Goal: Task Accomplishment & Management: Manage account settings

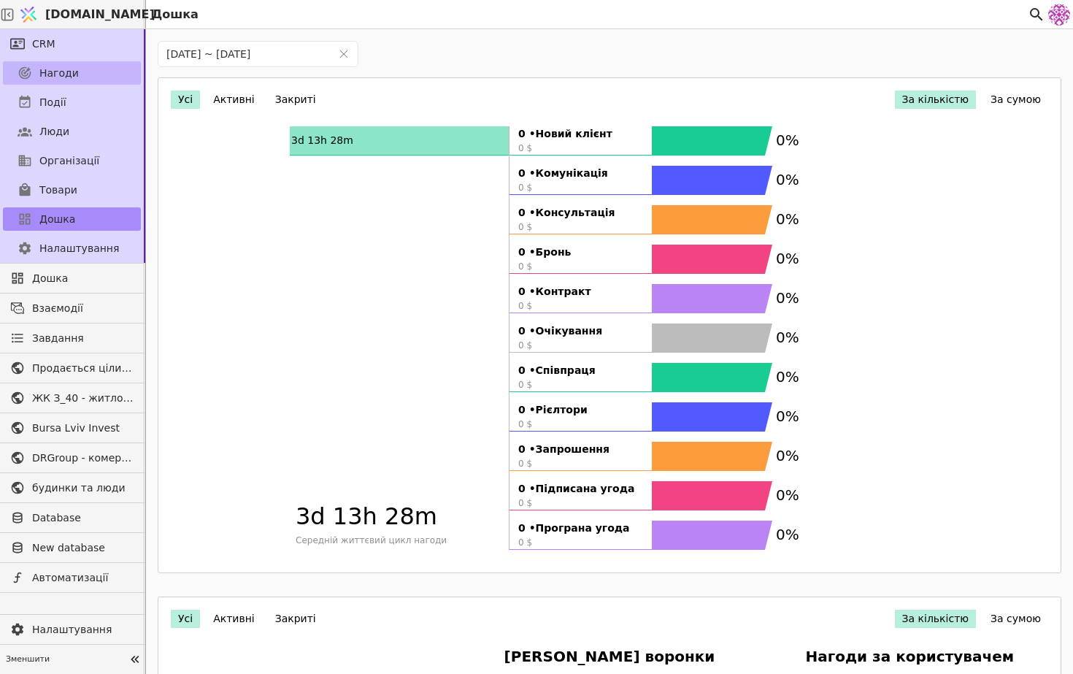
click at [73, 66] on span "Нагоди" at bounding box center [58, 73] width 39 height 15
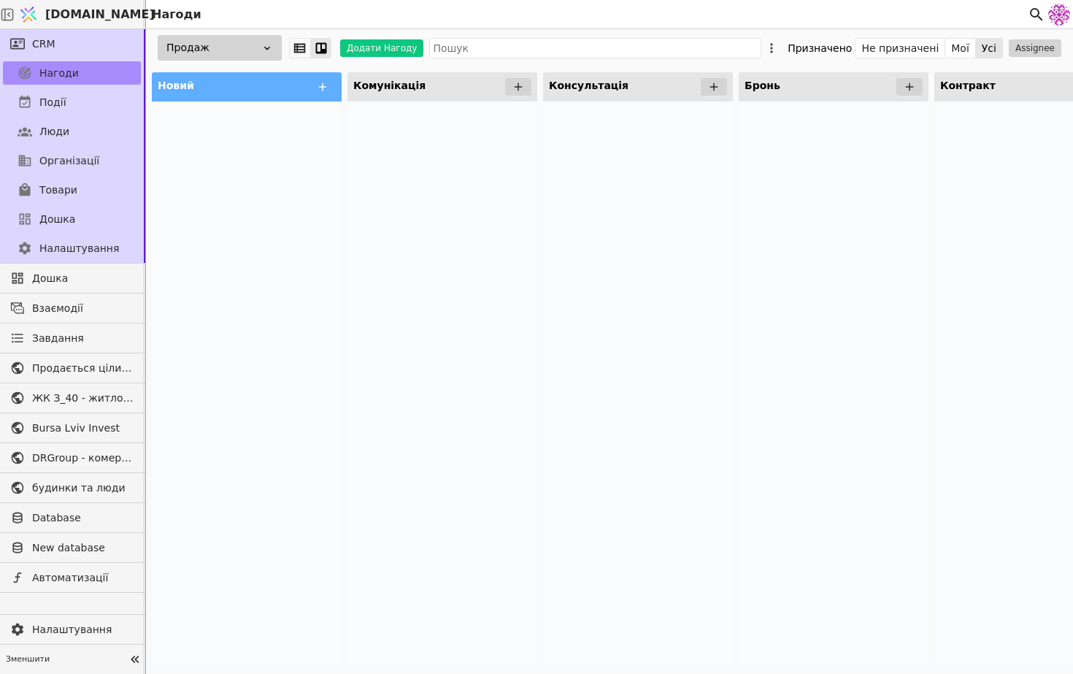
click at [191, 47] on div "Продаж" at bounding box center [220, 48] width 124 height 26
click at [326, 267] on div at bounding box center [247, 384] width 190 height 567
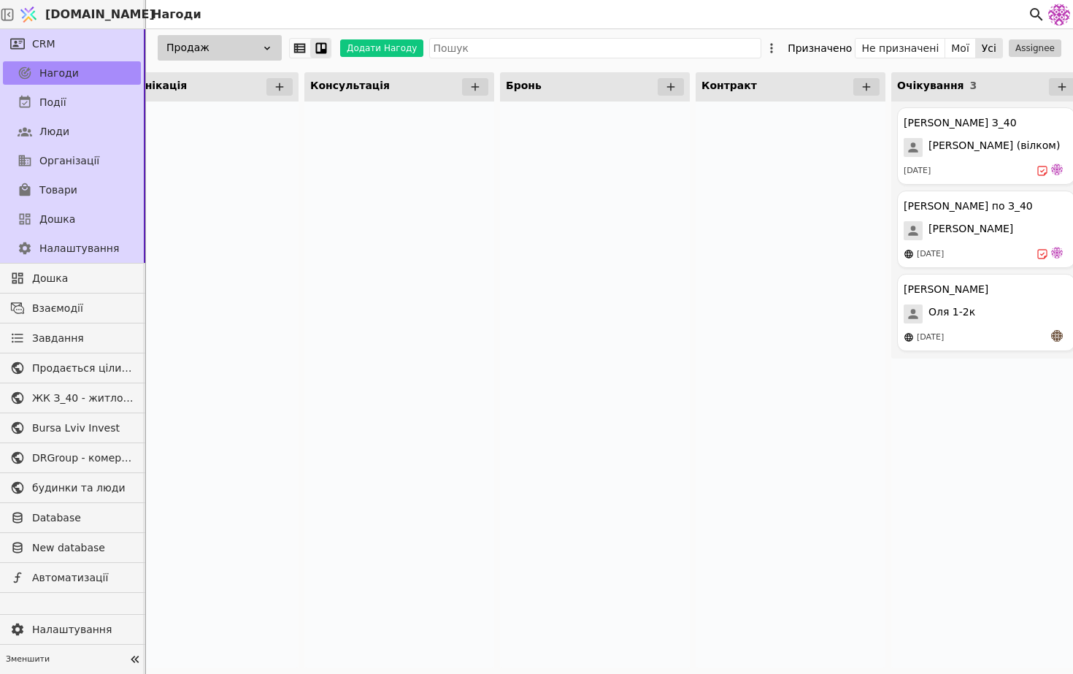
scroll to position [0, 181]
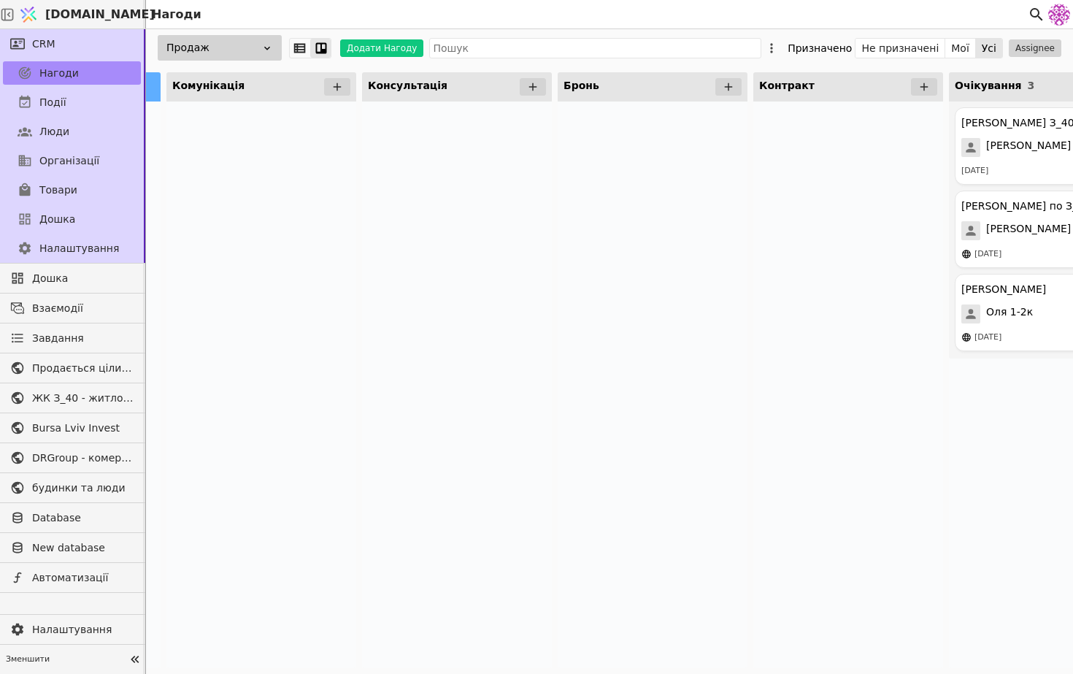
click at [239, 30] on div "Продаж Додати Нагоду Призначено Не призначені Мої Усі Assignee" at bounding box center [609, 47] width 927 height 37
click at [239, 38] on div "Продаж" at bounding box center [220, 48] width 124 height 26
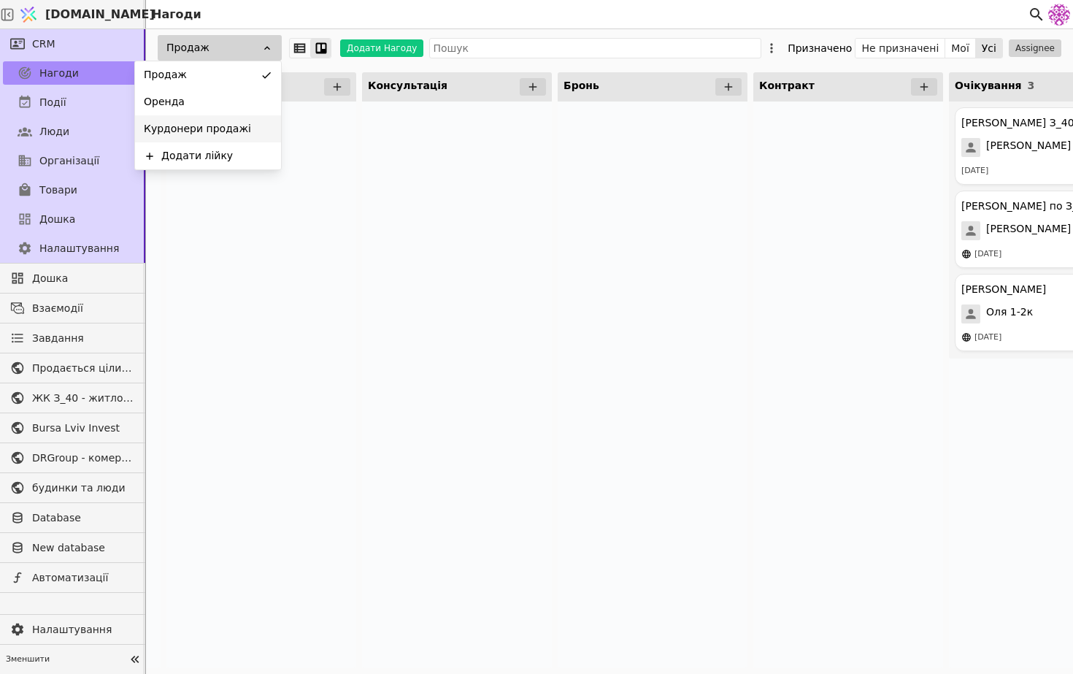
click at [229, 129] on span "Курдонери продажі" at bounding box center [197, 128] width 107 height 15
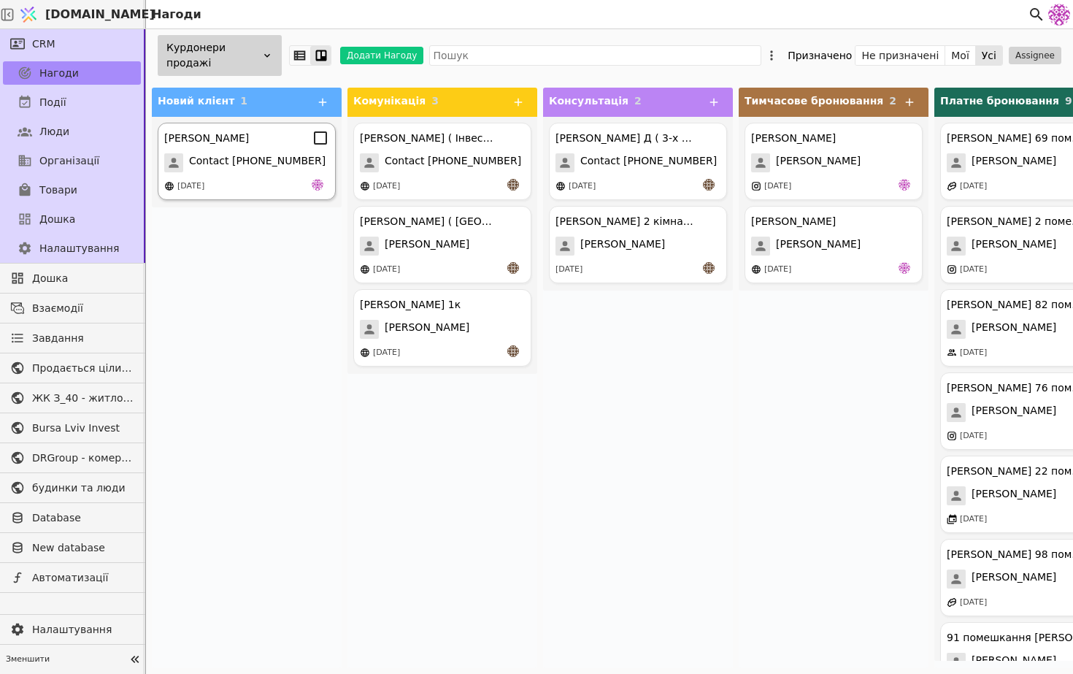
click at [249, 188] on div "[DATE]" at bounding box center [246, 186] width 165 height 15
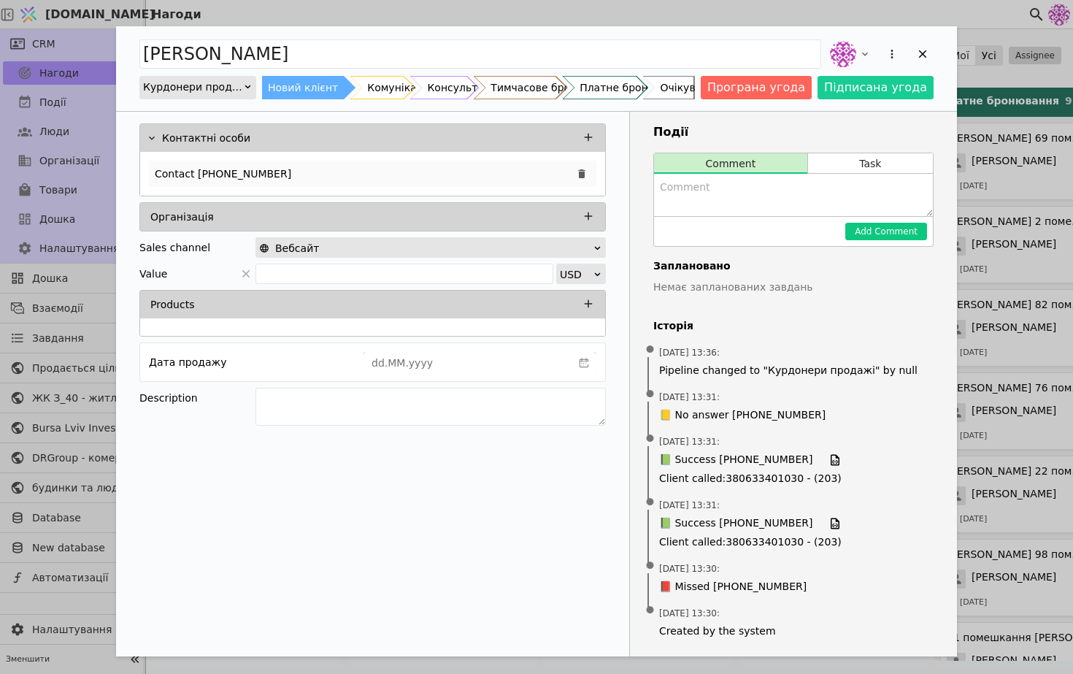
click at [297, 172] on div "Contact [PHONE_NUMBER]" at bounding box center [373, 174] width 448 height 26
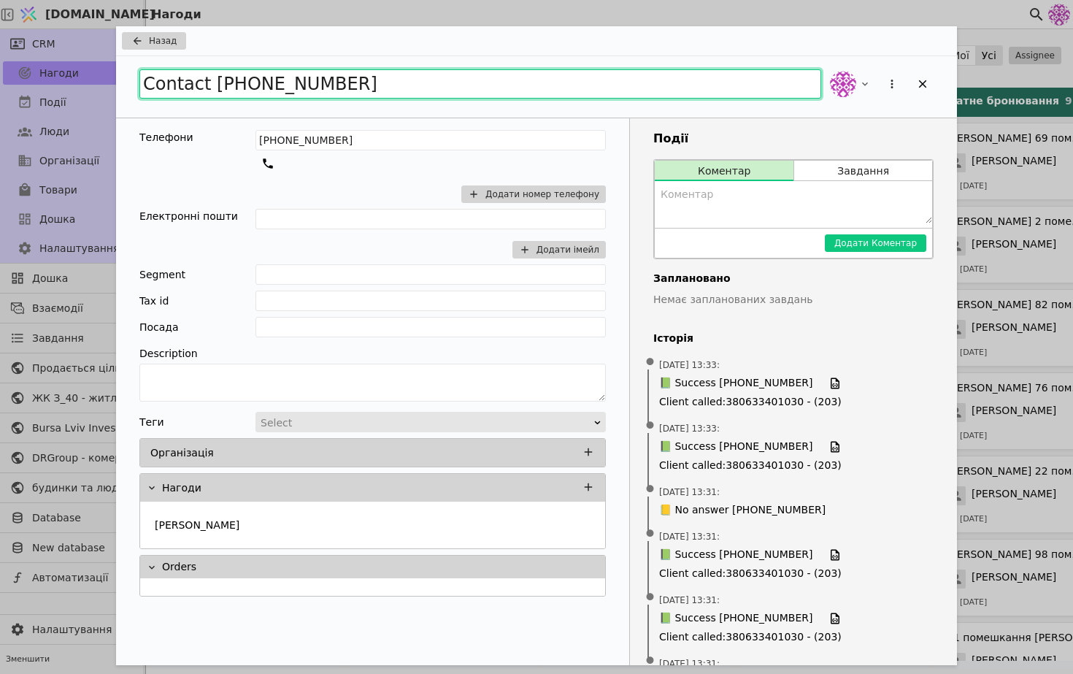
drag, startPoint x: 377, startPoint y: 80, endPoint x: 214, endPoint y: 85, distance: 163.6
click at [214, 85] on input "Contact [PHONE_NUMBER]" at bounding box center [480, 83] width 682 height 29
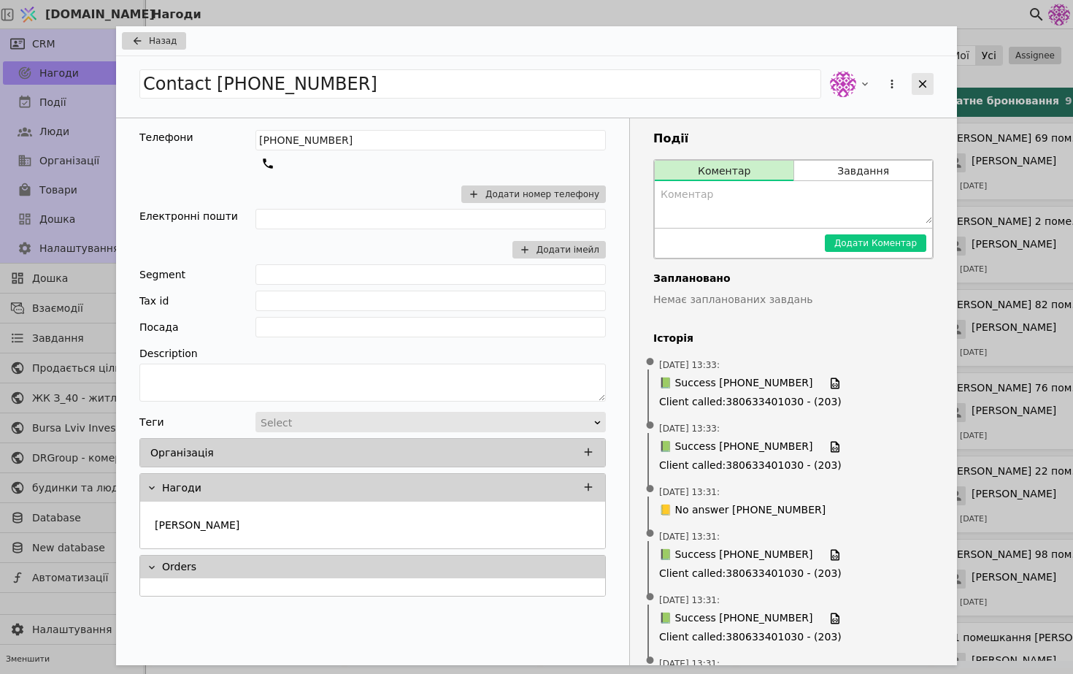
click at [875, 88] on icon "Add Opportunity" at bounding box center [922, 83] width 13 height 13
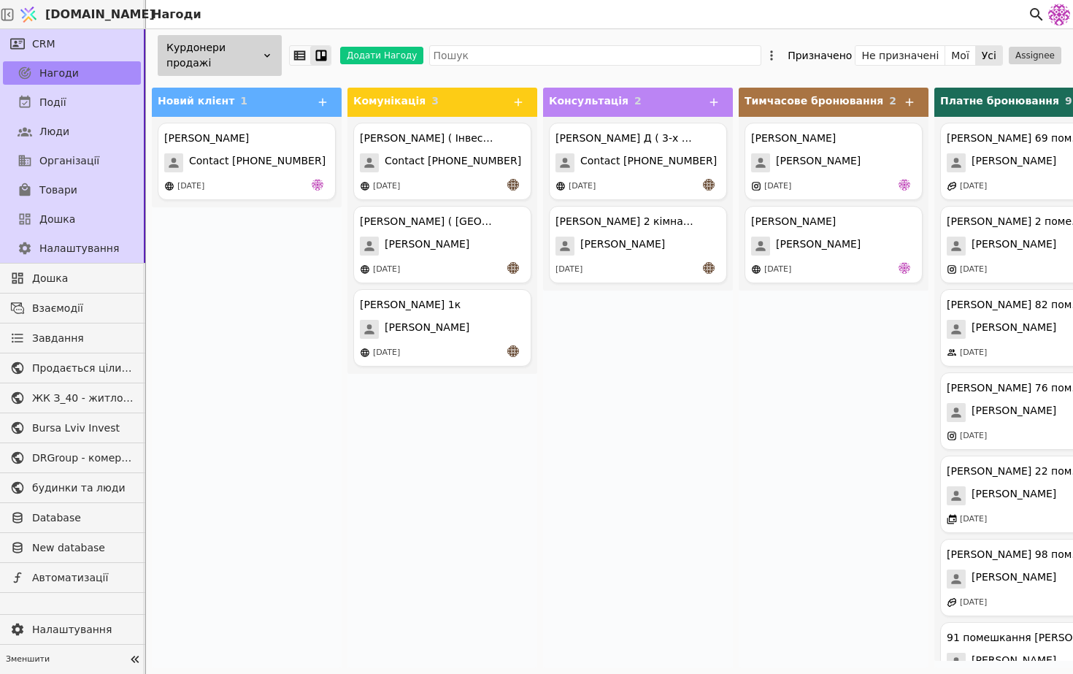
click at [229, 68] on div "Курдонери продажі" at bounding box center [220, 55] width 124 height 41
click at [228, 63] on div "Курдонери продажі" at bounding box center [220, 55] width 124 height 41
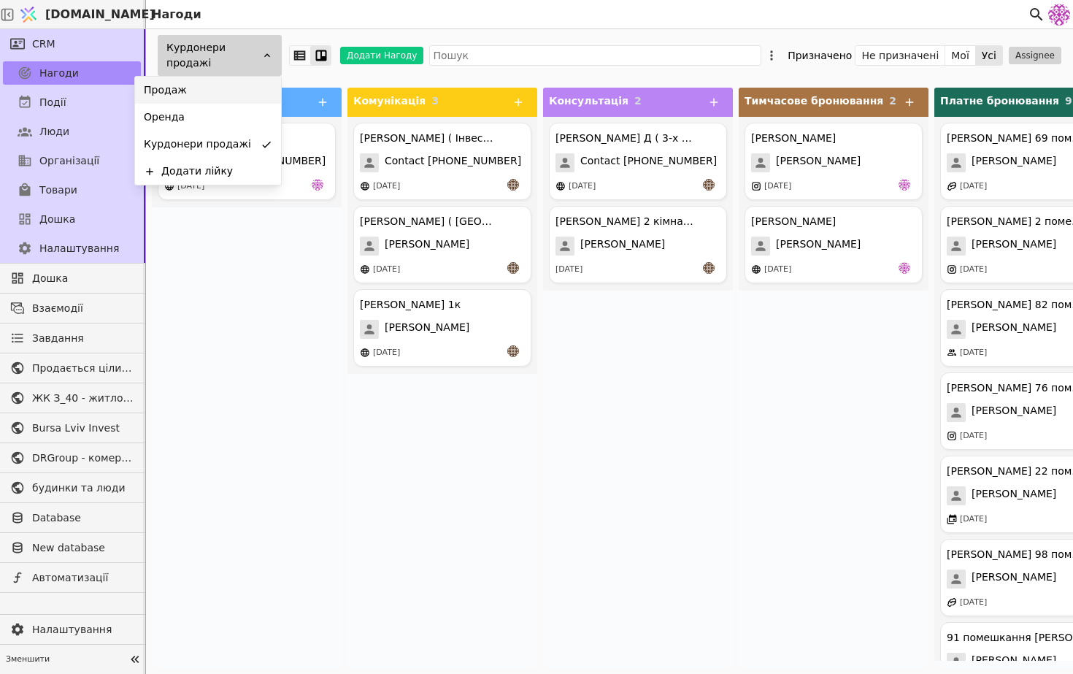
click at [224, 91] on div "Продаж" at bounding box center [208, 90] width 146 height 27
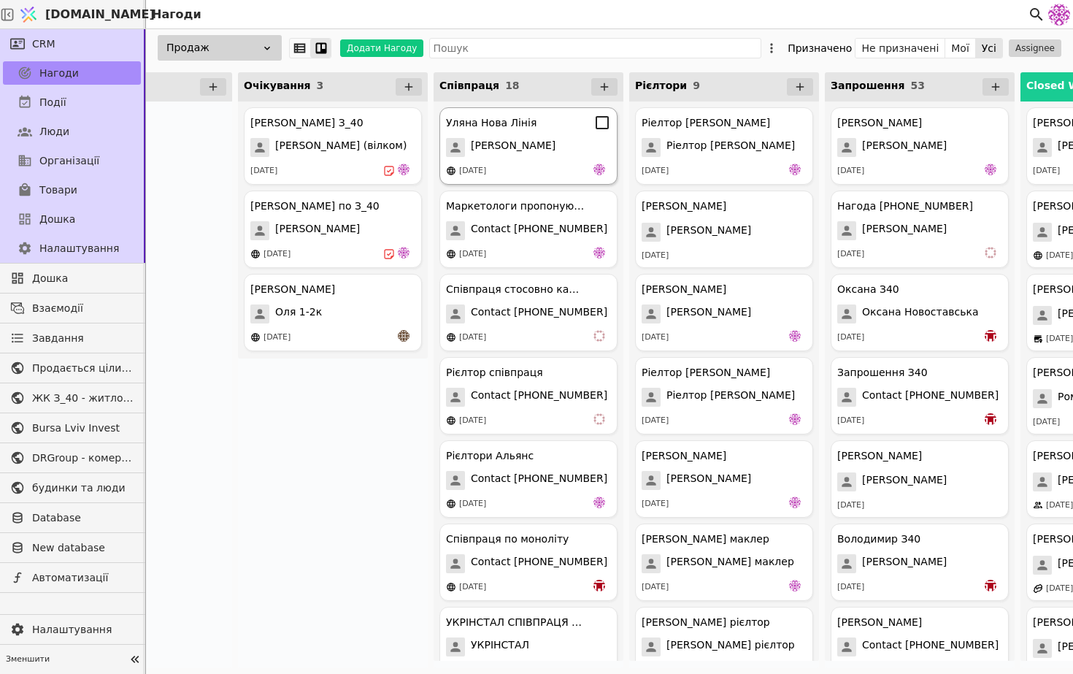
scroll to position [0, 955]
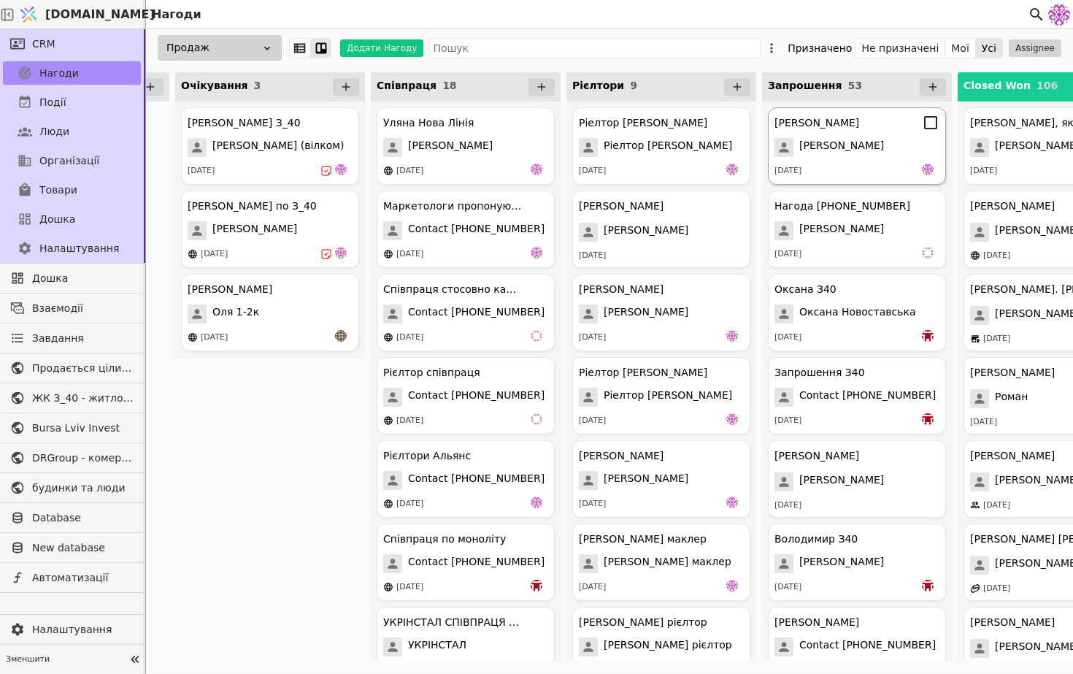
click at [835, 154] on span "[PERSON_NAME]" at bounding box center [841, 147] width 85 height 19
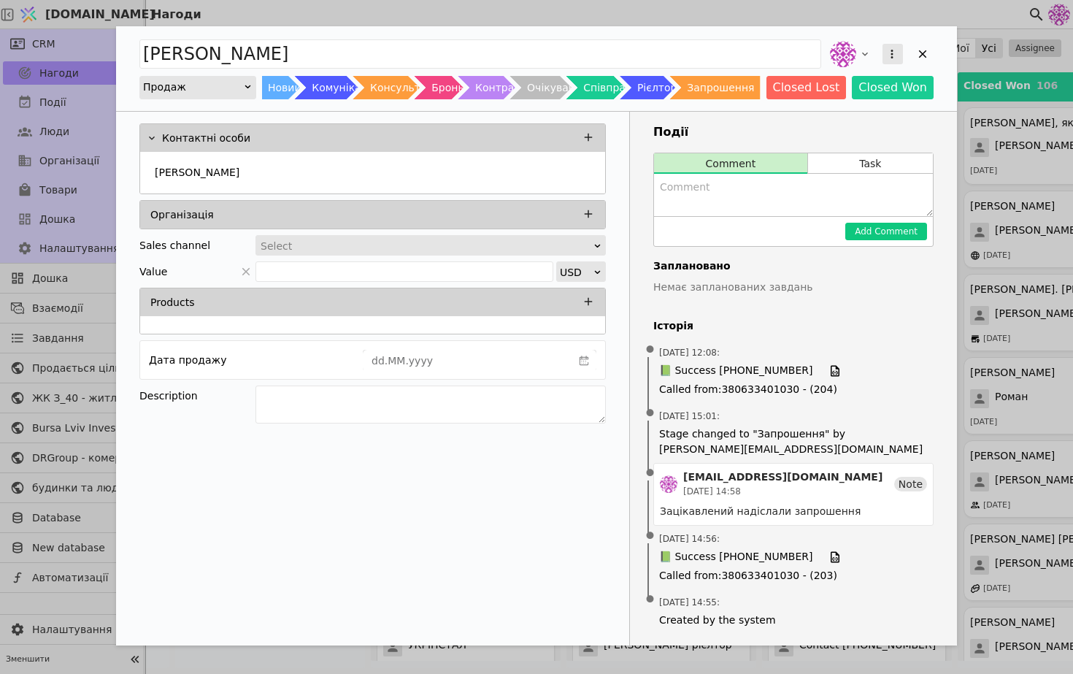
click at [899, 50] on button "Add Opportunity" at bounding box center [893, 54] width 20 height 20
click at [919, 59] on div "Перетворити на завдання Видалити" at bounding box center [880, 54] width 107 height 32
click at [919, 55] on icon "Add Opportunity" at bounding box center [922, 53] width 13 height 13
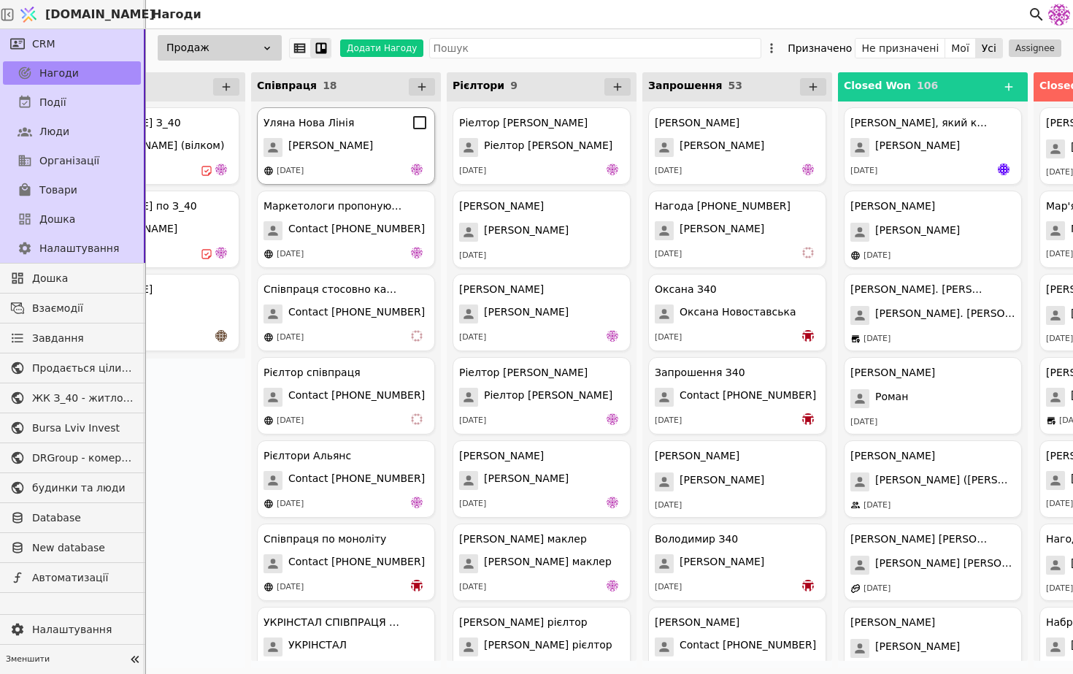
scroll to position [0, 1151]
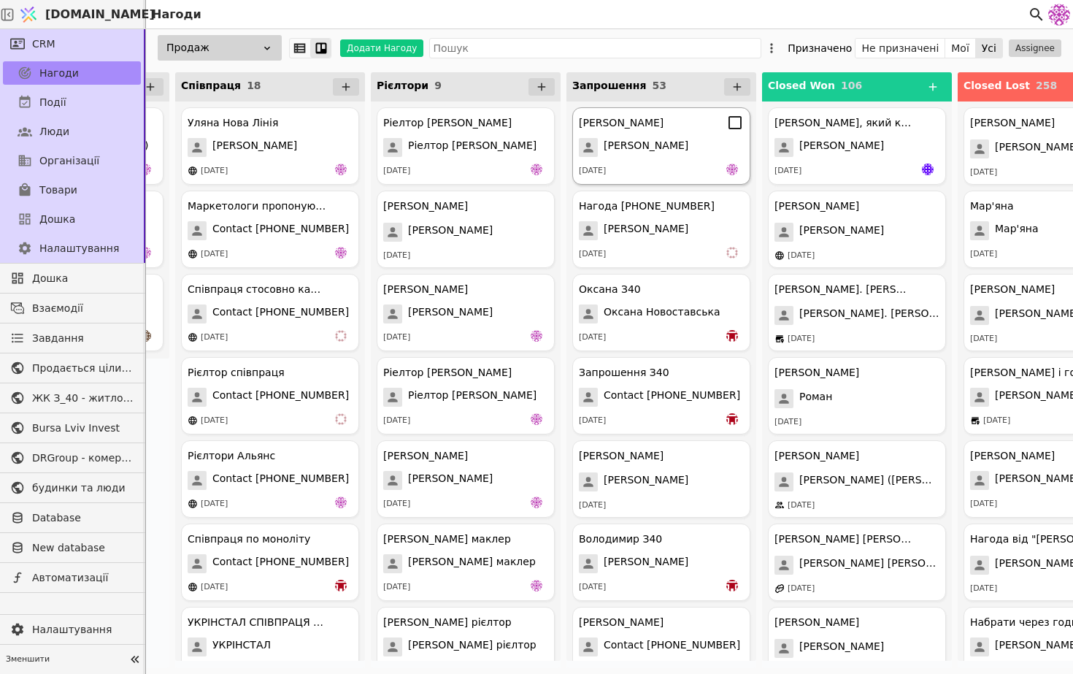
click at [734, 126] on icon at bounding box center [735, 123] width 18 height 18
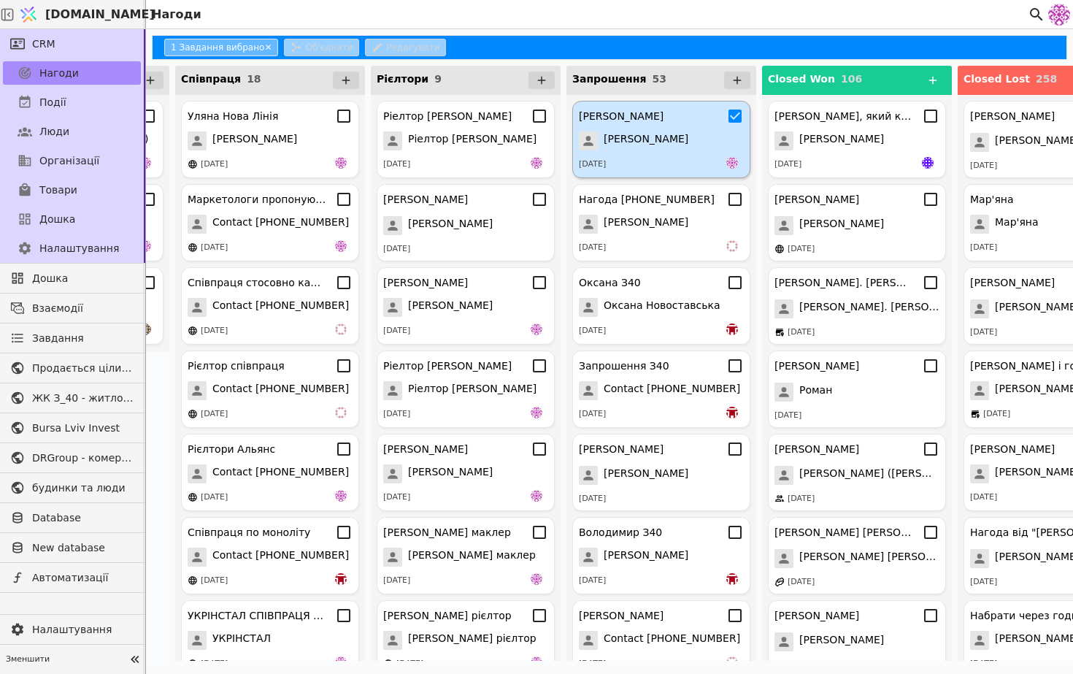
click at [676, 134] on div "[PERSON_NAME]" at bounding box center [661, 140] width 165 height 19
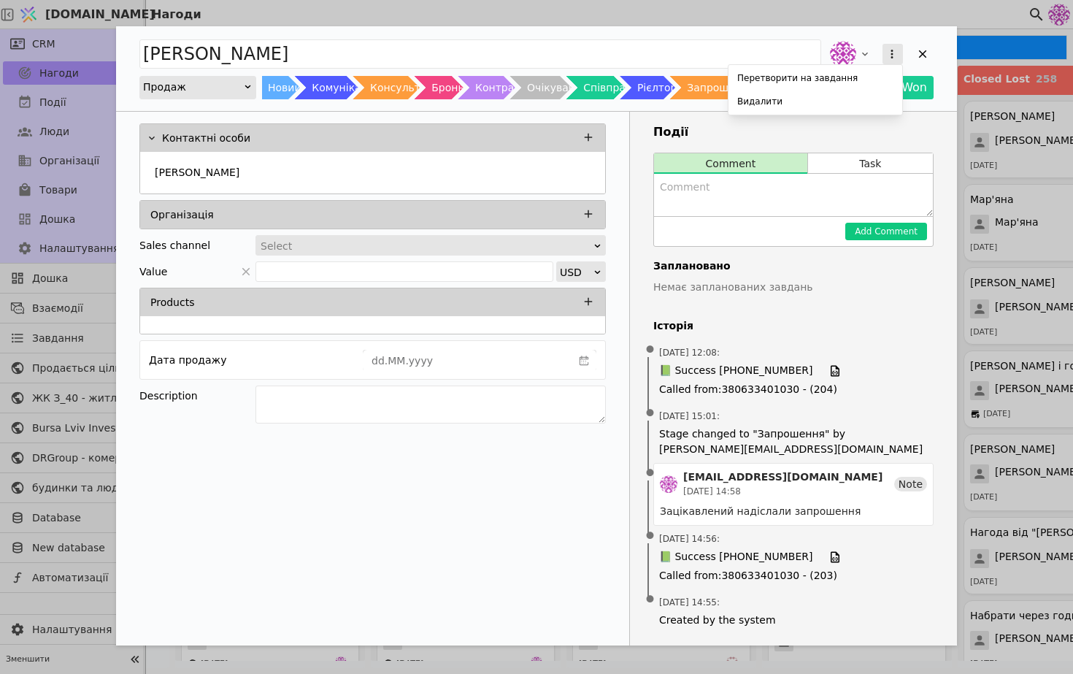
click at [900, 55] on button "Add Opportunity" at bounding box center [893, 54] width 20 height 20
click at [849, 107] on div "Видалити" at bounding box center [816, 101] width 168 height 20
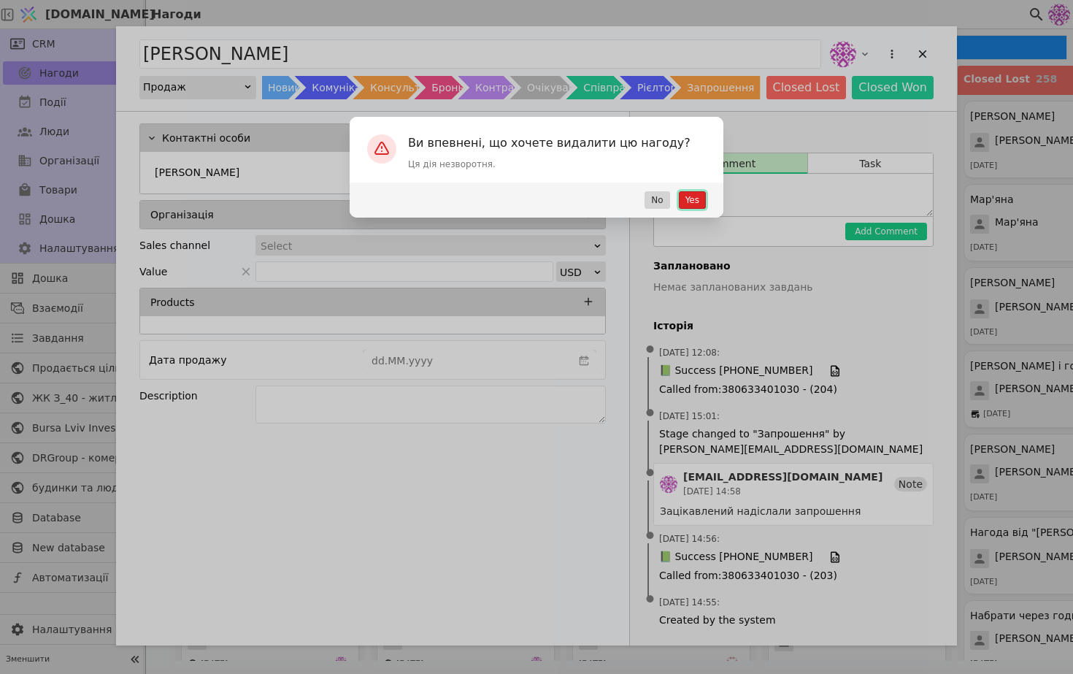
click at [694, 200] on button "Yes" at bounding box center [692, 200] width 27 height 18
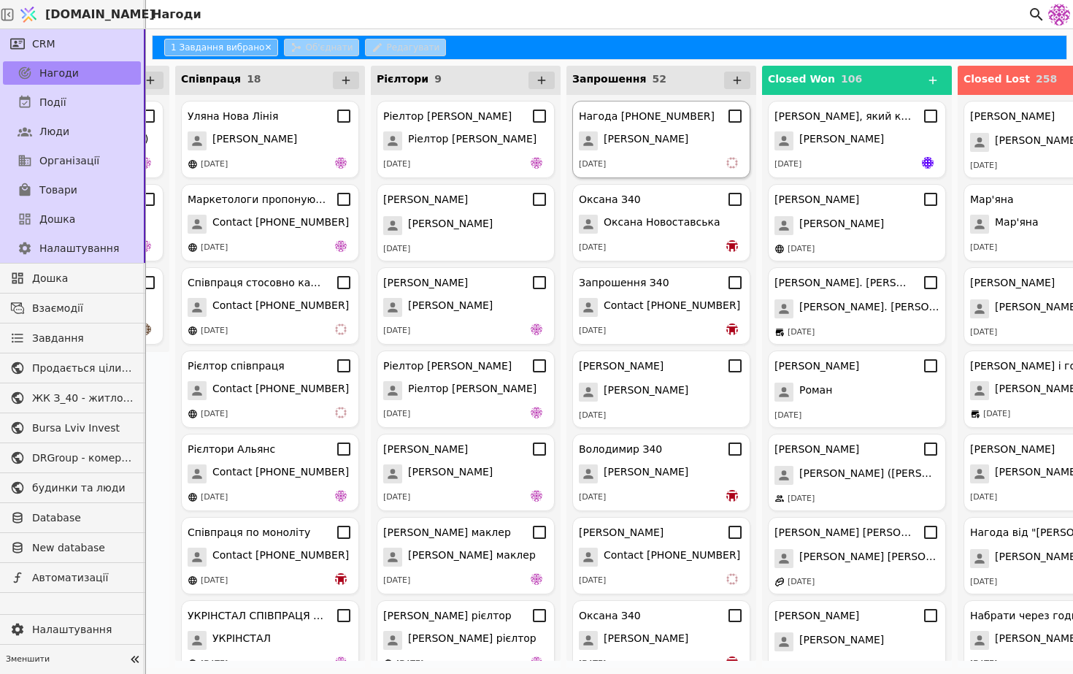
click at [686, 155] on div "Нагода [PHONE_NUMBER] [PERSON_NAME] [DATE]" at bounding box center [661, 139] width 178 height 77
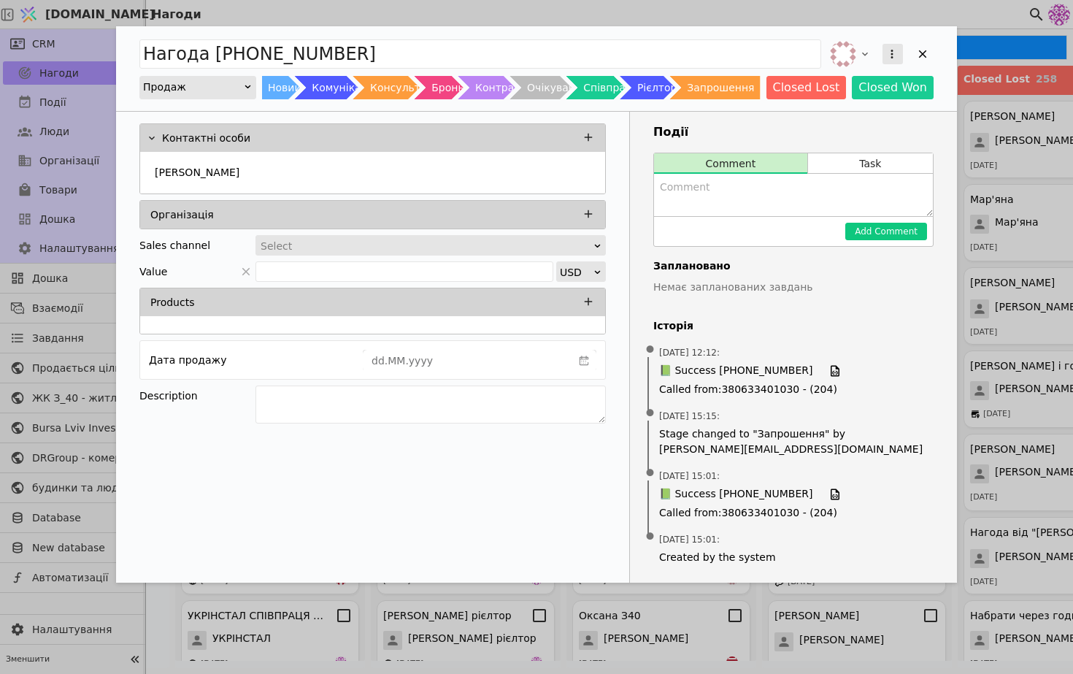
click at [891, 58] on icon "Add Opportunity" at bounding box center [892, 53] width 13 height 13
click at [857, 107] on div "Видалити" at bounding box center [816, 101] width 168 height 20
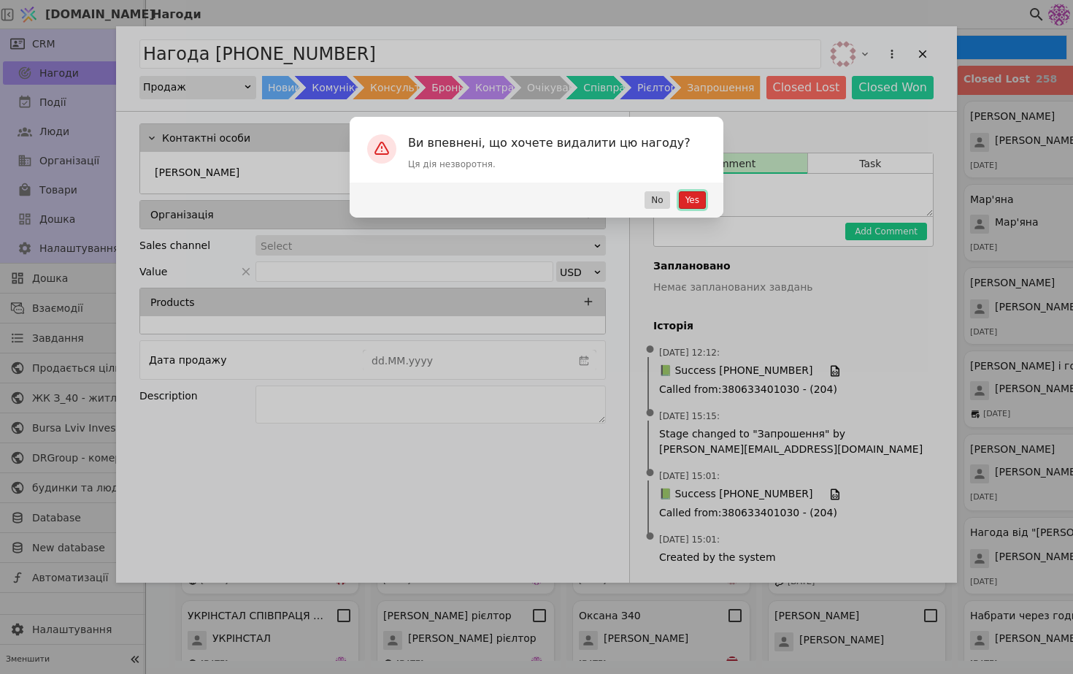
click at [694, 196] on button "Yes" at bounding box center [692, 200] width 27 height 18
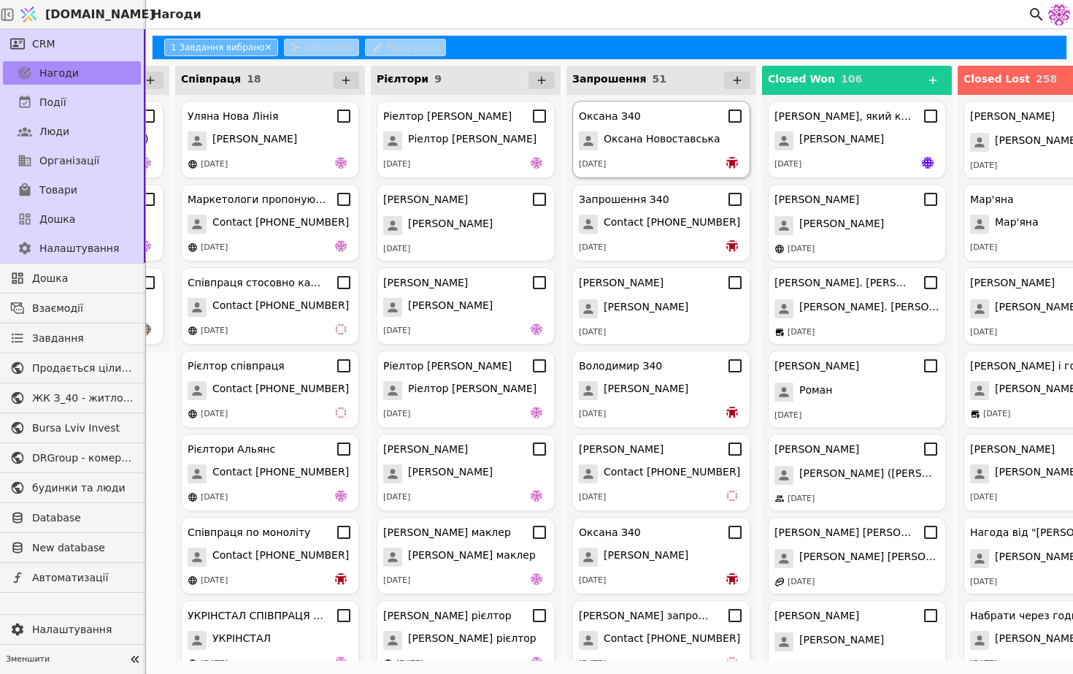
click at [683, 125] on div "[PERSON_NAME] З40 [PERSON_NAME] [DATE]" at bounding box center [661, 139] width 178 height 77
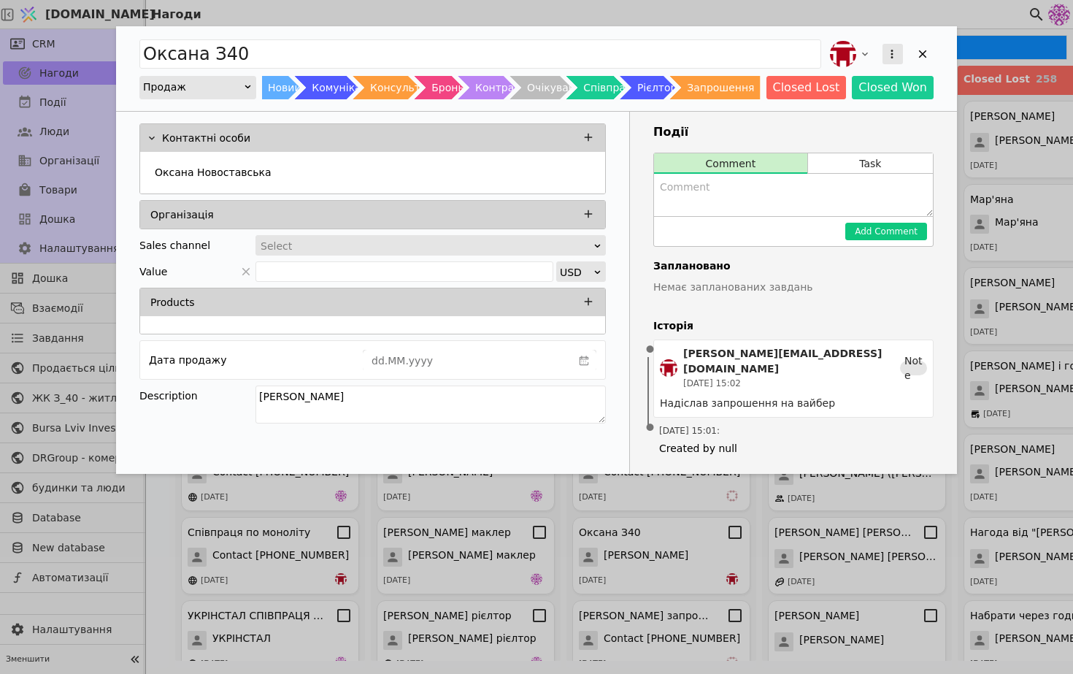
click at [890, 50] on icon "Add Opportunity" at bounding box center [892, 53] width 13 height 13
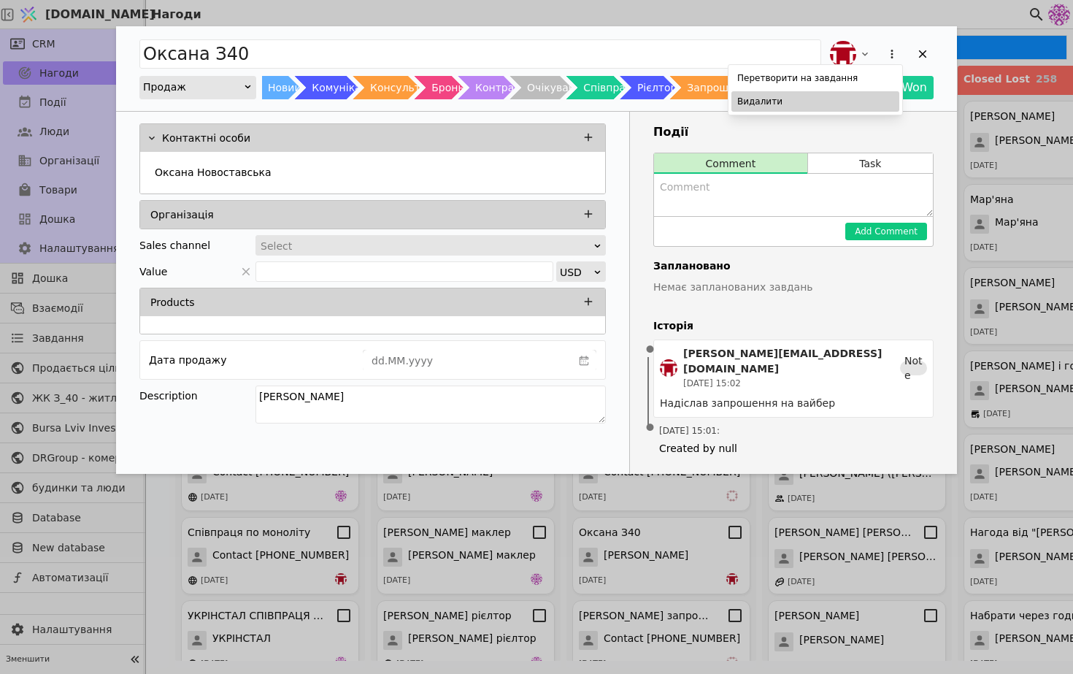
click at [824, 108] on div "Видалити" at bounding box center [816, 101] width 168 height 20
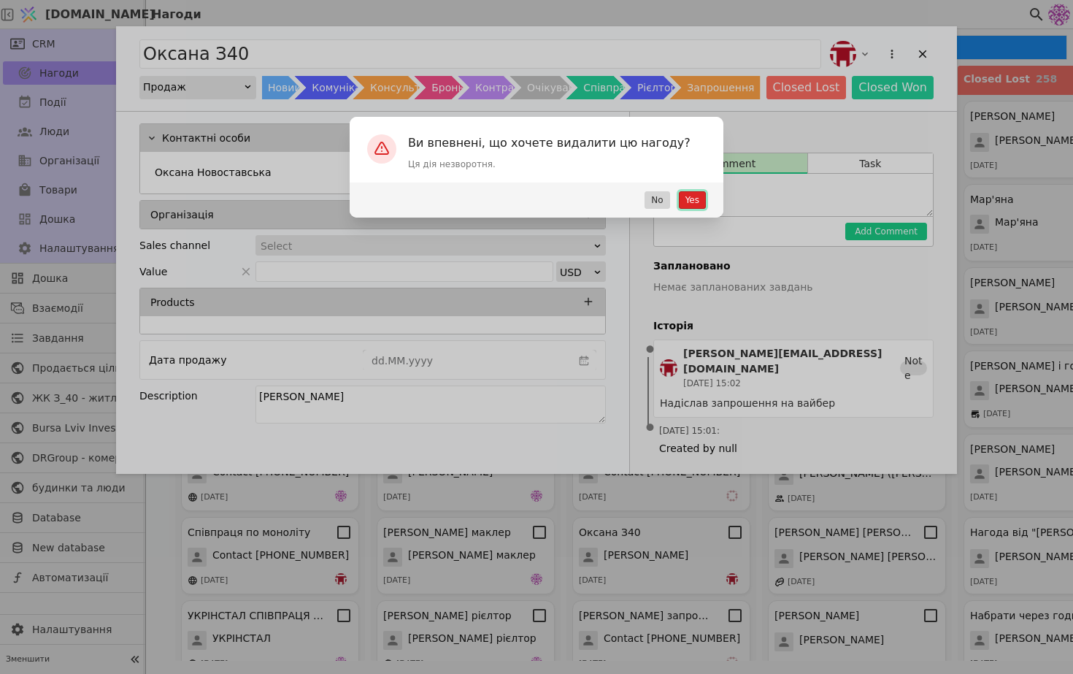
click at [700, 200] on button "Yes" at bounding box center [692, 200] width 27 height 18
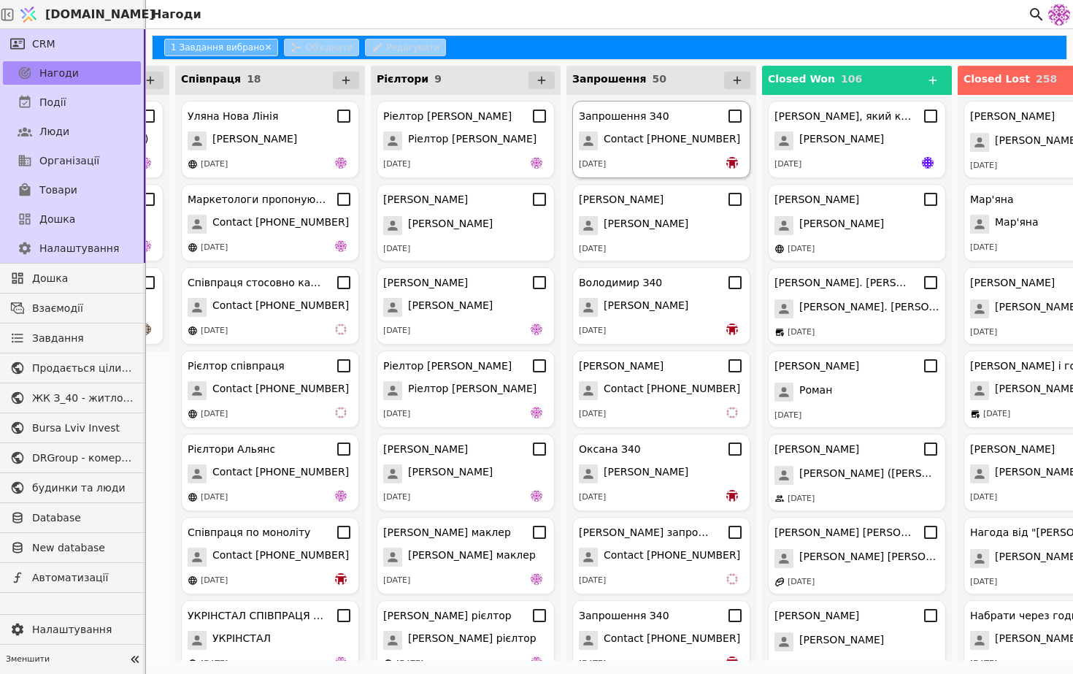
click at [667, 150] on div "Запрошення З40 Contact [PHONE_NUMBER] [DATE]" at bounding box center [661, 139] width 178 height 77
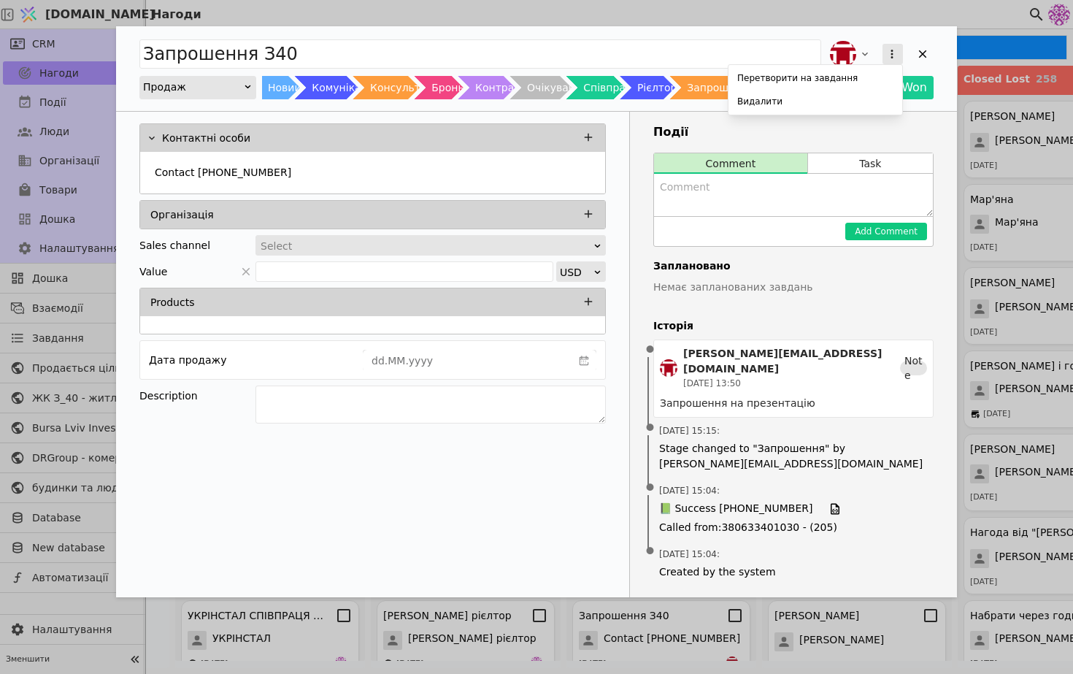
click at [889, 51] on icon "Add Opportunity" at bounding box center [892, 53] width 13 height 13
click at [835, 96] on div "Видалити" at bounding box center [816, 101] width 168 height 20
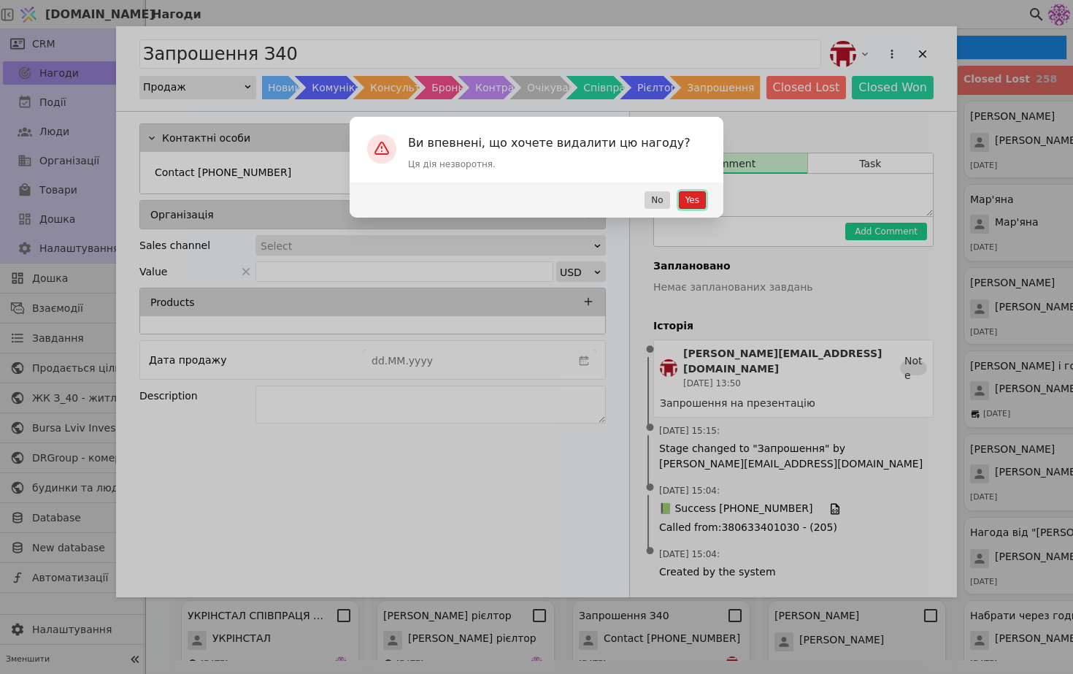
click at [689, 197] on button "Yes" at bounding box center [692, 200] width 27 height 18
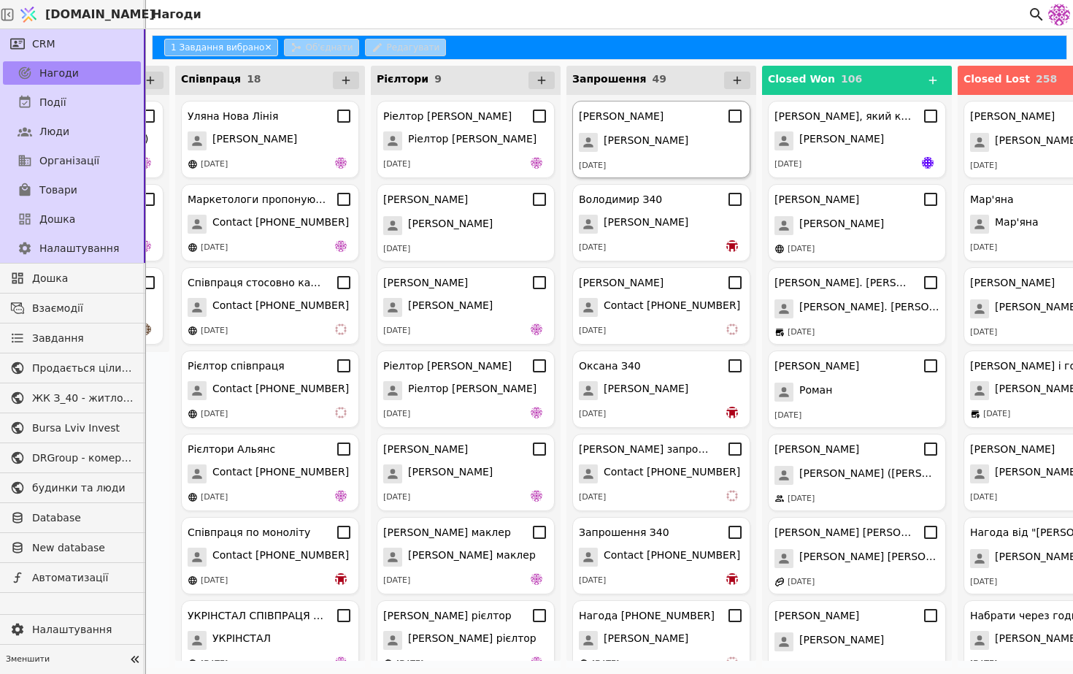
click at [681, 144] on span "[PERSON_NAME]" at bounding box center [646, 142] width 85 height 19
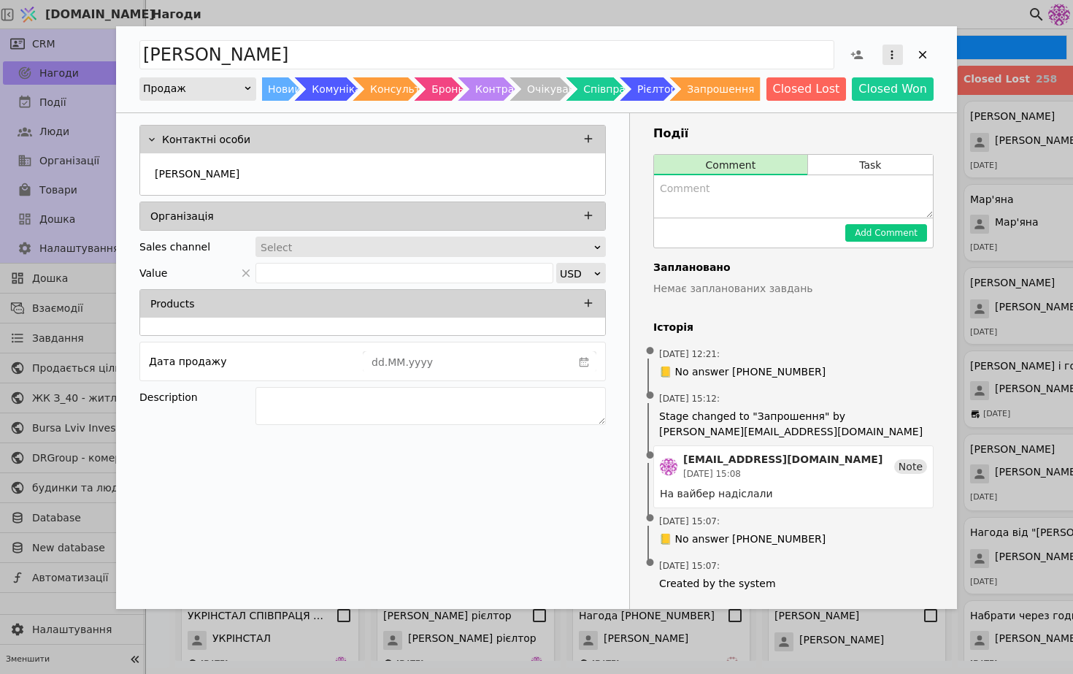
click at [886, 58] on icon "Add Opportunity" at bounding box center [892, 54] width 13 height 13
click at [856, 98] on div "Видалити" at bounding box center [816, 102] width 168 height 20
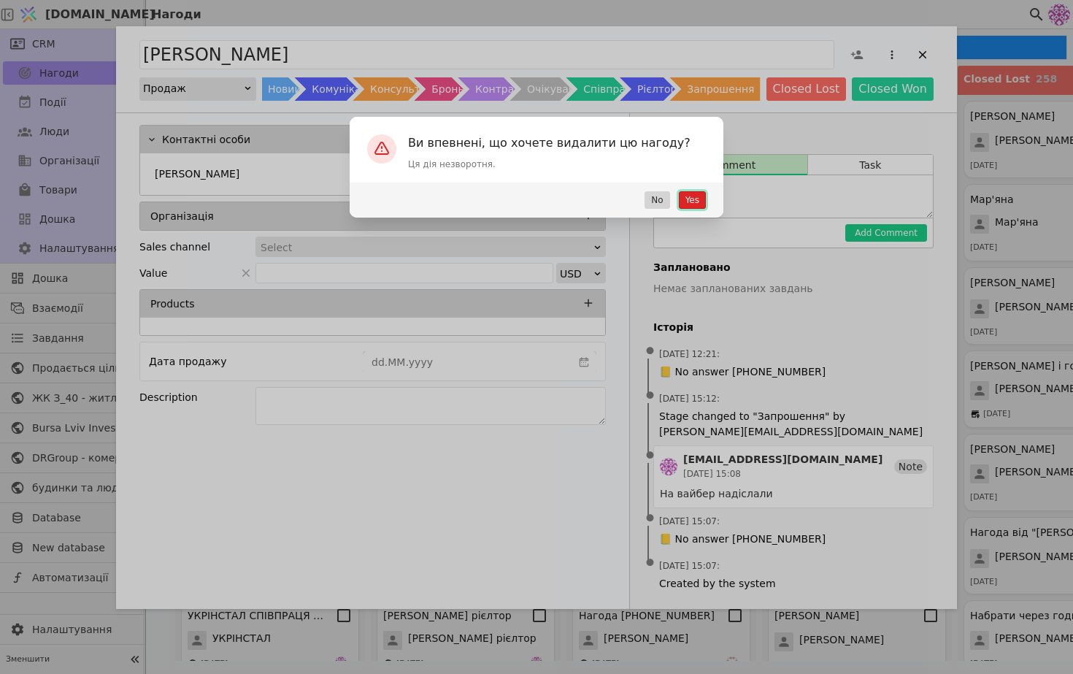
click at [700, 193] on button "Yes" at bounding box center [692, 200] width 27 height 18
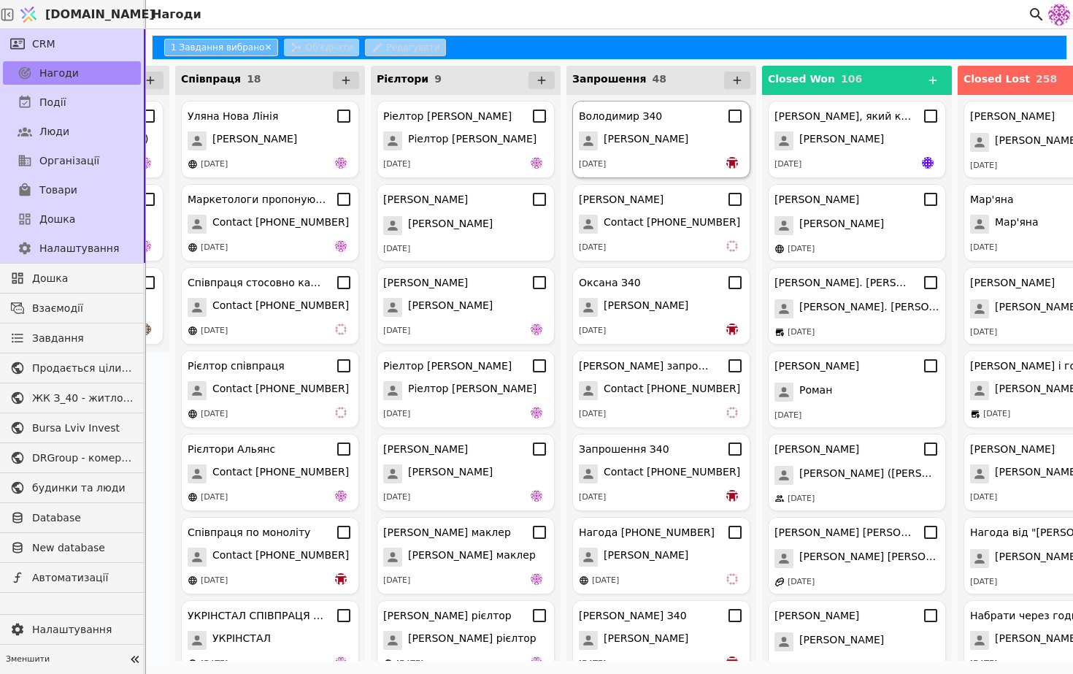
click at [665, 150] on div "[PERSON_NAME] З40 [PERSON_NAME] [DATE]" at bounding box center [661, 139] width 178 height 77
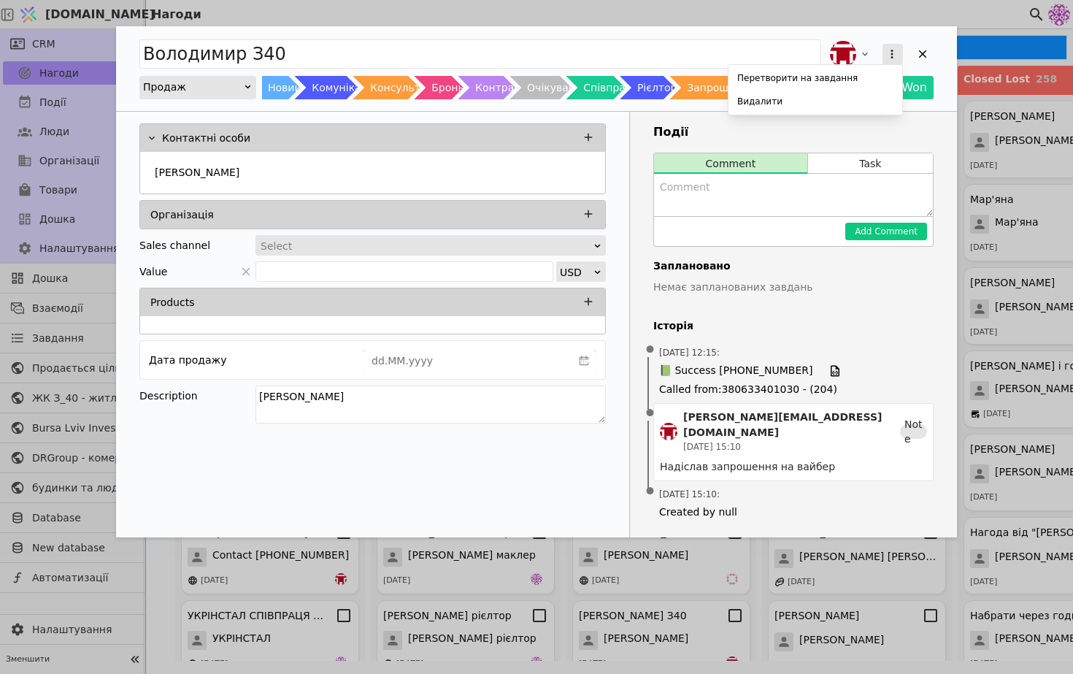
click at [902, 47] on button "Add Opportunity" at bounding box center [893, 54] width 20 height 20
click at [829, 109] on div "Видалити" at bounding box center [816, 101] width 168 height 20
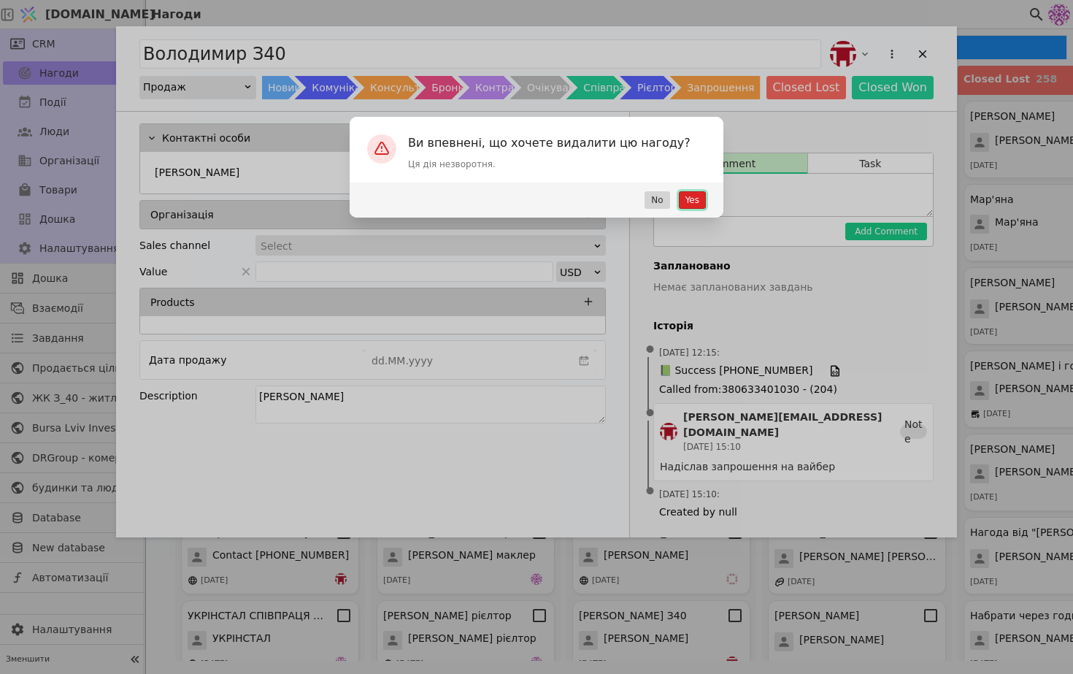
click at [693, 202] on button "Yes" at bounding box center [692, 200] width 27 height 18
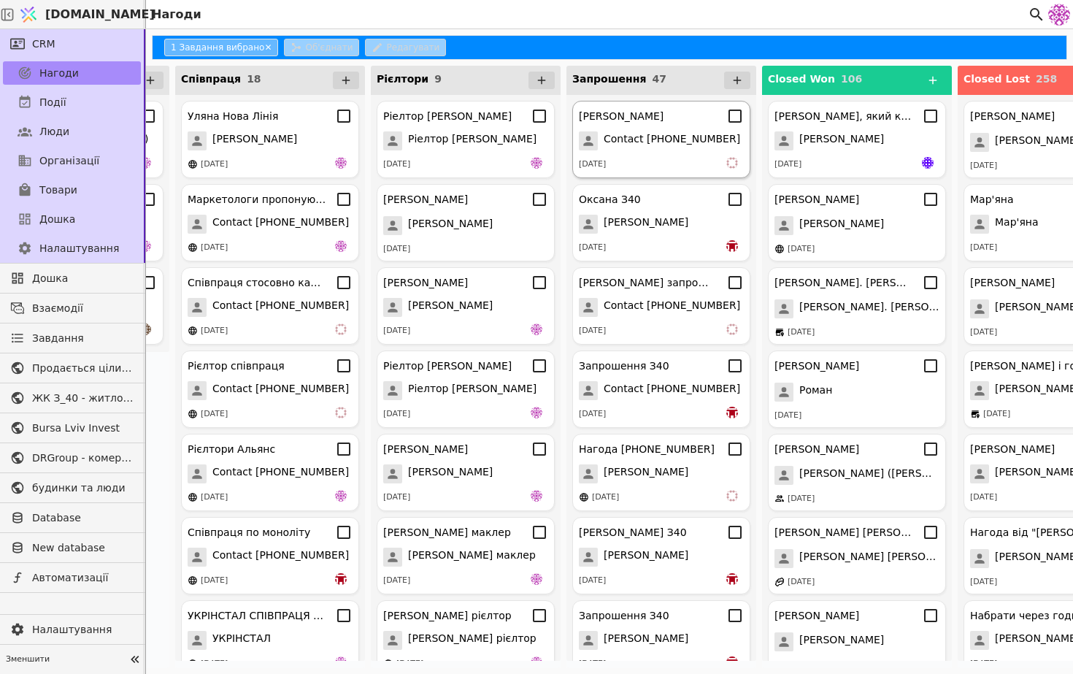
click at [684, 150] on span "Contact [PHONE_NUMBER]" at bounding box center [672, 140] width 137 height 19
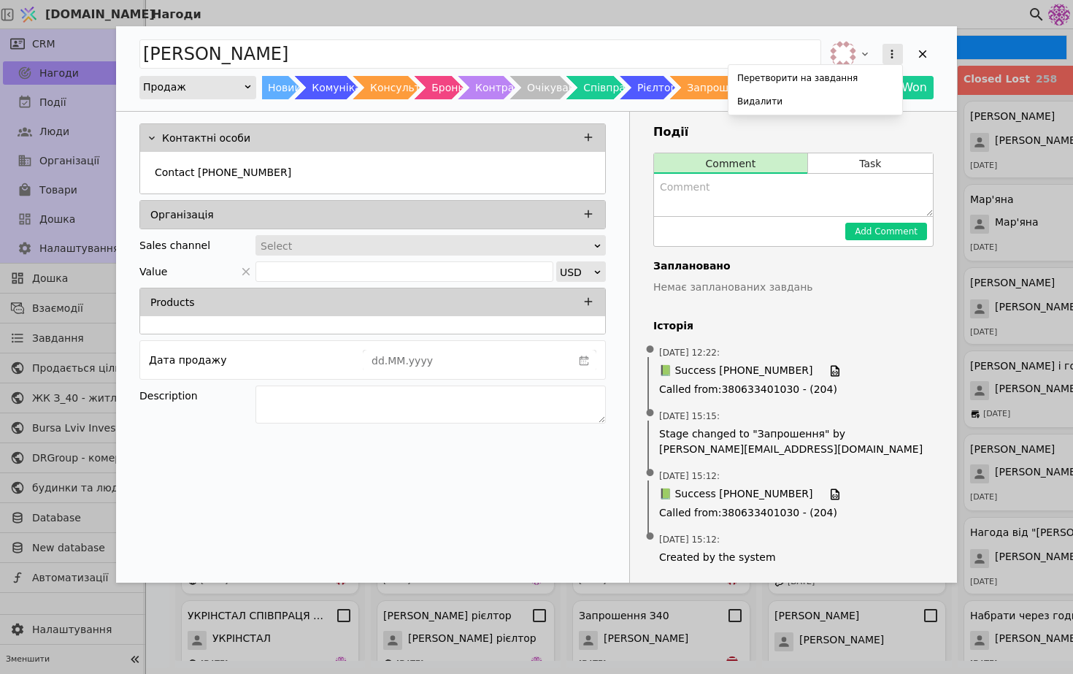
click at [895, 55] on icon "Add Opportunity" at bounding box center [892, 53] width 13 height 13
click at [858, 105] on div "Видалити" at bounding box center [816, 101] width 168 height 20
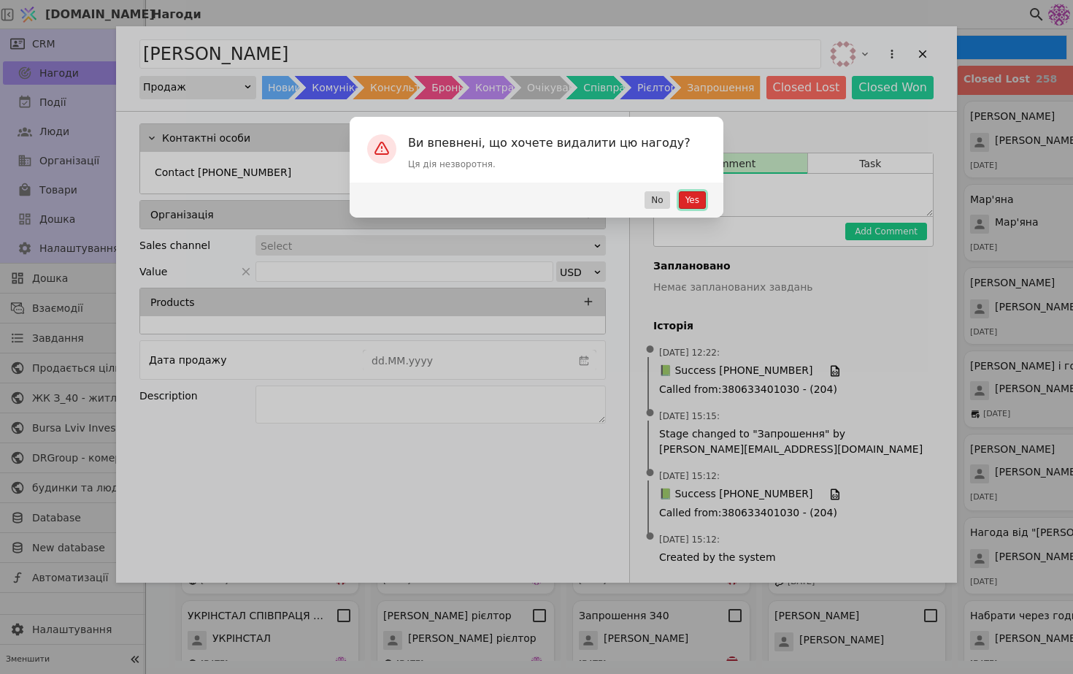
click at [686, 204] on button "Yes" at bounding box center [692, 200] width 27 height 18
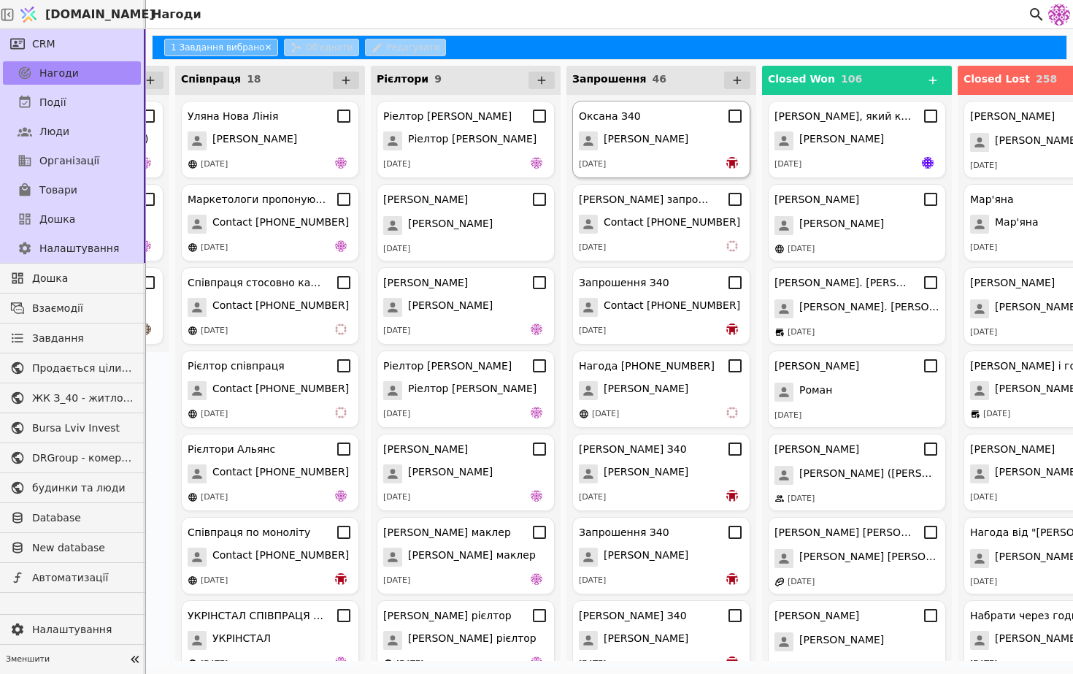
click at [670, 163] on div "[DATE]" at bounding box center [661, 164] width 165 height 15
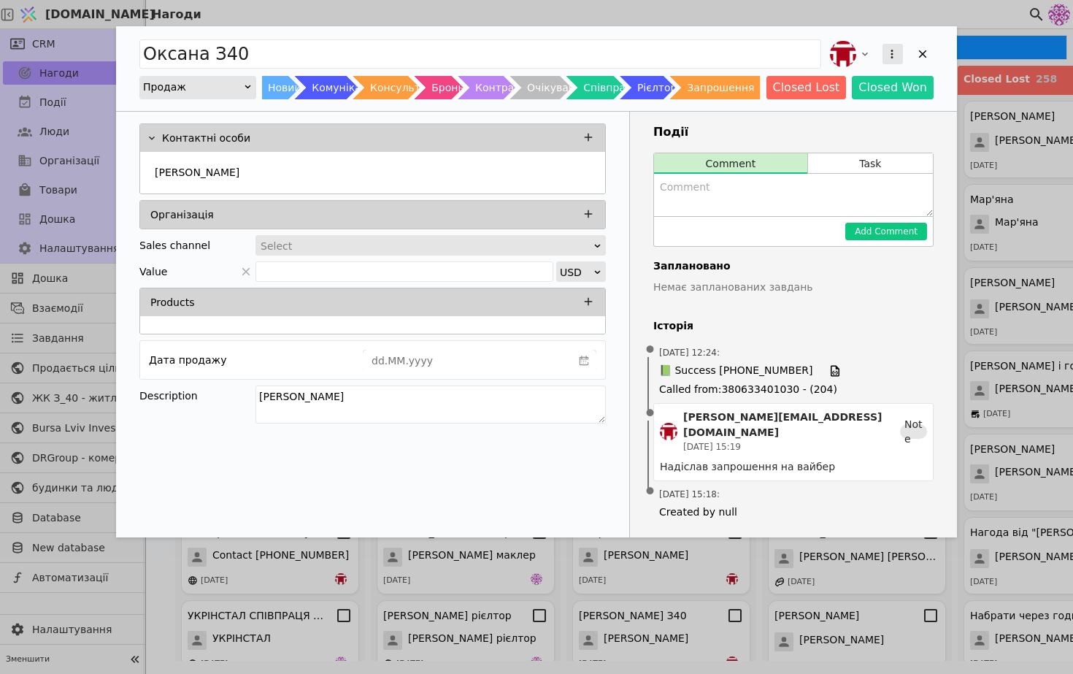
click at [902, 48] on button "Add Opportunity" at bounding box center [893, 54] width 20 height 20
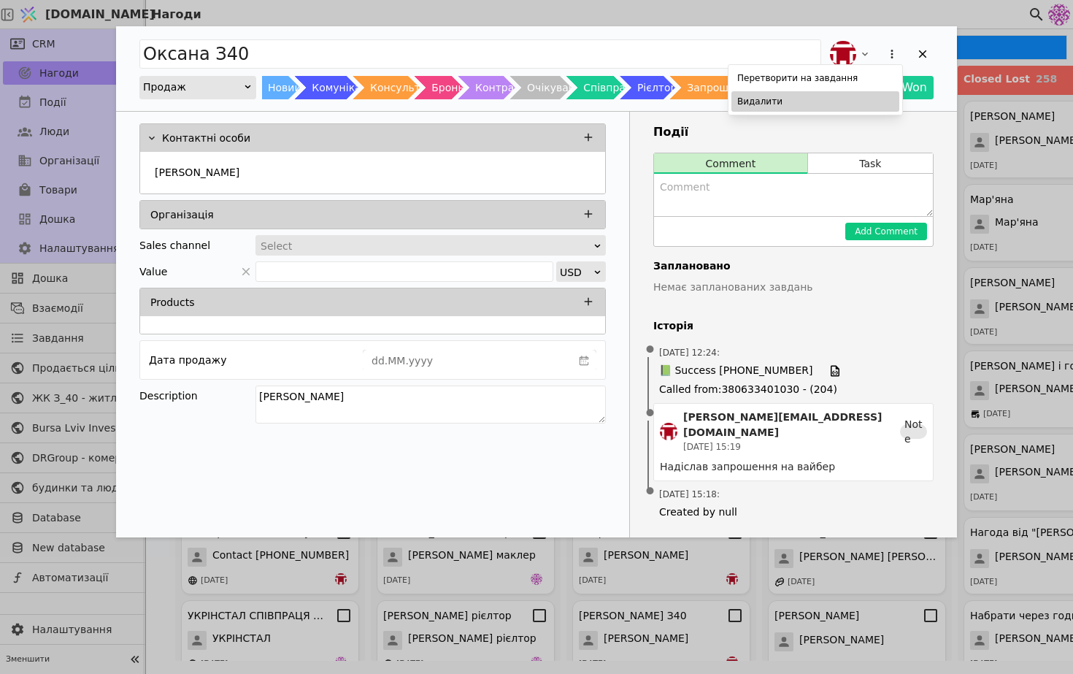
click at [816, 101] on div "Видалити" at bounding box center [816, 101] width 168 height 20
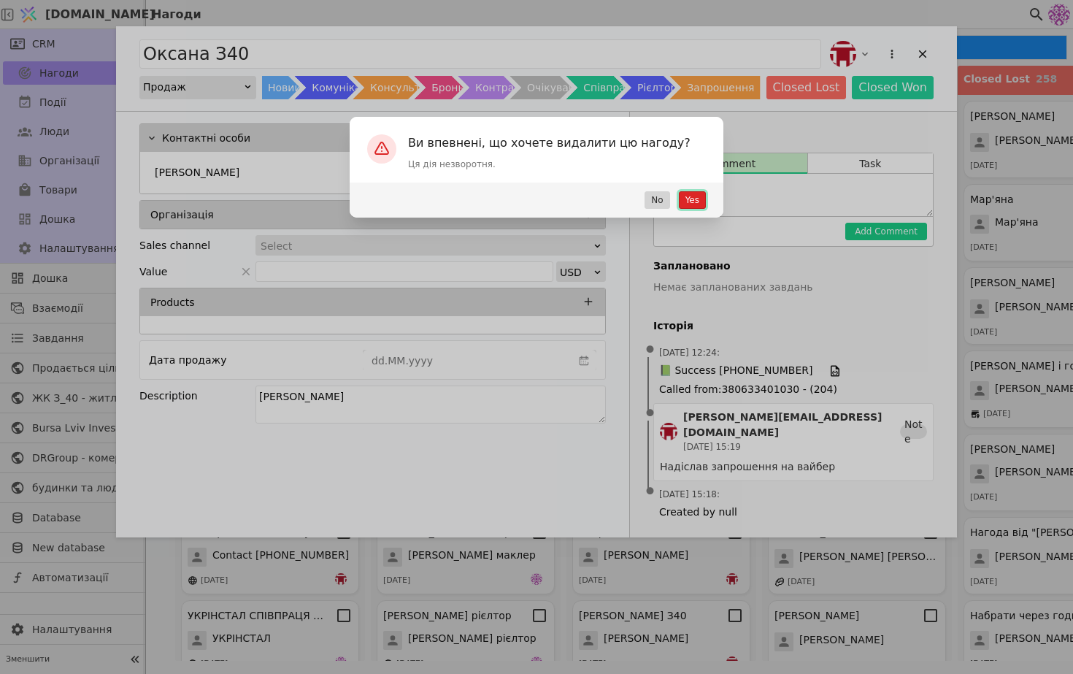
click at [687, 202] on button "Yes" at bounding box center [692, 200] width 27 height 18
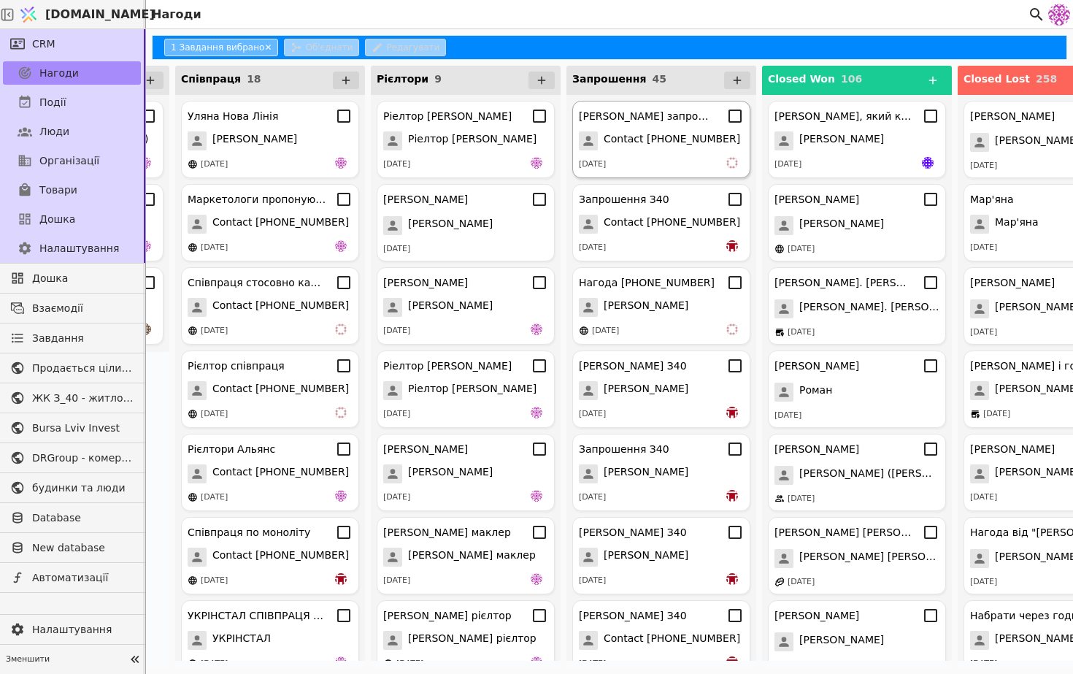
click at [633, 145] on span "Contact [PHONE_NUMBER]" at bounding box center [672, 140] width 137 height 19
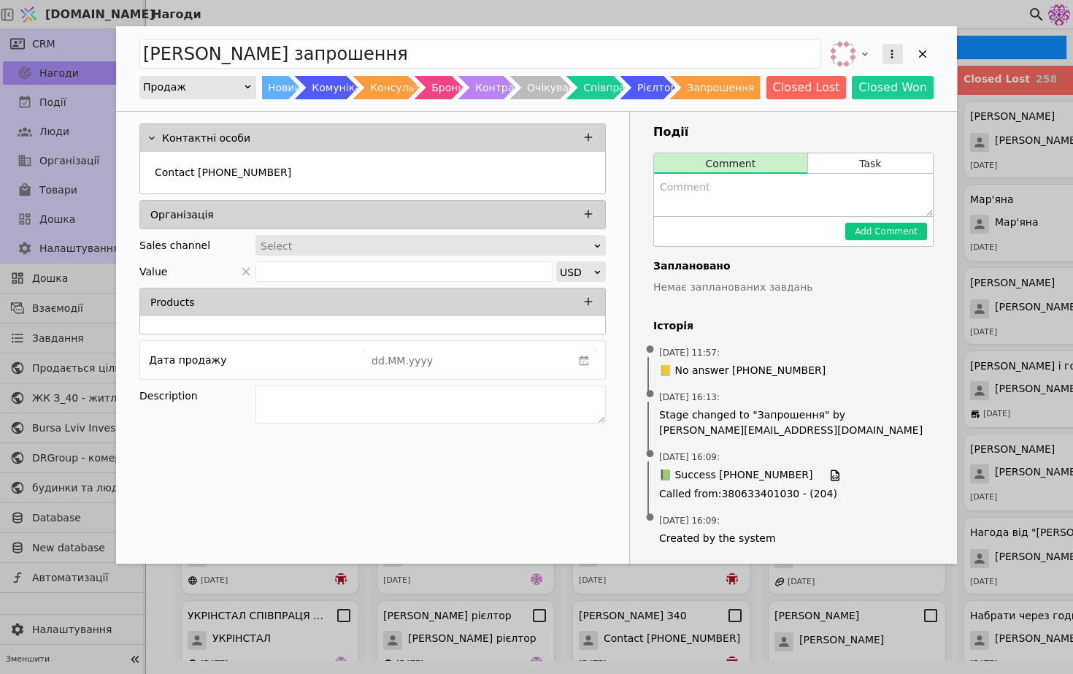
click at [887, 53] on icon "Add Opportunity" at bounding box center [892, 53] width 13 height 13
click at [793, 102] on div "Видалити" at bounding box center [816, 101] width 168 height 20
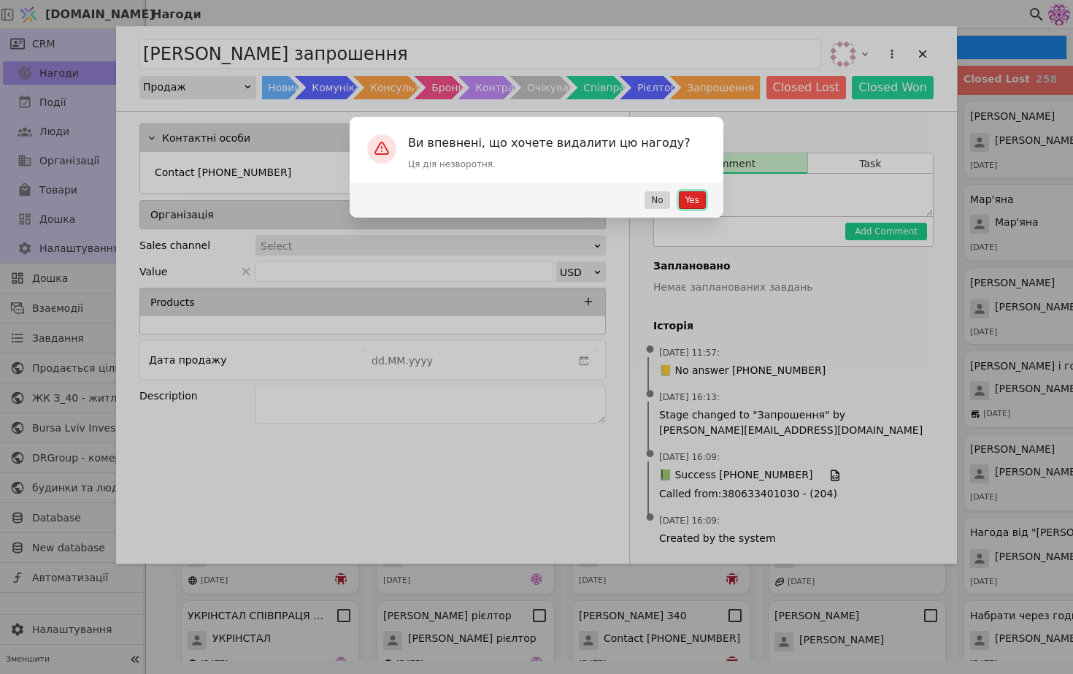
click at [692, 204] on button "Yes" at bounding box center [692, 200] width 27 height 18
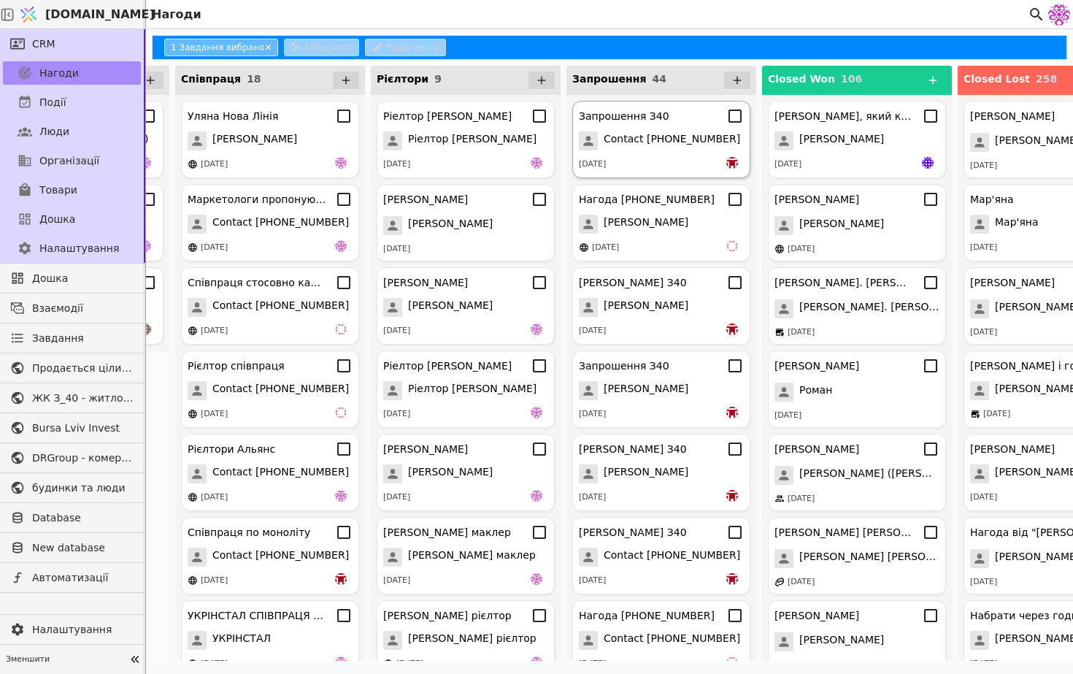
click at [683, 149] on span "Contact [PHONE_NUMBER]" at bounding box center [672, 140] width 137 height 19
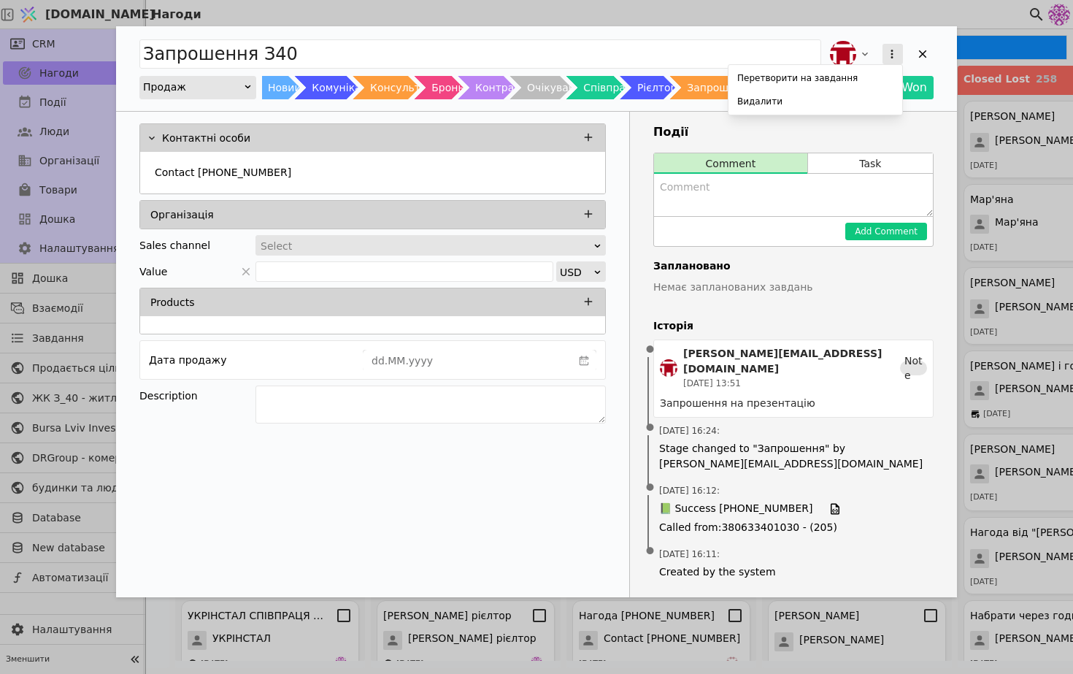
click at [899, 53] on button "Add Opportunity" at bounding box center [893, 54] width 20 height 20
click at [857, 95] on div "Видалити" at bounding box center [816, 101] width 168 height 20
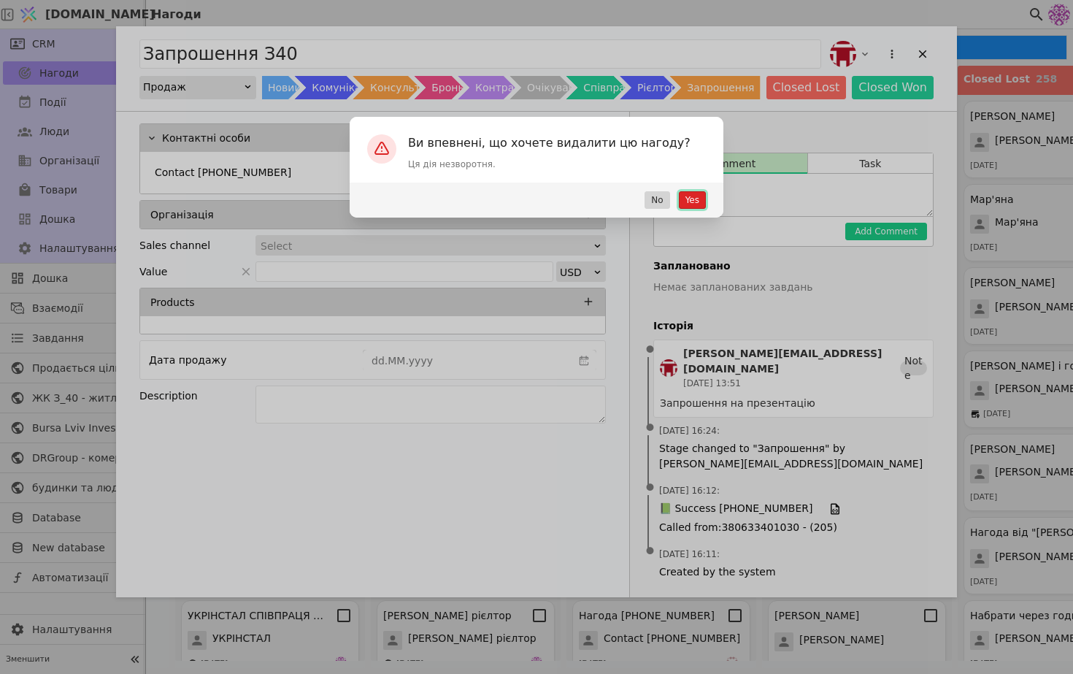
click at [690, 199] on button "Yes" at bounding box center [692, 200] width 27 height 18
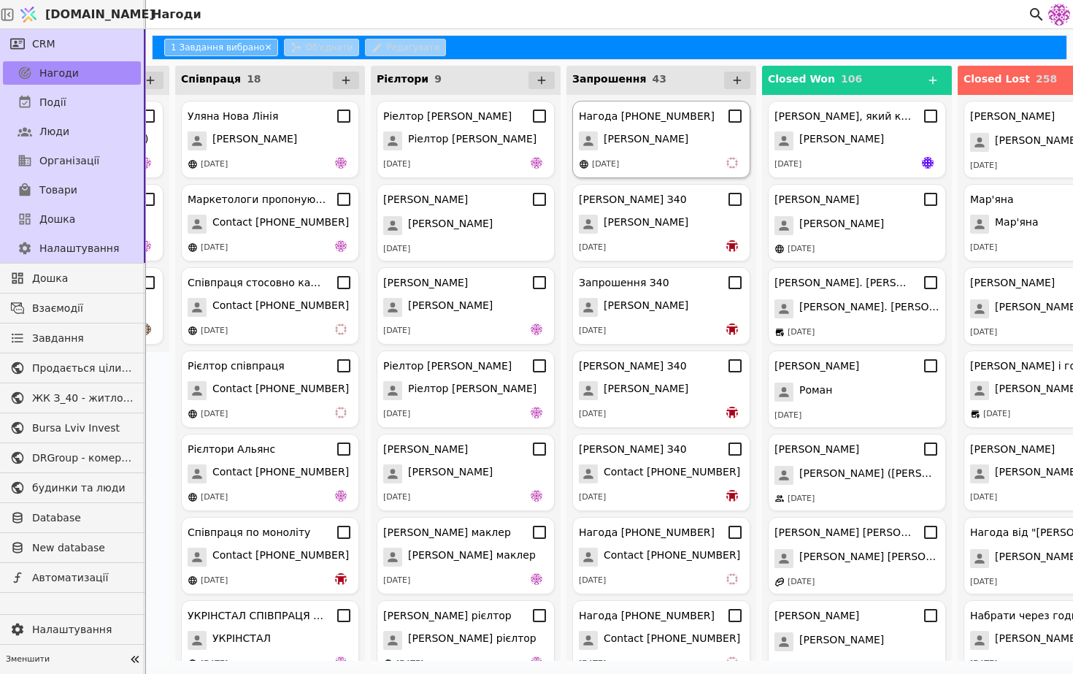
click at [697, 167] on div "[DATE]" at bounding box center [661, 164] width 165 height 15
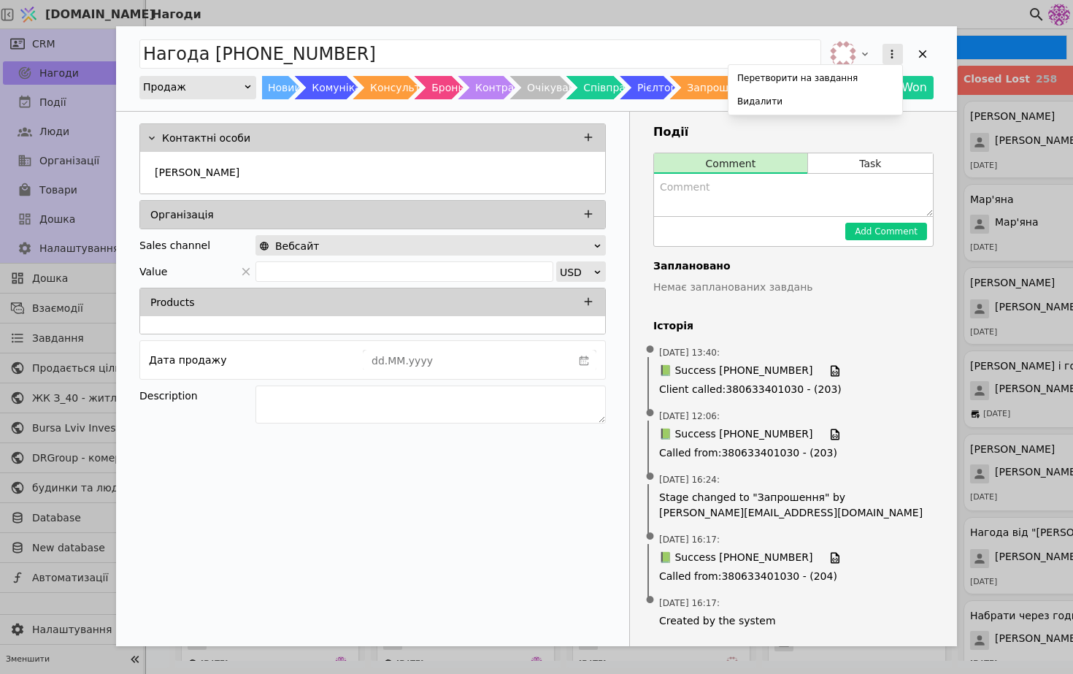
click at [892, 54] on icon "Add Opportunity" at bounding box center [892, 54] width 2 height 9
click at [848, 101] on div "Видалити" at bounding box center [816, 101] width 168 height 20
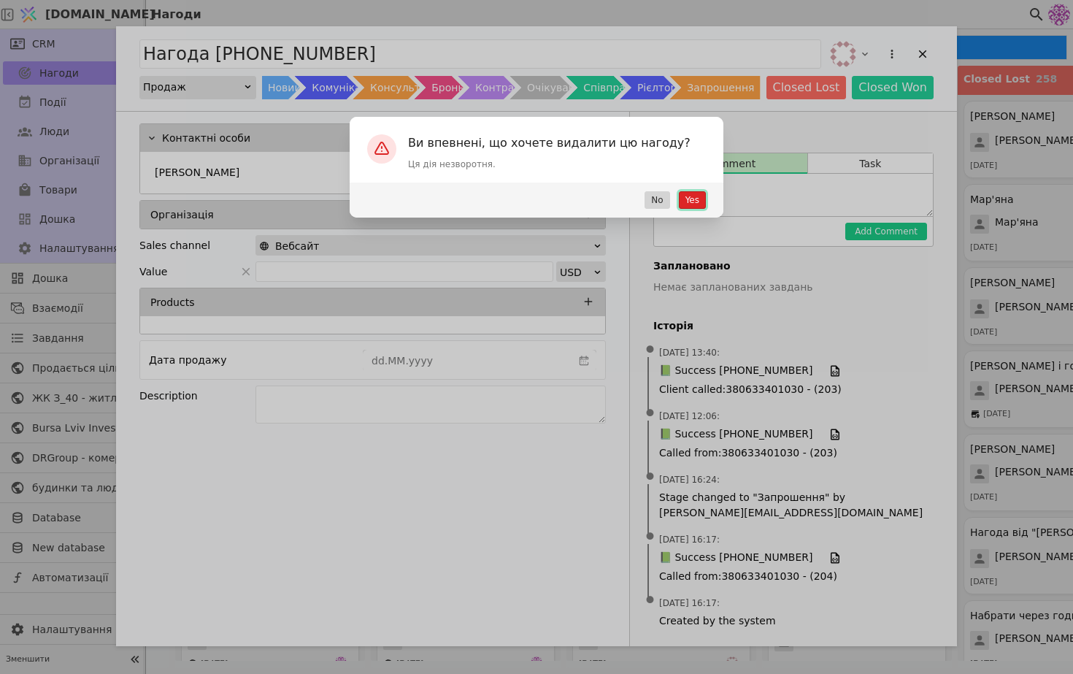
click at [701, 196] on button "Yes" at bounding box center [692, 200] width 27 height 18
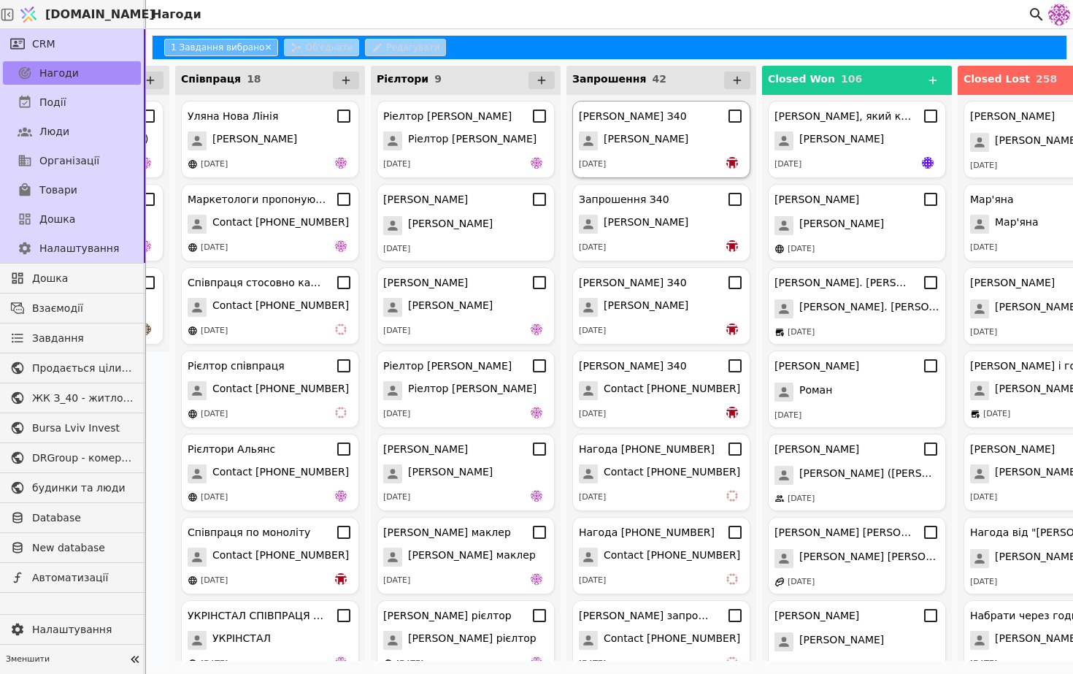
click at [705, 156] on div "[PERSON_NAME] З40 [PERSON_NAME] [DATE]" at bounding box center [661, 139] width 178 height 77
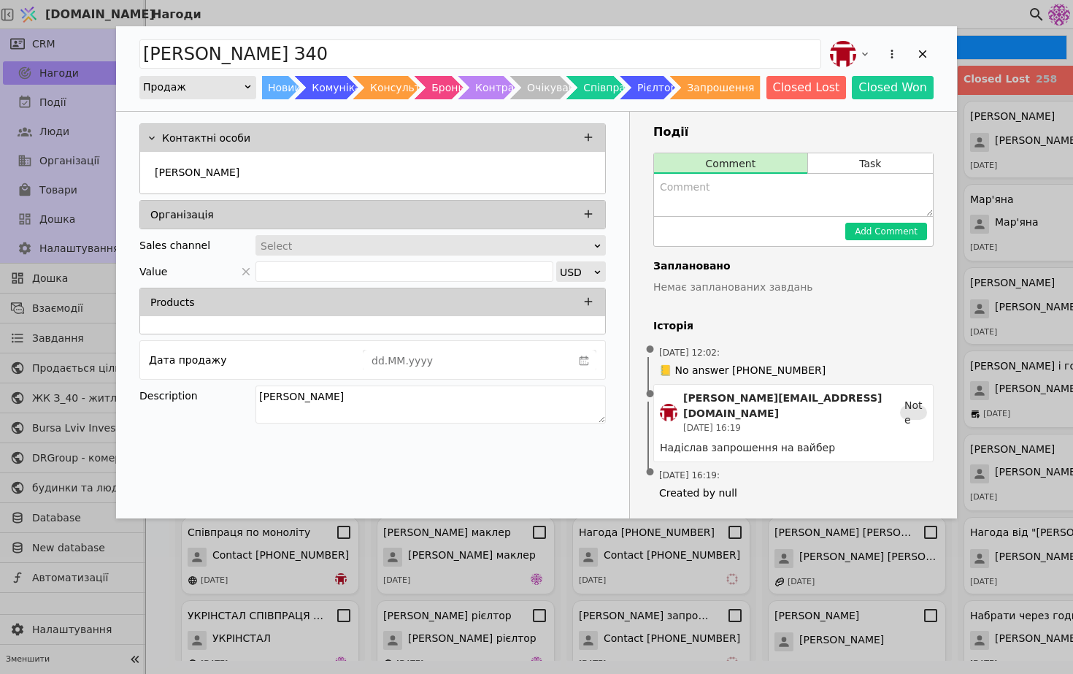
click at [891, 42] on div "Add Opportunity" at bounding box center [893, 54] width 26 height 26
click at [891, 47] on icon "Add Opportunity" at bounding box center [892, 53] width 13 height 13
click at [845, 99] on div "Видалити" at bounding box center [816, 101] width 168 height 20
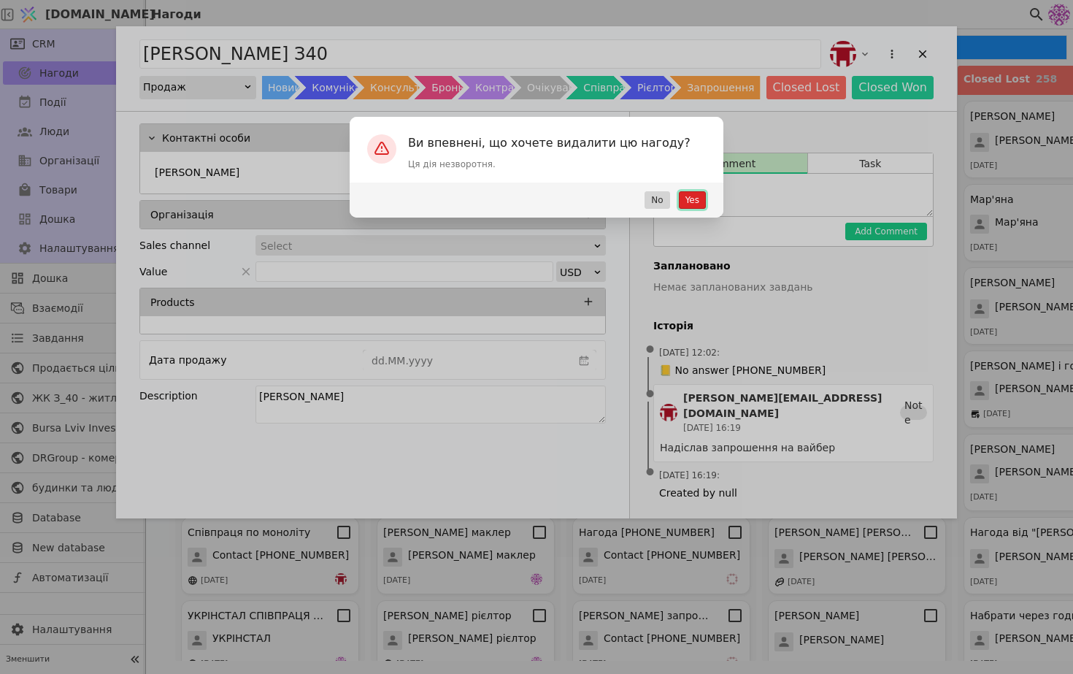
click at [701, 196] on button "Yes" at bounding box center [692, 200] width 27 height 18
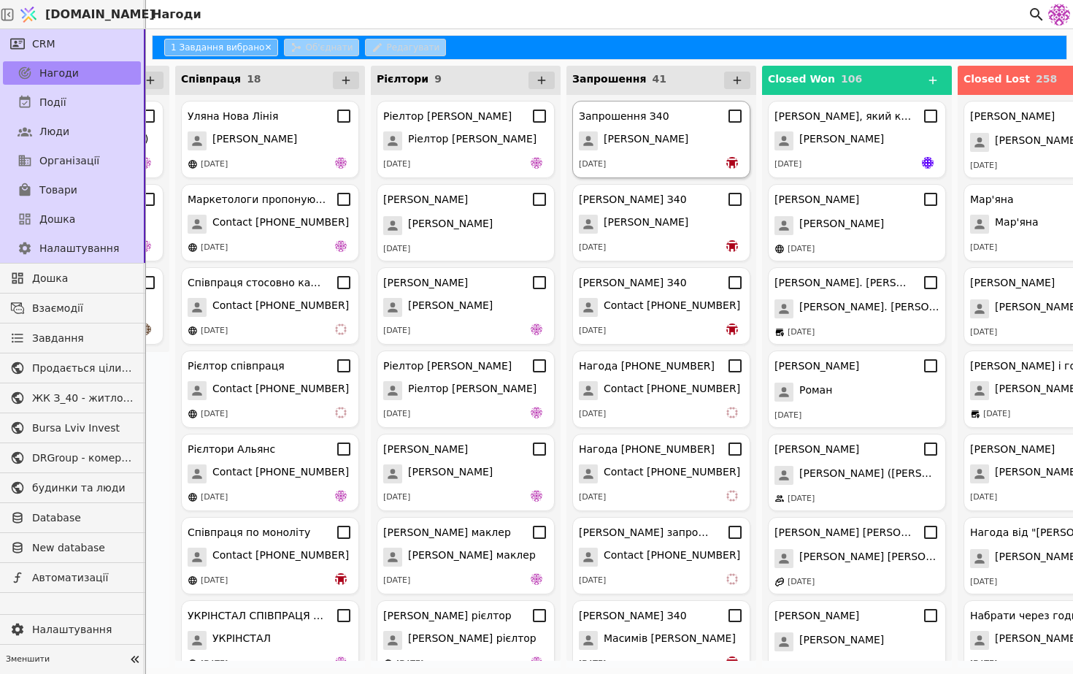
click at [705, 150] on div "Запрошення З40 [PERSON_NAME] [DATE]" at bounding box center [661, 139] width 178 height 77
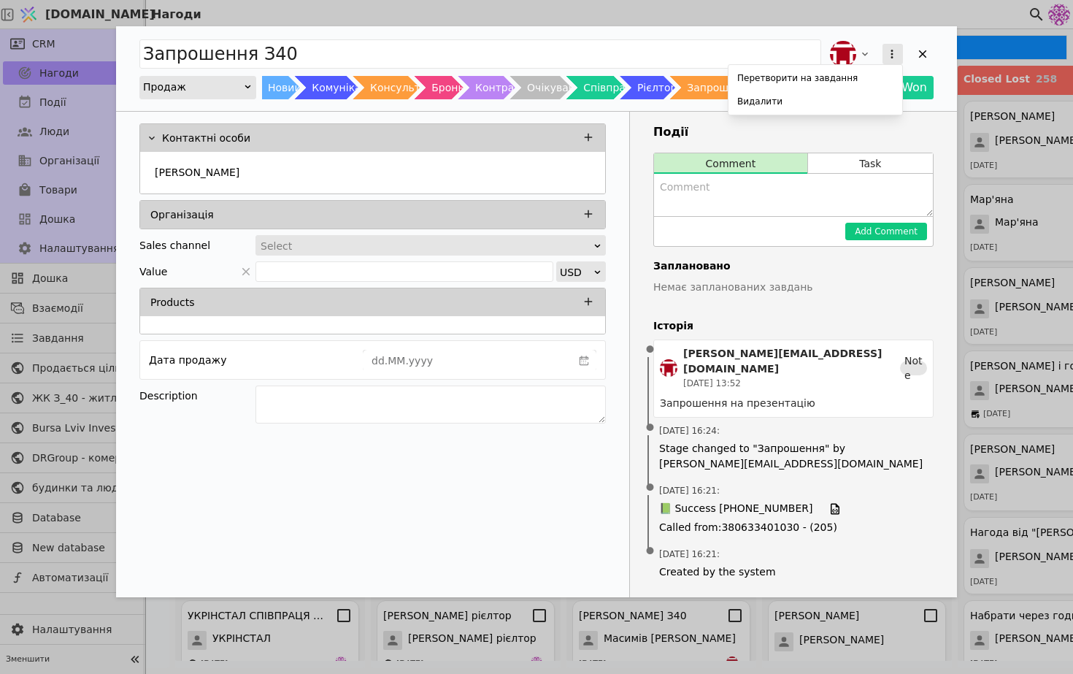
click at [889, 49] on icon "Add Opportunity" at bounding box center [892, 53] width 13 height 13
click at [838, 99] on div "Видалити" at bounding box center [816, 101] width 168 height 20
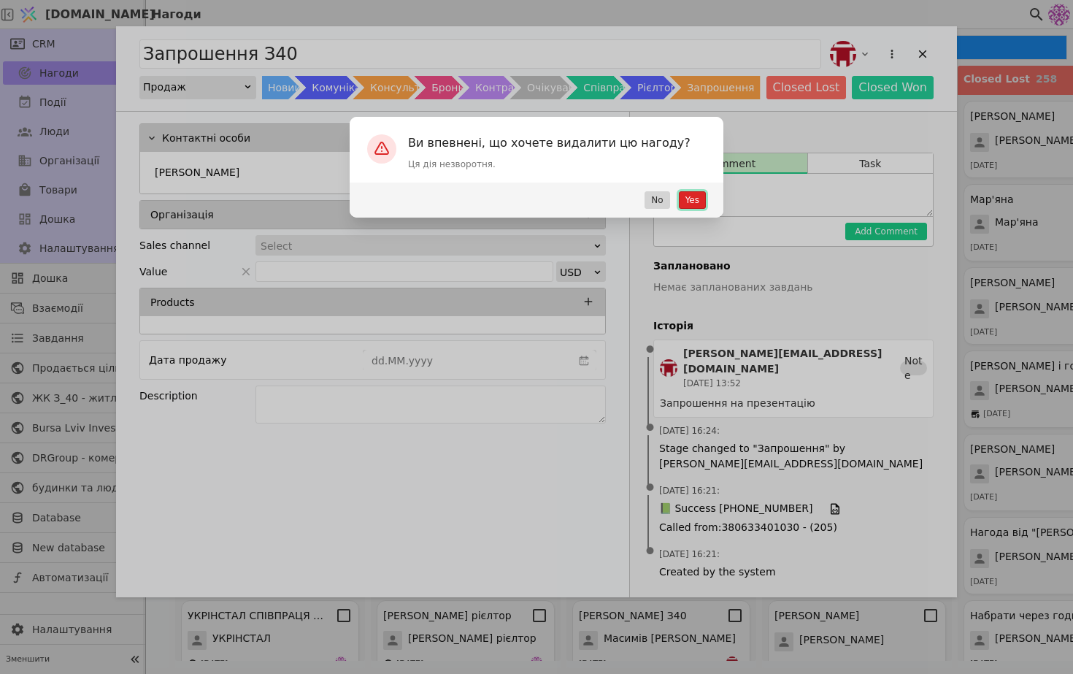
click at [696, 196] on button "Yes" at bounding box center [692, 200] width 27 height 18
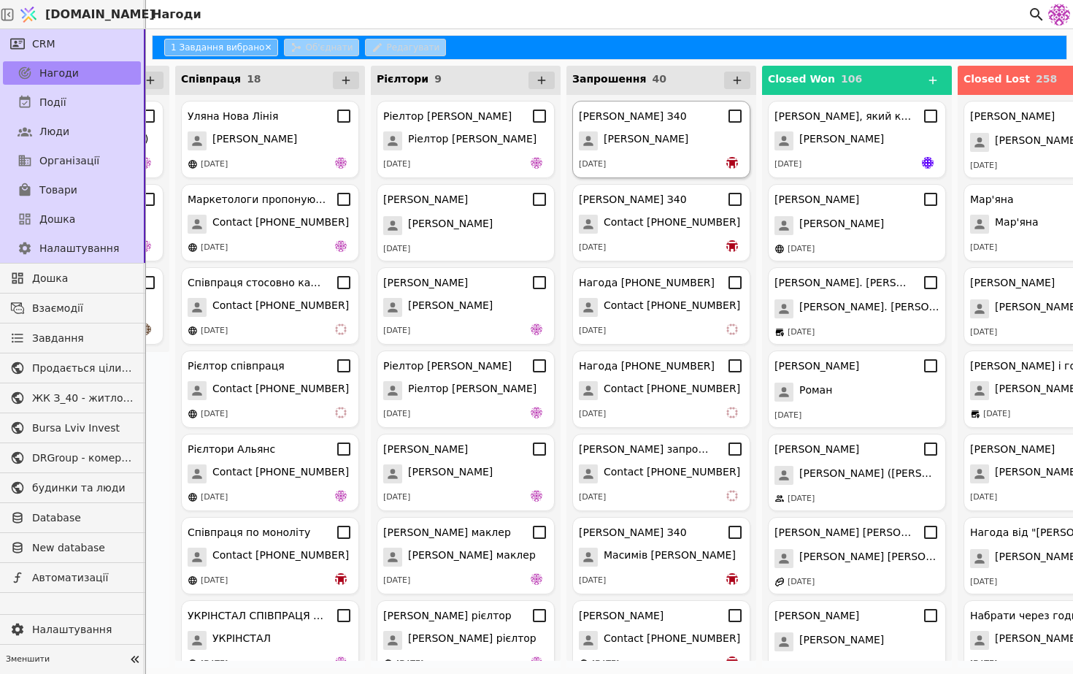
click at [676, 140] on span "[PERSON_NAME]" at bounding box center [646, 140] width 85 height 19
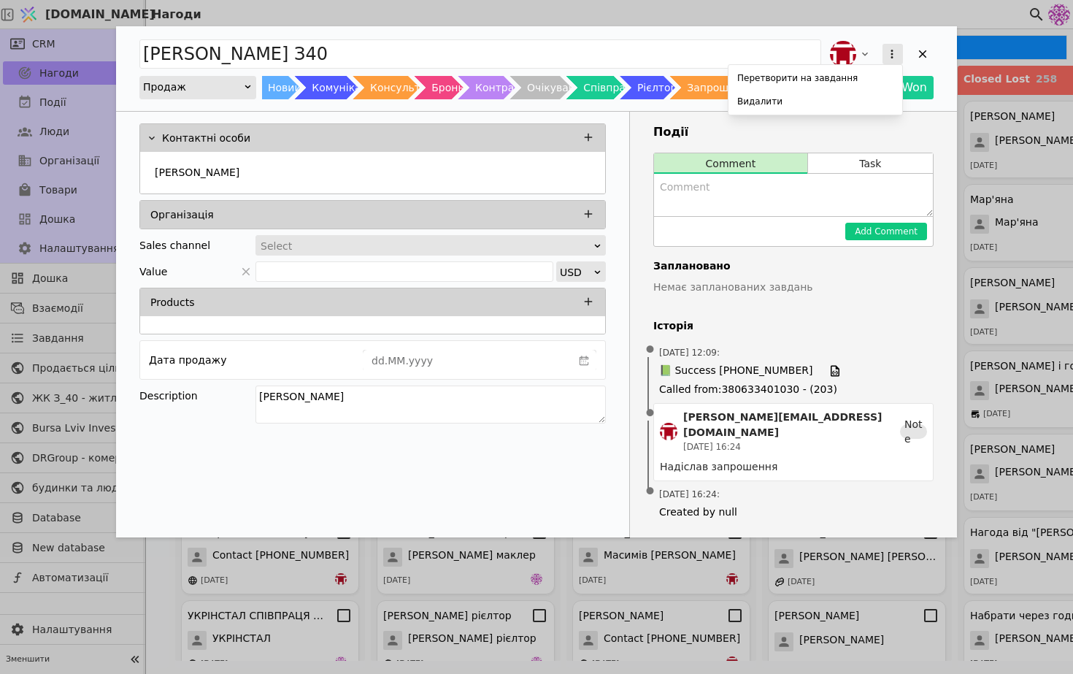
click at [891, 60] on icon "Add Opportunity" at bounding box center [892, 53] width 13 height 13
click at [829, 91] on div "Видалити" at bounding box center [816, 101] width 168 height 20
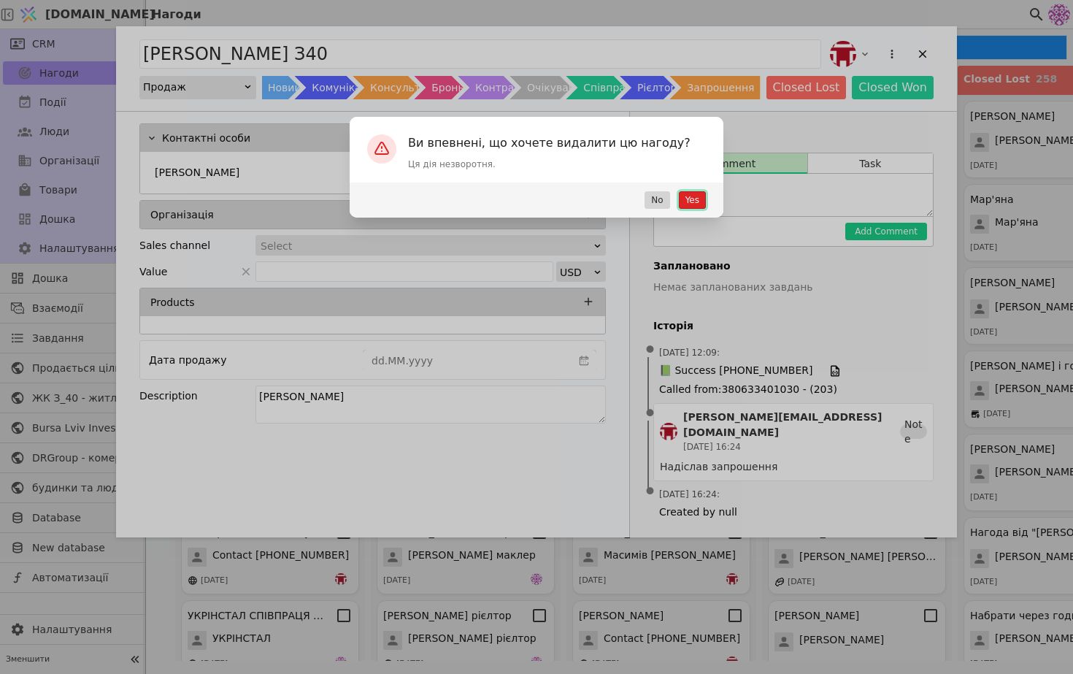
click at [696, 197] on button "Yes" at bounding box center [692, 200] width 27 height 18
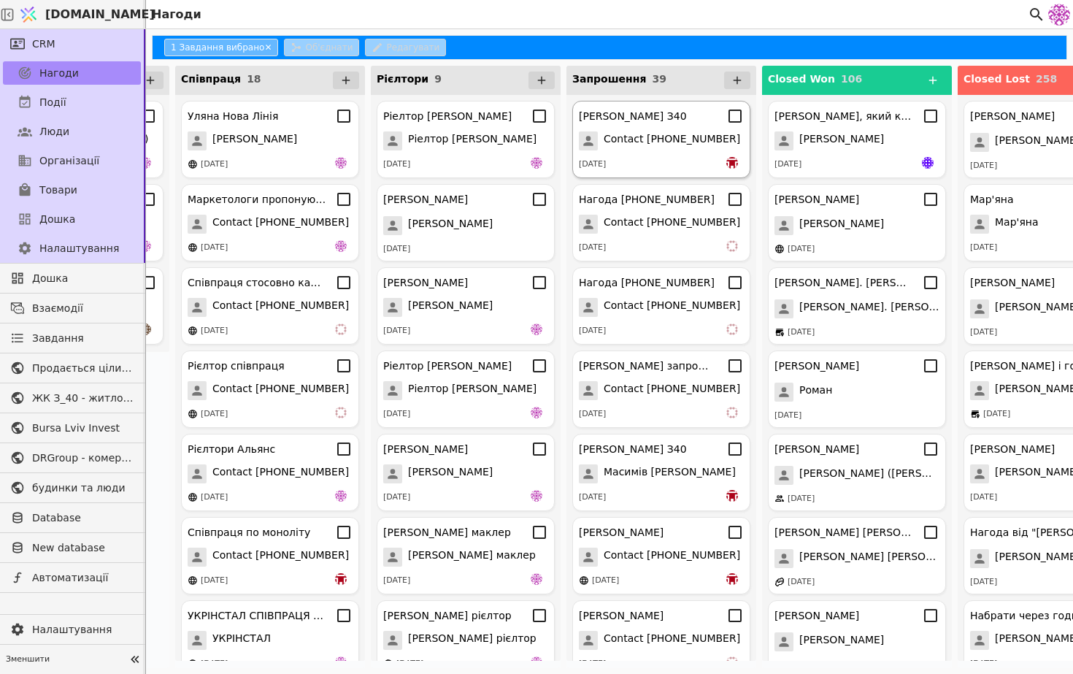
click at [683, 141] on span "Contact [PHONE_NUMBER]" at bounding box center [672, 140] width 137 height 19
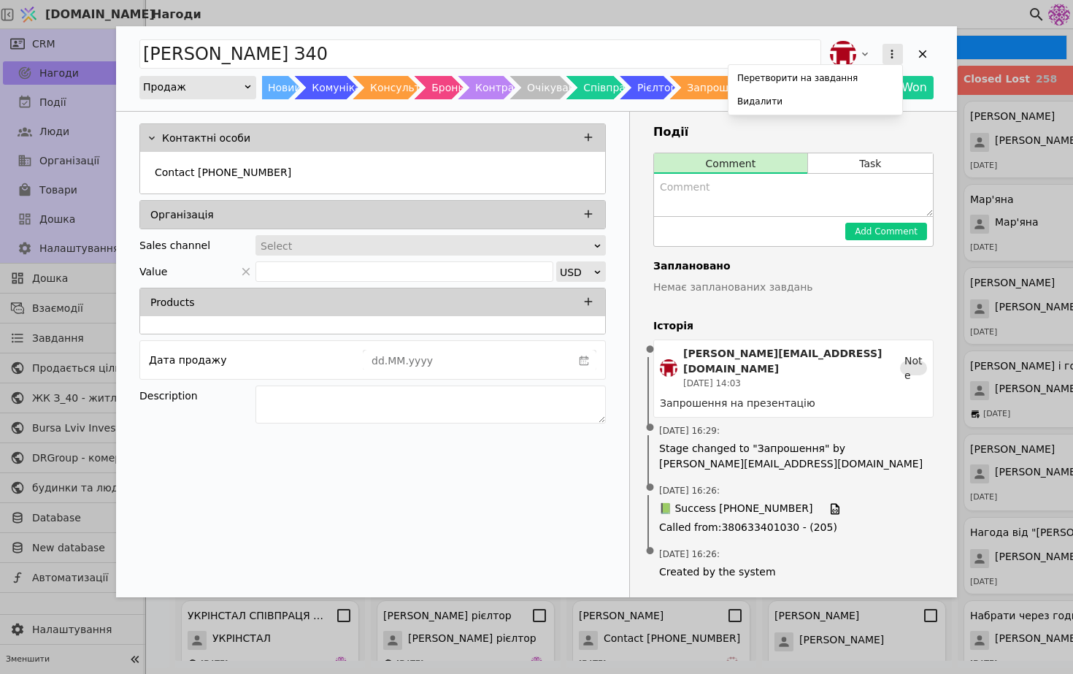
click at [887, 47] on icon "Add Opportunity" at bounding box center [892, 53] width 13 height 13
click at [810, 97] on div "Видалити" at bounding box center [816, 101] width 168 height 20
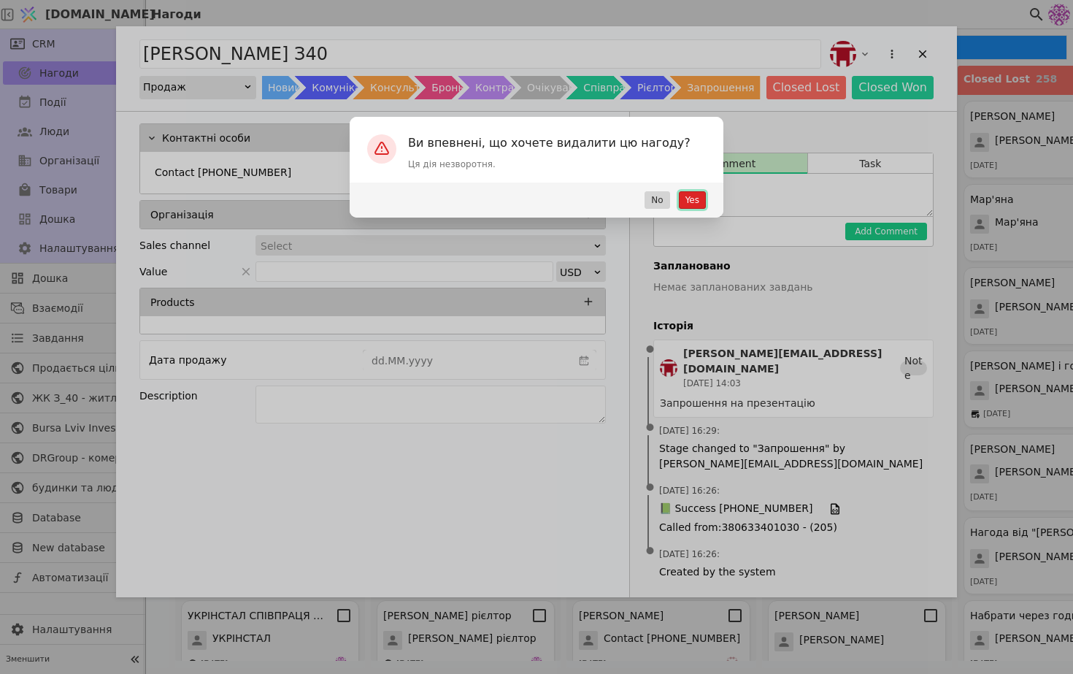
click at [684, 191] on button "Yes" at bounding box center [692, 200] width 27 height 18
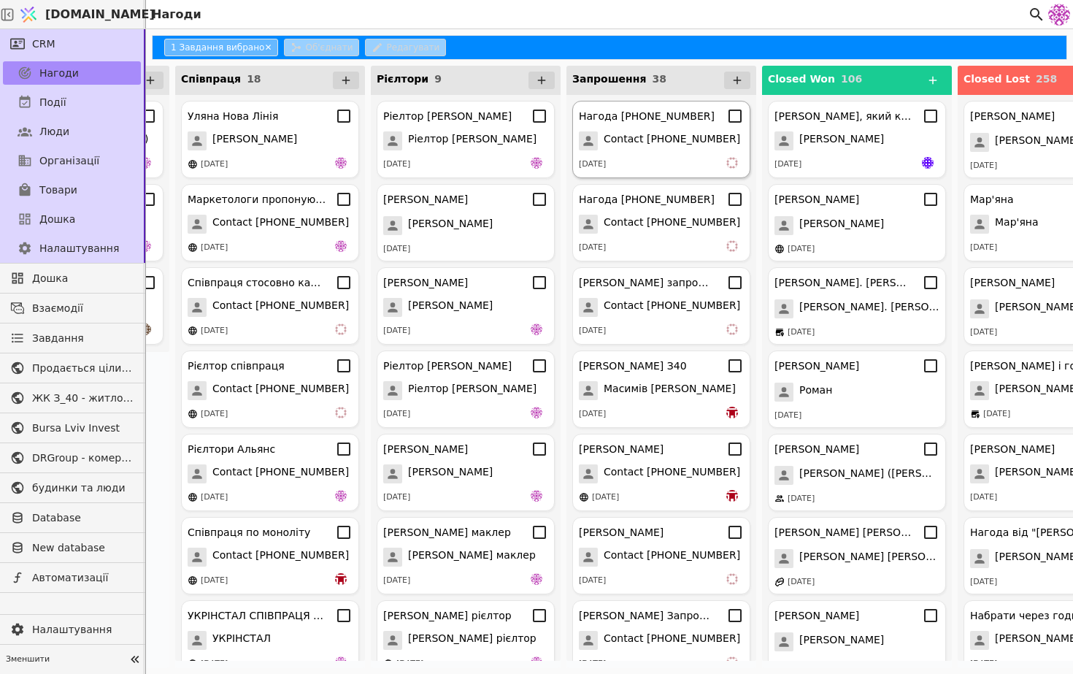
click at [680, 151] on div "Нагода [PHONE_NUMBER] Contact [PHONE_NUMBER] [DATE]" at bounding box center [661, 139] width 178 height 77
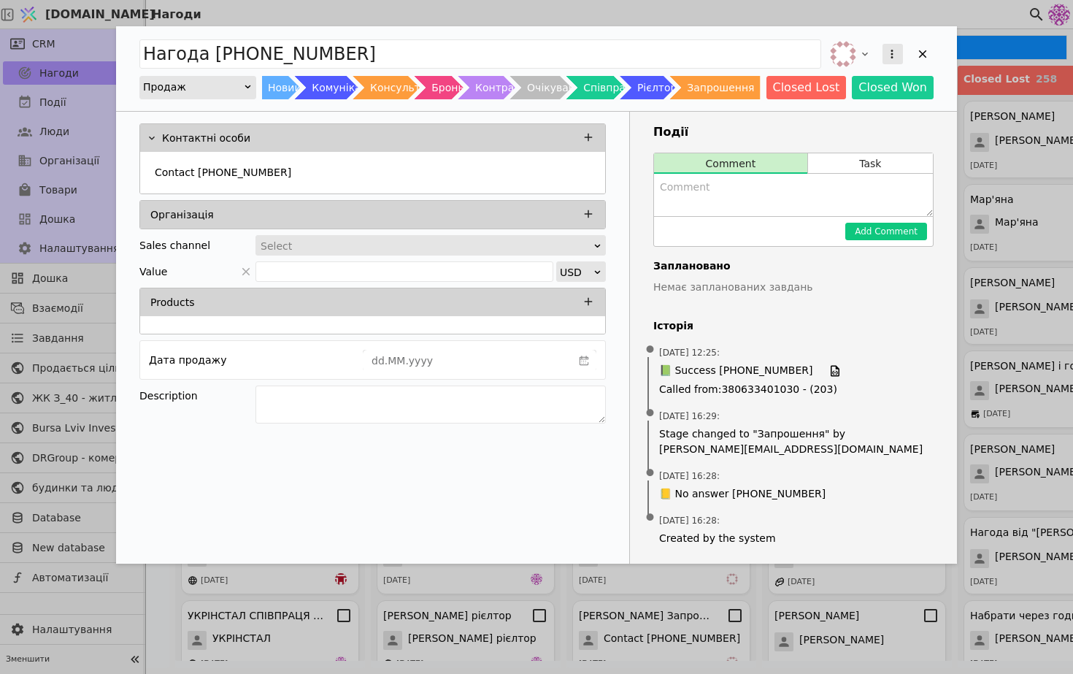
click at [892, 45] on button "Add Opportunity" at bounding box center [893, 54] width 20 height 20
click at [814, 99] on div "Видалити" at bounding box center [816, 101] width 168 height 20
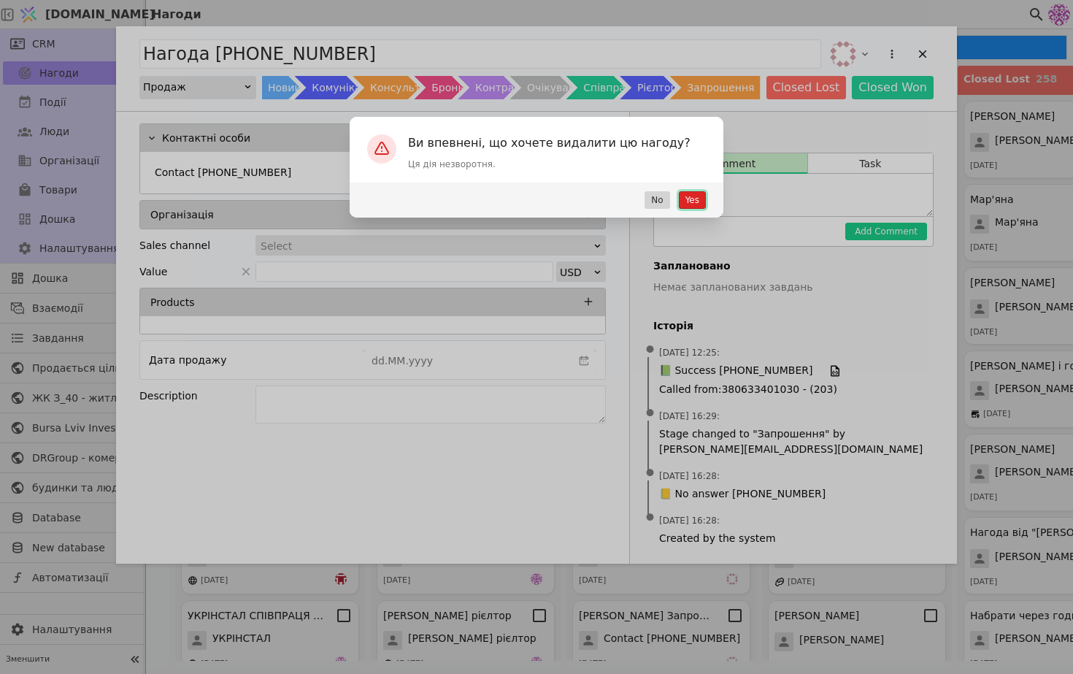
click at [697, 194] on button "Yes" at bounding box center [692, 200] width 27 height 18
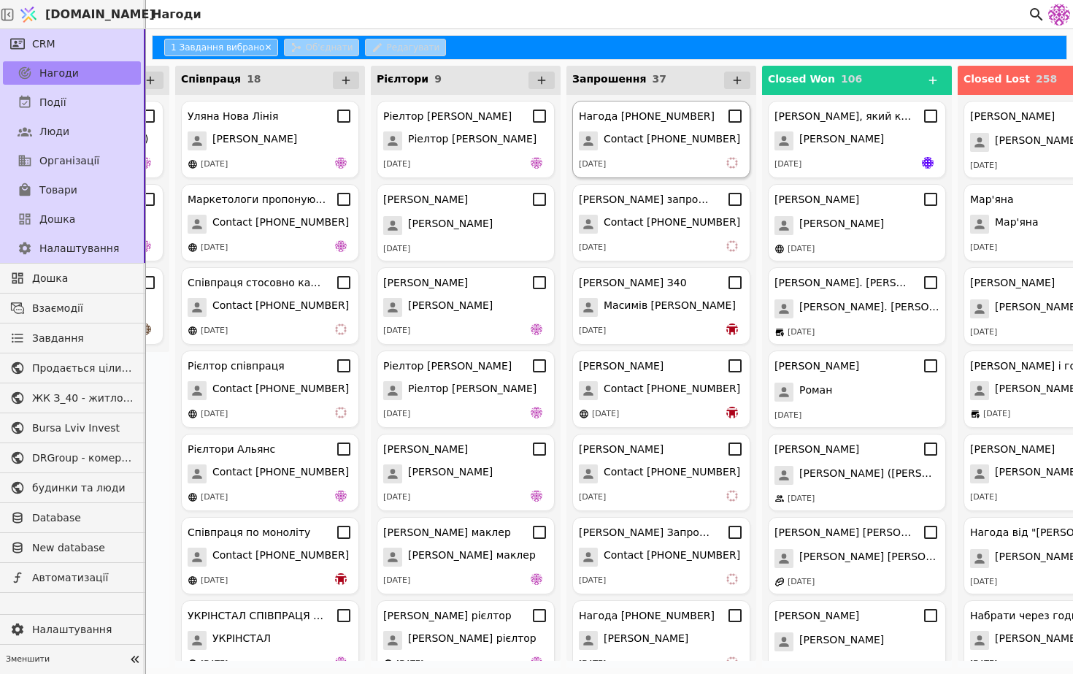
click at [693, 136] on span "Contact [PHONE_NUMBER]" at bounding box center [672, 140] width 137 height 19
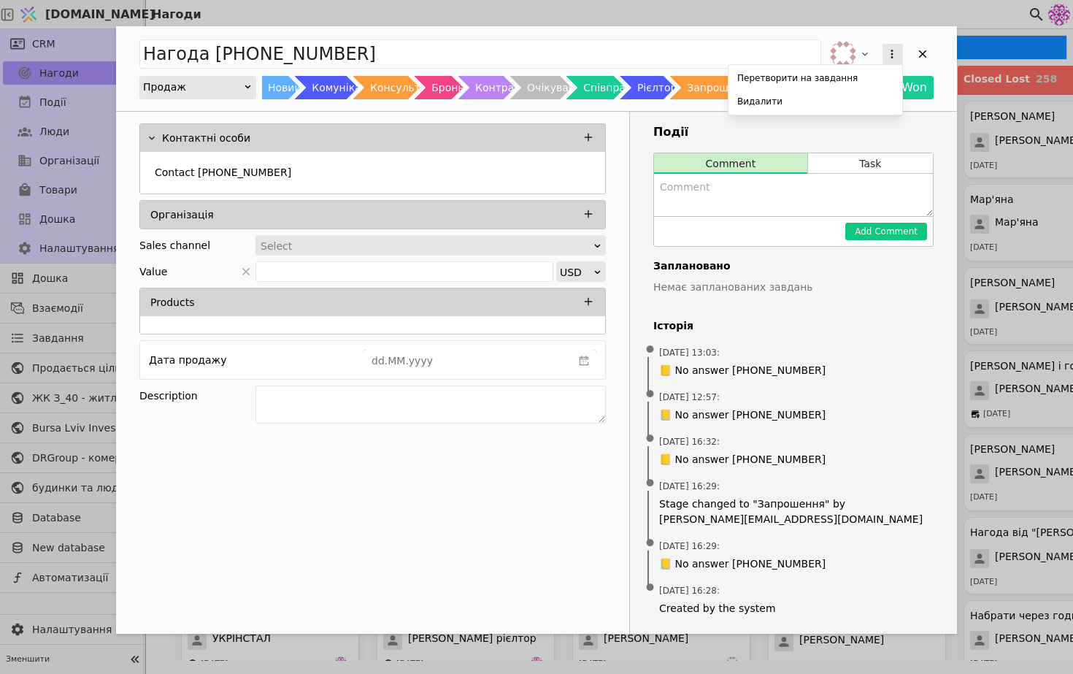
click at [883, 57] on button "Add Opportunity" at bounding box center [893, 54] width 20 height 20
click at [840, 101] on div "Видалити" at bounding box center [816, 101] width 168 height 20
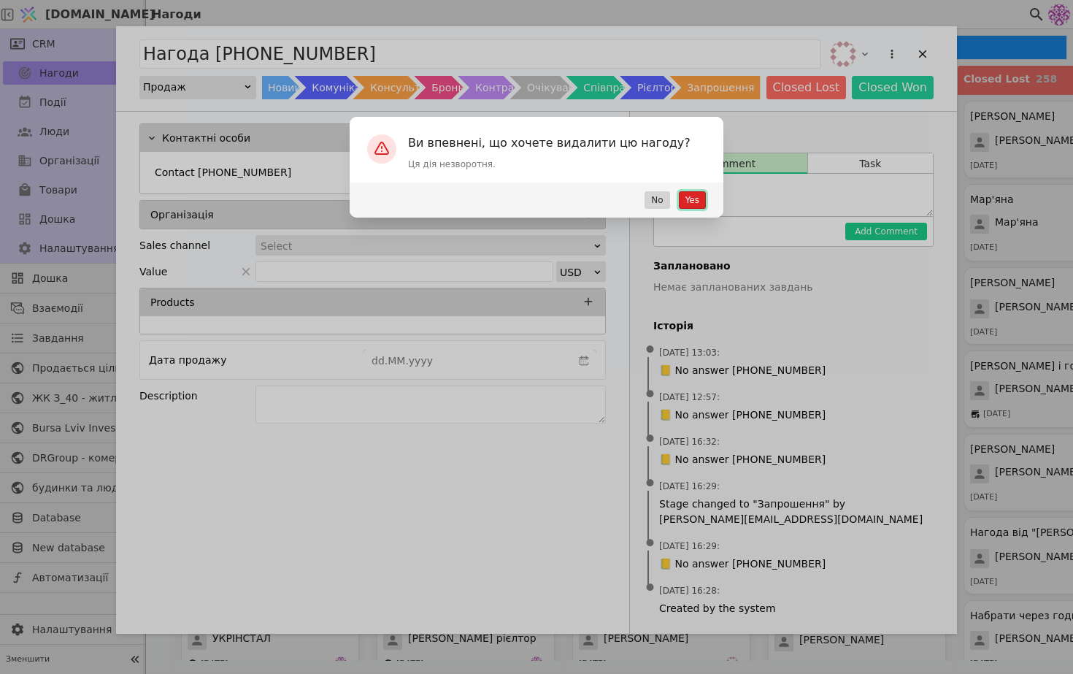
click at [702, 196] on button "Yes" at bounding box center [692, 200] width 27 height 18
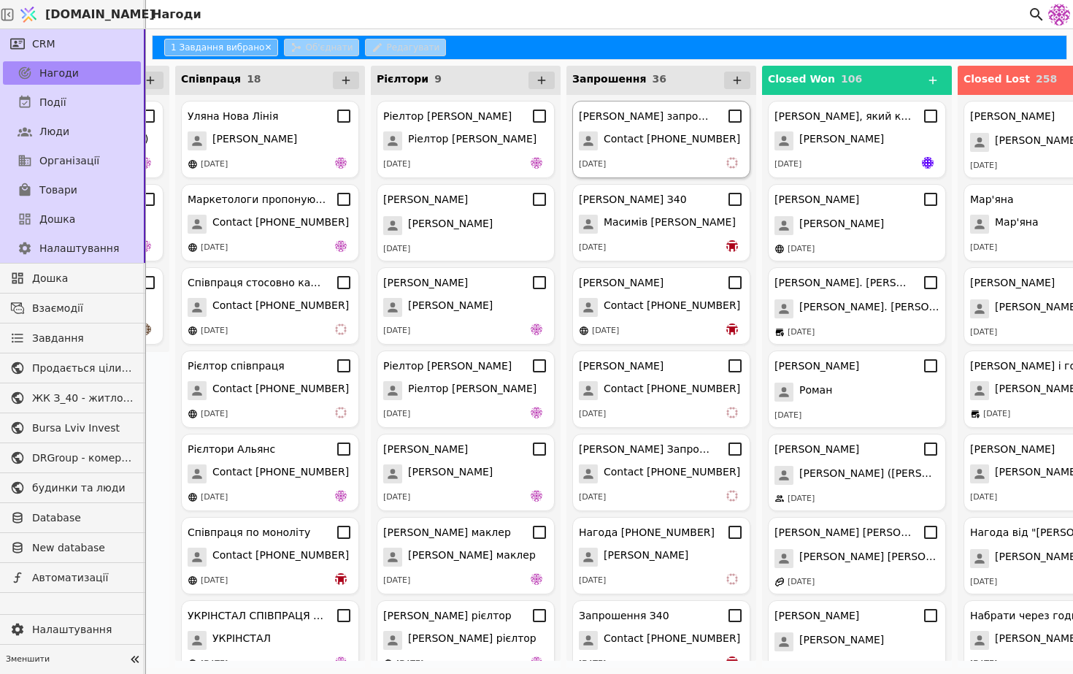
click at [667, 147] on span "Contact [PHONE_NUMBER]" at bounding box center [672, 140] width 137 height 19
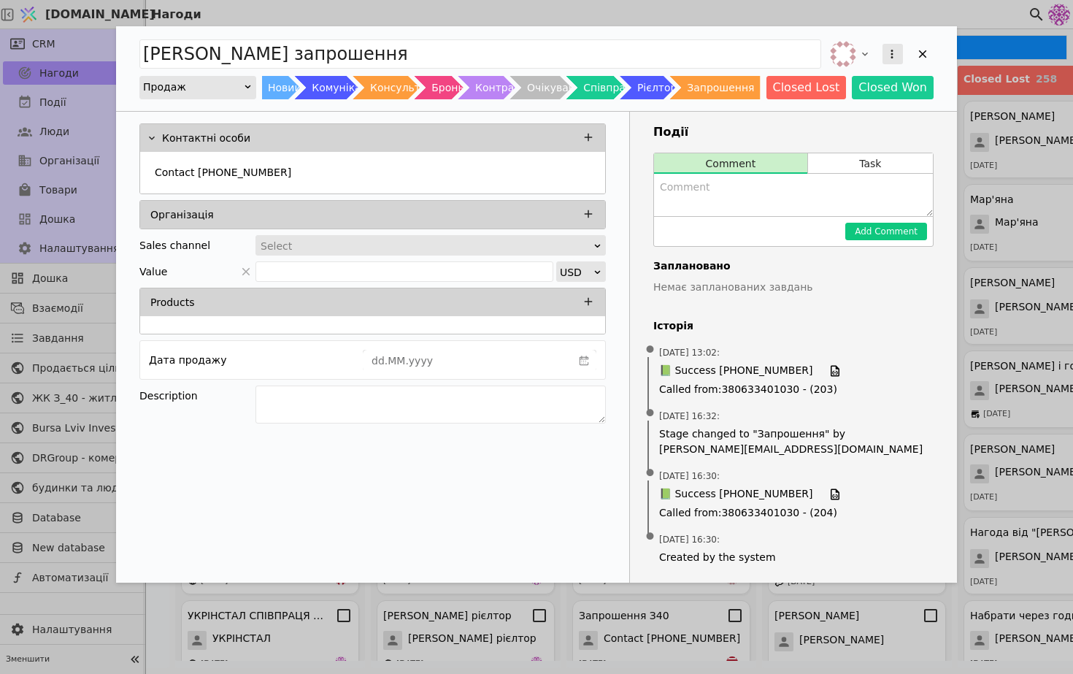
click at [900, 49] on button "Add Opportunity" at bounding box center [893, 54] width 20 height 20
click at [820, 105] on div "Видалити" at bounding box center [816, 101] width 168 height 20
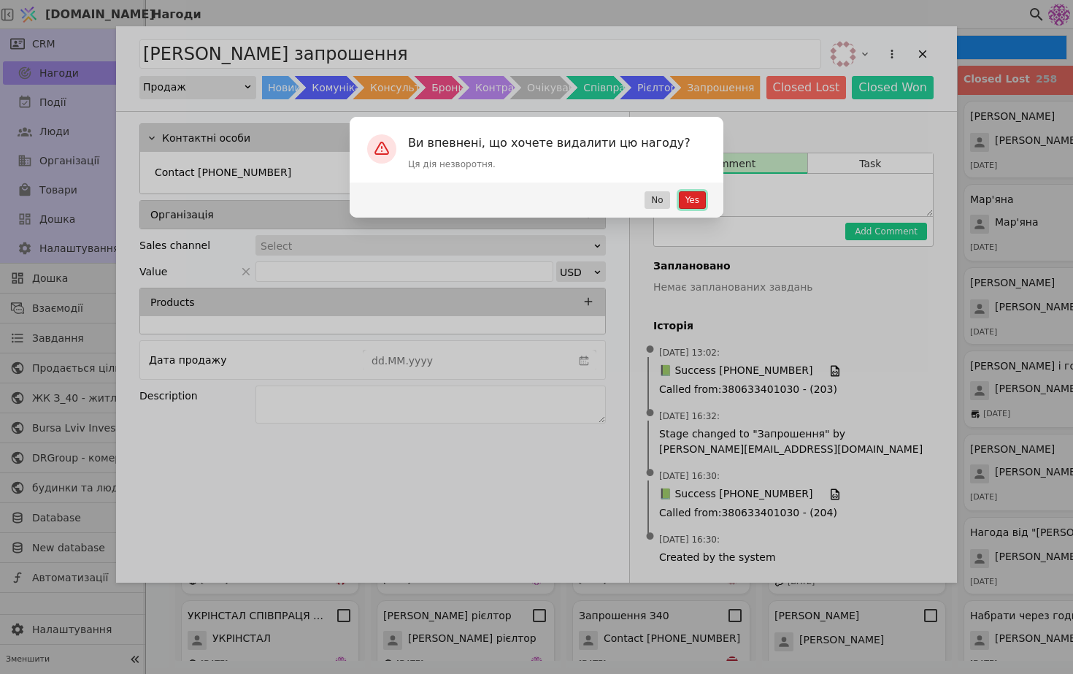
click at [691, 207] on button "Yes" at bounding box center [692, 200] width 27 height 18
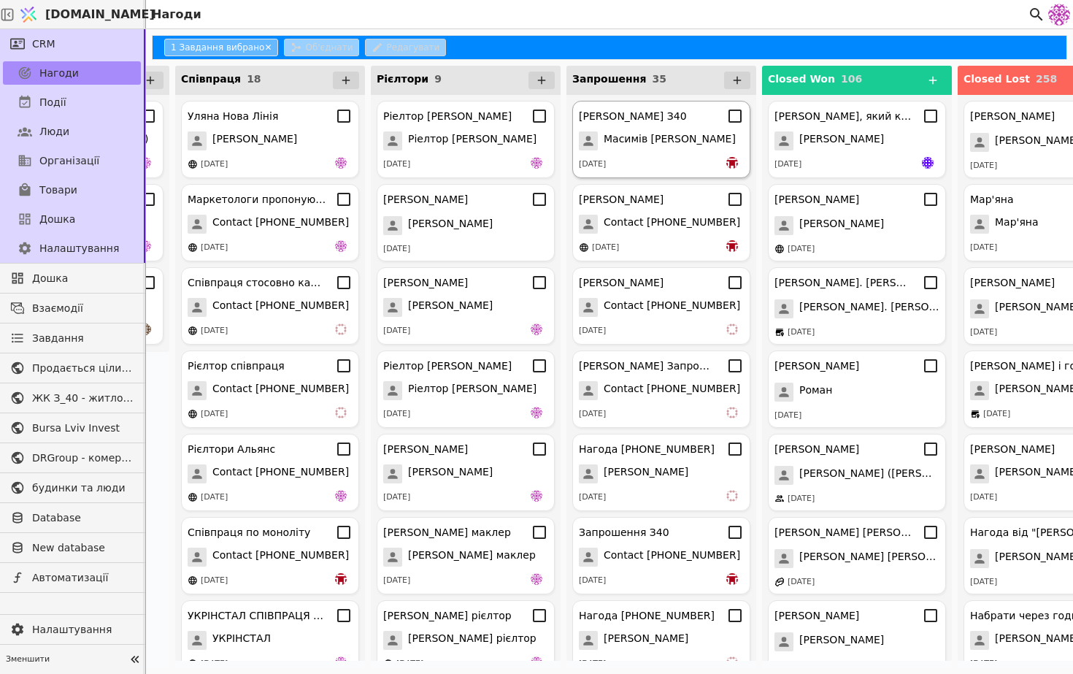
click at [706, 127] on div "[PERSON_NAME] З40 Масимів [PERSON_NAME] [DATE]" at bounding box center [661, 139] width 178 height 77
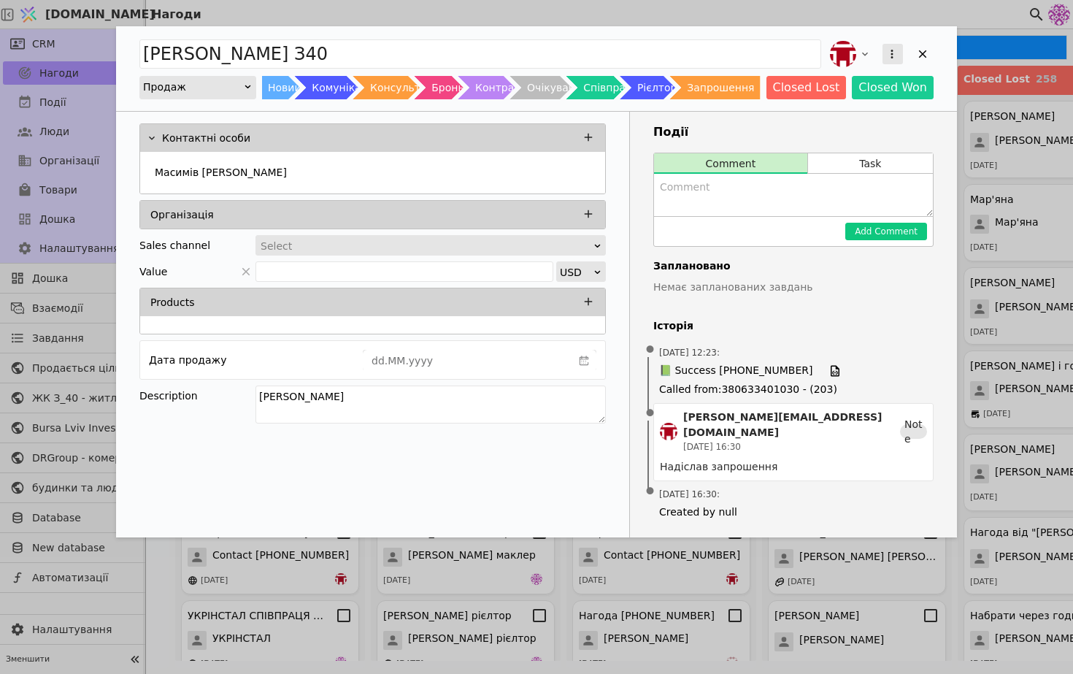
click at [889, 50] on icon "Add Opportunity" at bounding box center [892, 53] width 13 height 13
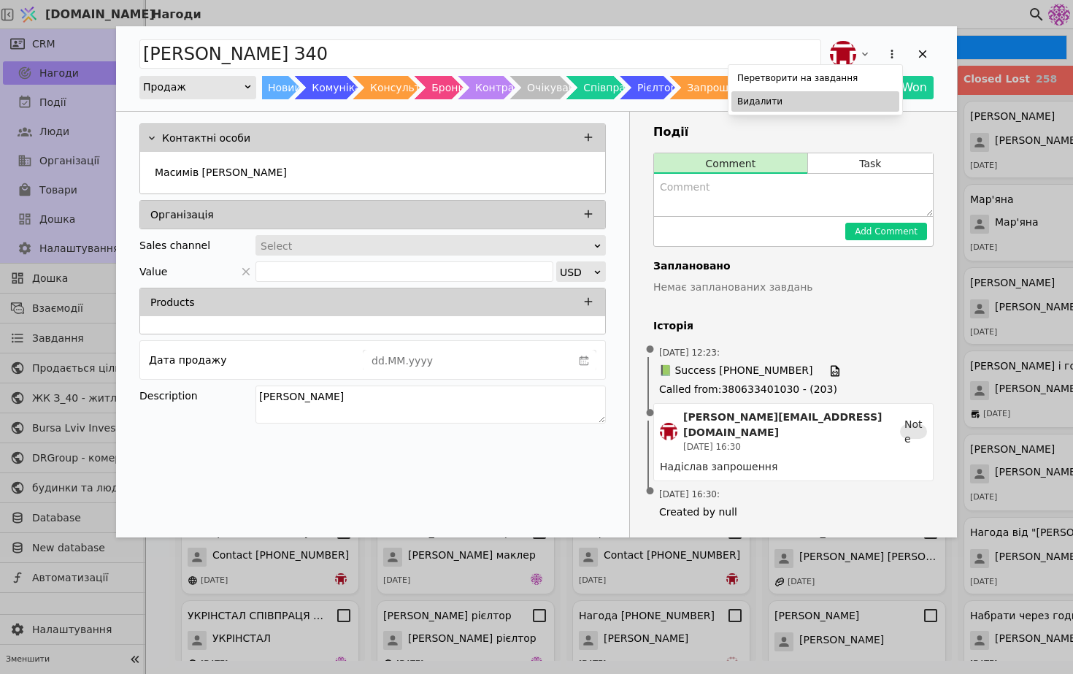
click at [854, 110] on div "Видалити" at bounding box center [816, 101] width 168 height 20
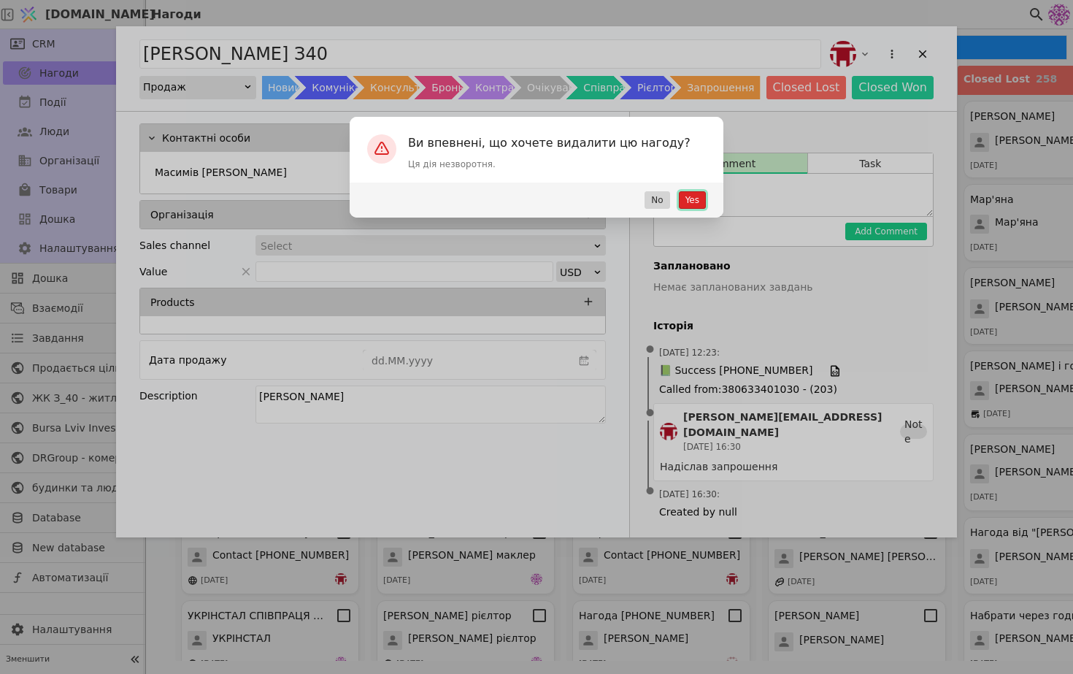
click at [690, 205] on button "Yes" at bounding box center [692, 200] width 27 height 18
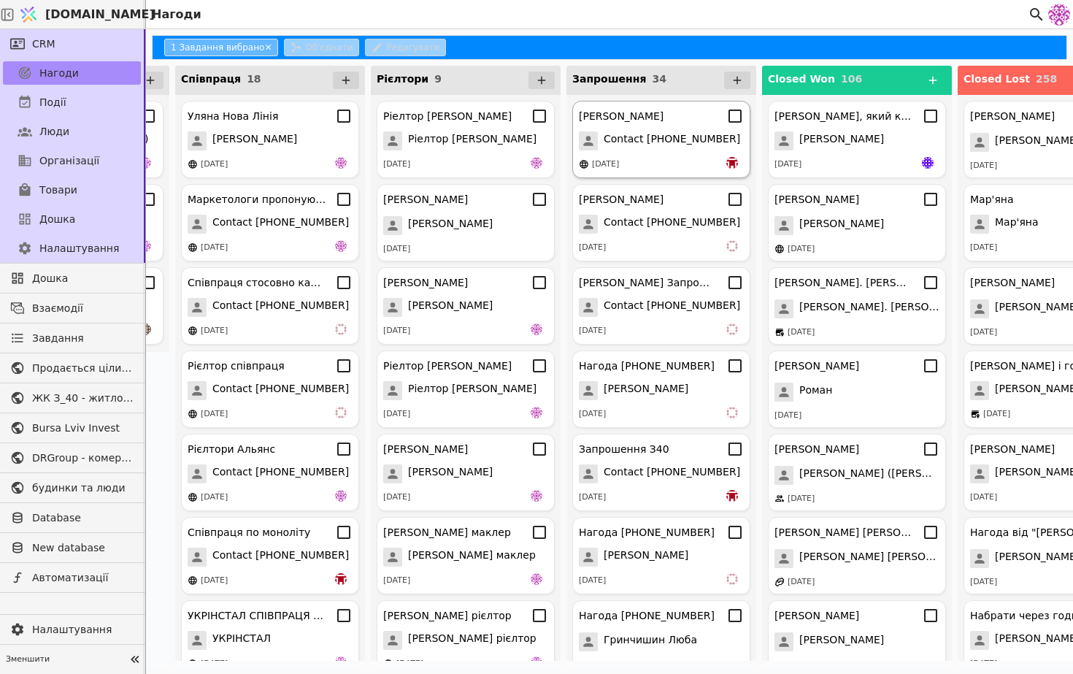
click at [670, 142] on span "Contact [PHONE_NUMBER]" at bounding box center [672, 140] width 137 height 19
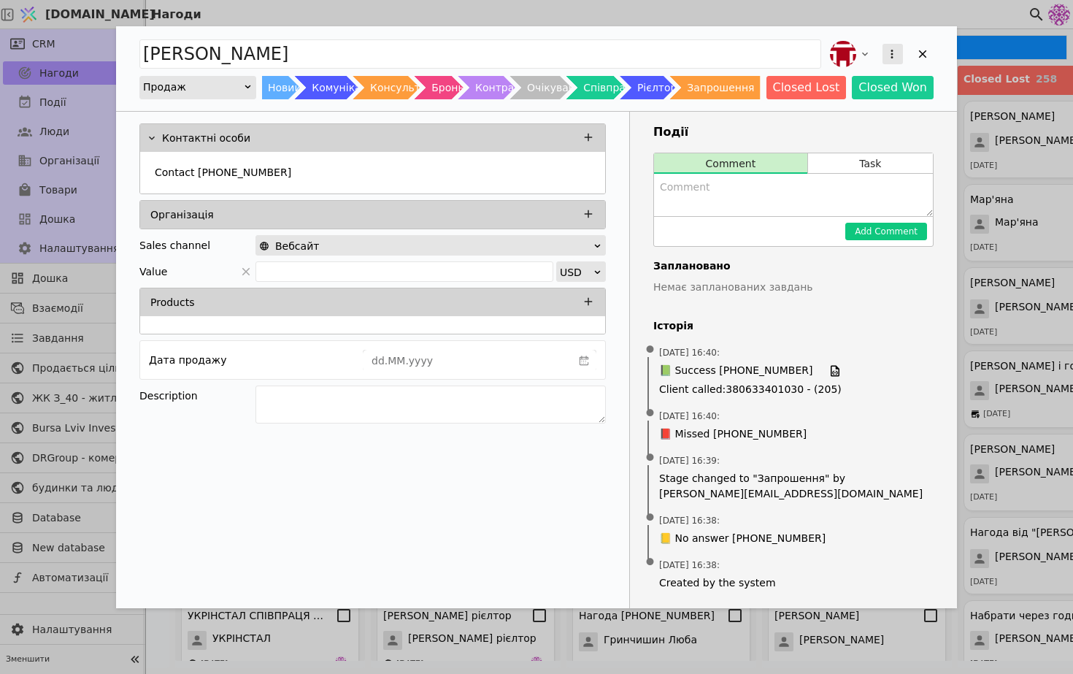
click at [887, 55] on icon "Add Opportunity" at bounding box center [892, 53] width 13 height 13
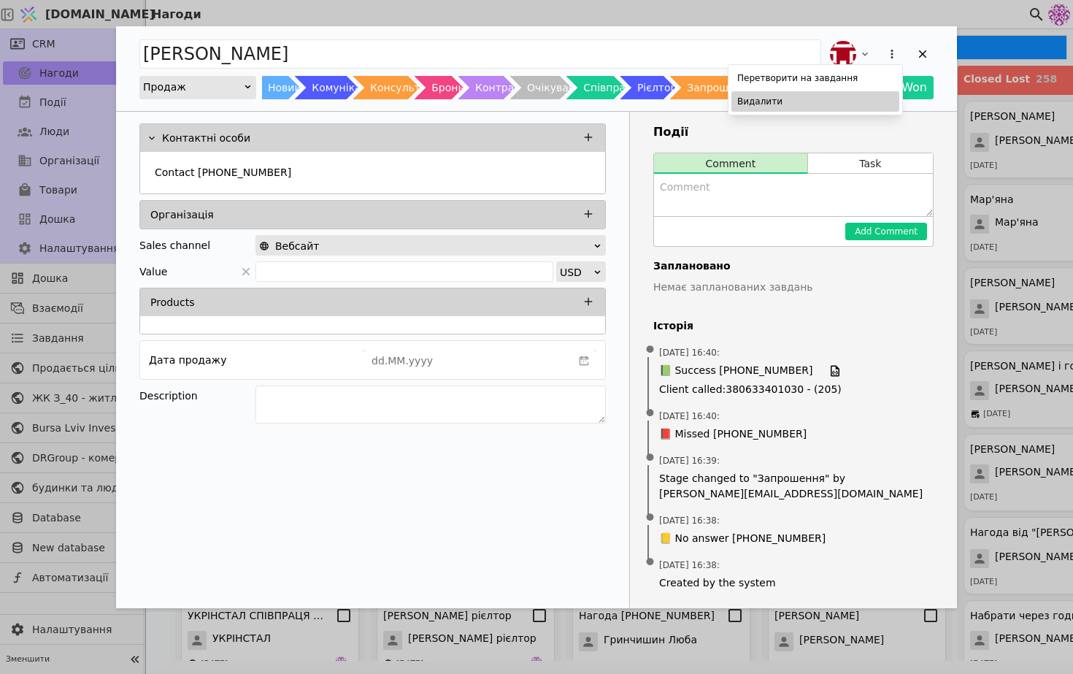
click at [842, 96] on div "Видалити" at bounding box center [816, 101] width 168 height 20
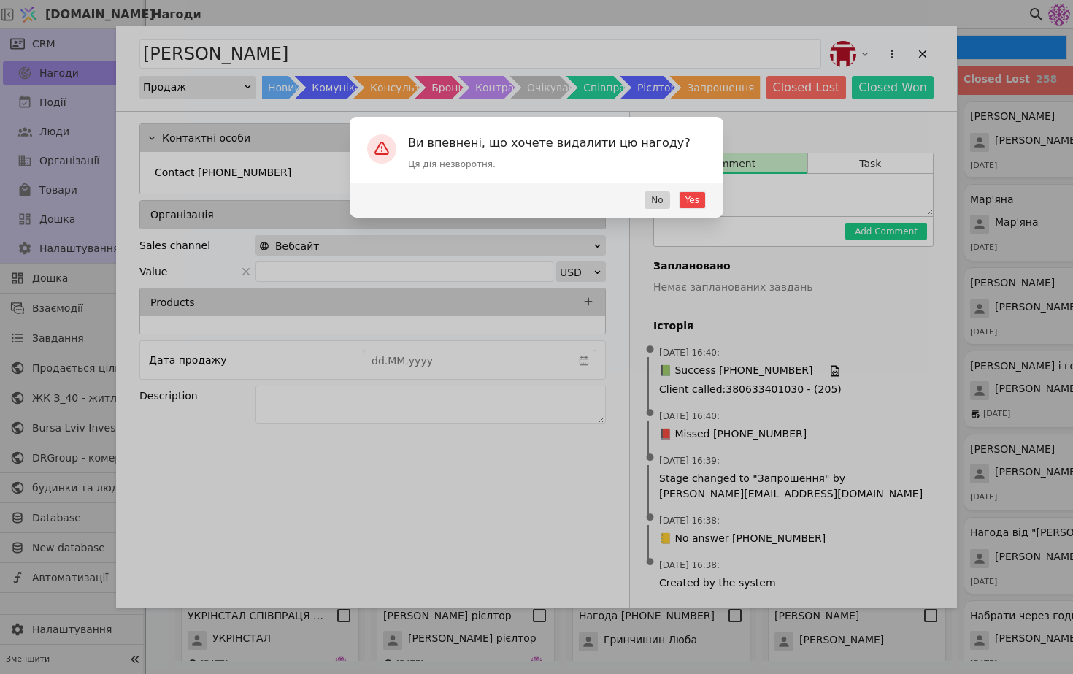
click at [699, 190] on div "Yes No" at bounding box center [537, 200] width 374 height 35
click at [699, 196] on button "Yes" at bounding box center [692, 200] width 27 height 18
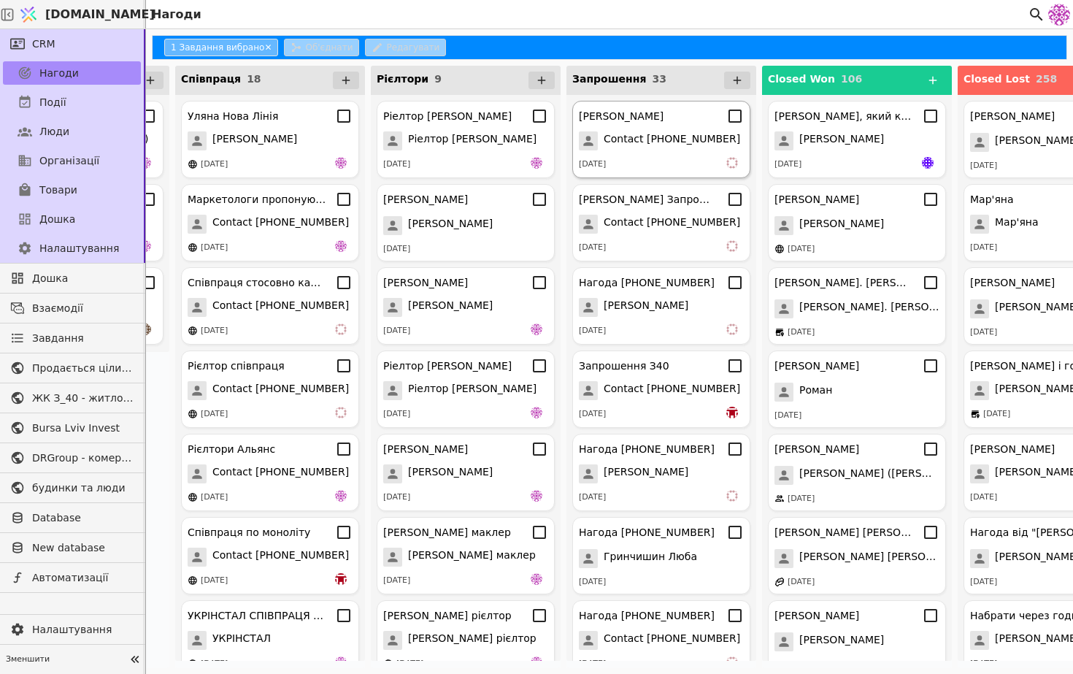
click at [694, 134] on span "Contact [PHONE_NUMBER]" at bounding box center [672, 140] width 137 height 19
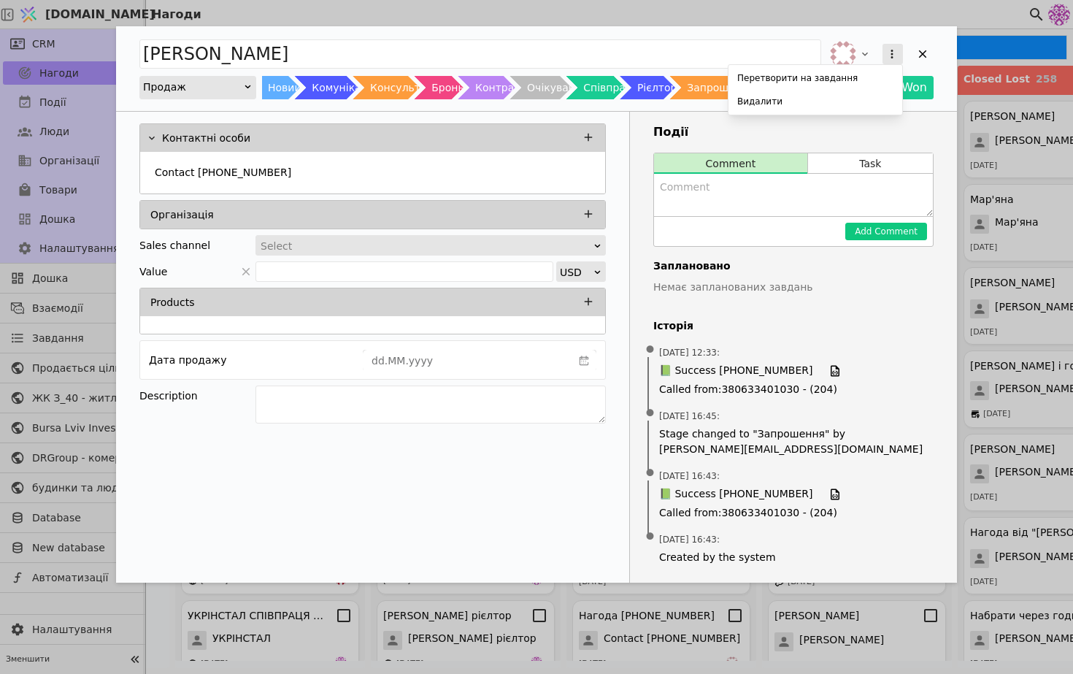
click at [883, 53] on button "Add Opportunity" at bounding box center [893, 54] width 20 height 20
click at [826, 107] on div "Видалити" at bounding box center [816, 101] width 168 height 20
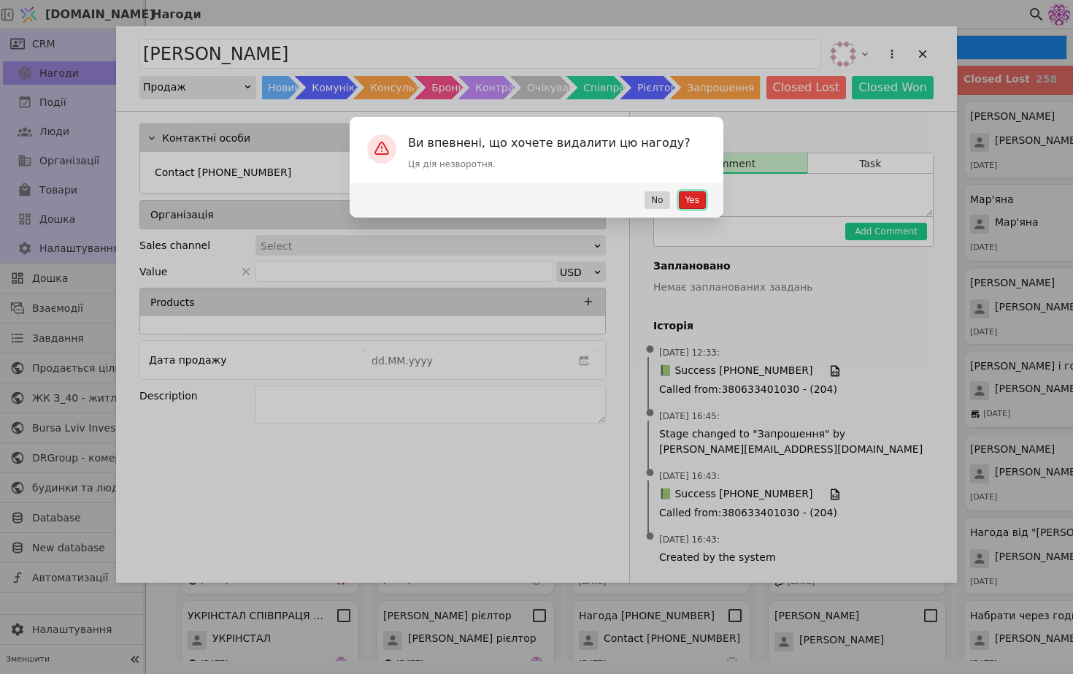
click at [697, 192] on button "Yes" at bounding box center [692, 200] width 27 height 18
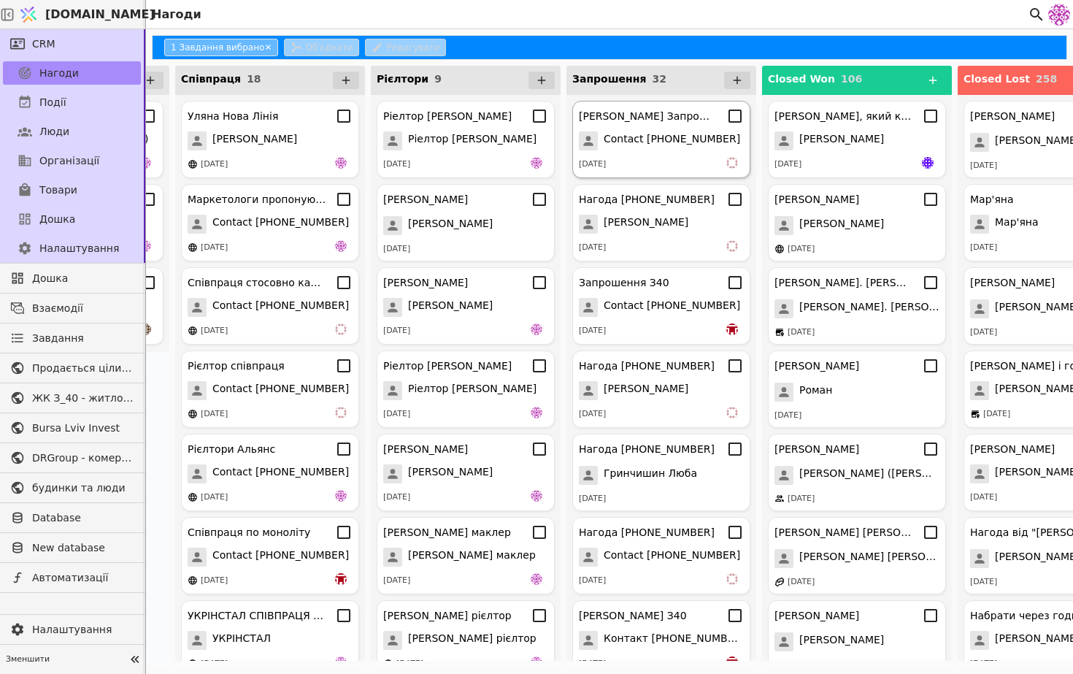
click at [672, 137] on span "Contact [PHONE_NUMBER]" at bounding box center [672, 140] width 137 height 19
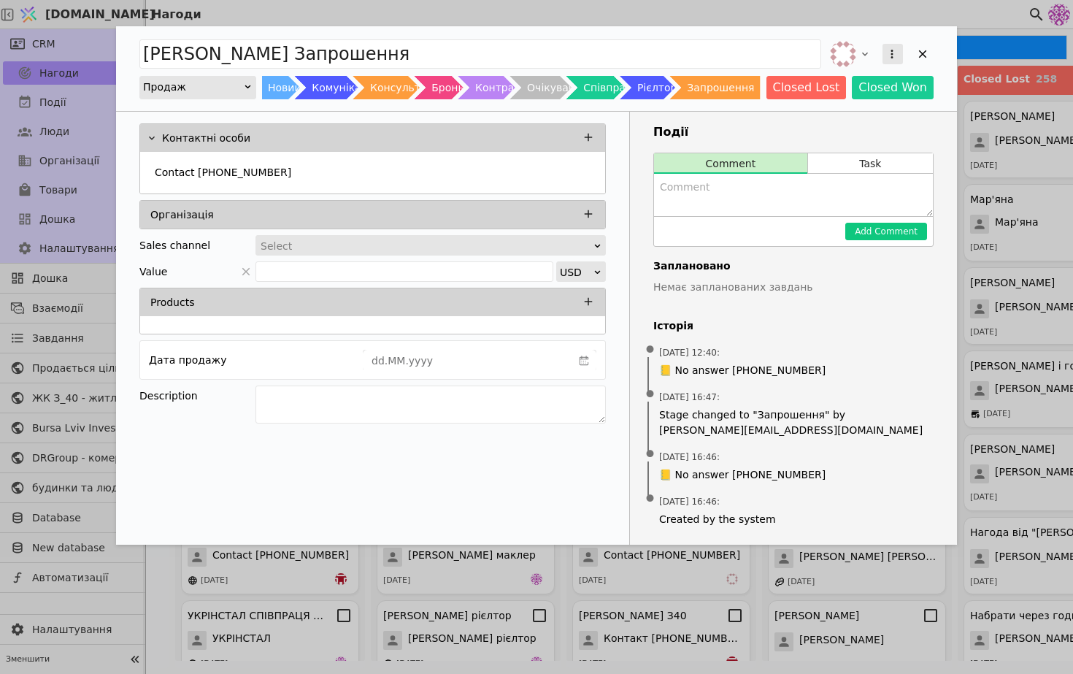
click at [891, 51] on icon "Add Opportunity" at bounding box center [892, 54] width 2 height 9
click at [797, 106] on div "Видалити" at bounding box center [816, 101] width 168 height 20
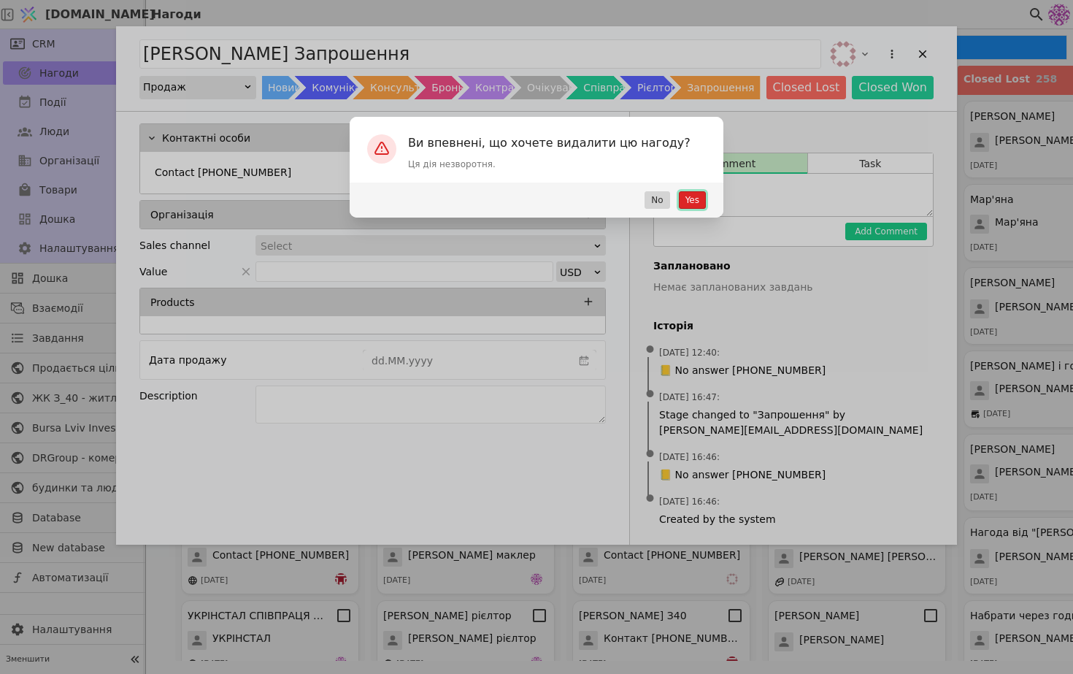
click at [698, 202] on button "Yes" at bounding box center [692, 200] width 27 height 18
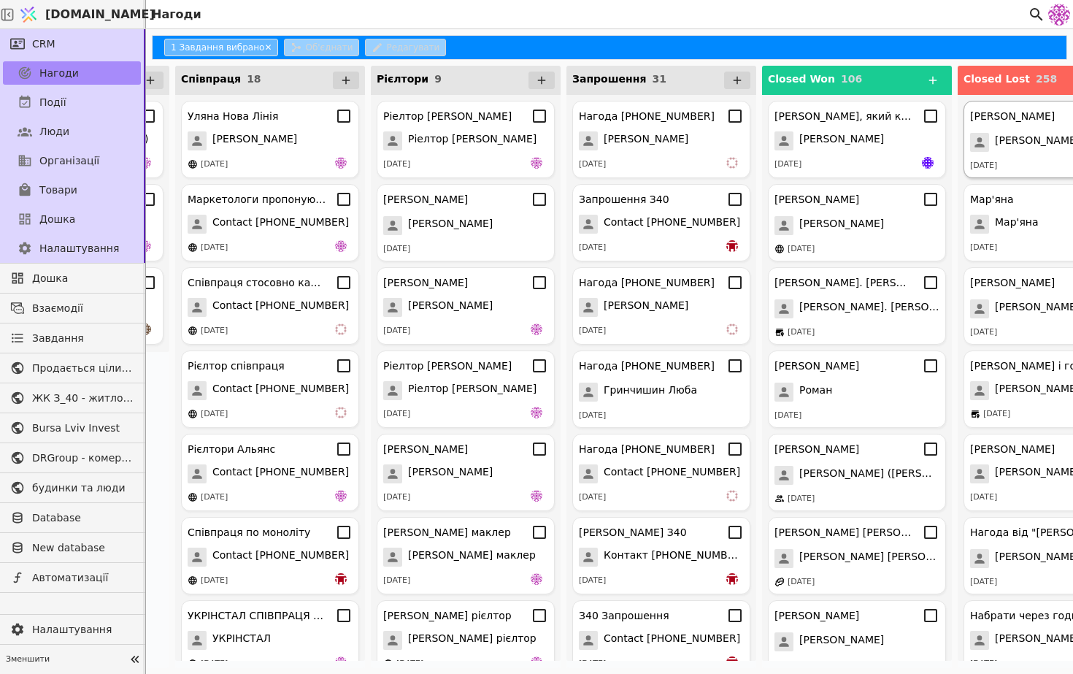
click at [989, 131] on div "[PERSON_NAME] [DATE]" at bounding box center [1053, 139] width 178 height 77
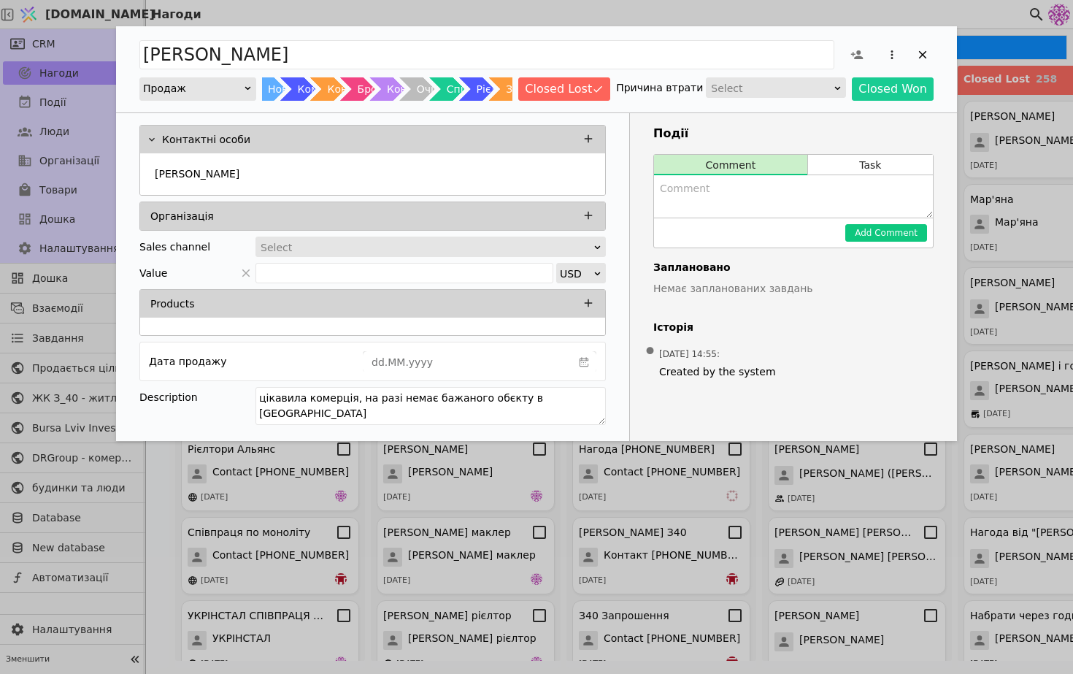
click at [838, 96] on div "Add Opportunity" at bounding box center [837, 87] width 9 height 19
click at [929, 55] on icon "Add Opportunity" at bounding box center [922, 54] width 13 height 13
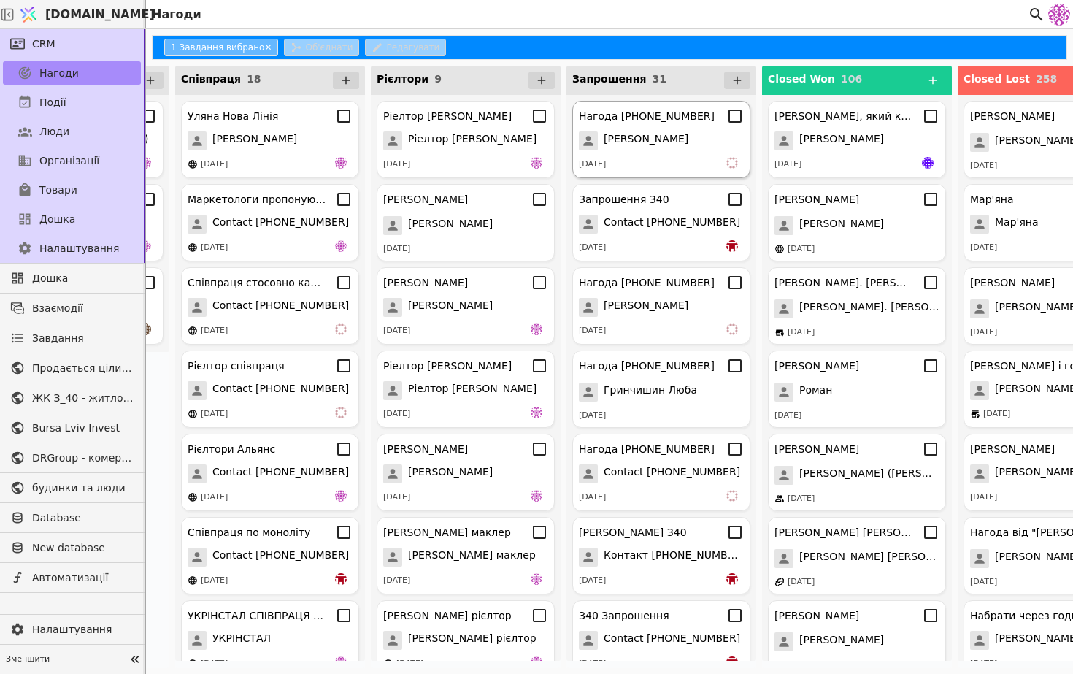
click at [700, 158] on div "[DATE]" at bounding box center [661, 164] width 165 height 15
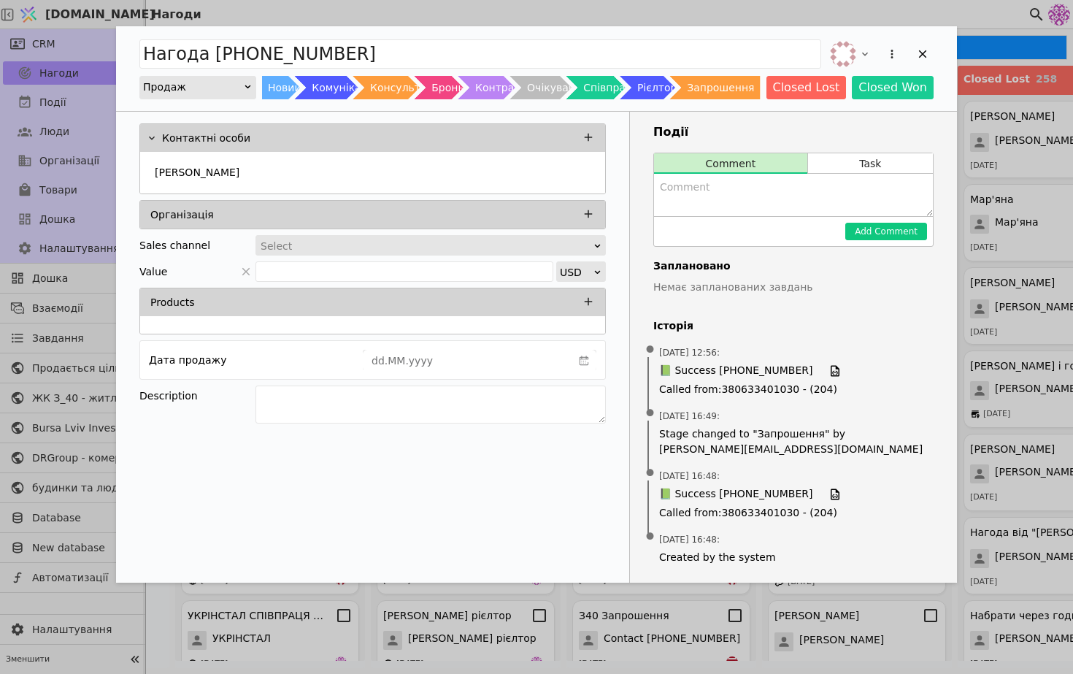
click at [940, 55] on div "Нагода [PHONE_NUMBER] Продаж Новий Комунікація Консультація Бронь Контракт Очік…" at bounding box center [536, 68] width 841 height 85
click at [929, 55] on div "Add Opportunity" at bounding box center [923, 54] width 22 height 22
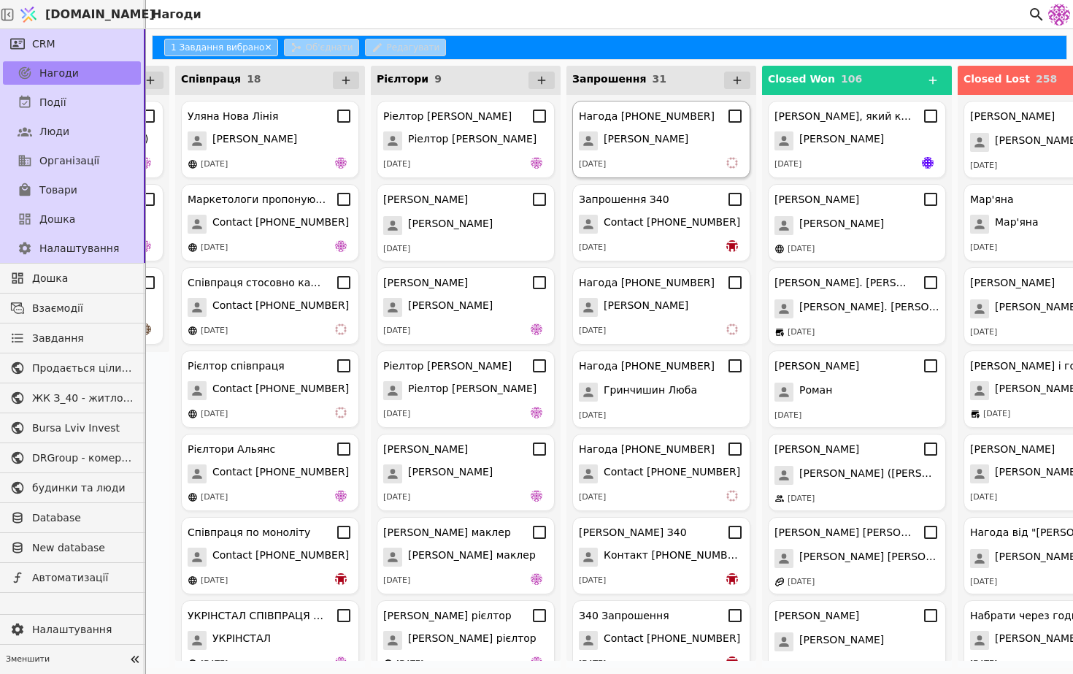
click at [686, 142] on div "[PERSON_NAME]" at bounding box center [661, 140] width 165 height 19
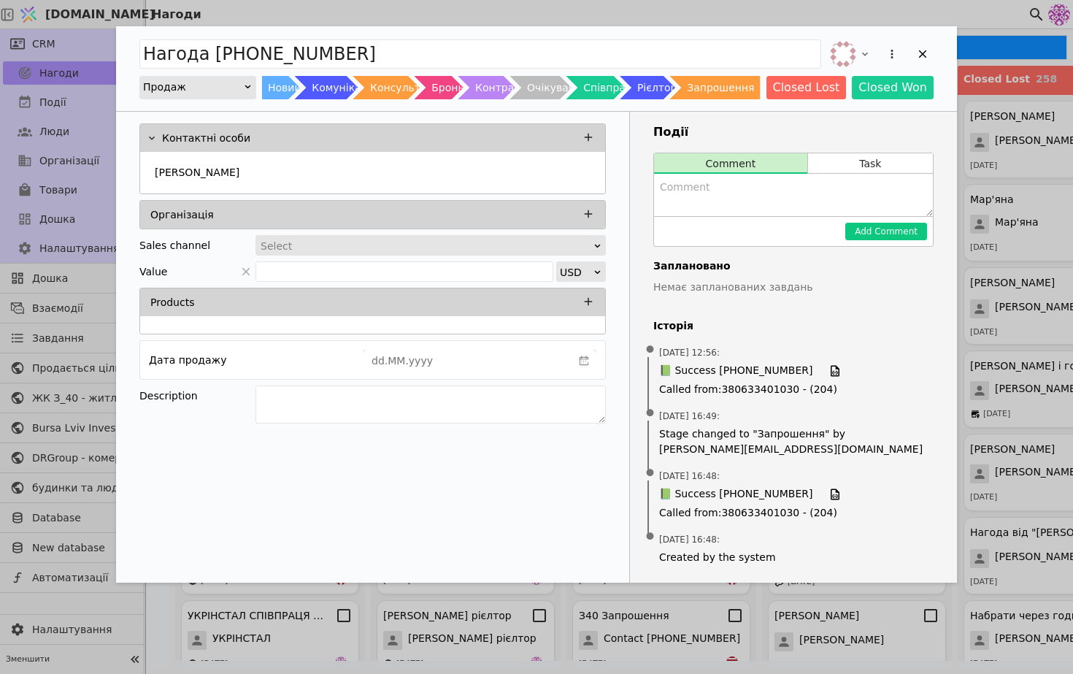
click at [880, 53] on div "Add Opportunity" at bounding box center [893, 54] width 26 height 26
click at [900, 52] on button "Add Opportunity" at bounding box center [893, 54] width 20 height 20
click at [848, 101] on div "Видалити" at bounding box center [816, 101] width 168 height 20
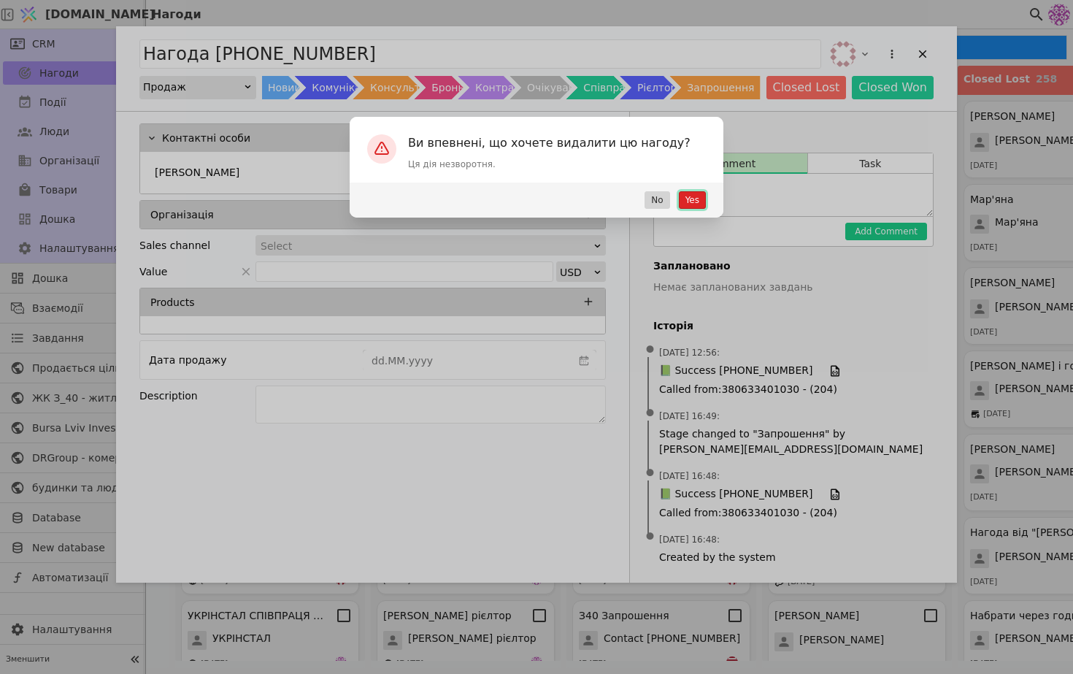
click at [694, 198] on button "Yes" at bounding box center [692, 200] width 27 height 18
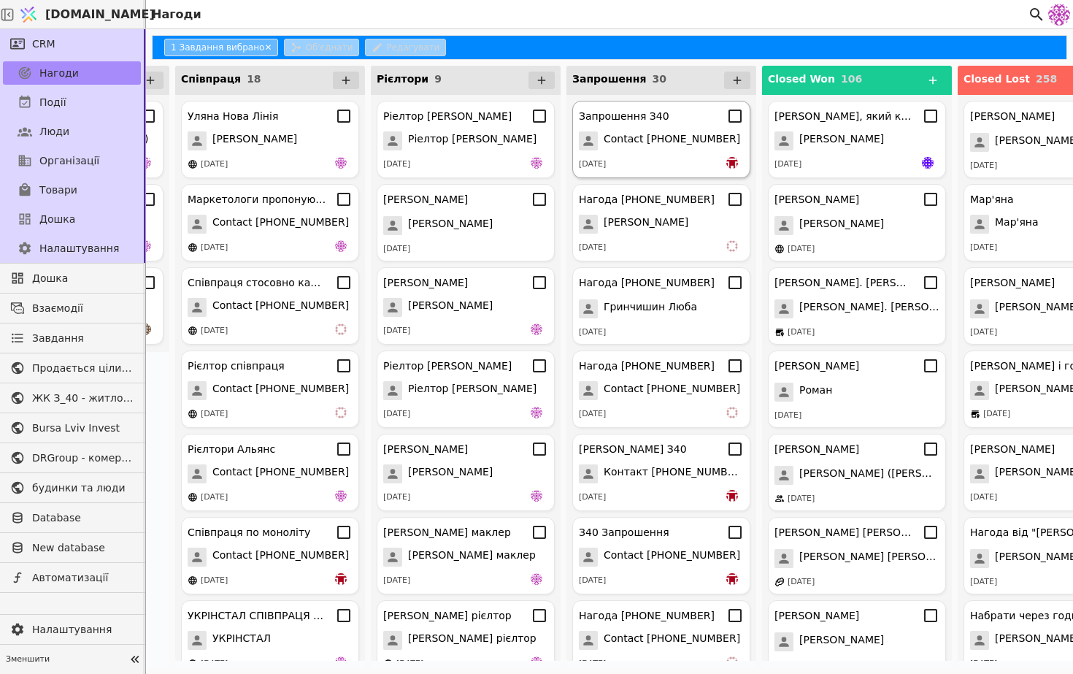
click at [680, 129] on div "Запрошення З40 Contact [PHONE_NUMBER] [DATE]" at bounding box center [661, 139] width 178 height 77
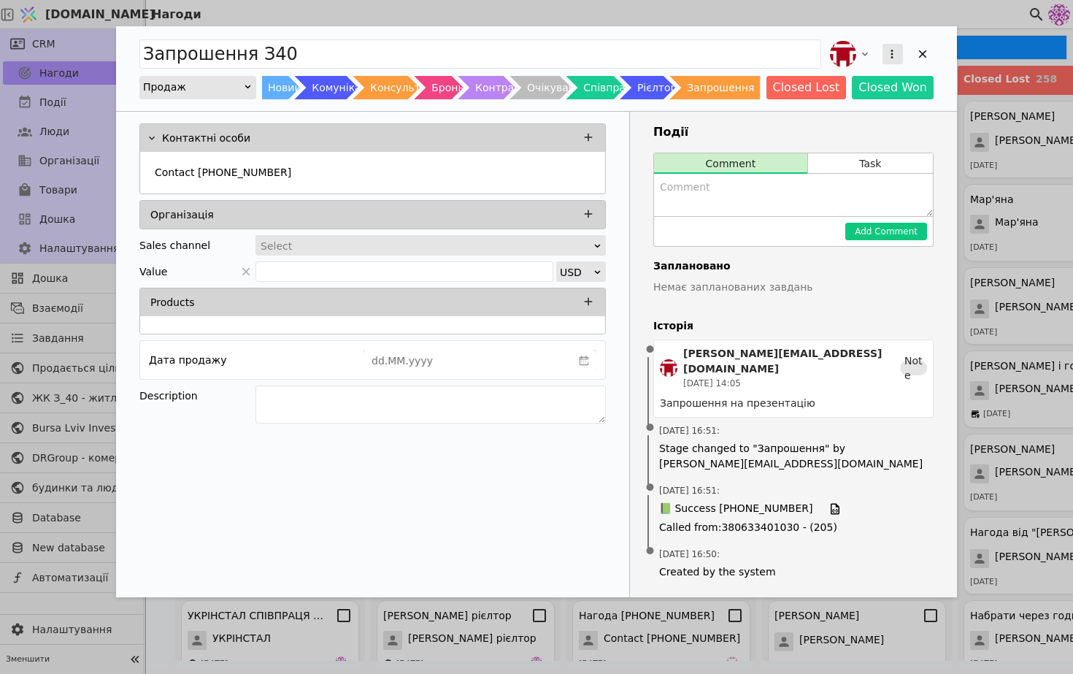
click at [900, 50] on button "Add Opportunity" at bounding box center [893, 54] width 20 height 20
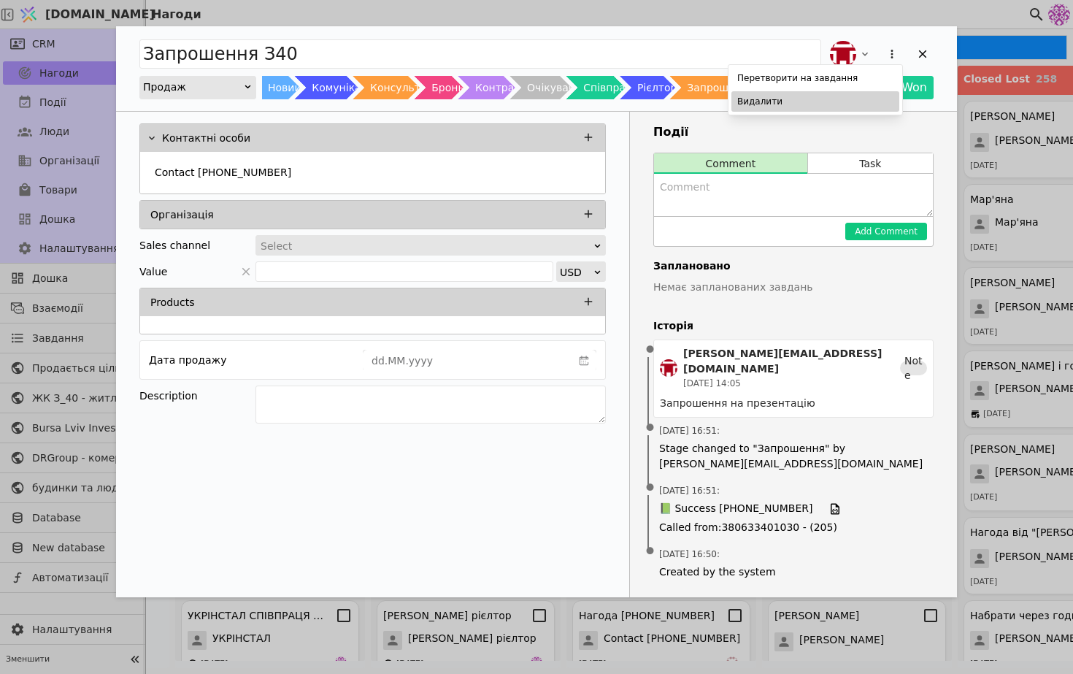
click at [843, 96] on div "Видалити" at bounding box center [816, 101] width 168 height 20
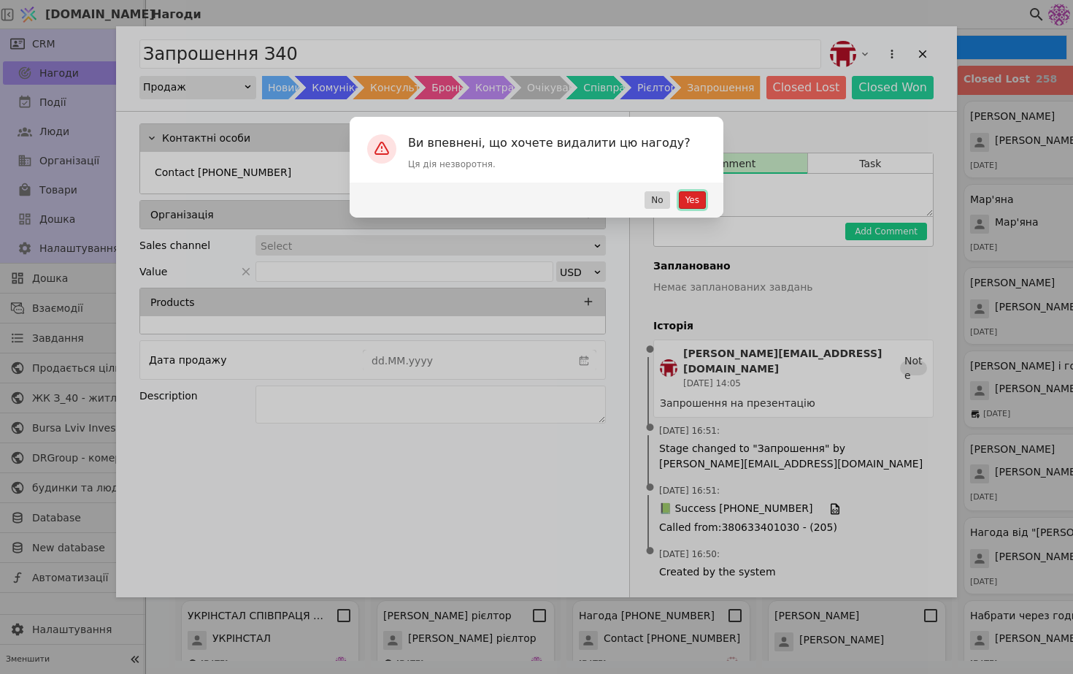
click at [695, 201] on button "Yes" at bounding box center [692, 200] width 27 height 18
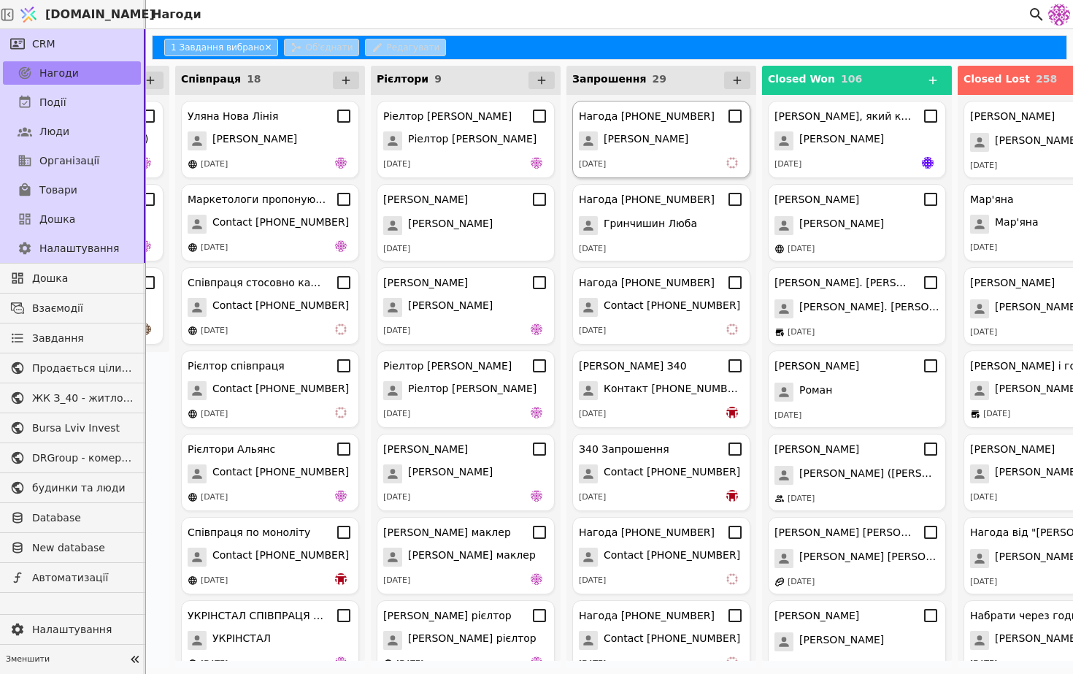
click at [648, 148] on span "[PERSON_NAME]" at bounding box center [646, 140] width 85 height 19
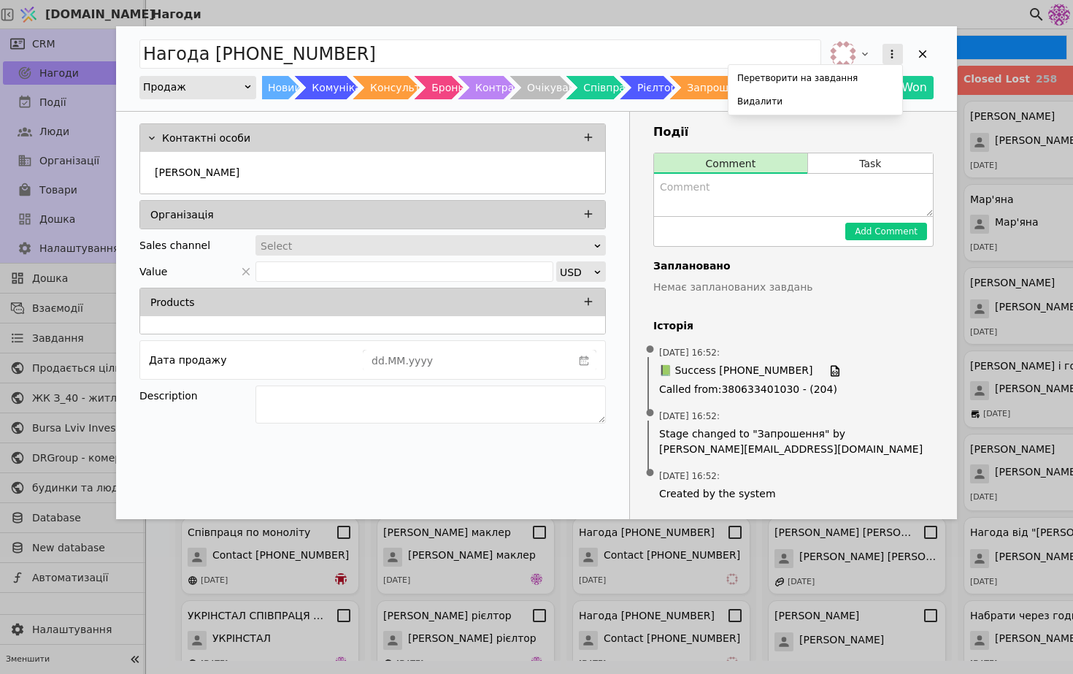
click at [892, 52] on icon "Add Opportunity" at bounding box center [892, 53] width 13 height 13
click at [821, 115] on div "Нагода [PHONE_NUMBER] Перетворити на завдання Видалити Продаж Новий Комунікація…" at bounding box center [536, 272] width 841 height 493
click at [821, 104] on div "Нагода [PHONE_NUMBER] Продаж Новий Комунікація Консультація Бронь Контракт Очік…" at bounding box center [536, 68] width 841 height 85
click at [904, 49] on div "Add Opportunity" at bounding box center [893, 54] width 26 height 26
click at [898, 50] on button "Add Opportunity" at bounding box center [893, 54] width 20 height 20
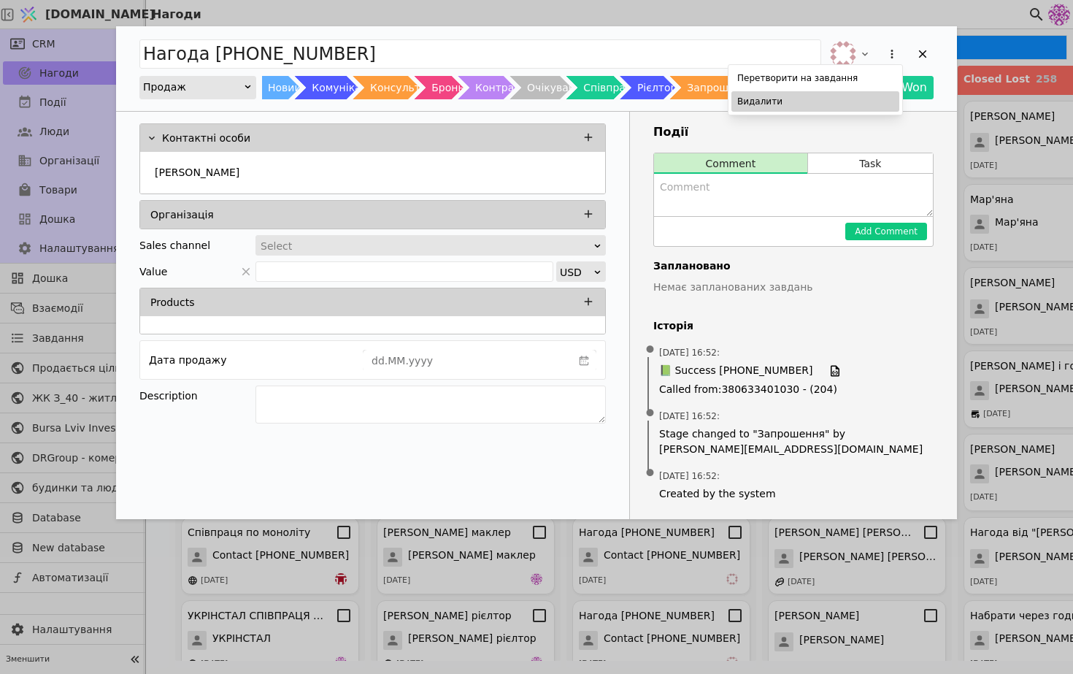
click at [855, 109] on div "Видалити" at bounding box center [816, 101] width 168 height 20
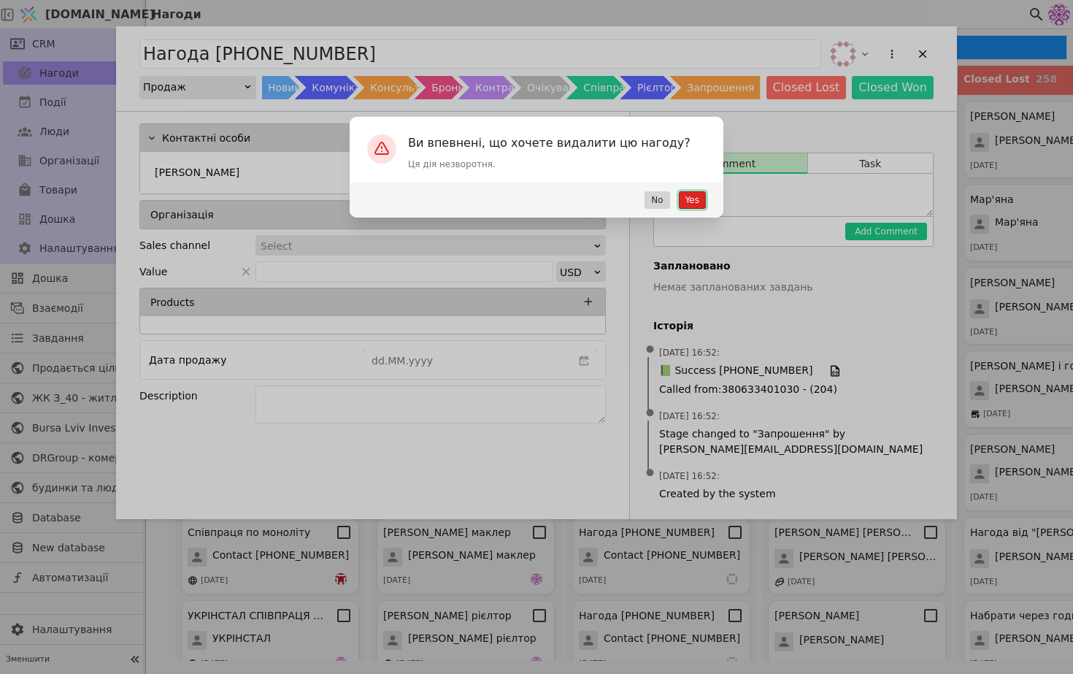
click at [702, 204] on button "Yes" at bounding box center [692, 200] width 27 height 18
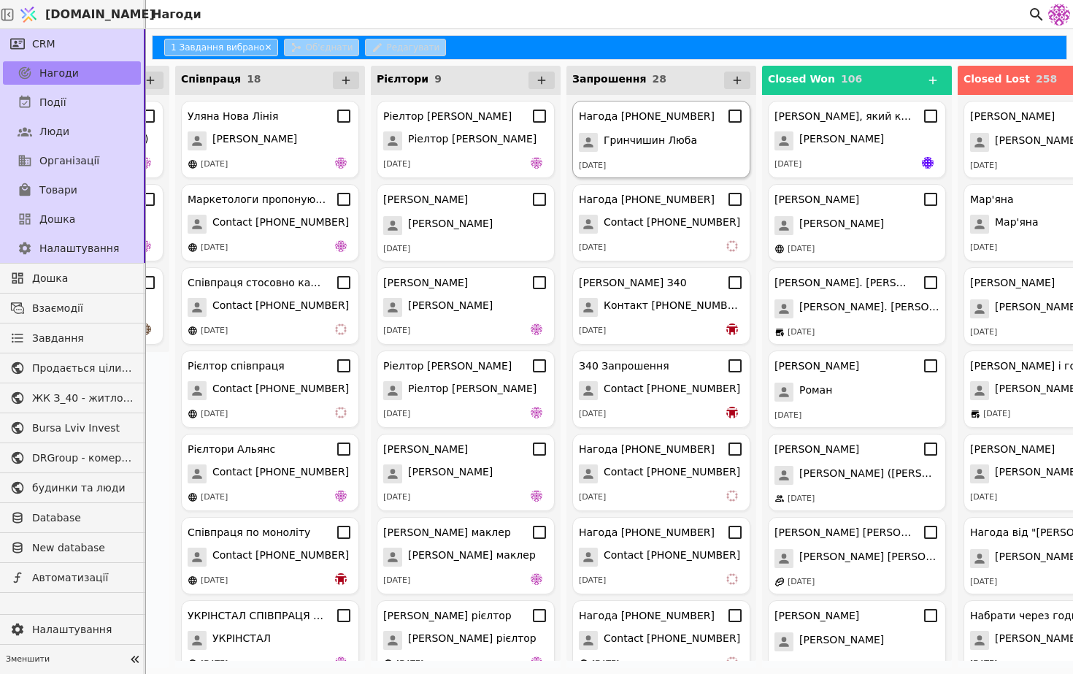
click at [635, 149] on span "Гринчишин Люба" at bounding box center [650, 142] width 93 height 19
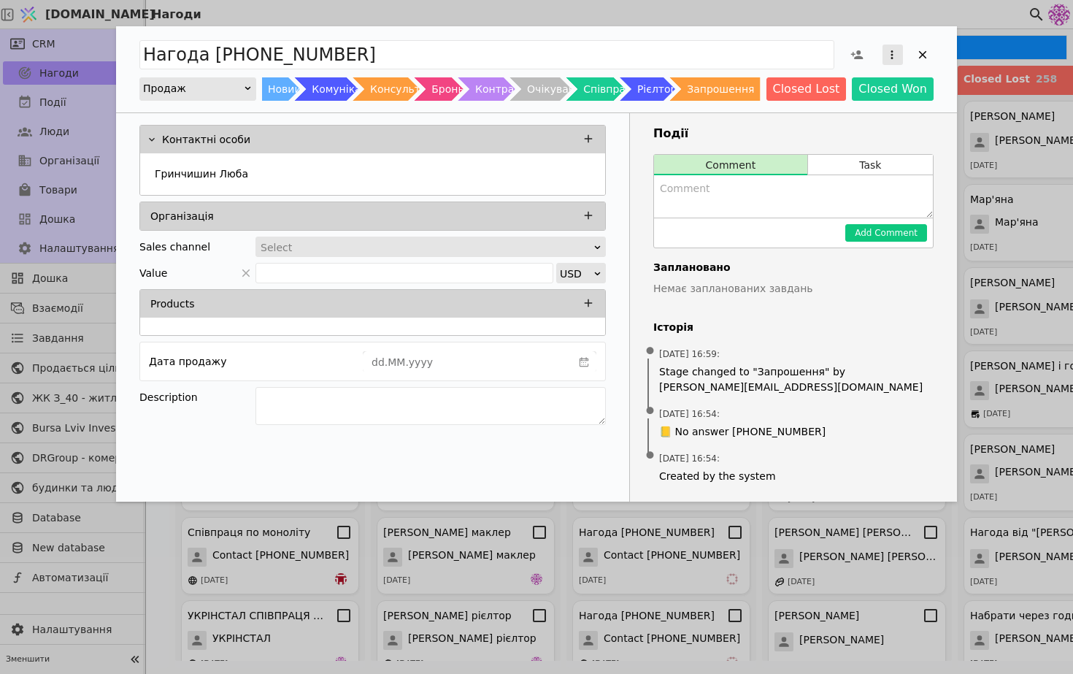
click at [888, 53] on icon "Add Opportunity" at bounding box center [892, 54] width 13 height 13
click at [831, 101] on div "Видалити" at bounding box center [816, 102] width 168 height 20
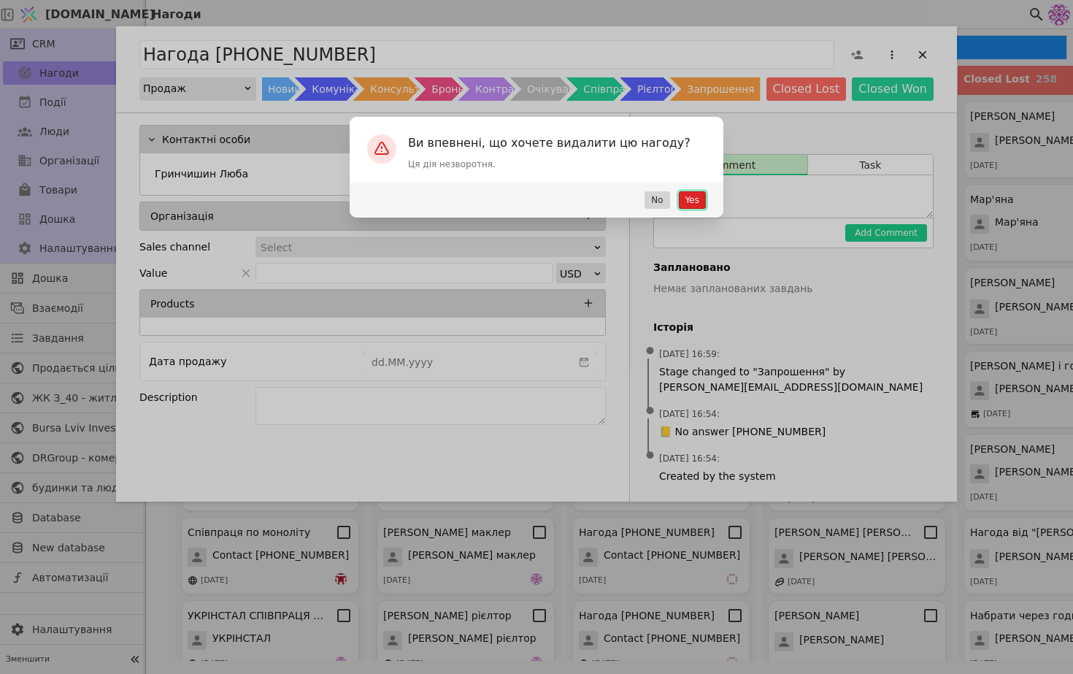
click at [690, 196] on button "Yes" at bounding box center [692, 200] width 27 height 18
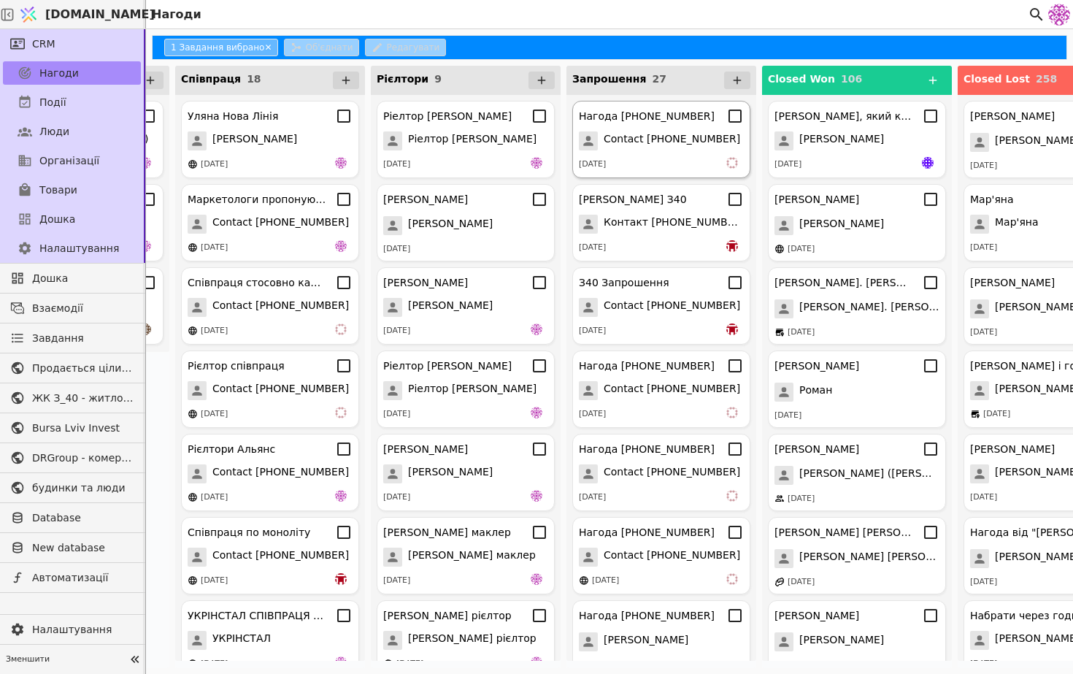
click at [649, 145] on span "Contact [PHONE_NUMBER]" at bounding box center [672, 140] width 137 height 19
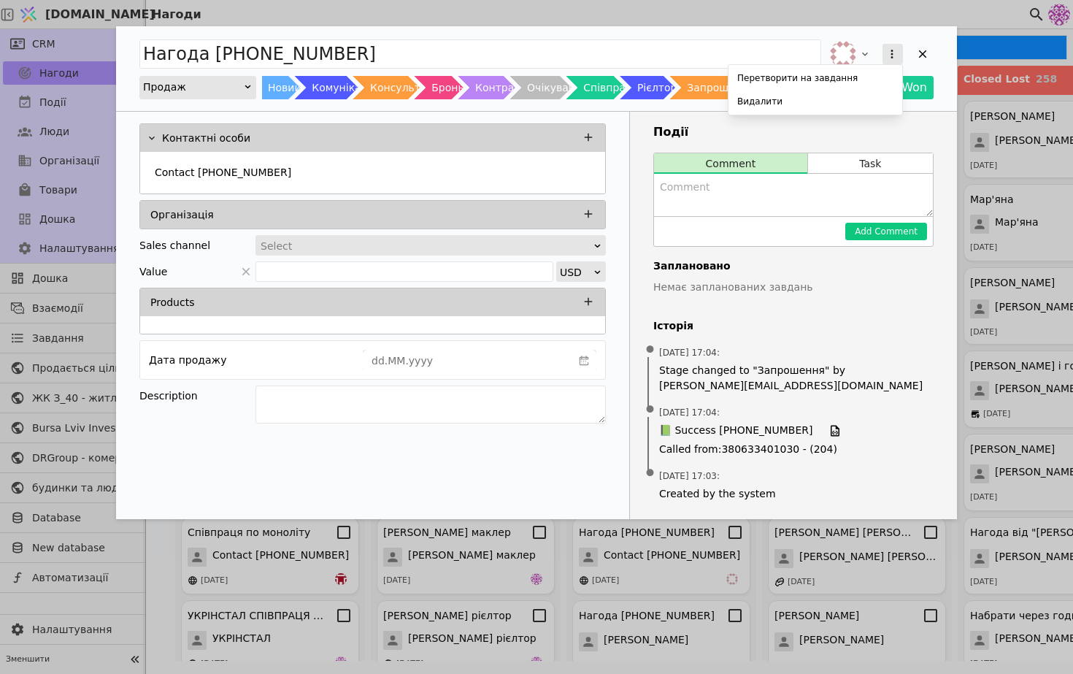
click at [889, 60] on icon "Add Opportunity" at bounding box center [892, 53] width 13 height 13
click at [846, 109] on div "Видалити" at bounding box center [816, 101] width 168 height 20
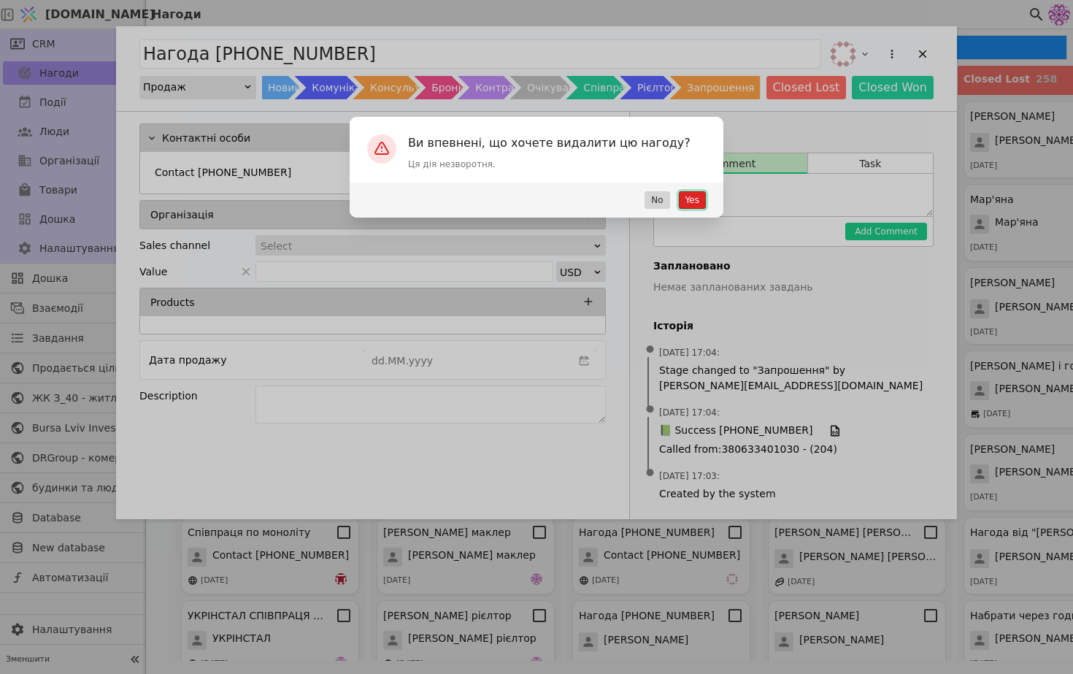
click at [694, 200] on button "Yes" at bounding box center [692, 200] width 27 height 18
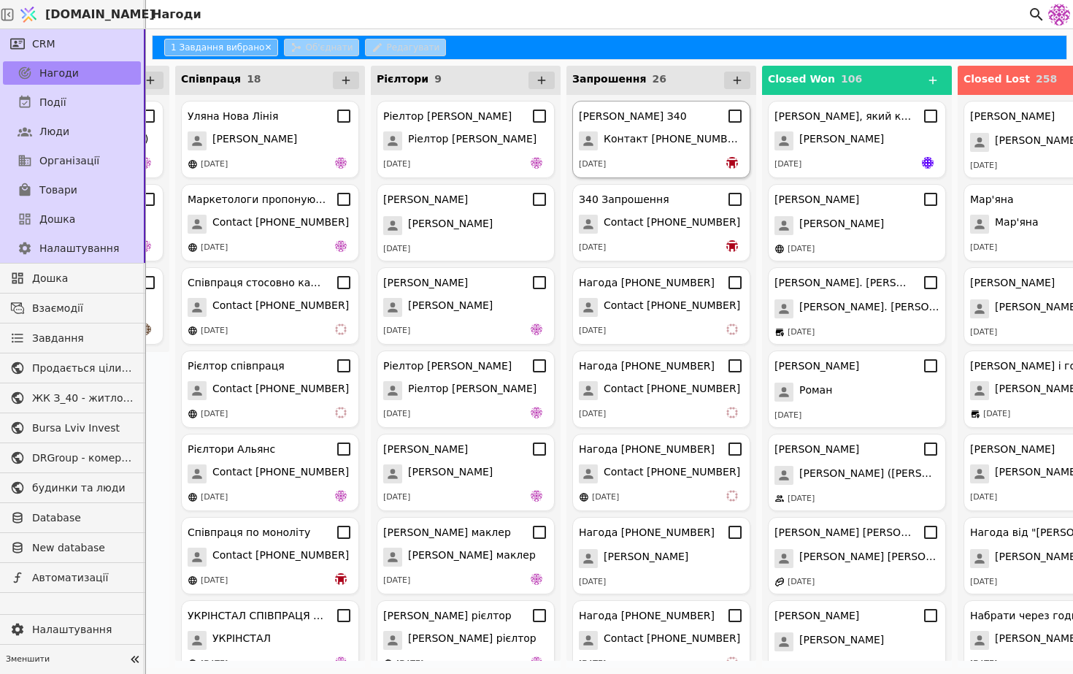
click at [651, 159] on div "[DATE]" at bounding box center [661, 164] width 165 height 15
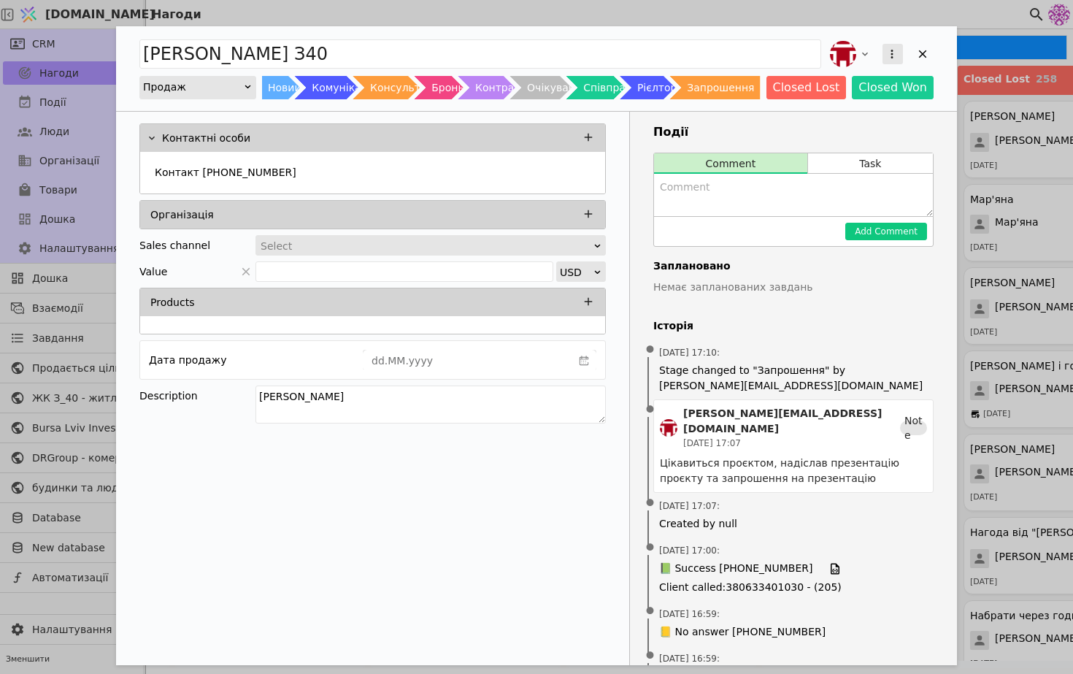
click at [894, 55] on icon "Add Opportunity" at bounding box center [892, 53] width 13 height 13
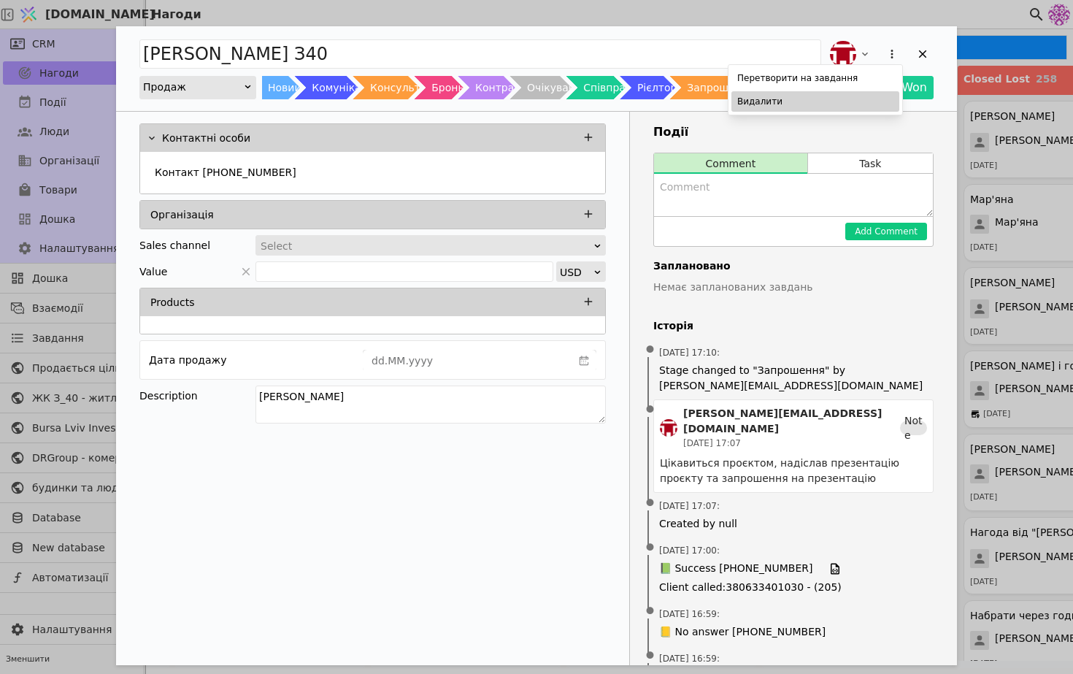
click at [826, 101] on div "Видалити" at bounding box center [816, 101] width 168 height 20
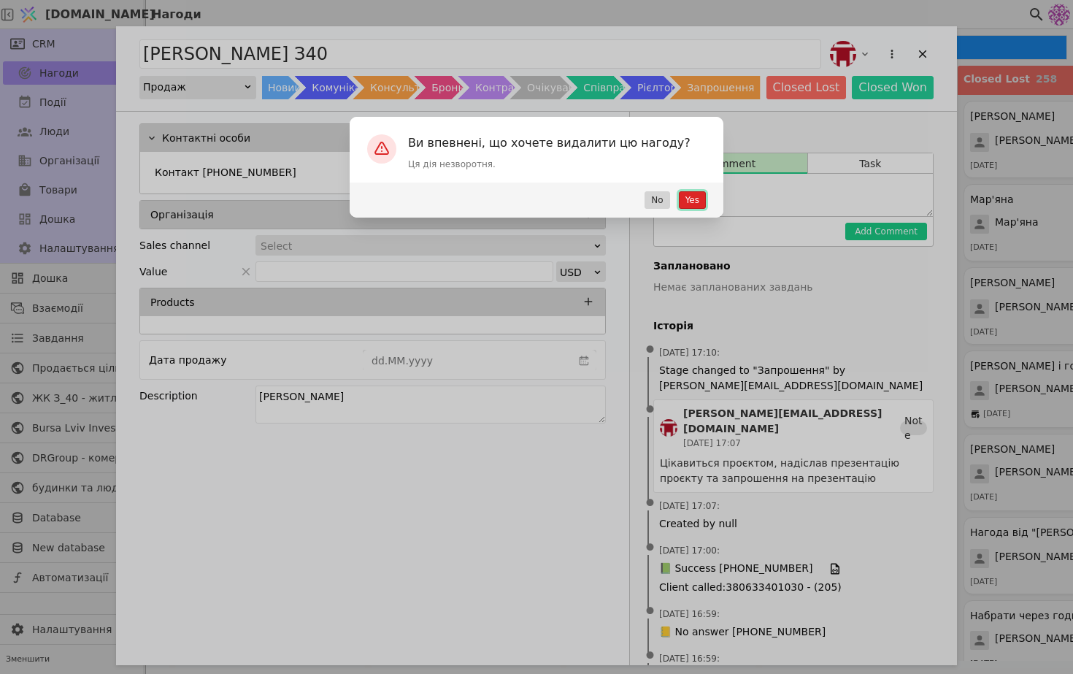
click at [690, 204] on button "Yes" at bounding box center [692, 200] width 27 height 18
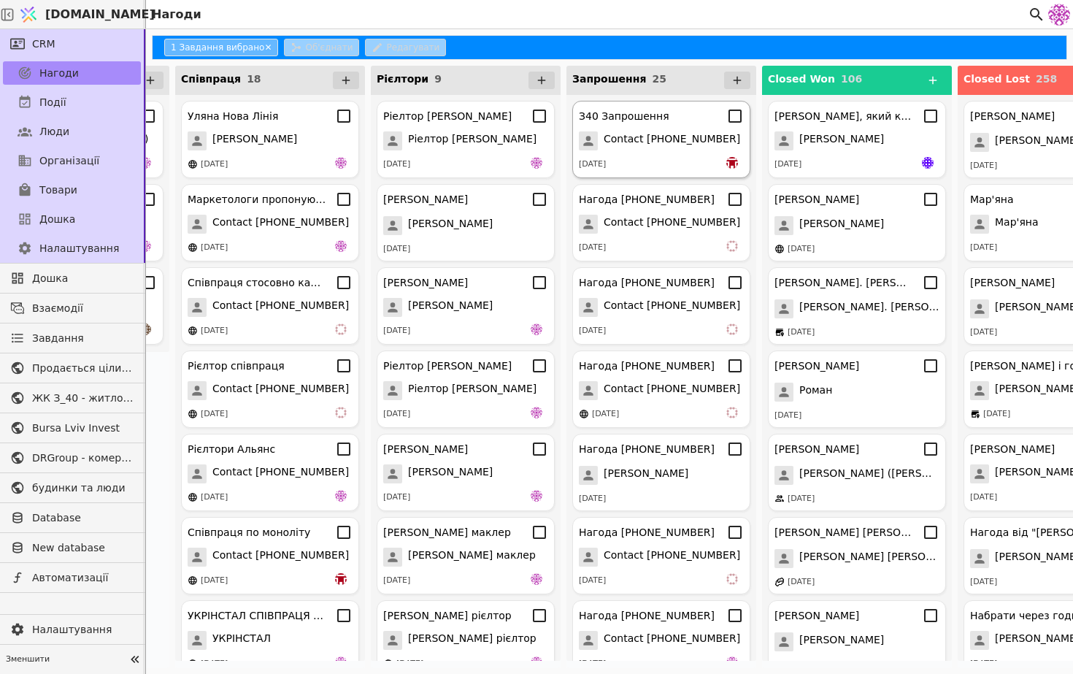
click at [643, 160] on div "[DATE]" at bounding box center [661, 164] width 165 height 15
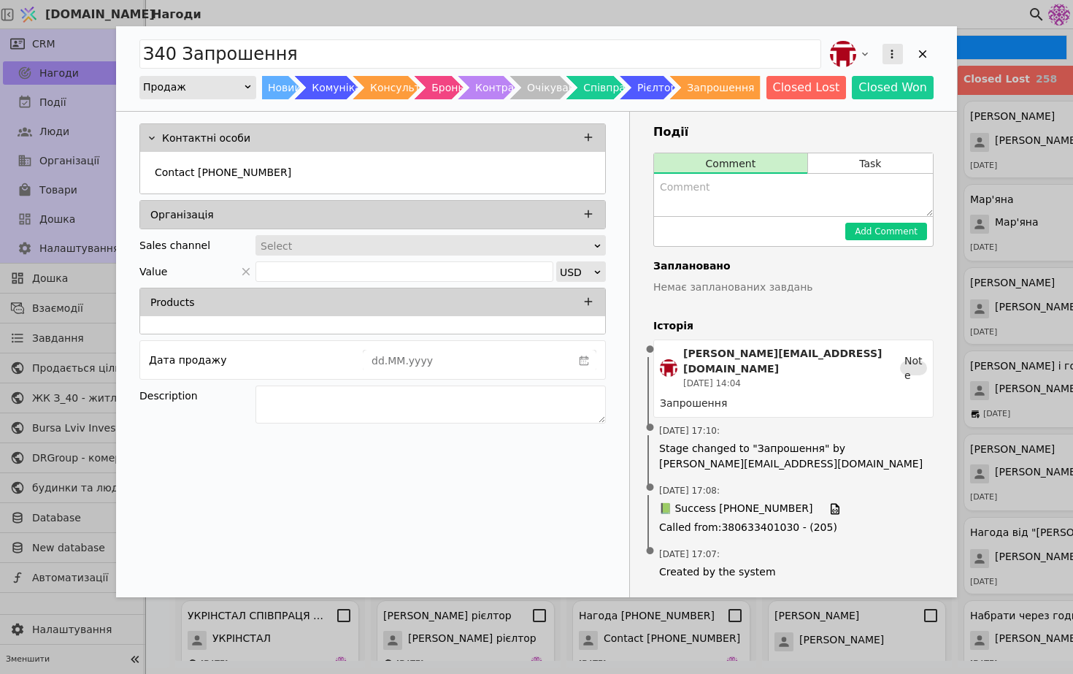
click at [898, 46] on button "Add Opportunity" at bounding box center [893, 54] width 20 height 20
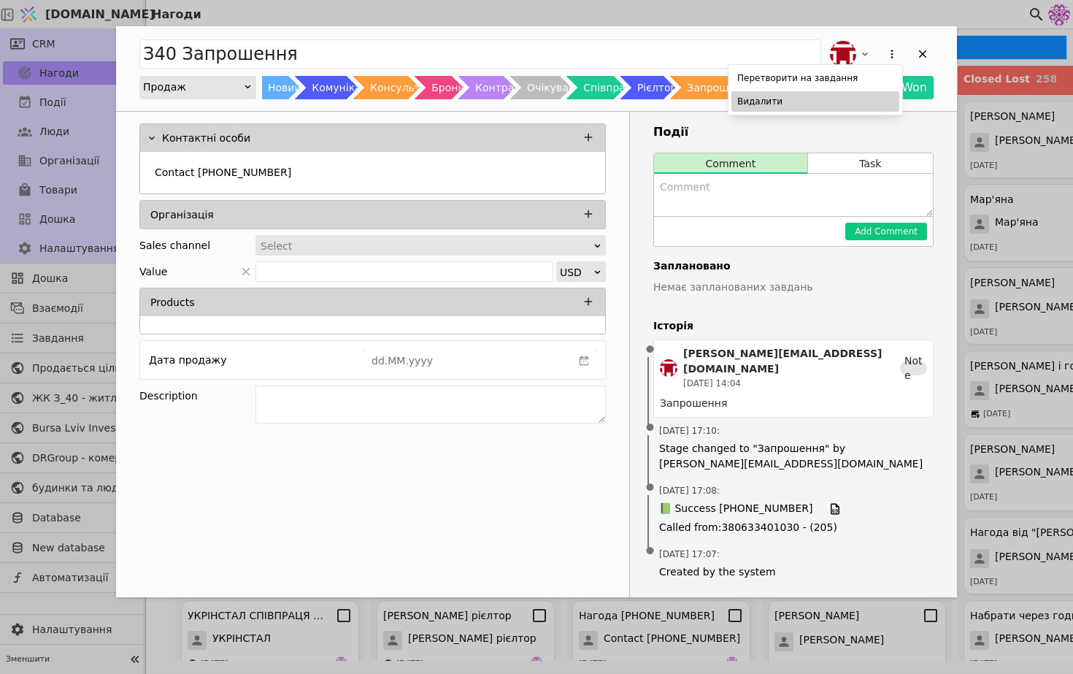
click at [836, 96] on div "Видалити" at bounding box center [816, 101] width 168 height 20
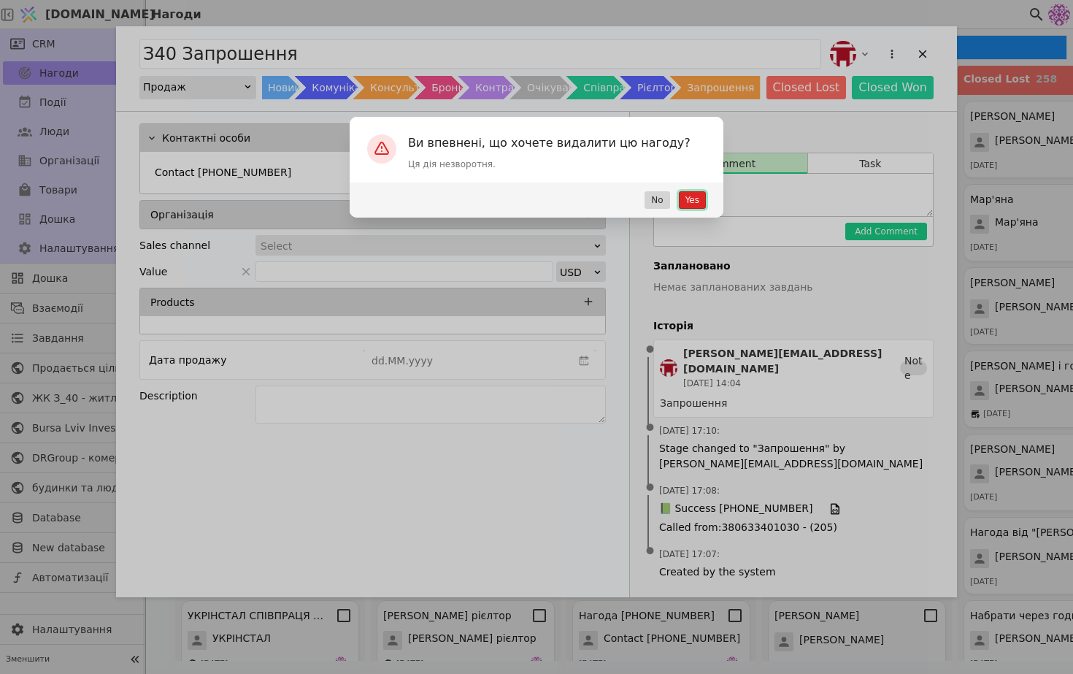
click at [689, 206] on button "Yes" at bounding box center [692, 200] width 27 height 18
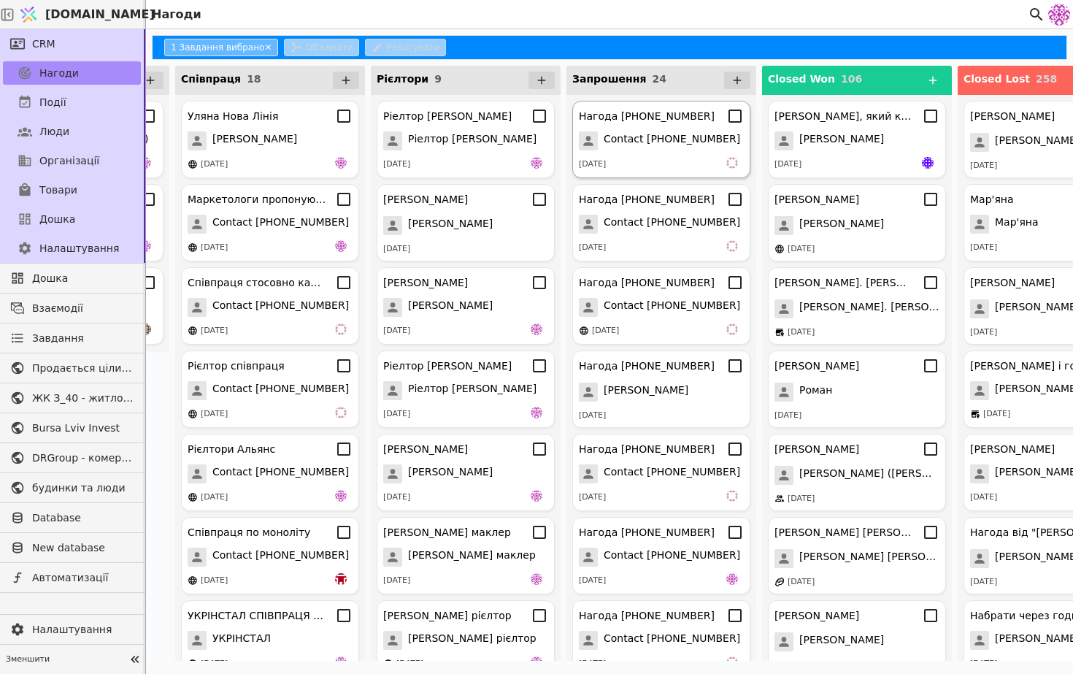
click at [668, 172] on div "Нагода [PHONE_NUMBER] Contact [PHONE_NUMBER] [DATE]" at bounding box center [661, 139] width 178 height 77
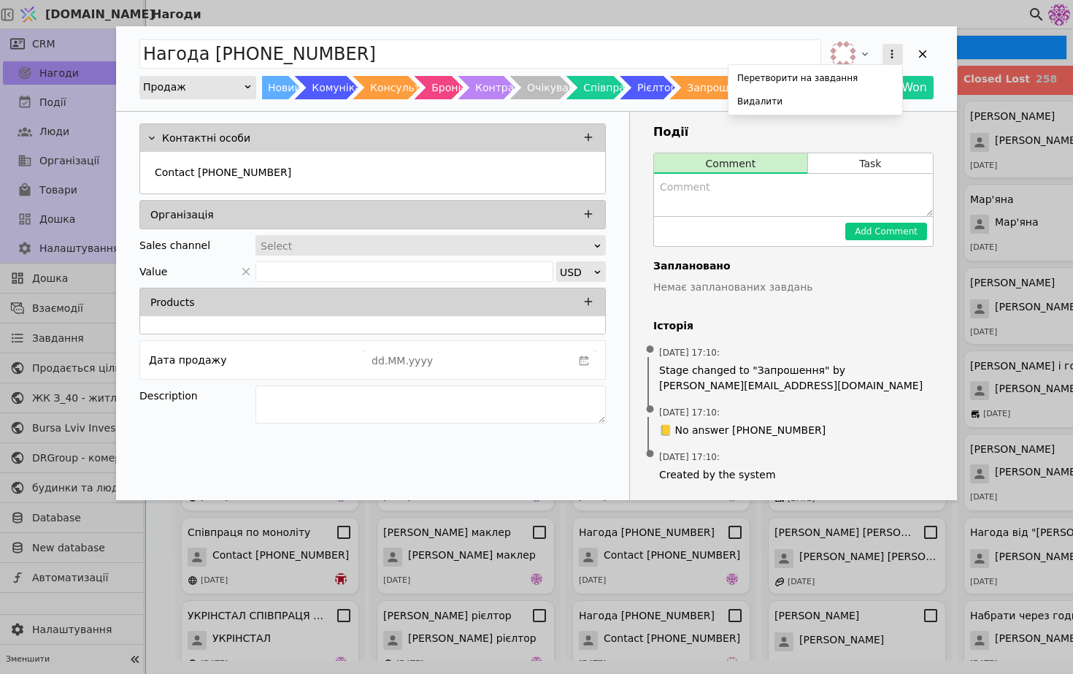
click at [889, 61] on button "Add Opportunity" at bounding box center [893, 54] width 20 height 20
click at [836, 106] on div "Видалити" at bounding box center [816, 101] width 168 height 20
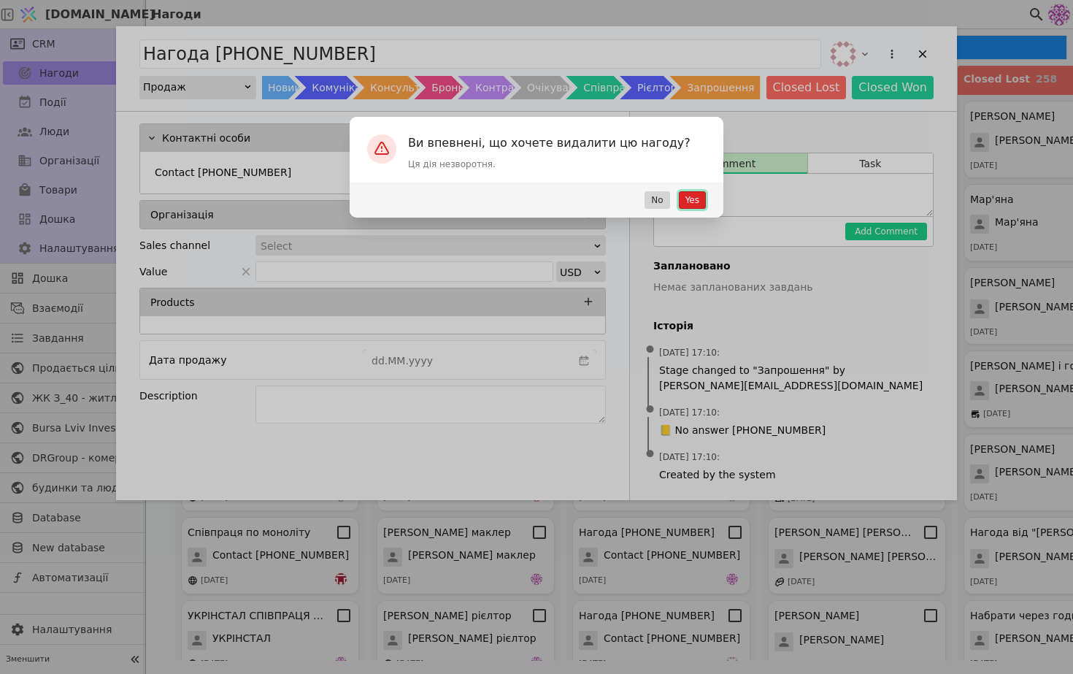
click at [692, 199] on button "Yes" at bounding box center [692, 200] width 27 height 18
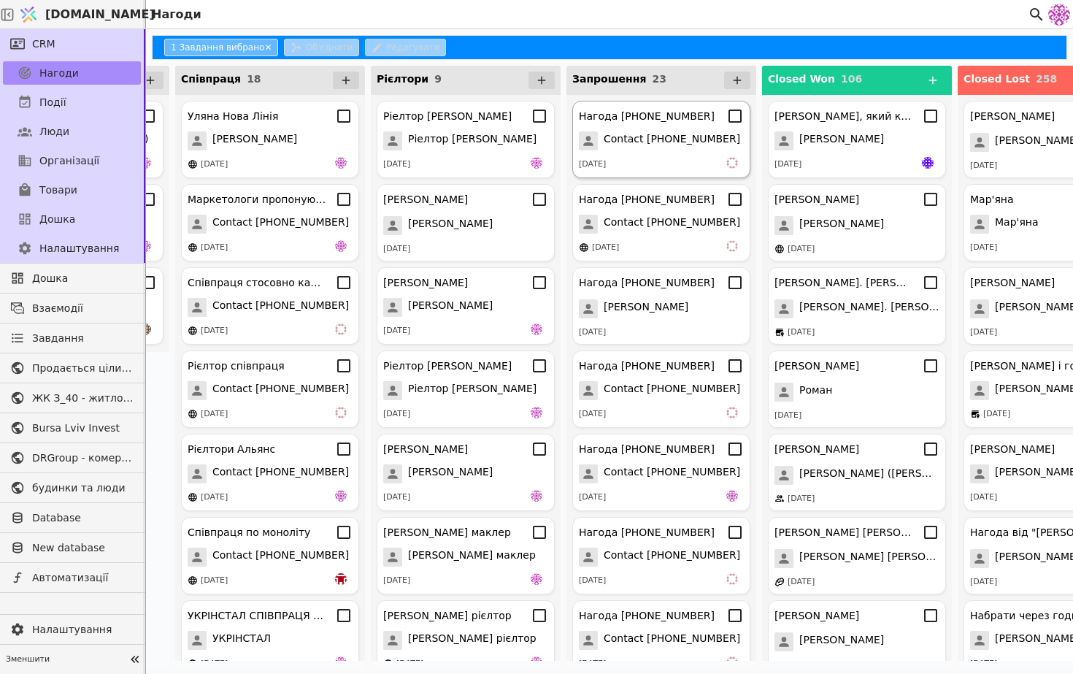
click at [625, 157] on div "[DATE]" at bounding box center [661, 164] width 165 height 15
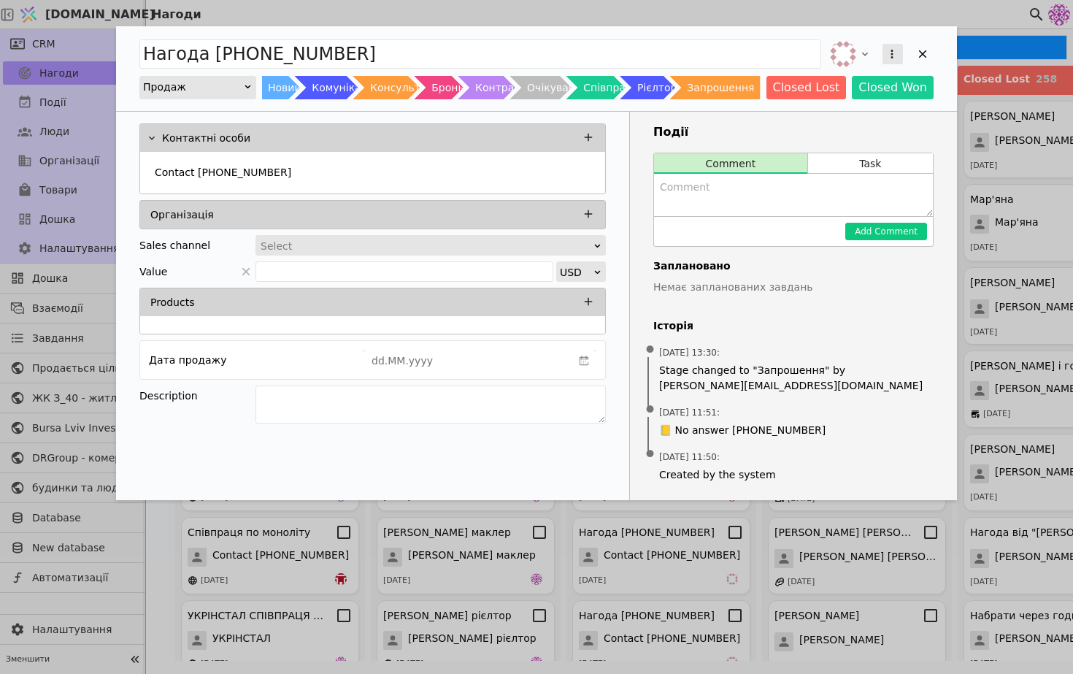
click at [886, 50] on icon "Add Opportunity" at bounding box center [892, 53] width 13 height 13
click at [787, 102] on div "Видалити" at bounding box center [816, 101] width 168 height 20
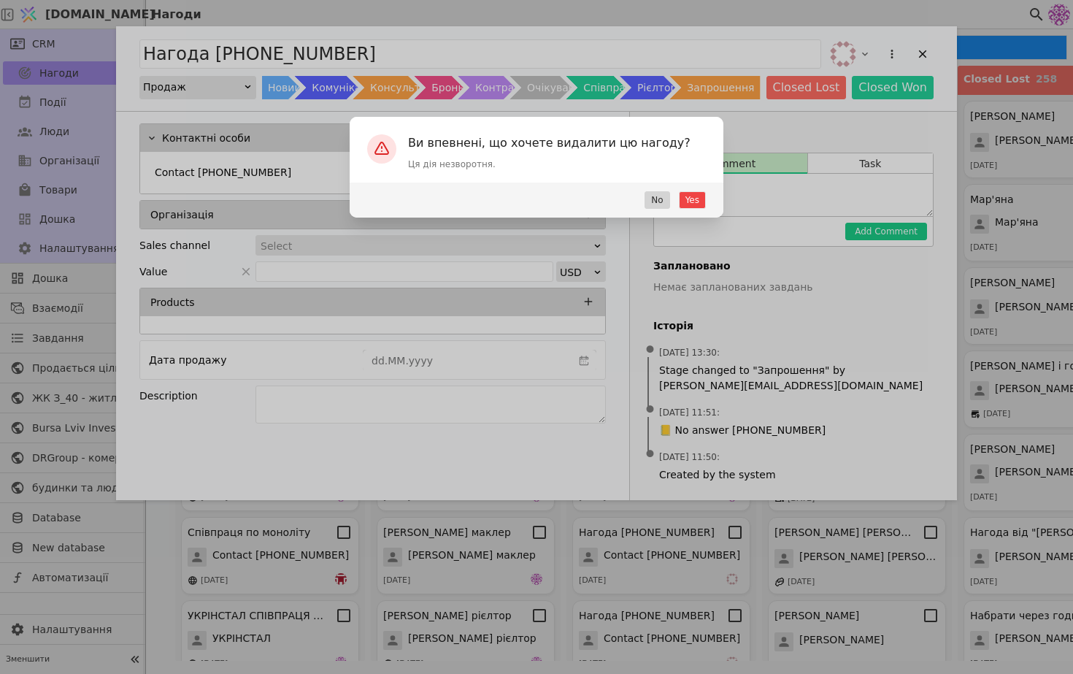
click at [678, 212] on div "Yes No" at bounding box center [537, 200] width 374 height 35
click at [687, 199] on button "Yes" at bounding box center [692, 200] width 27 height 18
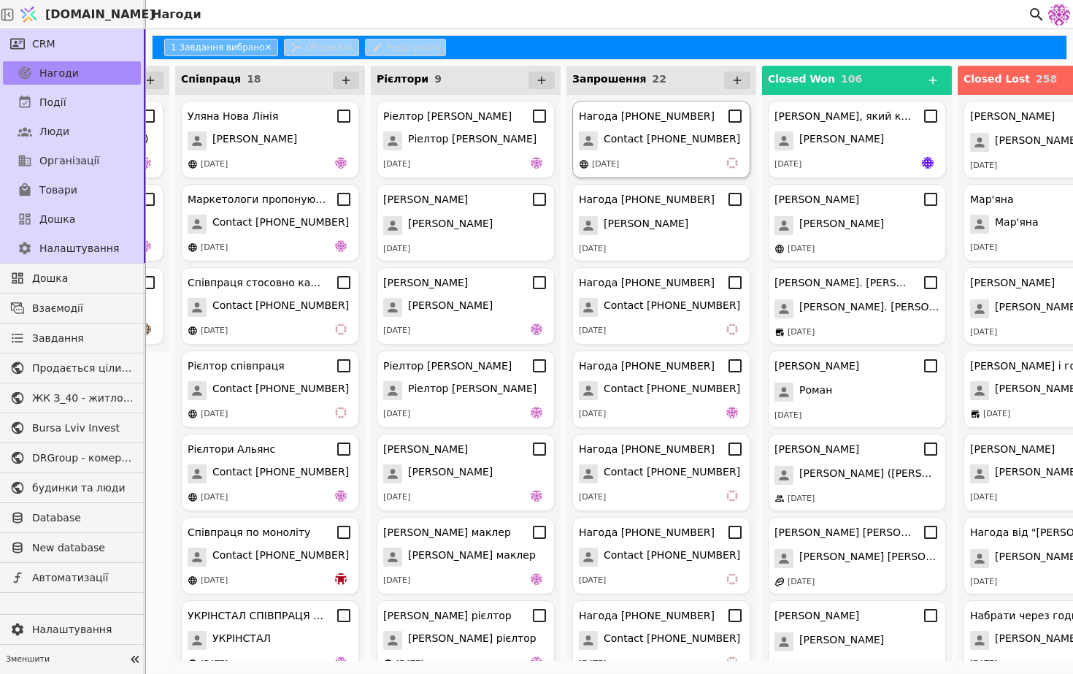
click at [637, 153] on div "Нагода [PHONE_NUMBER] Contact [PHONE_NUMBER] [DATE]" at bounding box center [661, 139] width 178 height 77
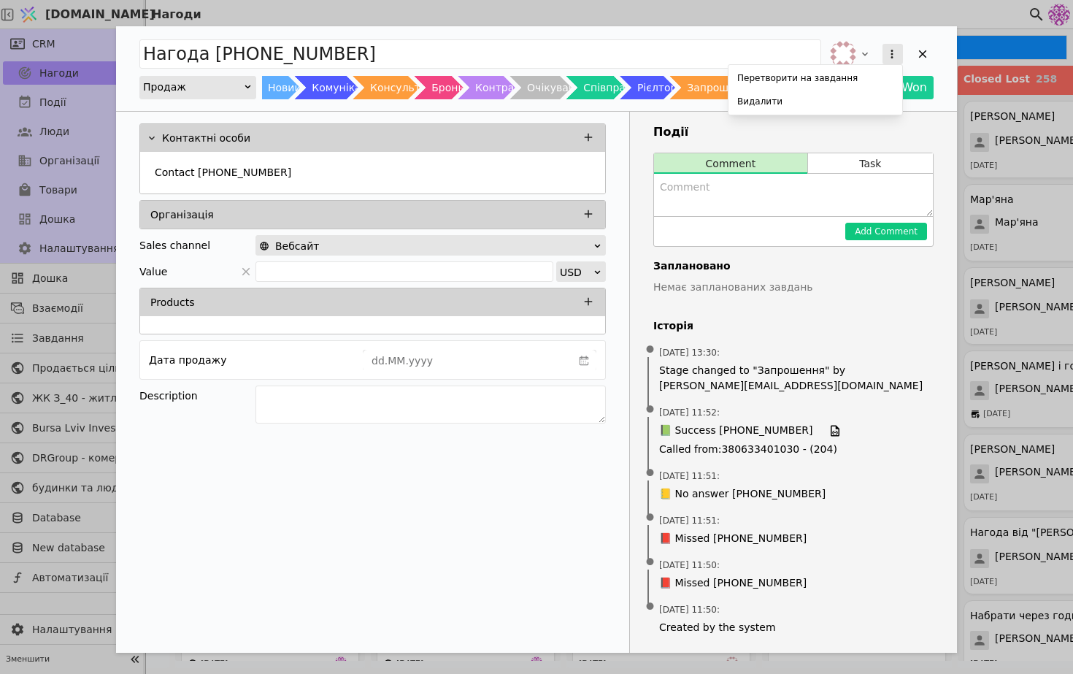
click at [886, 59] on icon "Add Opportunity" at bounding box center [892, 53] width 13 height 13
click at [859, 104] on div "Видалити" at bounding box center [816, 101] width 168 height 20
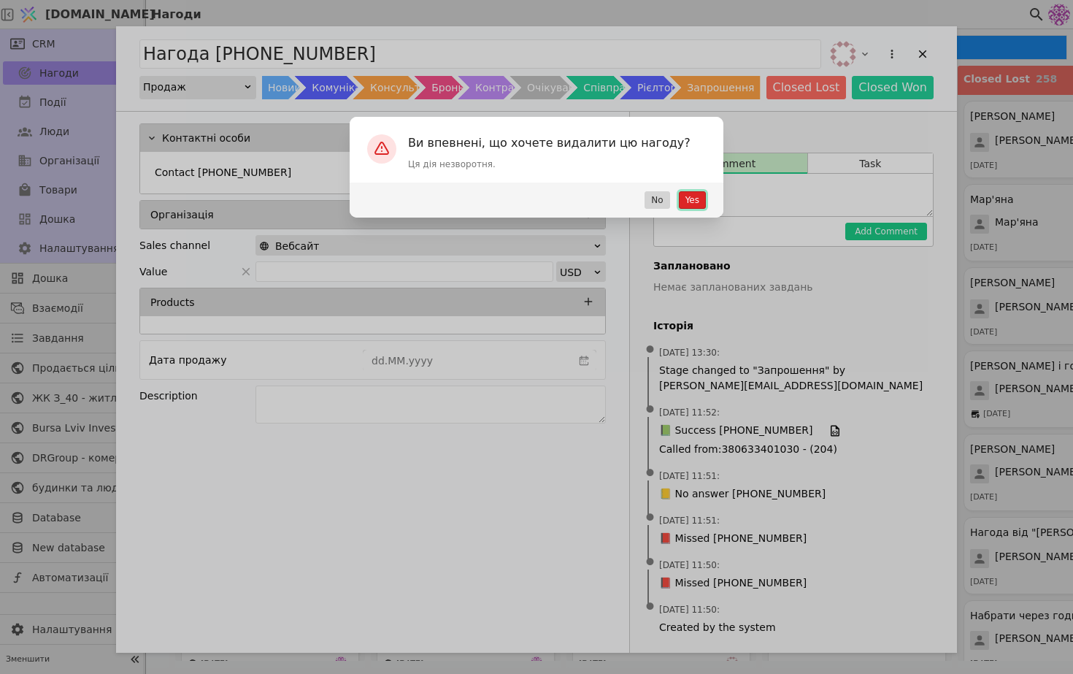
click at [697, 196] on button "Yes" at bounding box center [692, 200] width 27 height 18
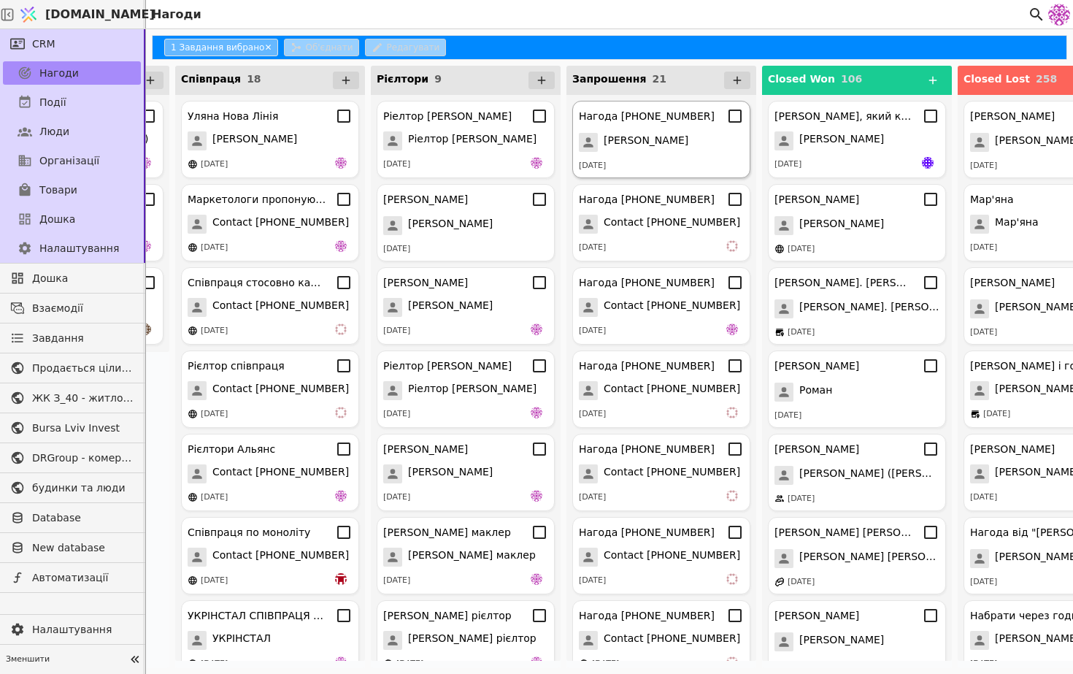
click at [671, 147] on div "[PERSON_NAME]" at bounding box center [661, 142] width 165 height 19
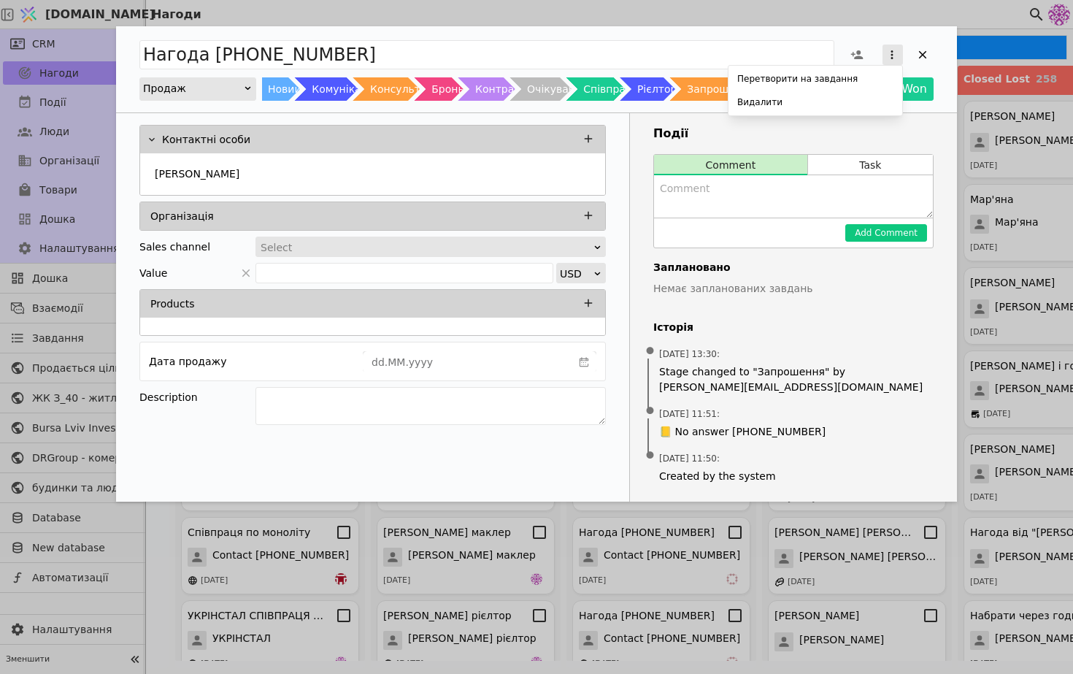
click at [892, 53] on icon "Add Opportunity" at bounding box center [892, 54] width 13 height 13
click at [813, 108] on div "Видалити" at bounding box center [816, 102] width 168 height 20
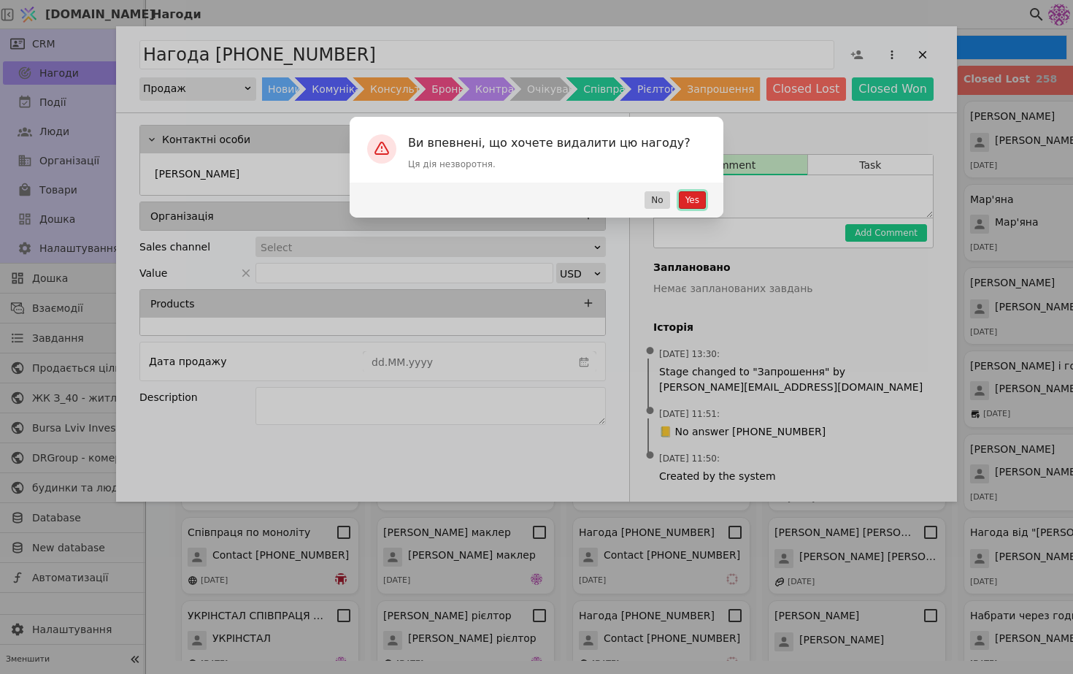
click at [692, 202] on button "Yes" at bounding box center [692, 200] width 27 height 18
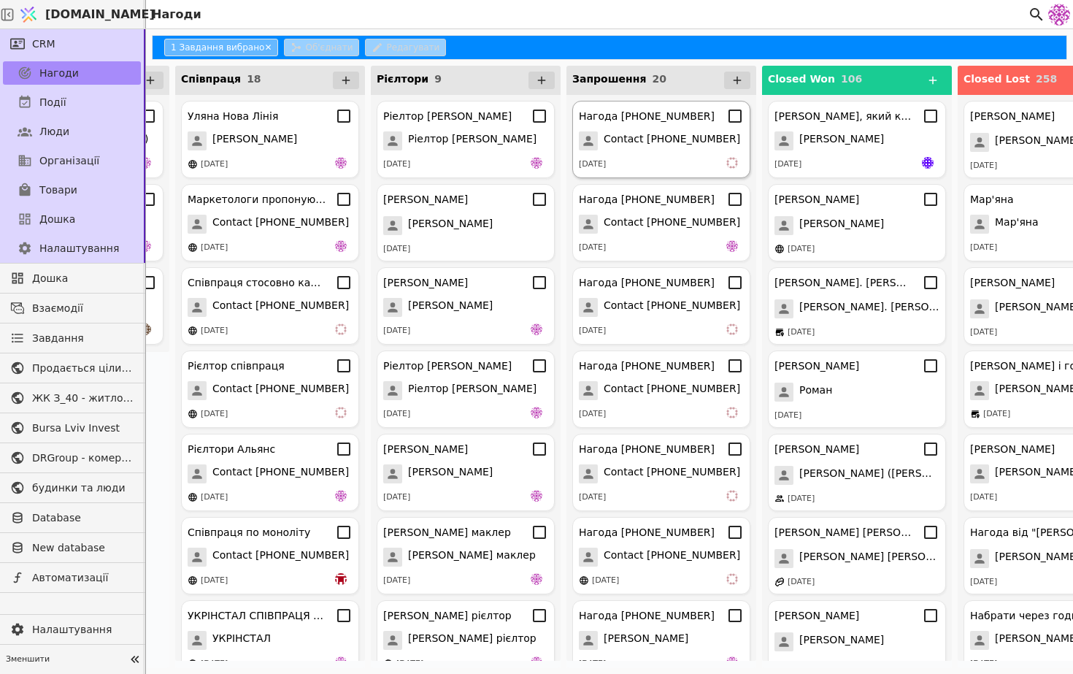
click at [641, 135] on span "Contact [PHONE_NUMBER]" at bounding box center [672, 140] width 137 height 19
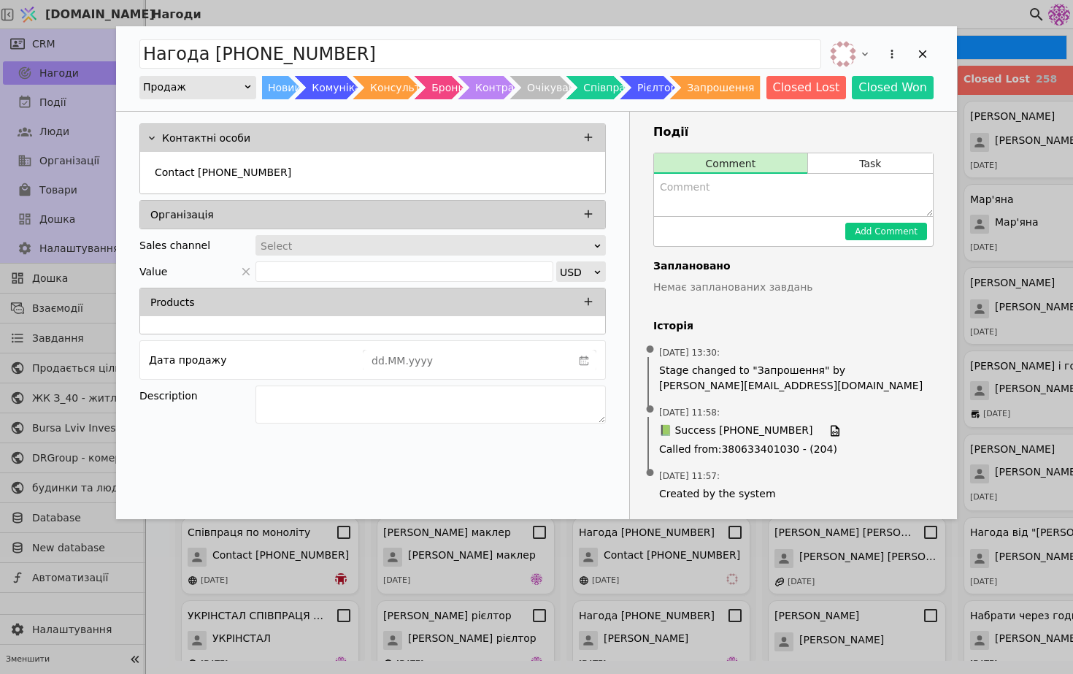
click at [882, 59] on div "Add Opportunity" at bounding box center [893, 54] width 26 height 26
click at [895, 60] on icon "Add Opportunity" at bounding box center [892, 53] width 13 height 13
click at [845, 106] on div "Видалити" at bounding box center [816, 101] width 168 height 20
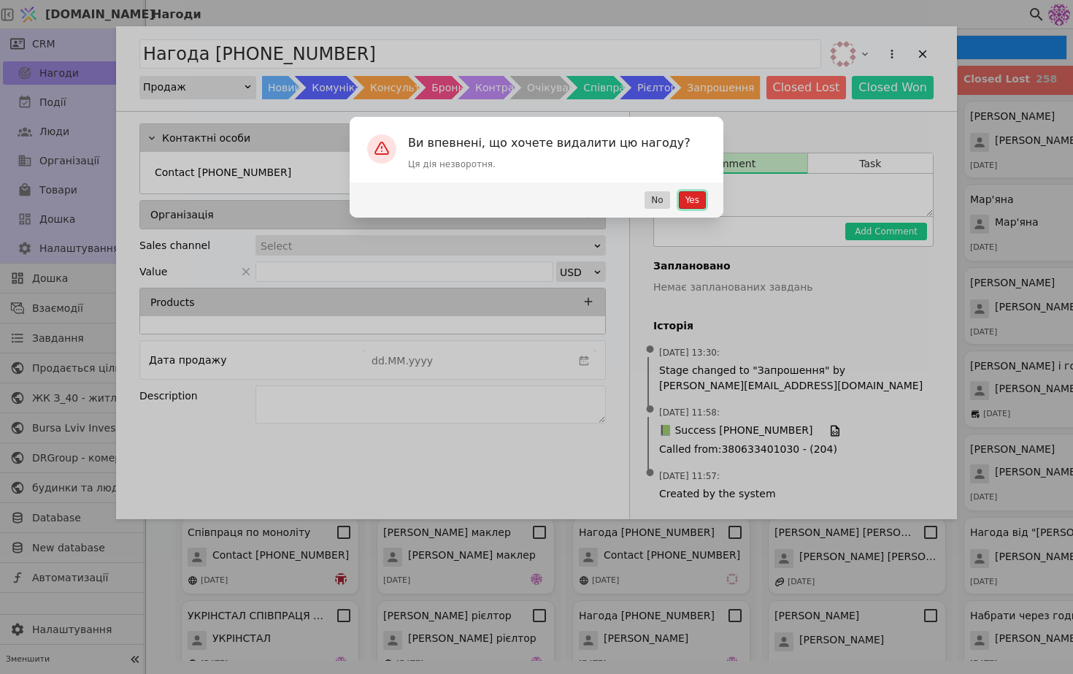
click at [692, 199] on button "Yes" at bounding box center [692, 200] width 27 height 18
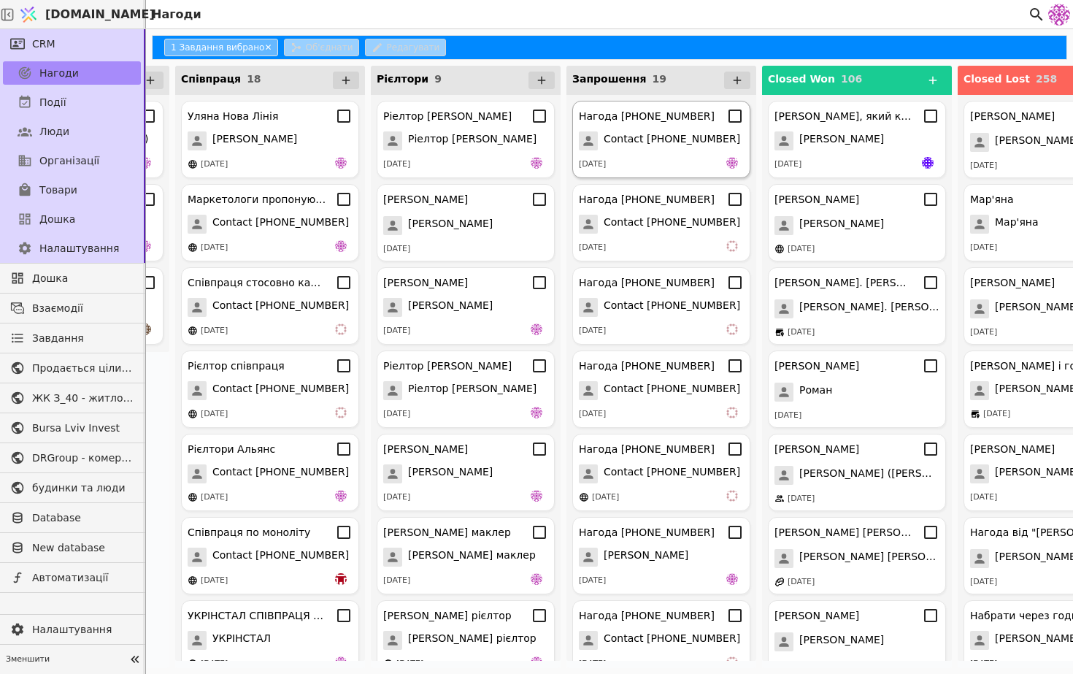
click at [674, 155] on div "Нагода [PHONE_NUMBER] Contact [PHONE_NUMBER] [DATE]" at bounding box center [661, 139] width 178 height 77
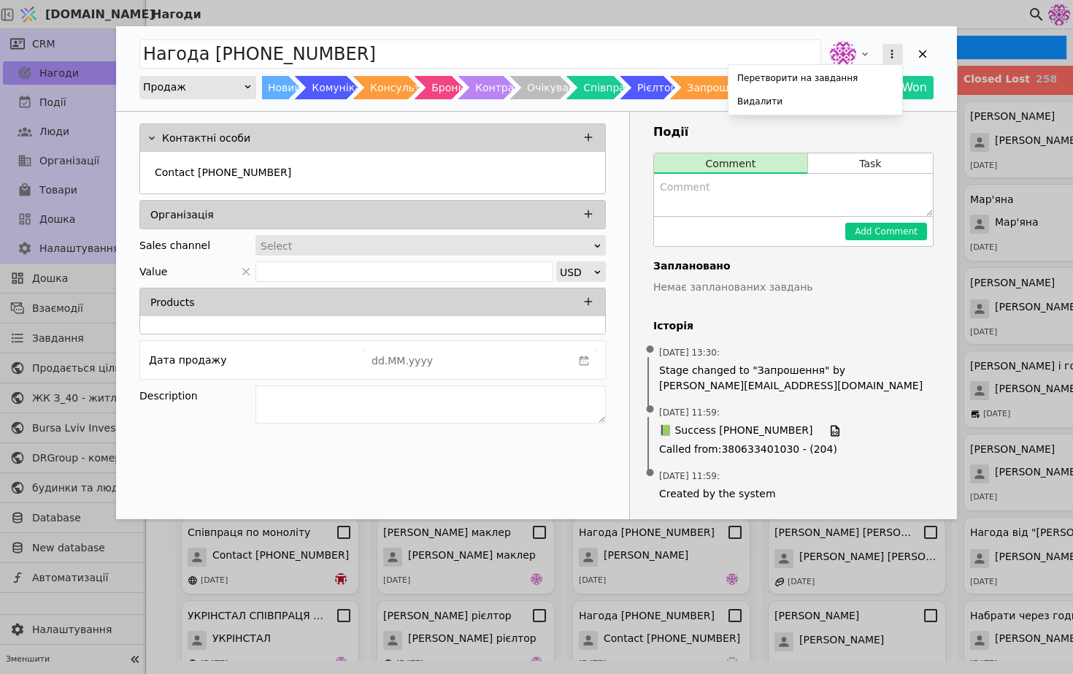
click at [894, 53] on icon "Add Opportunity" at bounding box center [892, 53] width 13 height 13
click at [833, 99] on div "Видалити" at bounding box center [816, 101] width 168 height 20
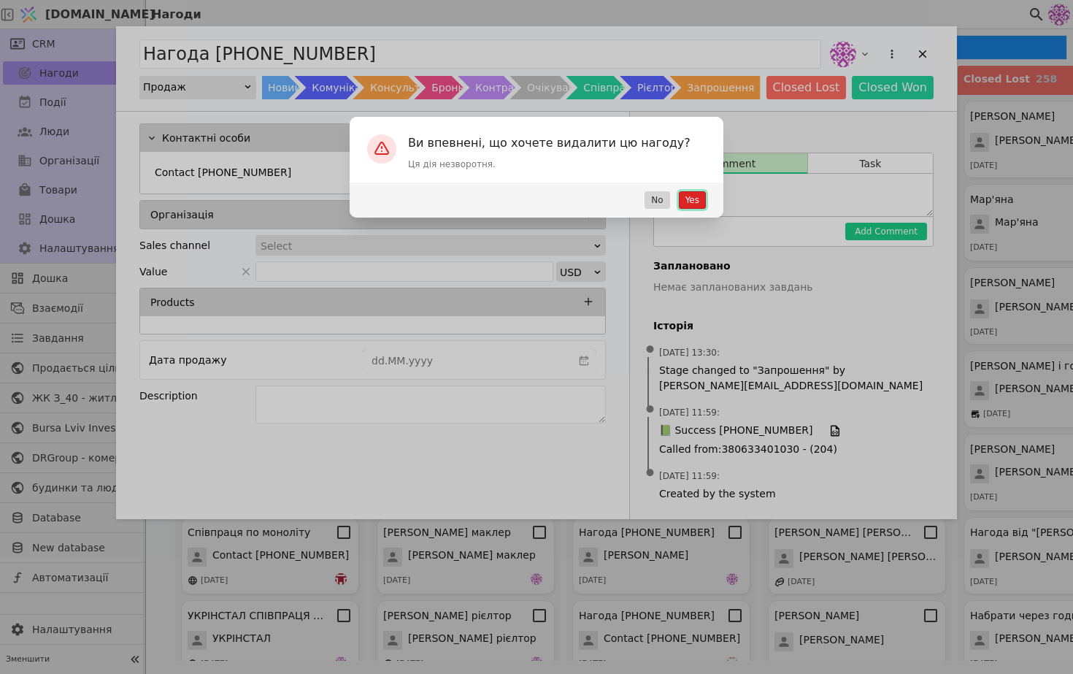
click at [691, 204] on button "Yes" at bounding box center [692, 200] width 27 height 18
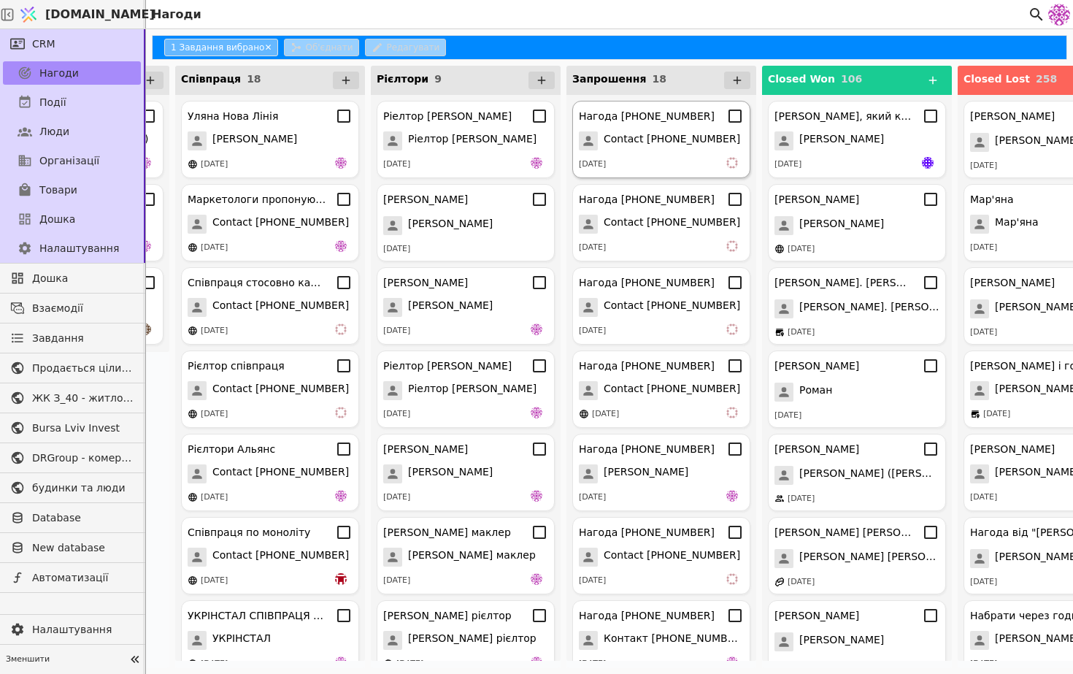
click at [657, 156] on div "Нагода [PHONE_NUMBER] Contact [PHONE_NUMBER] [DATE]" at bounding box center [661, 139] width 178 height 77
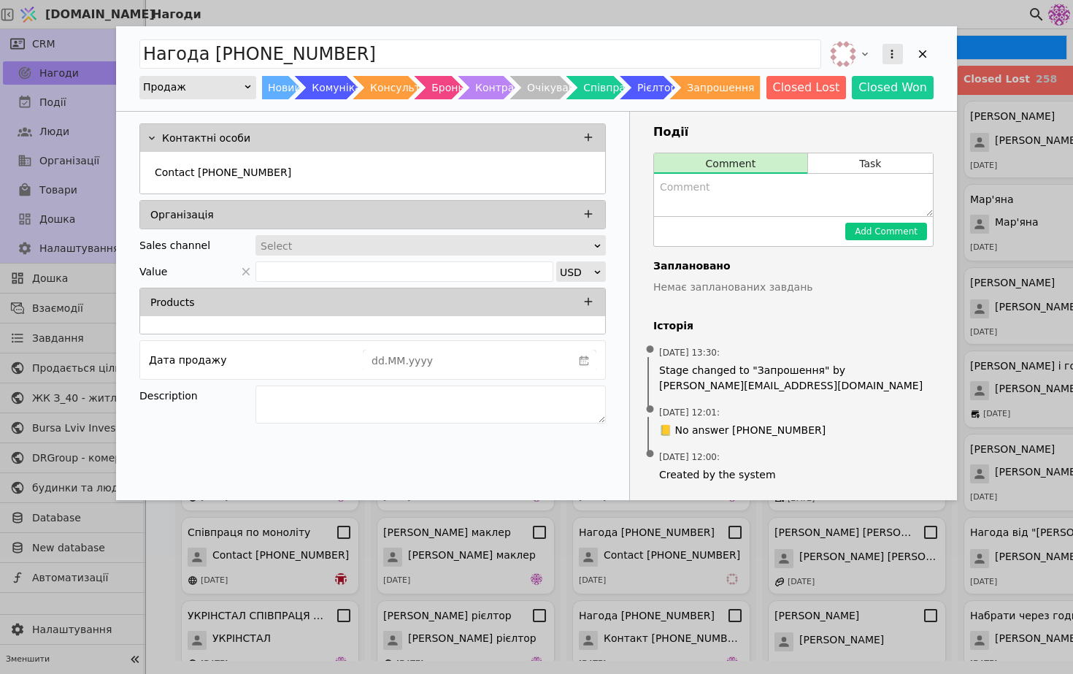
click at [889, 54] on icon "Add Opportunity" at bounding box center [892, 53] width 13 height 13
click at [828, 98] on div "Видалити" at bounding box center [816, 101] width 168 height 20
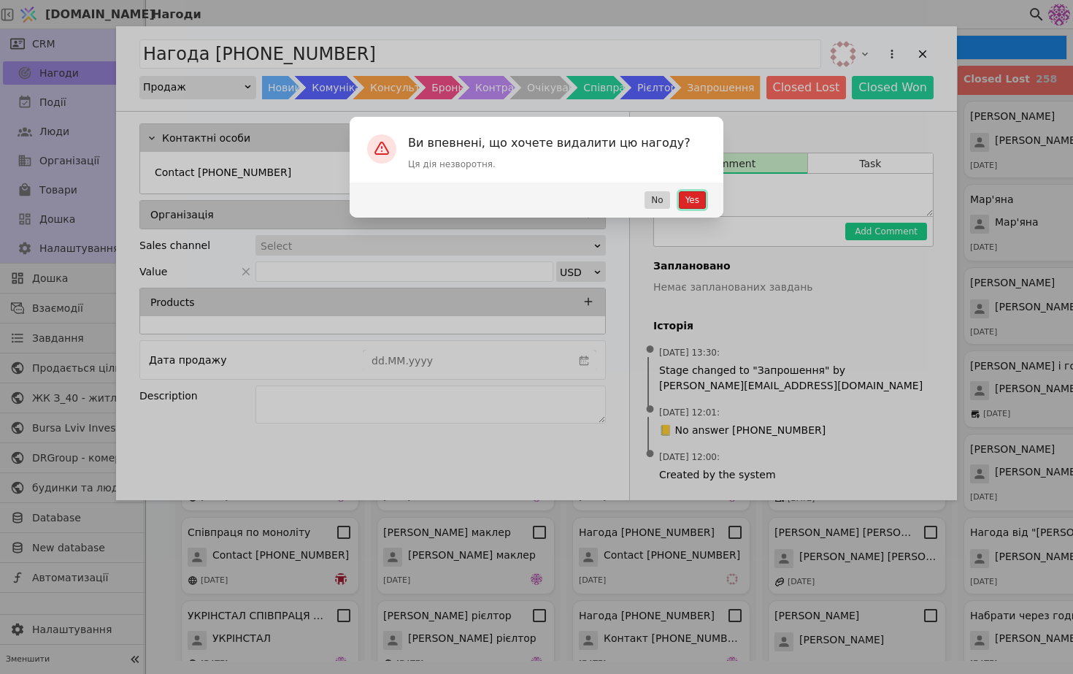
click at [694, 201] on button "Yes" at bounding box center [692, 200] width 27 height 18
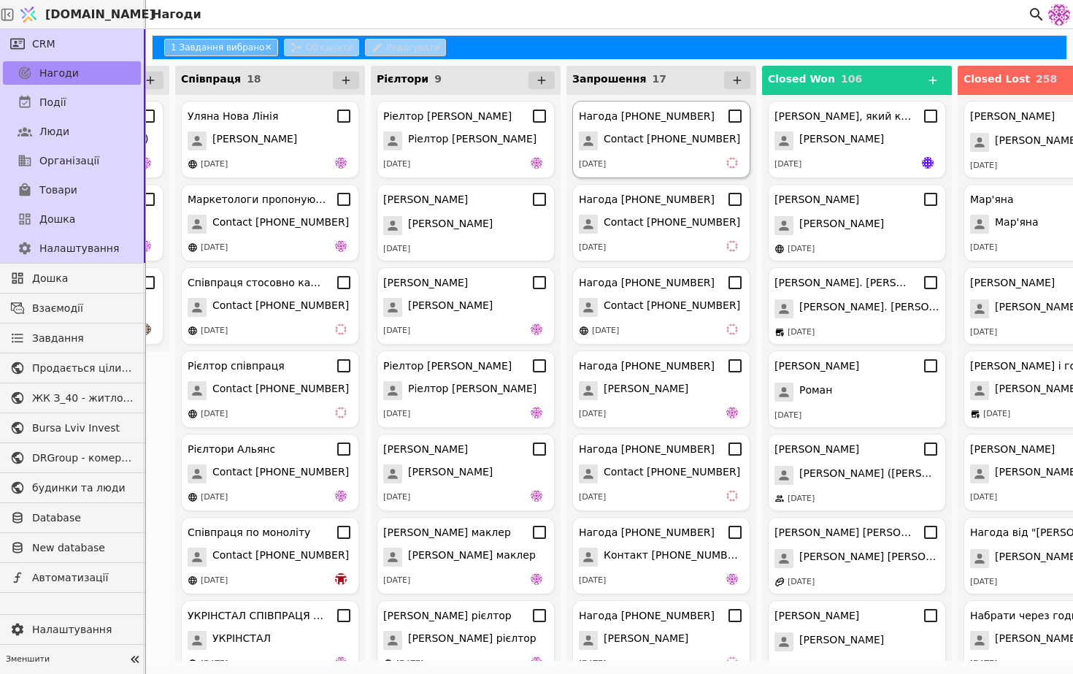
click at [661, 153] on div "Нагода [PHONE_NUMBER] Contact [PHONE_NUMBER] [DATE]" at bounding box center [661, 139] width 178 height 77
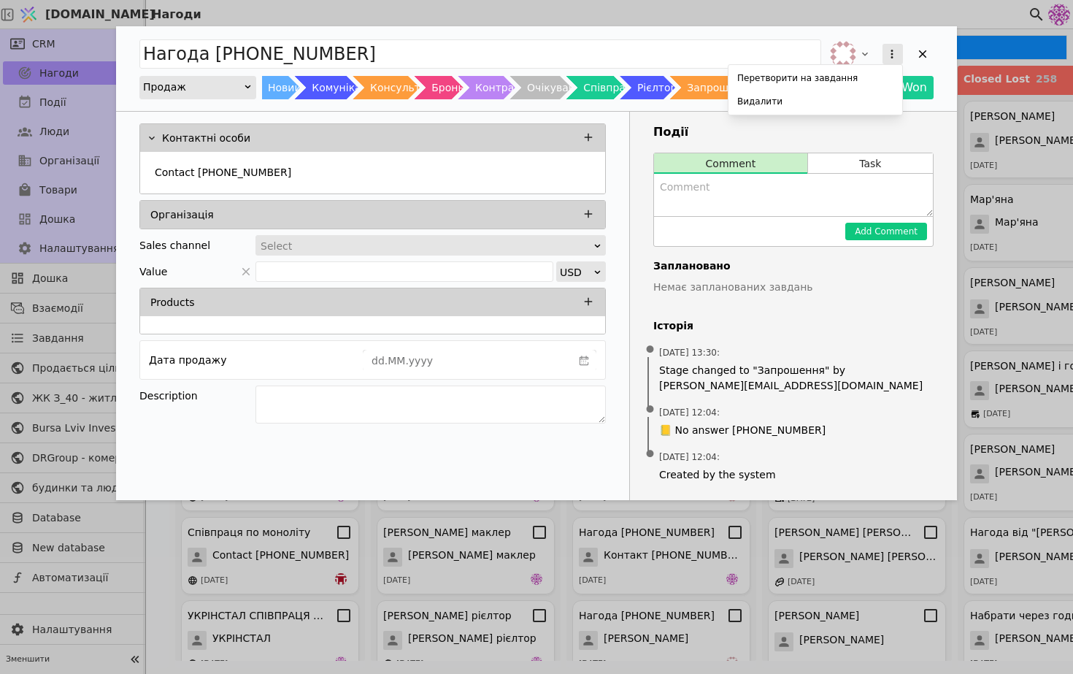
click at [889, 53] on icon "Add Opportunity" at bounding box center [892, 53] width 13 height 13
click at [837, 99] on div "Видалити" at bounding box center [816, 101] width 168 height 20
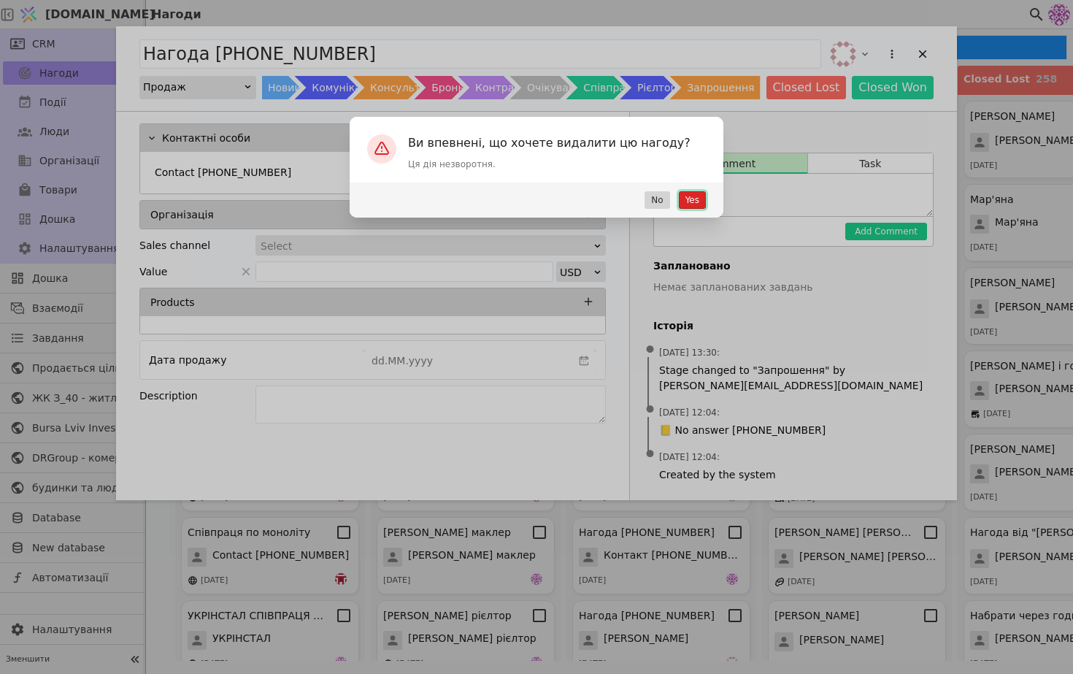
click at [696, 194] on button "Yes" at bounding box center [692, 200] width 27 height 18
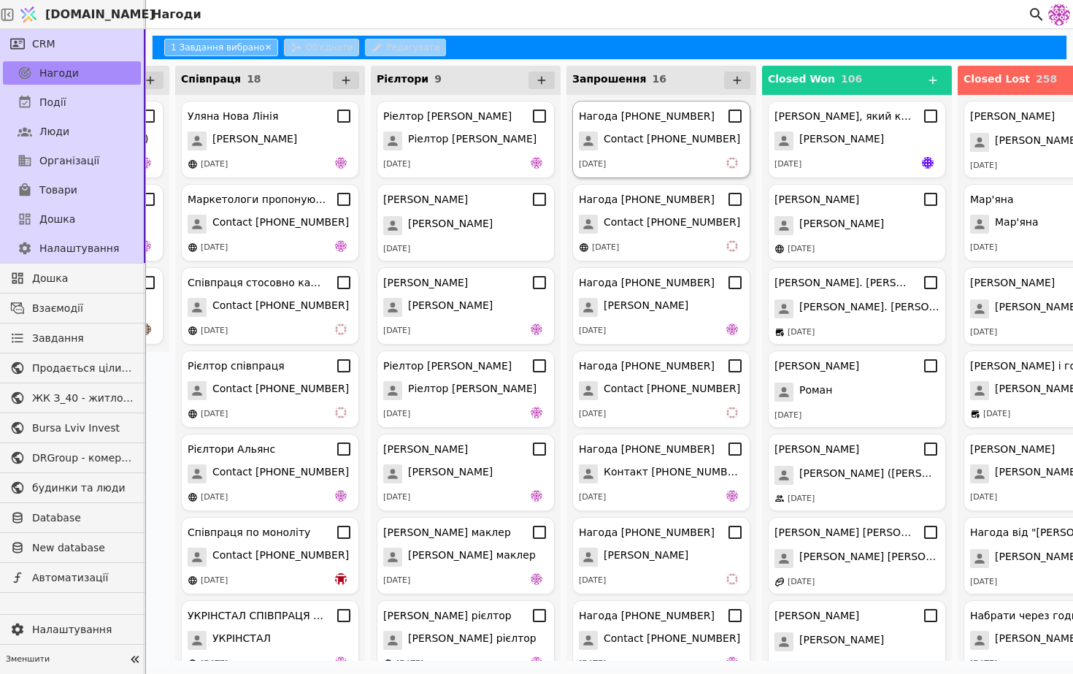
click at [658, 163] on div "[DATE]" at bounding box center [661, 164] width 165 height 15
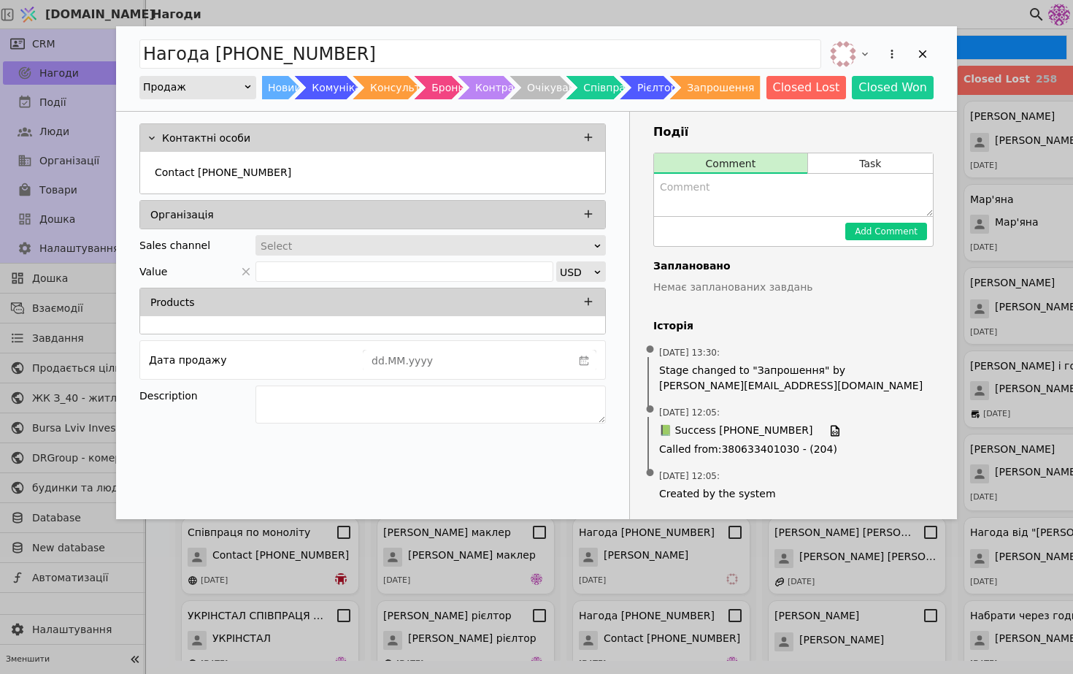
click at [894, 42] on div "Add Opportunity" at bounding box center [893, 54] width 26 height 26
click at [894, 45] on button "Add Opportunity" at bounding box center [893, 54] width 20 height 20
click at [854, 95] on div "Видалити" at bounding box center [816, 101] width 168 height 20
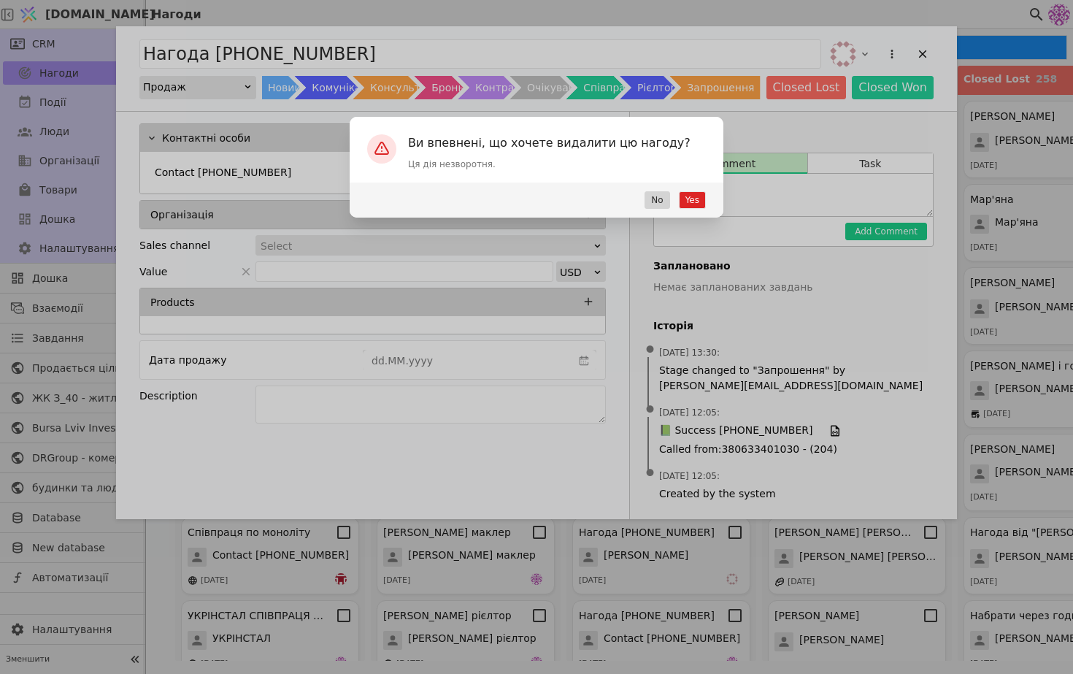
click at [702, 191] on div "Yes No" at bounding box center [537, 200] width 374 height 35
click at [699, 196] on button "Yes" at bounding box center [692, 200] width 27 height 18
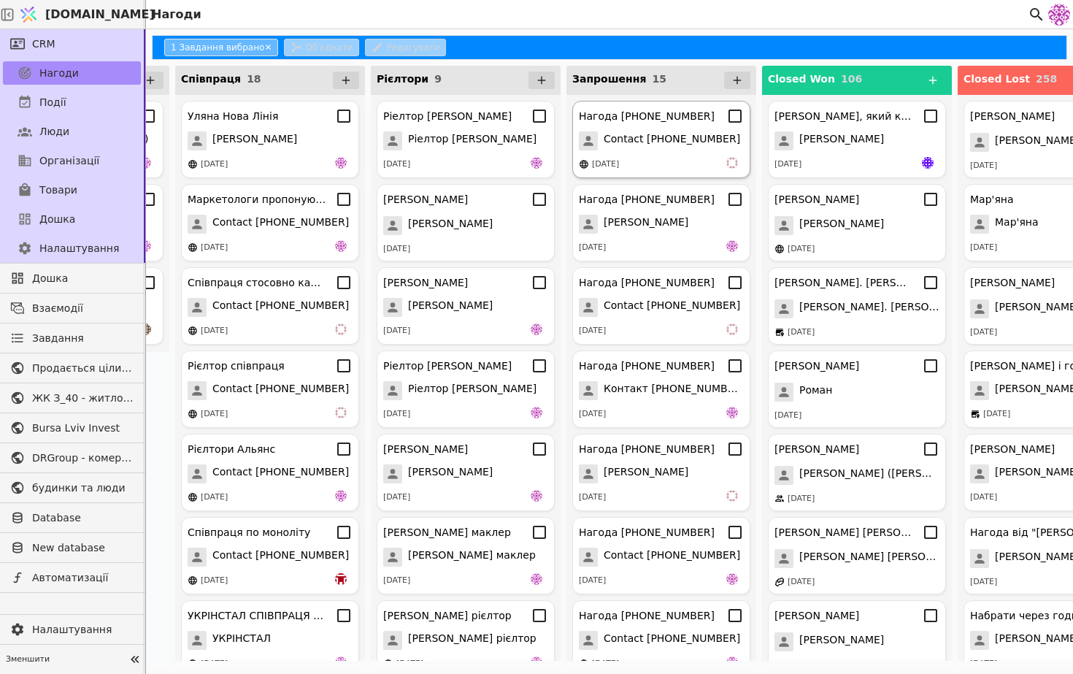
click at [689, 157] on div "[DATE]" at bounding box center [661, 164] width 165 height 15
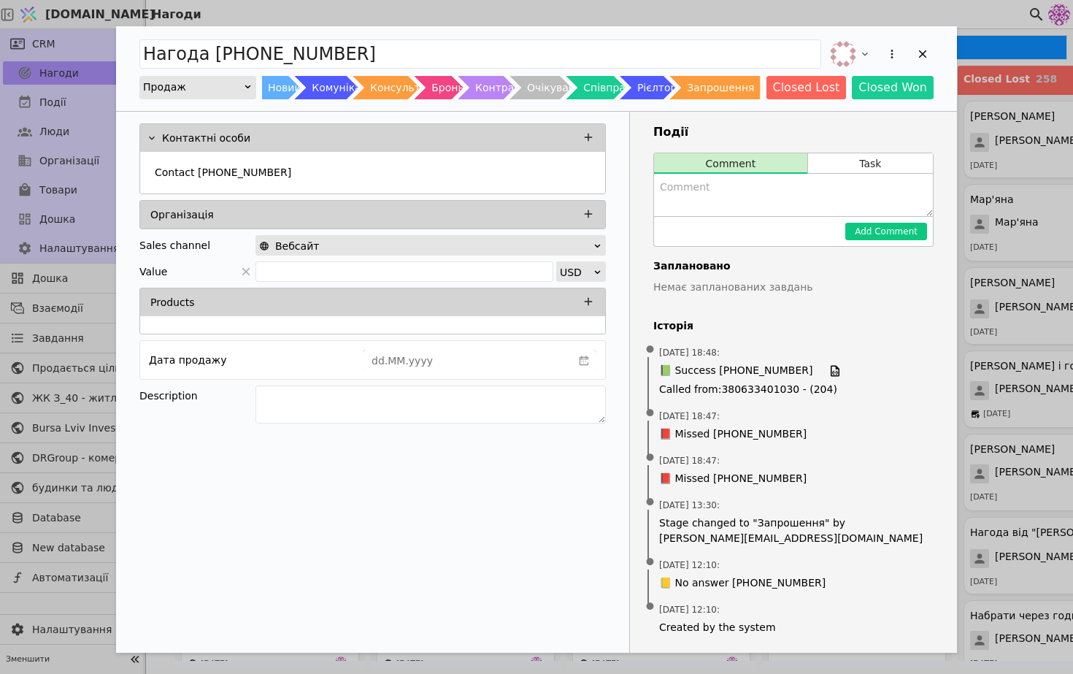
click at [881, 51] on div "Add Opportunity" at bounding box center [893, 54] width 26 height 26
click at [902, 55] on button "Add Opportunity" at bounding box center [893, 54] width 20 height 20
click at [840, 104] on div "Видалити" at bounding box center [816, 101] width 168 height 20
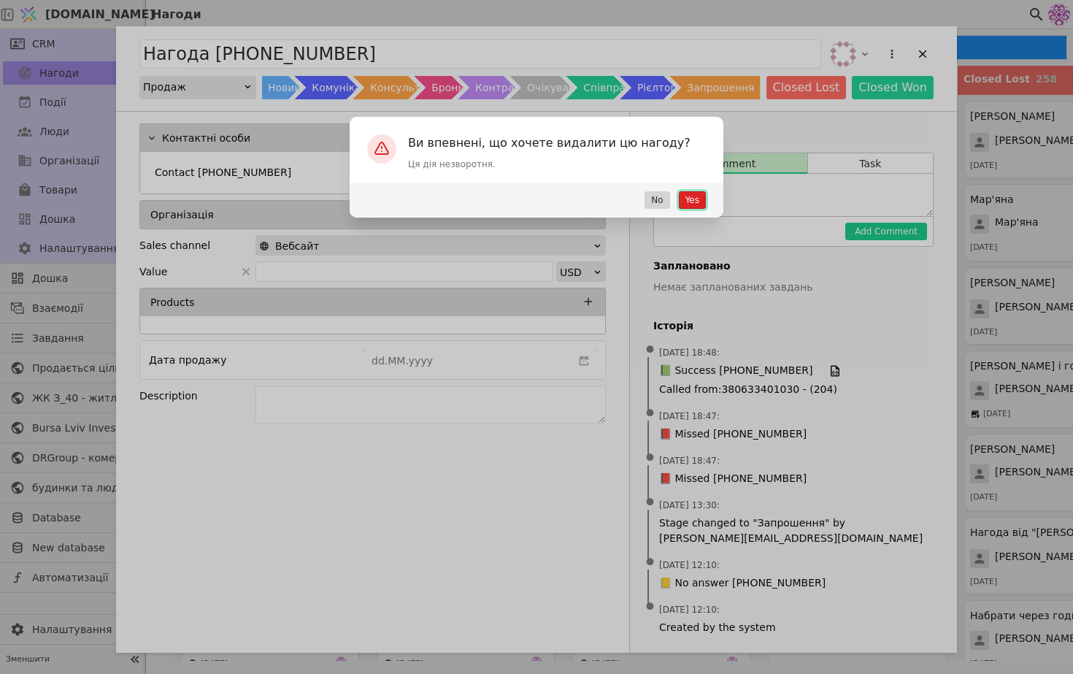
click at [694, 199] on button "Yes" at bounding box center [692, 200] width 27 height 18
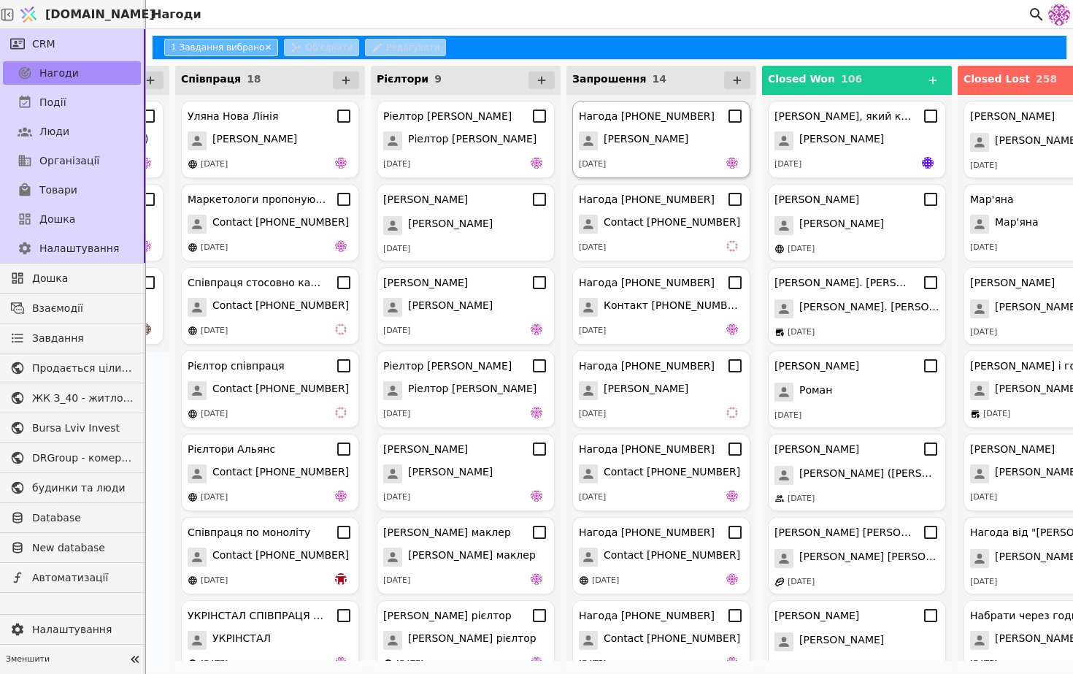
click at [691, 157] on div "[DATE]" at bounding box center [661, 164] width 165 height 15
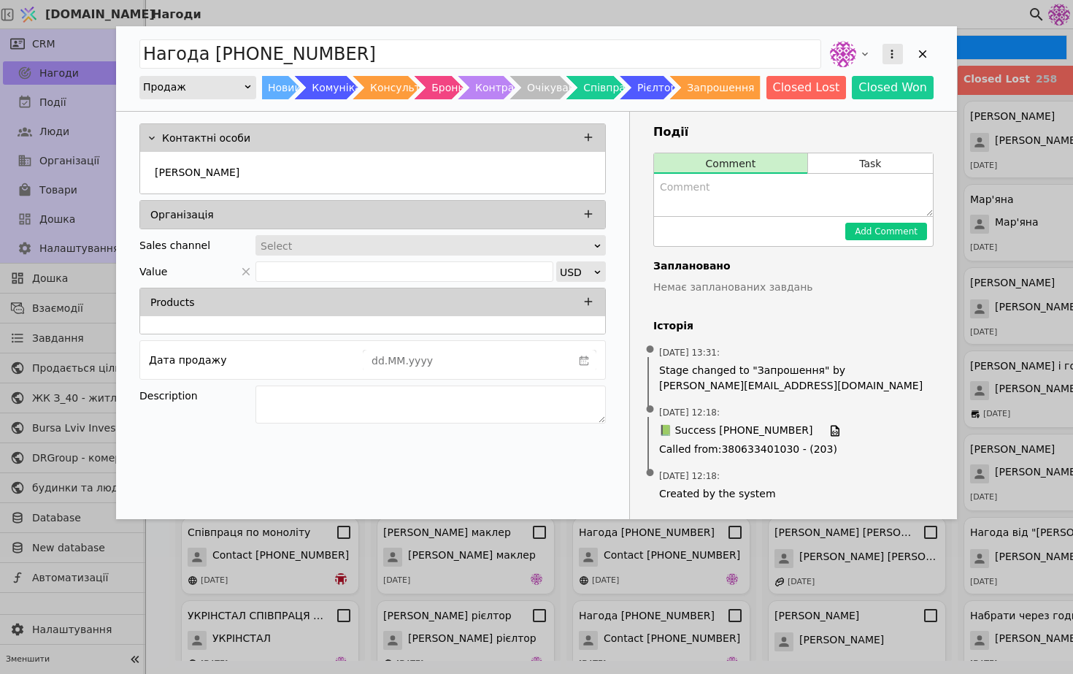
click at [888, 52] on icon "Add Opportunity" at bounding box center [892, 53] width 13 height 13
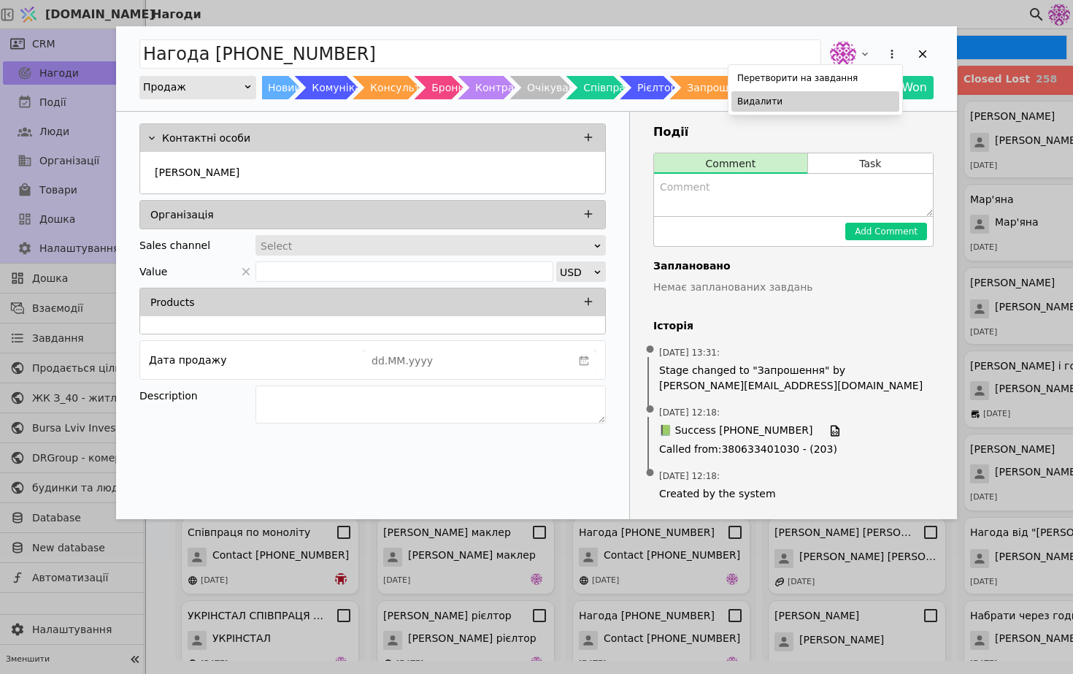
click at [856, 100] on div "Видалити" at bounding box center [816, 101] width 168 height 20
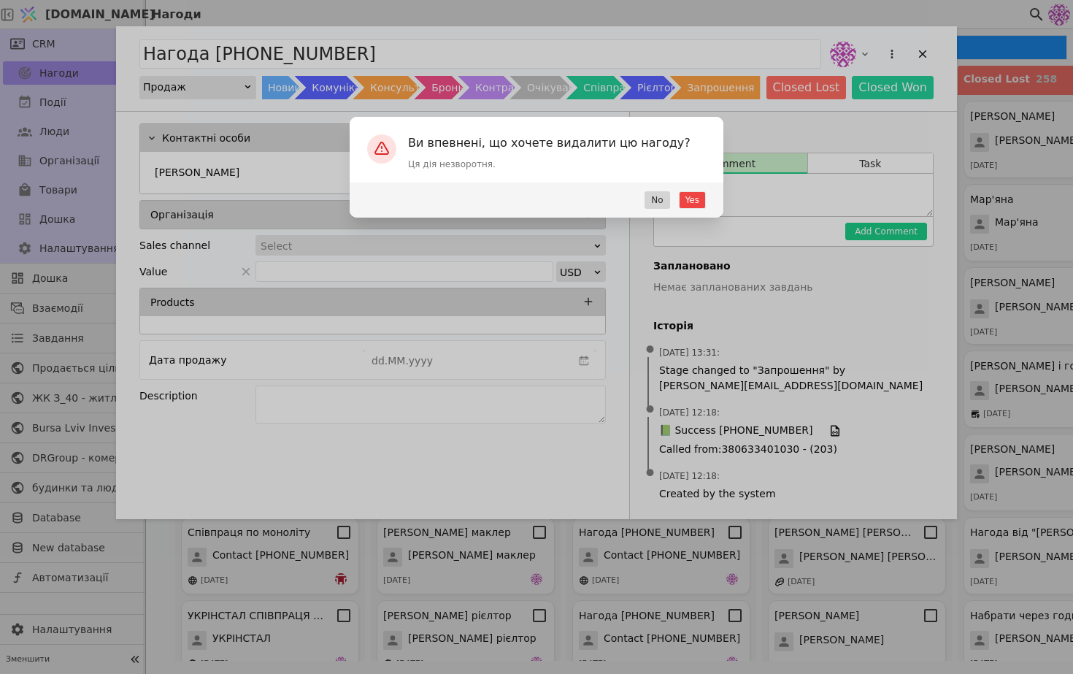
click at [705, 185] on div "Yes No" at bounding box center [537, 200] width 374 height 35
click at [705, 191] on div "Yes No" at bounding box center [537, 200] width 374 height 35
click at [703, 197] on button "Yes" at bounding box center [692, 200] width 27 height 18
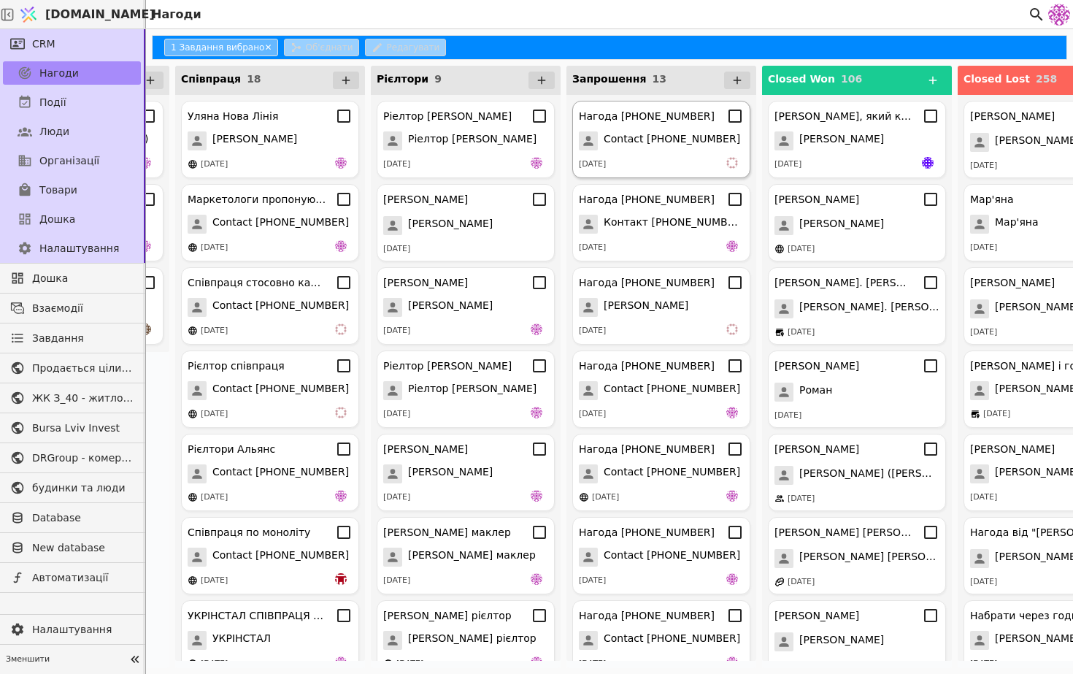
click at [694, 158] on div "[DATE]" at bounding box center [661, 164] width 165 height 15
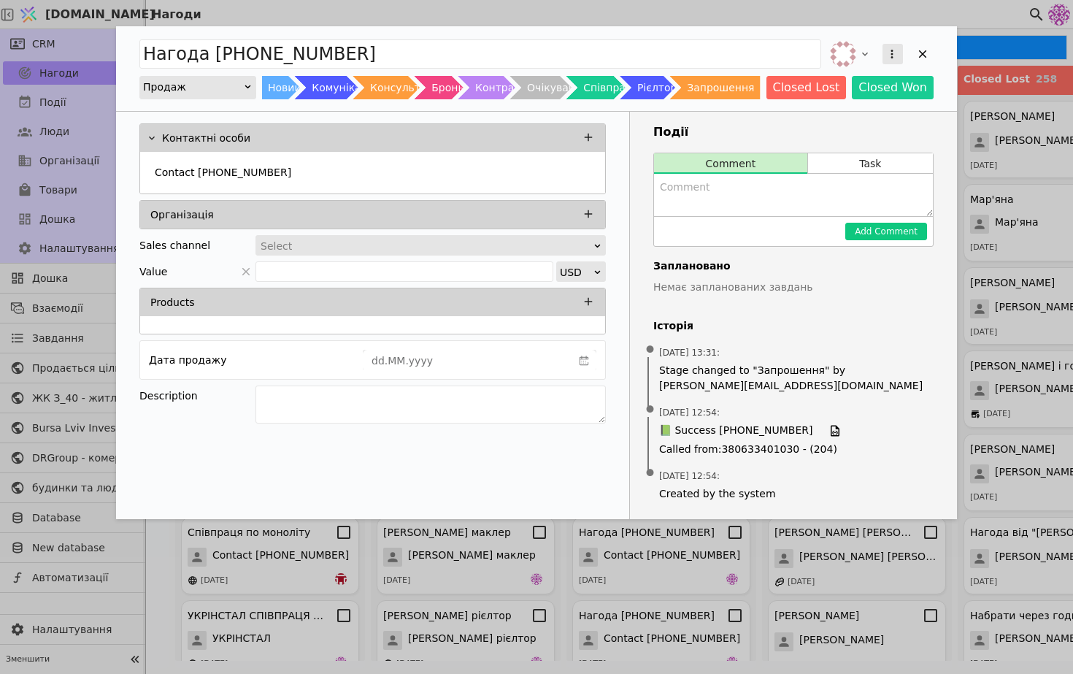
click at [890, 56] on icon "Add Opportunity" at bounding box center [892, 53] width 13 height 13
click at [834, 99] on div "Видалити" at bounding box center [816, 101] width 168 height 20
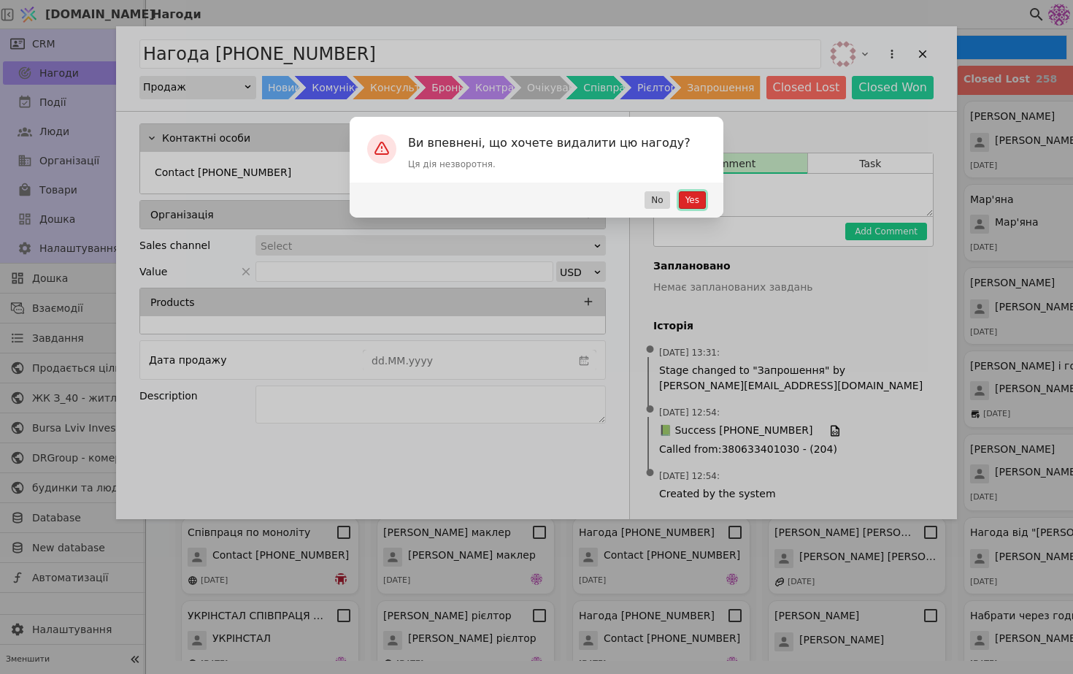
click at [694, 199] on button "Yes" at bounding box center [692, 200] width 27 height 18
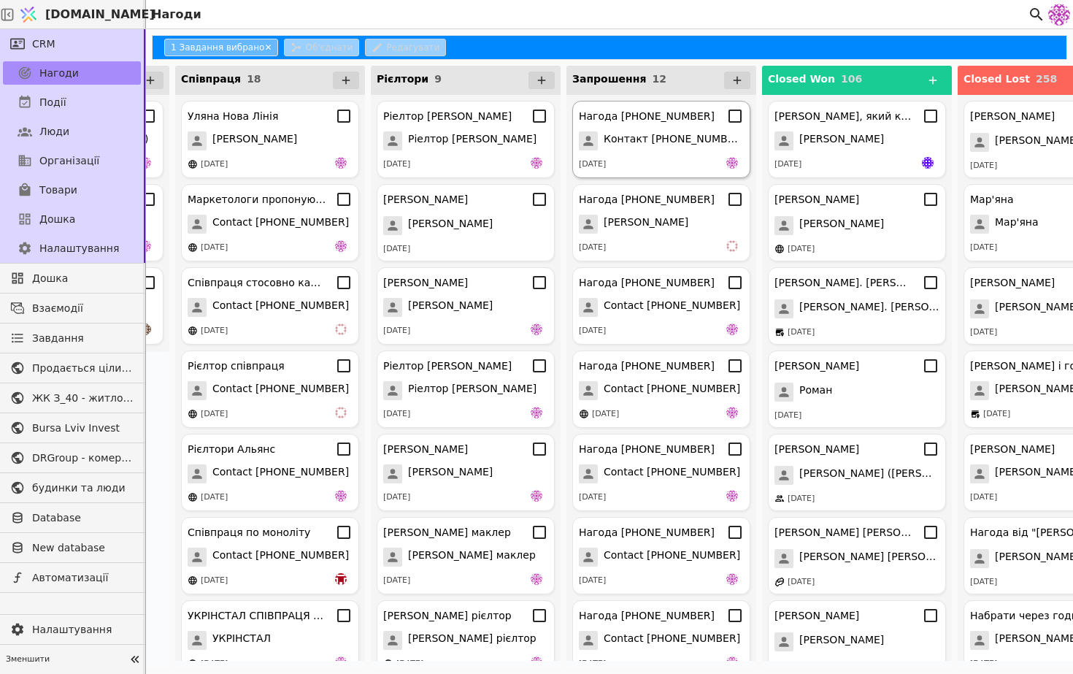
click at [660, 136] on span "Контакт [PHONE_NUMBER]" at bounding box center [674, 140] width 140 height 19
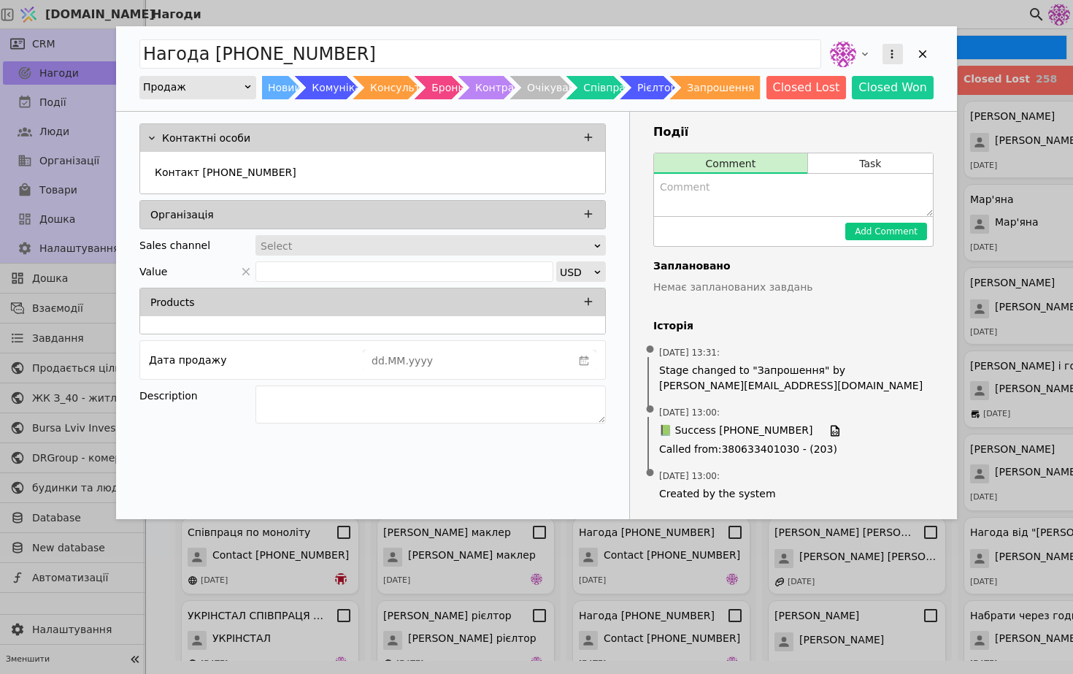
click at [894, 61] on button "Add Opportunity" at bounding box center [893, 54] width 20 height 20
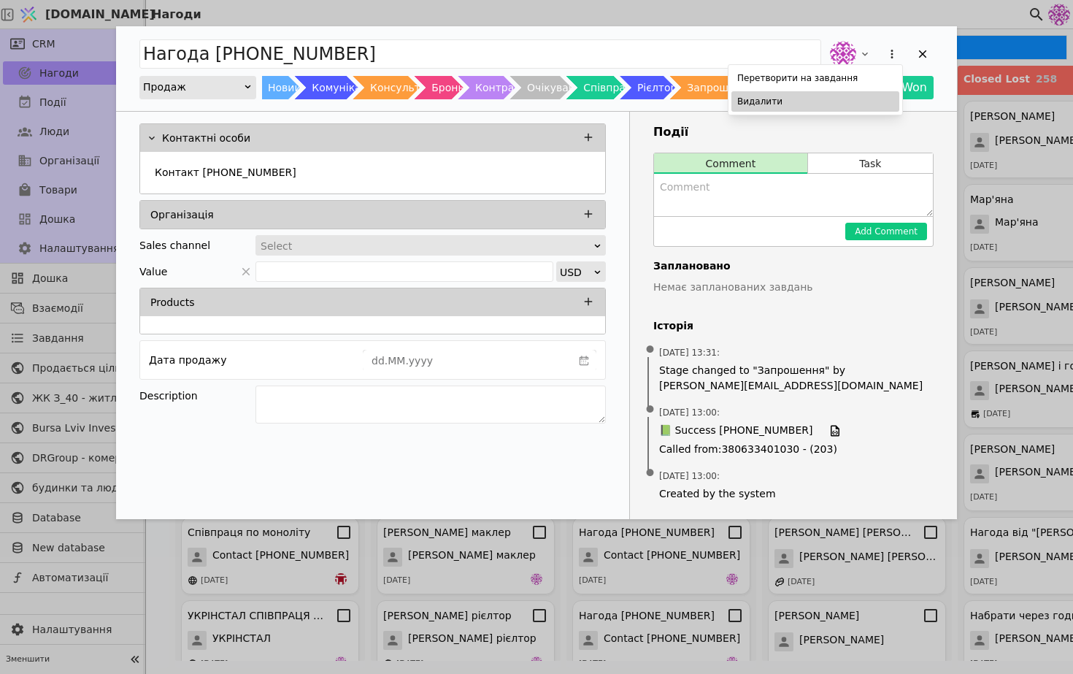
click at [851, 101] on div "Видалити" at bounding box center [816, 101] width 168 height 20
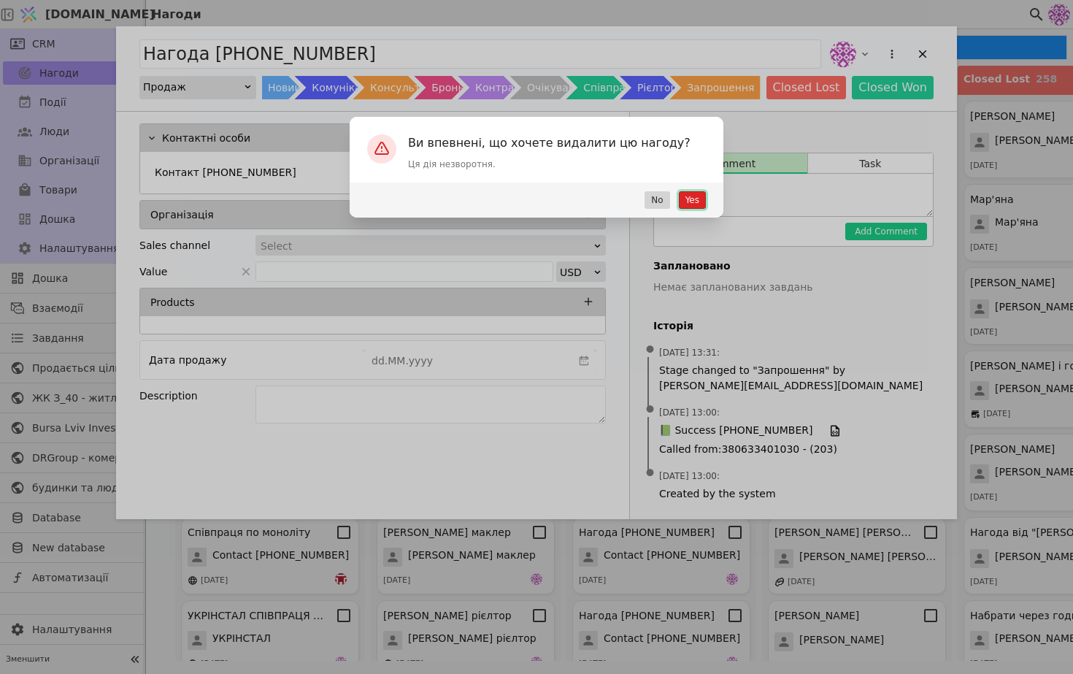
click at [693, 197] on button "Yes" at bounding box center [692, 200] width 27 height 18
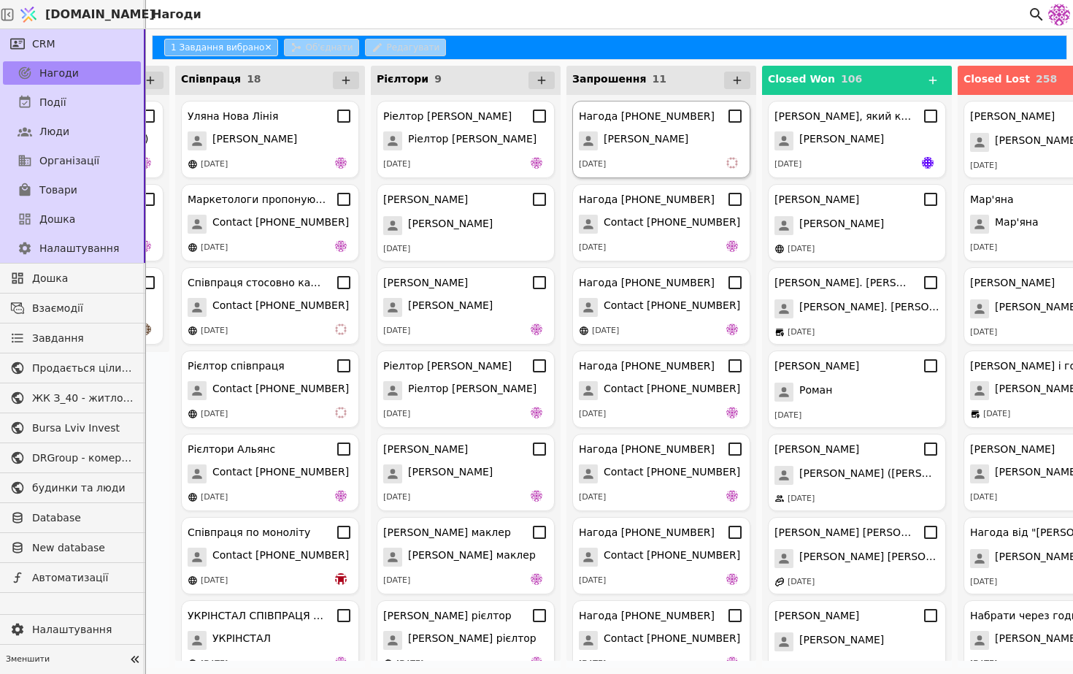
click at [634, 148] on span "[PERSON_NAME]" at bounding box center [646, 140] width 85 height 19
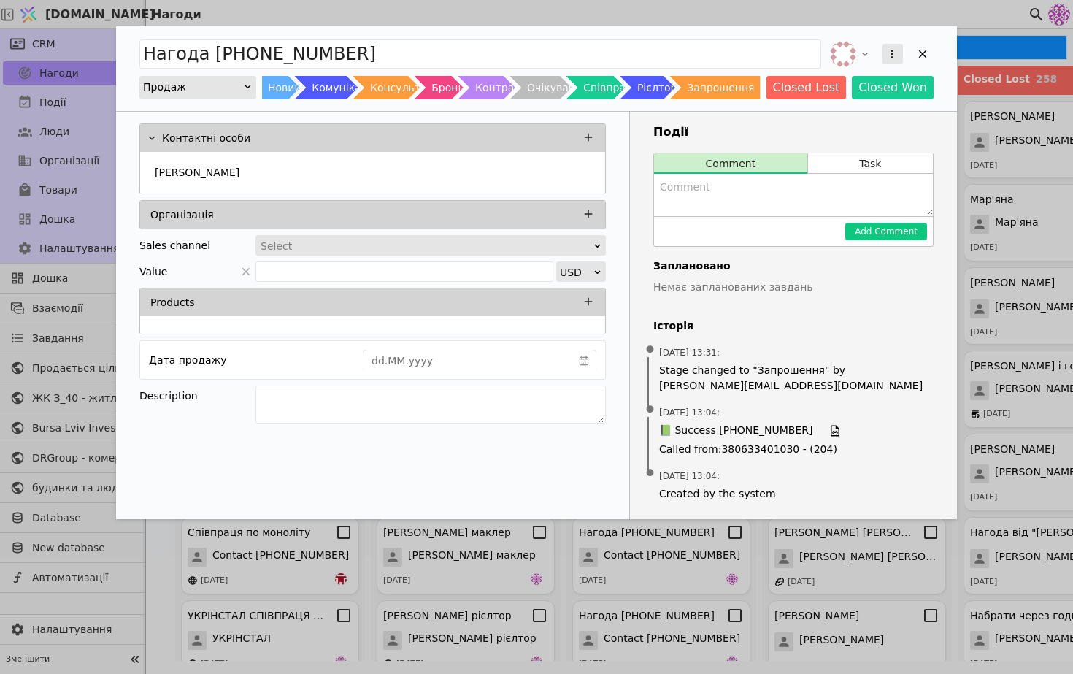
click at [891, 60] on button "Add Opportunity" at bounding box center [893, 54] width 20 height 20
click at [838, 101] on div "Видалити" at bounding box center [816, 101] width 168 height 20
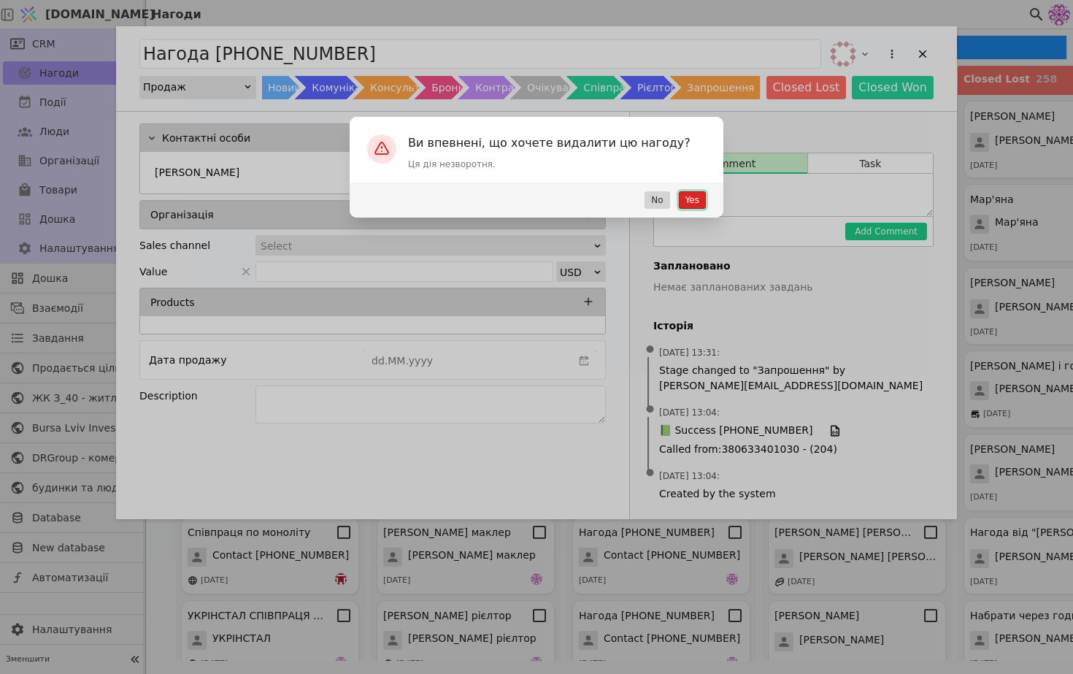
click at [689, 199] on button "Yes" at bounding box center [692, 200] width 27 height 18
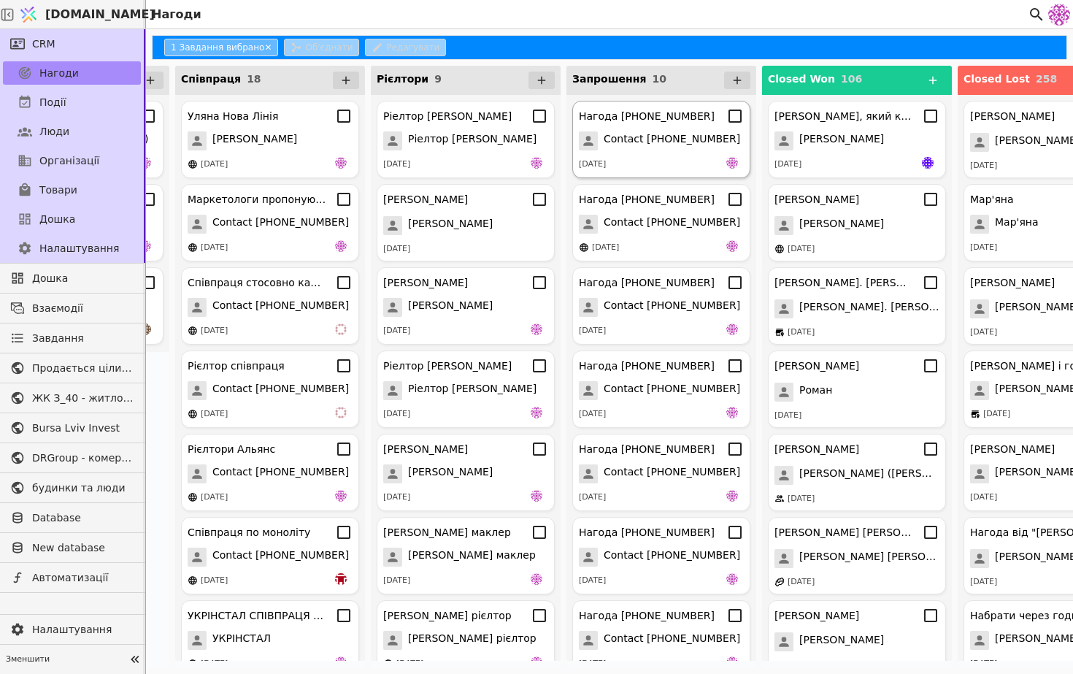
click at [649, 150] on div "Нагода [PHONE_NUMBER] Contact [PHONE_NUMBER] [DATE]" at bounding box center [661, 139] width 178 height 77
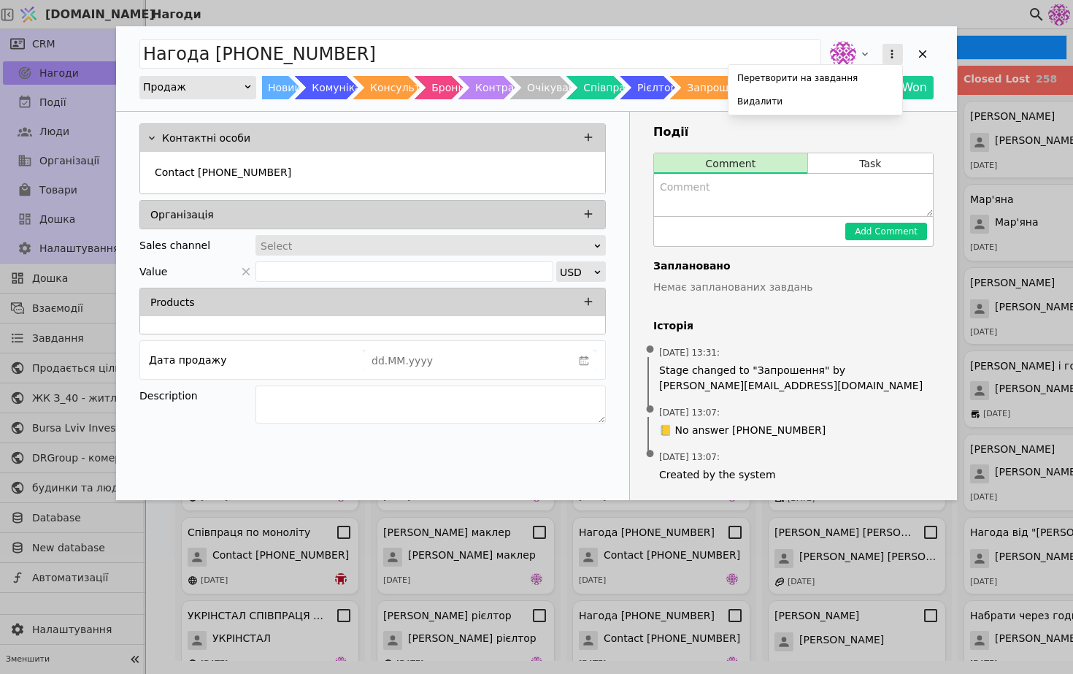
click at [887, 58] on icon "Add Opportunity" at bounding box center [892, 53] width 13 height 13
click at [833, 112] on div "Перетворити на завдання Видалити" at bounding box center [816, 90] width 174 height 50
click at [837, 102] on div "Видалити" at bounding box center [816, 101] width 168 height 20
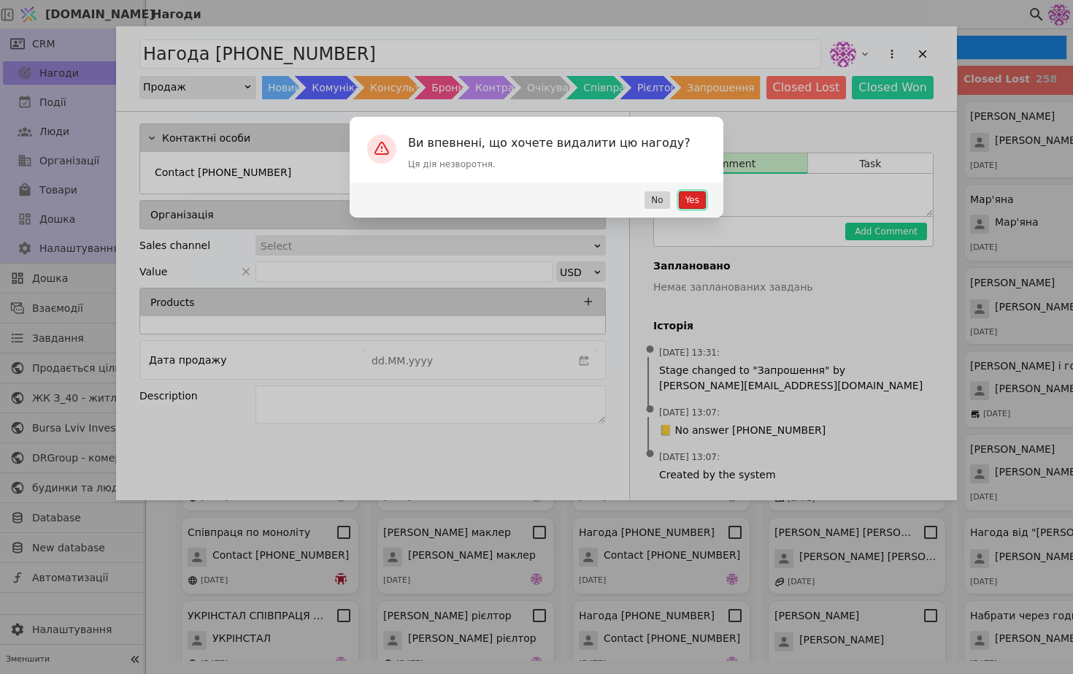
click at [694, 196] on button "Yes" at bounding box center [692, 200] width 27 height 18
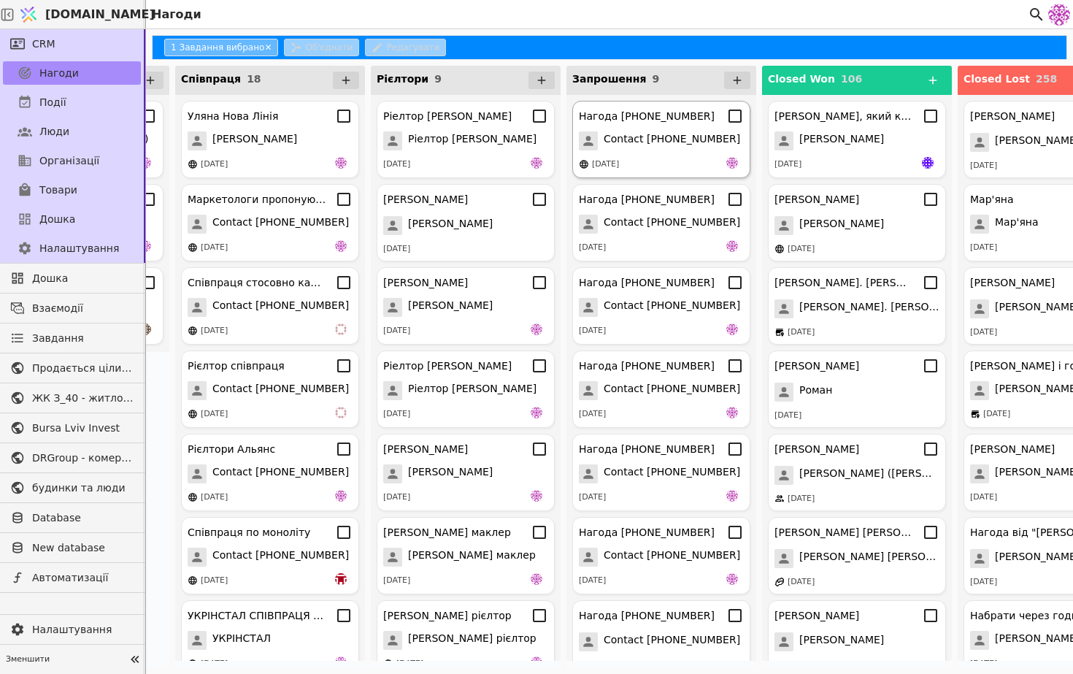
click at [651, 147] on span "Contact [PHONE_NUMBER]" at bounding box center [672, 140] width 137 height 19
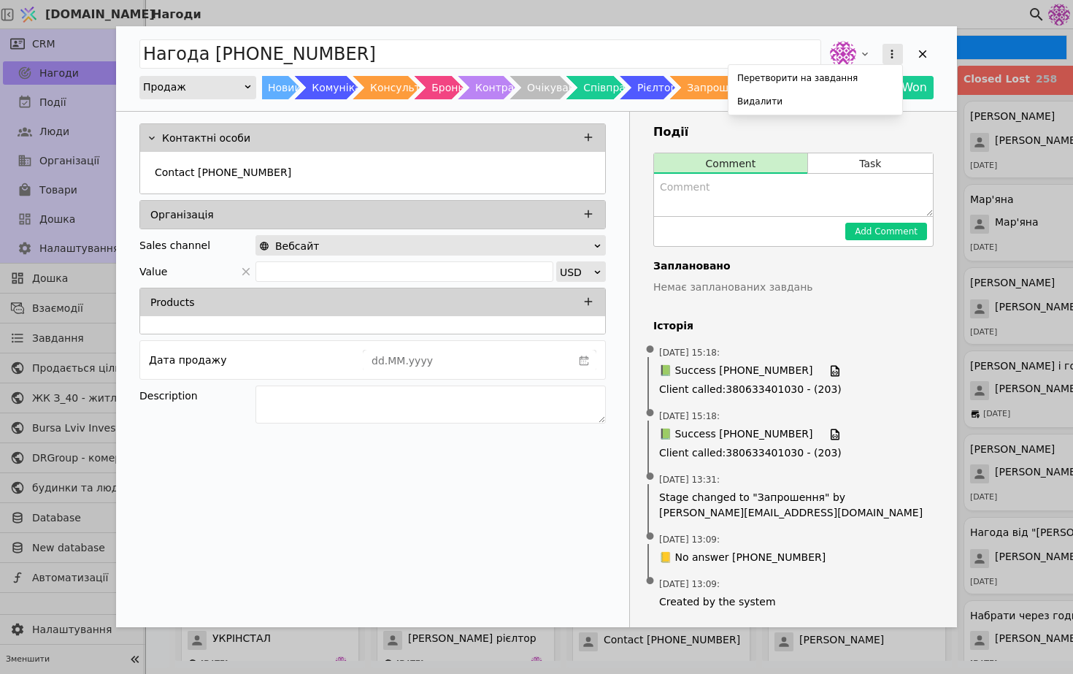
click at [895, 49] on icon "Add Opportunity" at bounding box center [892, 53] width 13 height 13
click at [816, 104] on div "Видалити" at bounding box center [816, 101] width 168 height 20
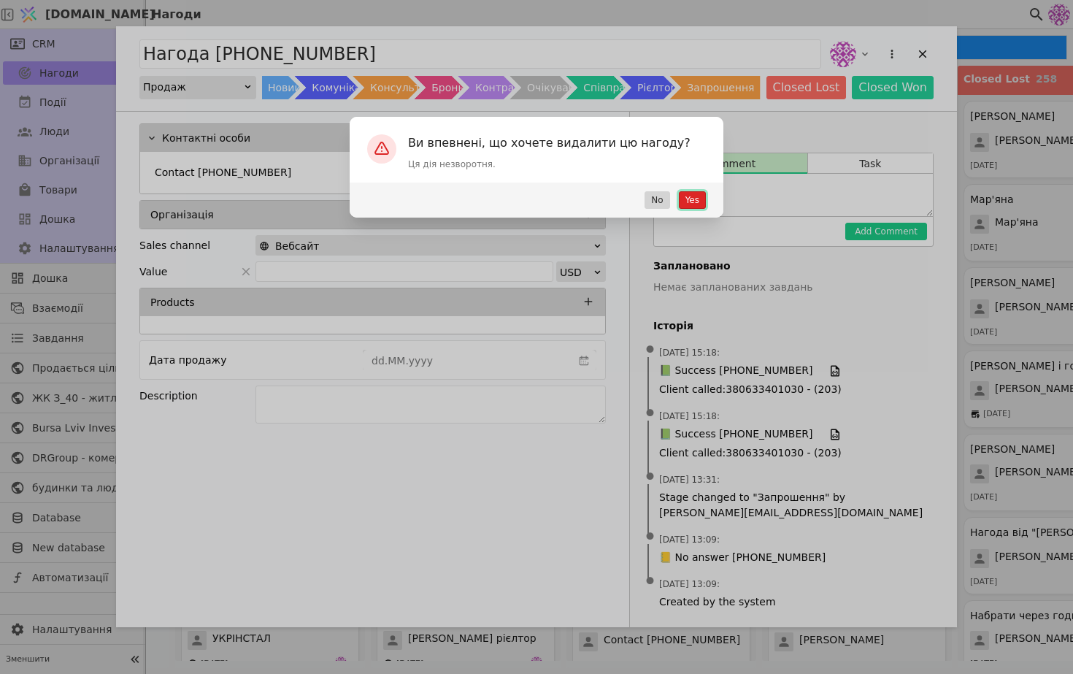
click at [685, 202] on button "Yes" at bounding box center [692, 200] width 27 height 18
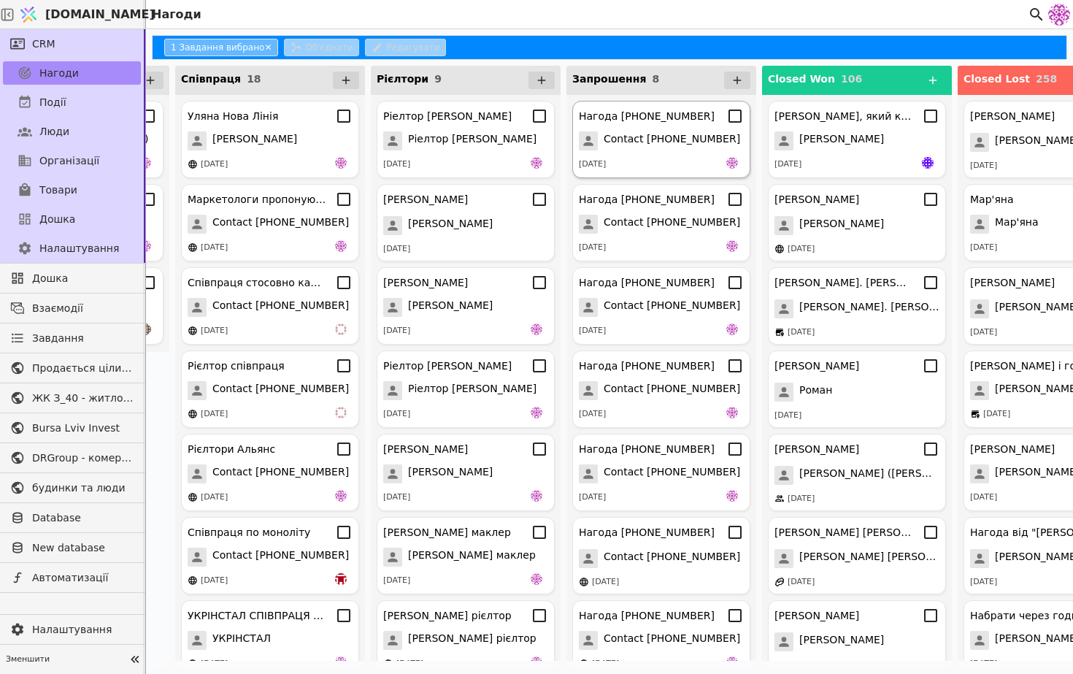
click at [684, 160] on div "[DATE]" at bounding box center [661, 164] width 165 height 15
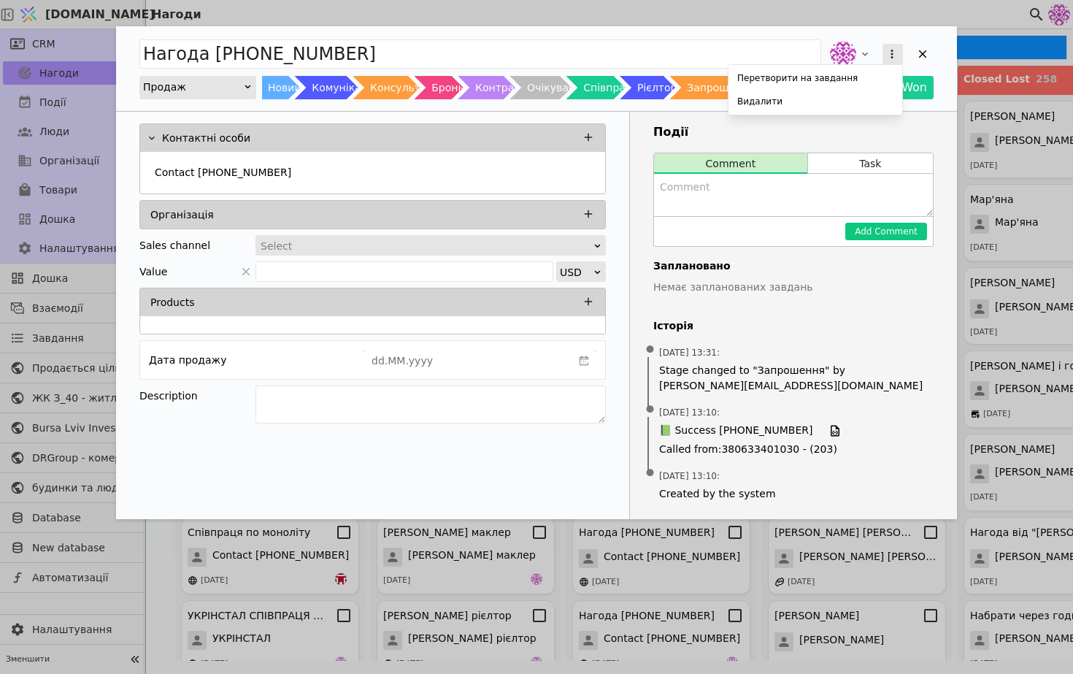
click at [883, 58] on button "Add Opportunity" at bounding box center [893, 54] width 20 height 20
click at [824, 116] on div "Нагода [PHONE_NUMBER] Перетворити на завдання Видалити Продаж Новий Комунікація…" at bounding box center [536, 272] width 841 height 493
click at [905, 55] on div "Add Opportunity" at bounding box center [893, 54] width 26 height 26
click at [903, 55] on div "Add Opportunity" at bounding box center [893, 54] width 26 height 26
click at [901, 55] on button "Add Opportunity" at bounding box center [893, 54] width 20 height 20
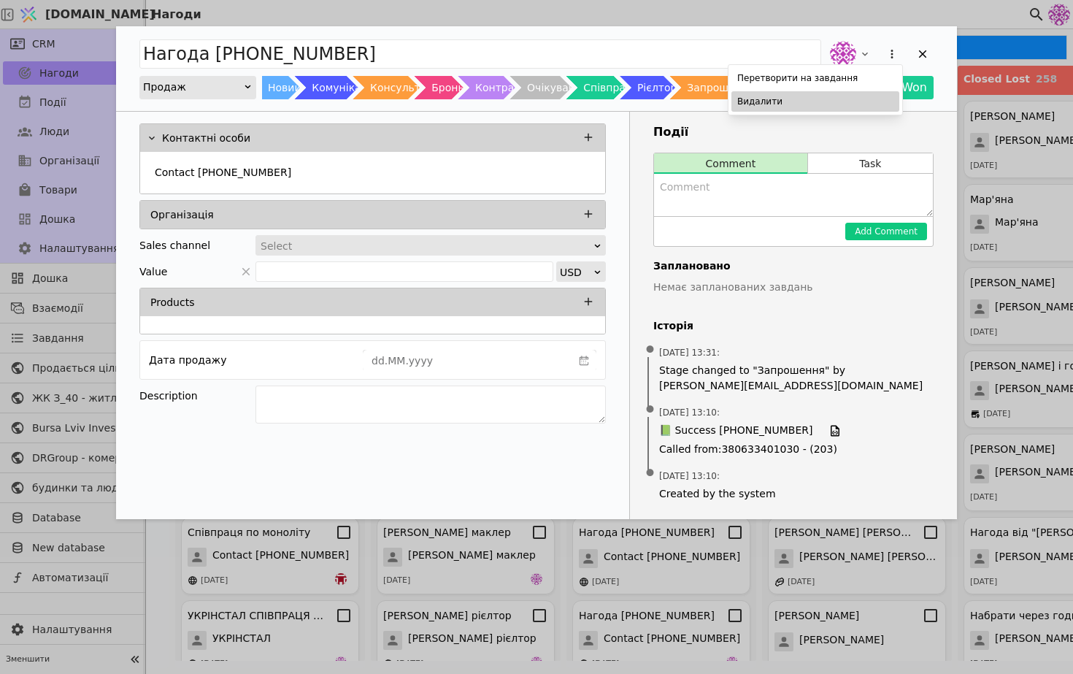
click at [816, 102] on div "Видалити" at bounding box center [816, 101] width 168 height 20
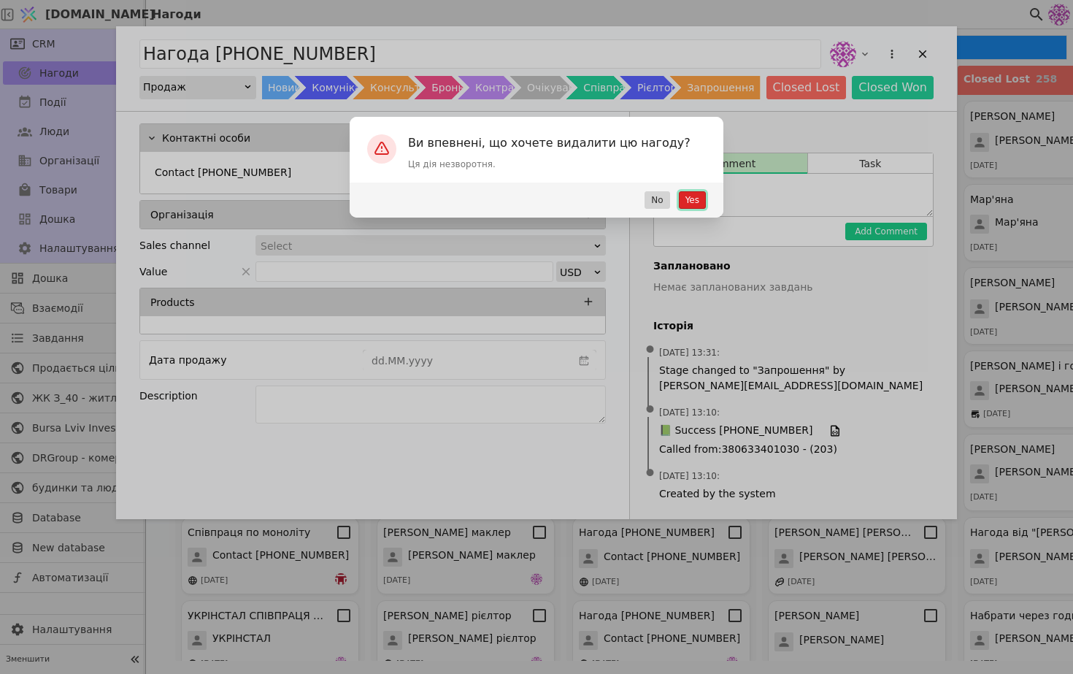
click at [695, 207] on button "Yes" at bounding box center [692, 200] width 27 height 18
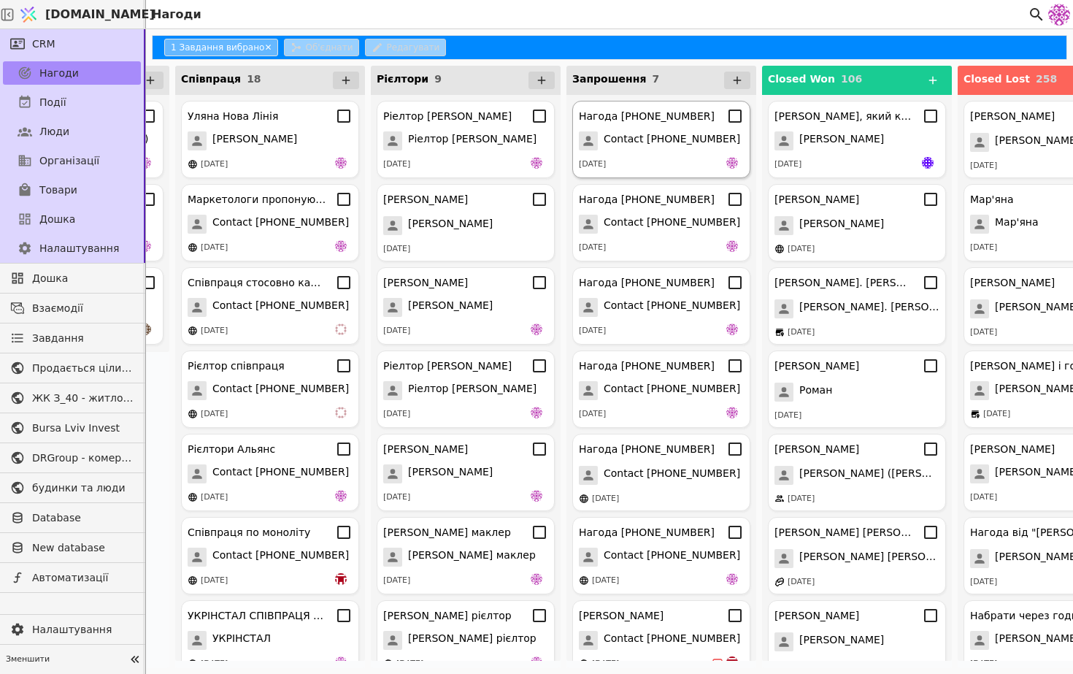
click at [692, 158] on div "[DATE]" at bounding box center [661, 164] width 165 height 15
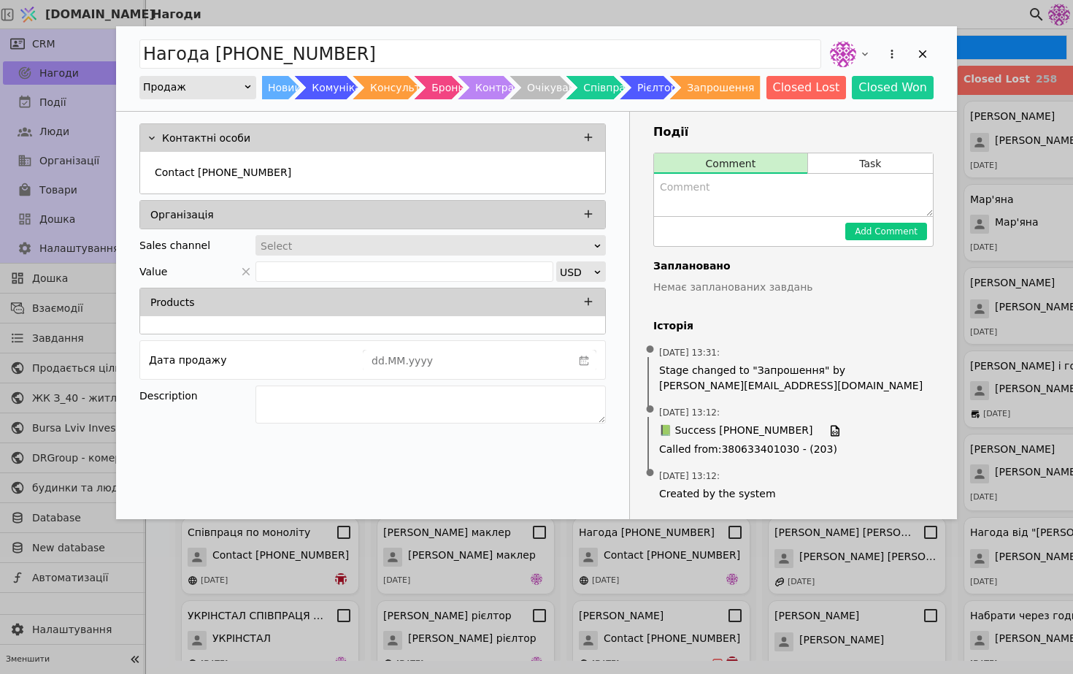
click at [881, 53] on div "Add Opportunity" at bounding box center [893, 54] width 26 height 26
click at [893, 53] on icon "Add Opportunity" at bounding box center [892, 54] width 2 height 9
click at [836, 98] on div "Видалити" at bounding box center [816, 101] width 168 height 20
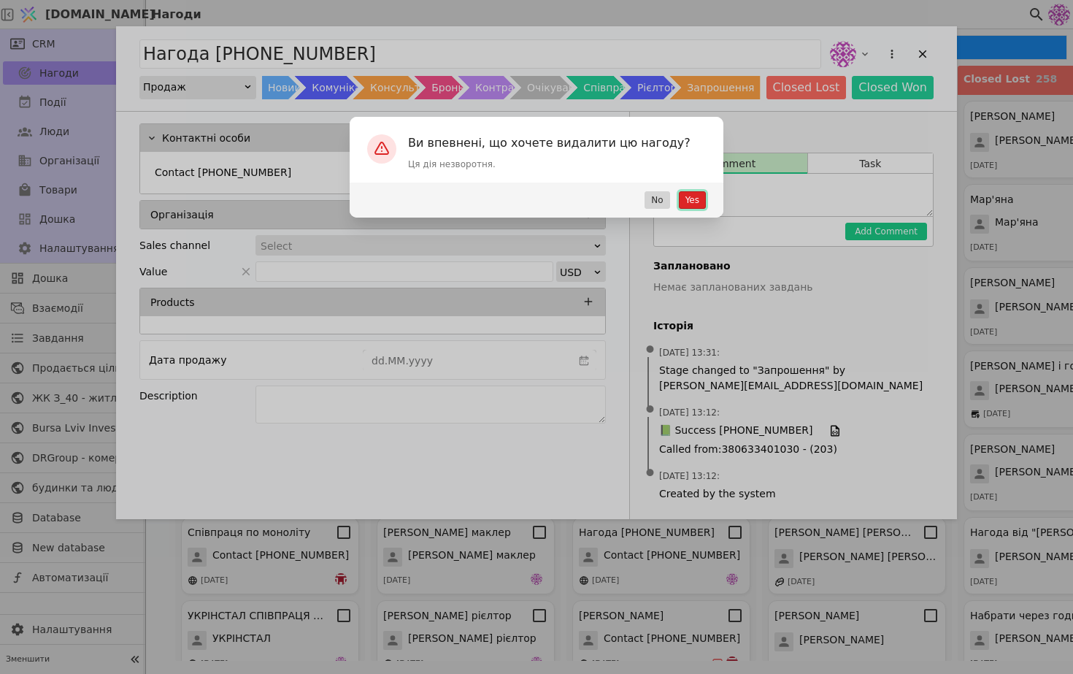
click at [701, 199] on button "Yes" at bounding box center [692, 200] width 27 height 18
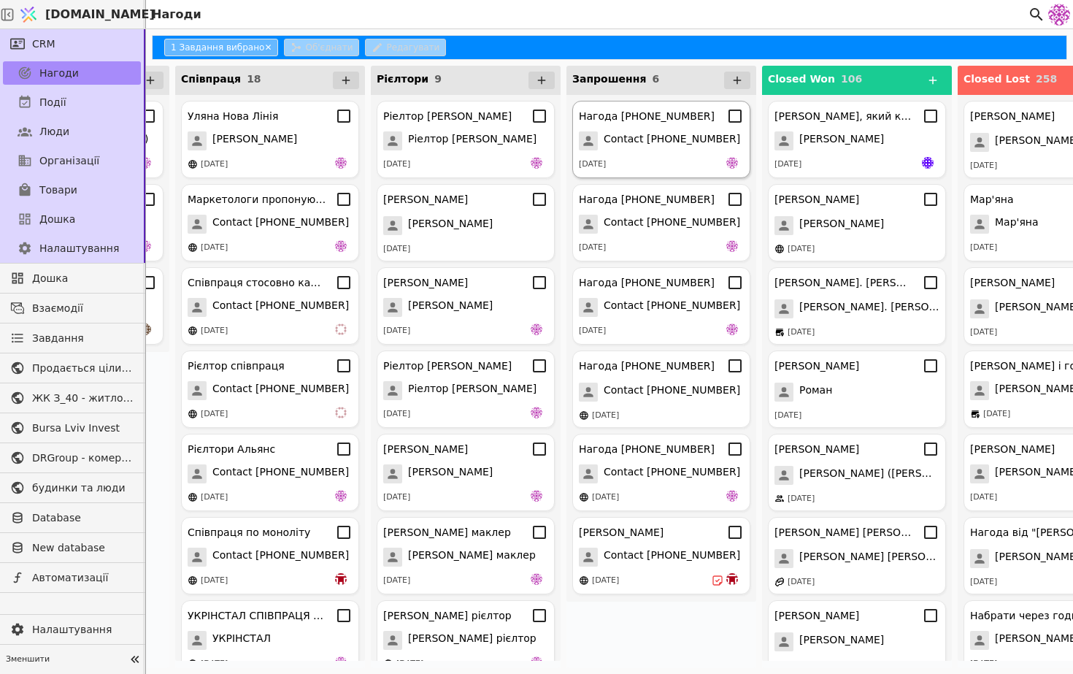
click at [678, 147] on span "Contact [PHONE_NUMBER]" at bounding box center [672, 140] width 137 height 19
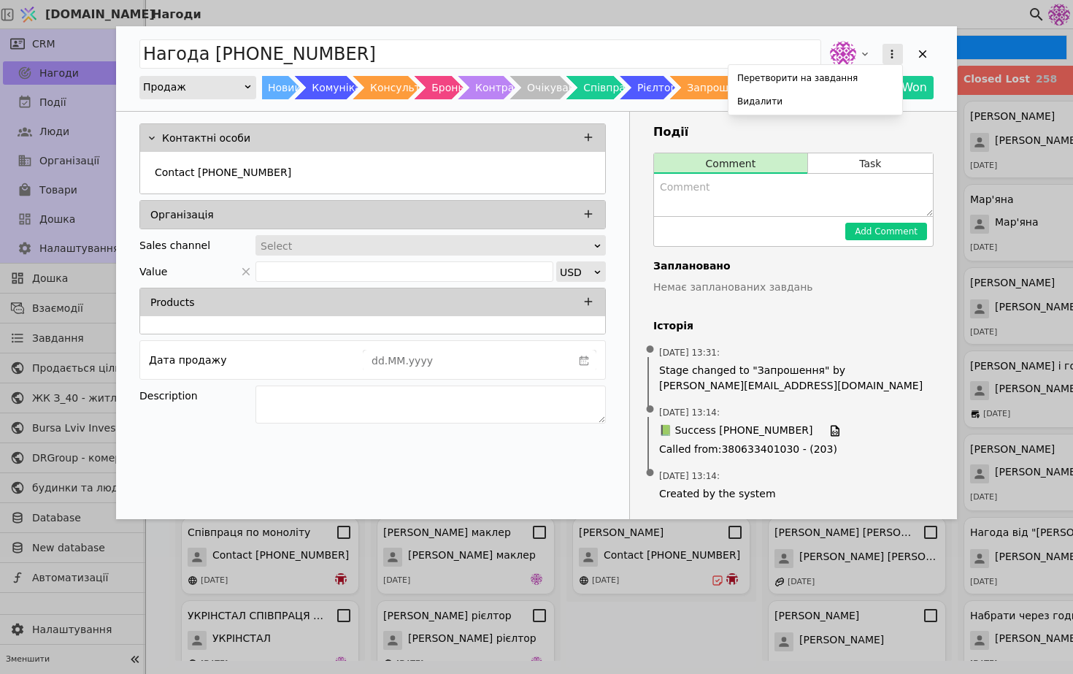
click at [884, 55] on button "Add Opportunity" at bounding box center [893, 54] width 20 height 20
click at [854, 103] on div "Видалити" at bounding box center [816, 101] width 168 height 20
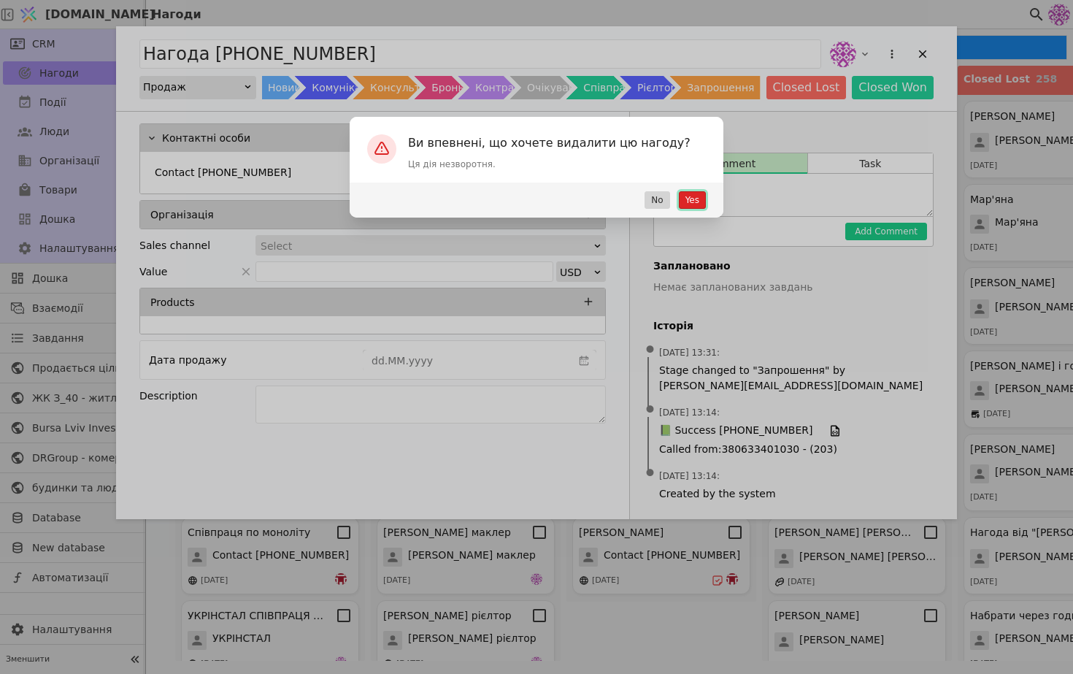
click at [700, 199] on button "Yes" at bounding box center [692, 200] width 27 height 18
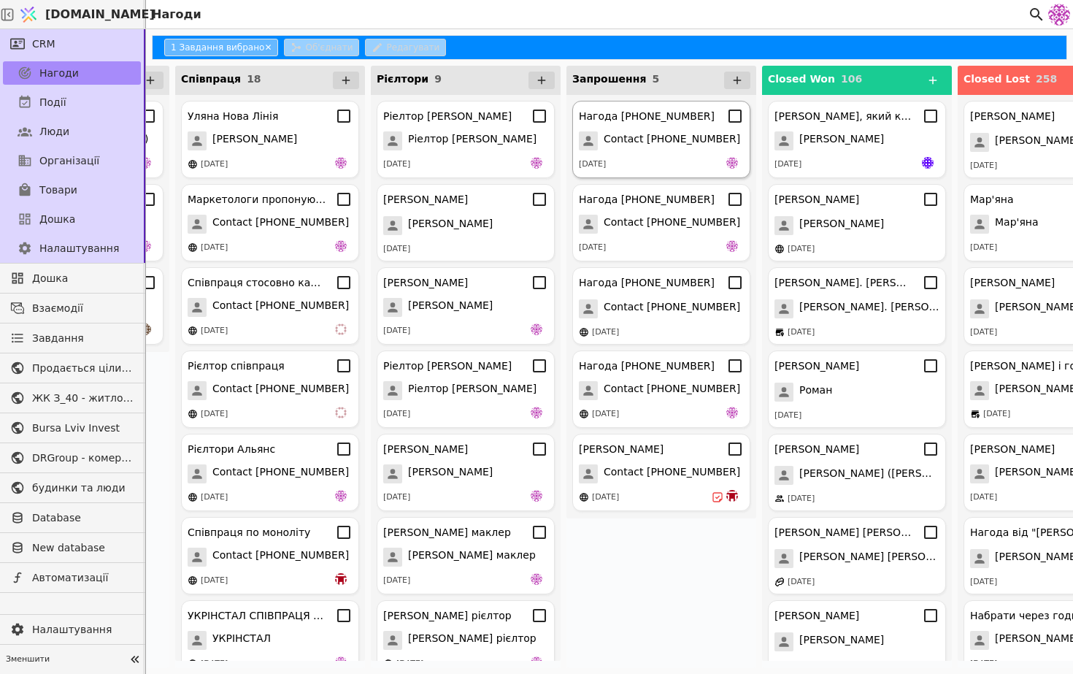
click at [653, 172] on div "Нагода [PHONE_NUMBER] Contact [PHONE_NUMBER] [DATE]" at bounding box center [661, 139] width 178 height 77
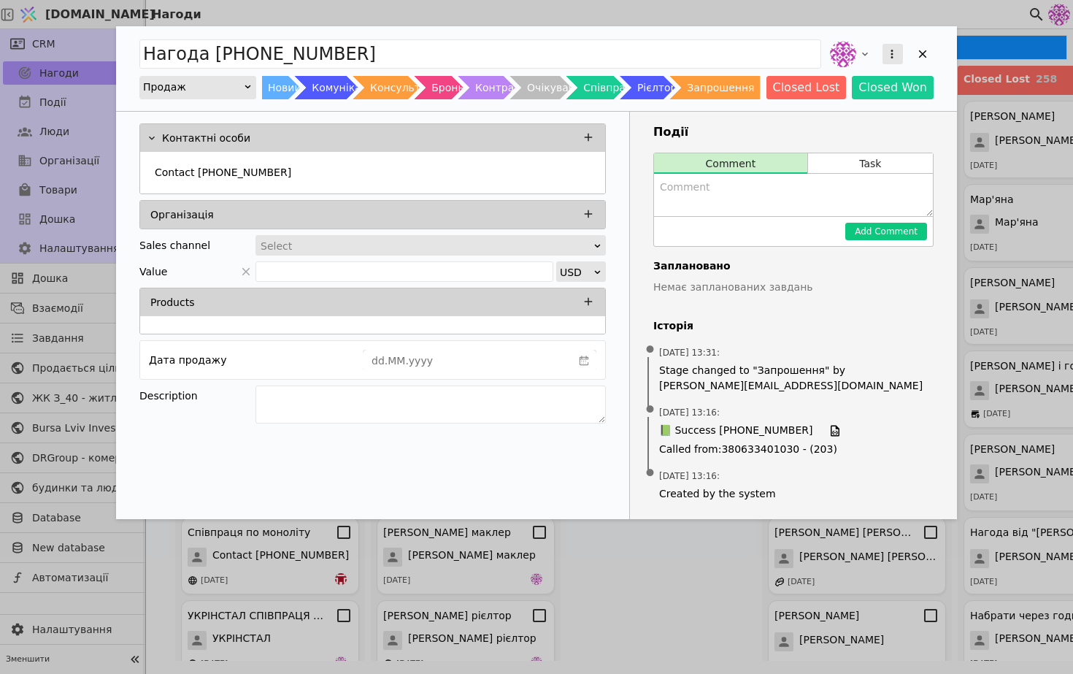
click at [892, 55] on icon "Add Opportunity" at bounding box center [892, 53] width 13 height 13
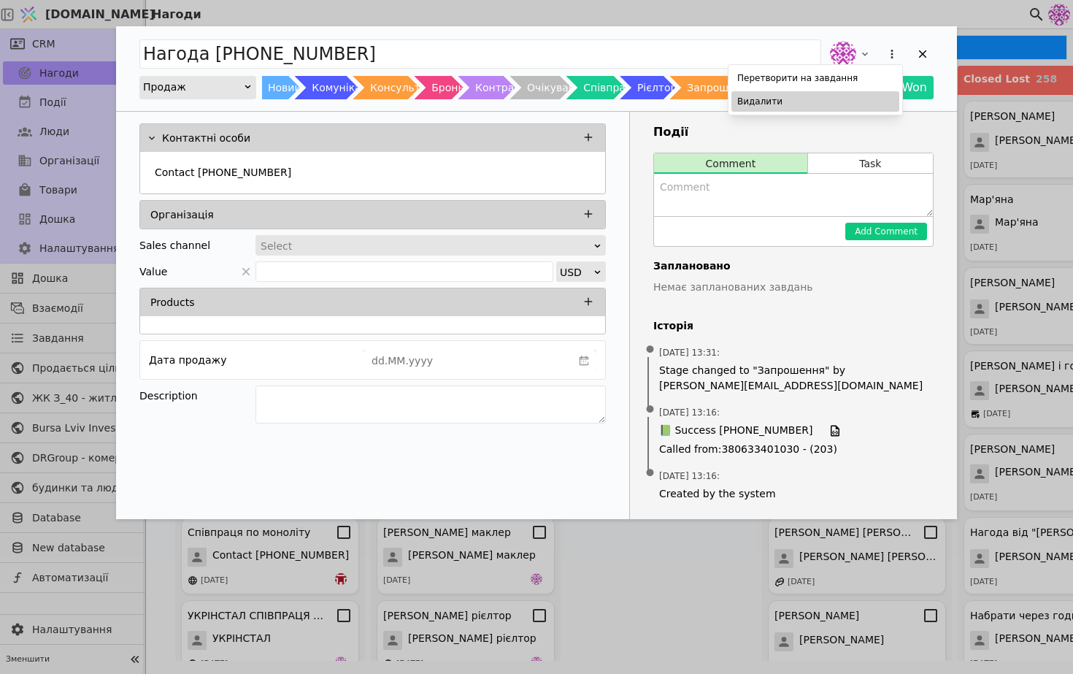
click at [821, 109] on div "Видалити" at bounding box center [816, 101] width 168 height 20
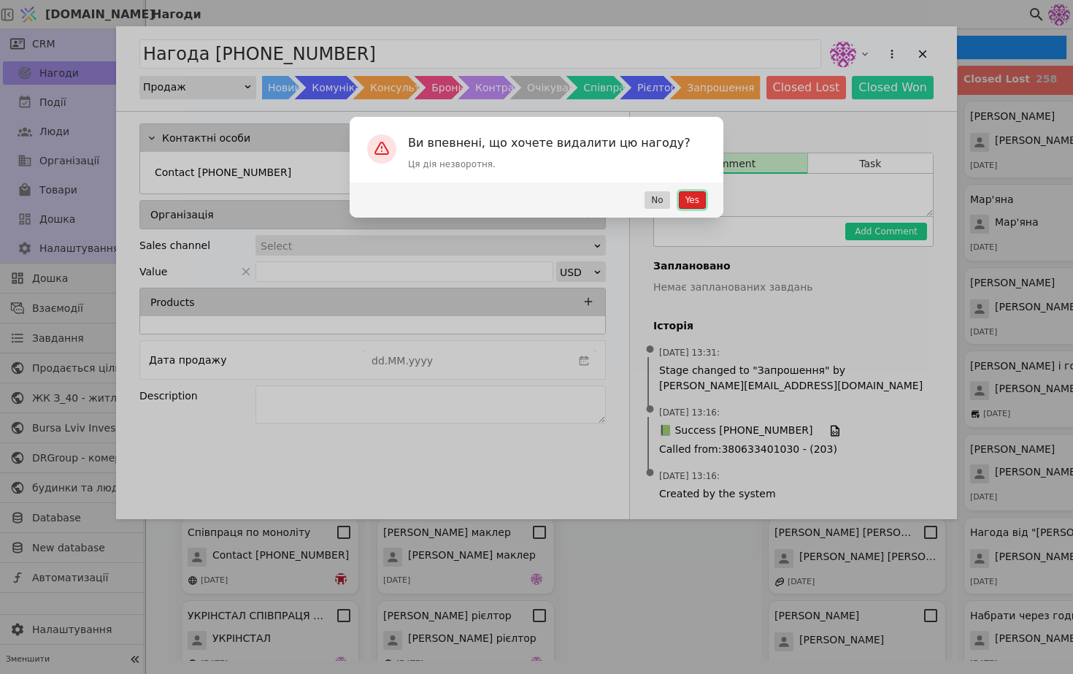
click at [698, 199] on button "Yes" at bounding box center [692, 200] width 27 height 18
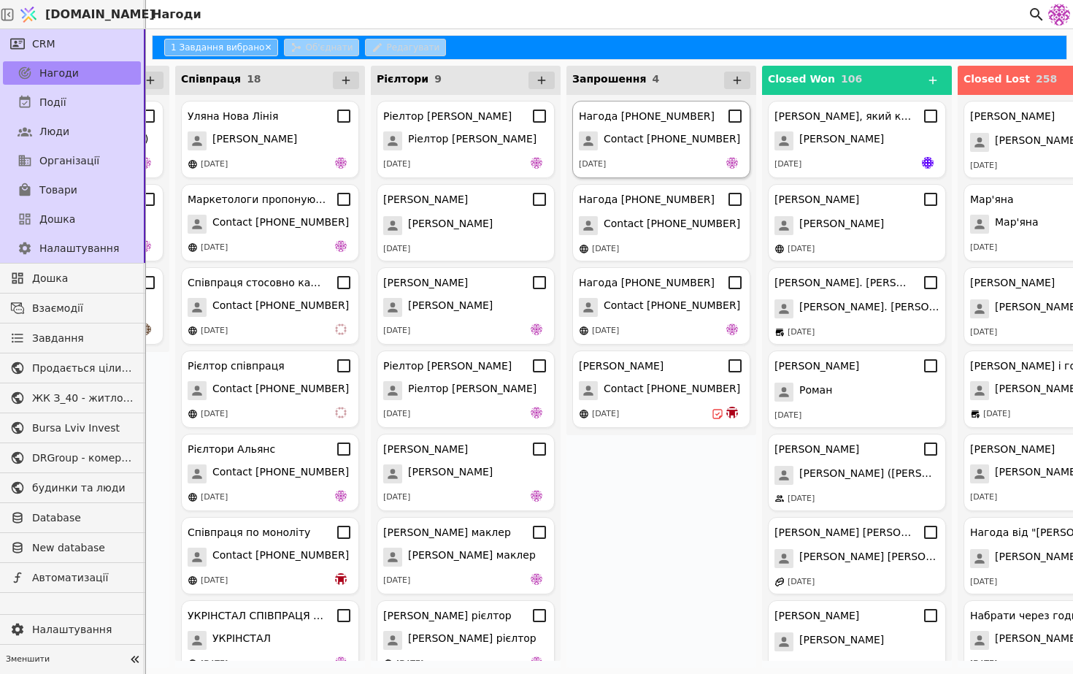
click at [669, 158] on div "[DATE]" at bounding box center [661, 164] width 165 height 15
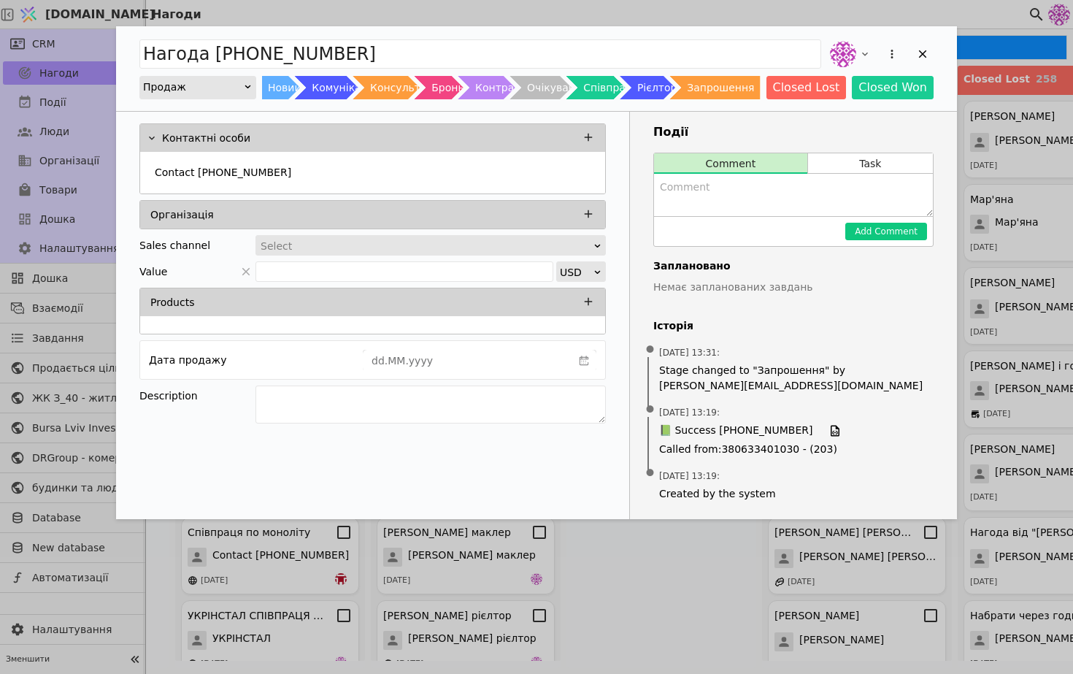
click at [881, 50] on div "Add Opportunity" at bounding box center [893, 54] width 26 height 26
click at [886, 50] on icon "Add Opportunity" at bounding box center [892, 53] width 13 height 13
click at [841, 91] on div "Видалити" at bounding box center [816, 101] width 168 height 20
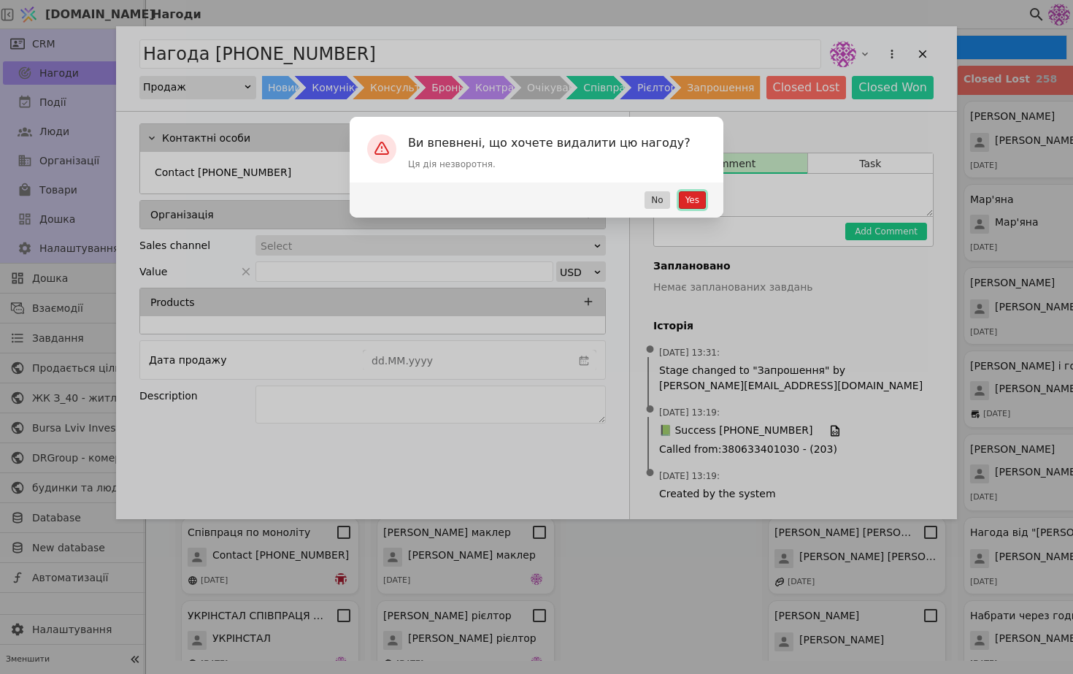
click at [691, 200] on button "Yes" at bounding box center [692, 200] width 27 height 18
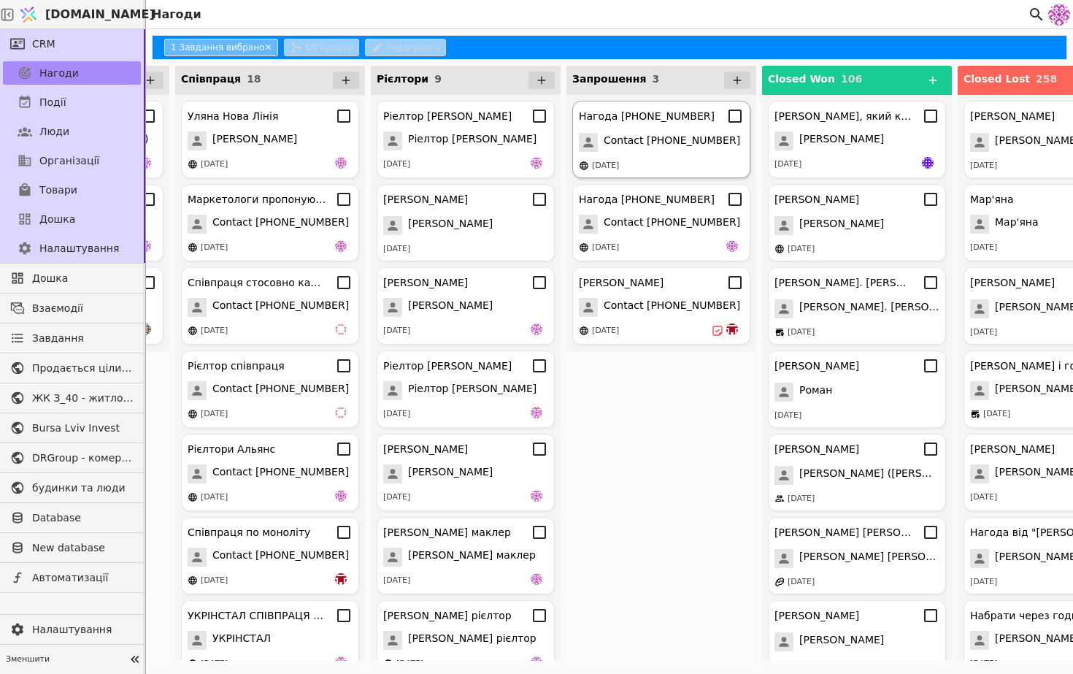
click at [673, 146] on span "Contact [PHONE_NUMBER]" at bounding box center [672, 142] width 137 height 19
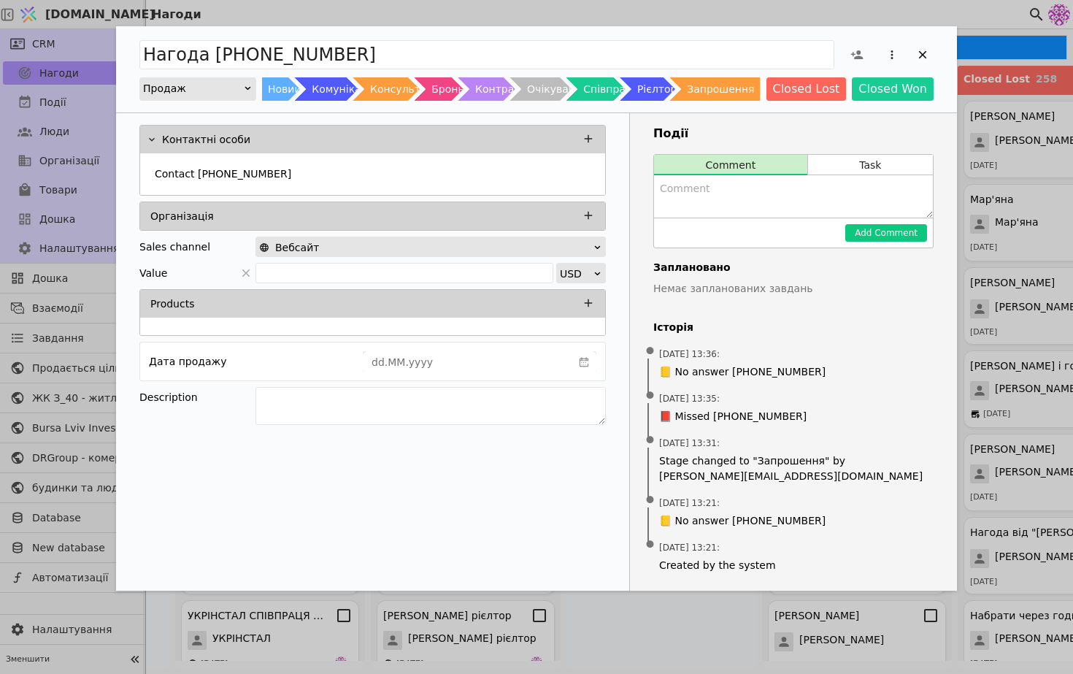
click at [903, 53] on div "Add Opportunity" at bounding box center [893, 55] width 26 height 26
click at [890, 53] on icon "Add Opportunity" at bounding box center [892, 54] width 13 height 13
click at [824, 103] on div "Видалити" at bounding box center [816, 102] width 168 height 20
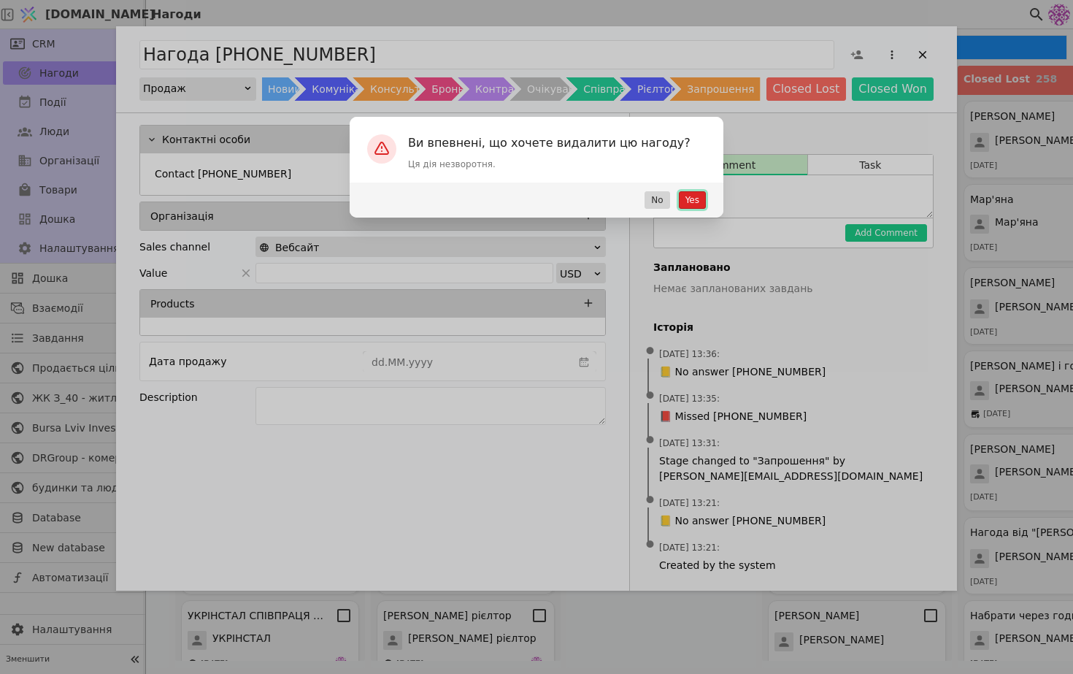
click at [696, 199] on button "Yes" at bounding box center [692, 200] width 27 height 18
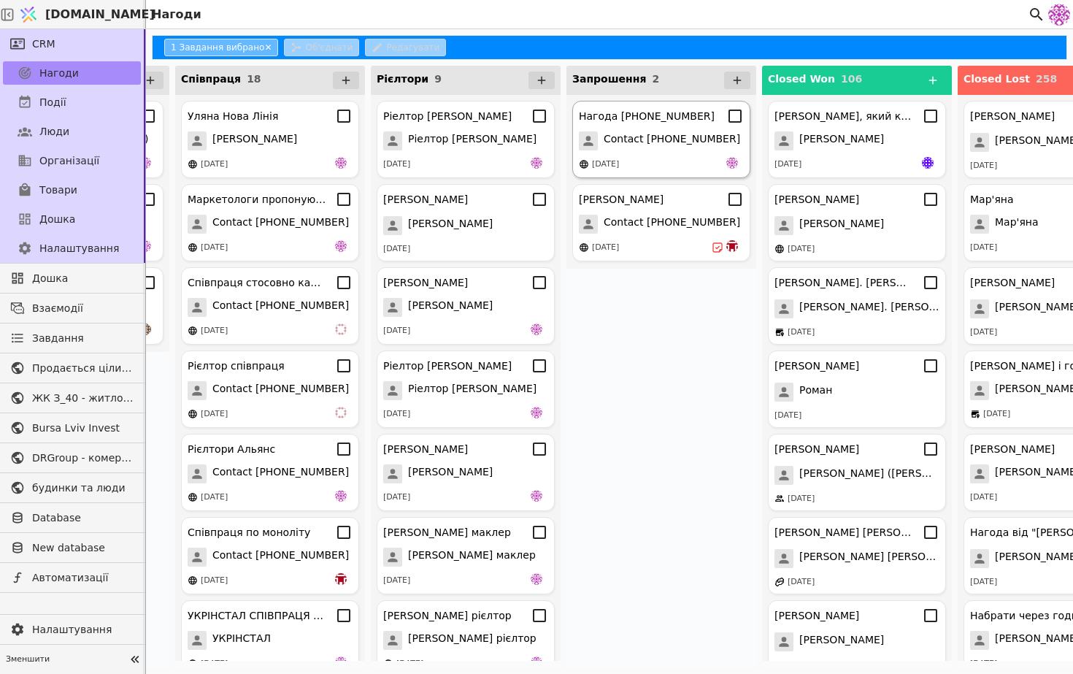
click at [705, 129] on div "Нагода [PHONE_NUMBER] Contact [PHONE_NUMBER] [DATE]" at bounding box center [661, 139] width 178 height 77
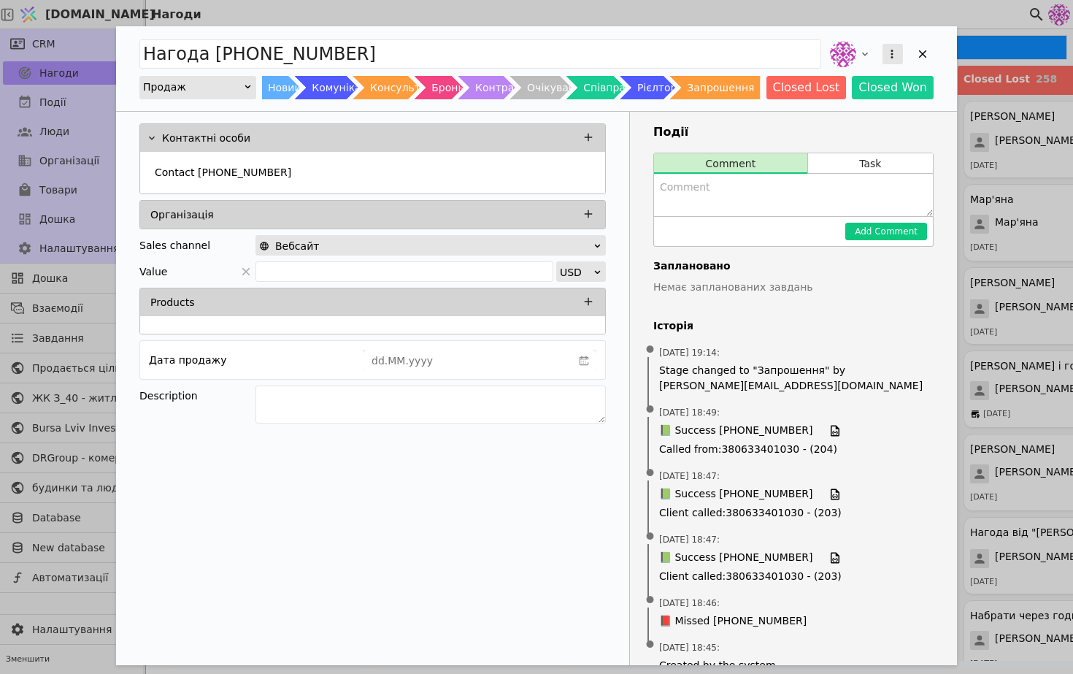
click at [900, 59] on button "Add Opportunity" at bounding box center [893, 54] width 20 height 20
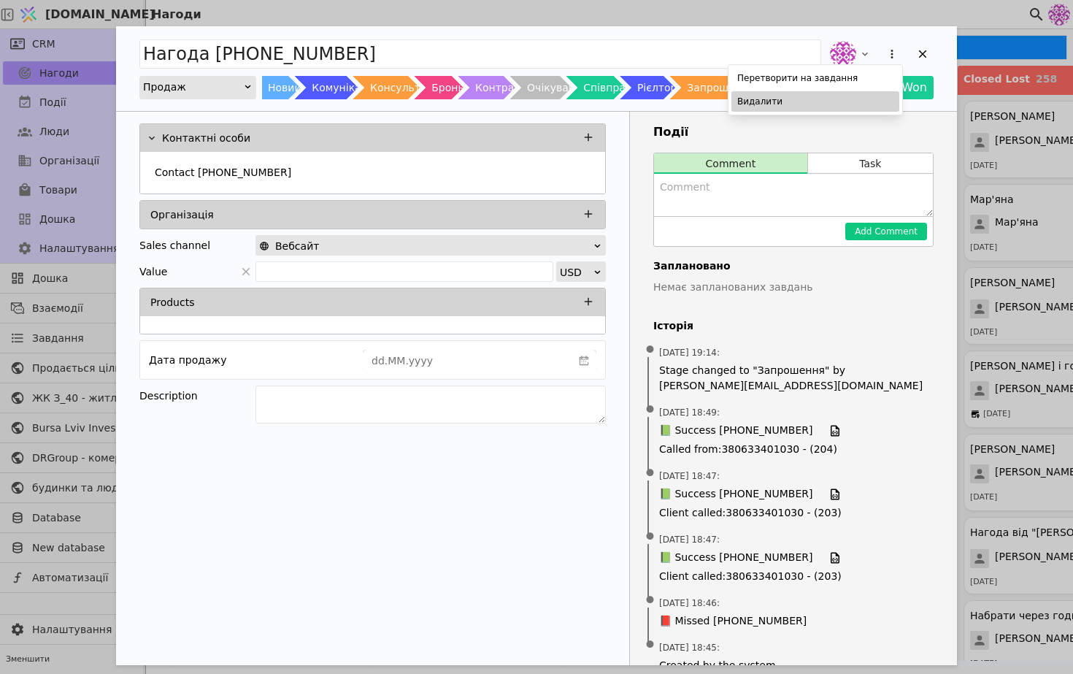
click at [818, 103] on div "Видалити" at bounding box center [816, 101] width 168 height 20
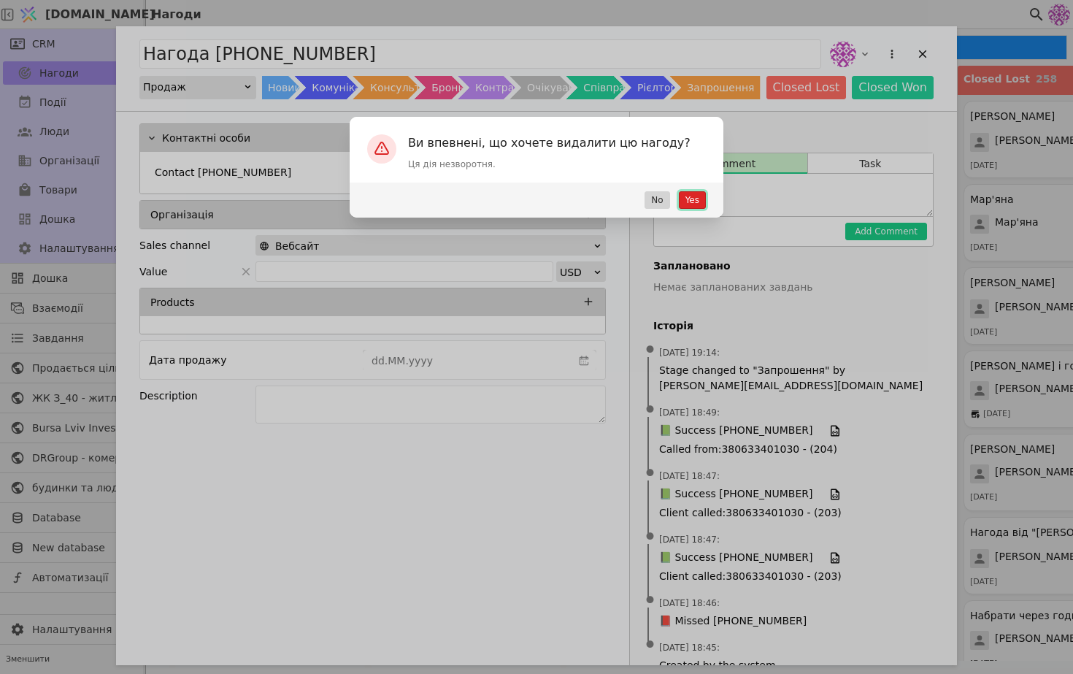
click at [686, 200] on button "Yes" at bounding box center [692, 200] width 27 height 18
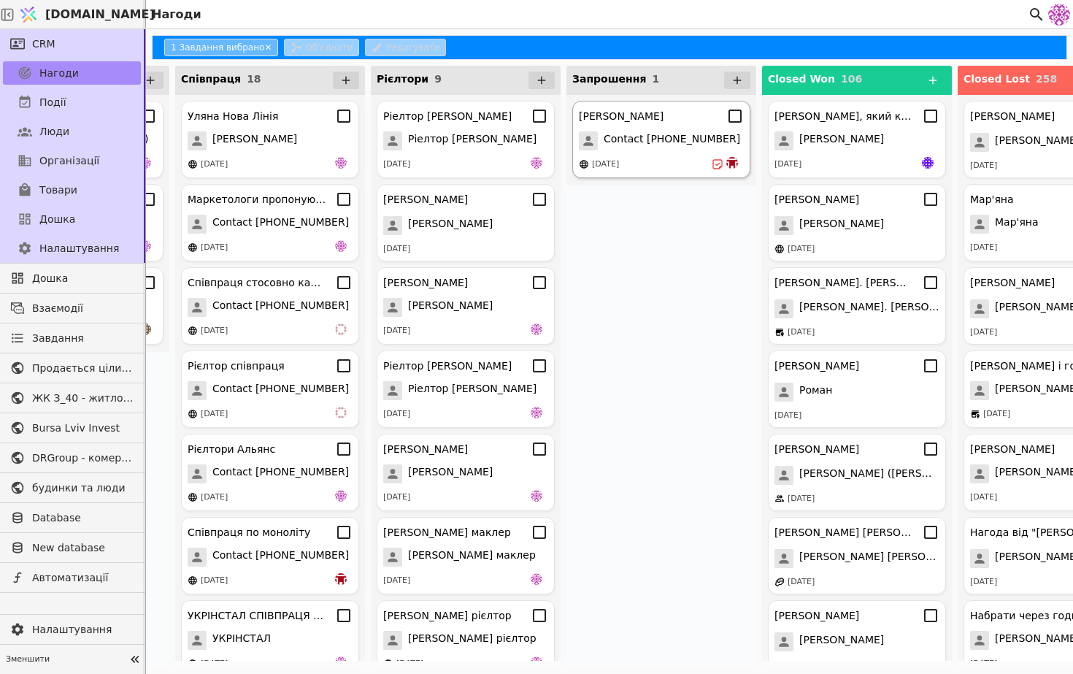
click at [656, 153] on div "[PERSON_NAME] Contact [PHONE_NUMBER] [DATE]" at bounding box center [661, 139] width 178 height 77
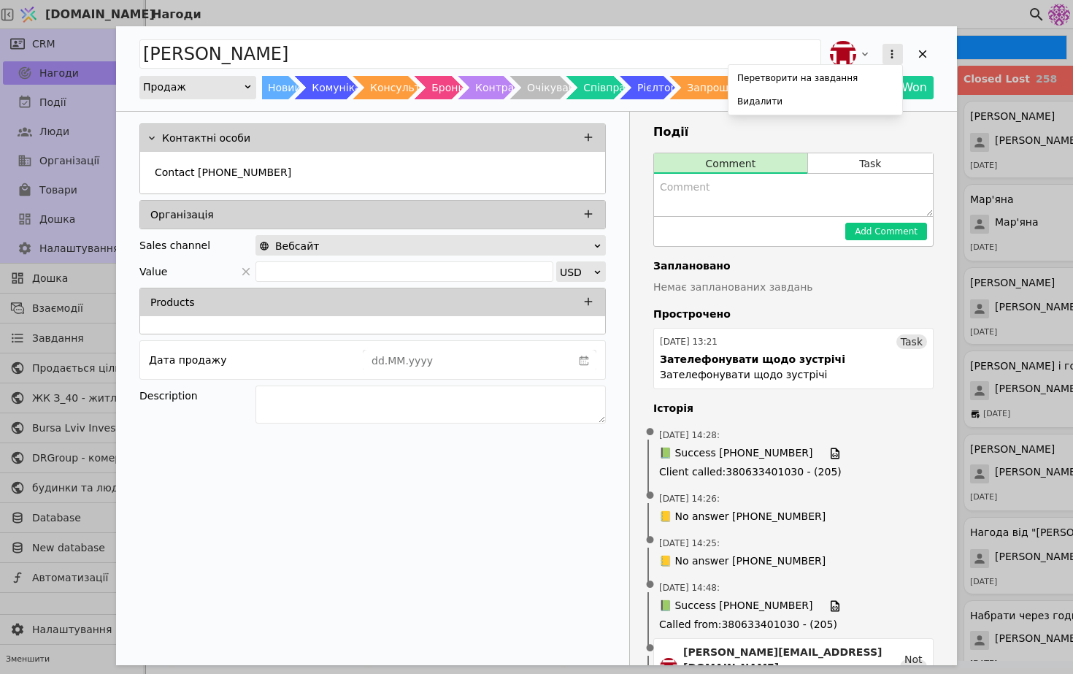
click at [891, 55] on icon "Add Opportunity" at bounding box center [892, 53] width 13 height 13
click at [805, 290] on div "[PERSON_NAME] на завдання Видалити Продаж Новий Комунікація Консультація Бронь …" at bounding box center [536, 461] width 841 height 870
click at [794, 85] on button "Closed Lost" at bounding box center [807, 87] width 80 height 23
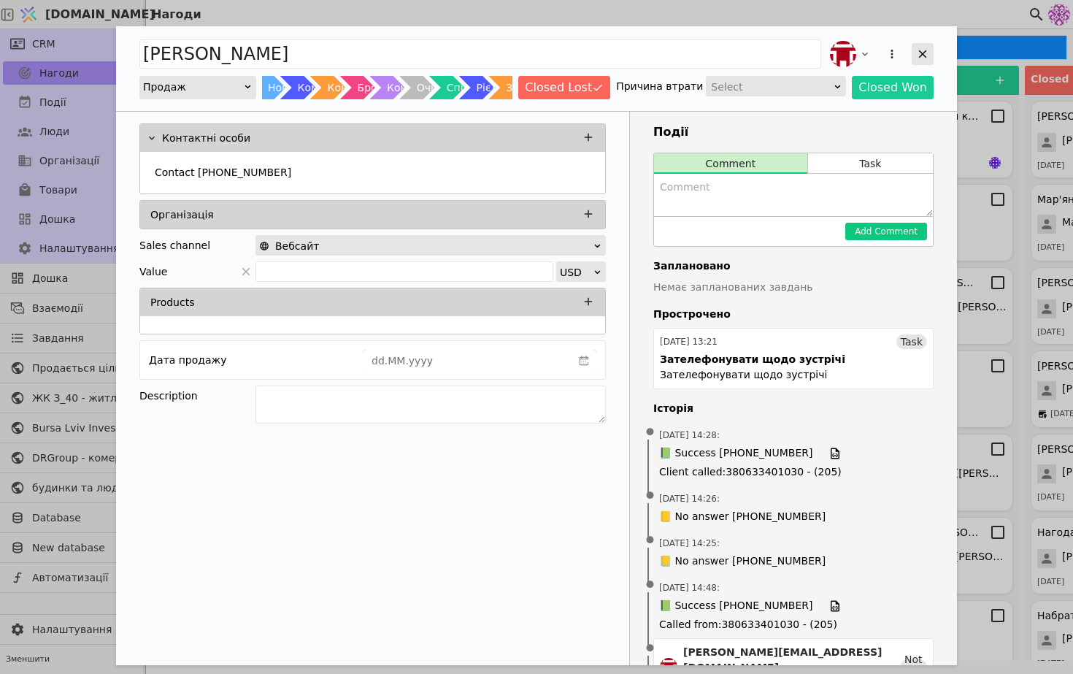
click at [923, 47] on icon "Add Opportunity" at bounding box center [922, 53] width 13 height 13
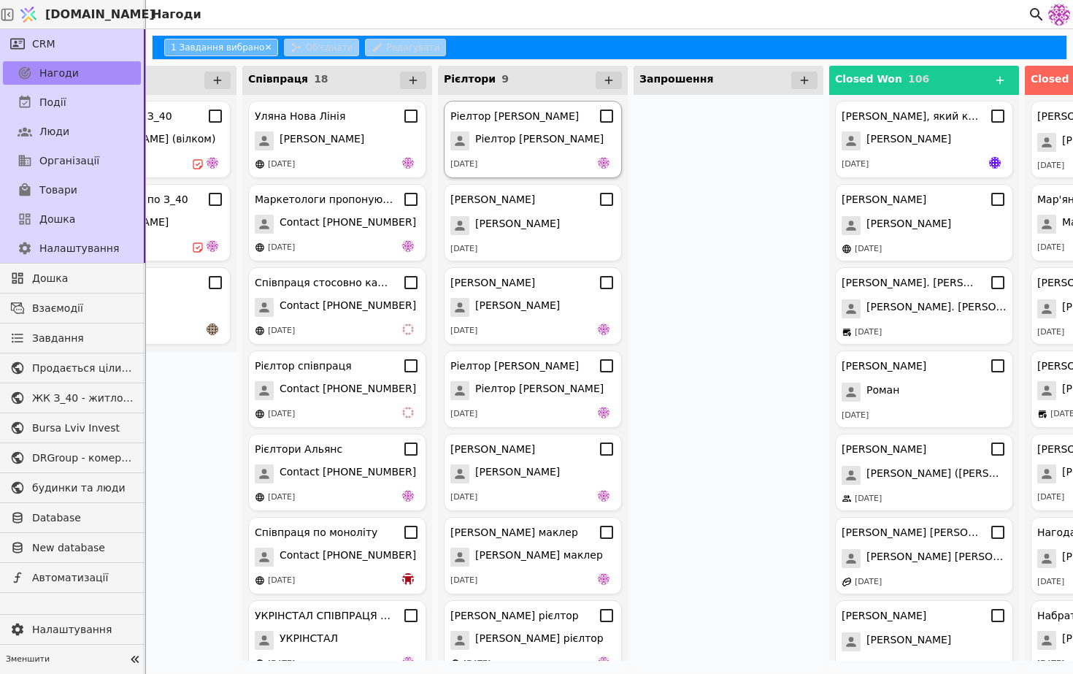
click at [534, 134] on span "Ріелтор [PERSON_NAME]" at bounding box center [539, 140] width 129 height 19
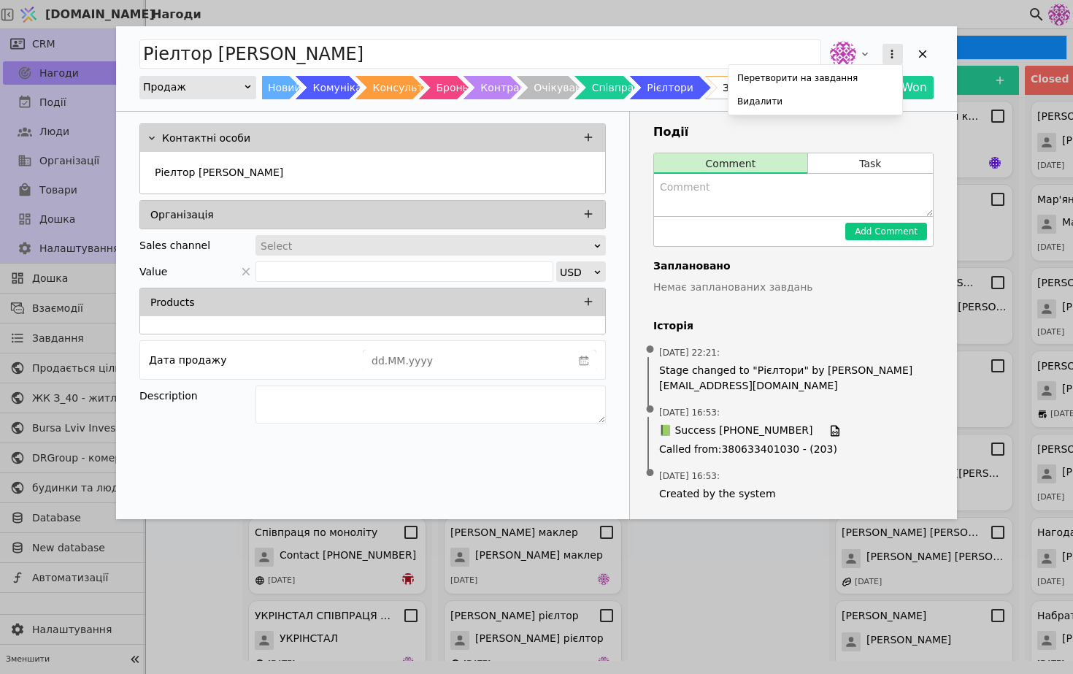
click at [891, 52] on icon "Add Opportunity" at bounding box center [892, 53] width 13 height 13
click at [860, 96] on div "Видалити" at bounding box center [816, 101] width 168 height 20
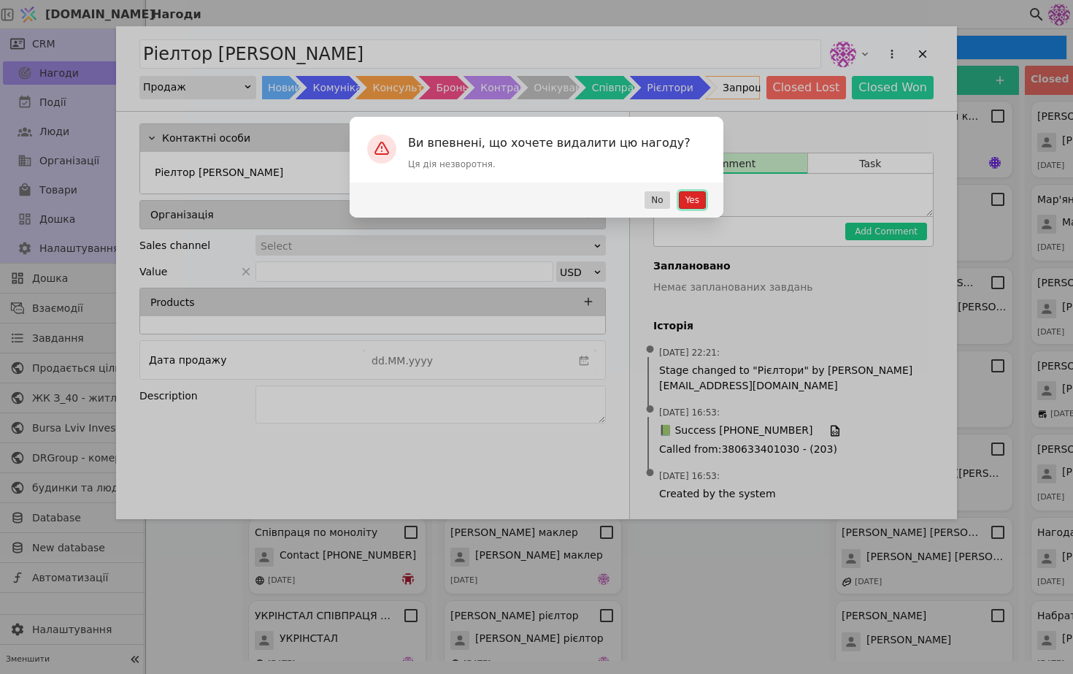
click at [692, 199] on button "Yes" at bounding box center [692, 200] width 27 height 18
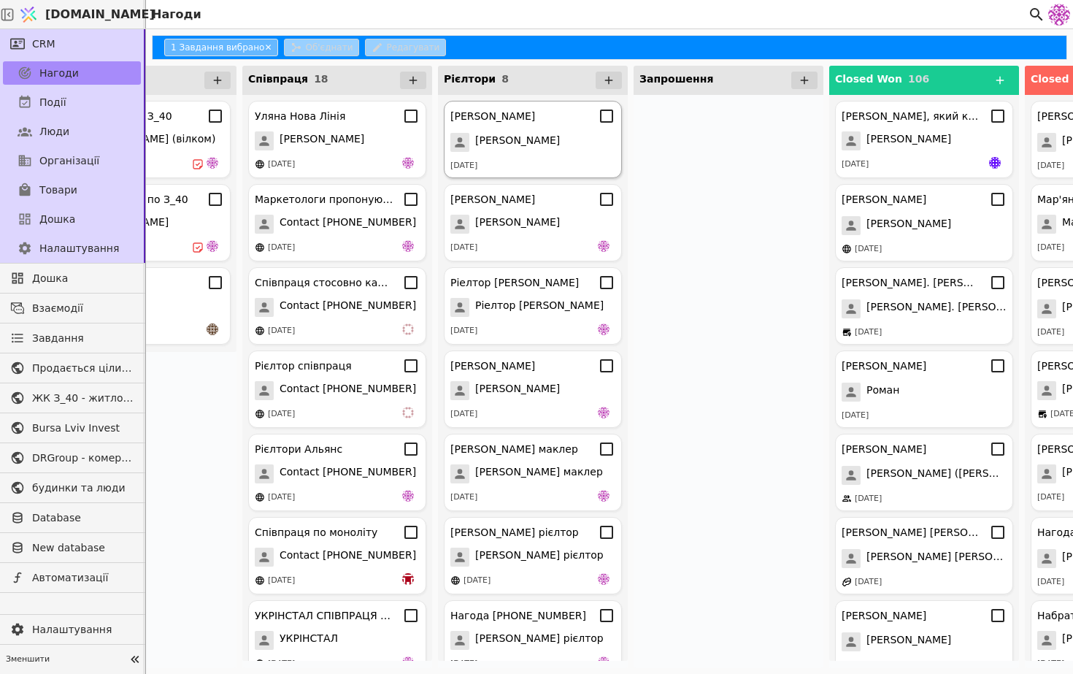
click at [553, 128] on div "[PERSON_NAME] [PERSON_NAME] [DATE]" at bounding box center [533, 139] width 178 height 77
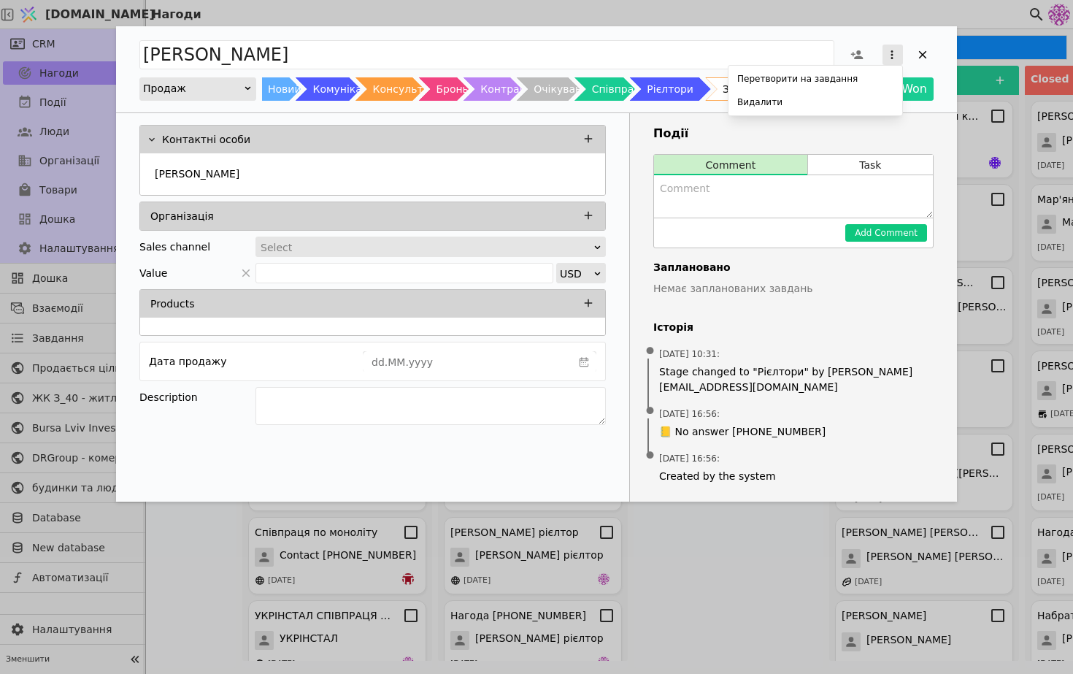
click at [902, 58] on button "Add Opportunity" at bounding box center [893, 55] width 20 height 20
click at [835, 99] on div "Видалити" at bounding box center [816, 102] width 168 height 20
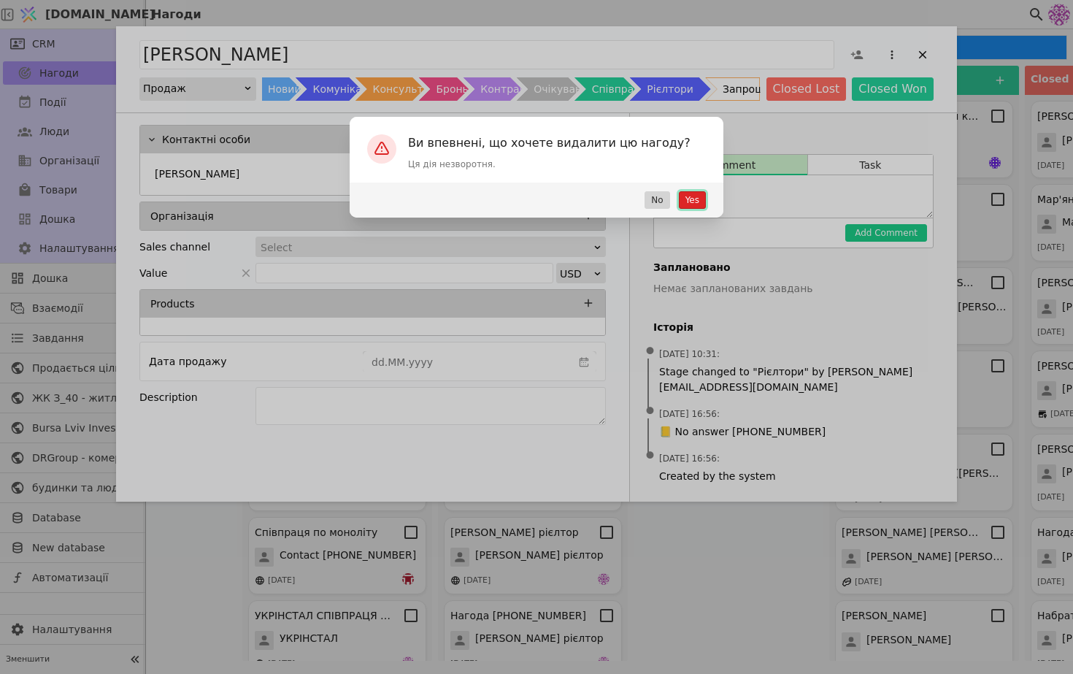
click at [694, 195] on button "Yes" at bounding box center [692, 200] width 27 height 18
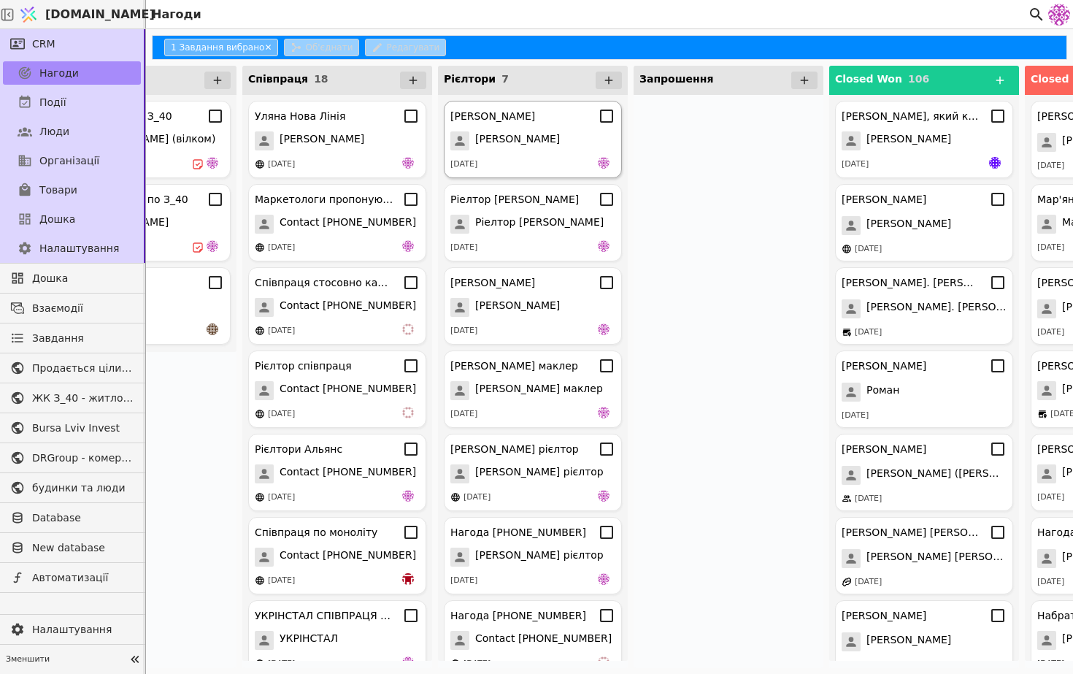
click at [535, 118] on div "[PERSON_NAME]" at bounding box center [492, 116] width 85 height 15
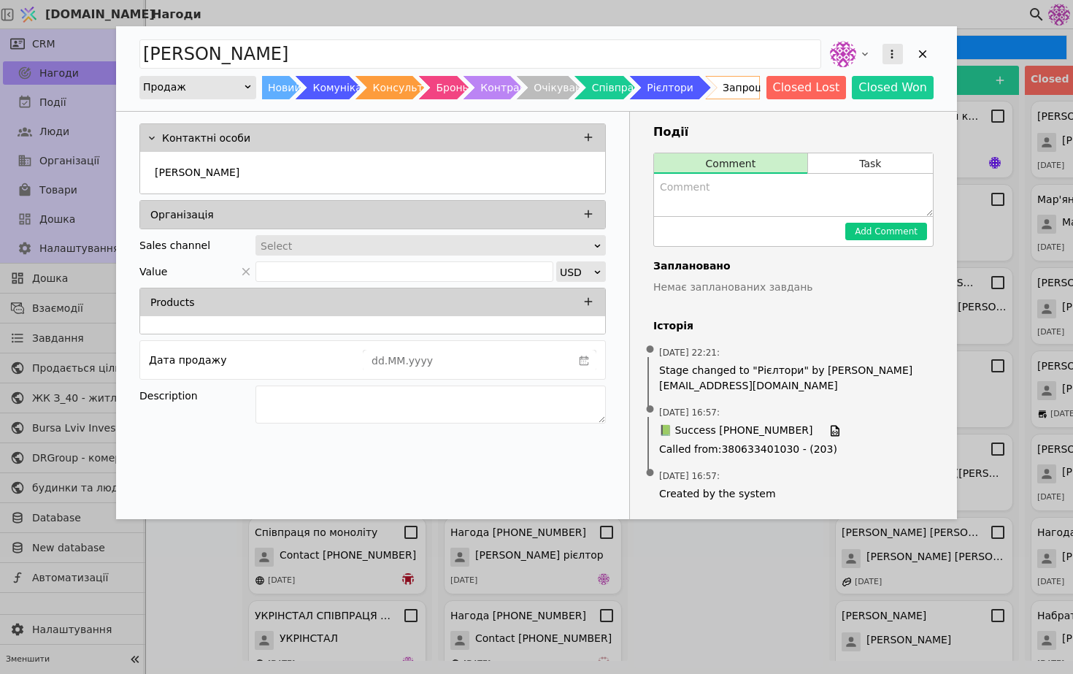
click at [897, 46] on button "Add Opportunity" at bounding box center [893, 54] width 20 height 20
click at [835, 98] on div "Видалити" at bounding box center [816, 101] width 168 height 20
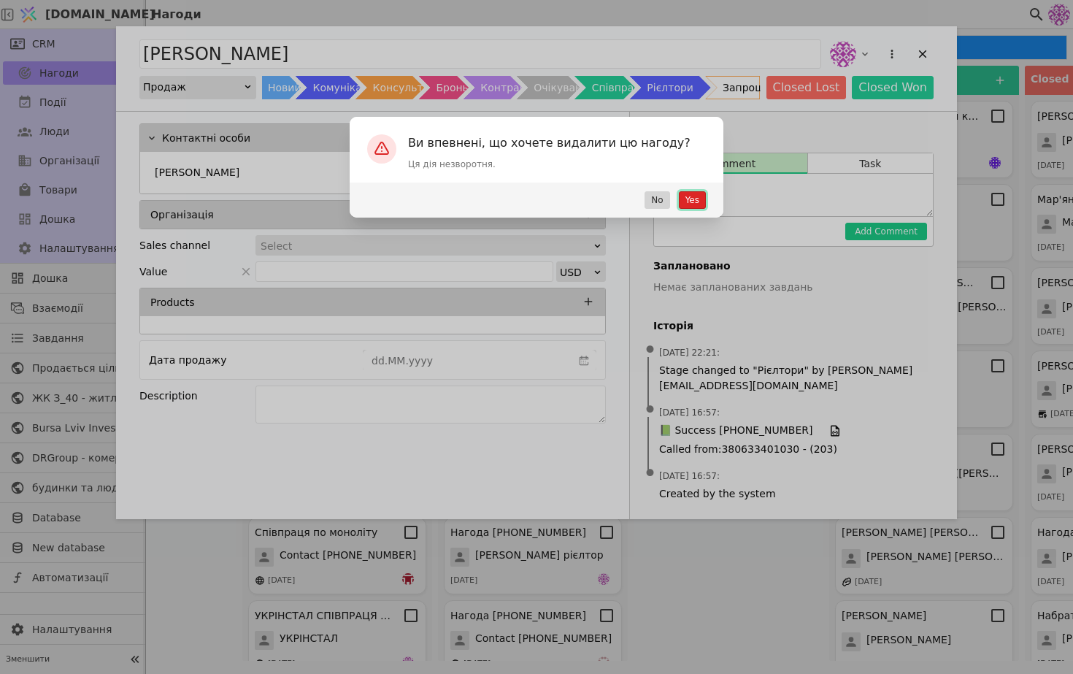
click at [691, 195] on button "Yes" at bounding box center [692, 200] width 27 height 18
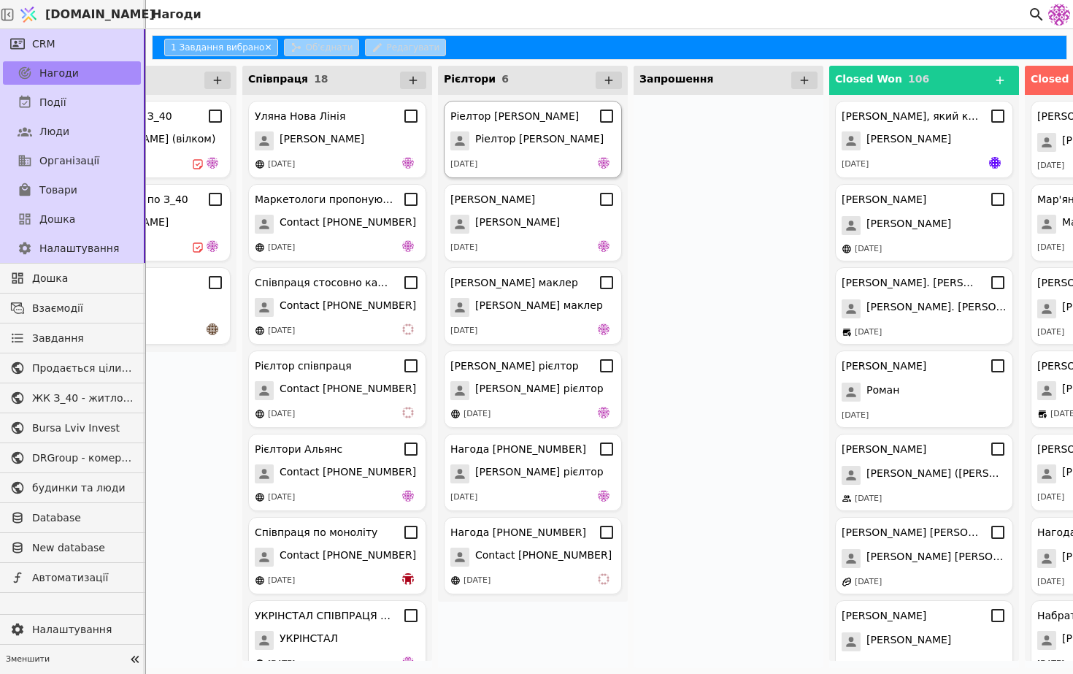
click at [586, 162] on div "[DATE]" at bounding box center [532, 164] width 165 height 15
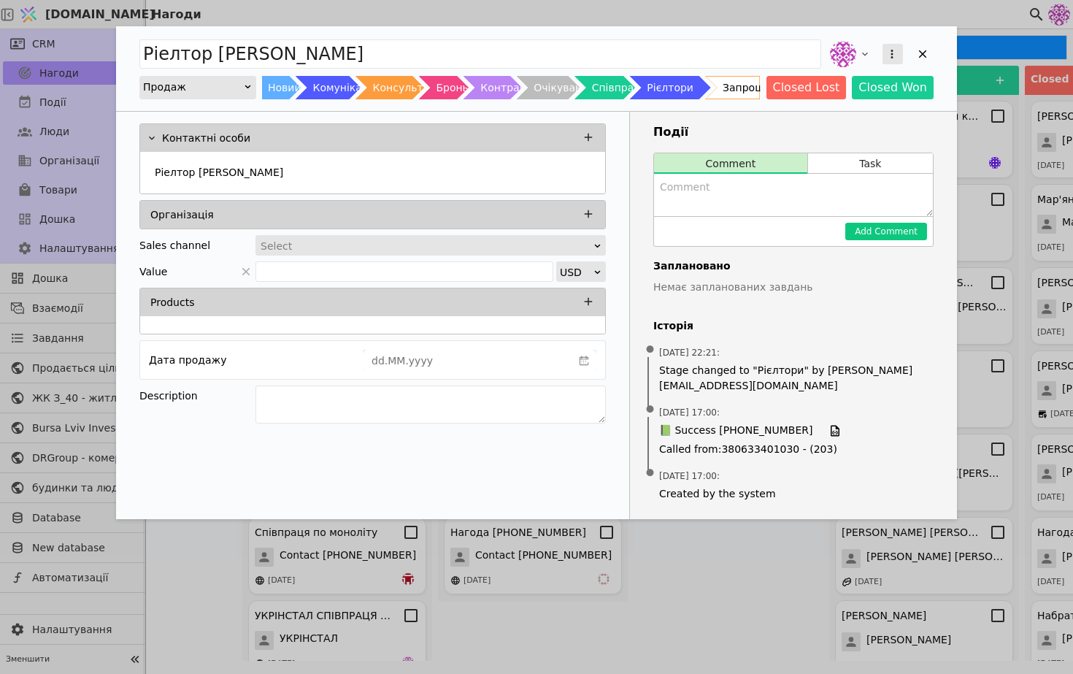
click at [891, 47] on icon "Add Opportunity" at bounding box center [892, 53] width 13 height 13
click at [833, 107] on div "Видалити" at bounding box center [816, 101] width 168 height 20
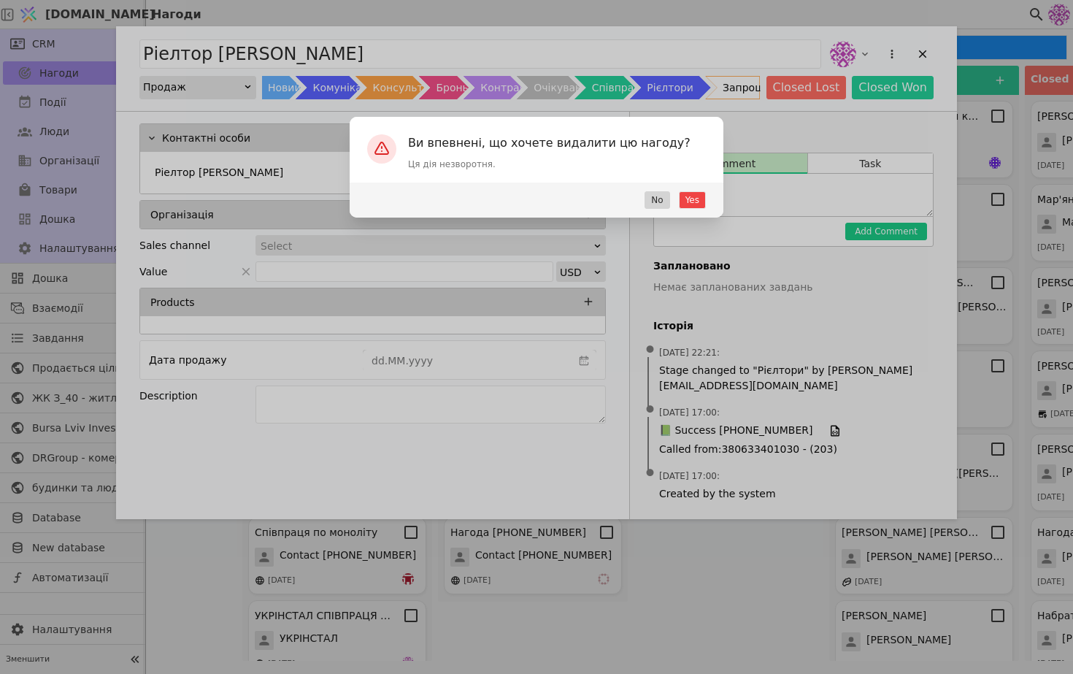
click at [693, 189] on div "Yes No" at bounding box center [537, 200] width 374 height 35
click at [693, 193] on button "Yes" at bounding box center [692, 200] width 27 height 18
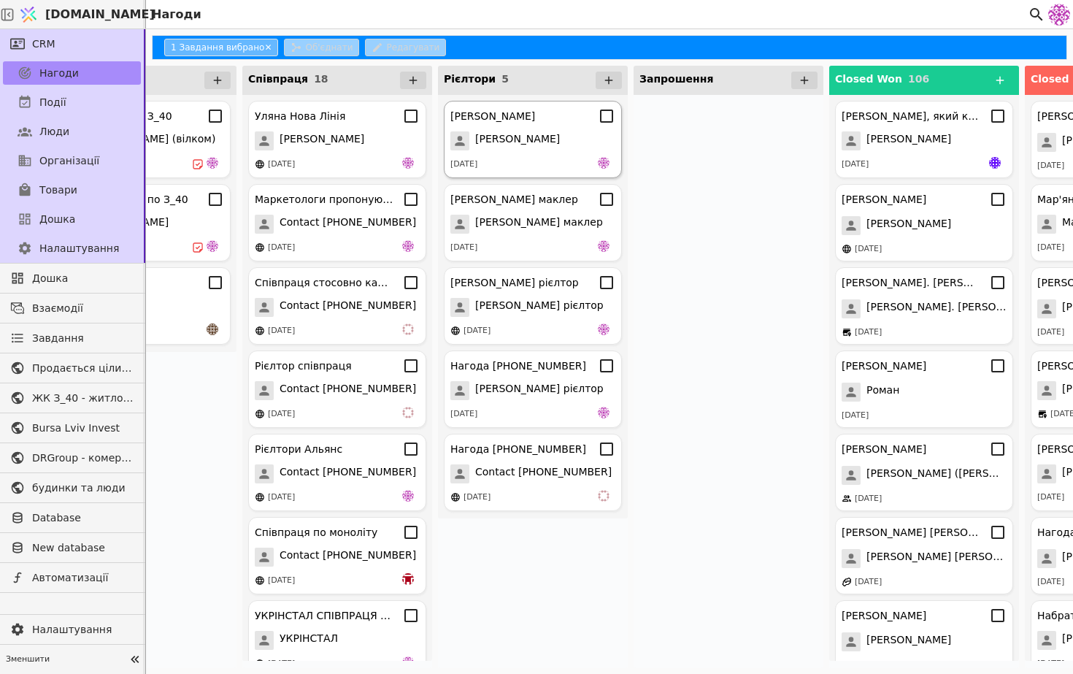
click at [546, 170] on div "[DATE]" at bounding box center [532, 164] width 165 height 15
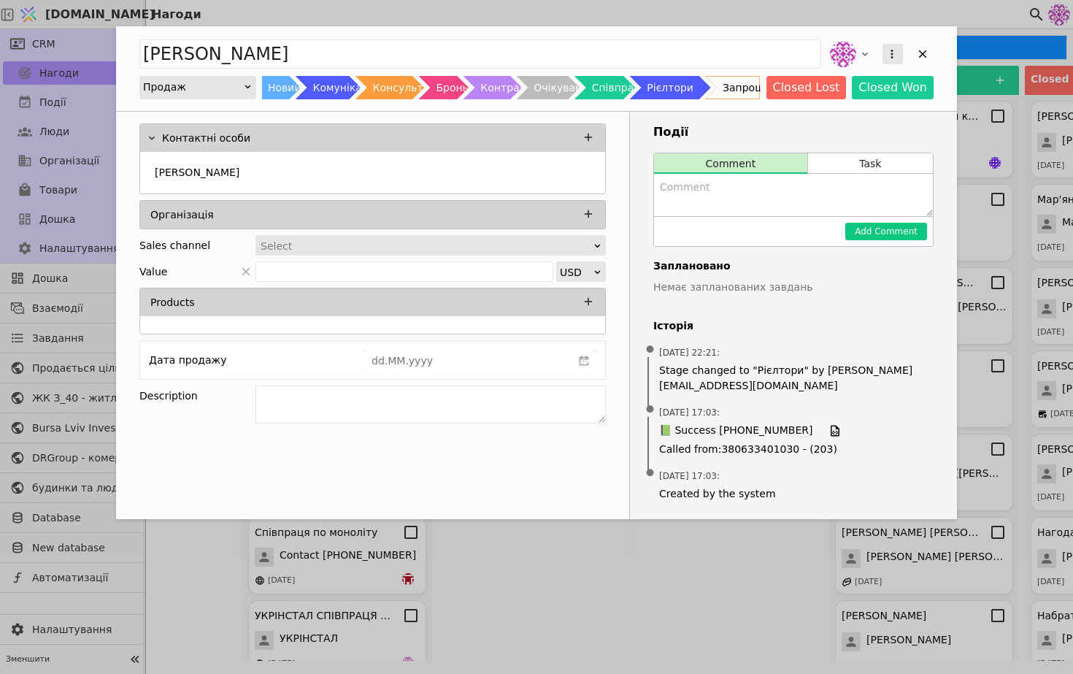
click at [900, 44] on button "Add Opportunity" at bounding box center [893, 54] width 20 height 20
click at [824, 106] on div "Видалити" at bounding box center [816, 101] width 168 height 20
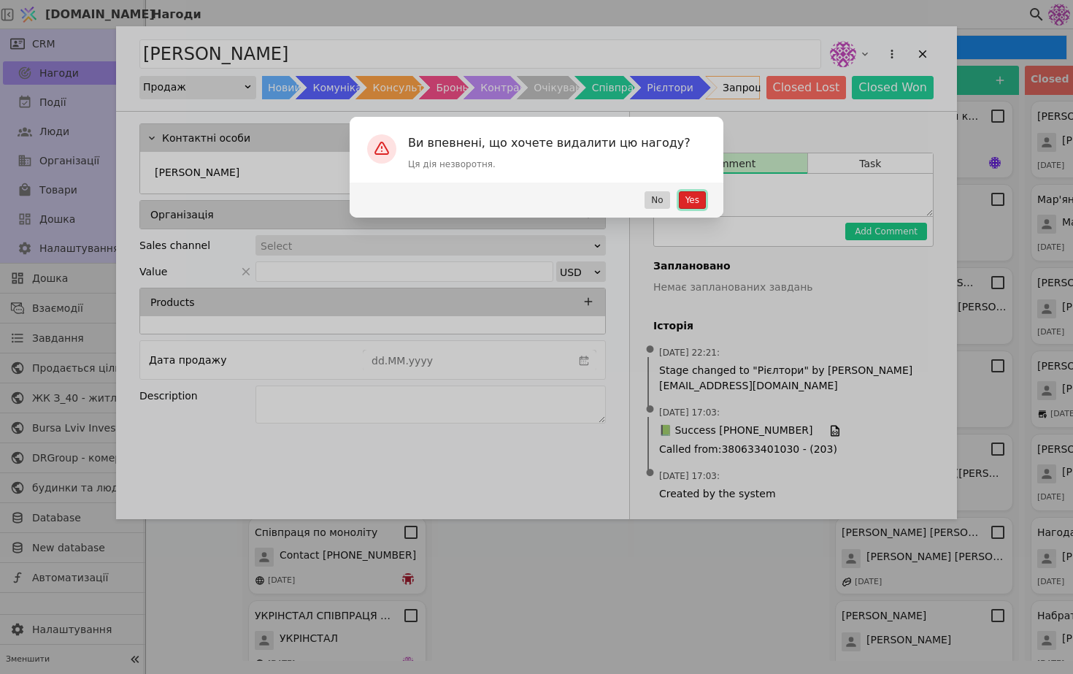
click at [690, 198] on button "Yes" at bounding box center [692, 200] width 27 height 18
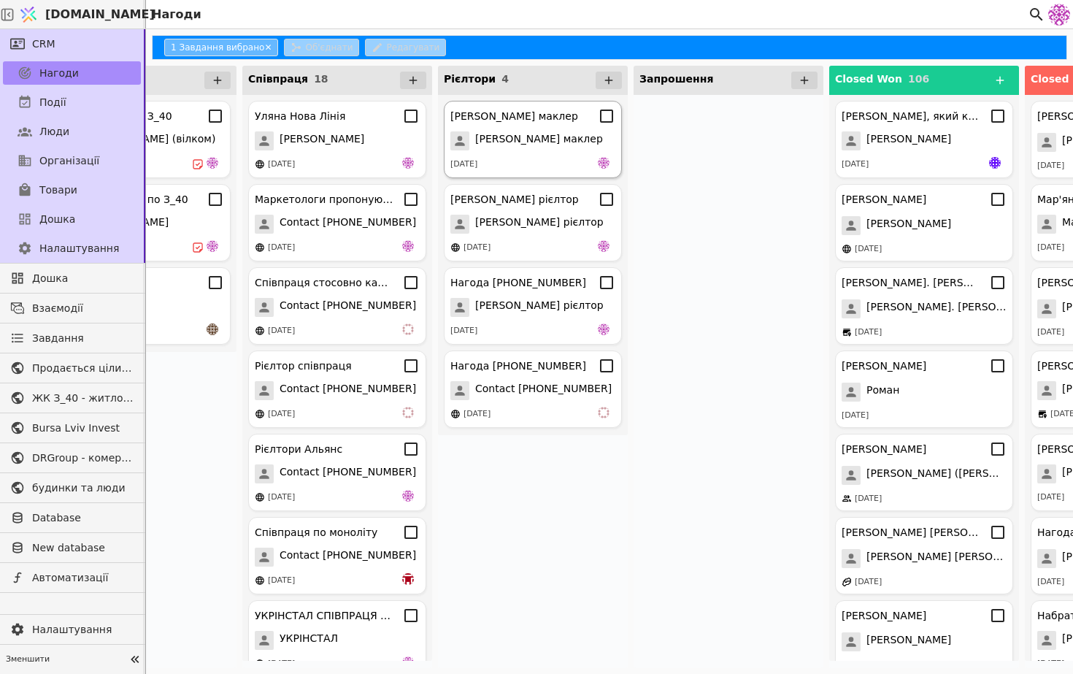
click at [571, 156] on div "[PERSON_NAME] маклер [PERSON_NAME] маклер [DATE]" at bounding box center [533, 139] width 178 height 77
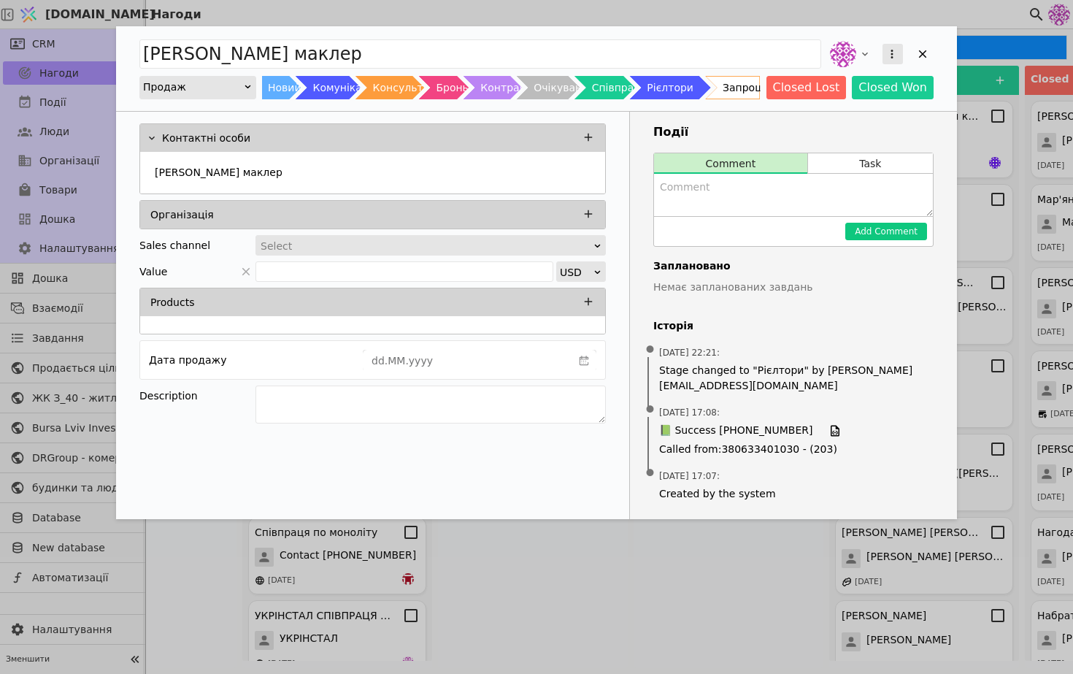
click at [889, 53] on icon "Add Opportunity" at bounding box center [892, 53] width 13 height 13
click at [815, 103] on div "Видалити" at bounding box center [816, 101] width 168 height 20
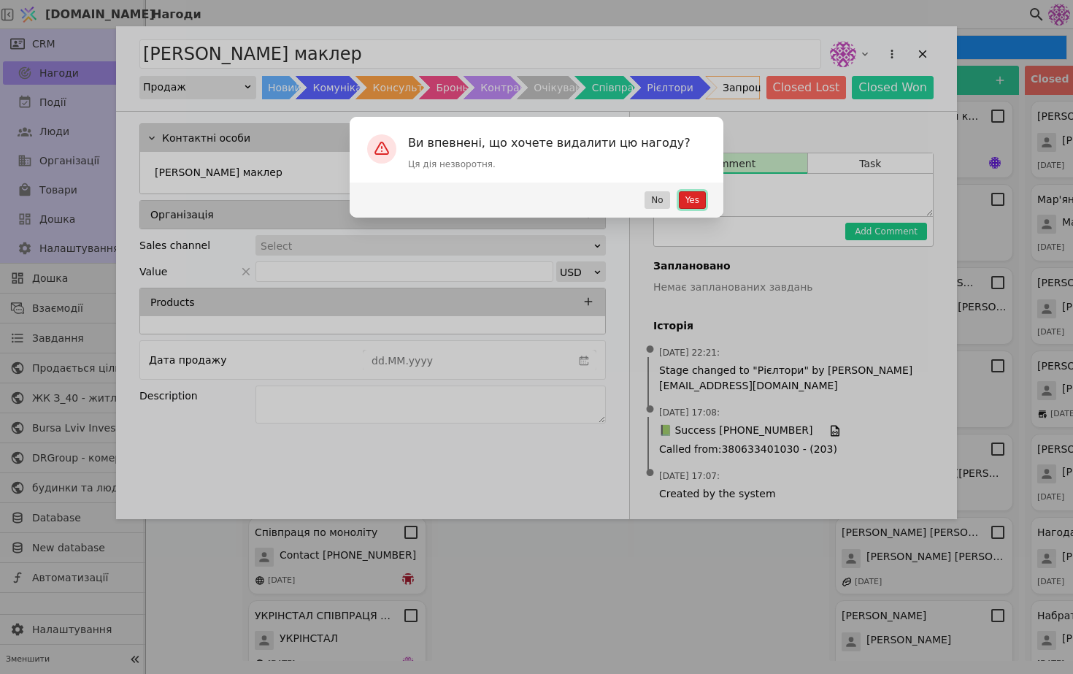
click at [688, 196] on button "Yes" at bounding box center [692, 200] width 27 height 18
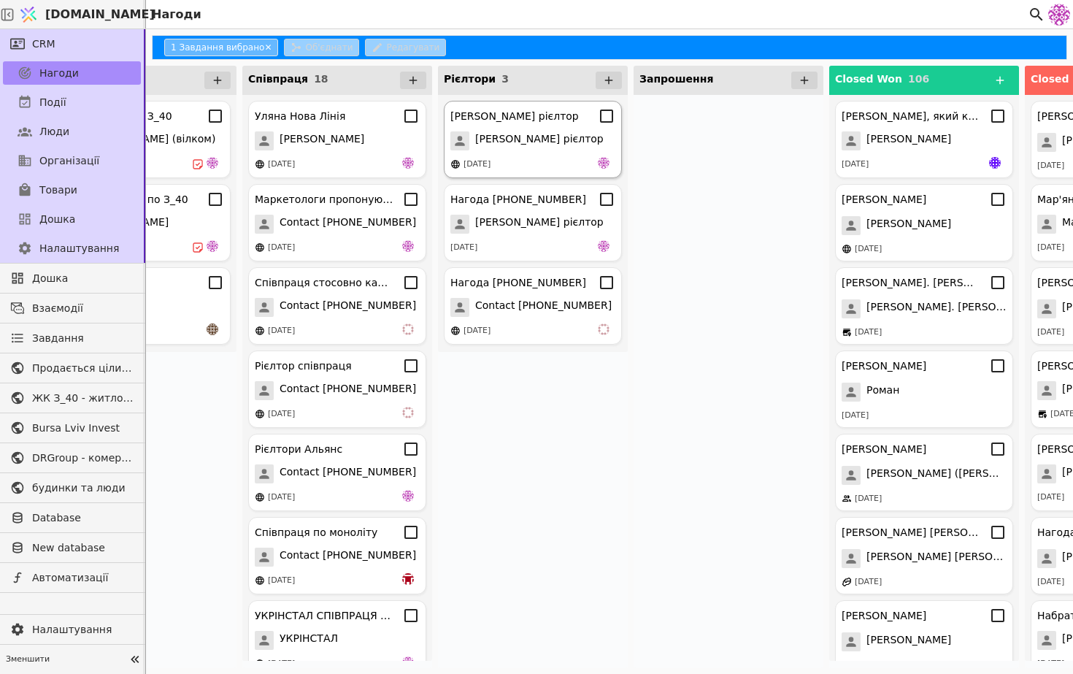
click at [547, 144] on span "[PERSON_NAME] рієлтор" at bounding box center [539, 140] width 129 height 19
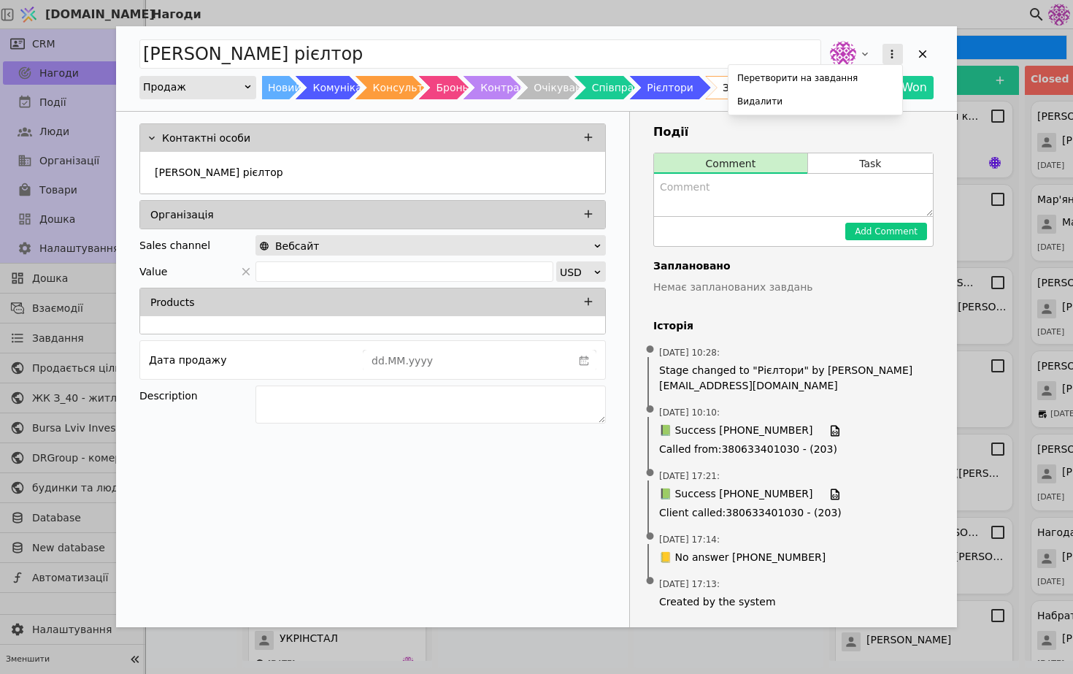
click at [883, 56] on button "Add Opportunity" at bounding box center [893, 54] width 20 height 20
click at [854, 93] on div "Видалити" at bounding box center [816, 101] width 168 height 20
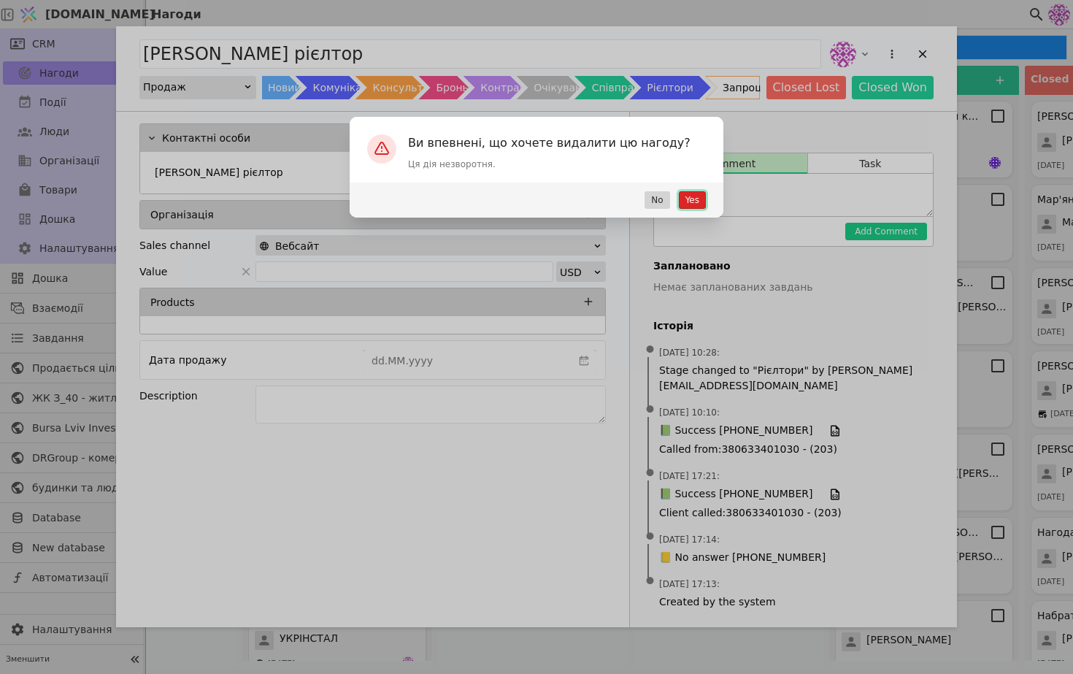
click at [679, 199] on button "Yes" at bounding box center [692, 200] width 27 height 18
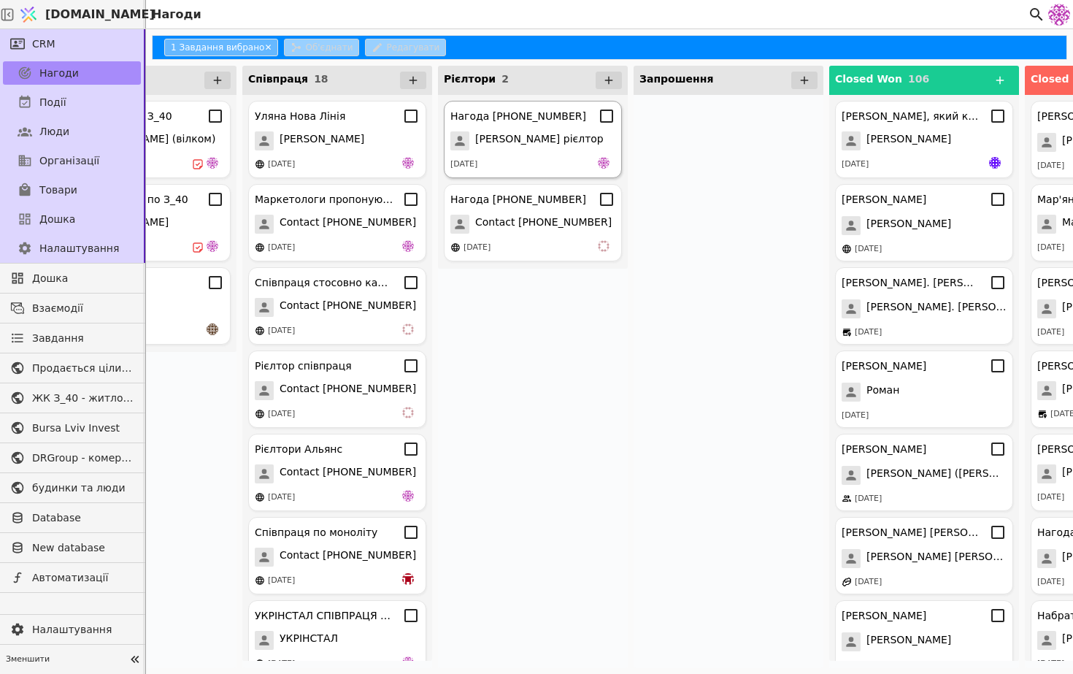
click at [559, 150] on div "Нагода [PHONE_NUMBER] [PERSON_NAME] рієлтор [DATE]" at bounding box center [533, 139] width 178 height 77
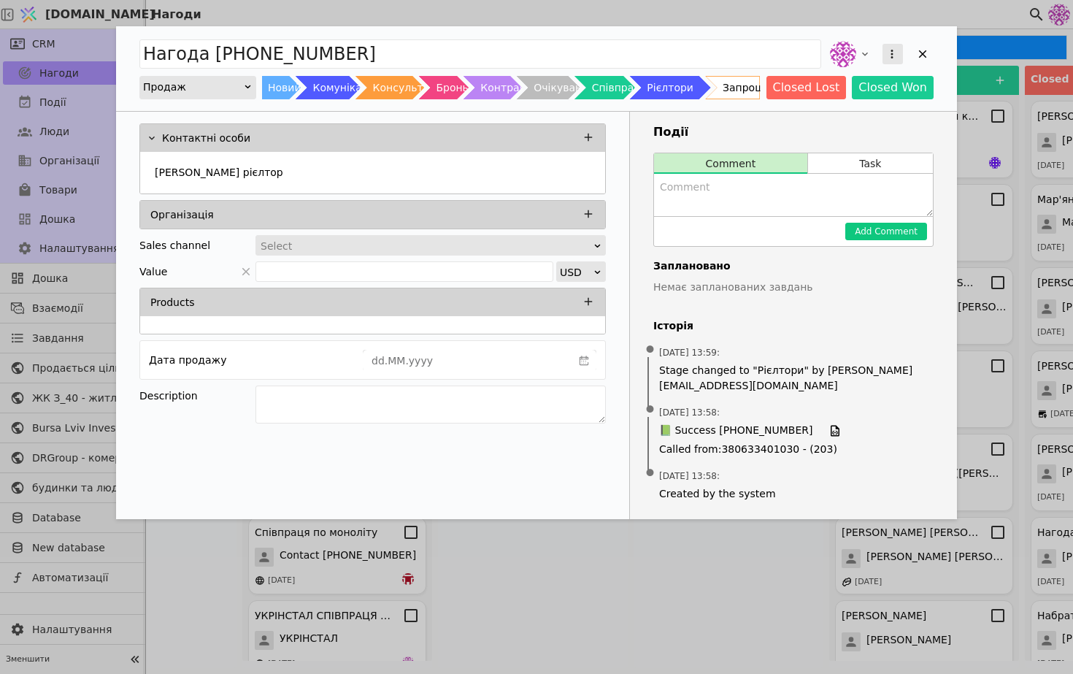
click at [891, 52] on icon "Add Opportunity" at bounding box center [892, 53] width 13 height 13
click at [833, 101] on div "Видалити" at bounding box center [816, 101] width 168 height 20
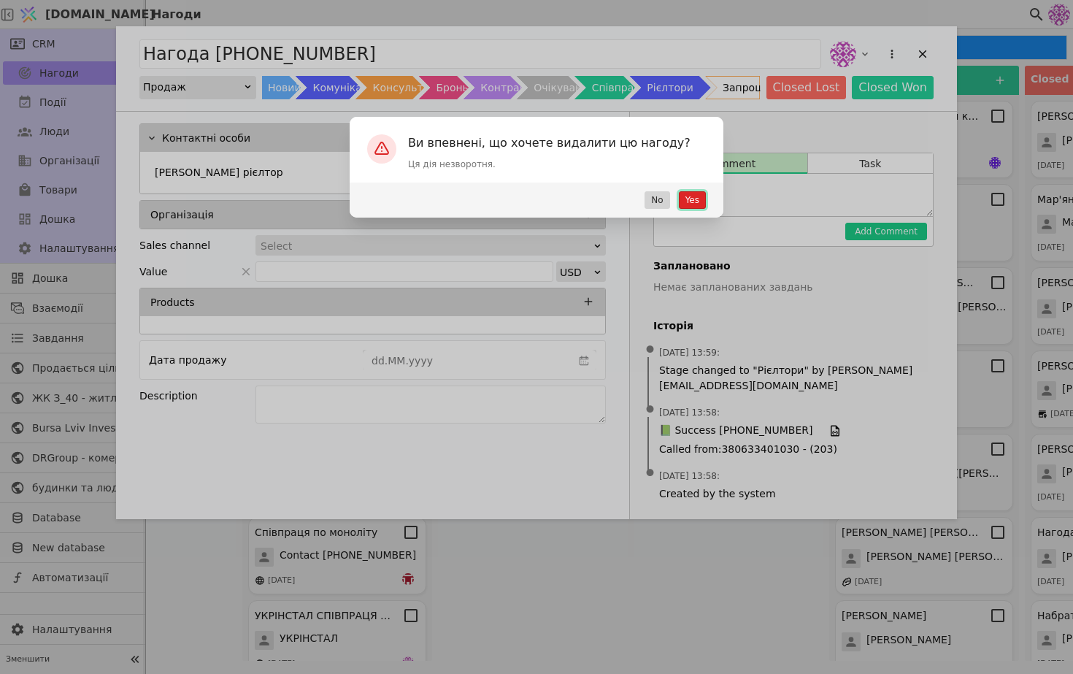
click at [703, 191] on button "Yes" at bounding box center [692, 200] width 27 height 18
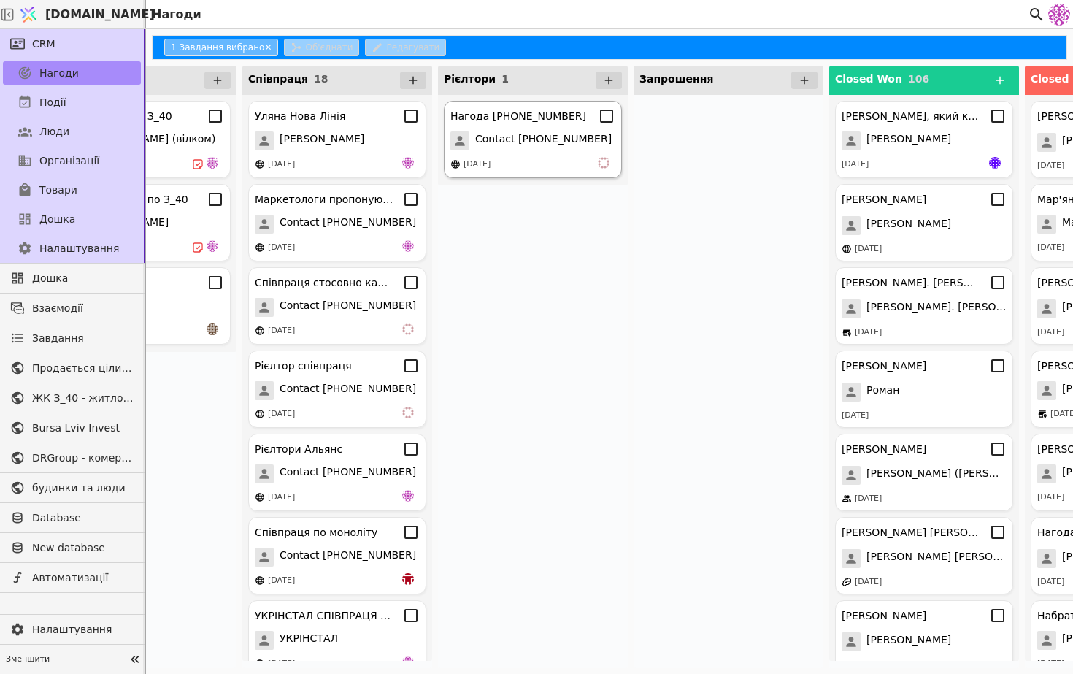
click at [542, 150] on div "Нагода [PHONE_NUMBER] Contact [PHONE_NUMBER] [DATE]" at bounding box center [533, 139] width 178 height 77
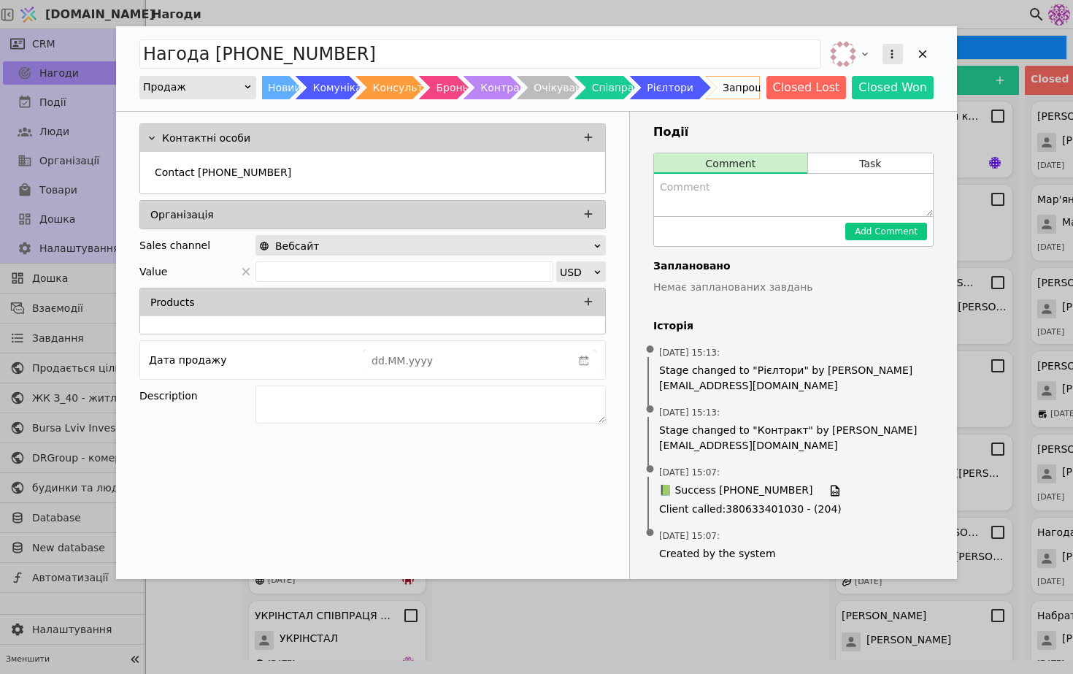
click at [889, 53] on icon "Add Opportunity" at bounding box center [892, 53] width 13 height 13
click at [805, 103] on div "Видалити" at bounding box center [816, 101] width 168 height 20
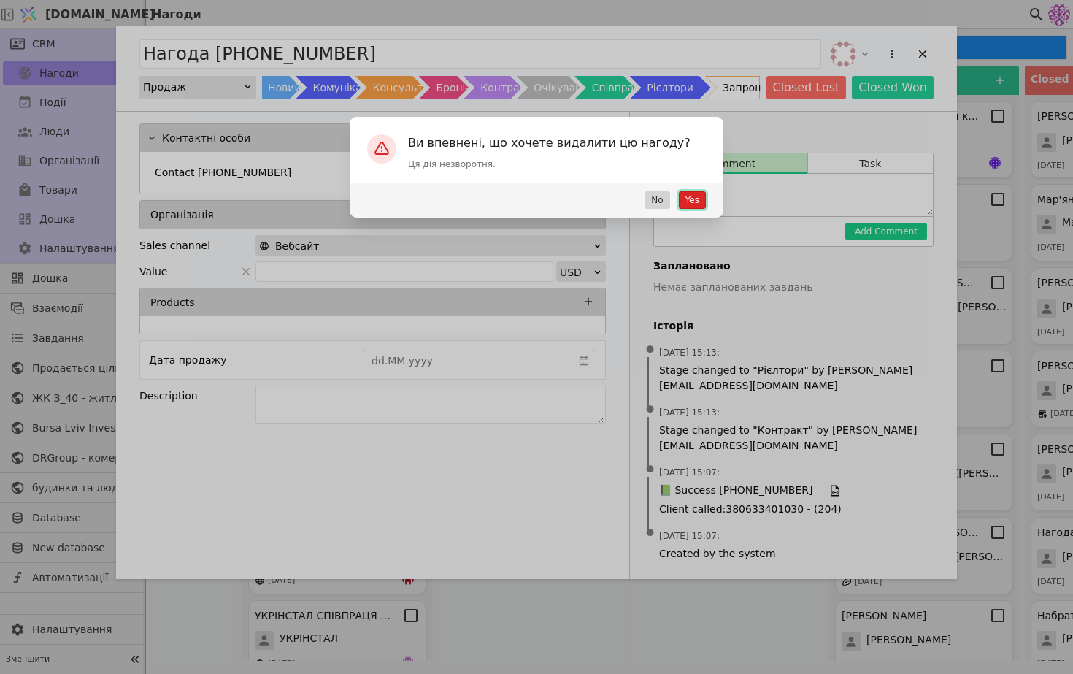
click at [697, 199] on button "Yes" at bounding box center [692, 200] width 27 height 18
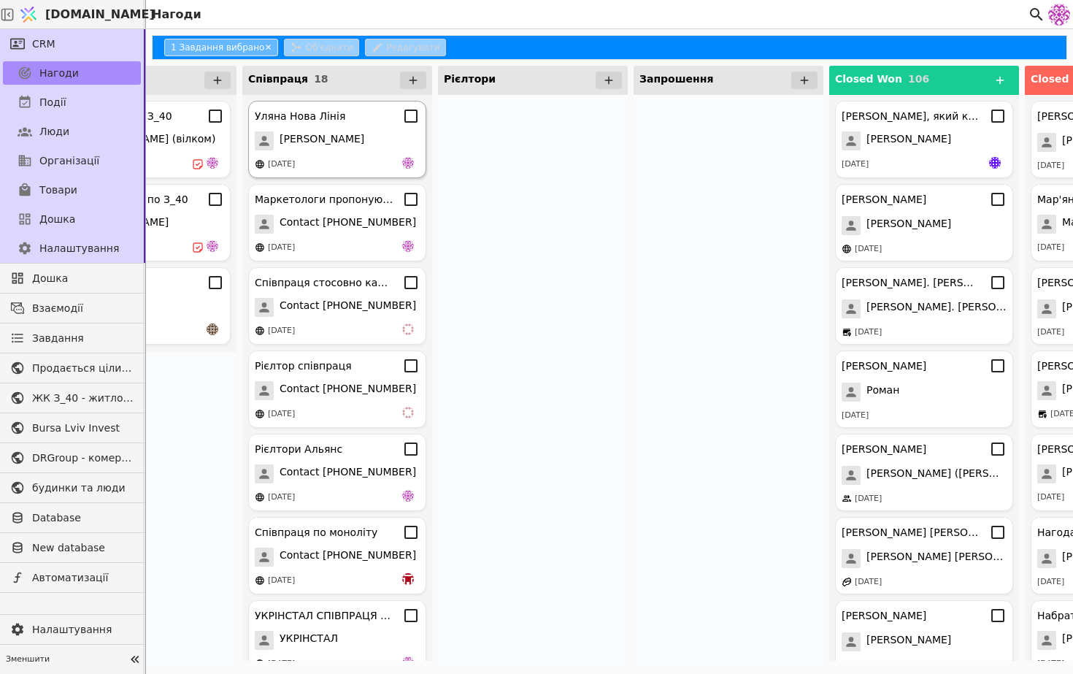
click at [353, 146] on span "[PERSON_NAME]" at bounding box center [322, 140] width 85 height 19
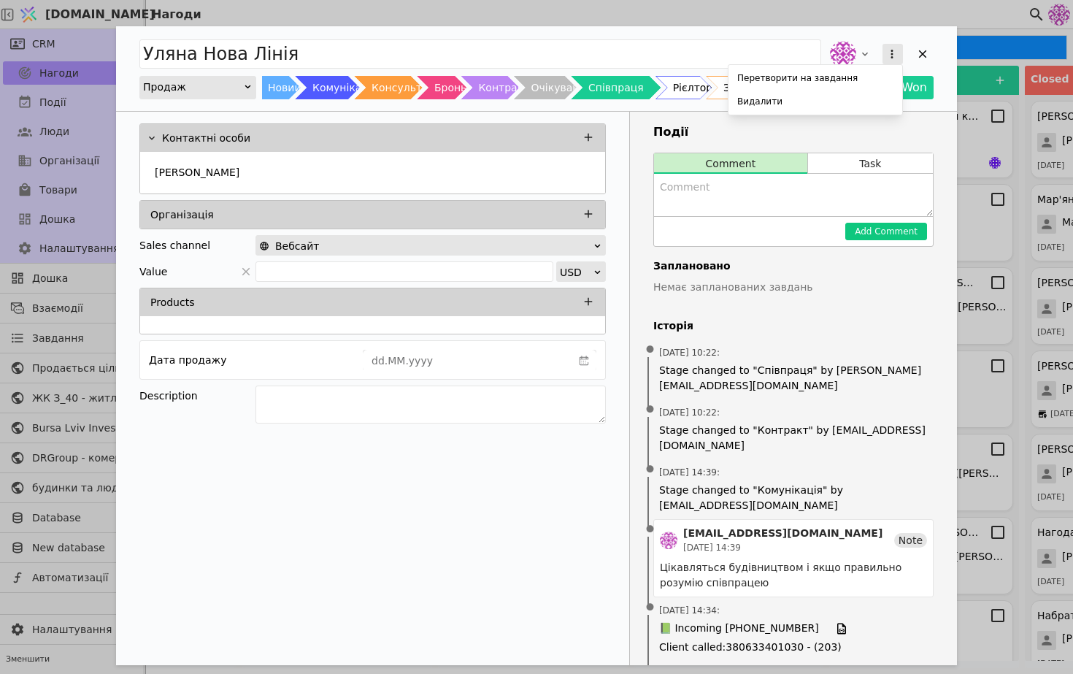
click at [894, 58] on icon "Add Opportunity" at bounding box center [892, 53] width 13 height 13
click at [876, 96] on div "Видалити" at bounding box center [816, 101] width 168 height 20
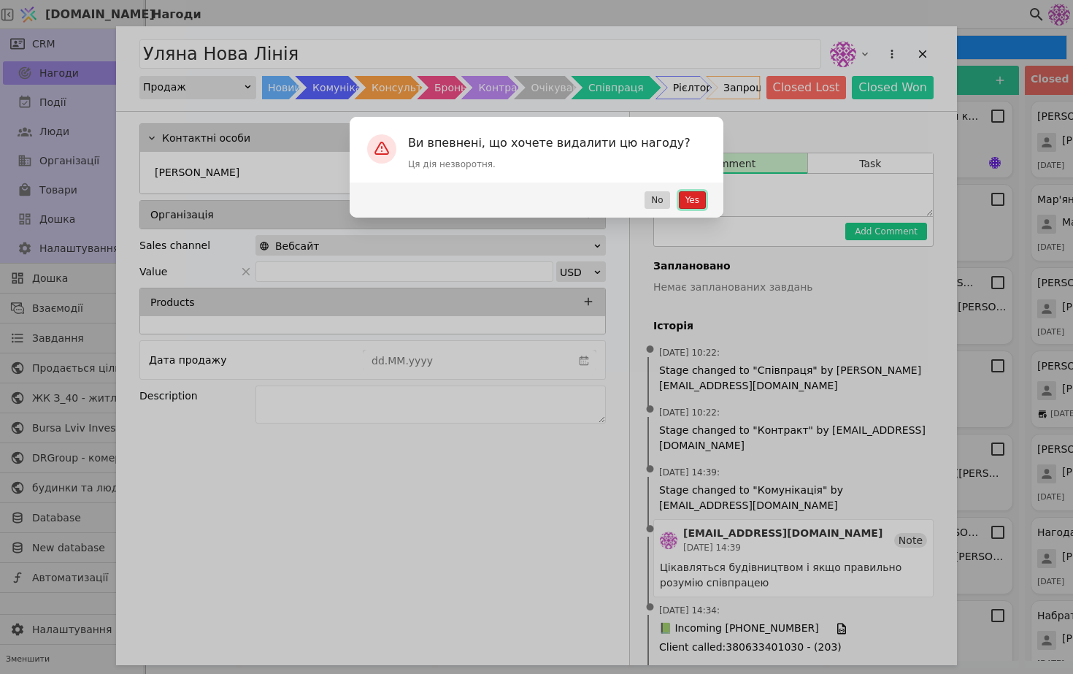
click at [697, 200] on button "Yes" at bounding box center [692, 200] width 27 height 18
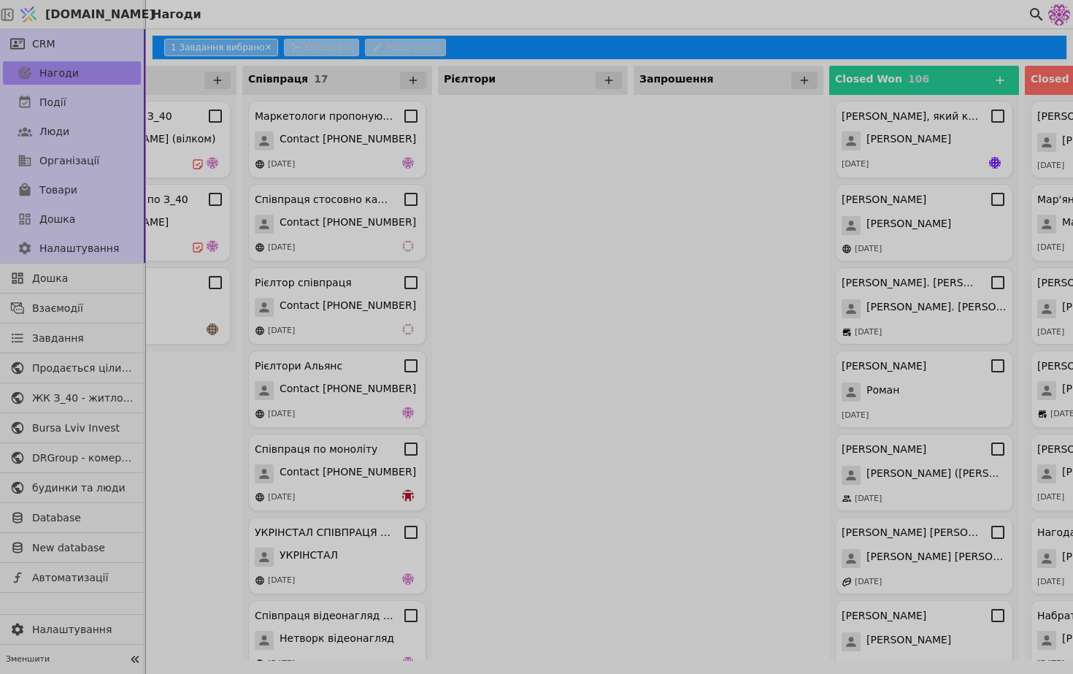
click at [599, 227] on div at bounding box center [536, 337] width 1073 height 674
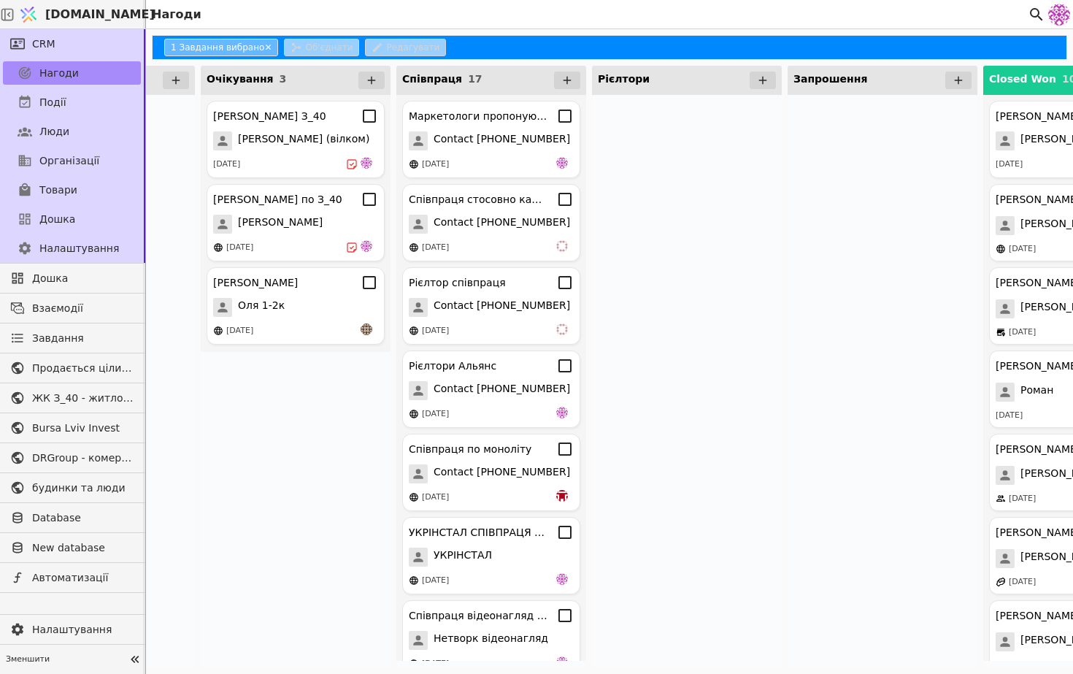
scroll to position [0, 878]
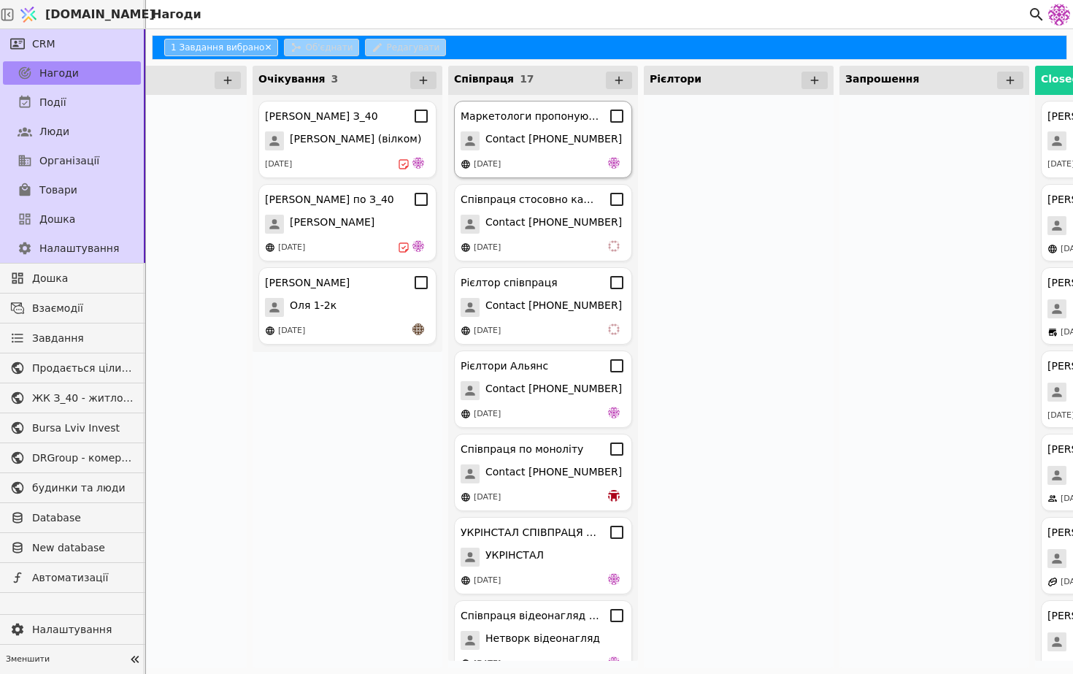
click at [590, 176] on div "Маркетологи пропонують співпрацю Contact [PHONE_NUMBER] [DATE]" at bounding box center [543, 139] width 178 height 77
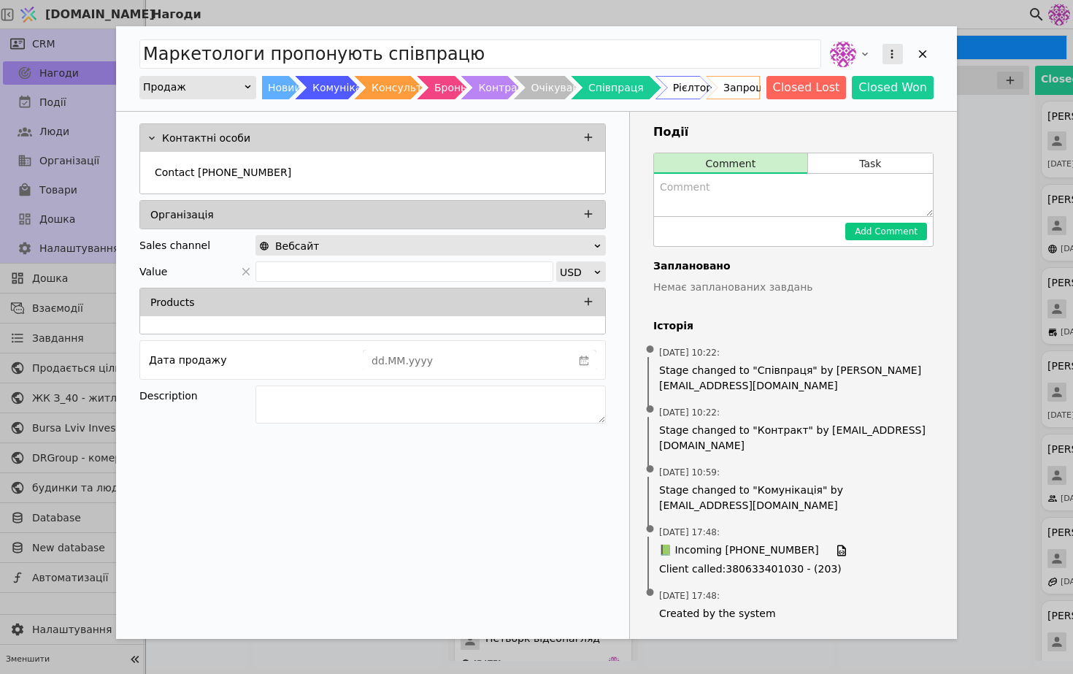
click at [887, 55] on icon "Add Opportunity" at bounding box center [892, 53] width 13 height 13
click at [847, 103] on div "Видалити" at bounding box center [816, 101] width 168 height 20
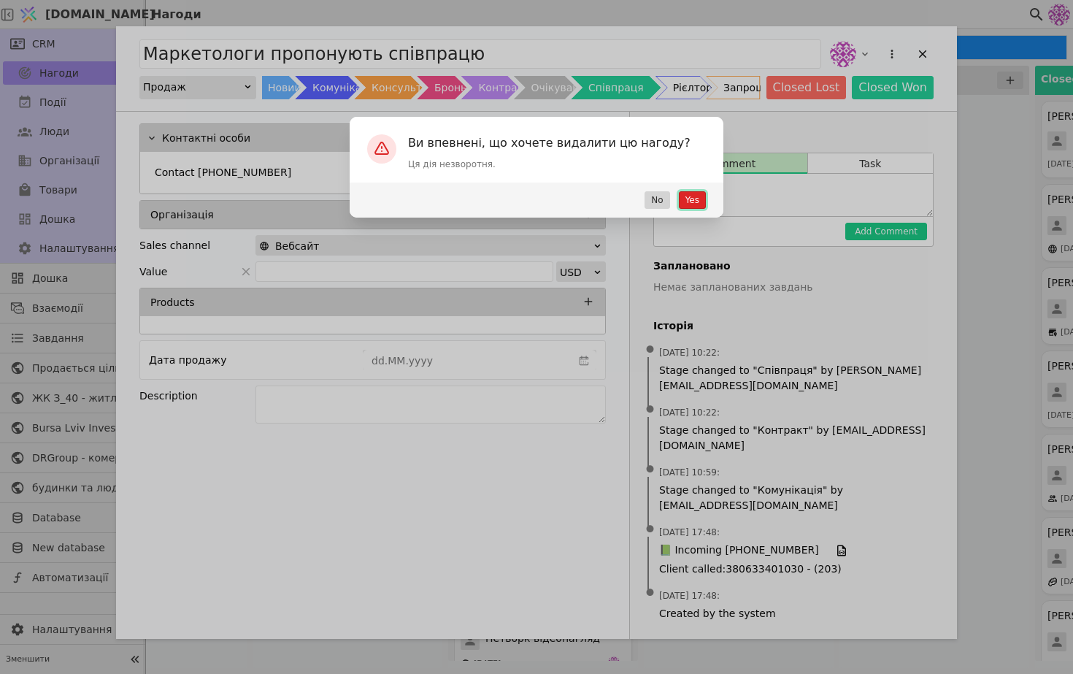
click at [690, 202] on button "Yes" at bounding box center [692, 200] width 27 height 18
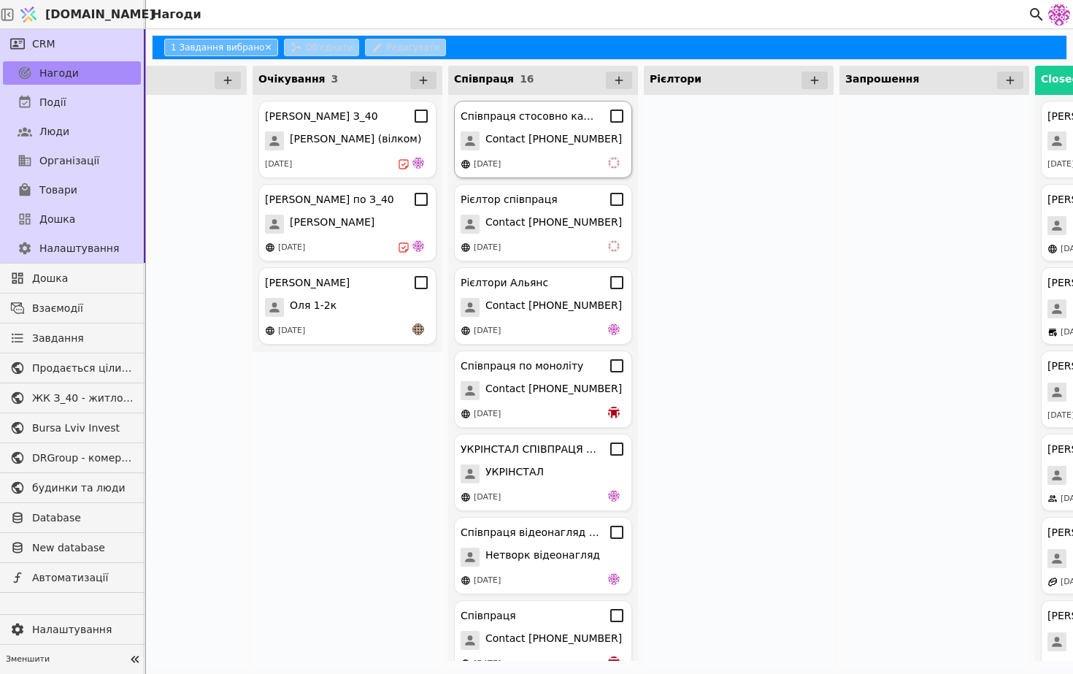
click at [573, 157] on div "[DATE]" at bounding box center [543, 164] width 165 height 15
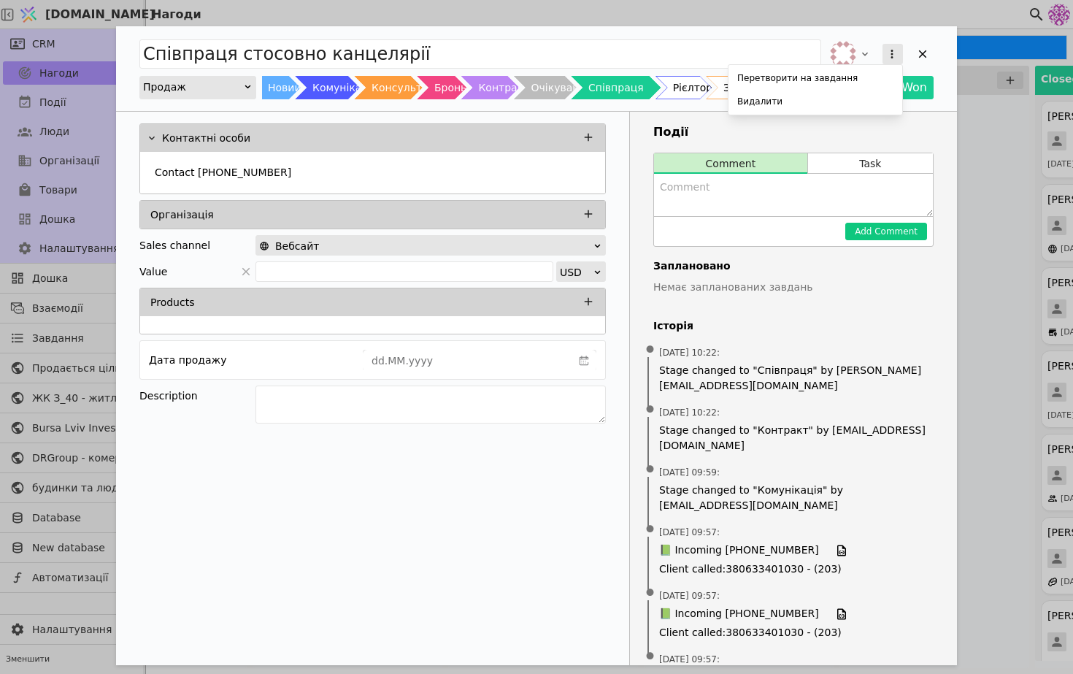
click at [900, 50] on button "Add Opportunity" at bounding box center [893, 54] width 20 height 20
click at [867, 102] on div "Видалити" at bounding box center [816, 101] width 168 height 20
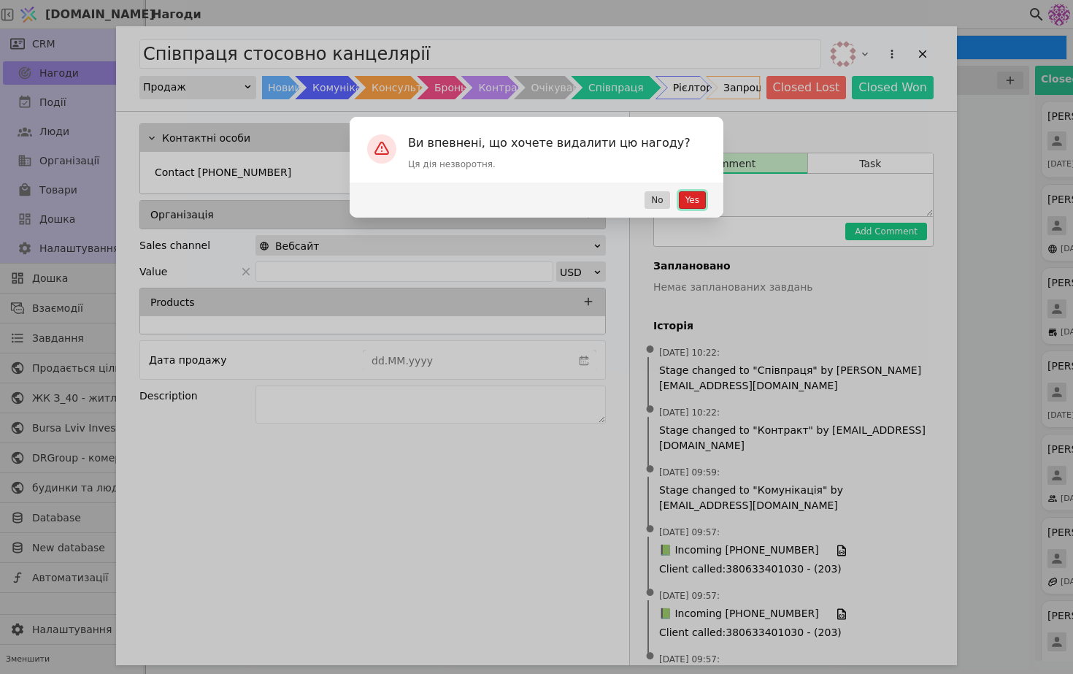
click at [701, 191] on button "Yes" at bounding box center [692, 200] width 27 height 18
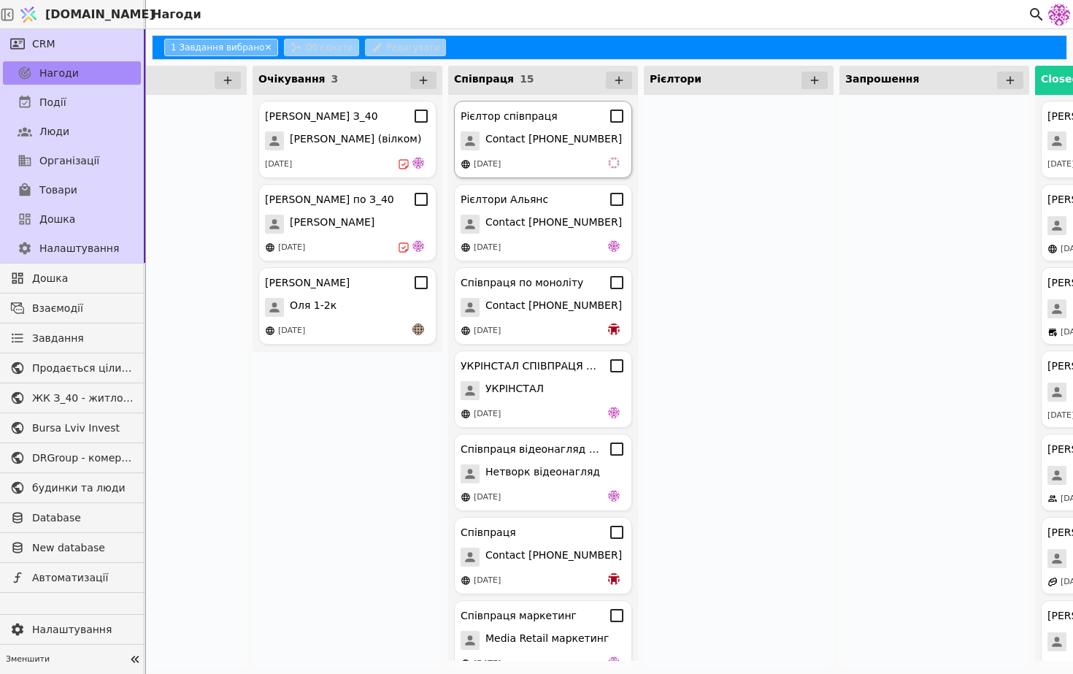
click at [521, 150] on div "Рієлтор співпраця Contact [PHONE_NUMBER] [DATE]" at bounding box center [543, 139] width 178 height 77
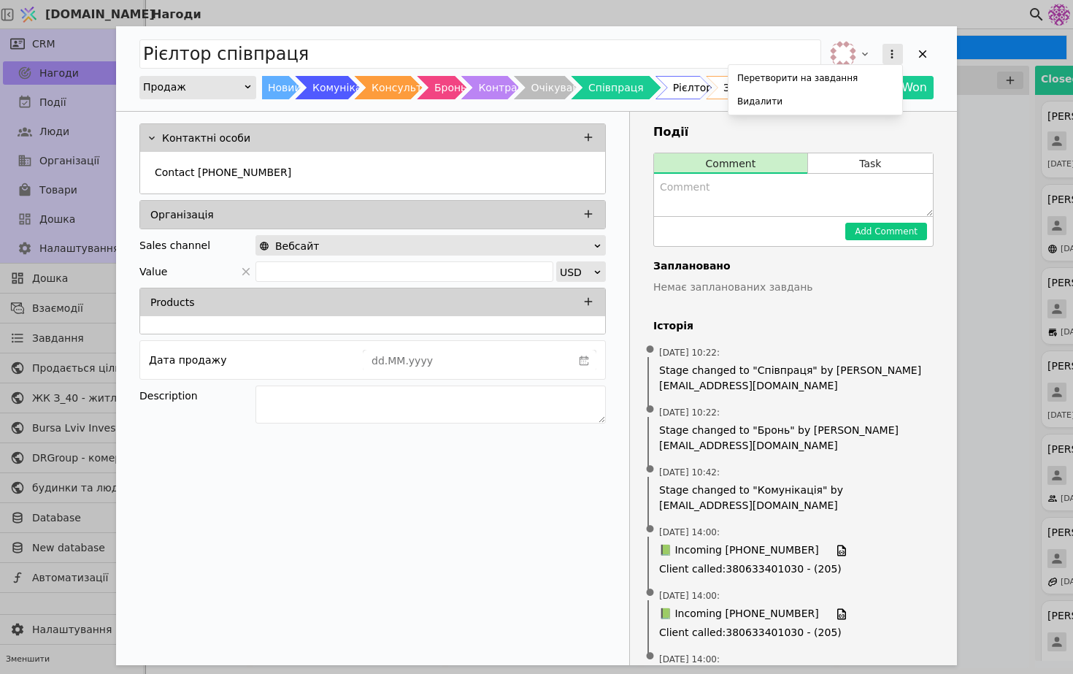
click at [898, 50] on icon "Add Opportunity" at bounding box center [892, 53] width 13 height 13
click at [860, 112] on div "Перетворити на завдання Видалити" at bounding box center [816, 90] width 174 height 50
click at [872, 95] on div "Видалити" at bounding box center [816, 101] width 168 height 20
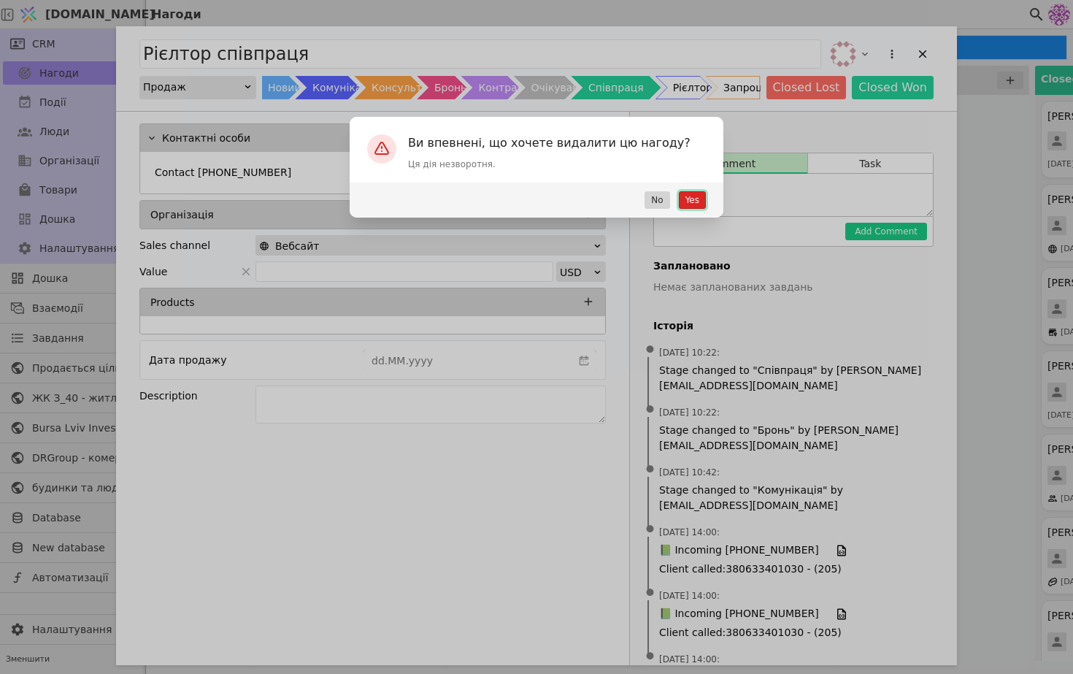
click at [695, 202] on button "Yes" at bounding box center [692, 200] width 27 height 18
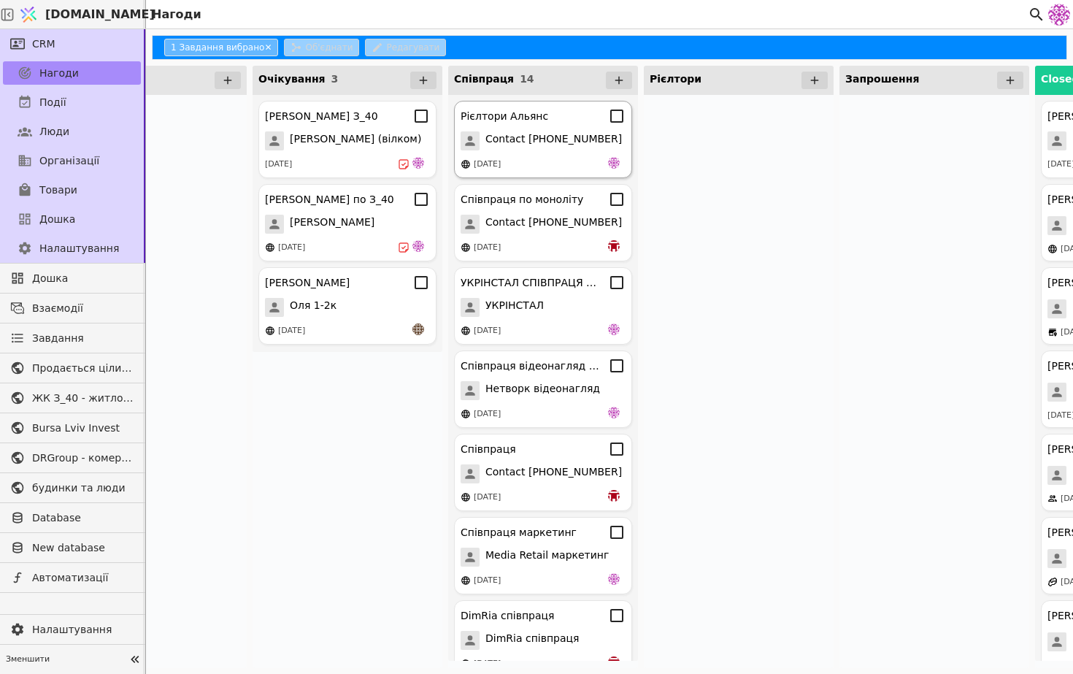
click at [563, 149] on span "Contact [PHONE_NUMBER]" at bounding box center [554, 140] width 137 height 19
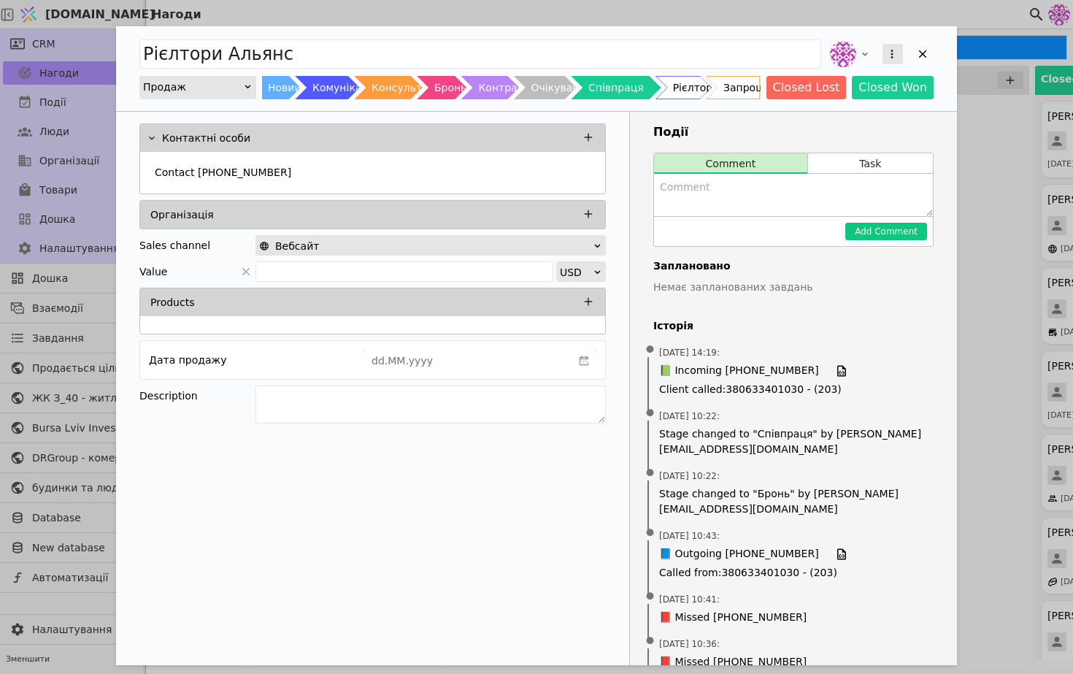
click at [890, 55] on icon "Add Opportunity" at bounding box center [892, 53] width 13 height 13
click at [789, 101] on div "Видалити" at bounding box center [816, 101] width 168 height 20
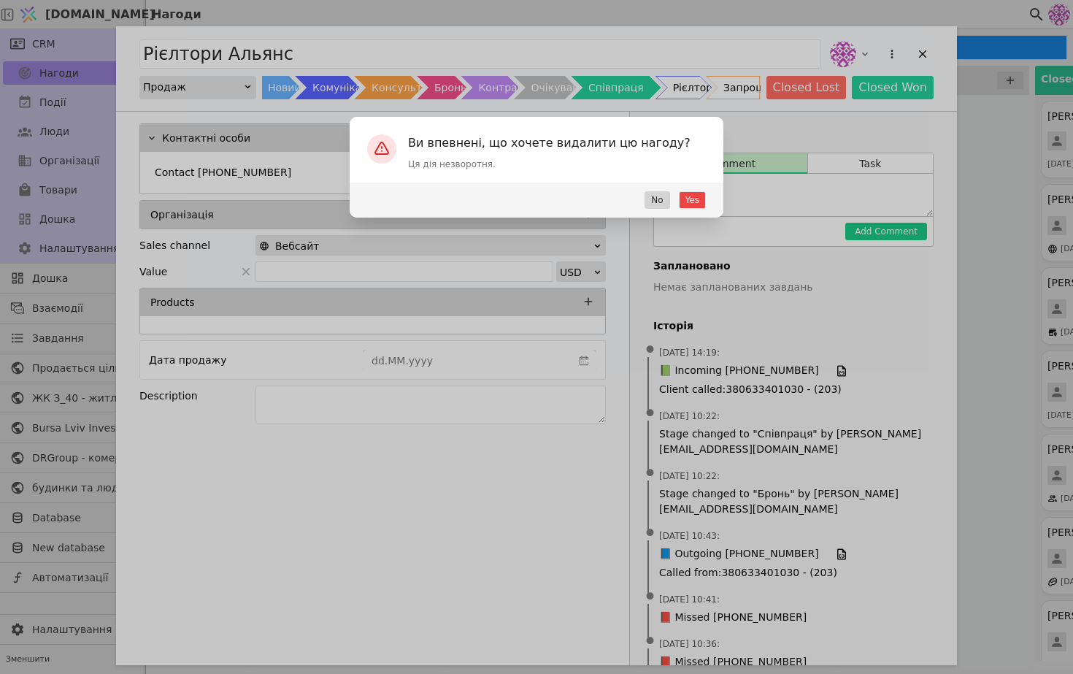
click at [689, 210] on div "Yes No" at bounding box center [537, 200] width 374 height 35
click at [691, 196] on button "Yes" at bounding box center [692, 200] width 27 height 18
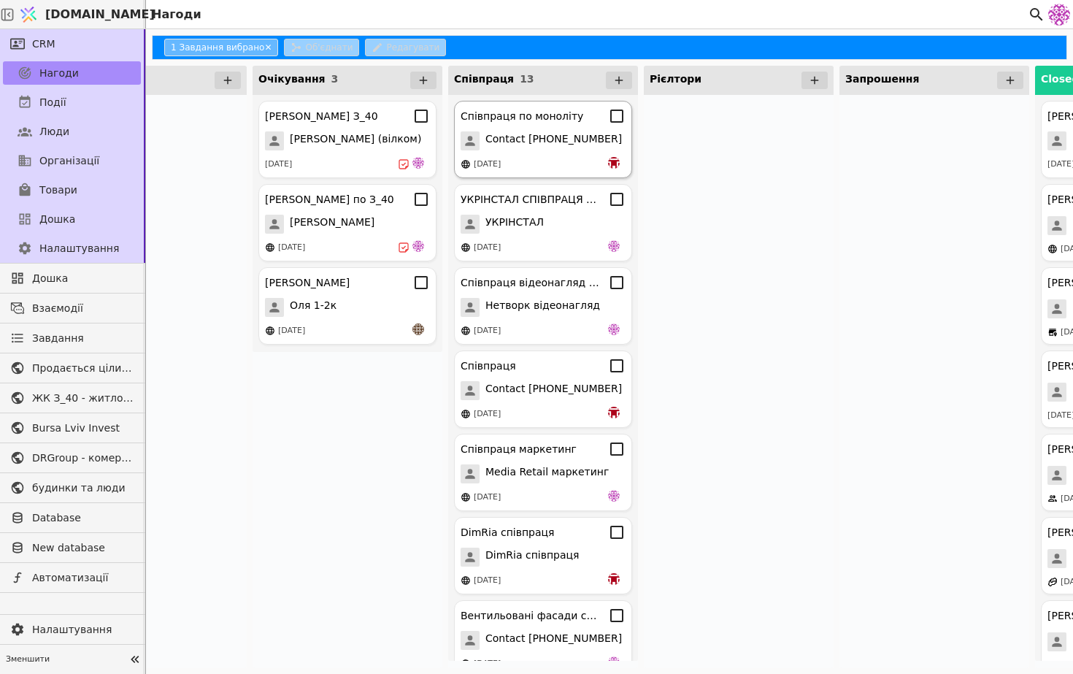
click at [501, 164] on div "[DATE]" at bounding box center [487, 164] width 27 height 12
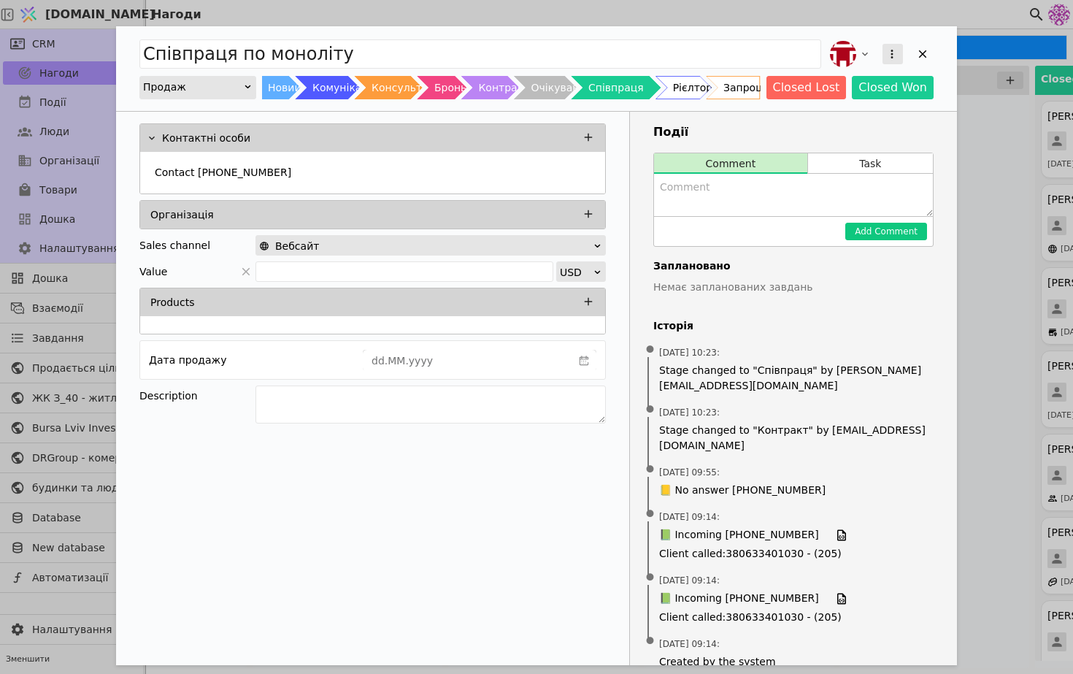
click at [888, 52] on icon "Add Opportunity" at bounding box center [892, 53] width 13 height 13
click at [832, 104] on div "Видалити" at bounding box center [816, 101] width 168 height 20
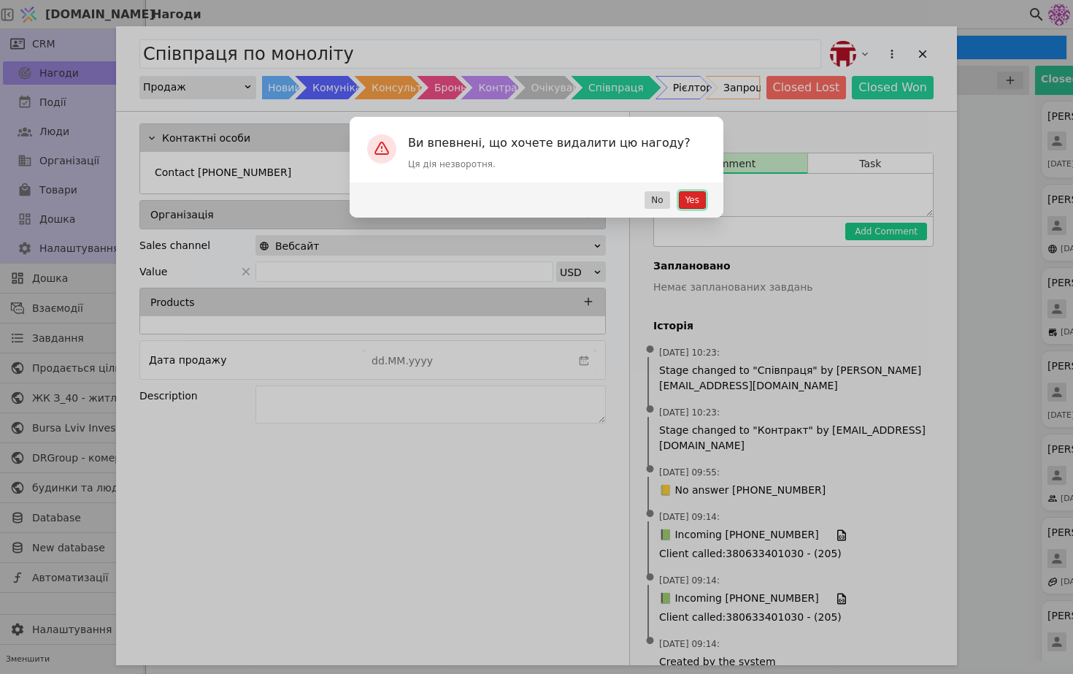
click at [689, 199] on button "Yes" at bounding box center [692, 200] width 27 height 18
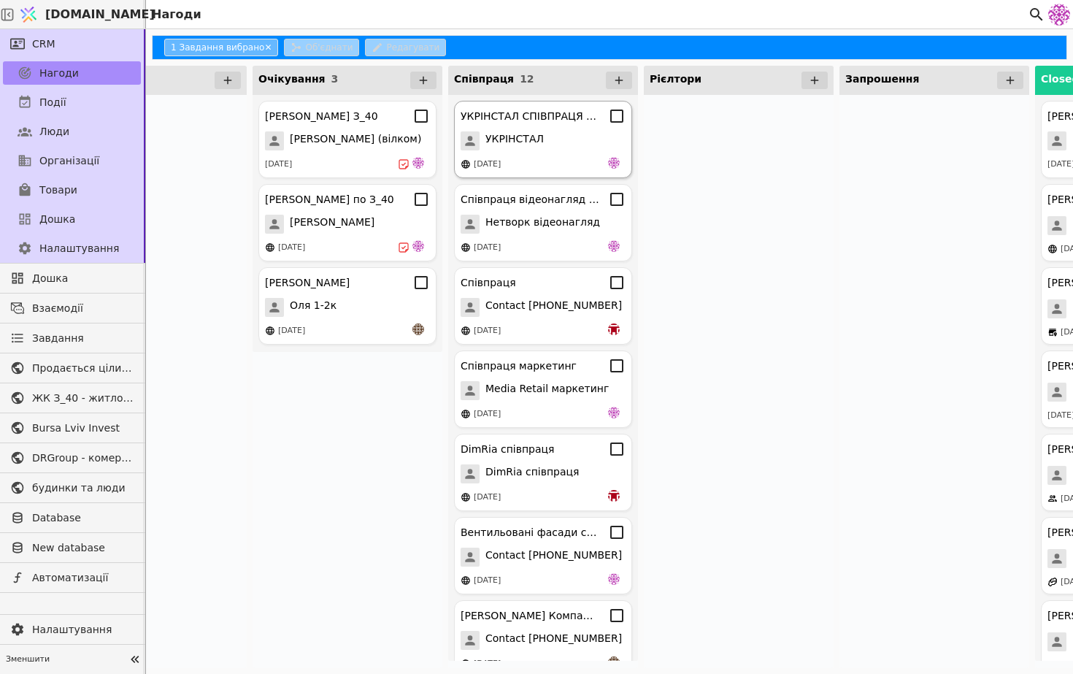
click at [497, 157] on div "[DATE]" at bounding box center [543, 164] width 165 height 15
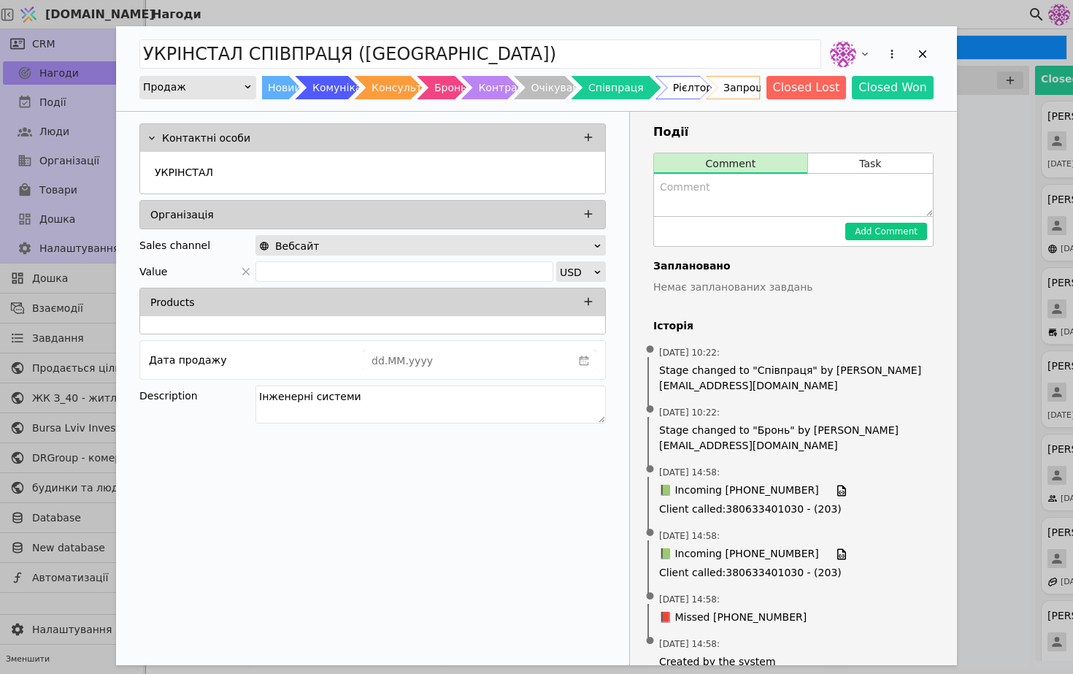
click at [881, 50] on div "Add Opportunity" at bounding box center [893, 54] width 26 height 26
click at [894, 54] on icon "Add Opportunity" at bounding box center [892, 53] width 13 height 13
click at [835, 102] on div "Видалити" at bounding box center [816, 101] width 168 height 20
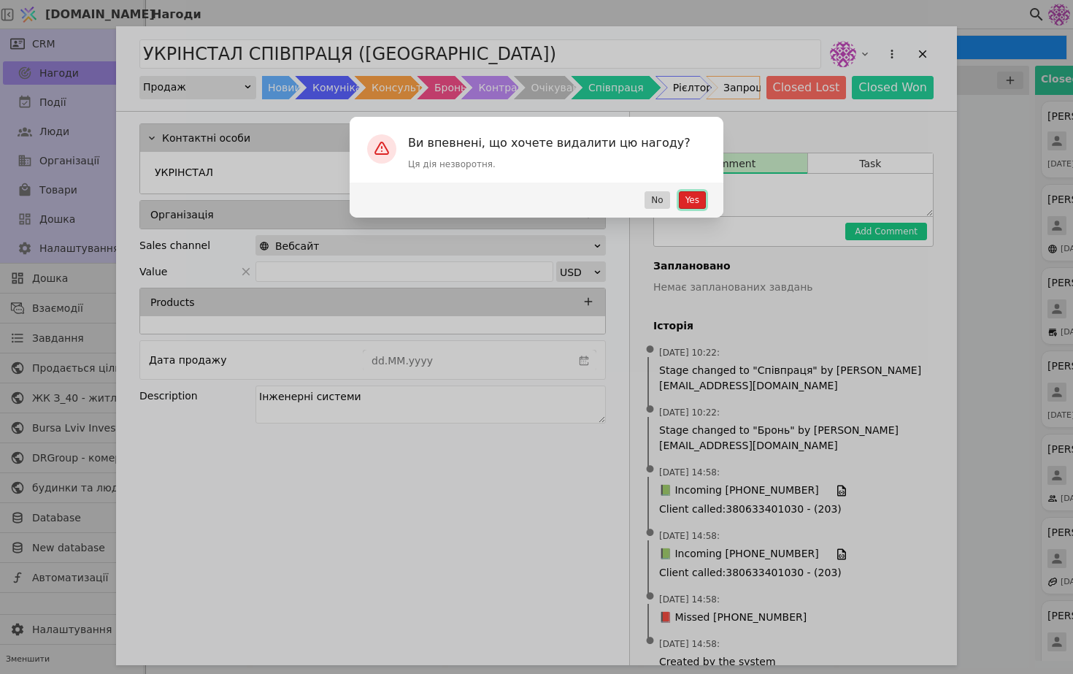
click at [682, 201] on button "Yes" at bounding box center [692, 200] width 27 height 18
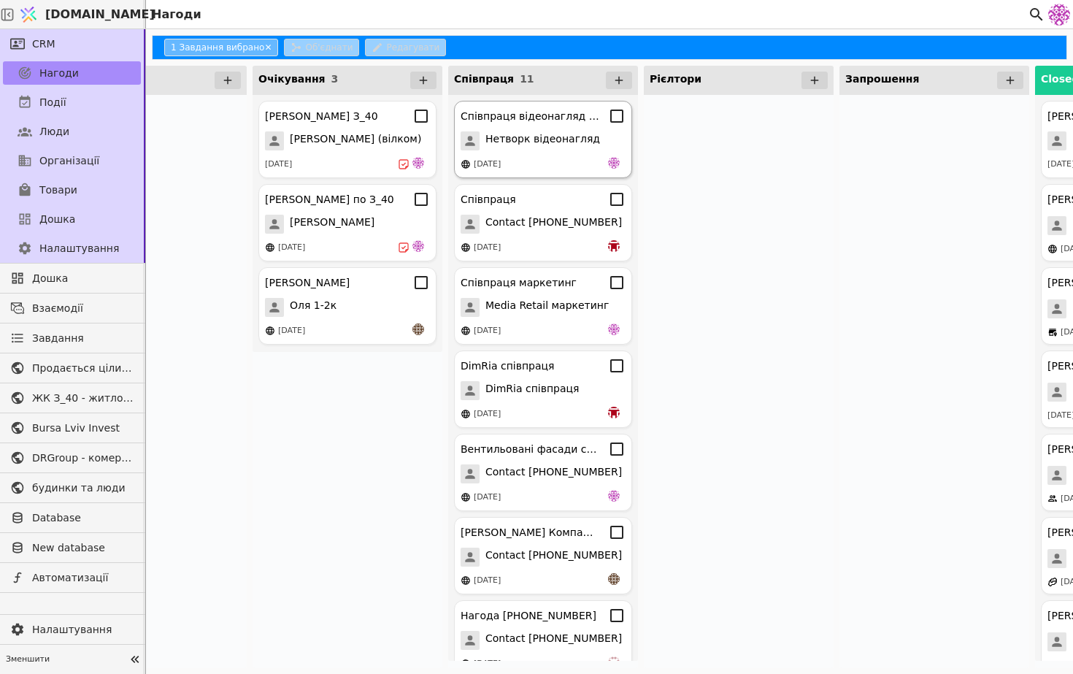
click at [557, 175] on div "Співпраця відеонагляд курдонери Нетворк відеонагляд [DATE]" at bounding box center [543, 139] width 178 height 77
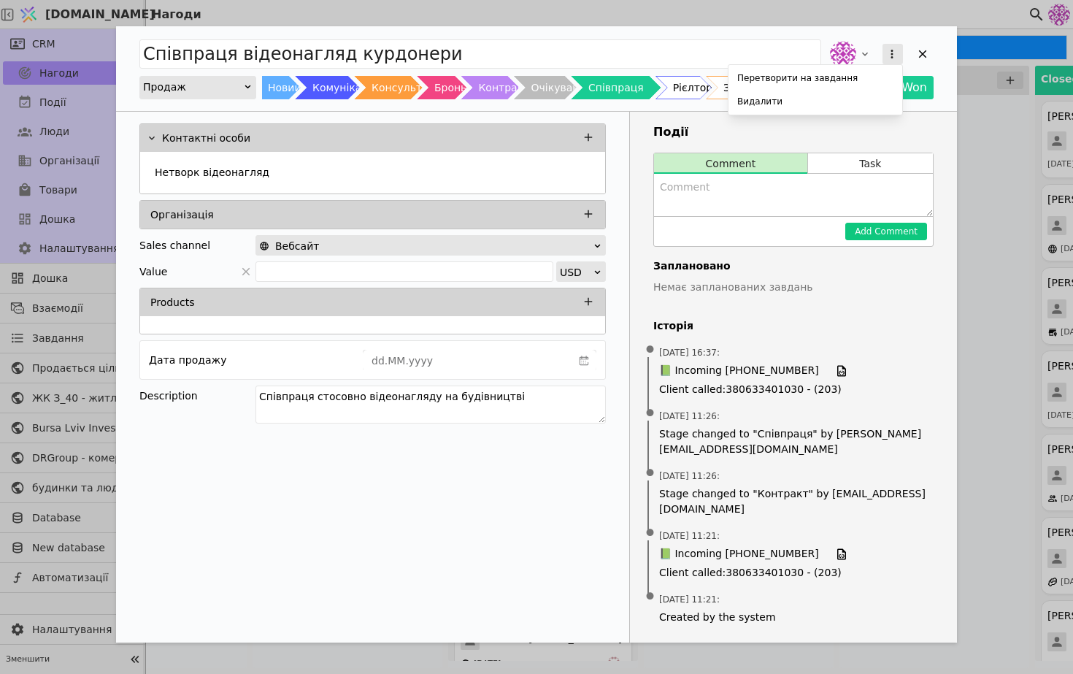
click at [890, 55] on icon "Add Opportunity" at bounding box center [892, 53] width 13 height 13
click at [793, 101] on div "Видалити" at bounding box center [816, 101] width 168 height 20
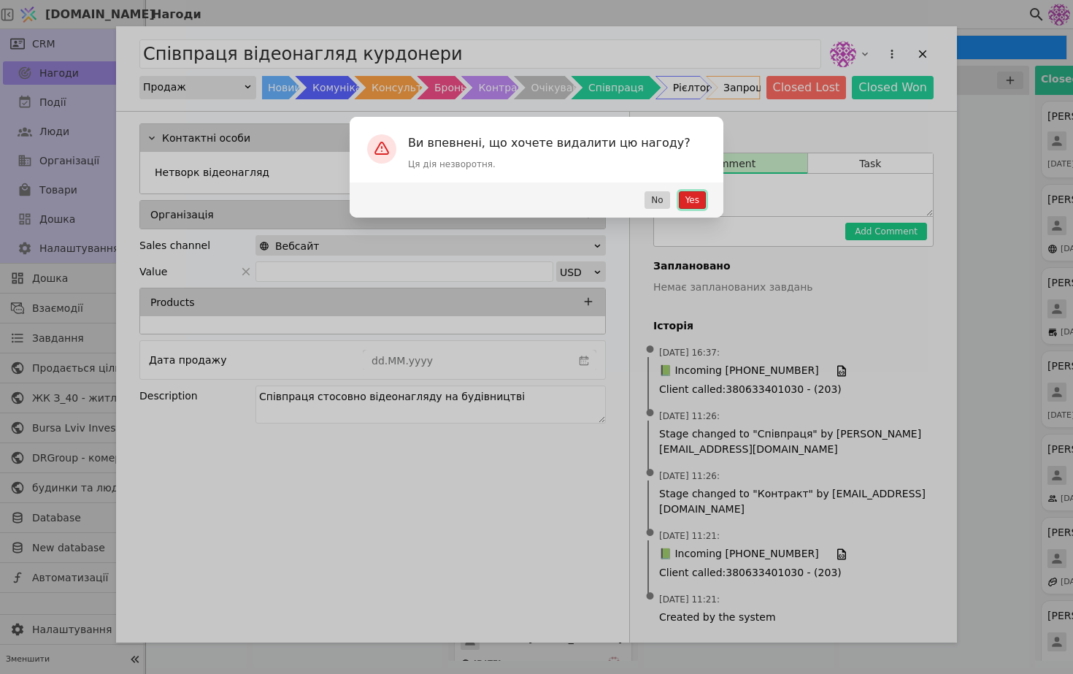
click at [697, 202] on button "Yes" at bounding box center [692, 200] width 27 height 18
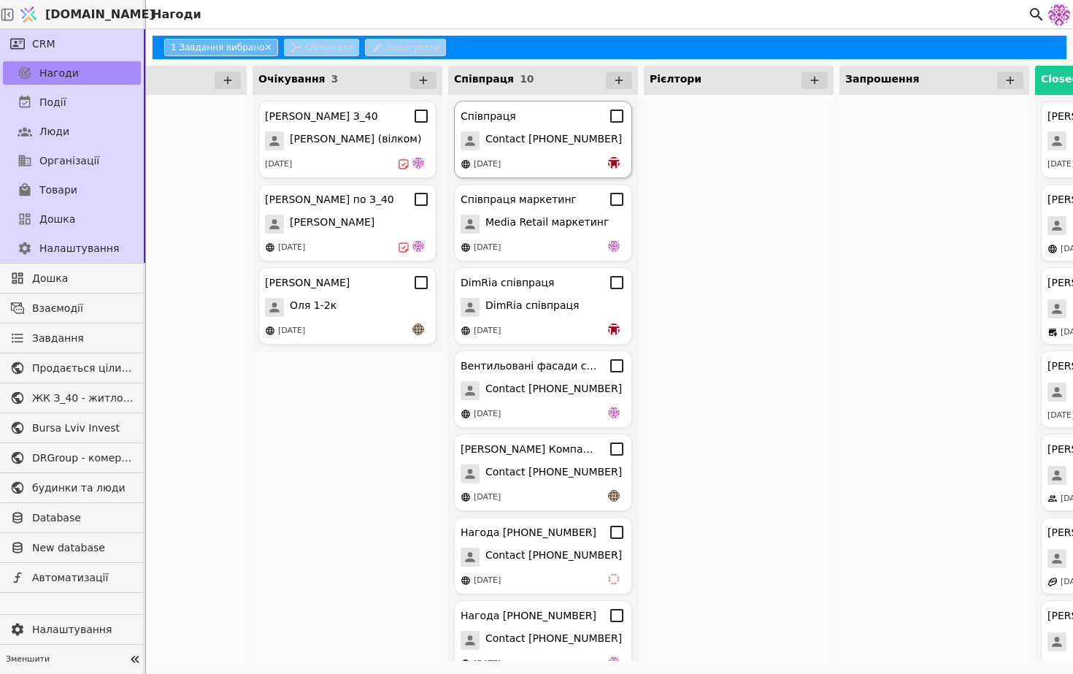
click at [555, 166] on div "[DATE]" at bounding box center [543, 164] width 165 height 15
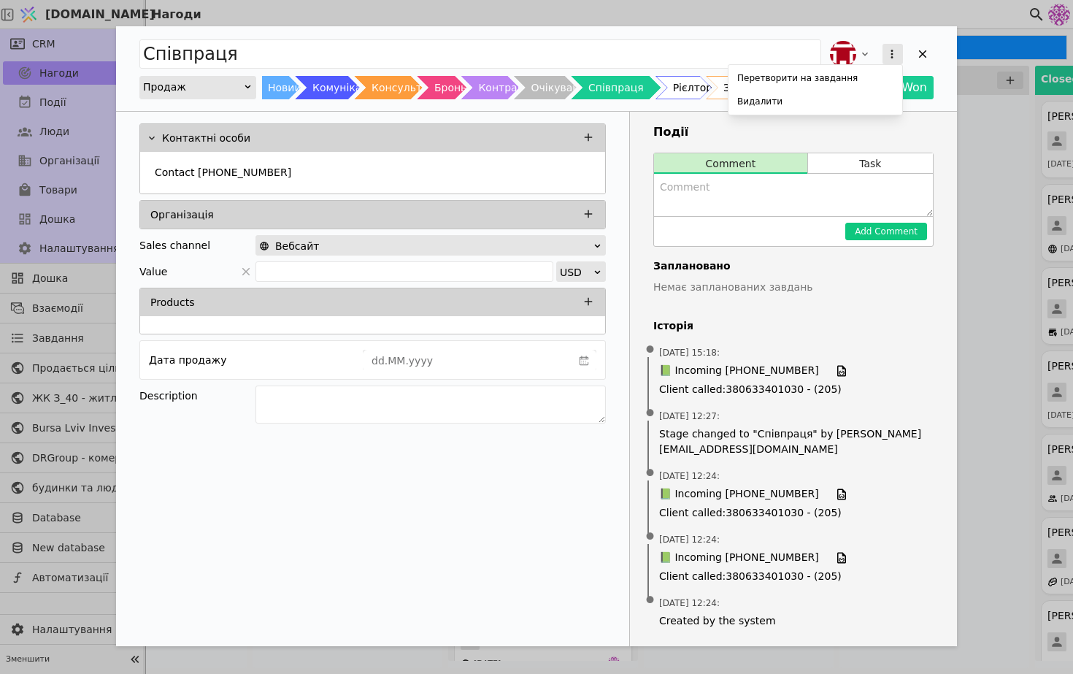
click at [886, 48] on icon "Add Opportunity" at bounding box center [892, 53] width 13 height 13
click at [856, 97] on div "Видалити" at bounding box center [816, 101] width 168 height 20
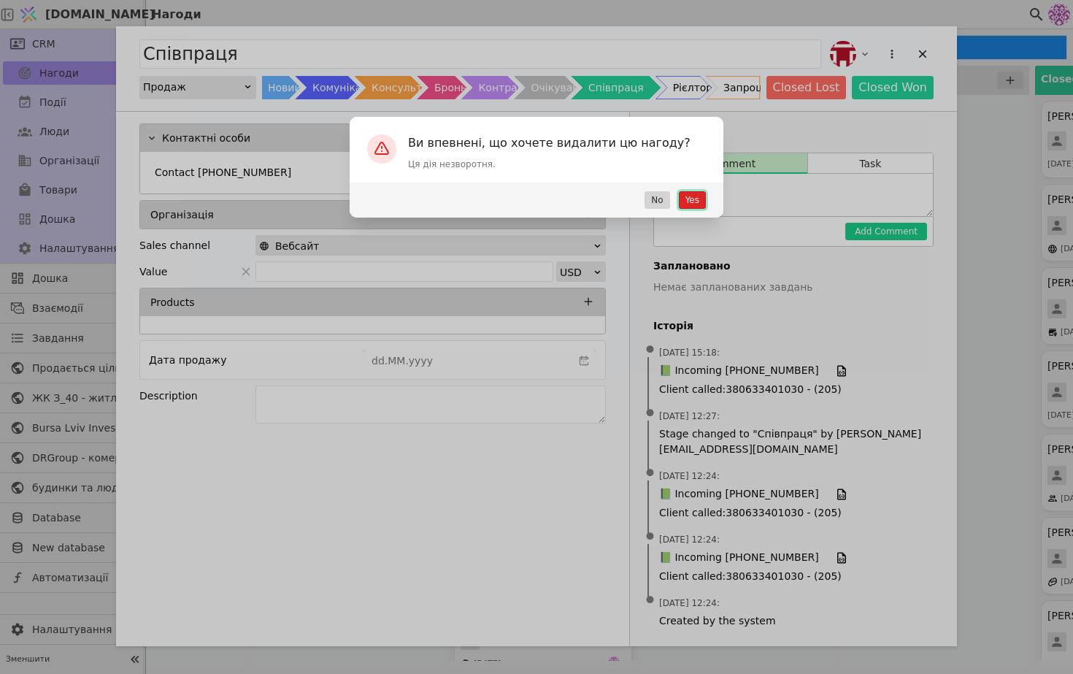
click at [704, 196] on button "Yes" at bounding box center [692, 200] width 27 height 18
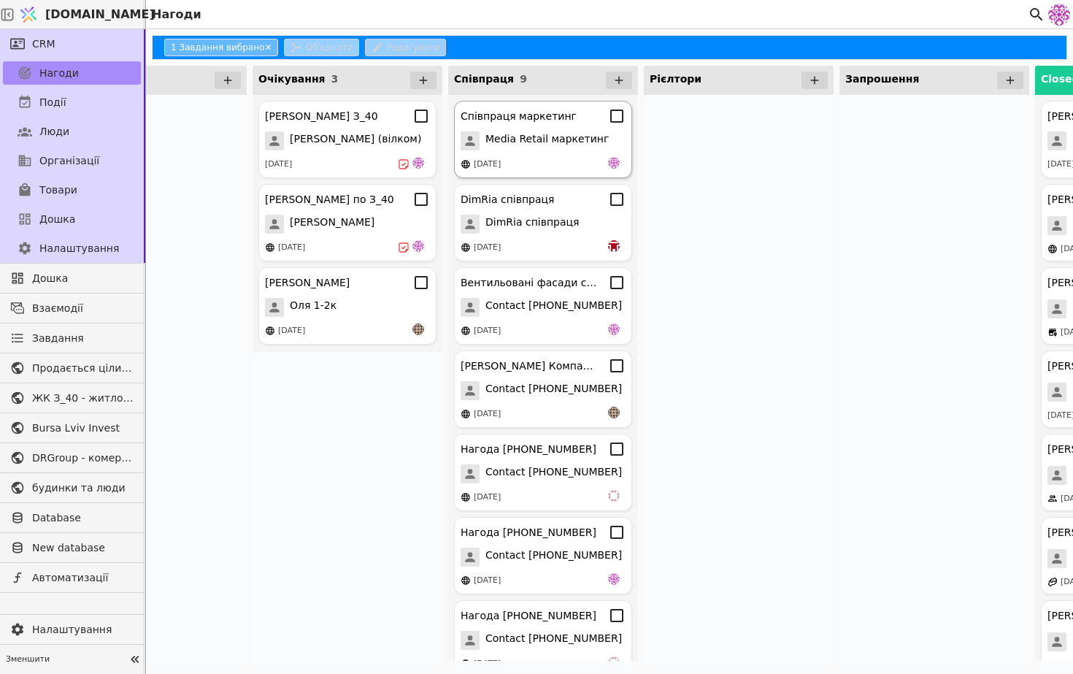
click at [536, 149] on span "Media Retail маркетинг" at bounding box center [547, 140] width 123 height 19
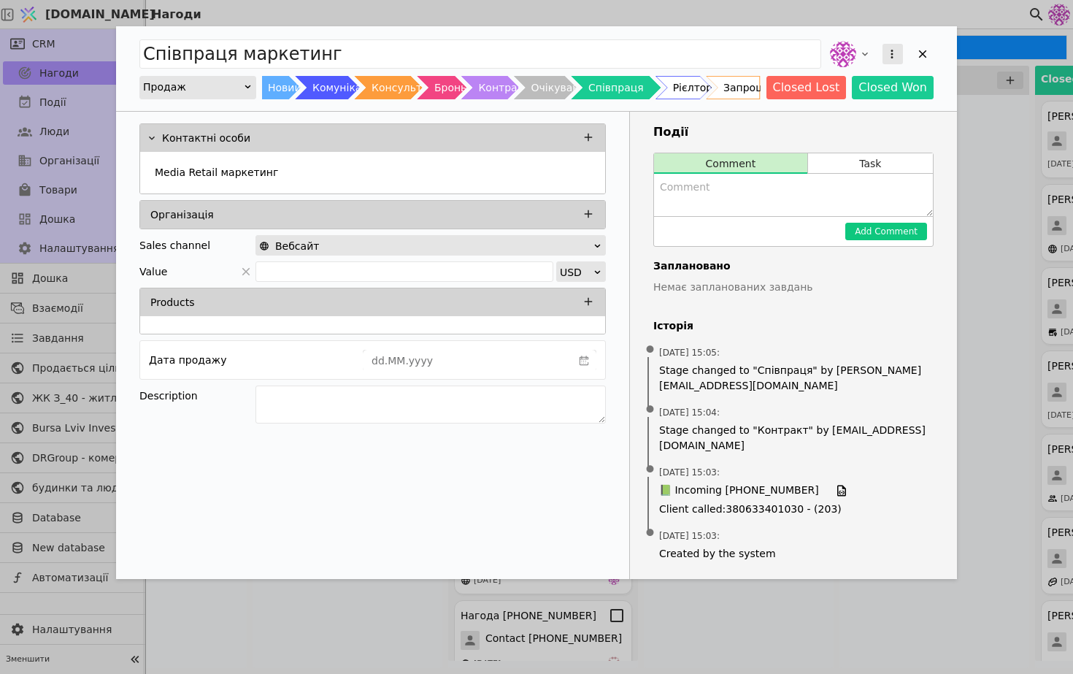
click at [882, 55] on div "Add Opportunity" at bounding box center [893, 54] width 26 height 26
click at [848, 111] on div "Видалити" at bounding box center [816, 101] width 168 height 20
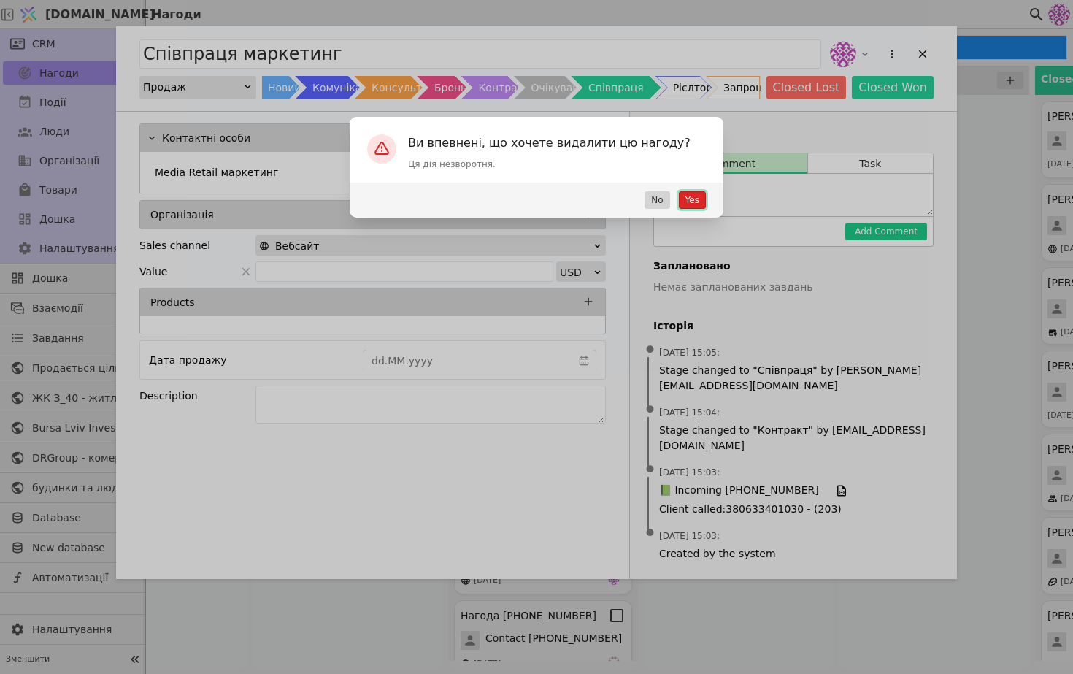
click at [699, 194] on button "Yes" at bounding box center [692, 200] width 27 height 18
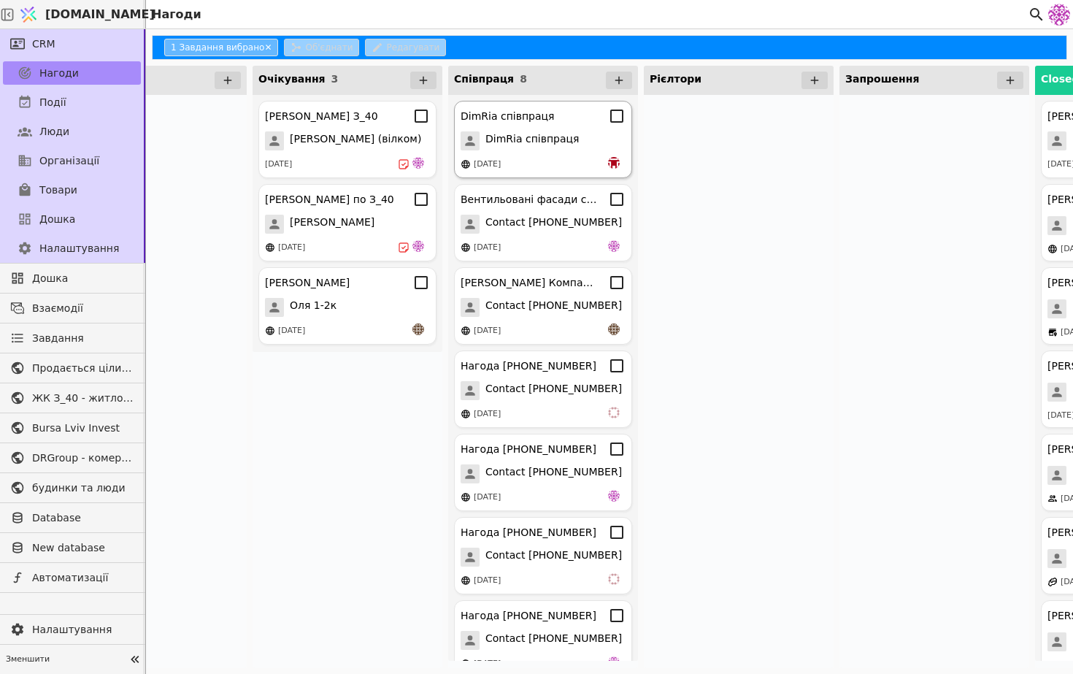
click at [527, 146] on span "DimRia співпраця" at bounding box center [533, 140] width 94 height 19
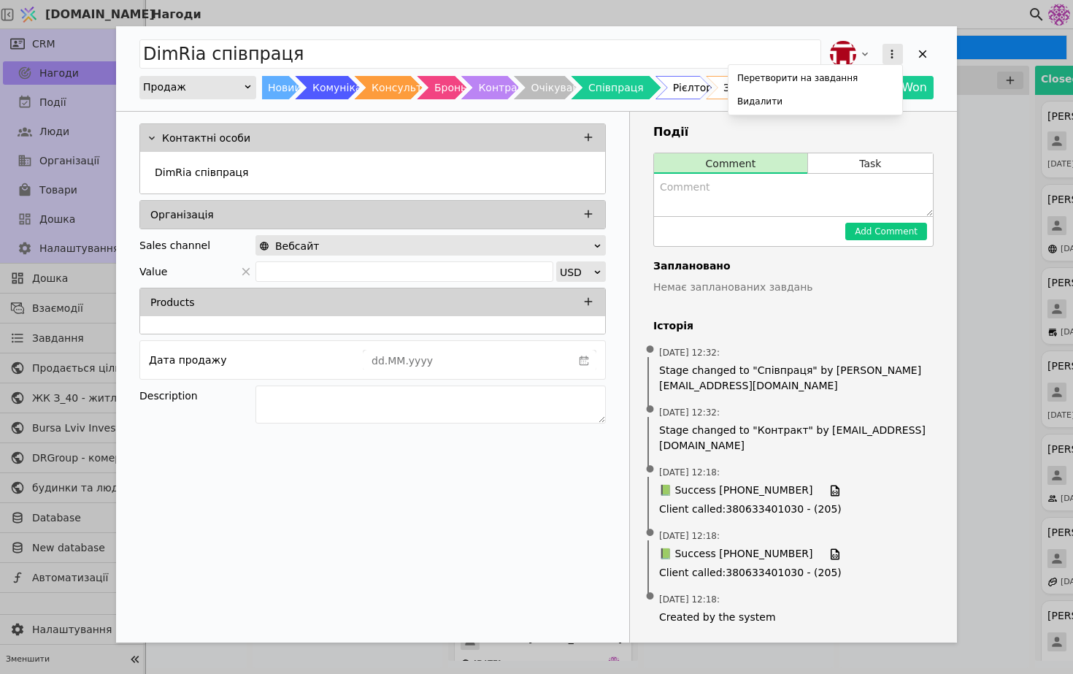
click at [891, 58] on icon "Add Opportunity" at bounding box center [892, 53] width 13 height 13
click at [830, 104] on div "Видалити" at bounding box center [816, 101] width 168 height 20
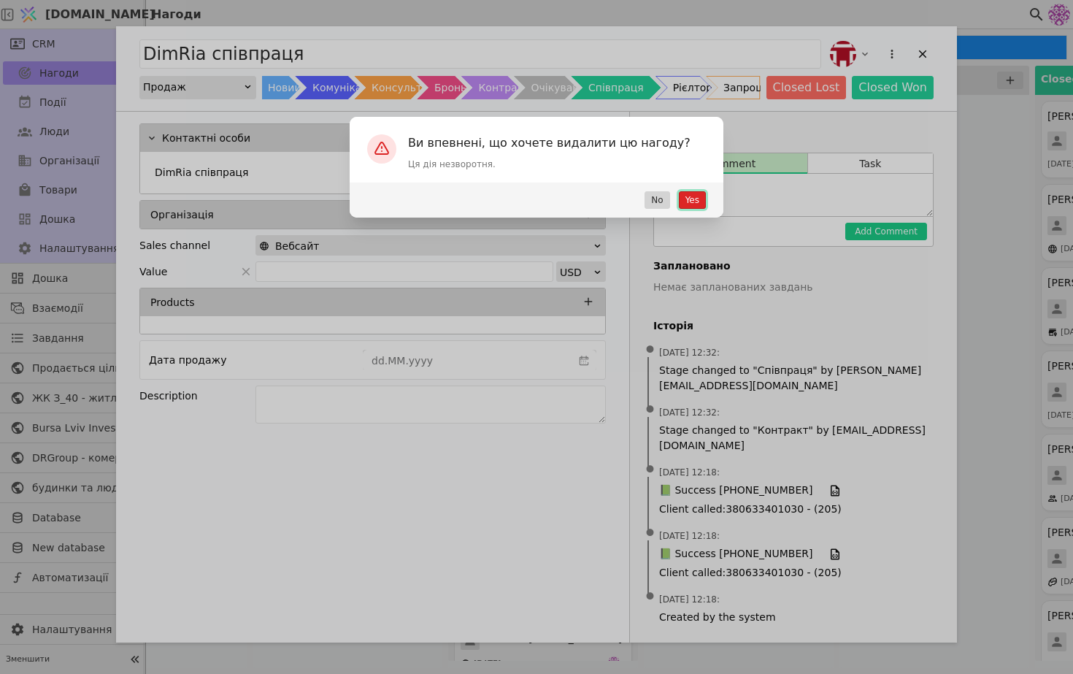
click at [689, 204] on button "Yes" at bounding box center [692, 200] width 27 height 18
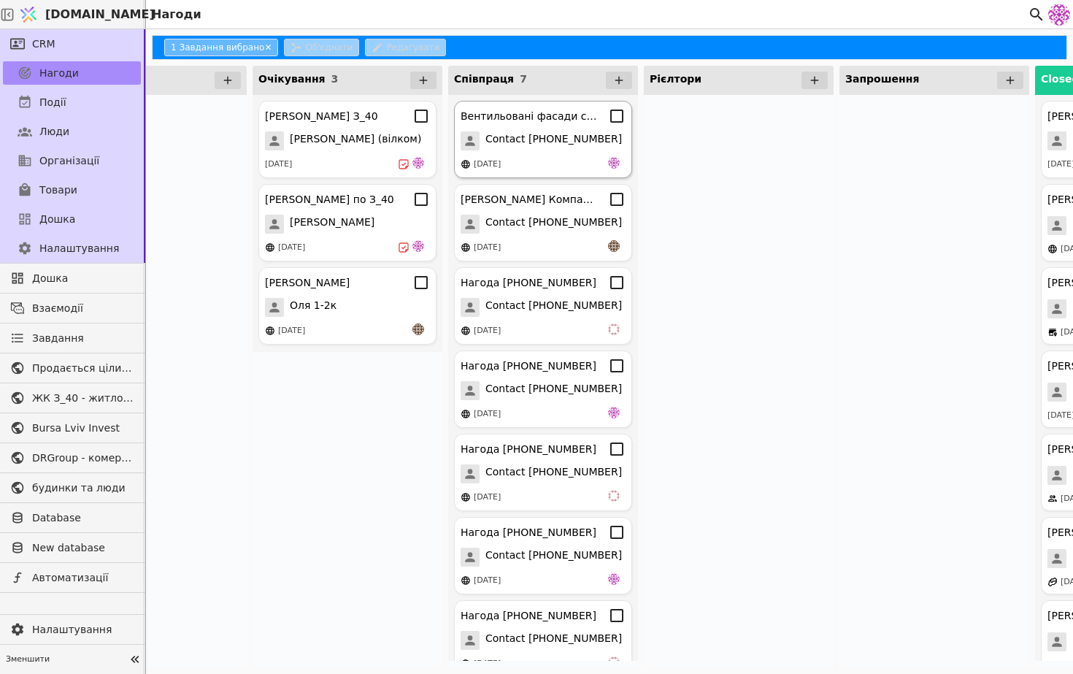
click at [540, 153] on div "Вентильовані фасади співпраця Contact [PHONE_NUMBER] [DATE]" at bounding box center [543, 139] width 178 height 77
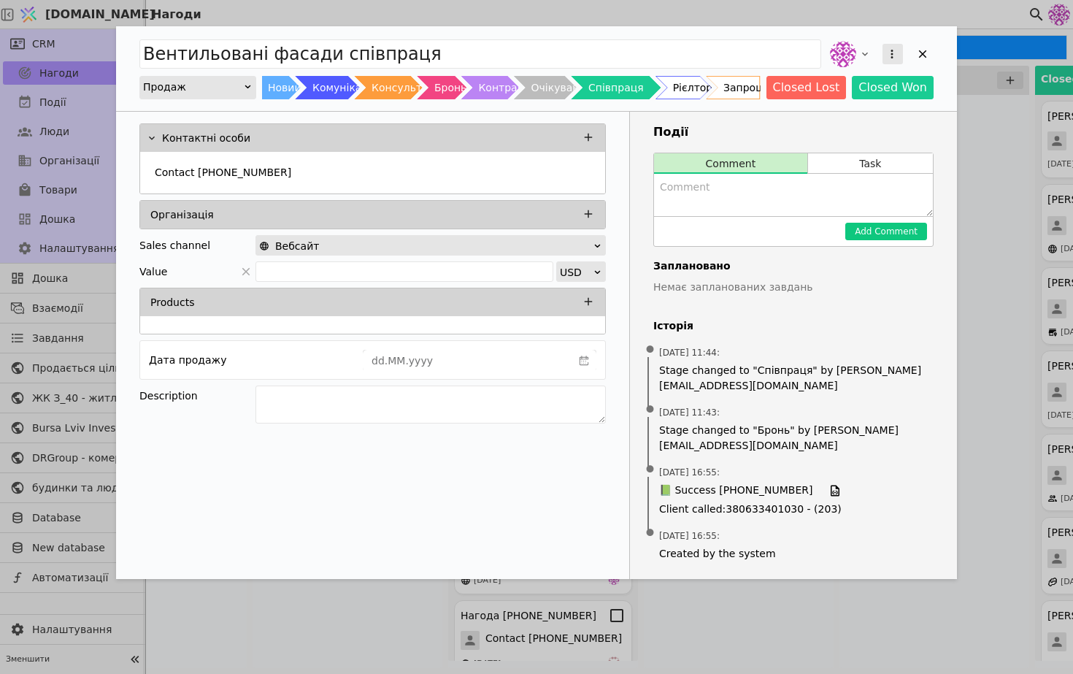
click at [891, 55] on icon "Add Opportunity" at bounding box center [892, 53] width 13 height 13
click at [843, 98] on div "Видалити" at bounding box center [816, 101] width 168 height 20
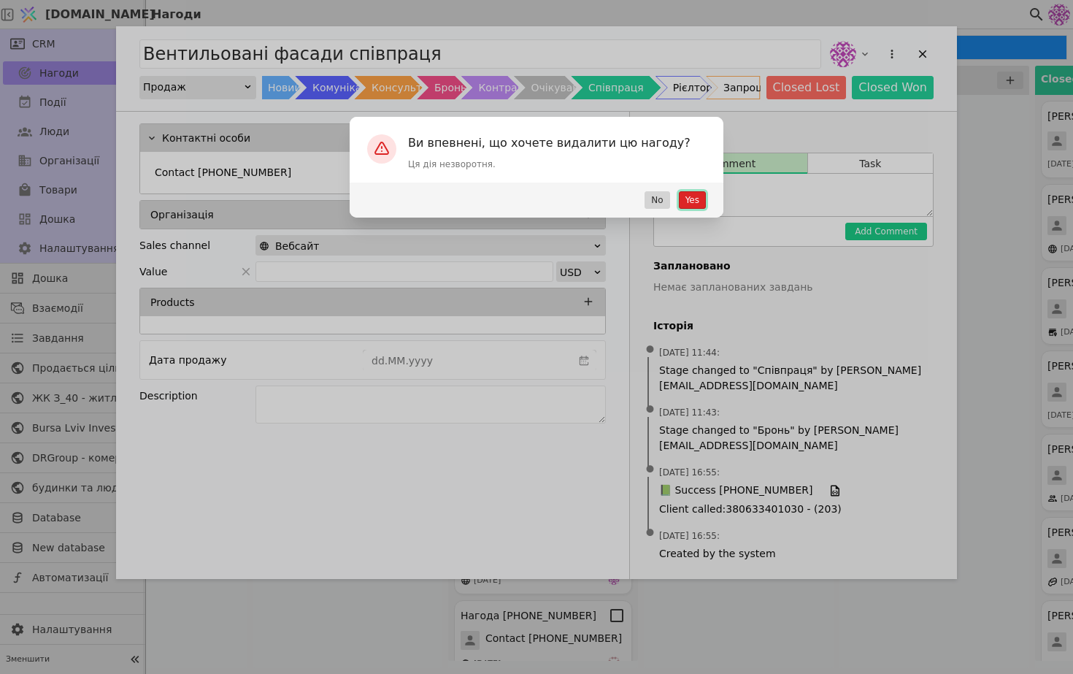
click at [694, 200] on button "Yes" at bounding box center [692, 200] width 27 height 18
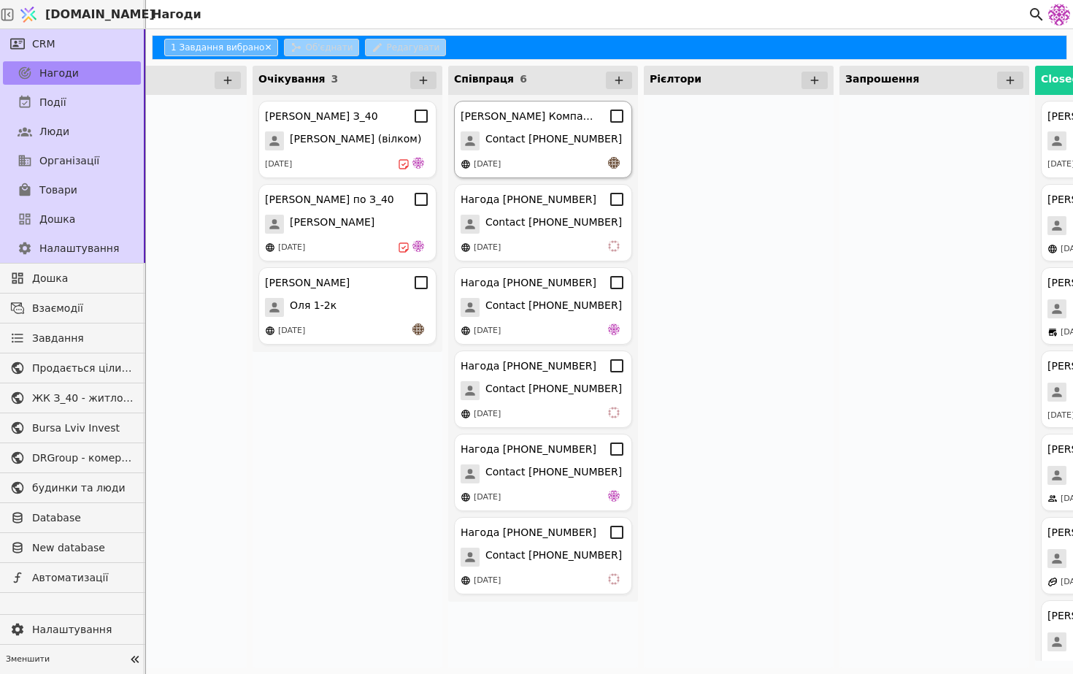
click at [552, 166] on div "[DATE]" at bounding box center [543, 164] width 165 height 15
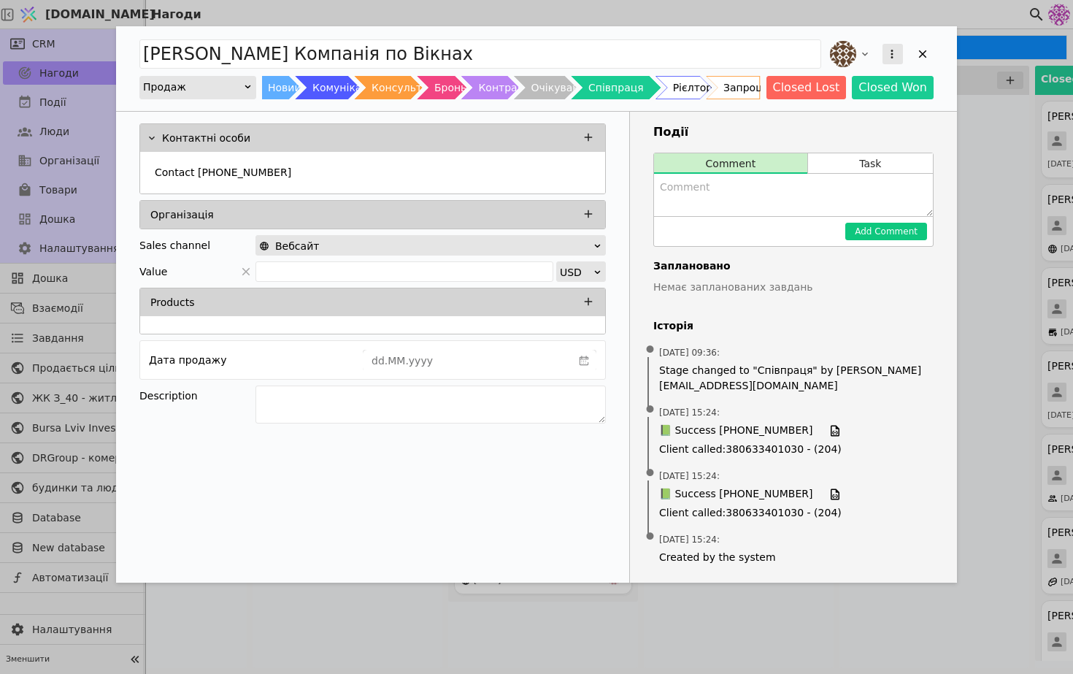
click at [896, 58] on icon "Add Opportunity" at bounding box center [892, 53] width 13 height 13
click at [798, 110] on div "Видалити" at bounding box center [816, 101] width 168 height 20
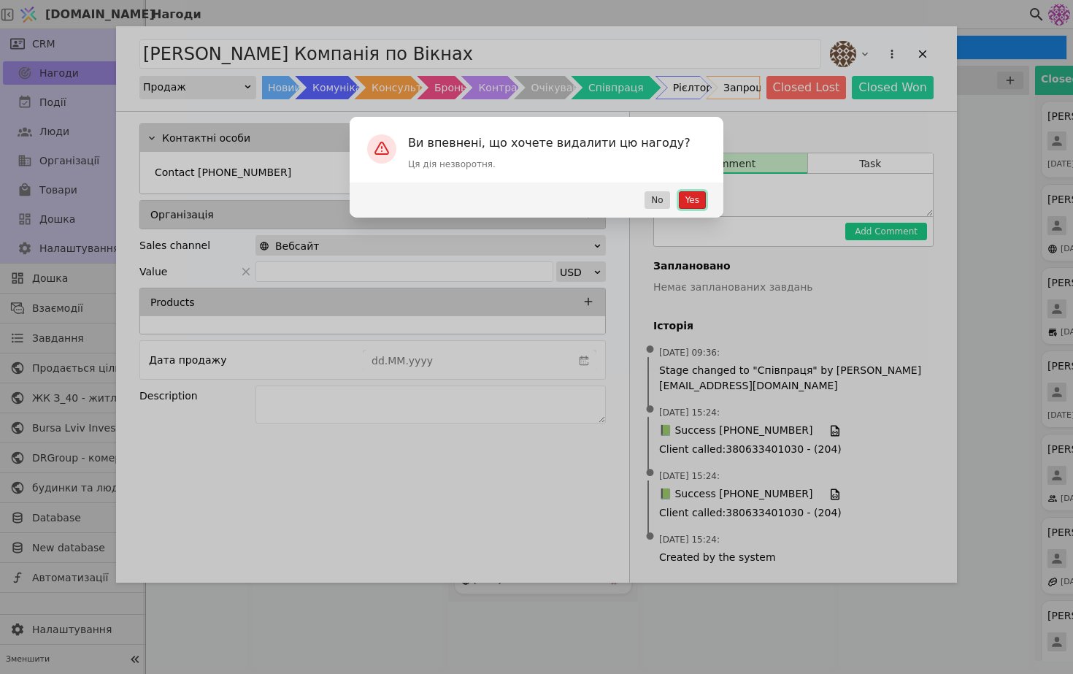
click at [697, 196] on button "Yes" at bounding box center [692, 200] width 27 height 18
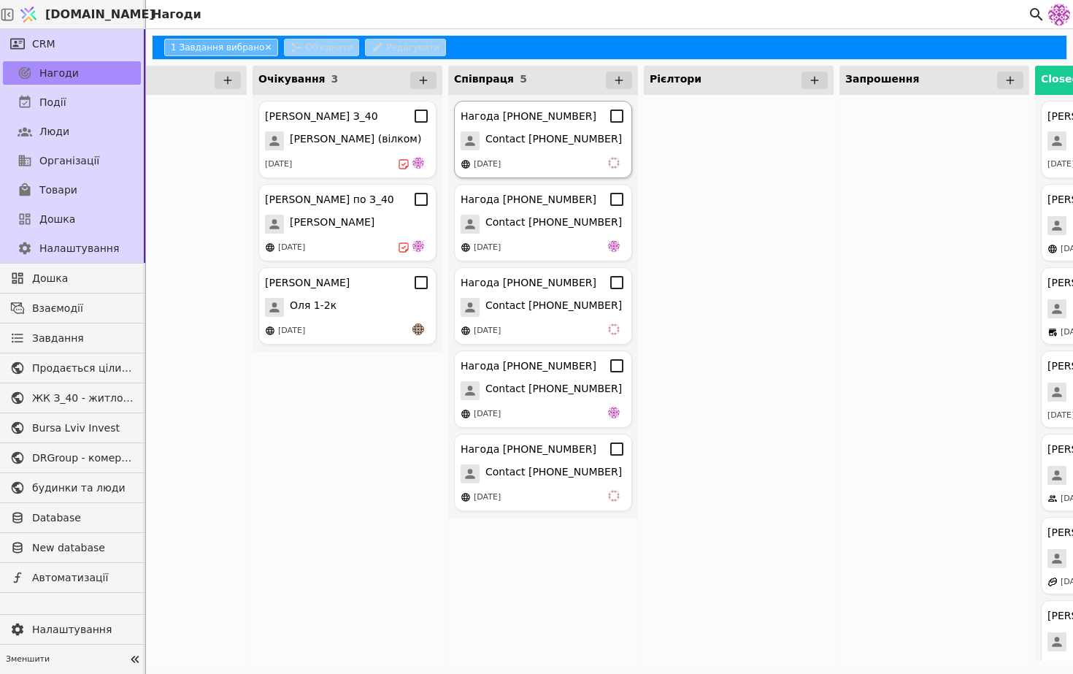
click at [535, 159] on div "[DATE]" at bounding box center [543, 164] width 165 height 15
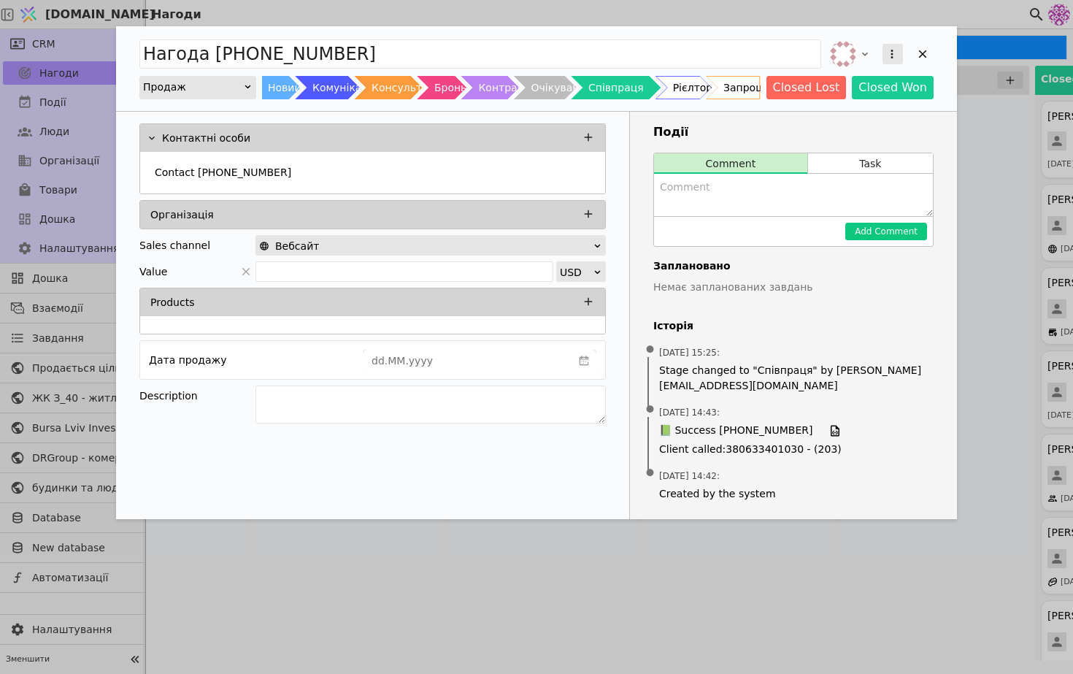
click at [895, 61] on button "Add Opportunity" at bounding box center [893, 54] width 20 height 20
click at [854, 100] on div "Видалити" at bounding box center [816, 101] width 168 height 20
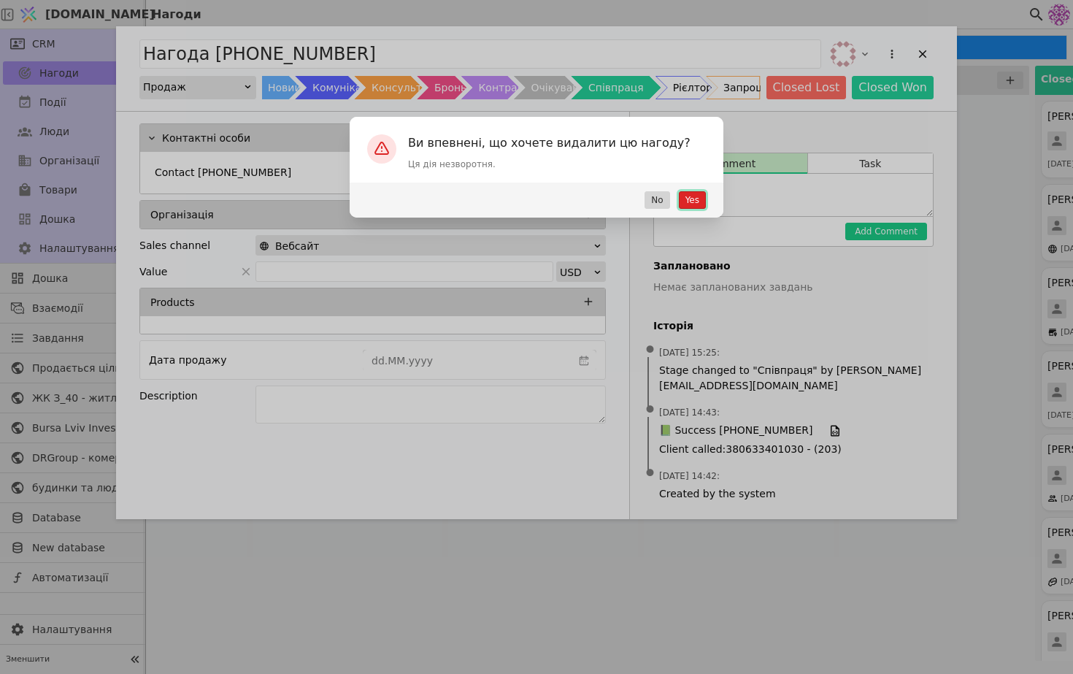
click at [700, 199] on button "Yes" at bounding box center [692, 200] width 27 height 18
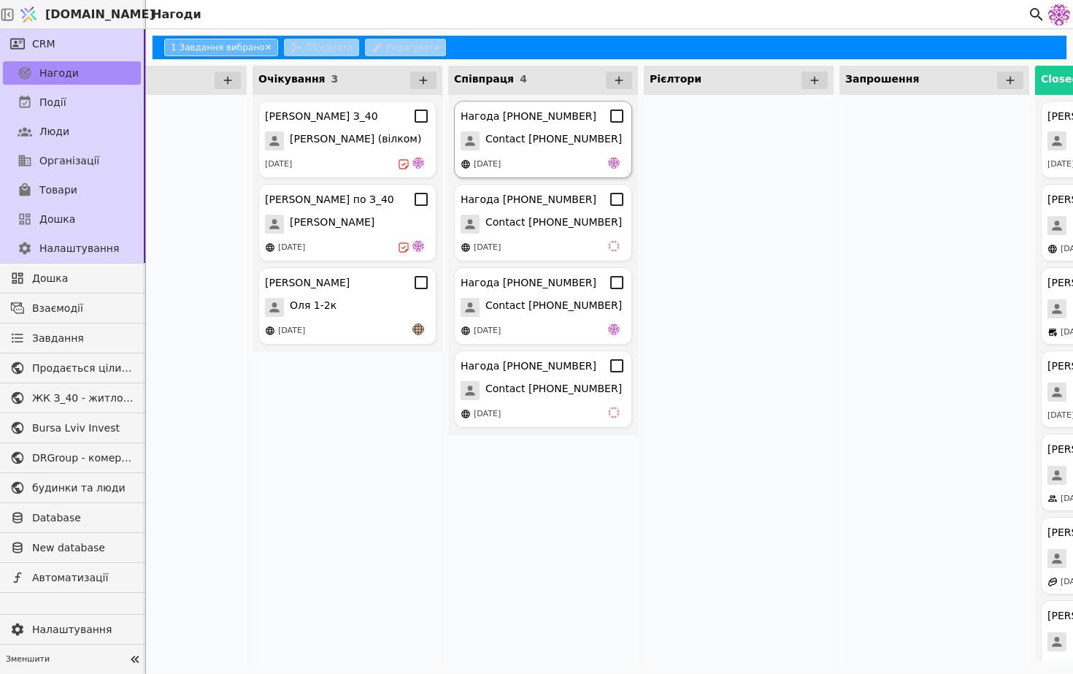
click at [559, 170] on div "[DATE]" at bounding box center [543, 164] width 165 height 15
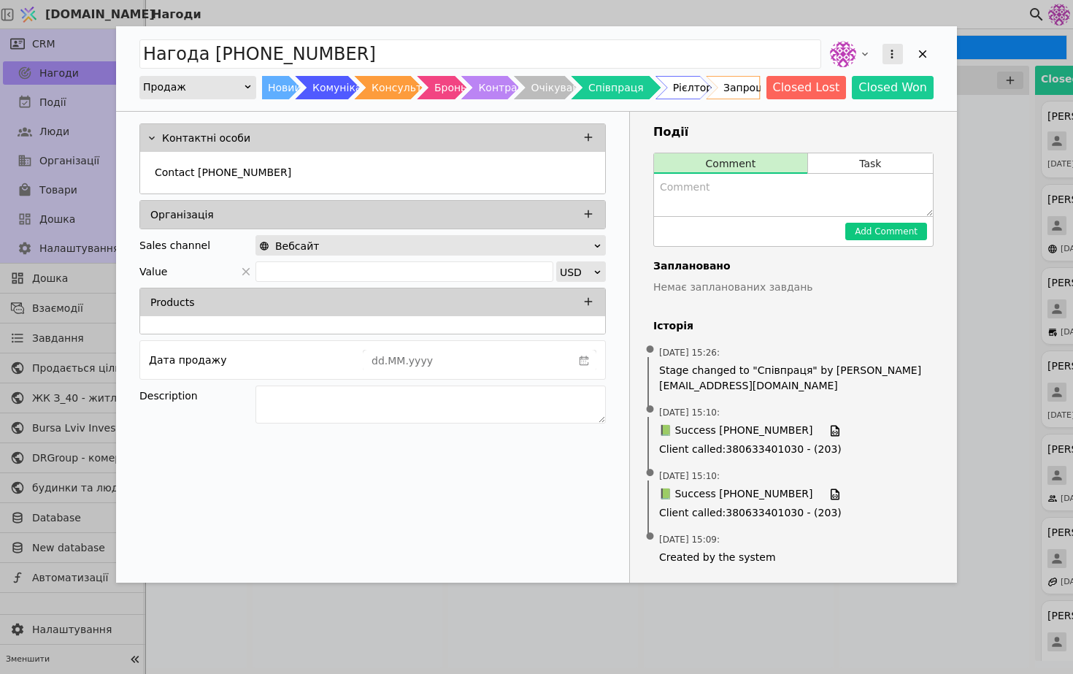
click at [891, 49] on icon "Add Opportunity" at bounding box center [892, 53] width 13 height 13
click at [845, 104] on div "Видалити" at bounding box center [816, 101] width 168 height 20
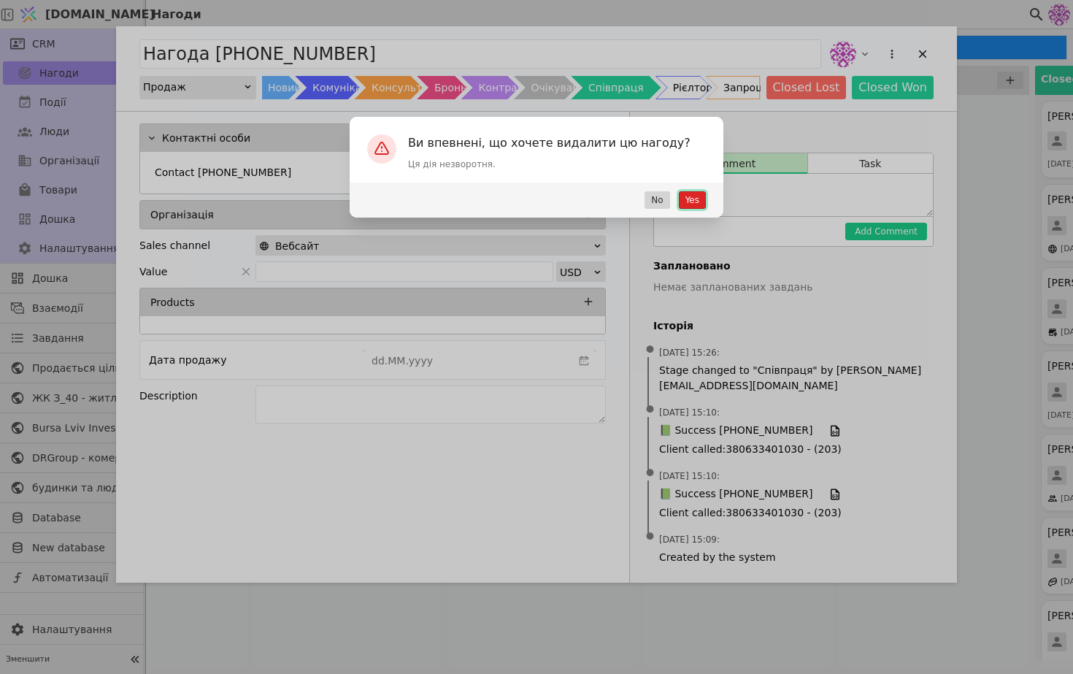
click at [705, 195] on button "Yes" at bounding box center [692, 200] width 27 height 18
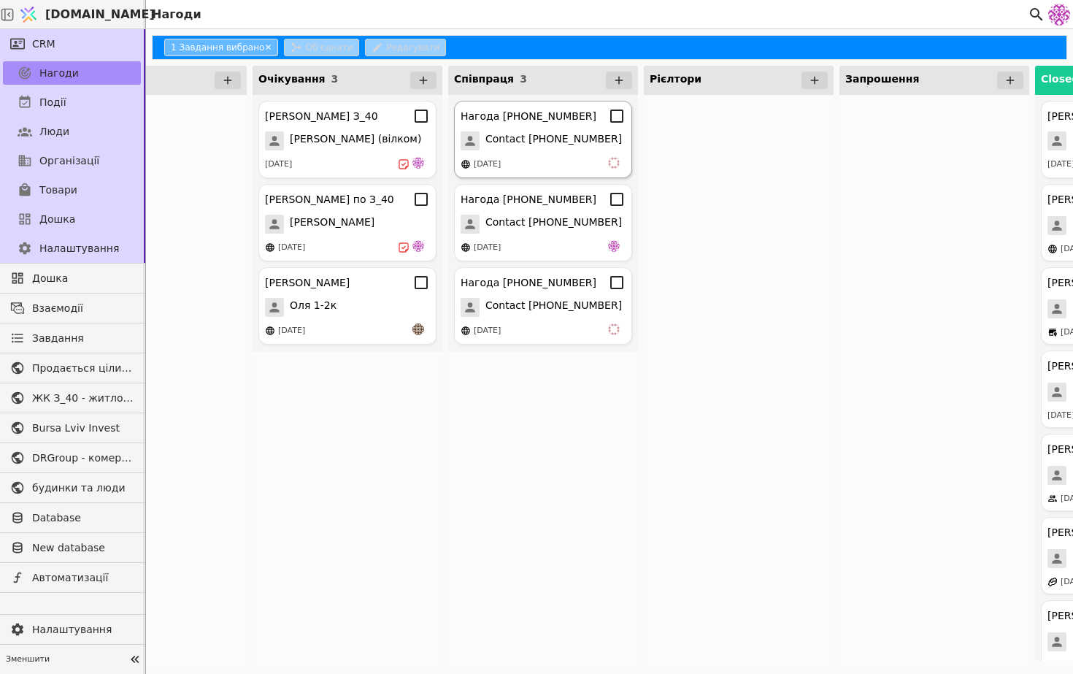
click at [581, 131] on span "Contact [PHONE_NUMBER]" at bounding box center [554, 140] width 137 height 19
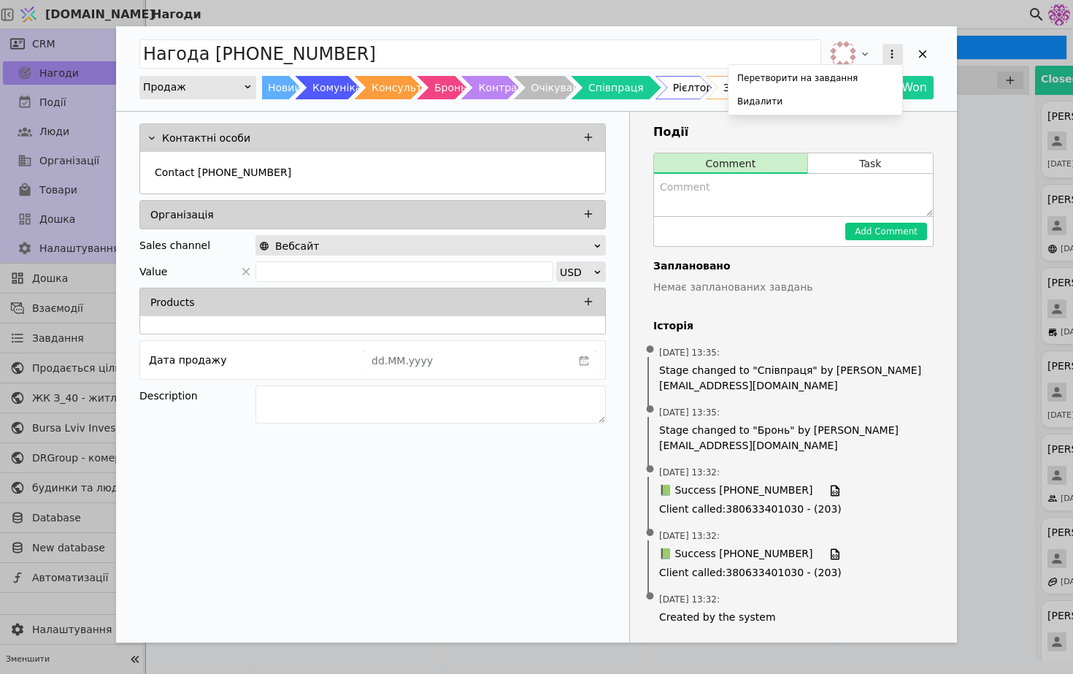
click at [886, 58] on icon "Add Opportunity" at bounding box center [892, 53] width 13 height 13
click at [853, 105] on div "Видалити" at bounding box center [816, 101] width 168 height 20
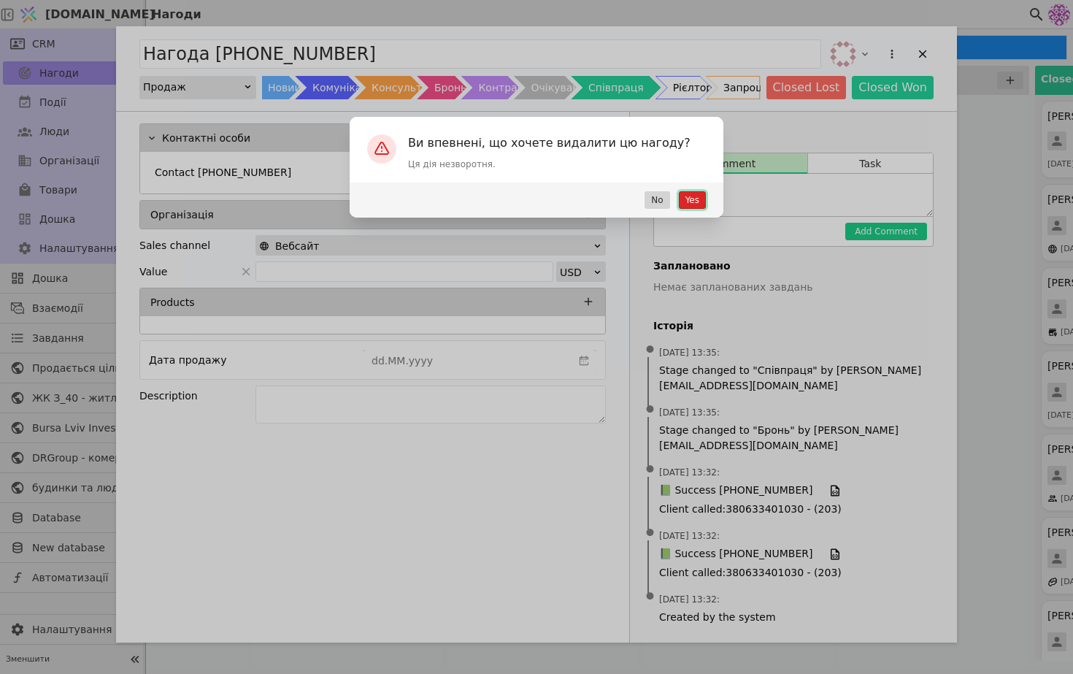
click at [684, 202] on button "Yes" at bounding box center [692, 200] width 27 height 18
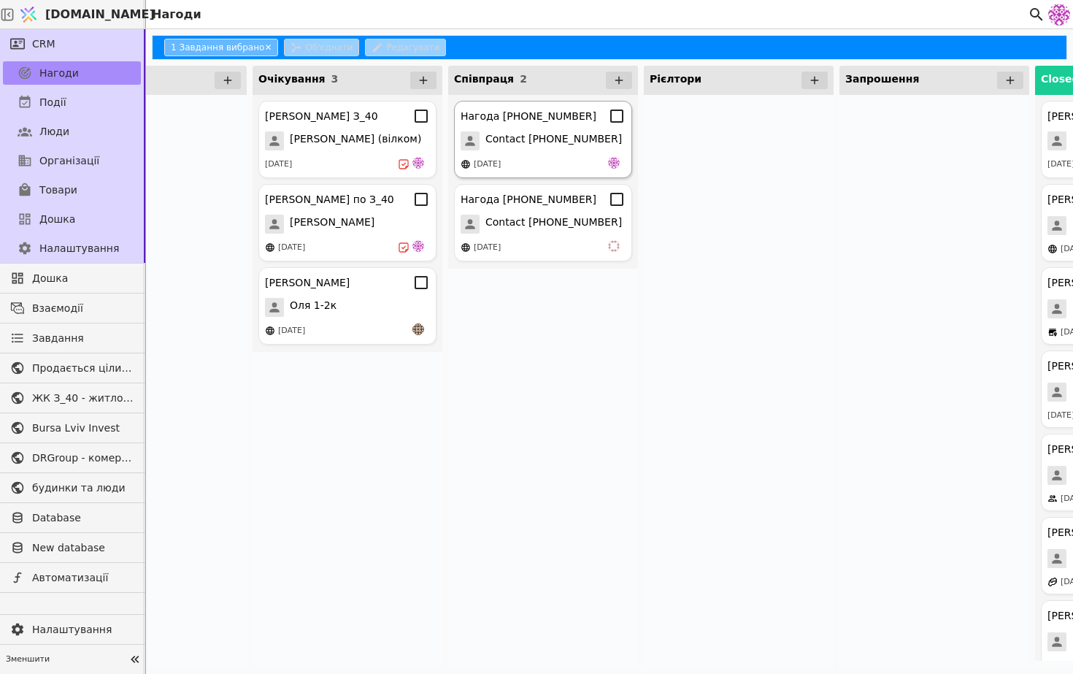
click at [567, 150] on span "Contact [PHONE_NUMBER]" at bounding box center [554, 140] width 137 height 19
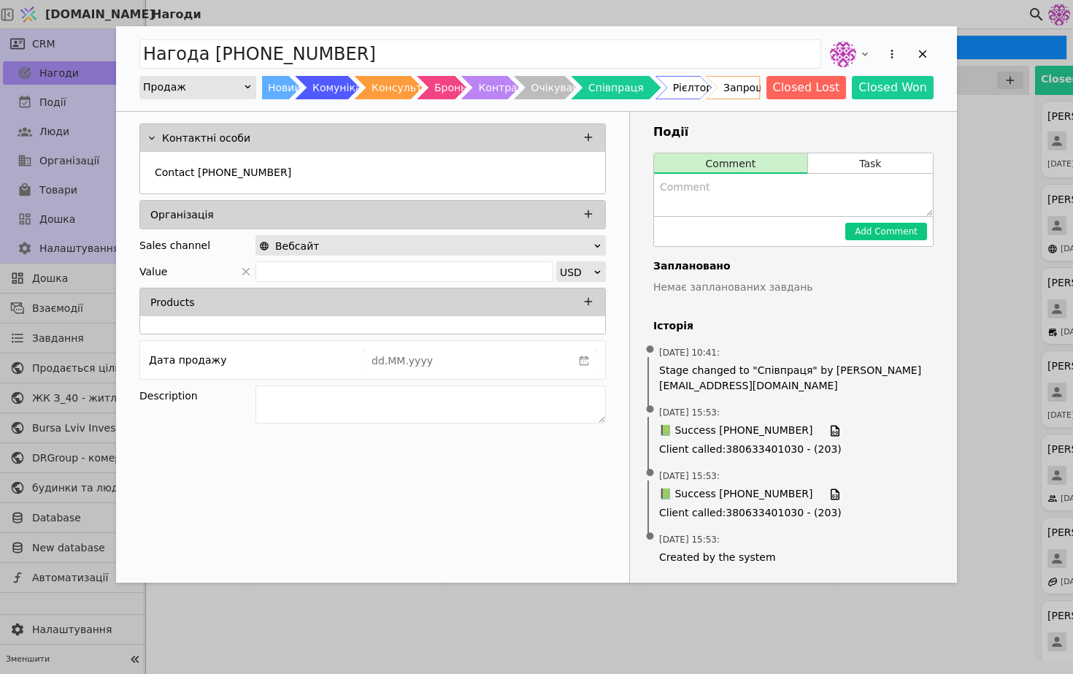
click at [878, 57] on div "Add Opportunity" at bounding box center [880, 54] width 107 height 32
click at [886, 57] on icon "Add Opportunity" at bounding box center [892, 53] width 13 height 13
click at [844, 102] on div "Видалити" at bounding box center [816, 101] width 168 height 20
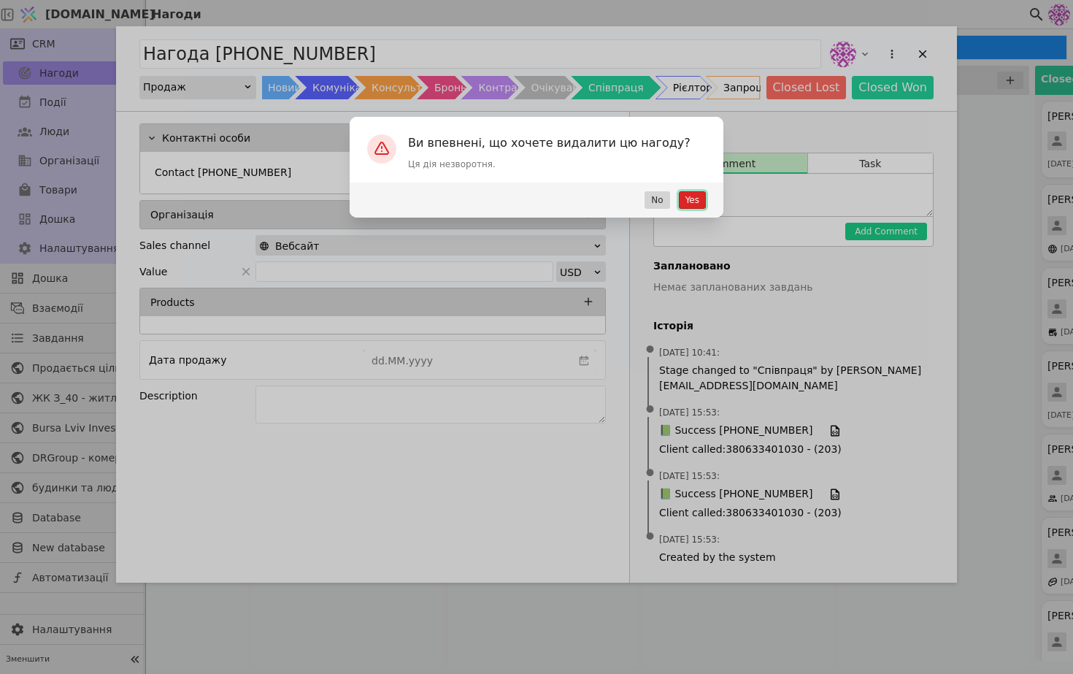
click at [695, 198] on button "Yes" at bounding box center [692, 200] width 27 height 18
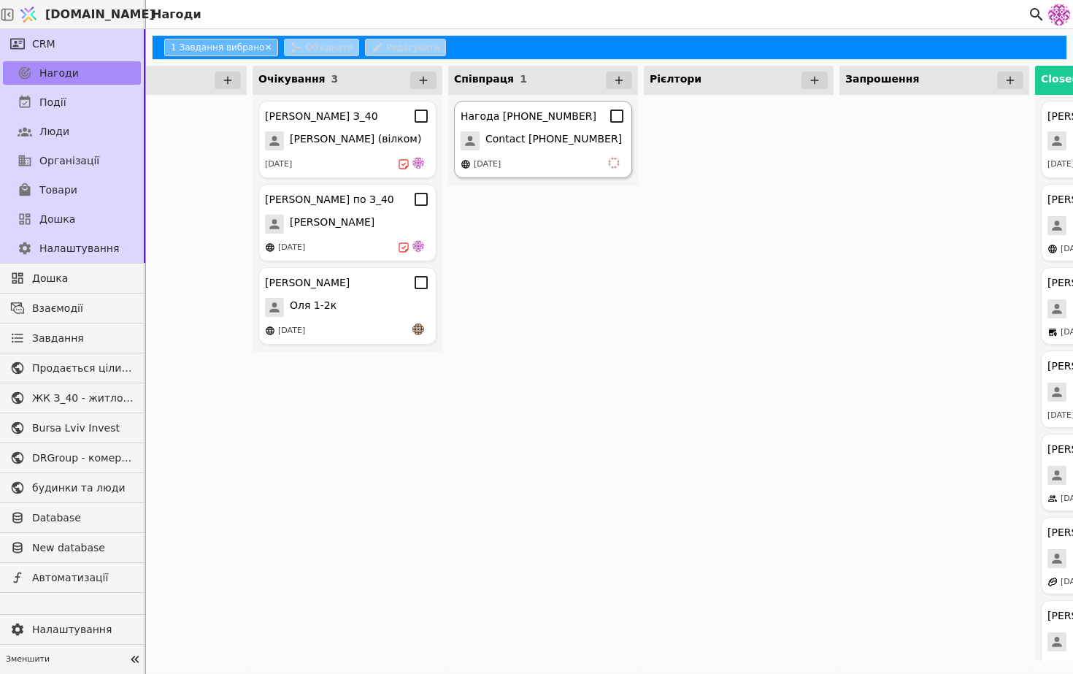
click at [543, 150] on span "Contact [PHONE_NUMBER]" at bounding box center [554, 140] width 137 height 19
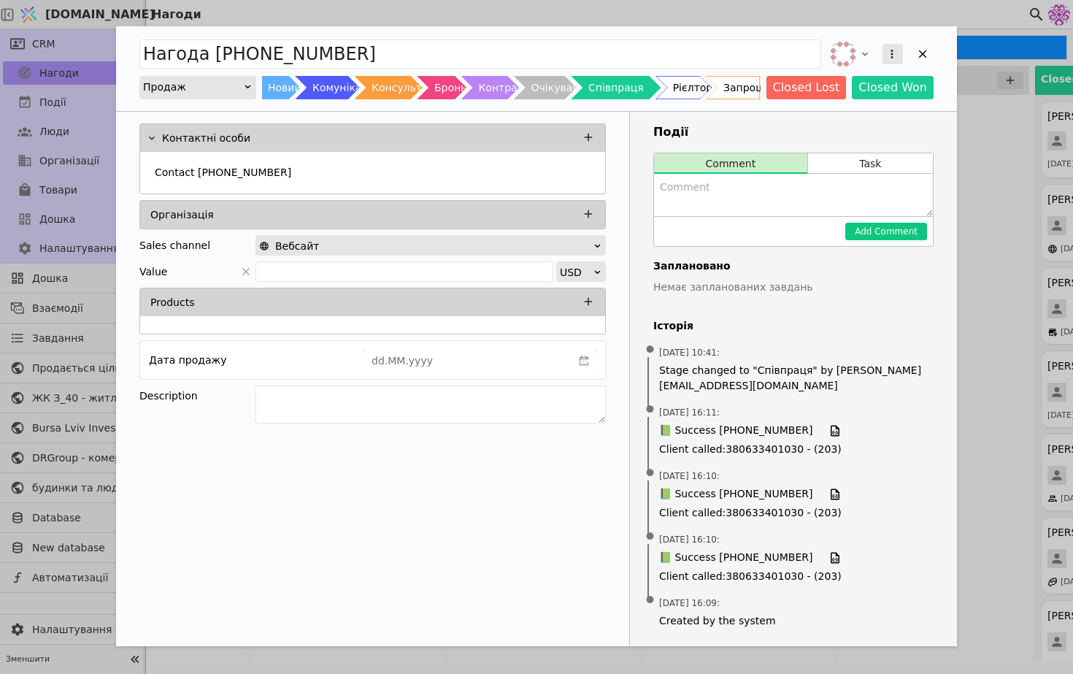
click at [891, 54] on icon "Add Opportunity" at bounding box center [892, 54] width 2 height 9
click at [864, 112] on div "Перетворити на завдання Видалити" at bounding box center [816, 90] width 174 height 50
click at [863, 102] on div "Видалити" at bounding box center [816, 101] width 168 height 20
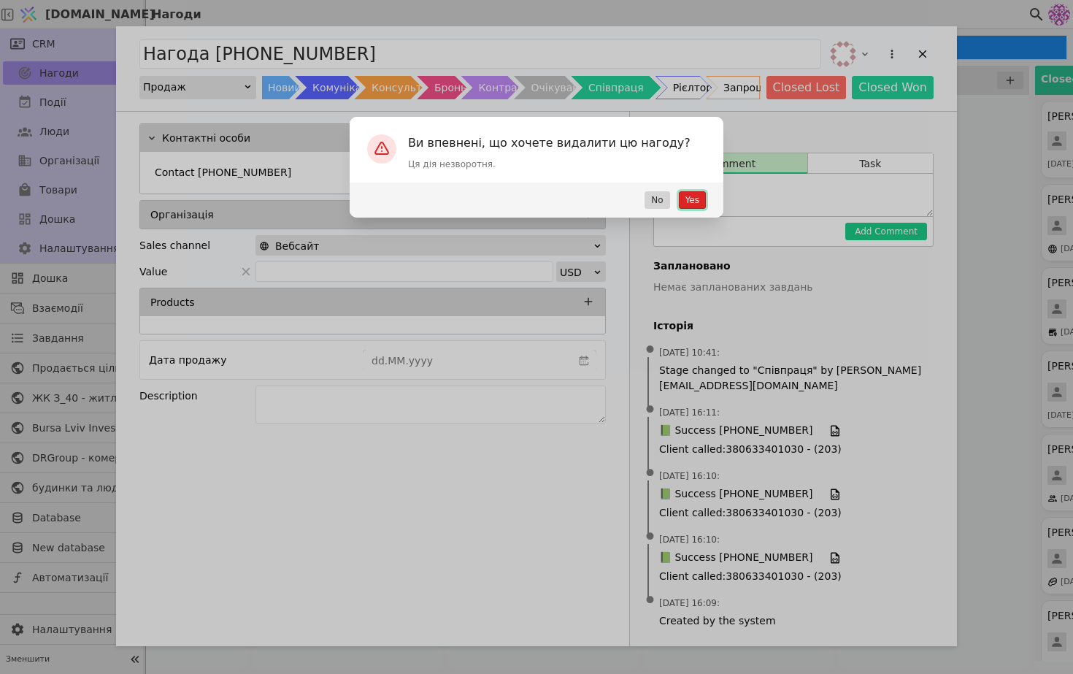
click at [699, 191] on button "Yes" at bounding box center [692, 200] width 27 height 18
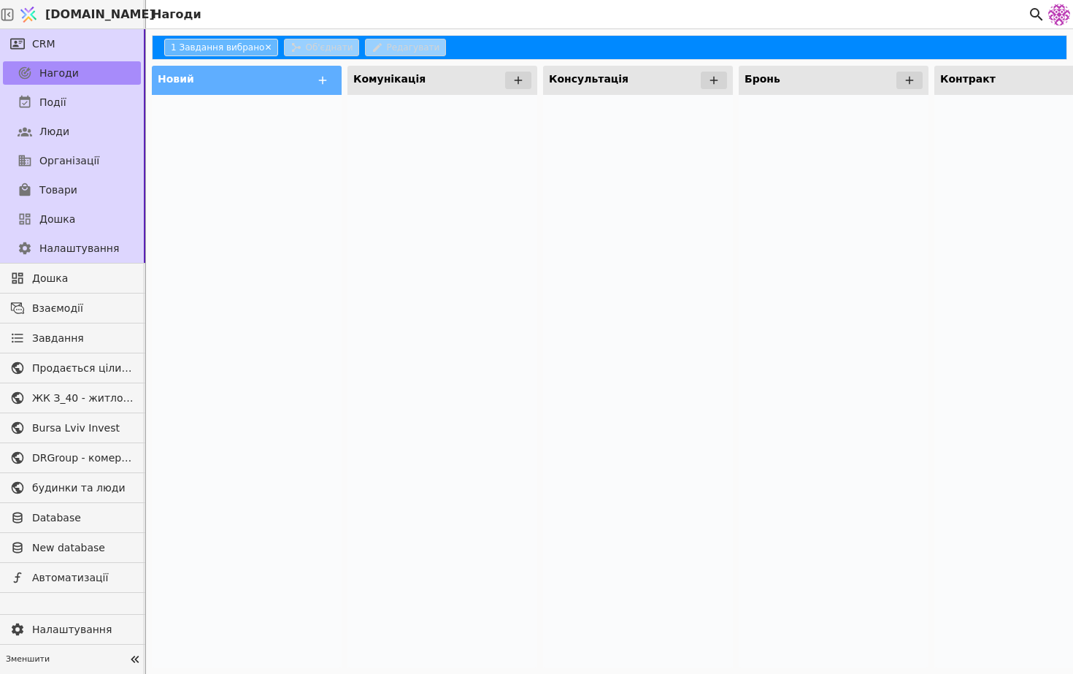
click at [617, 212] on div at bounding box center [638, 381] width 190 height 573
click at [262, 47] on button "1 Завдання вибрано ✕" at bounding box center [221, 48] width 114 height 18
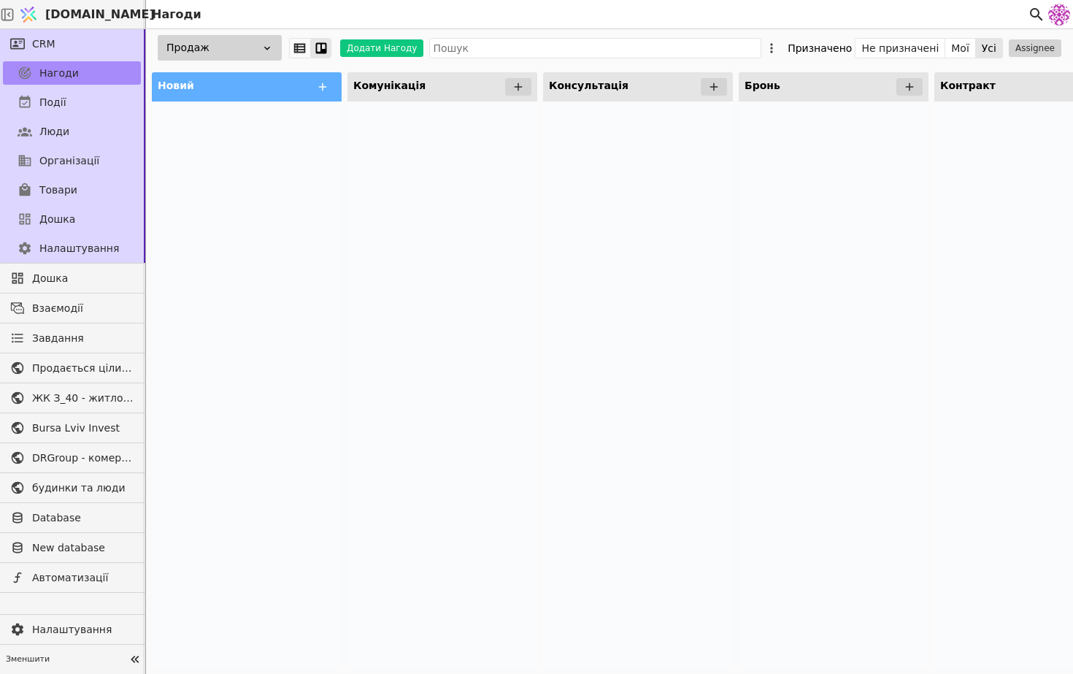
click at [265, 55] on div "Продаж" at bounding box center [220, 48] width 124 height 26
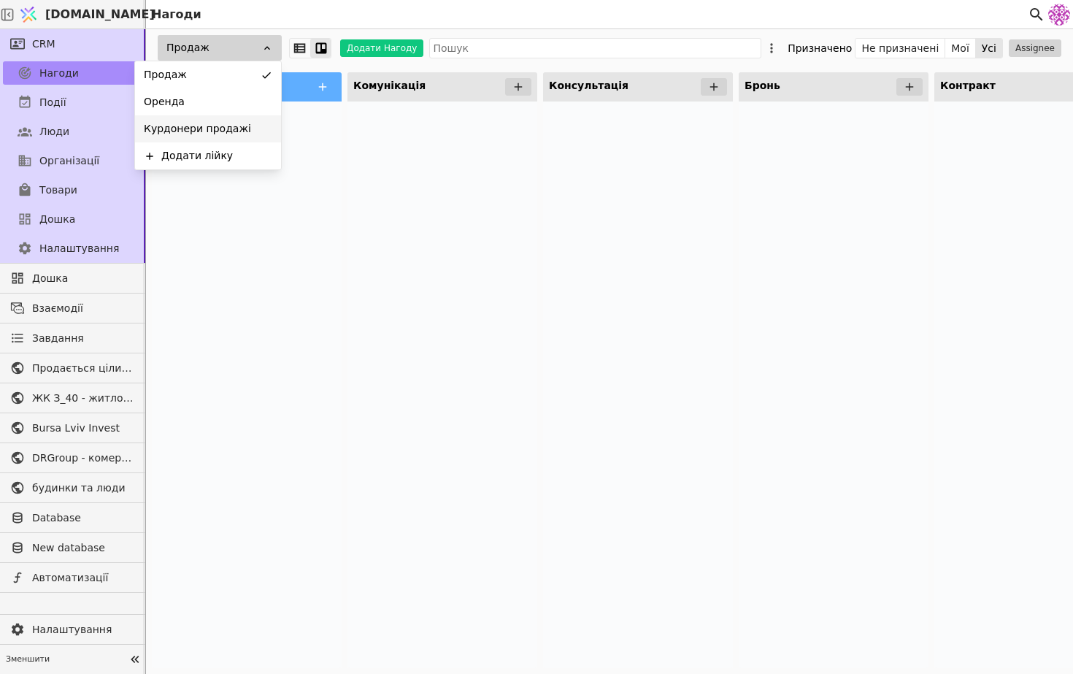
click at [254, 129] on div "Курдонери продажі" at bounding box center [208, 128] width 146 height 27
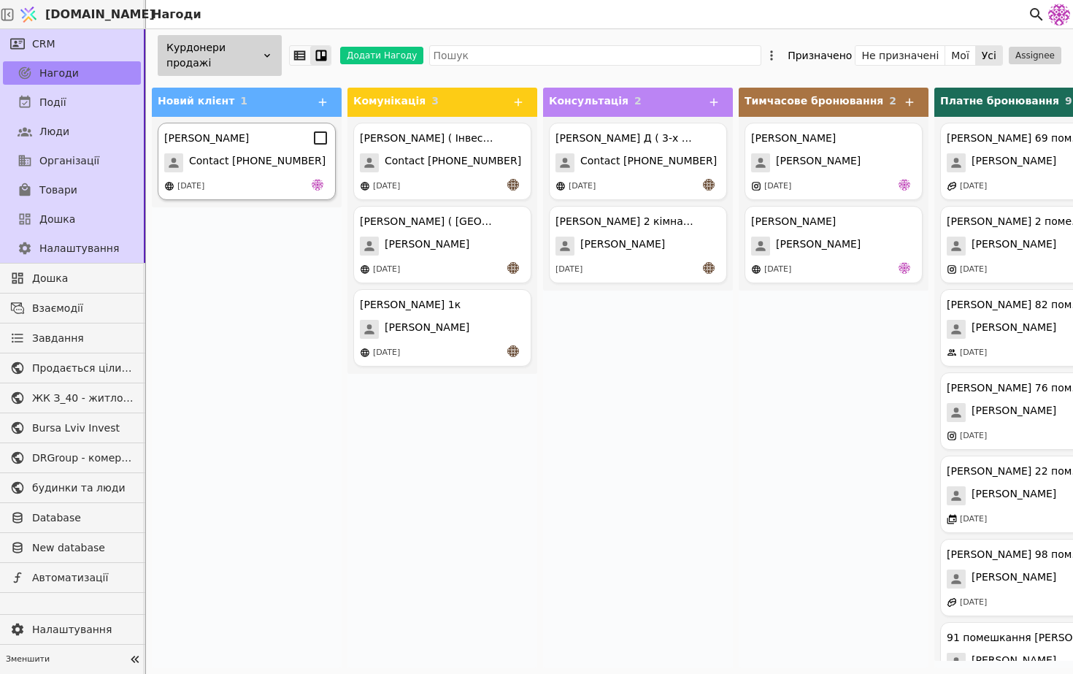
click at [275, 177] on div "[PERSON_NAME] Contact [PHONE_NUMBER] [DATE]" at bounding box center [247, 161] width 178 height 77
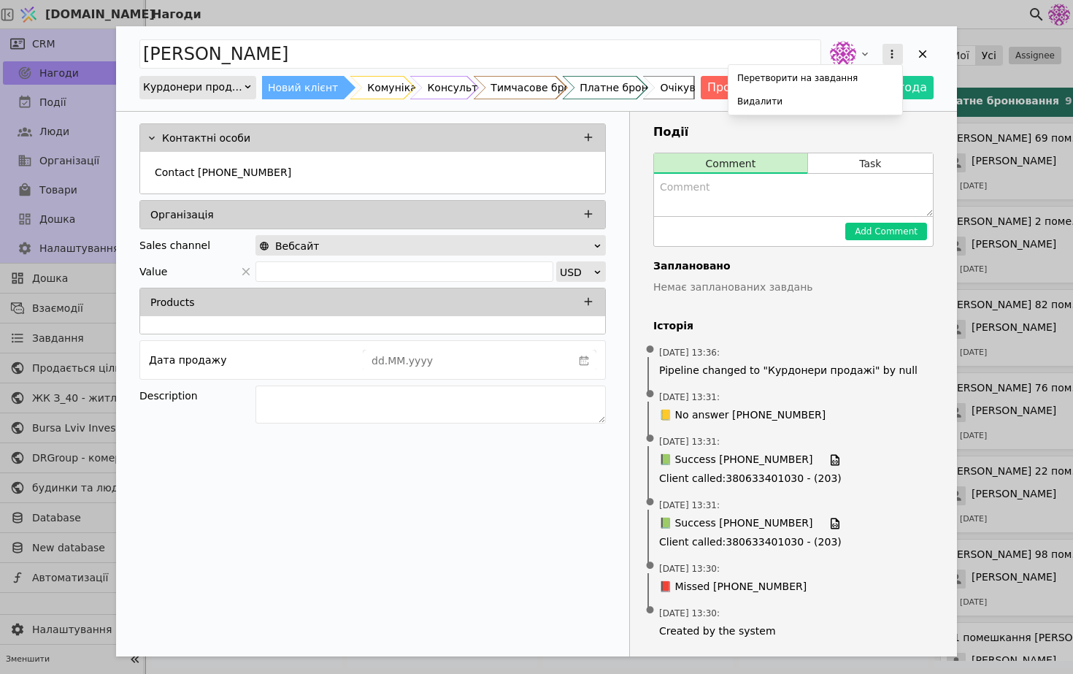
click at [899, 52] on button "Add Opportunity" at bounding box center [893, 54] width 20 height 20
click at [228, 83] on div "[PERSON_NAME] на завдання Видалити Курдонери продажі Новий клієнт Комунікація К…" at bounding box center [536, 68] width 841 height 85
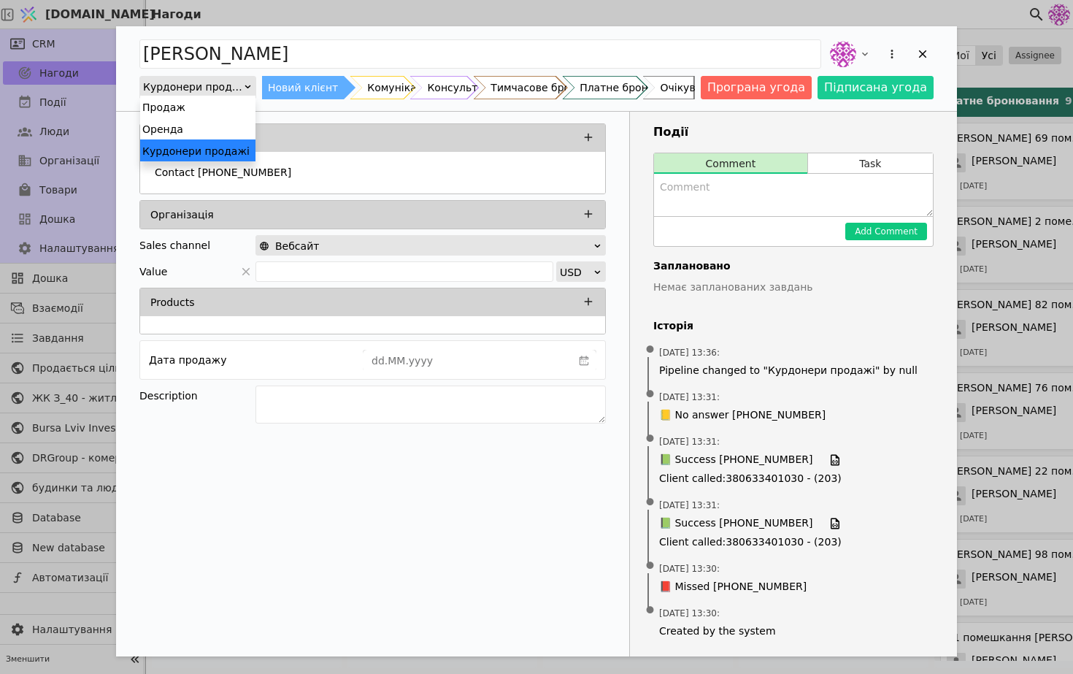
click at [228, 83] on div "Курдонери продажі" at bounding box center [193, 87] width 100 height 20
click at [232, 109] on div "Продаж" at bounding box center [197, 107] width 115 height 22
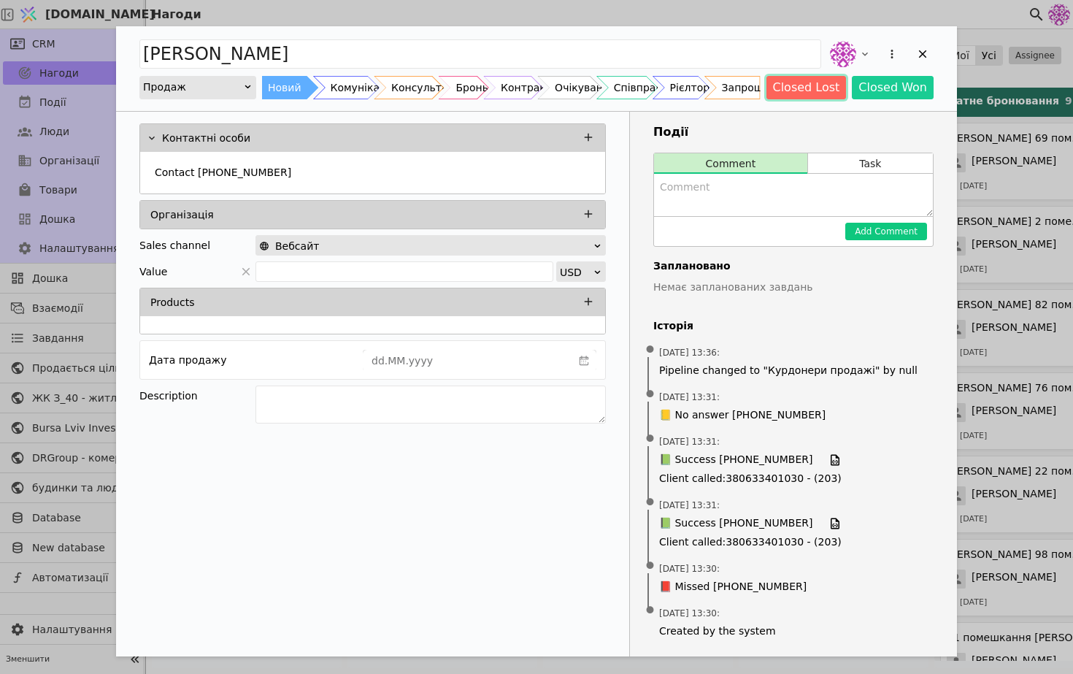
click at [805, 80] on button "Closed Lost" at bounding box center [807, 87] width 80 height 23
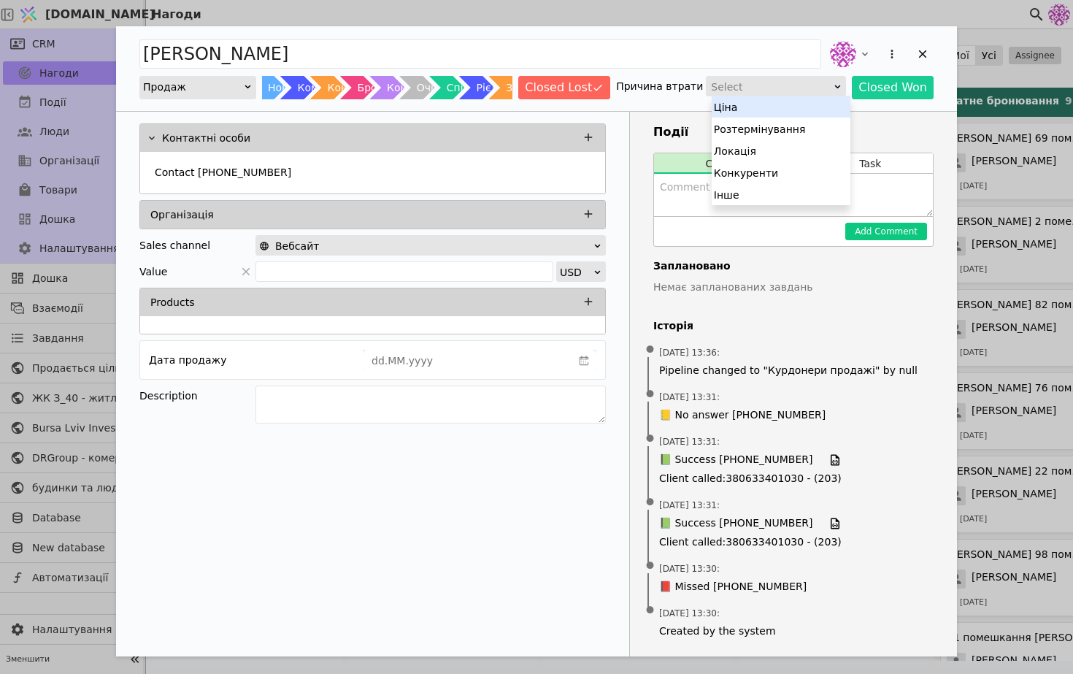
click at [813, 88] on div "Select" at bounding box center [771, 87] width 120 height 20
click at [748, 196] on div "Інше" at bounding box center [781, 194] width 139 height 22
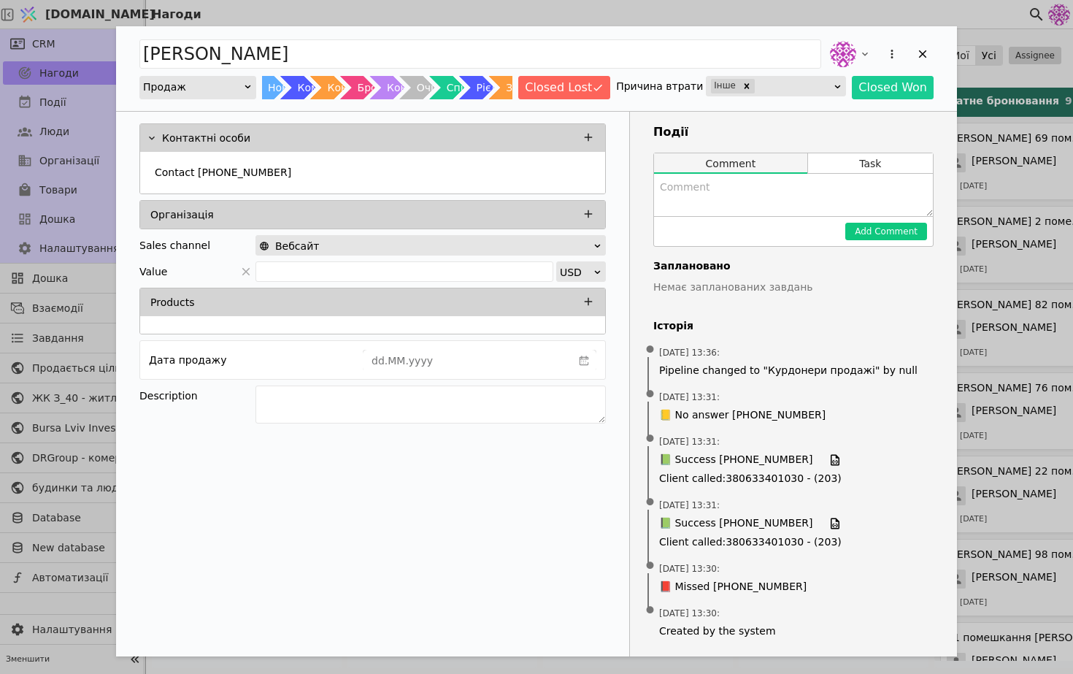
click at [800, 161] on button "Comment" at bounding box center [730, 163] width 153 height 20
click at [787, 190] on textarea "Add Opportunity" at bounding box center [793, 195] width 279 height 42
type textarea "Не виходить на зв'язок"
click at [910, 234] on button "Add Comment" at bounding box center [886, 232] width 82 height 18
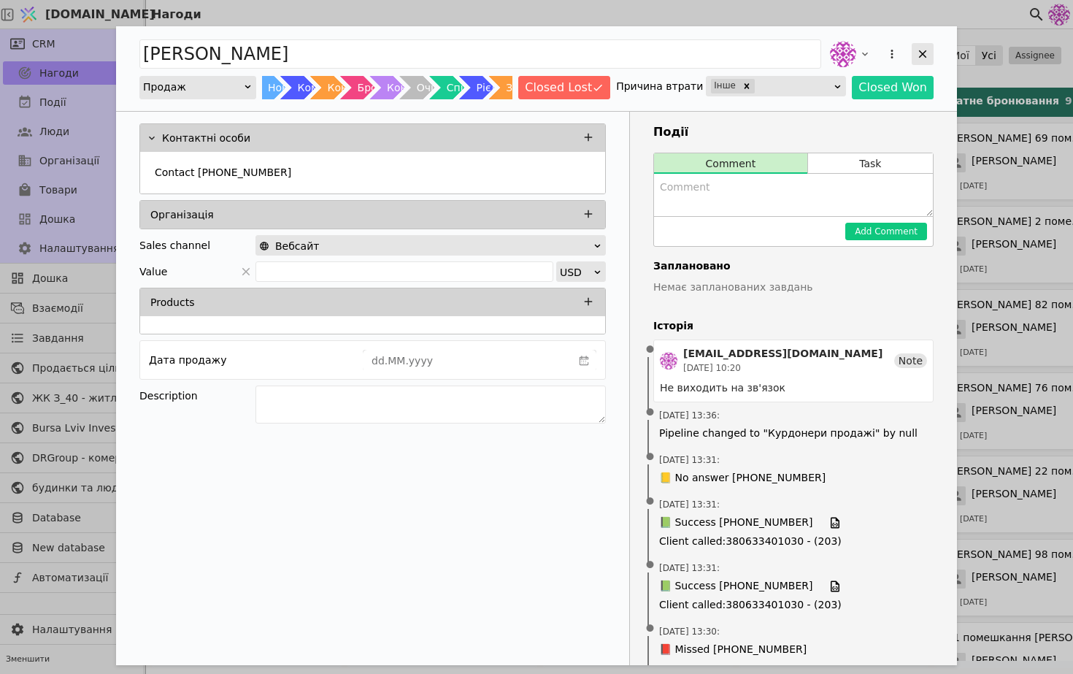
click at [921, 53] on icon "Add Opportunity" at bounding box center [923, 54] width 8 height 8
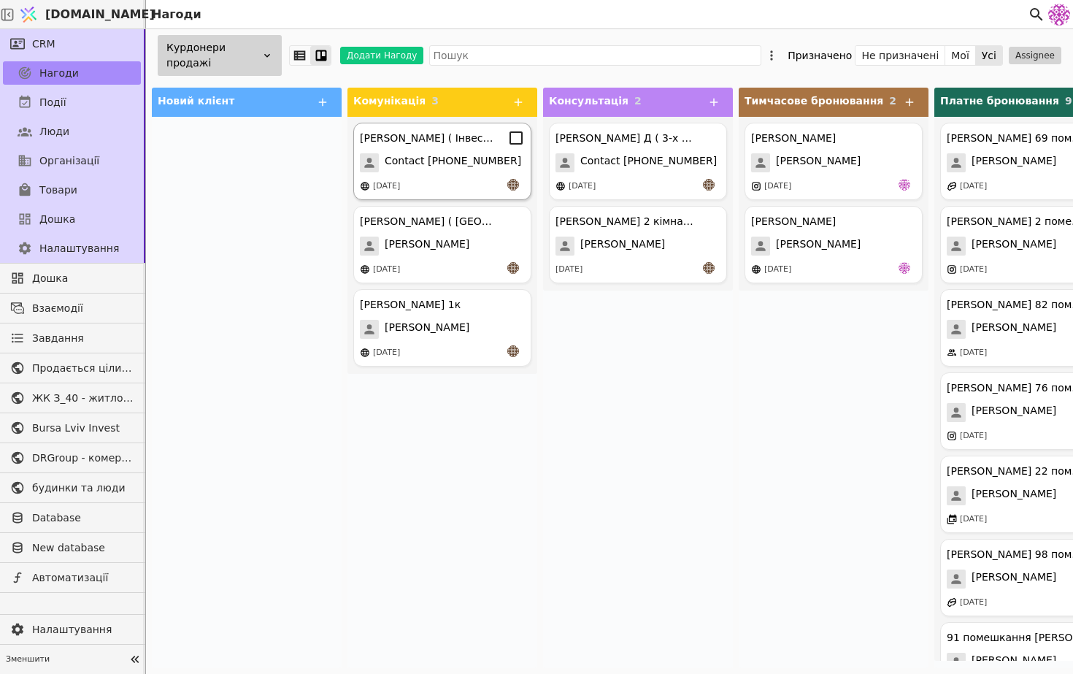
click at [400, 183] on div "[DATE]" at bounding box center [386, 186] width 27 height 12
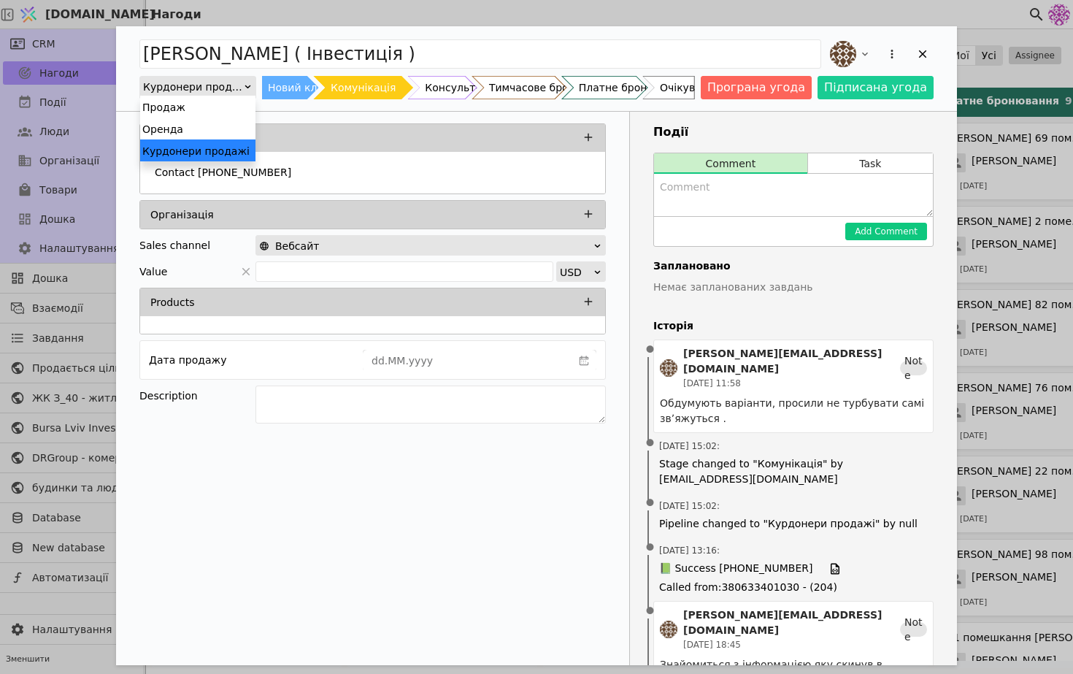
click at [208, 91] on div "Курдонери продажі" at bounding box center [193, 87] width 100 height 20
click at [216, 107] on div "Продаж" at bounding box center [197, 107] width 115 height 22
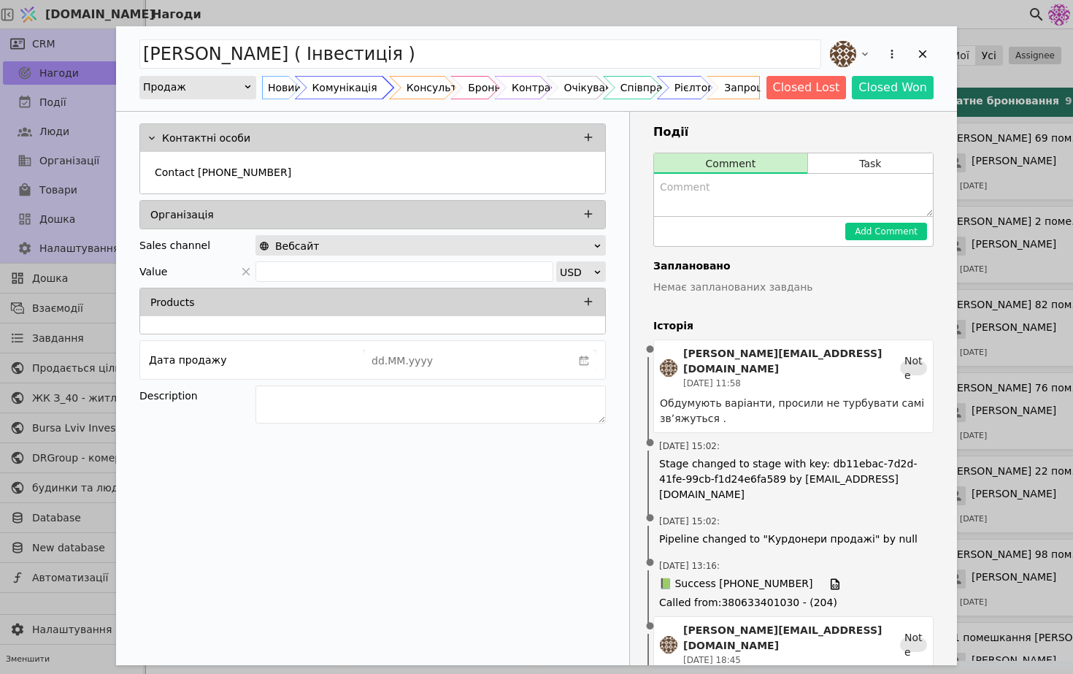
click at [325, 96] on div "Комунікація" at bounding box center [344, 87] width 65 height 23
click at [932, 63] on div "Add Opportunity" at bounding box center [923, 54] width 22 height 22
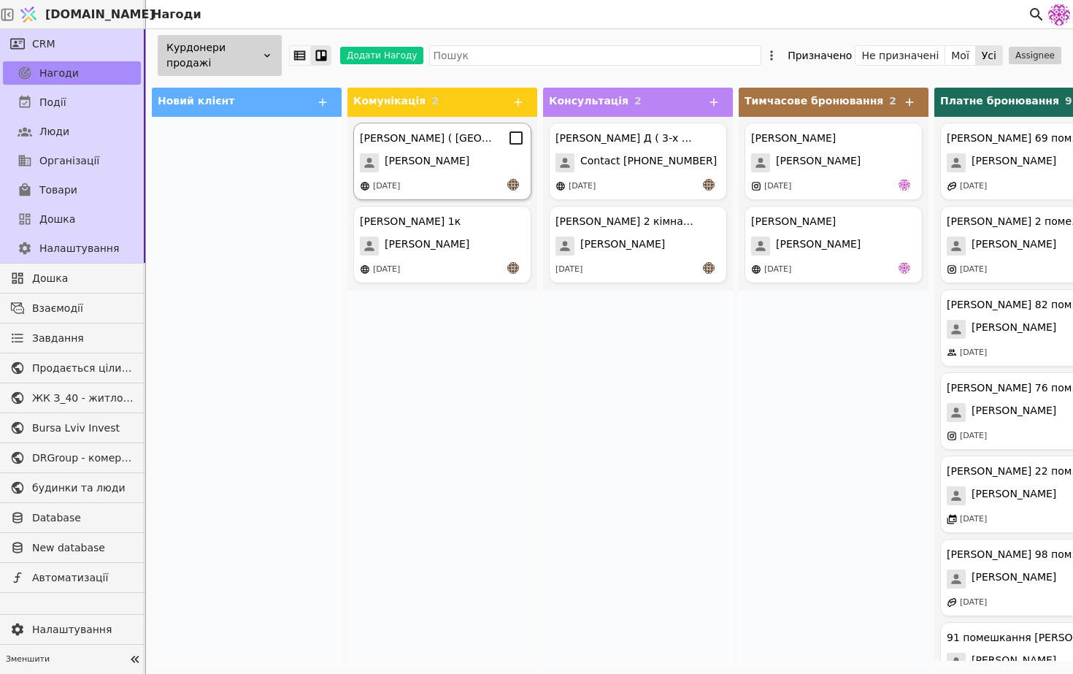
click at [425, 175] on div "[PERSON_NAME] ( [GEOGRAPHIC_DATA] ) [PERSON_NAME] [DATE]" at bounding box center [442, 161] width 178 height 77
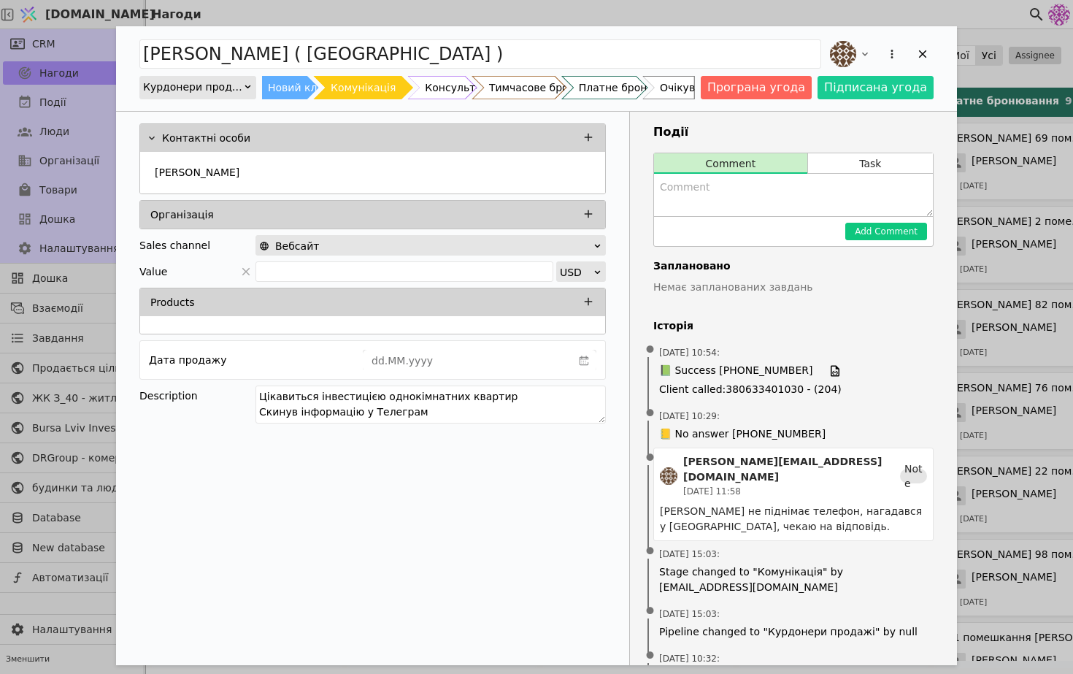
click at [235, 89] on div "Курдонери продажі" at bounding box center [193, 87] width 100 height 20
click at [229, 108] on div "Продаж" at bounding box center [197, 107] width 115 height 22
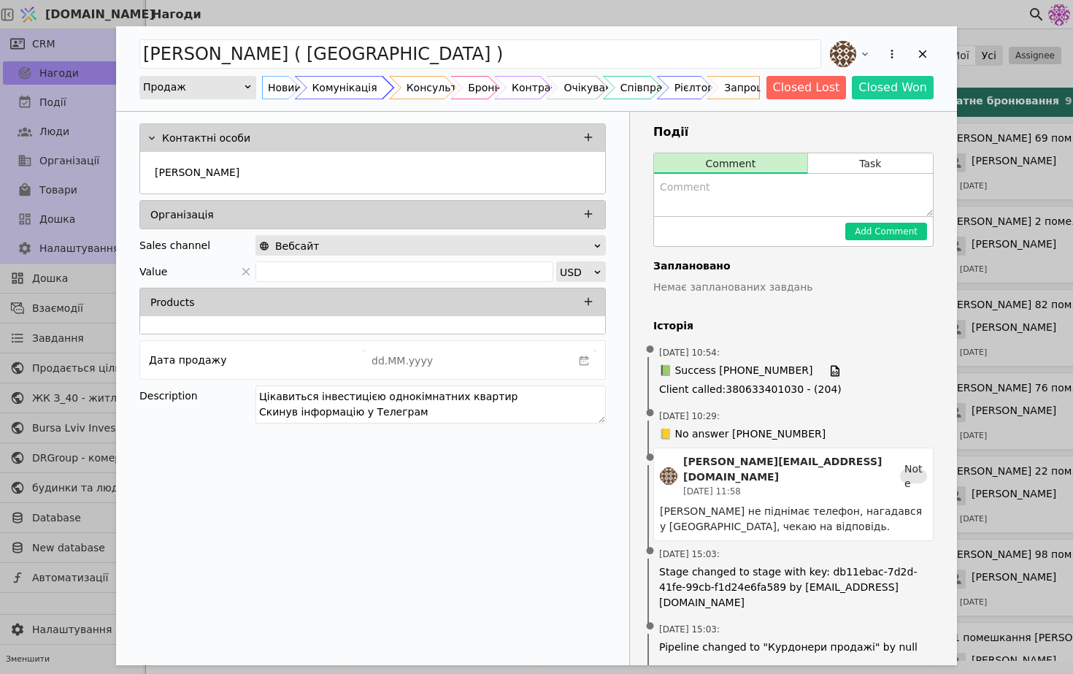
click at [346, 96] on div "Комунікація" at bounding box center [344, 87] width 65 height 23
click at [919, 55] on icon "Add Opportunity" at bounding box center [922, 53] width 13 height 13
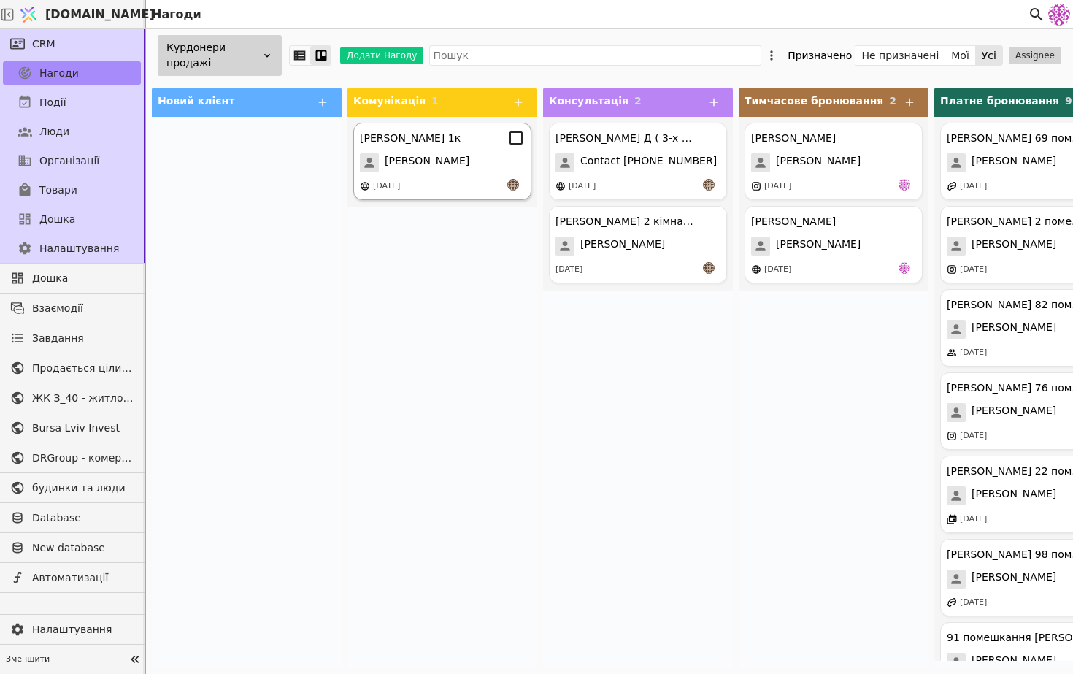
click at [483, 186] on div "[DATE]" at bounding box center [442, 186] width 165 height 15
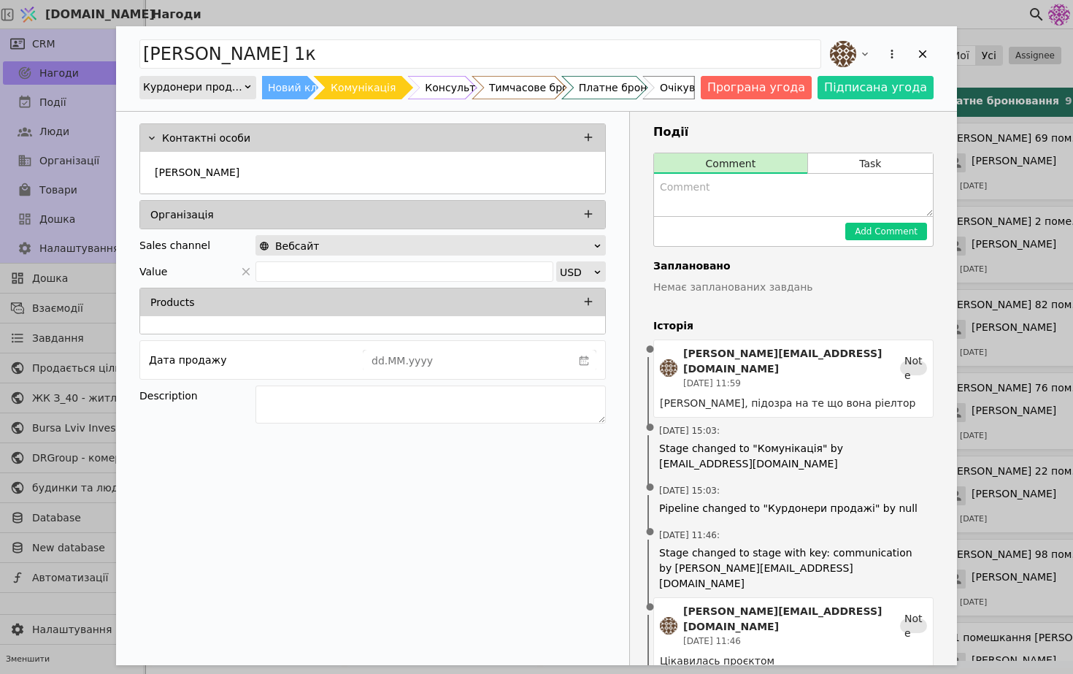
click at [197, 88] on div "Курдонери продажі" at bounding box center [193, 87] width 100 height 20
click at [207, 110] on div "Продаж" at bounding box center [197, 107] width 115 height 22
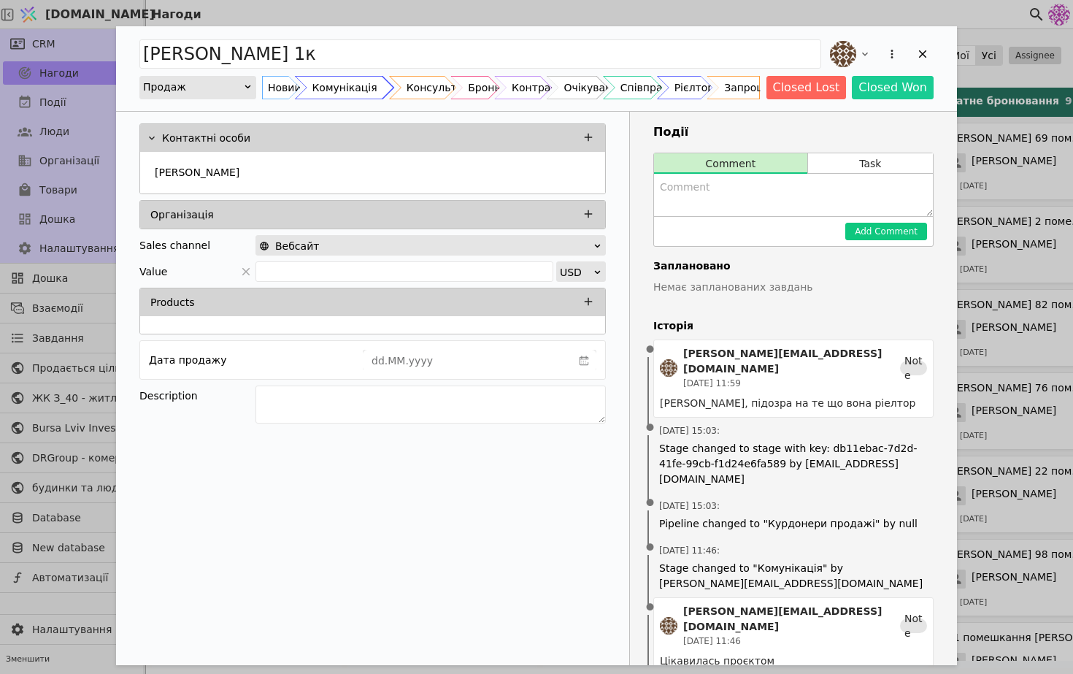
click at [323, 91] on div "Комунікація" at bounding box center [344, 87] width 65 height 23
click at [931, 56] on div "Add Opportunity" at bounding box center [923, 54] width 22 height 22
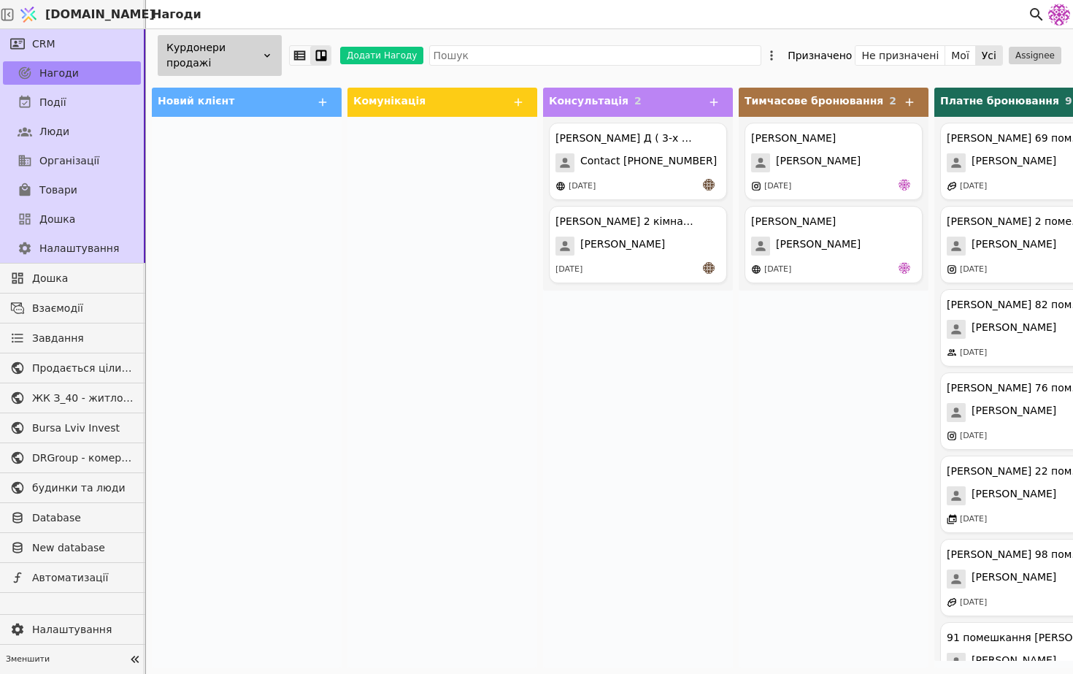
click at [177, 43] on div "Курдонери продажі" at bounding box center [220, 55] width 124 height 41
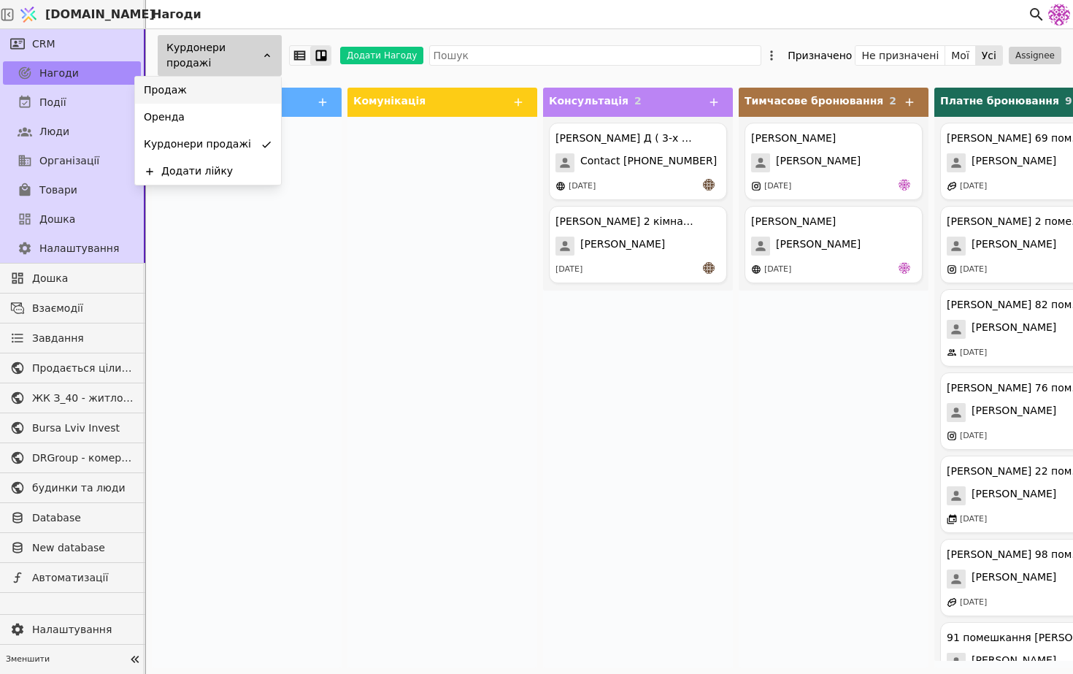
click at [220, 94] on div "Продаж" at bounding box center [208, 90] width 146 height 27
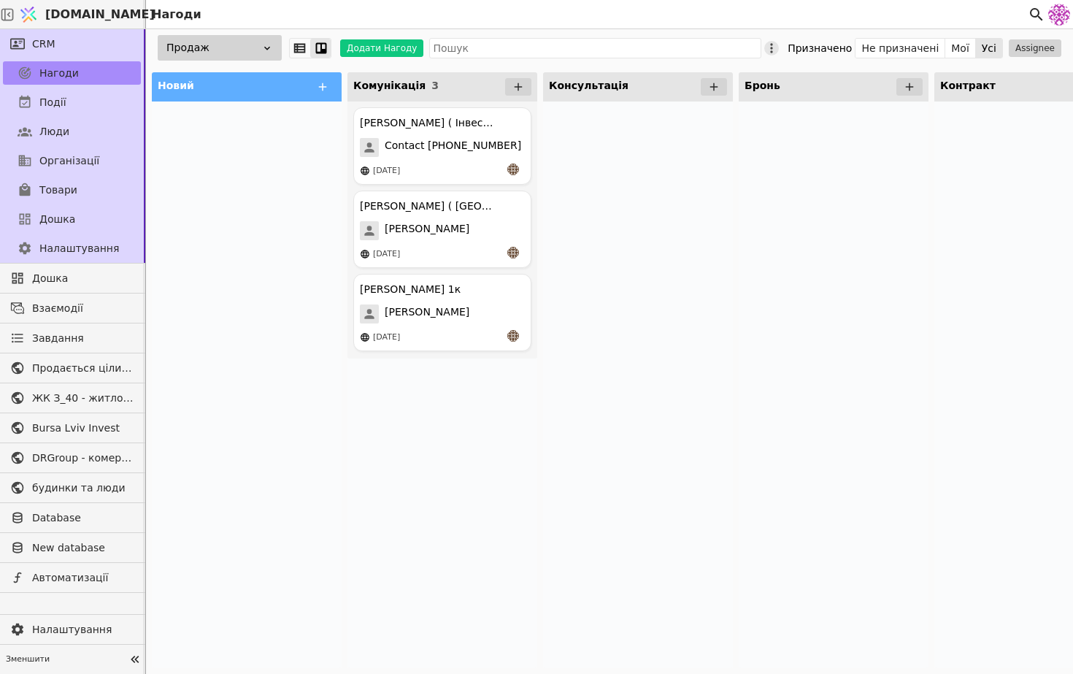
click at [779, 52] on icon at bounding box center [771, 48] width 15 height 15
click at [721, 99] on span "Редагувати лійку" at bounding box center [704, 95] width 93 height 15
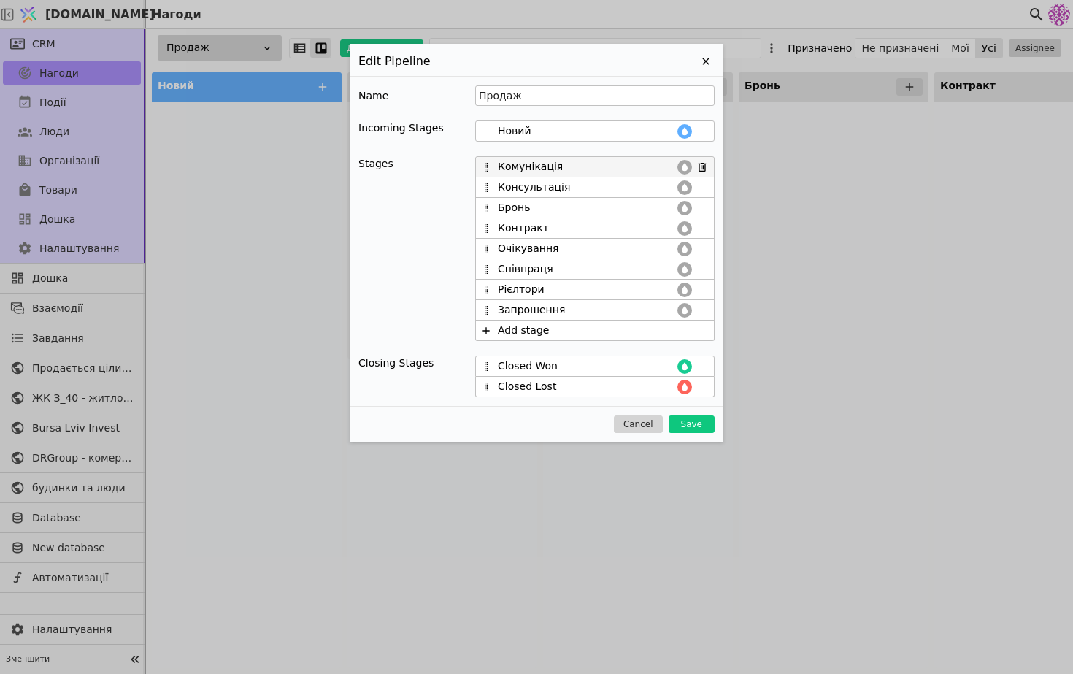
click at [580, 166] on input "Комунікація" at bounding box center [586, 166] width 177 height 15
click at [700, 63] on icon at bounding box center [706, 62] width 18 height 18
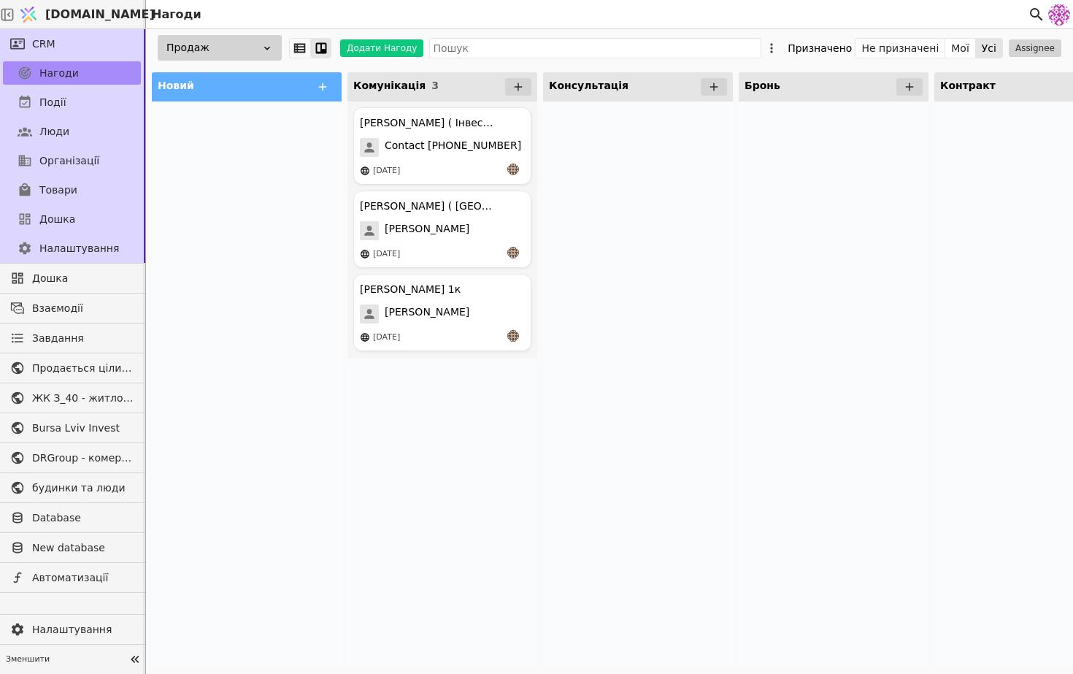
click at [239, 47] on div "Продаж" at bounding box center [220, 48] width 124 height 26
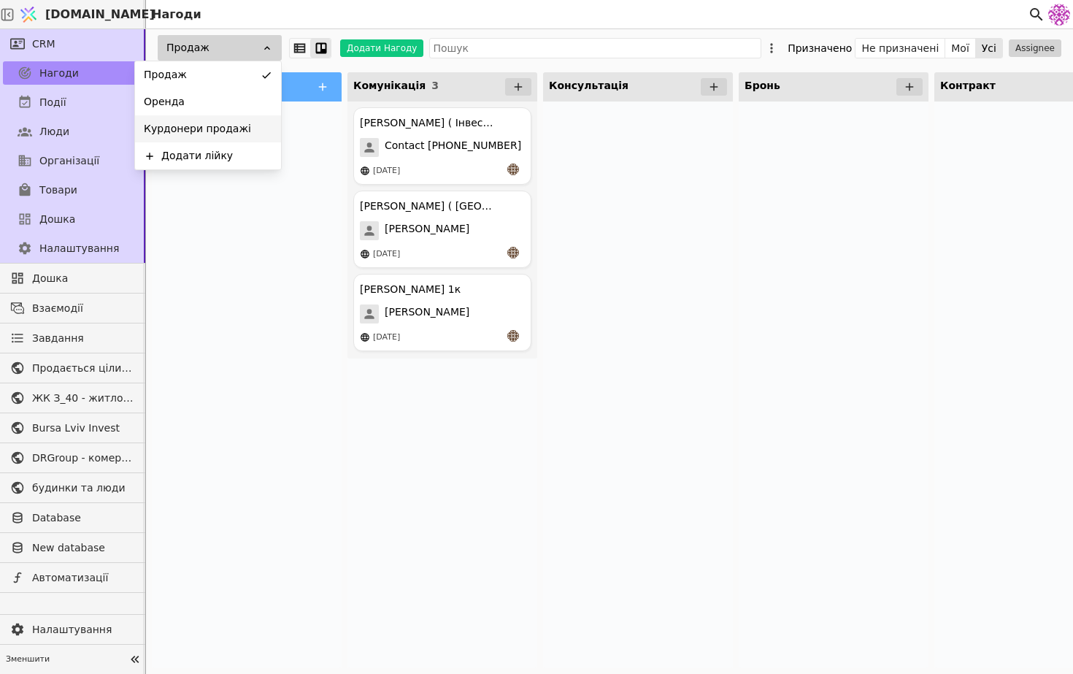
click at [243, 127] on div "Курдонери продажі" at bounding box center [208, 128] width 146 height 27
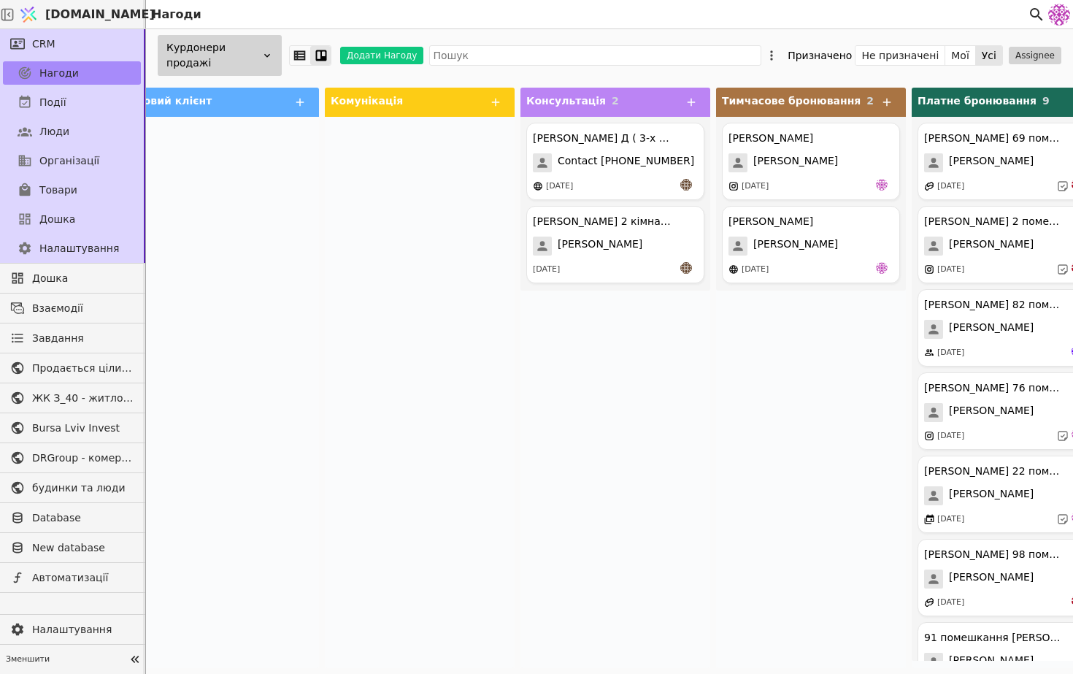
scroll to position [0, 31]
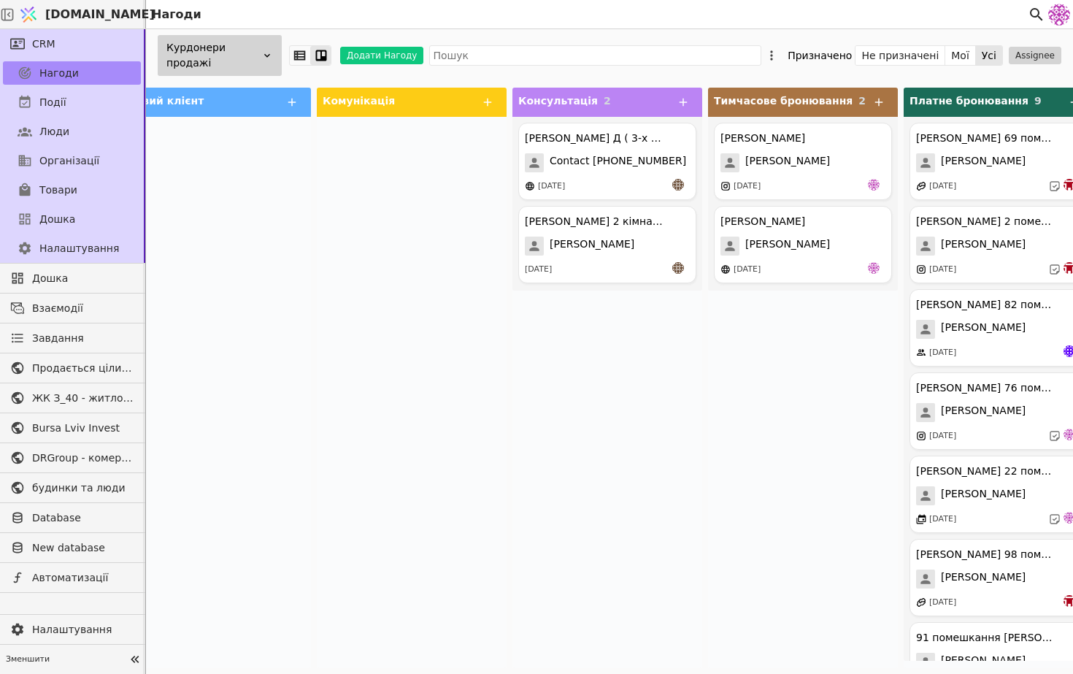
click at [261, 51] on div "Курдонери продажі" at bounding box center [220, 55] width 124 height 41
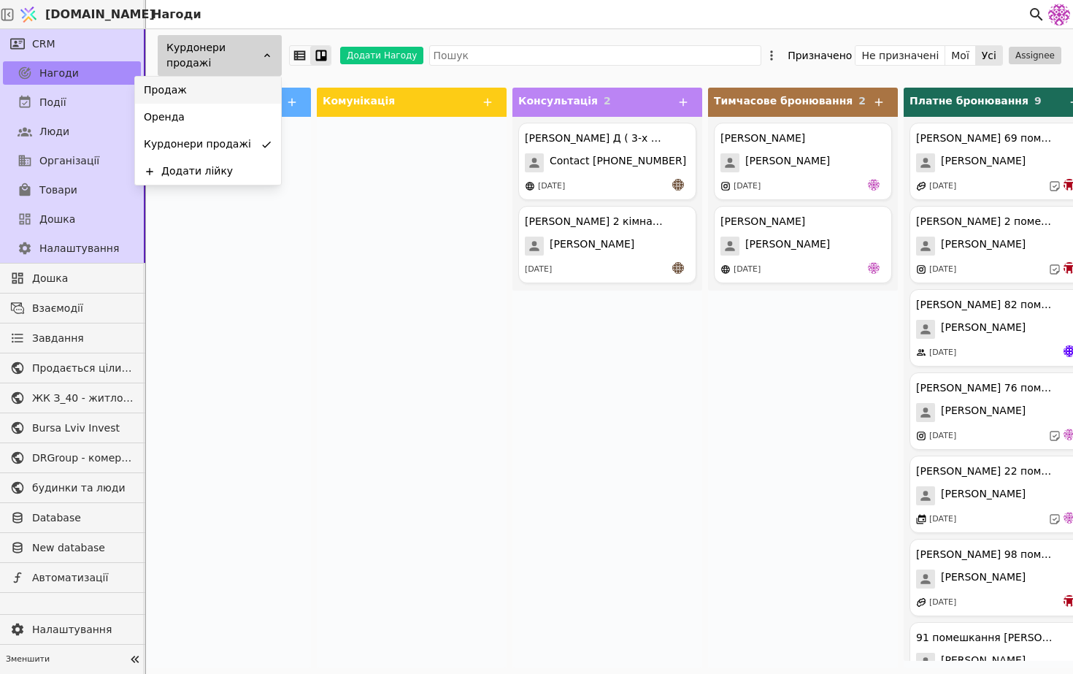
click at [248, 93] on div "Продаж" at bounding box center [208, 90] width 146 height 27
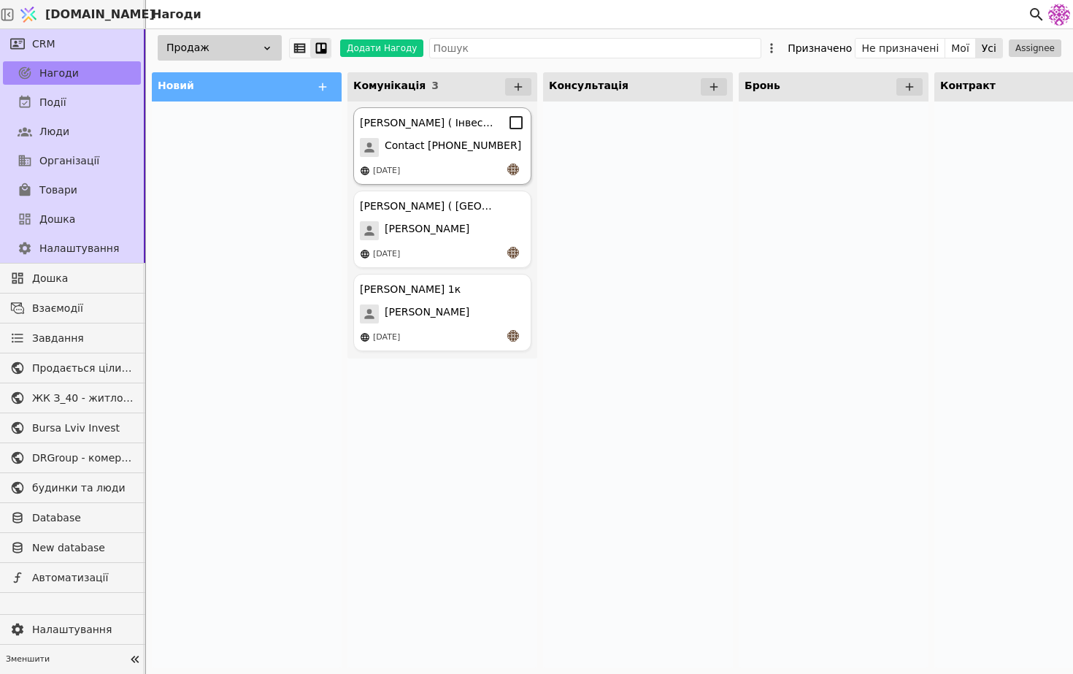
scroll to position [0, 102]
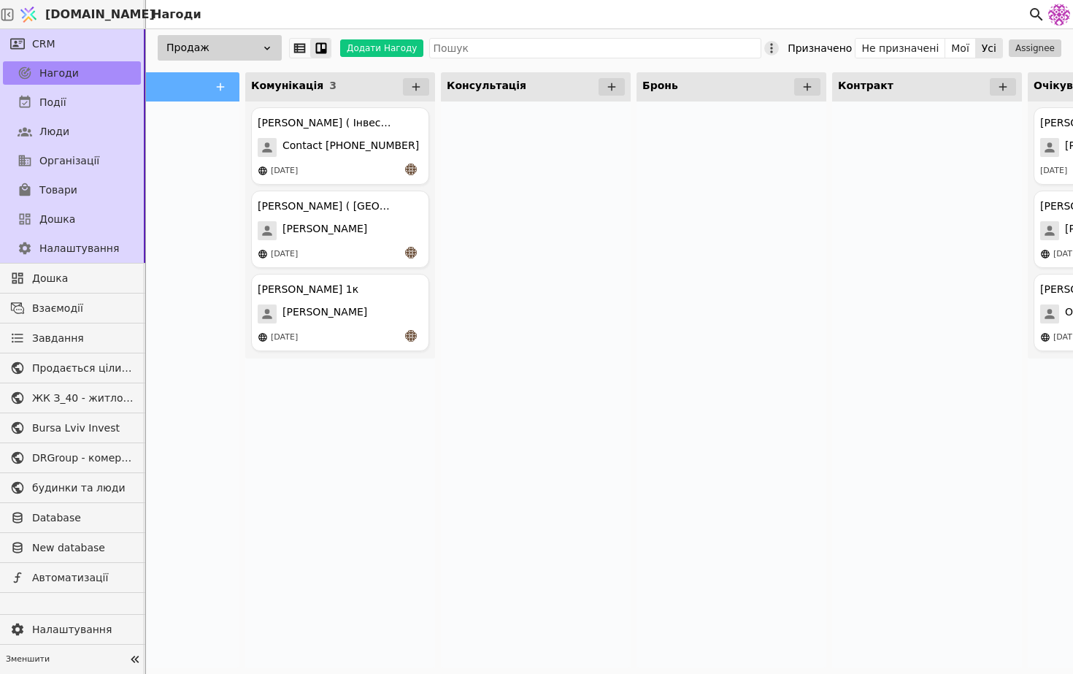
click at [779, 53] on icon at bounding box center [771, 48] width 15 height 15
click at [751, 96] on div "Редагувати лійку" at bounding box center [710, 96] width 162 height 30
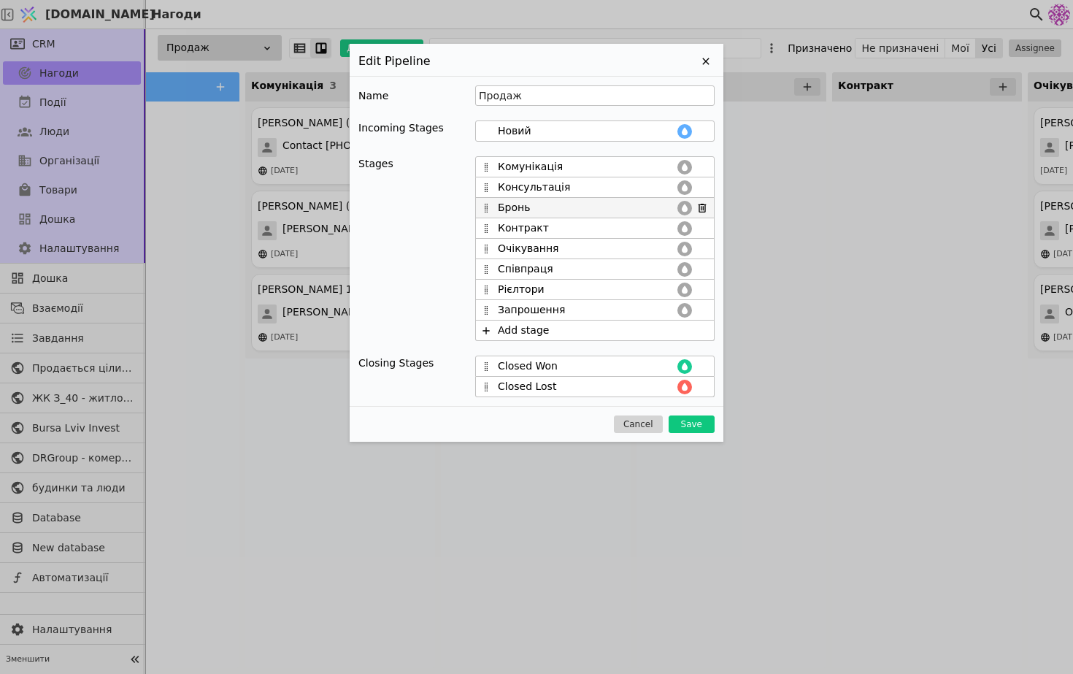
click at [505, 209] on input "Бронь" at bounding box center [586, 207] width 177 height 15
type input "Платне бронювання"
click at [584, 235] on input "Контракт" at bounding box center [586, 227] width 177 height 15
drag, startPoint x: 585, startPoint y: 228, endPoint x: 458, endPoint y: 228, distance: 127.0
click at [457, 228] on div "Stages Комунікація Консультація Платне бронювання Контракт Очікування Співпраця…" at bounding box center [536, 248] width 356 height 185
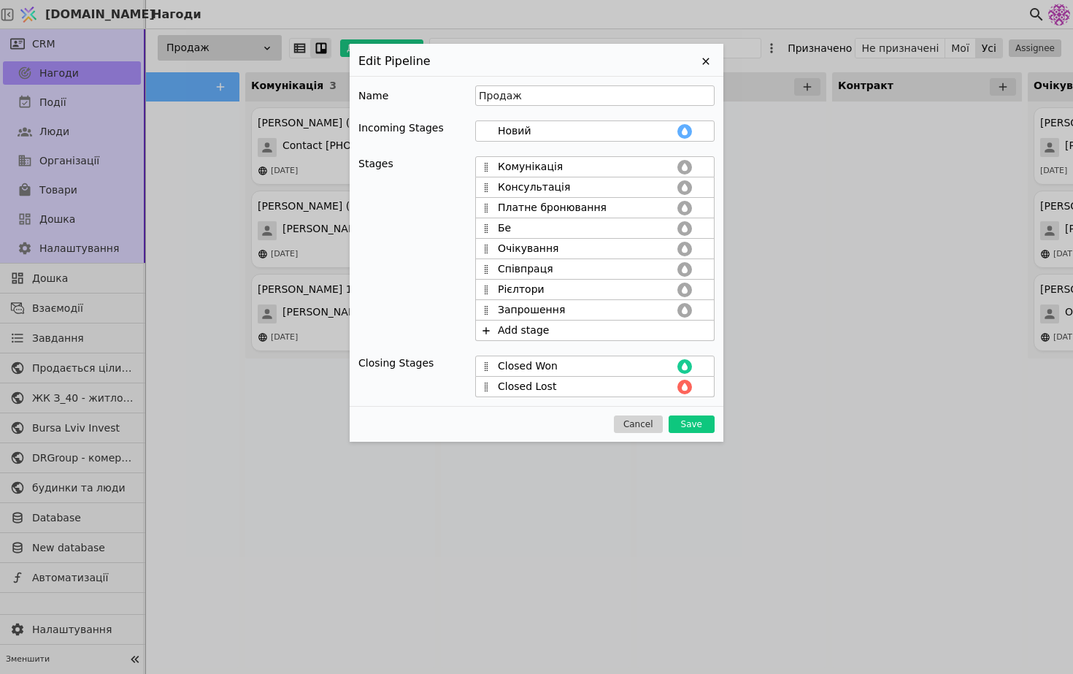
type input "Б"
drag, startPoint x: 486, startPoint y: 230, endPoint x: 489, endPoint y: 201, distance: 29.4
click at [489, 201] on div "Комунікація Консультація Платне бронювання Тимчасове бронювання Очікування Спів…" at bounding box center [594, 248] width 239 height 185
type input "Тимчасове бронювання"
click at [704, 64] on icon at bounding box center [706, 62] width 18 height 18
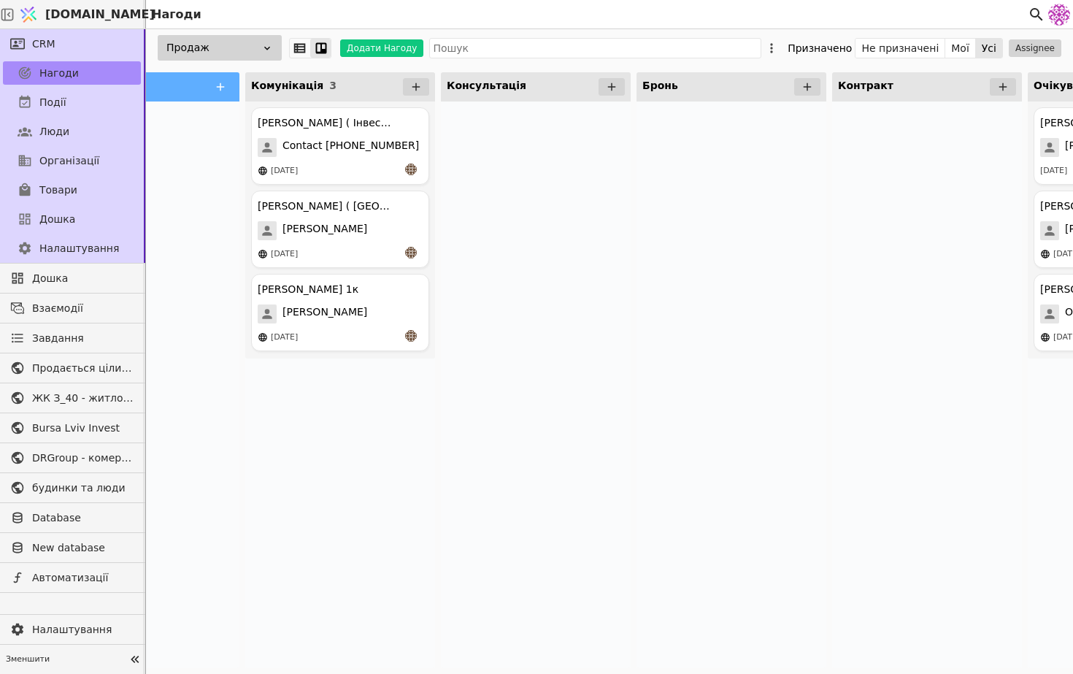
click at [265, 50] on icon at bounding box center [267, 48] width 12 height 12
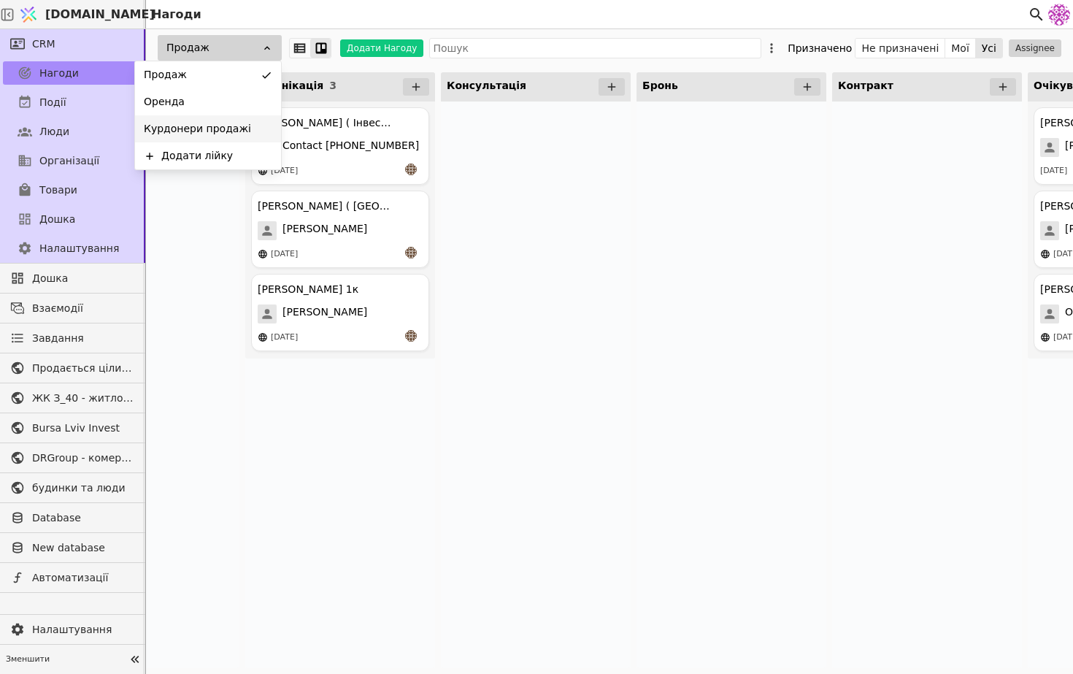
click at [263, 131] on div "Курдонери продажі" at bounding box center [208, 128] width 146 height 27
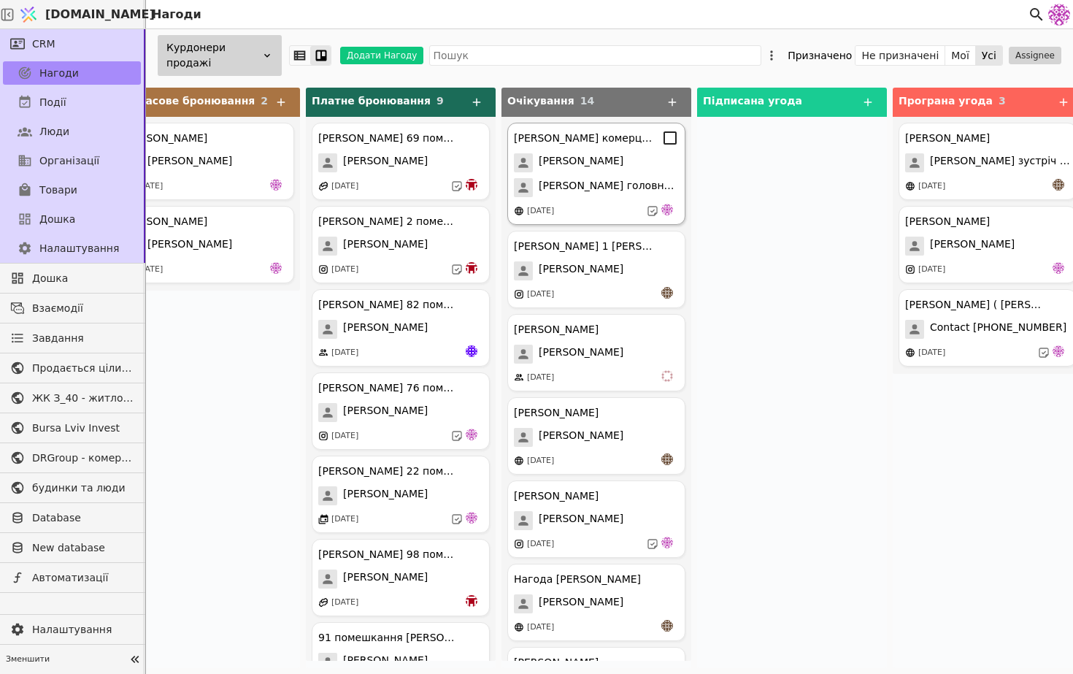
scroll to position [0, 644]
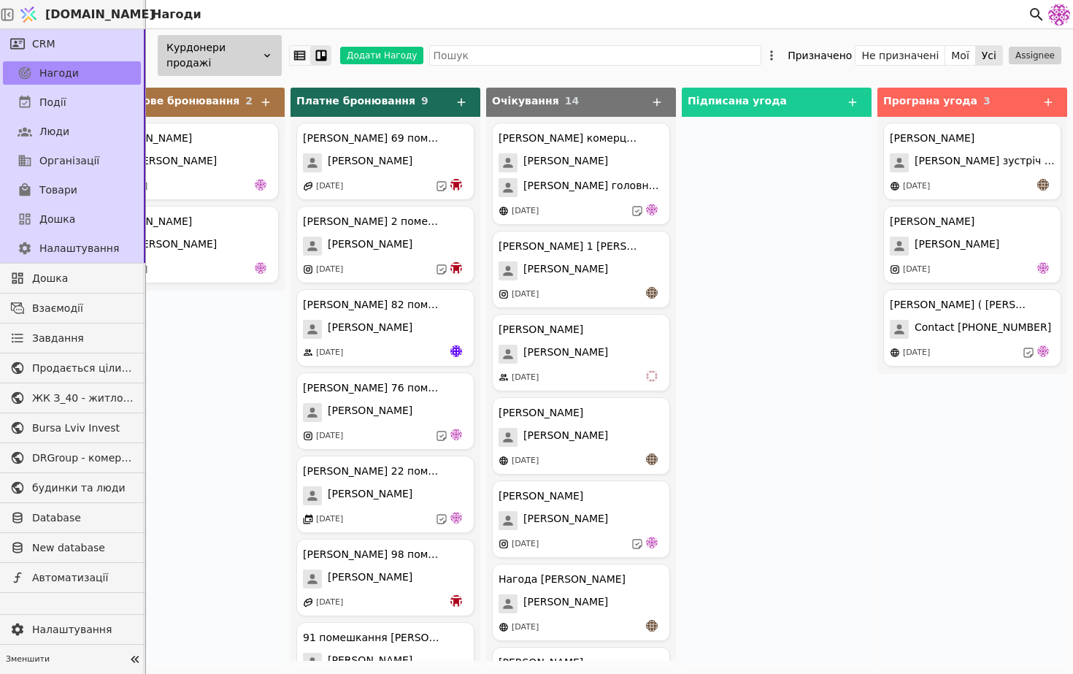
click at [241, 61] on div "Курдонери продажі" at bounding box center [220, 55] width 124 height 41
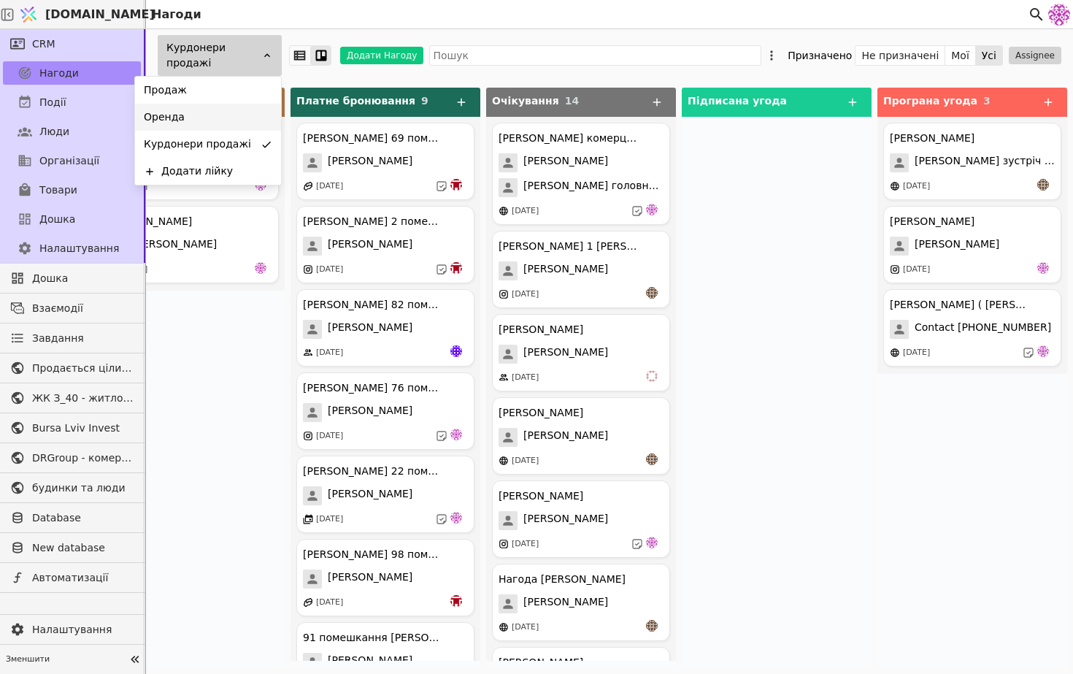
click at [233, 107] on div "Оренда" at bounding box center [208, 117] width 146 height 27
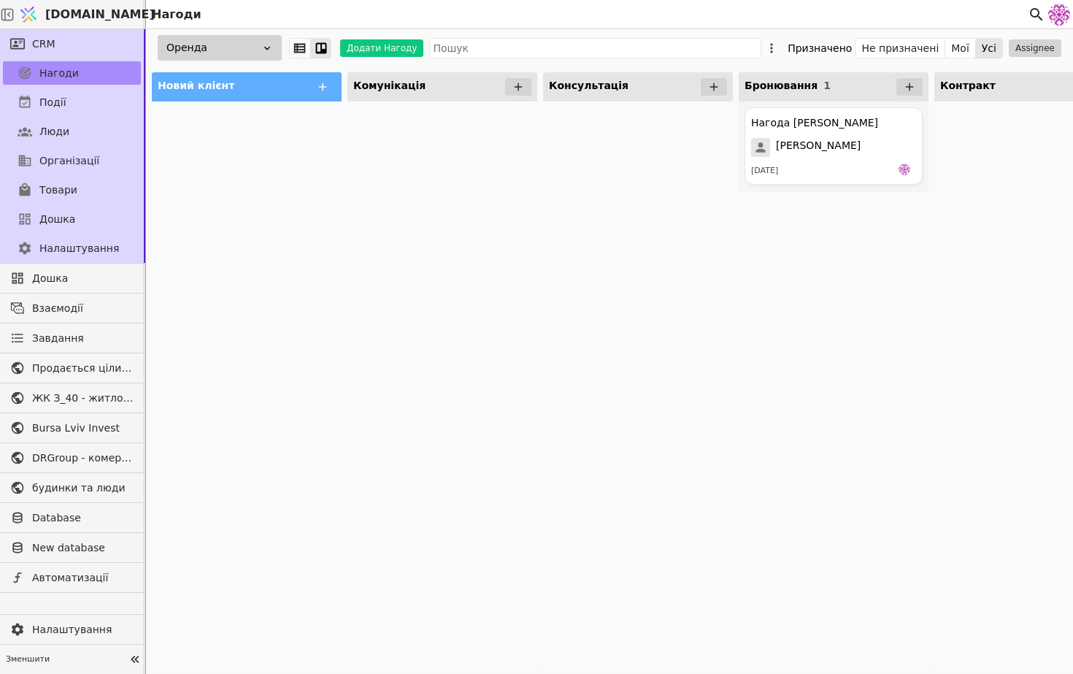
click at [241, 61] on div "Оренда Додати Нагоду Призначено Не призначені Мої Усі Assignee" at bounding box center [609, 47] width 927 height 37
click at [242, 60] on div "Оренда" at bounding box center [220, 48] width 124 height 26
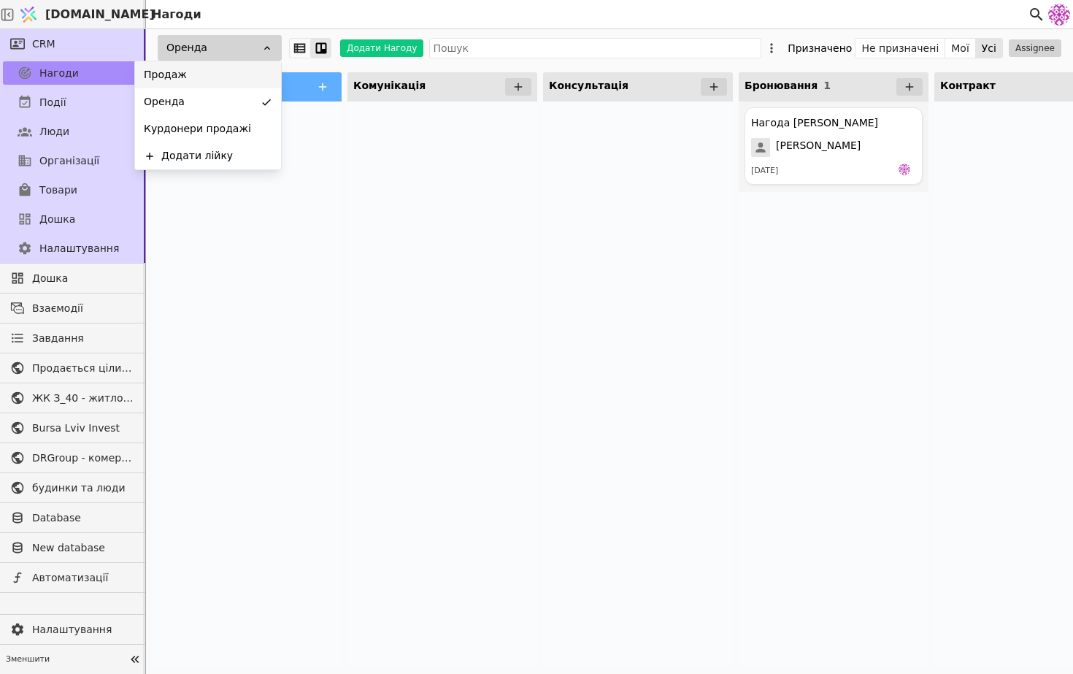
click at [239, 77] on div "Продаж" at bounding box center [208, 74] width 146 height 27
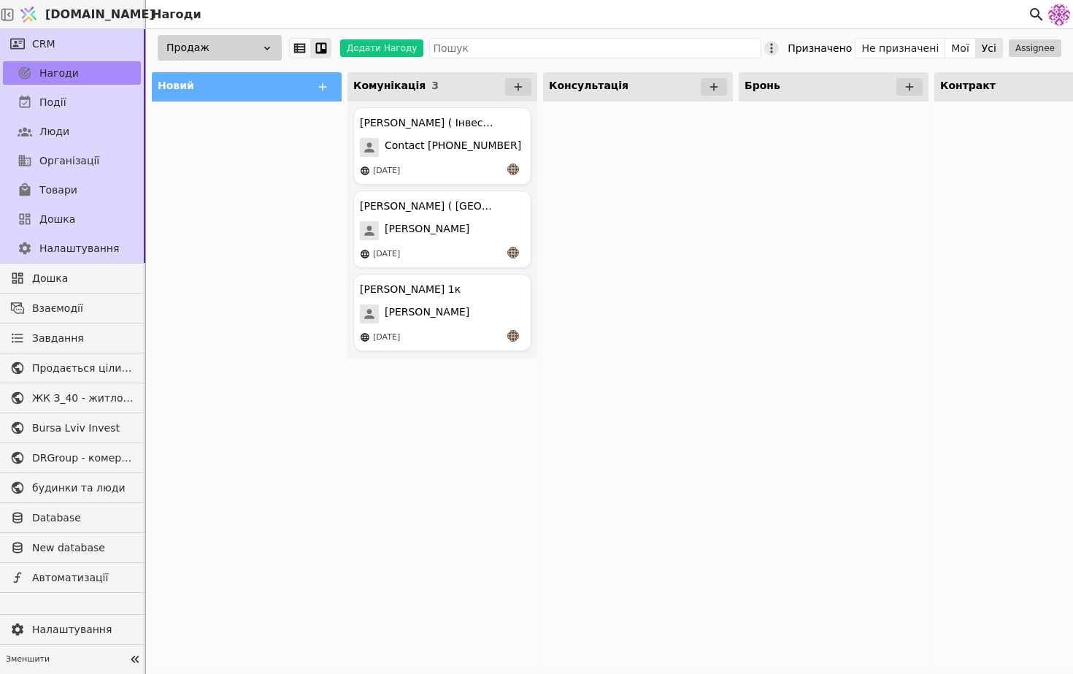
click at [779, 51] on icon at bounding box center [771, 48] width 15 height 15
click at [759, 105] on div "Редагувати лійку" at bounding box center [710, 96] width 162 height 30
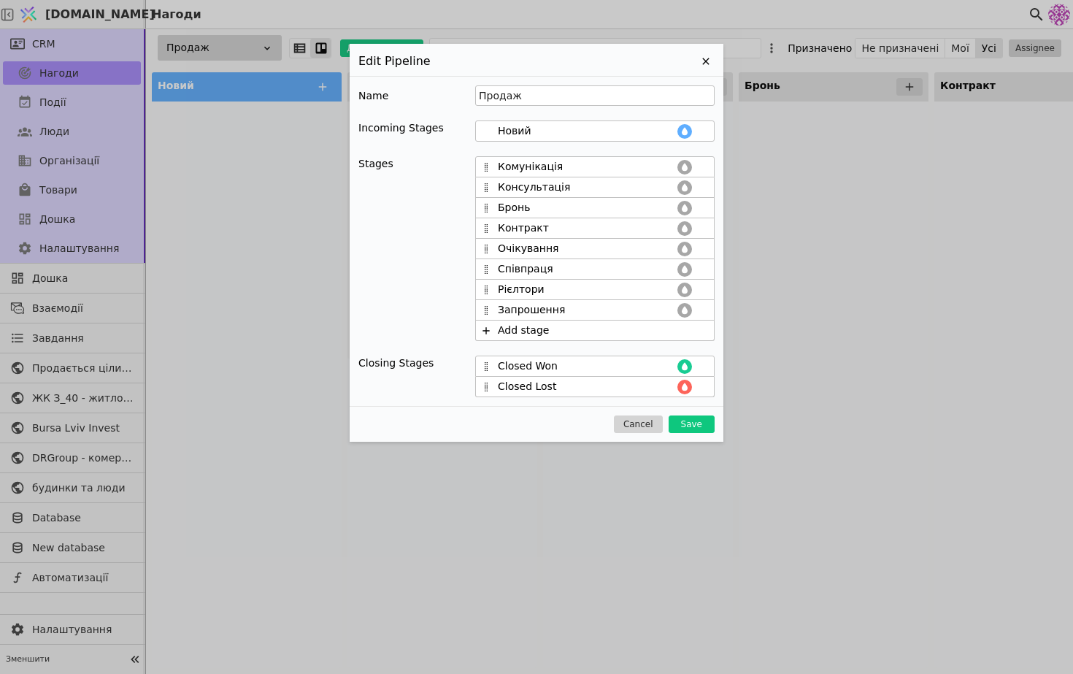
drag, startPoint x: 564, startPoint y: 205, endPoint x: 437, endPoint y: 204, distance: 127.8
click at [436, 204] on div "Stages Комунікація Консультація Бронь Контракт Очікування Співпраця Рієлтори За…" at bounding box center [536, 248] width 356 height 185
type input "П"
type input "Б"
type input "Тимчасове бронювання"
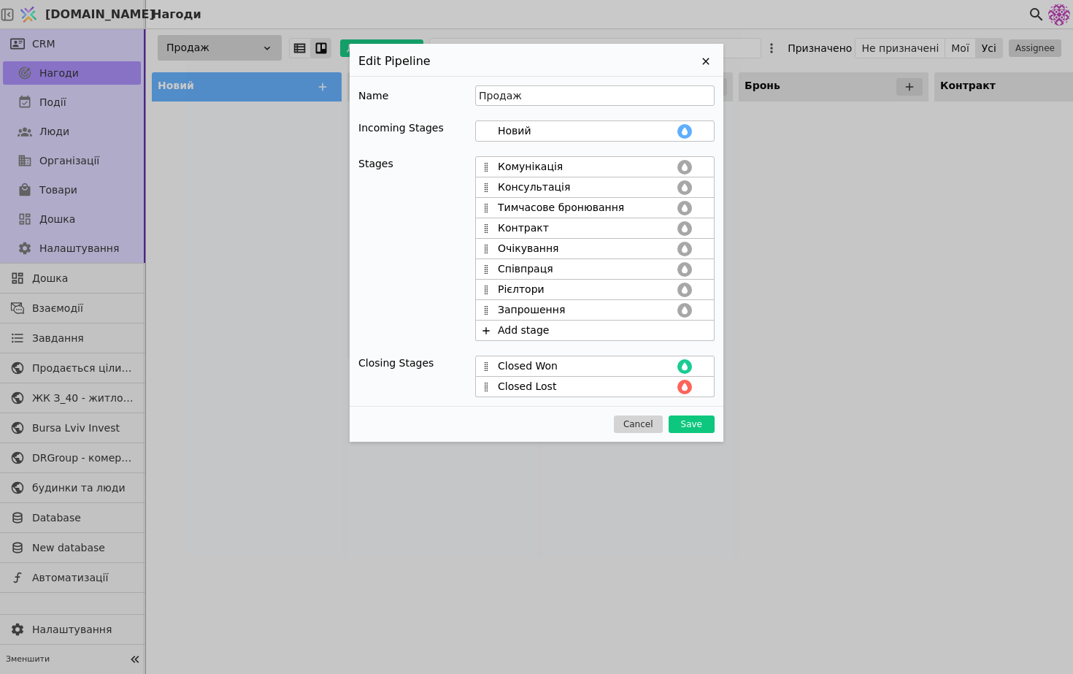
drag, startPoint x: 556, startPoint y: 229, endPoint x: 464, endPoint y: 225, distance: 92.1
click at [464, 226] on div "Stages Комунікація Консультація Тимчасове бронювання Контракт Очікування Співпр…" at bounding box center [536, 248] width 356 height 185
type input "Платне бронювання"
click at [568, 256] on input "Очікування" at bounding box center [586, 248] width 177 height 15
click at [702, 272] on icon at bounding box center [703, 270] width 12 height 12
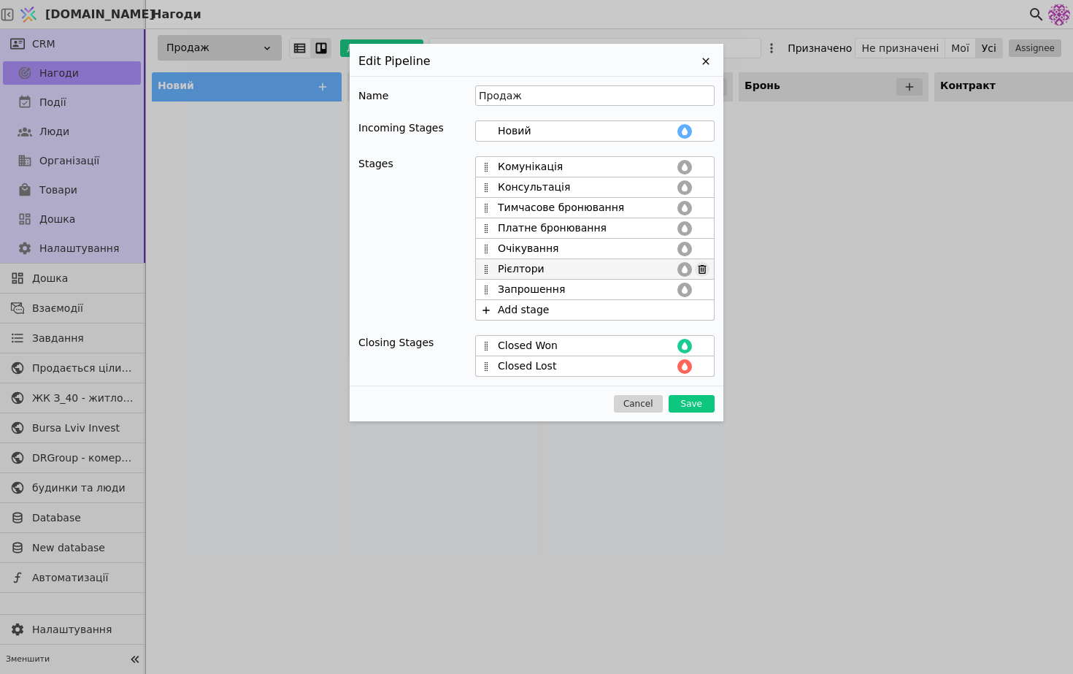
click at [701, 272] on icon at bounding box center [703, 270] width 12 height 12
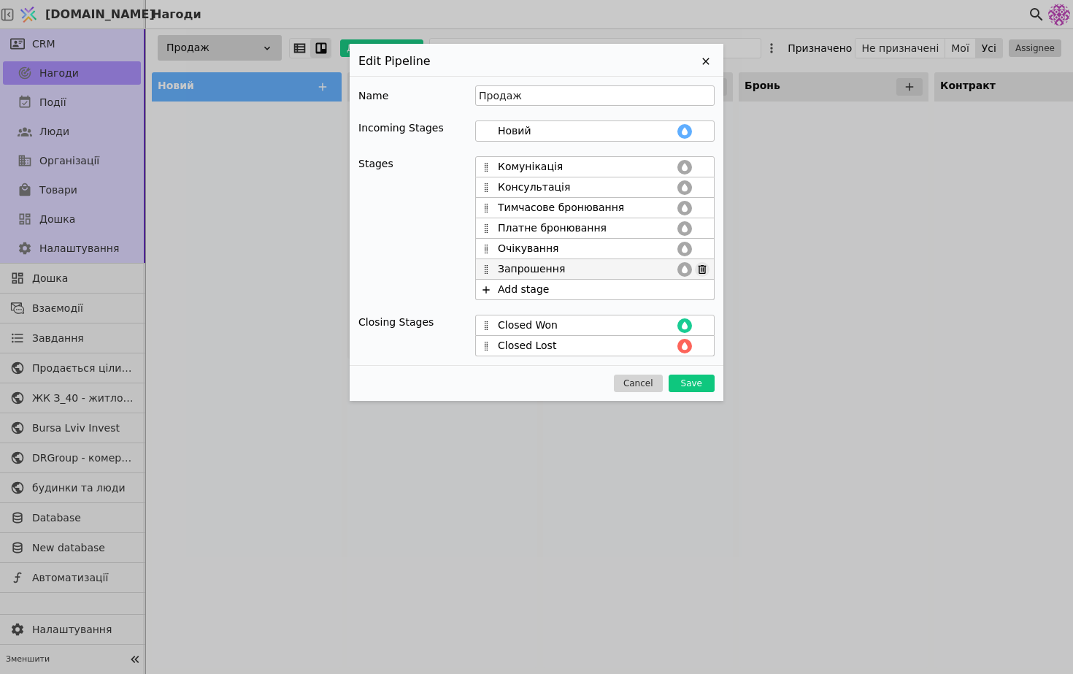
click at [705, 271] on icon at bounding box center [703, 269] width 8 height 9
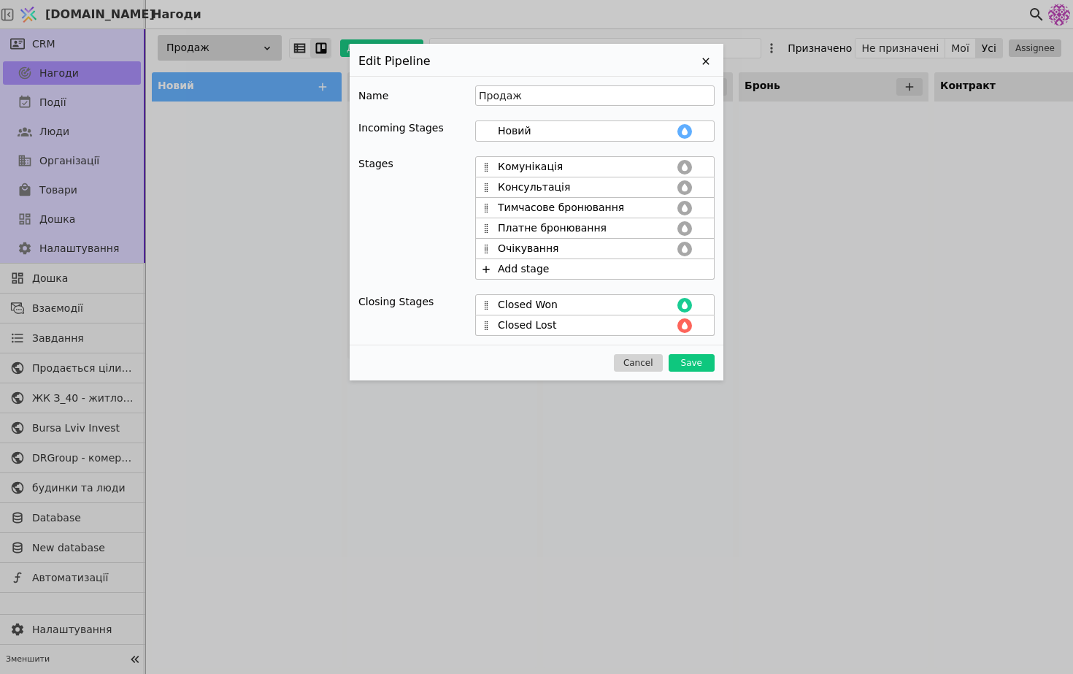
drag, startPoint x: 565, startPoint y: 304, endPoint x: 415, endPoint y: 286, distance: 150.7
click at [415, 286] on div "Name Продаж Incoming Stages Новий Stages Комунікація Консультація Тимчасове бро…" at bounding box center [537, 210] width 374 height 269
type input "Виграно"
click at [555, 321] on input "Closed Lost" at bounding box center [586, 325] width 177 height 15
drag, startPoint x: 555, startPoint y: 321, endPoint x: 427, endPoint y: 320, distance: 127.8
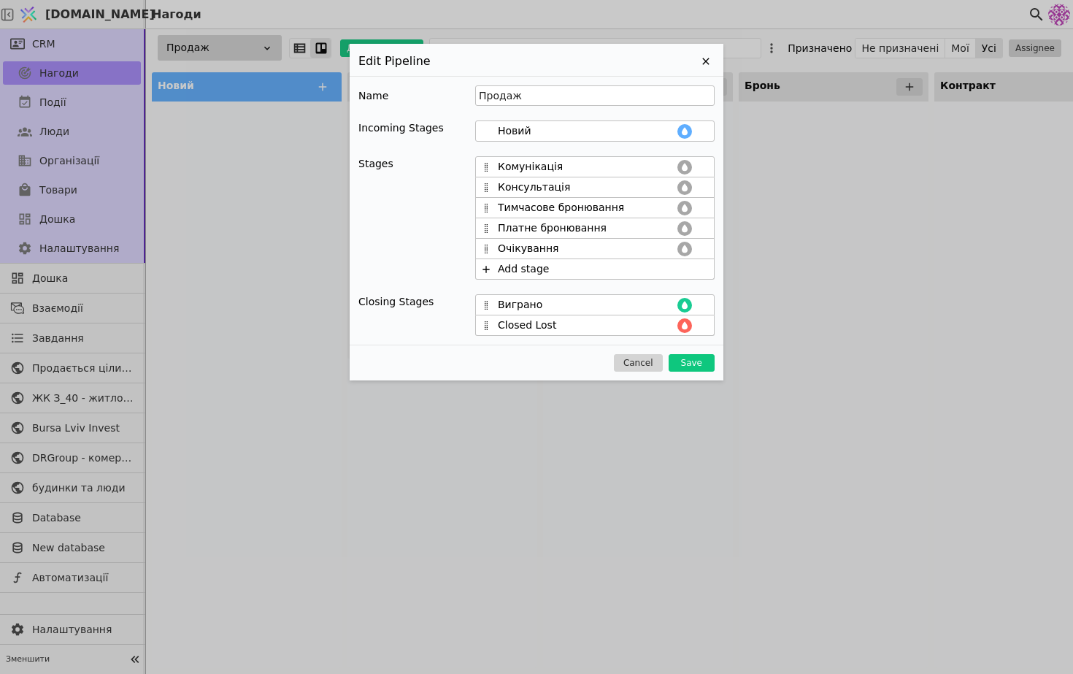
click at [427, 320] on div "Closing Stages Виграно Closed Lost" at bounding box center [536, 315] width 356 height 42
type input "Програно"
click at [697, 369] on button "Save" at bounding box center [692, 363] width 46 height 18
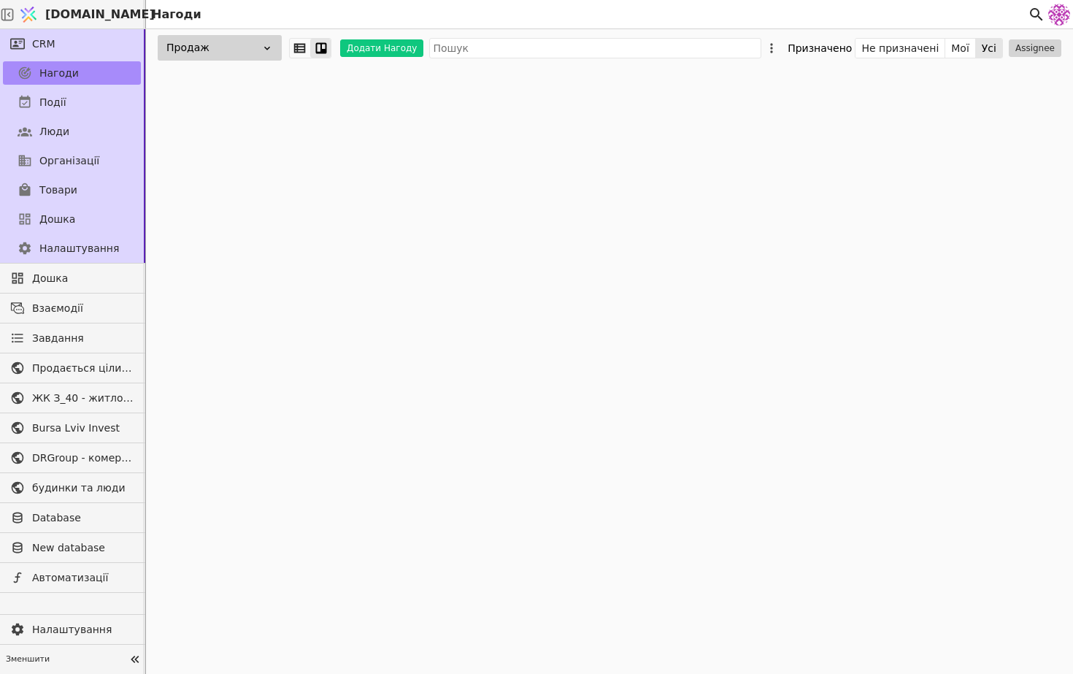
click at [697, 367] on div "Продаж Додати Нагоду Призначено Не призначені Мої Усі Assignee" at bounding box center [609, 351] width 927 height 645
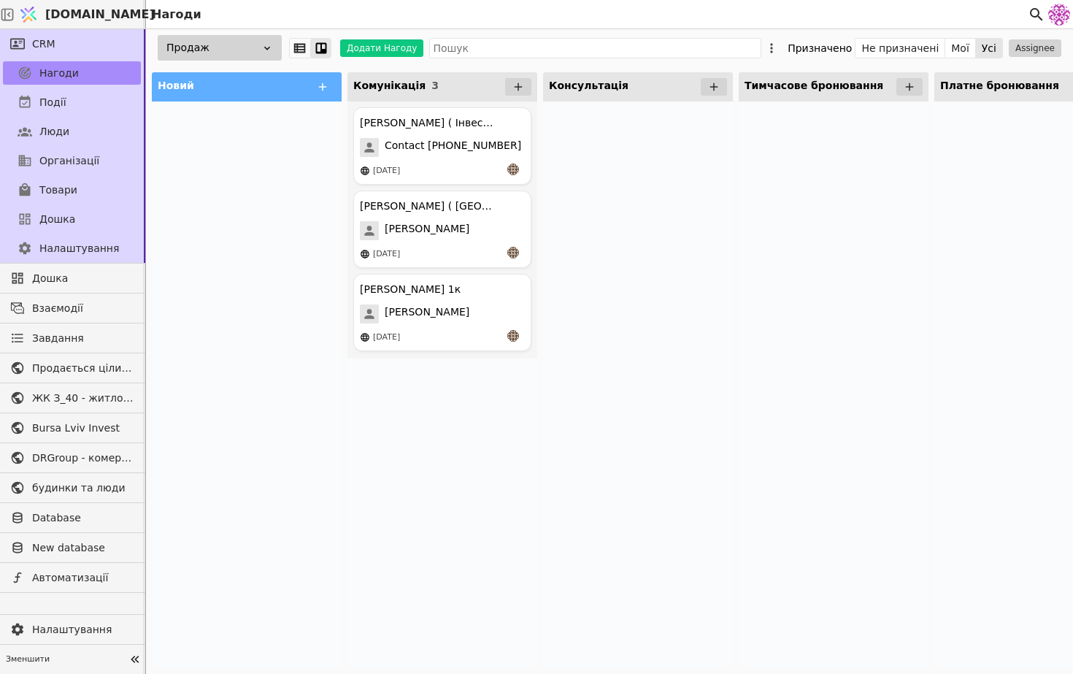
click at [233, 50] on div "Продаж" at bounding box center [220, 48] width 124 height 26
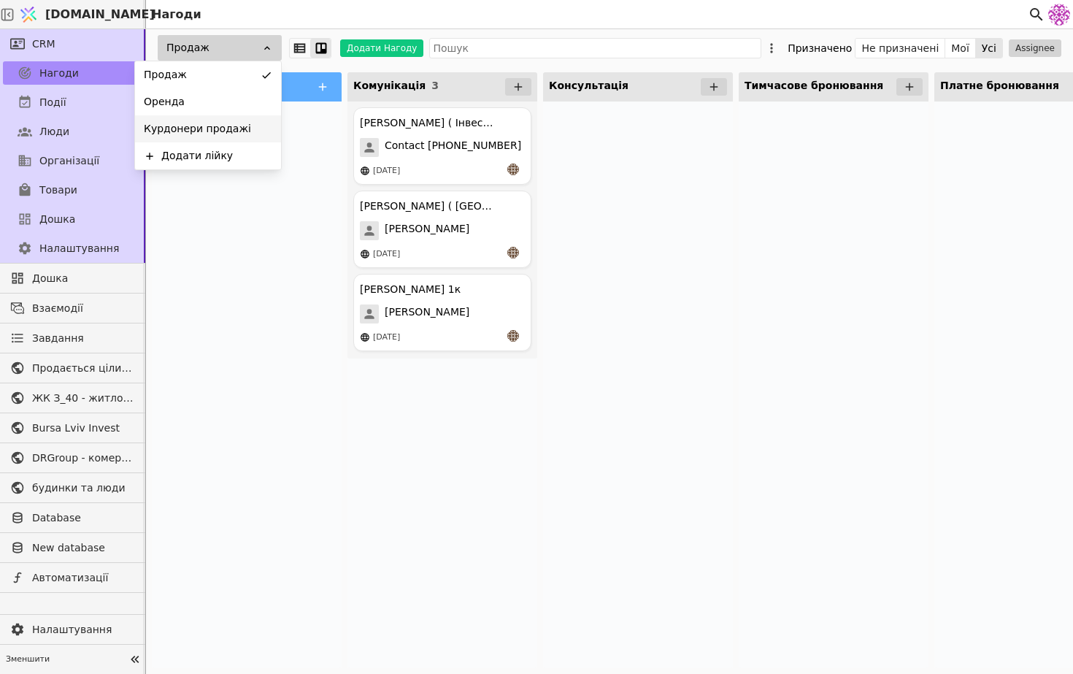
click at [227, 128] on span "Курдонери продажі" at bounding box center [197, 128] width 107 height 15
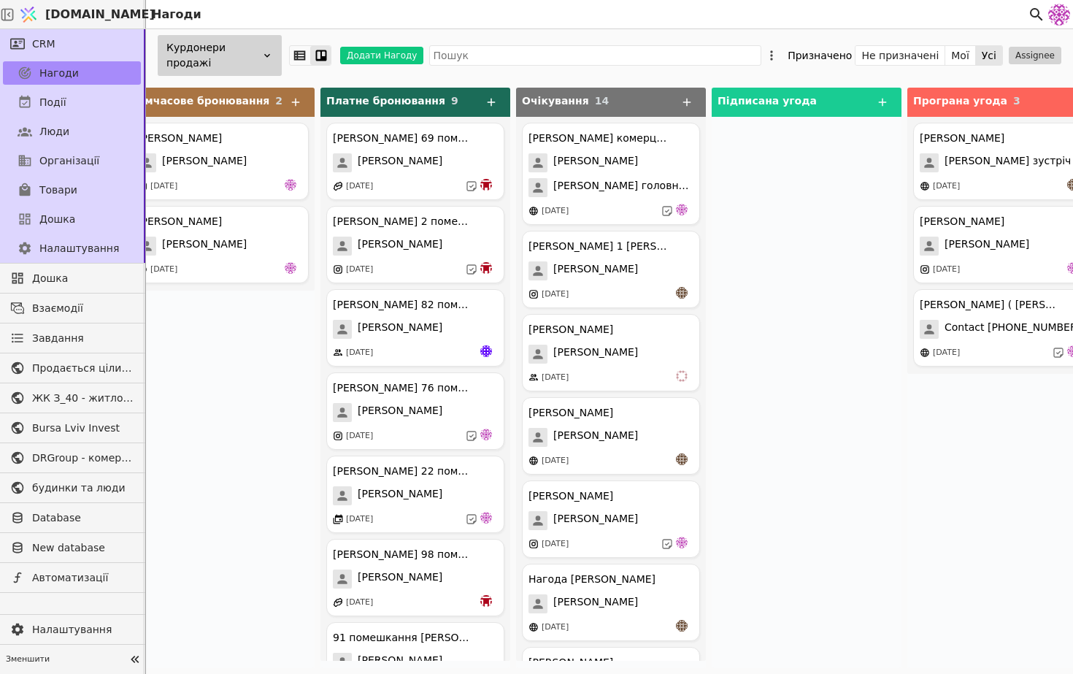
scroll to position [0, 644]
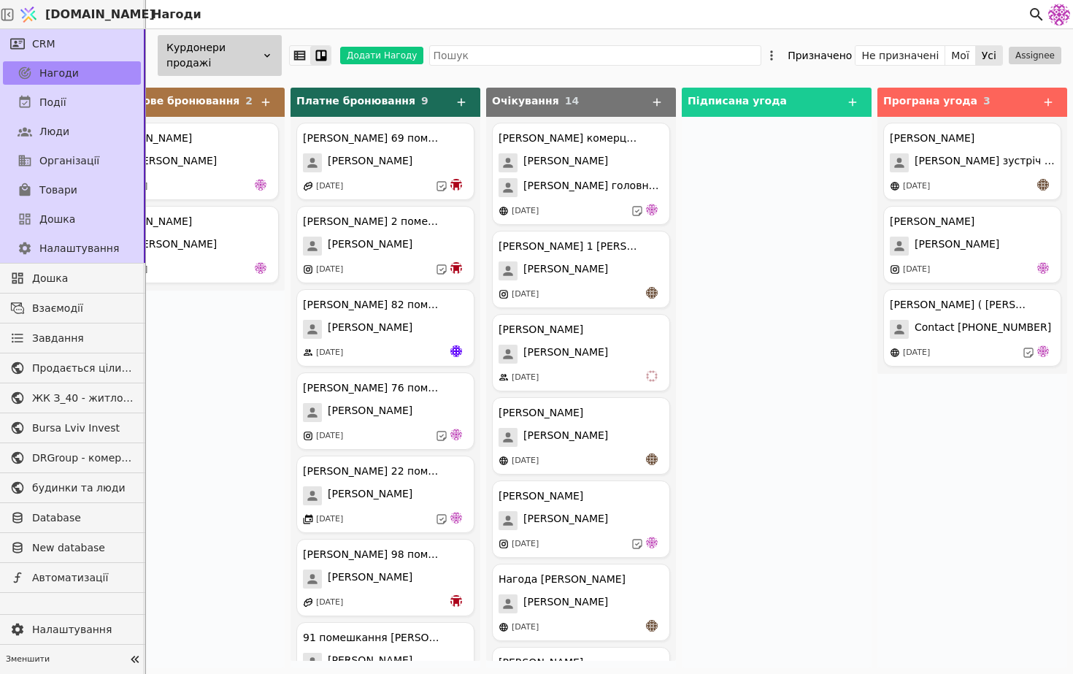
click at [259, 58] on div "Курдонери продажі" at bounding box center [220, 55] width 124 height 41
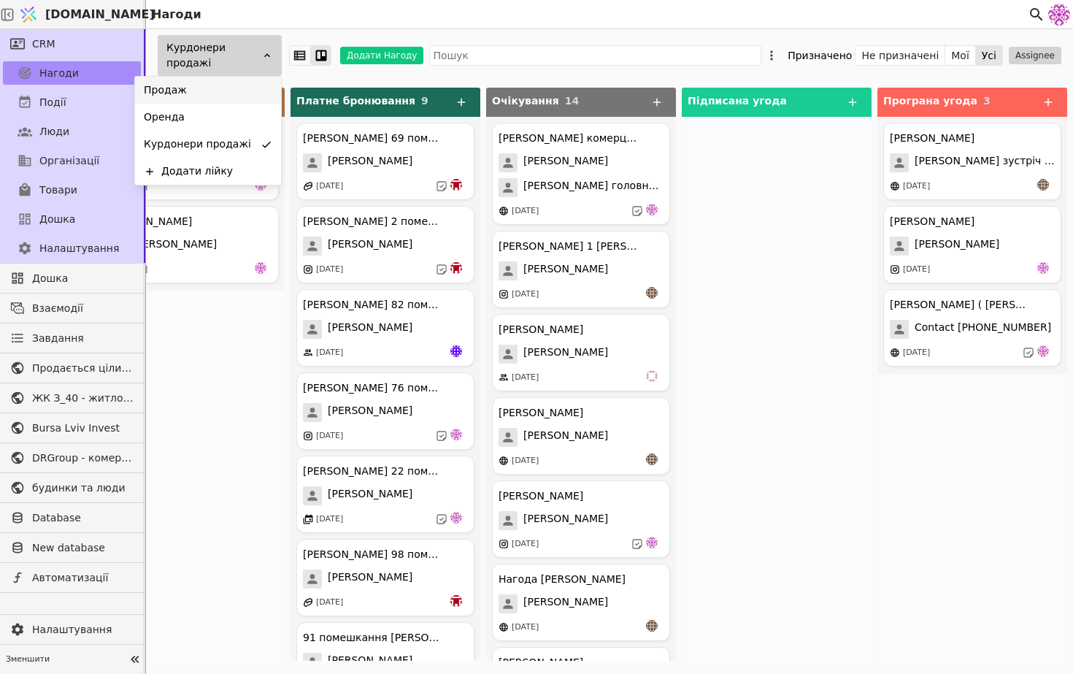
click at [256, 94] on div "Продаж" at bounding box center [208, 90] width 146 height 27
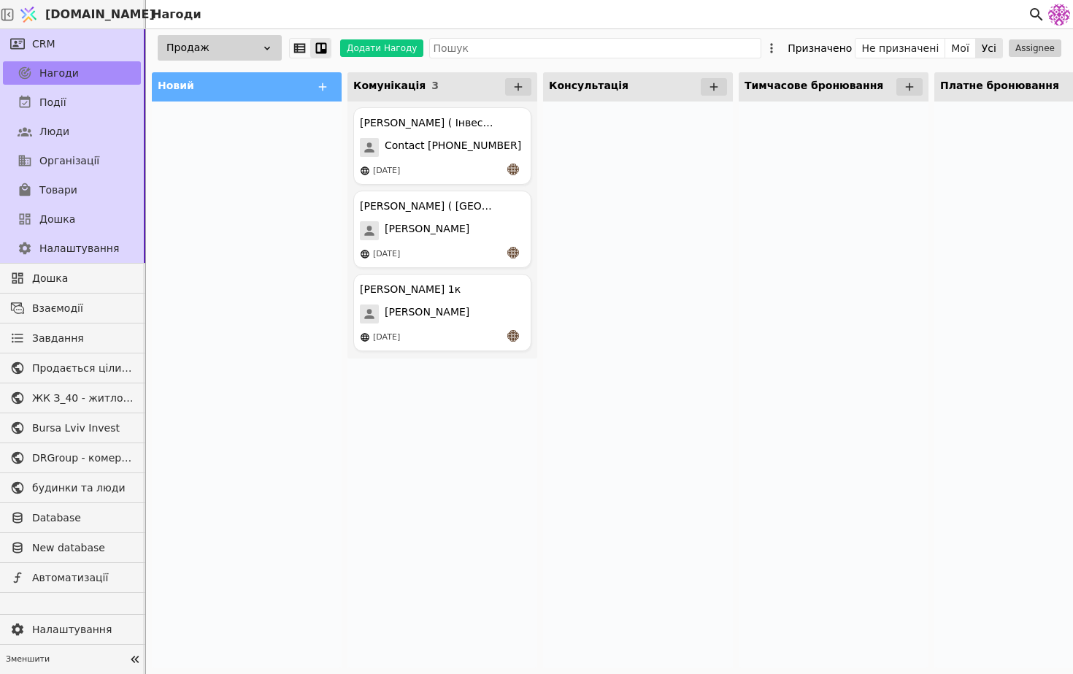
click at [783, 61] on div "Продаж Додати Нагоду Призначено Не призначені Мої Усі Assignee" at bounding box center [609, 47] width 927 height 37
click at [772, 50] on icon at bounding box center [771, 47] width 2 height 9
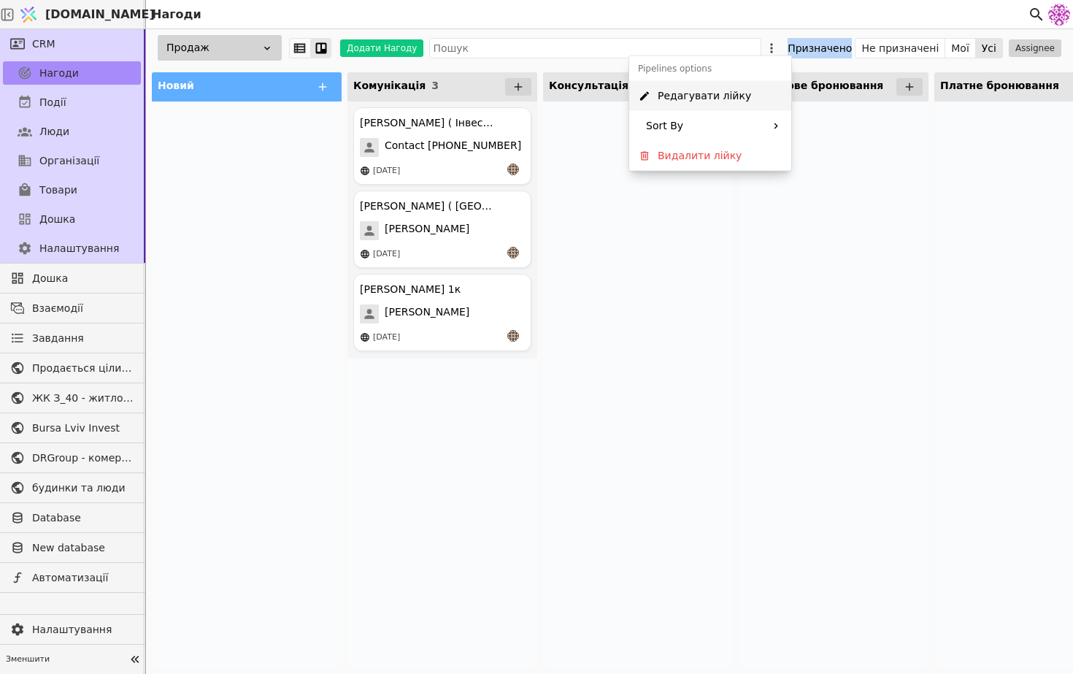
click at [755, 105] on div "Редагувати лійку" at bounding box center [710, 96] width 162 height 30
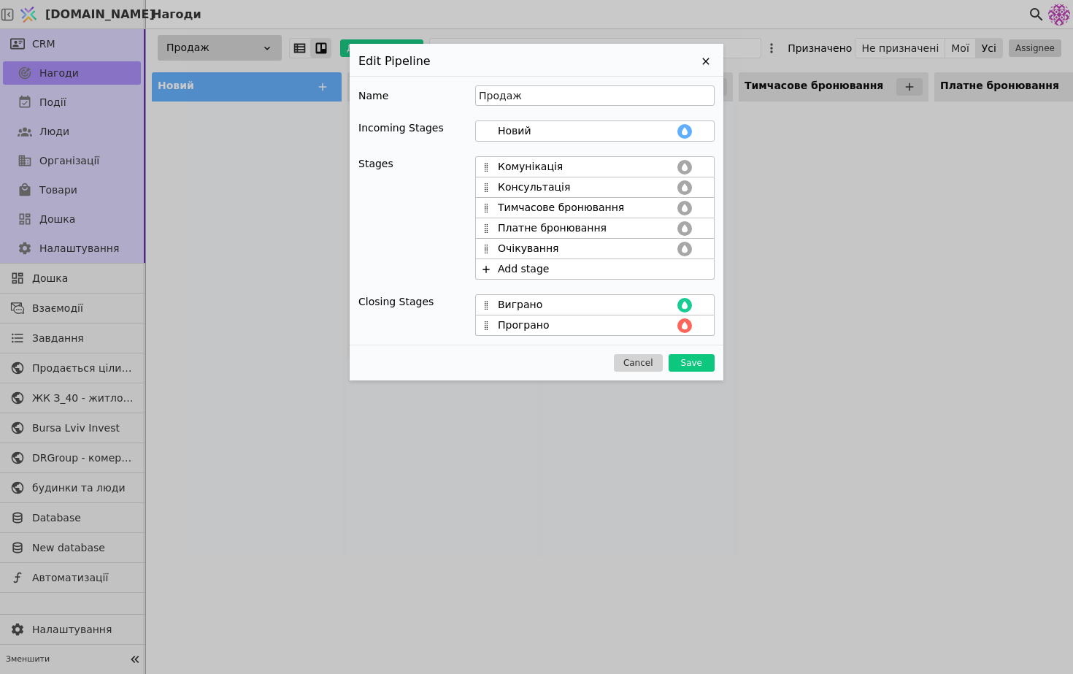
drag, startPoint x: 586, startPoint y: 306, endPoint x: 402, endPoint y: 296, distance: 183.5
click at [402, 296] on div "Closing Stages Виграно Програно" at bounding box center [536, 315] width 356 height 42
type input "Підписана угода"
drag, startPoint x: 579, startPoint y: 326, endPoint x: 455, endPoint y: 305, distance: 125.9
click at [454, 304] on div "Closing Stages Підписана угода Програно" at bounding box center [536, 315] width 356 height 42
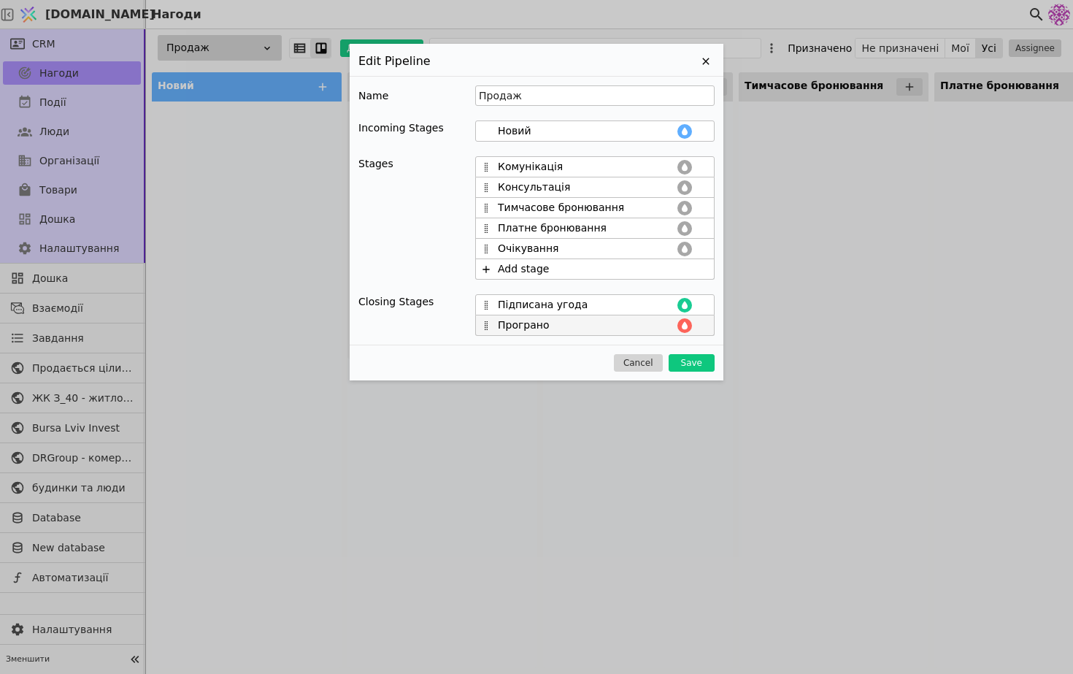
click at [573, 328] on input "Програно" at bounding box center [586, 325] width 177 height 15
type input "Програна угода"
click at [686, 163] on icon at bounding box center [685, 167] width 12 height 12
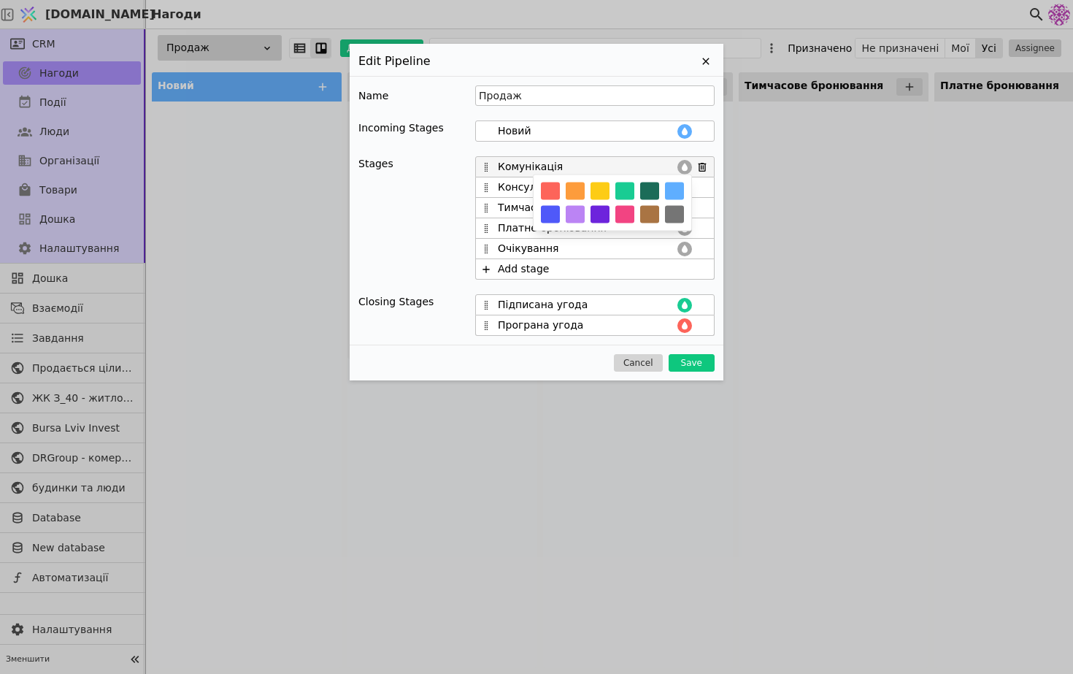
click at [597, 192] on button "button" at bounding box center [600, 192] width 19 height 18
click at [678, 196] on button "button" at bounding box center [674, 192] width 19 height 18
click at [569, 218] on button "button" at bounding box center [575, 215] width 19 height 18
click at [710, 145] on div "Name Продаж Incoming Stages Новий Stages Комунікація Консультація Тимчасове бро…" at bounding box center [537, 210] width 374 height 269
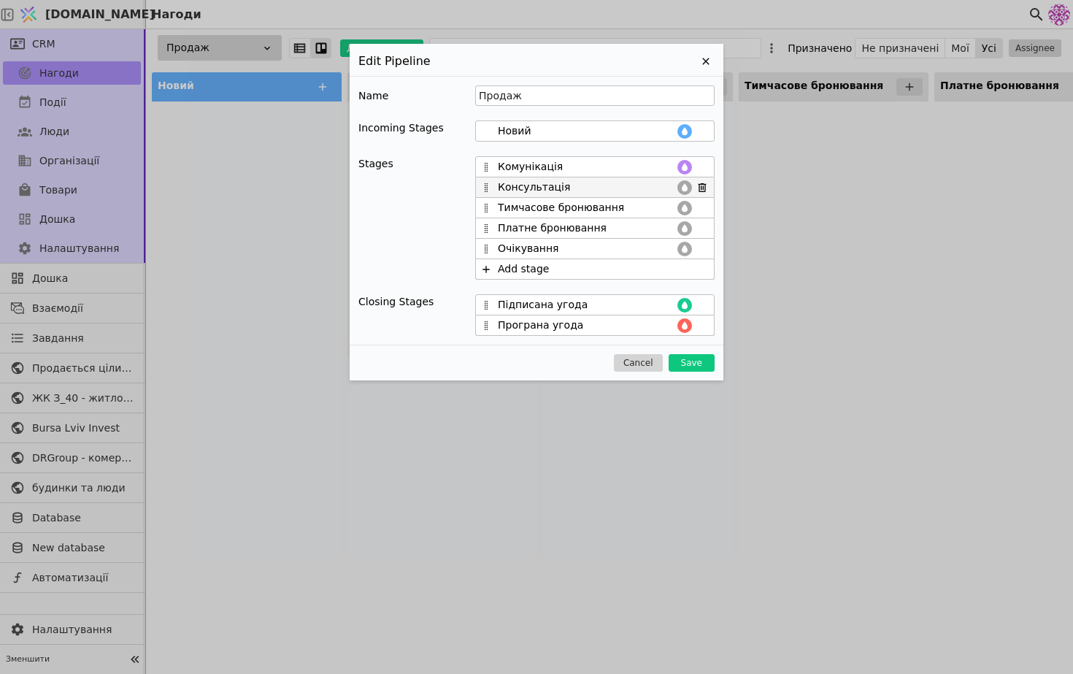
click at [684, 185] on icon at bounding box center [685, 187] width 6 height 8
click at [548, 234] on button "button" at bounding box center [550, 235] width 19 height 18
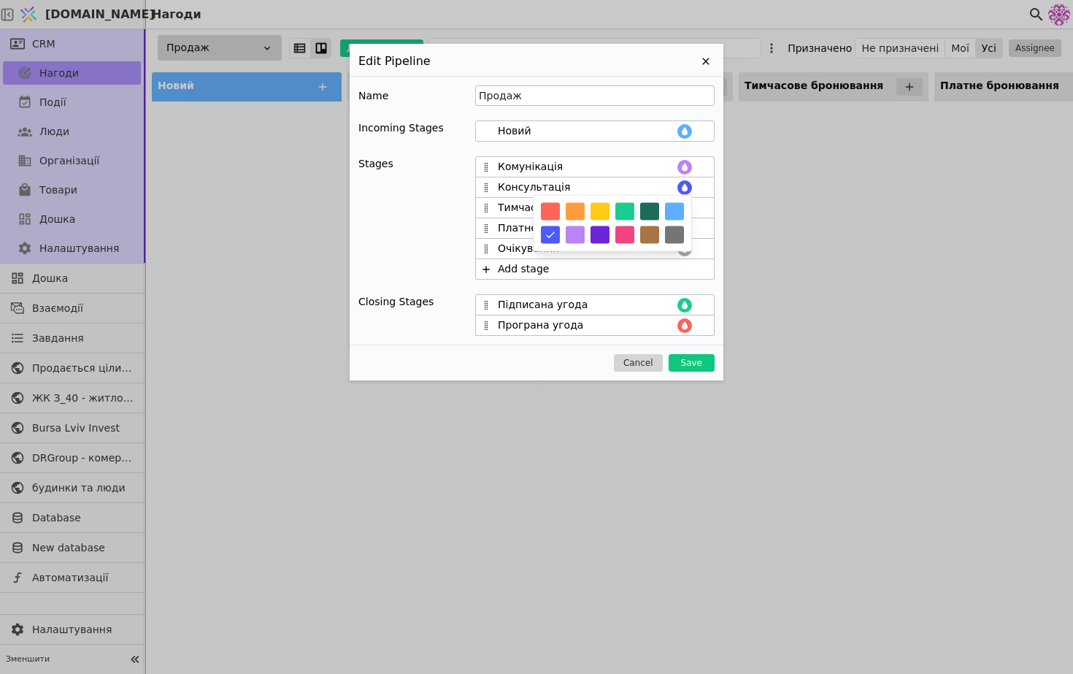
click at [719, 214] on div "Name Продаж Incoming Stages Новий Stages Комунікація Консультація Тимчасове бро…" at bounding box center [537, 210] width 374 height 269
click at [682, 204] on icon at bounding box center [685, 208] width 12 height 12
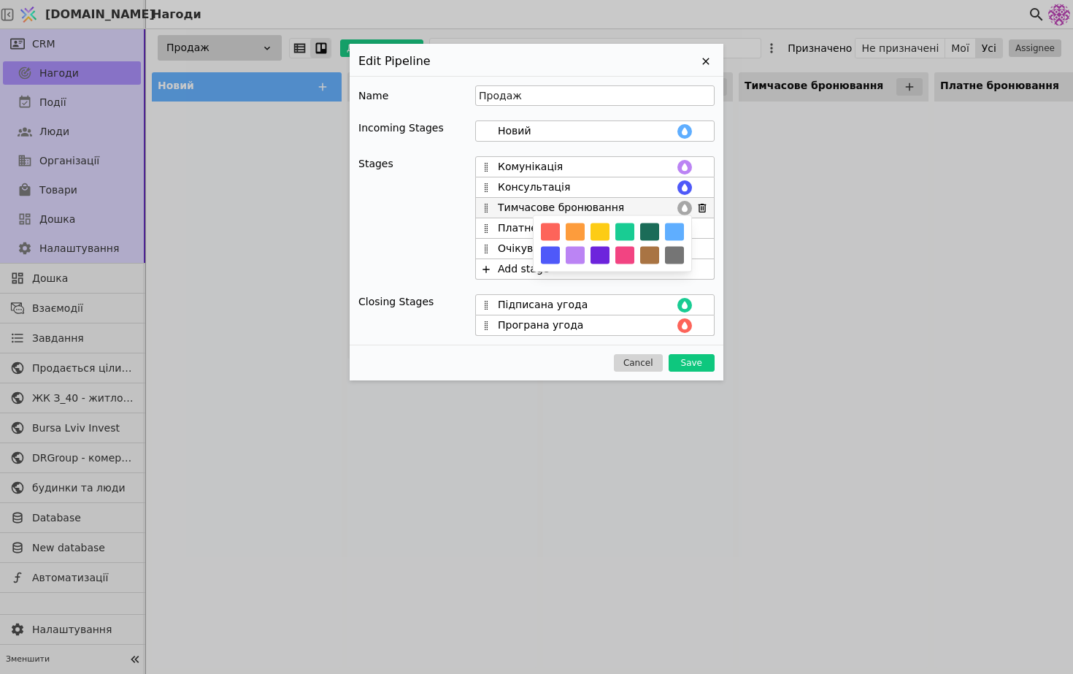
click at [676, 229] on button "button" at bounding box center [674, 232] width 19 height 18
click at [604, 230] on button "button" at bounding box center [600, 232] width 19 height 18
click at [721, 235] on div "Name Продаж Incoming Stages Новий Stages Комунікація Консультація Тимчасове бро…" at bounding box center [537, 210] width 374 height 269
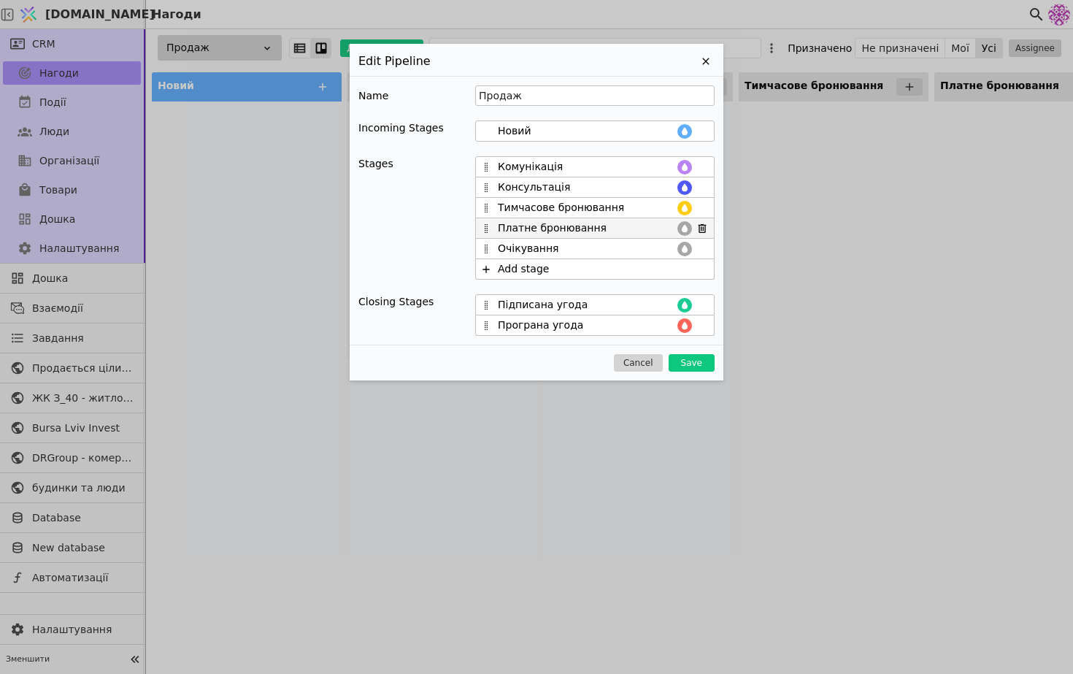
click at [683, 226] on icon at bounding box center [685, 229] width 12 height 12
click at [551, 250] on button "button" at bounding box center [550, 253] width 19 height 18
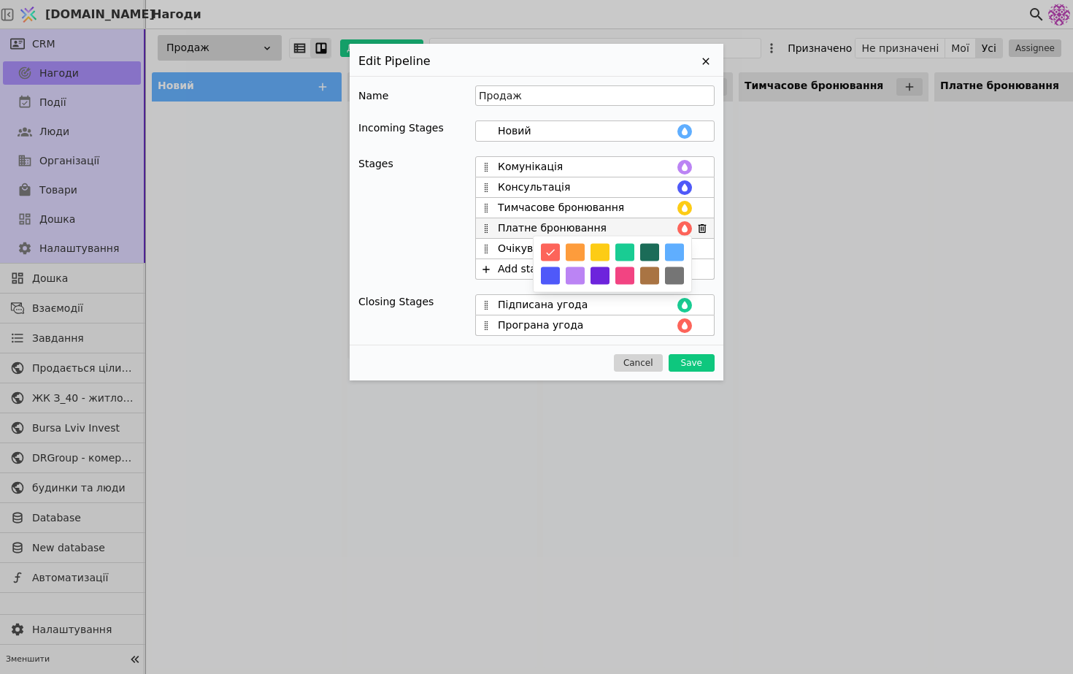
click at [625, 271] on button "button" at bounding box center [624, 276] width 19 height 18
click at [653, 253] on button "button" at bounding box center [649, 253] width 19 height 18
click at [612, 255] on div at bounding box center [613, 264] width 158 height 55
click at [726, 256] on div "Edit Pipeline Name Продаж Incoming Stages Новий Stages Комунікація Консультація…" at bounding box center [536, 337] width 1073 height 674
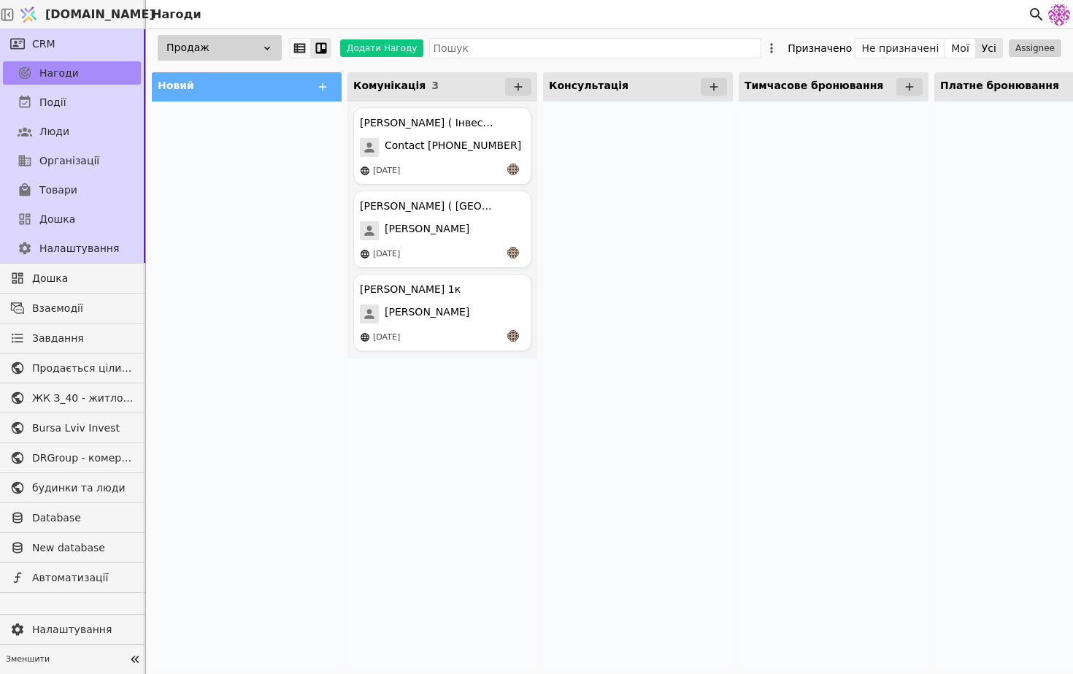
click at [680, 248] on div at bounding box center [638, 384] width 190 height 567
click at [772, 47] on icon at bounding box center [771, 47] width 2 height 9
click at [713, 96] on span "Редагувати лійку" at bounding box center [704, 95] width 93 height 15
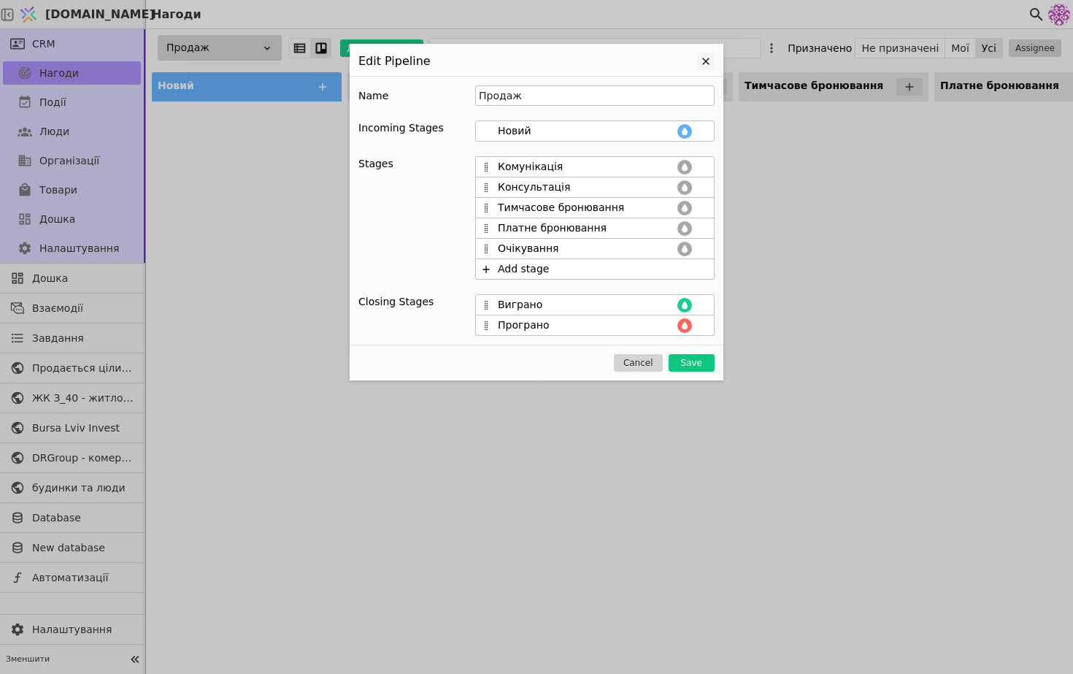
click at [702, 60] on icon at bounding box center [706, 62] width 18 height 18
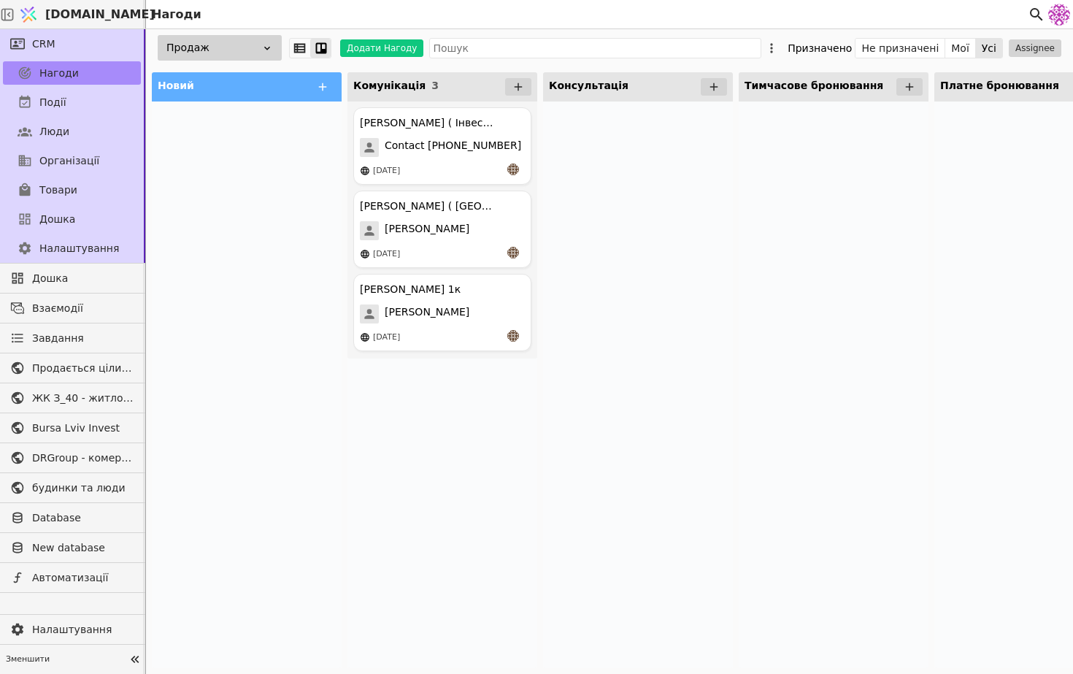
click at [243, 47] on div "Продаж" at bounding box center [220, 48] width 124 height 26
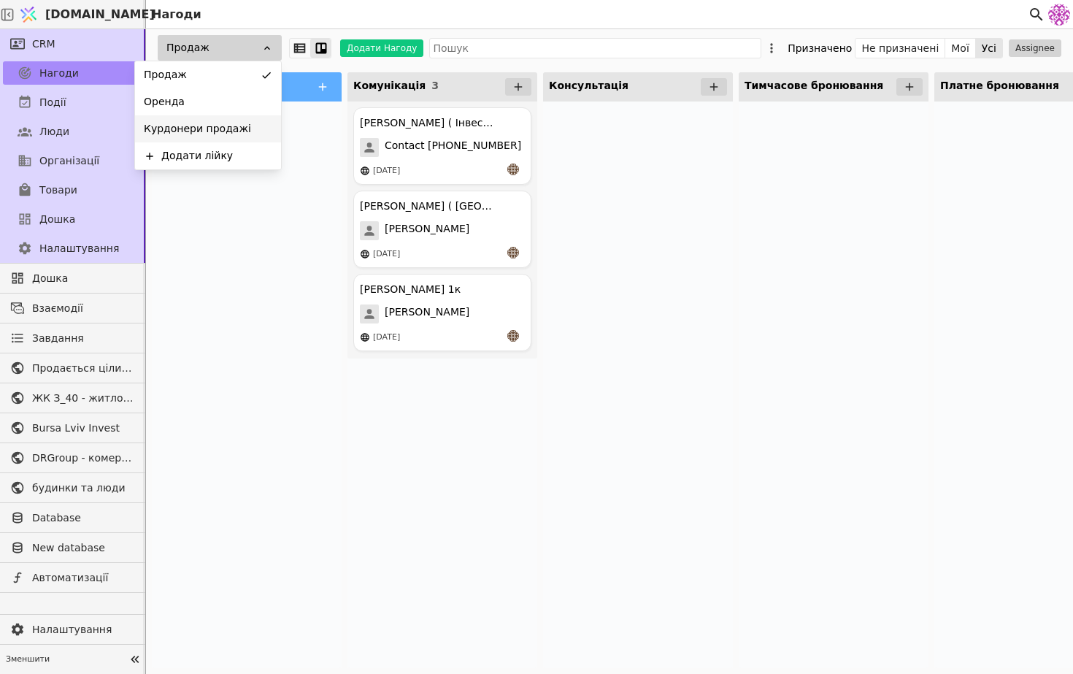
click at [238, 125] on span "Курдонери продажі" at bounding box center [197, 128] width 107 height 15
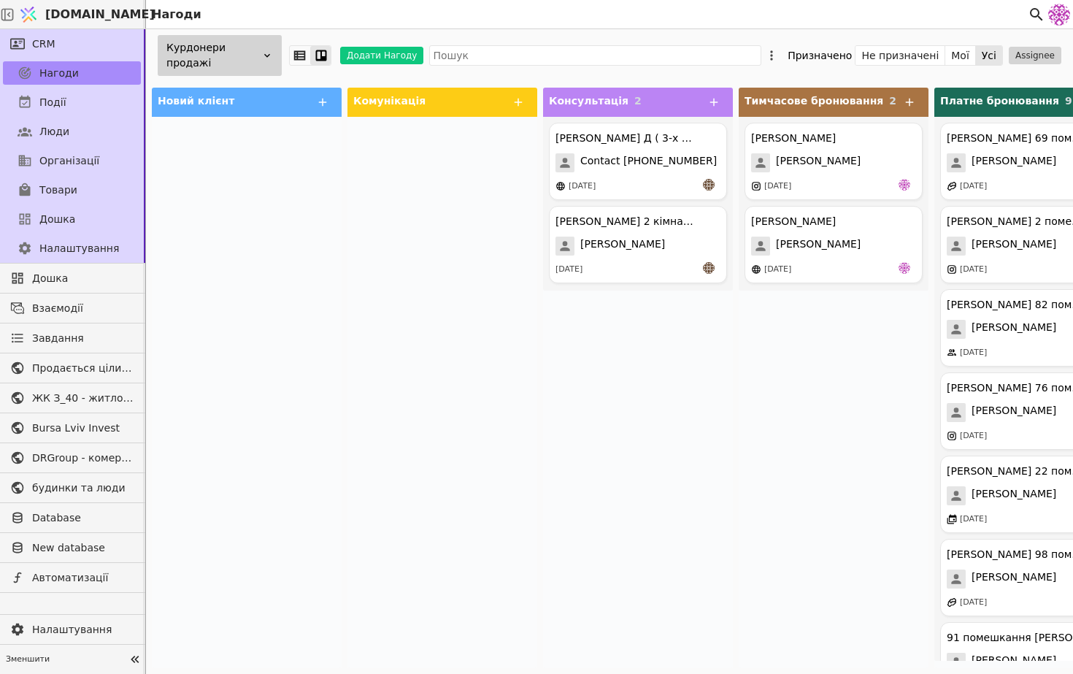
click at [248, 48] on div "Курдонери продажі" at bounding box center [220, 55] width 124 height 41
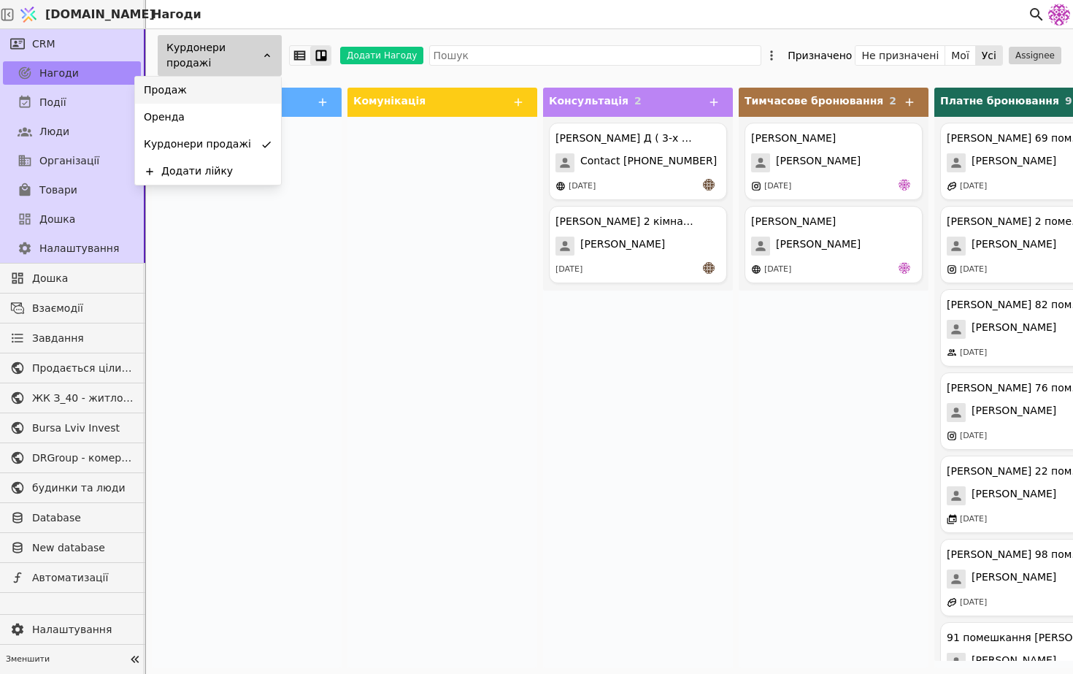
click at [238, 85] on div "Продаж" at bounding box center [208, 90] width 146 height 27
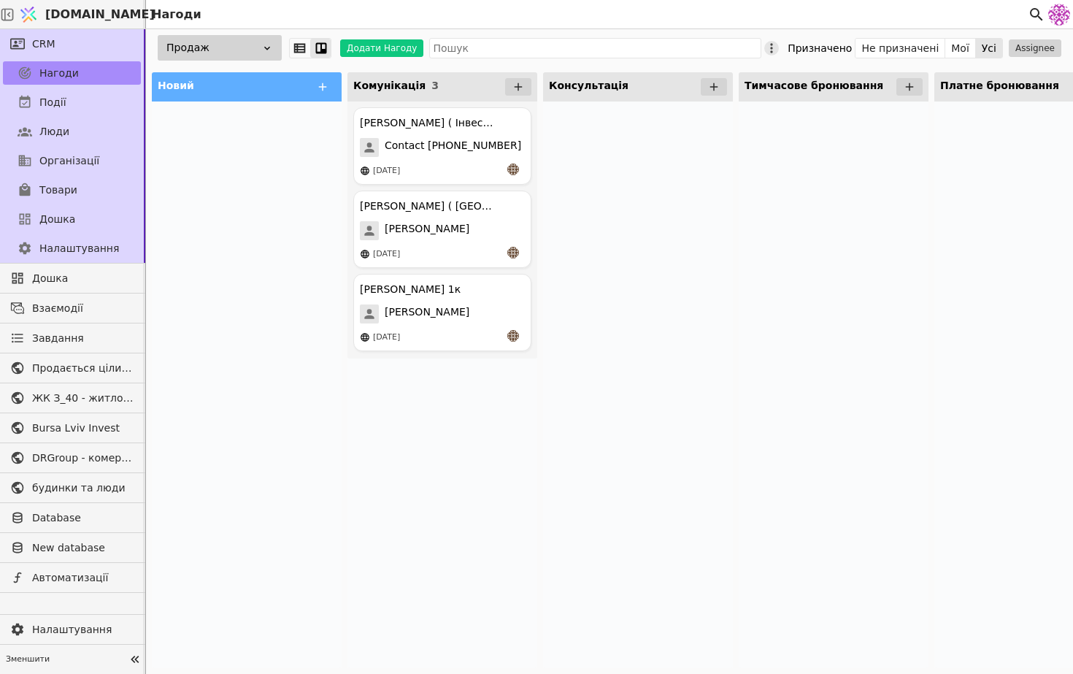
click at [779, 49] on icon at bounding box center [771, 48] width 15 height 15
click at [748, 91] on div "Редагувати лійку" at bounding box center [710, 96] width 162 height 30
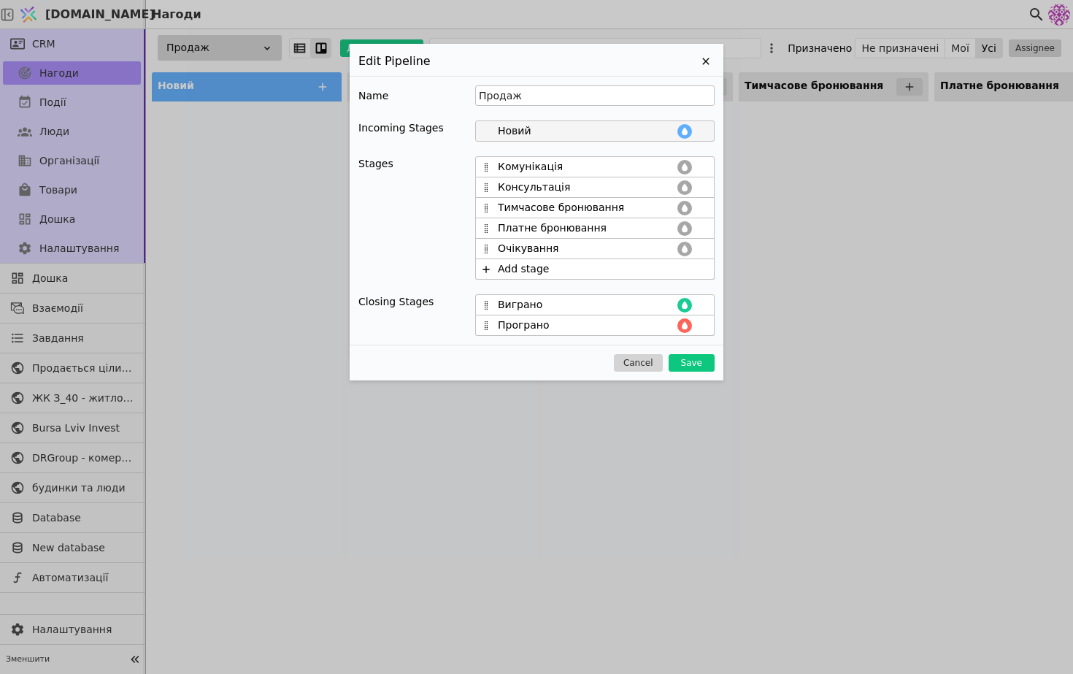
click at [544, 134] on input "Новий" at bounding box center [586, 130] width 177 height 15
type input "Новий клієнт"
click at [638, 206] on input "Тимчасове бронювання" at bounding box center [586, 207] width 177 height 15
click at [689, 365] on button "Save" at bounding box center [692, 363] width 46 height 18
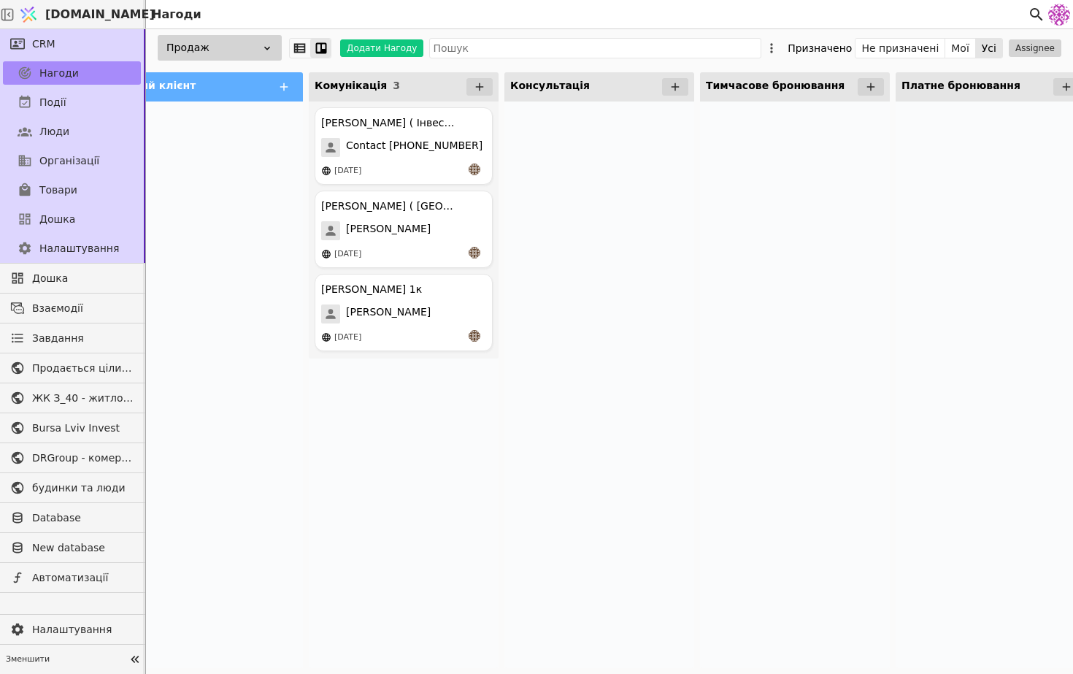
scroll to position [0, 53]
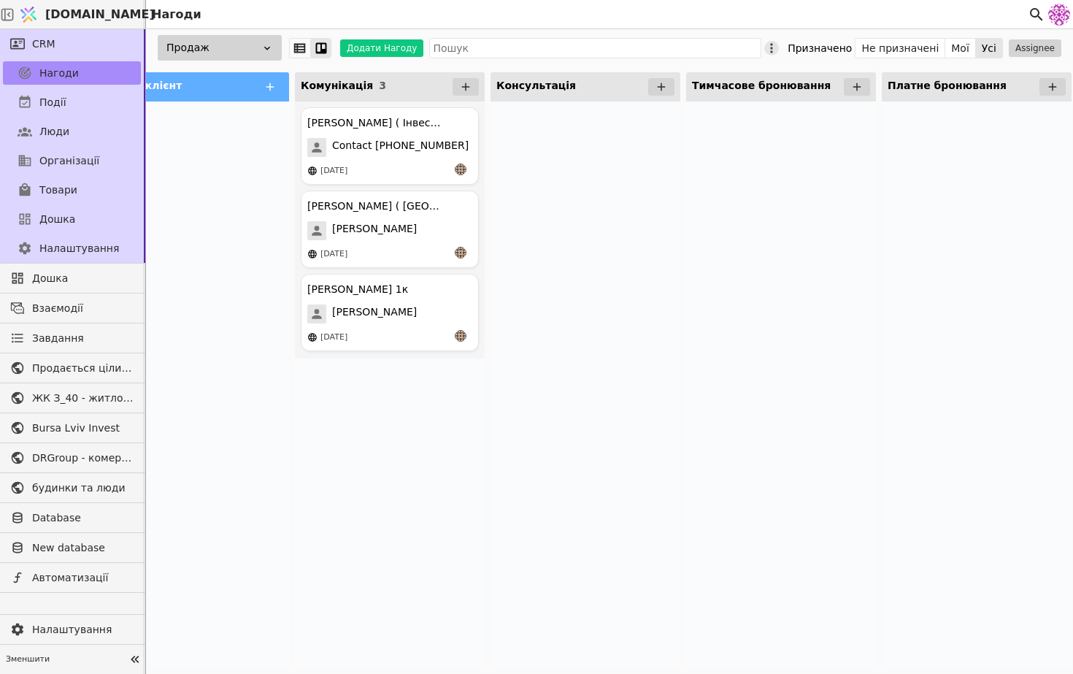
click at [779, 47] on icon at bounding box center [771, 48] width 15 height 15
click at [745, 93] on div "Редагувати лійку" at bounding box center [710, 96] width 162 height 30
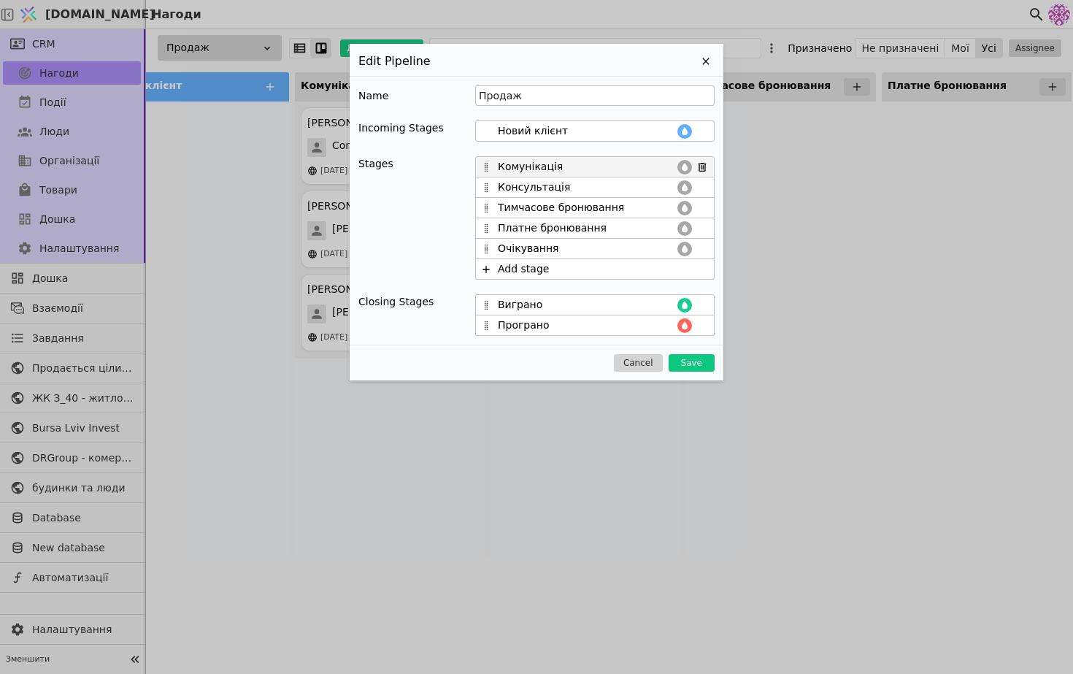
click at [681, 166] on icon at bounding box center [685, 167] width 12 height 12
click at [581, 217] on button "button" at bounding box center [575, 215] width 19 height 18
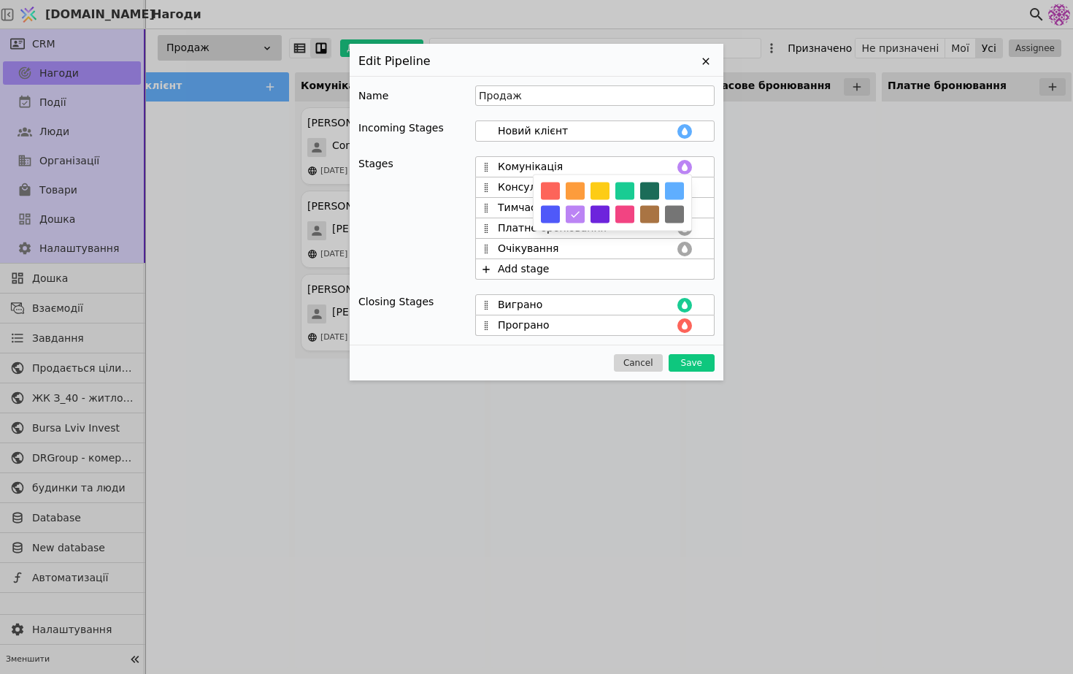
click at [717, 213] on div "Name Продаж Incoming Stages Новий клієнт Stages Комунікація Консультація Тимчас…" at bounding box center [537, 210] width 374 height 269
click at [681, 188] on icon at bounding box center [685, 188] width 12 height 12
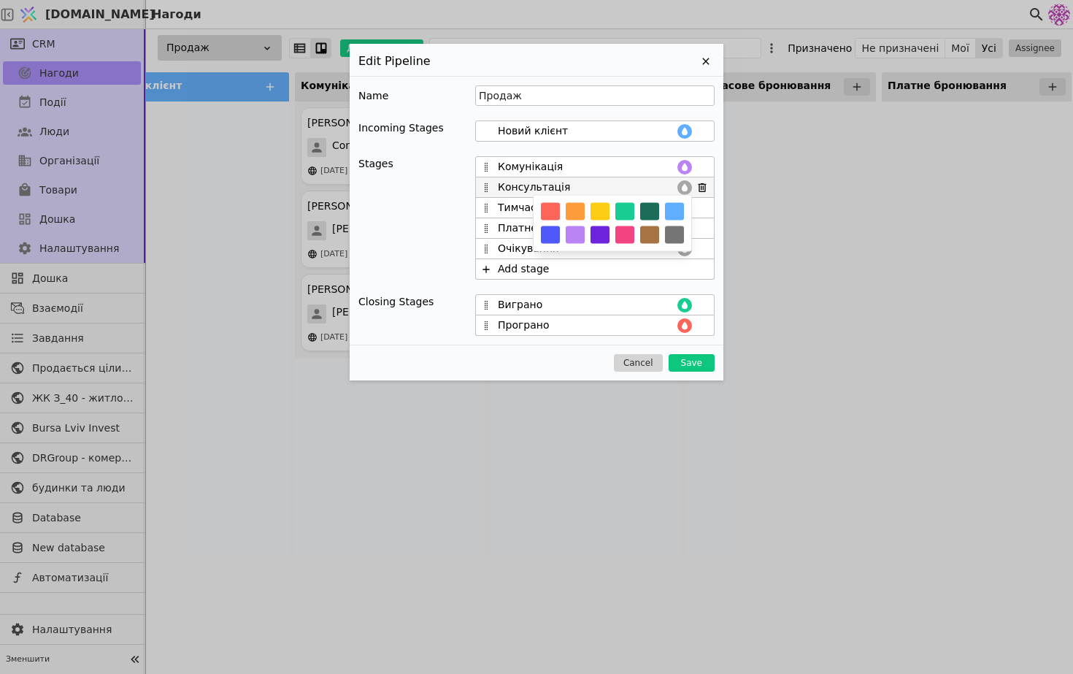
click at [602, 234] on button "button" at bounding box center [600, 235] width 19 height 18
click at [619, 235] on button "button" at bounding box center [624, 235] width 19 height 18
click at [720, 187] on div "Name Продаж Incoming Stages Новий клієнт Stages Комунікація Консультація Тимчас…" at bounding box center [537, 210] width 374 height 269
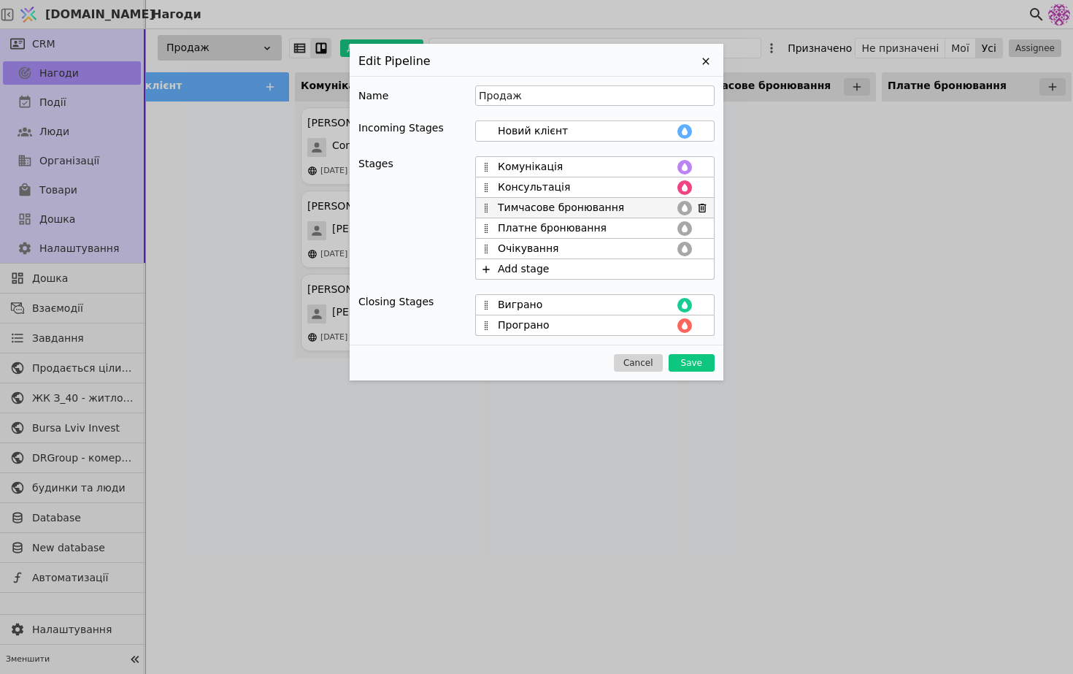
click at [685, 207] on icon at bounding box center [685, 208] width 6 height 8
click at [599, 231] on button "button" at bounding box center [600, 232] width 19 height 18
click at [718, 237] on div "Name Продаж Incoming Stages Новий клієнт Stages Комунікація Консультація Тимчас…" at bounding box center [537, 210] width 374 height 269
click at [681, 231] on icon at bounding box center [685, 229] width 12 height 12
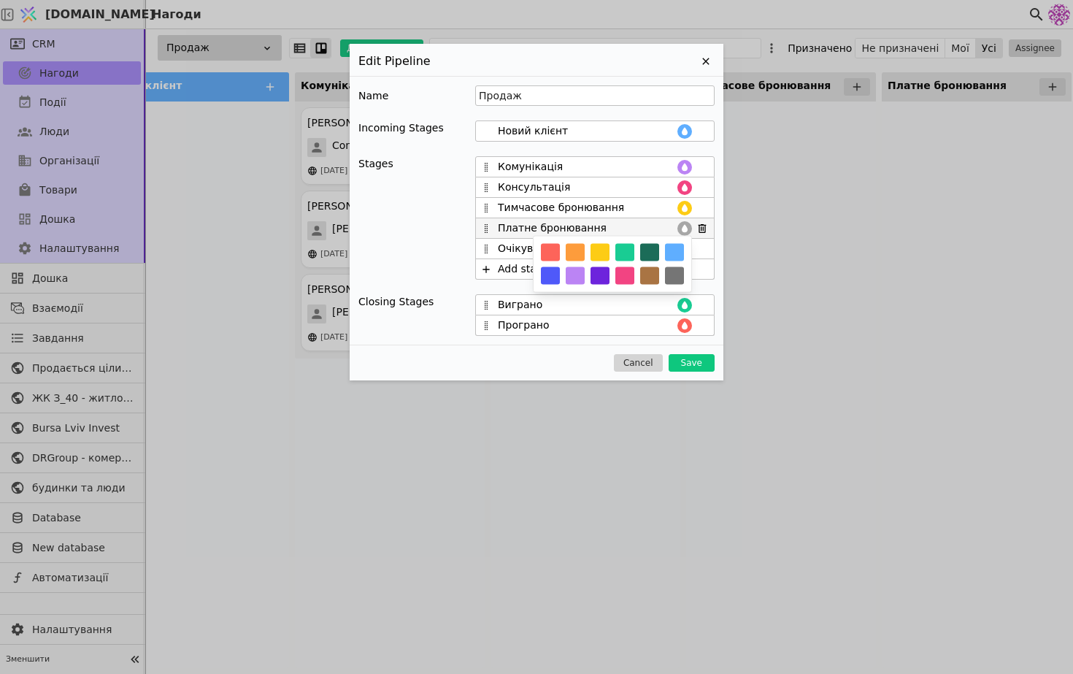
click at [582, 248] on button "button" at bounding box center [575, 253] width 19 height 18
click at [718, 248] on div "Name Продаж Incoming Stages Новий клієнт Stages Комунікація Консультація Тимчас…" at bounding box center [537, 210] width 374 height 269
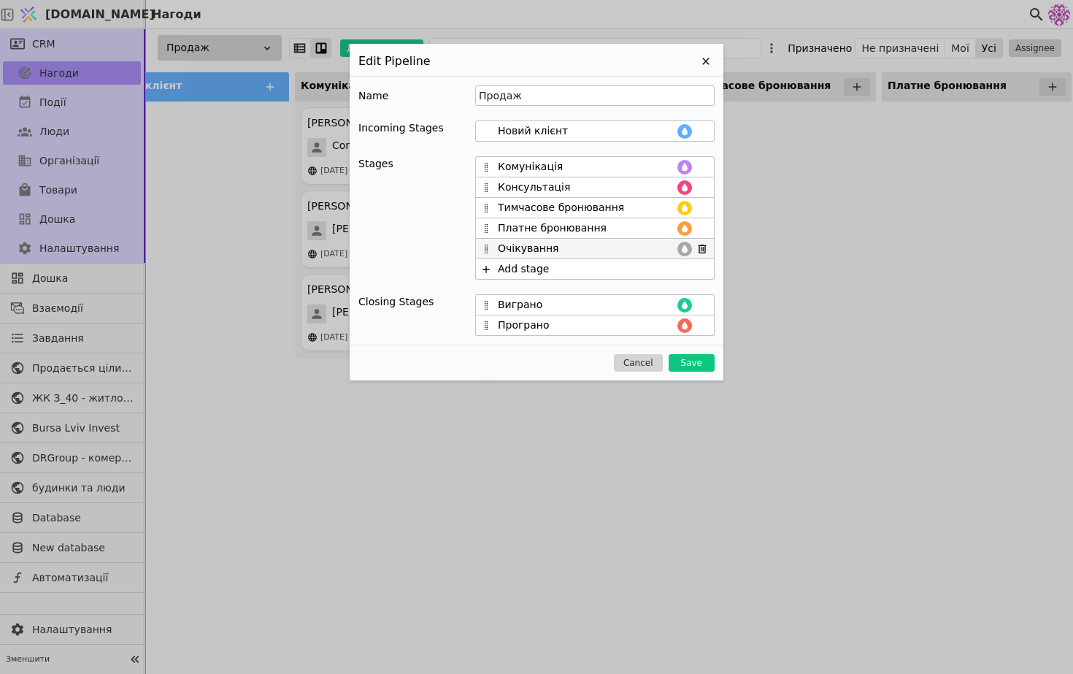
click at [685, 246] on icon at bounding box center [685, 249] width 6 height 8
click at [680, 294] on button "button" at bounding box center [674, 297] width 19 height 18
click at [718, 279] on div "Name Продаж Incoming Stages Новий клієнт Stages Комунікація Консультація Тимчас…" at bounding box center [537, 210] width 374 height 269
click at [700, 363] on button "Save" at bounding box center [692, 363] width 46 height 18
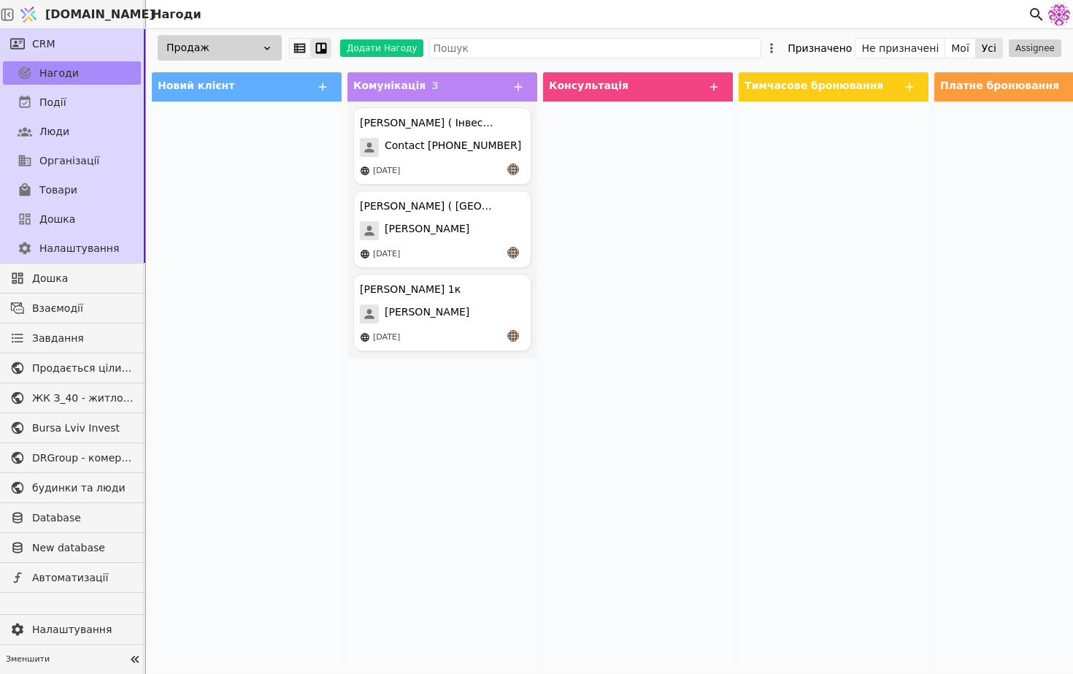
click at [258, 50] on div "Продаж" at bounding box center [220, 48] width 124 height 26
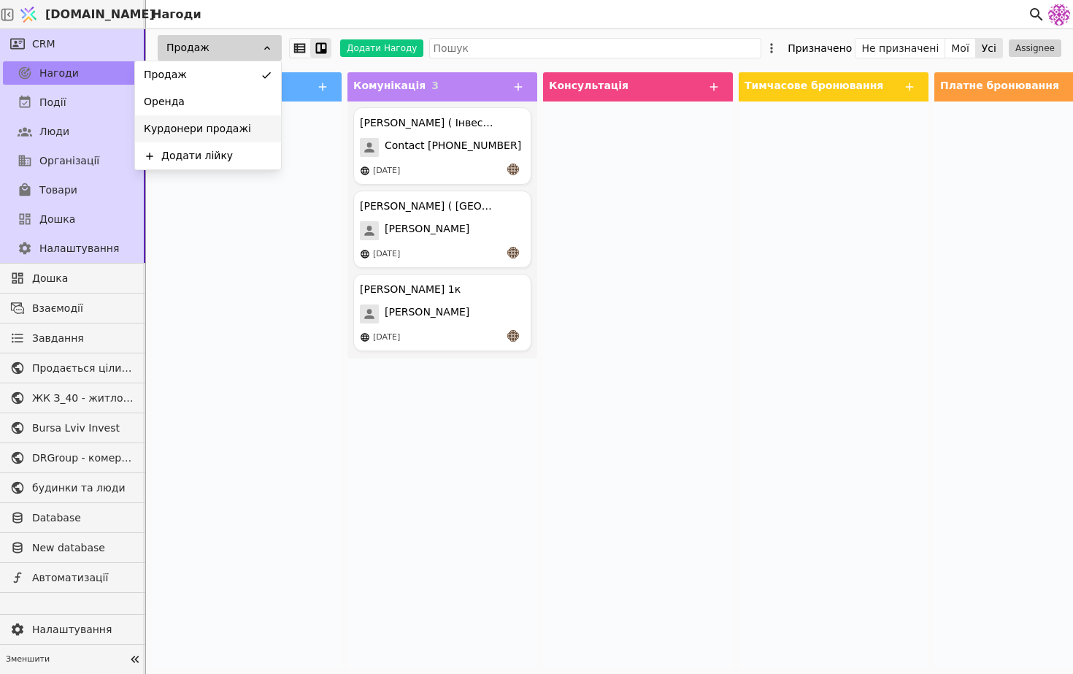
click at [239, 127] on span "Курдонери продажі" at bounding box center [197, 128] width 107 height 15
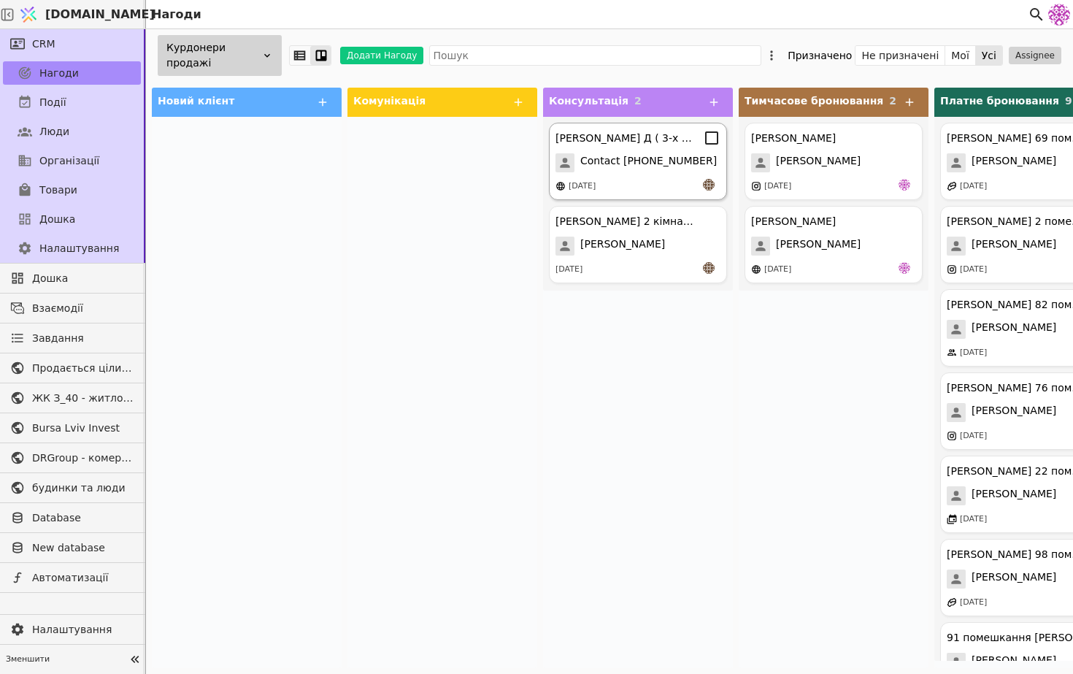
click at [613, 161] on span "Contact [PHONE_NUMBER]" at bounding box center [648, 162] width 137 height 19
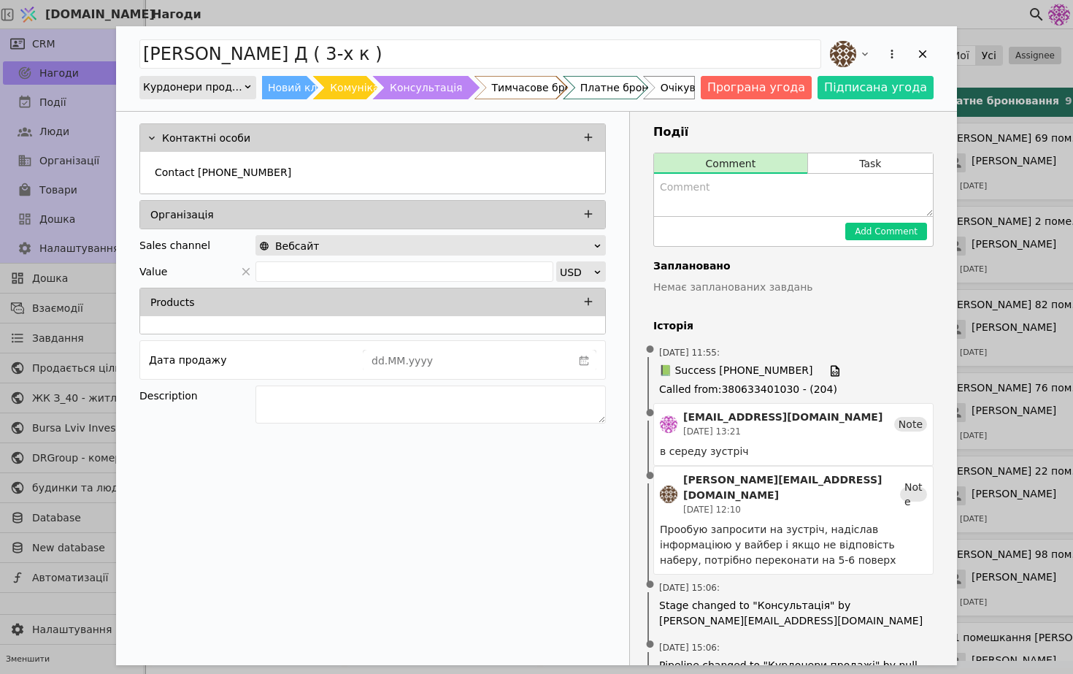
click at [226, 87] on div "Курдонери продажі" at bounding box center [193, 87] width 100 height 20
click at [226, 105] on div "Продаж" at bounding box center [197, 107] width 115 height 22
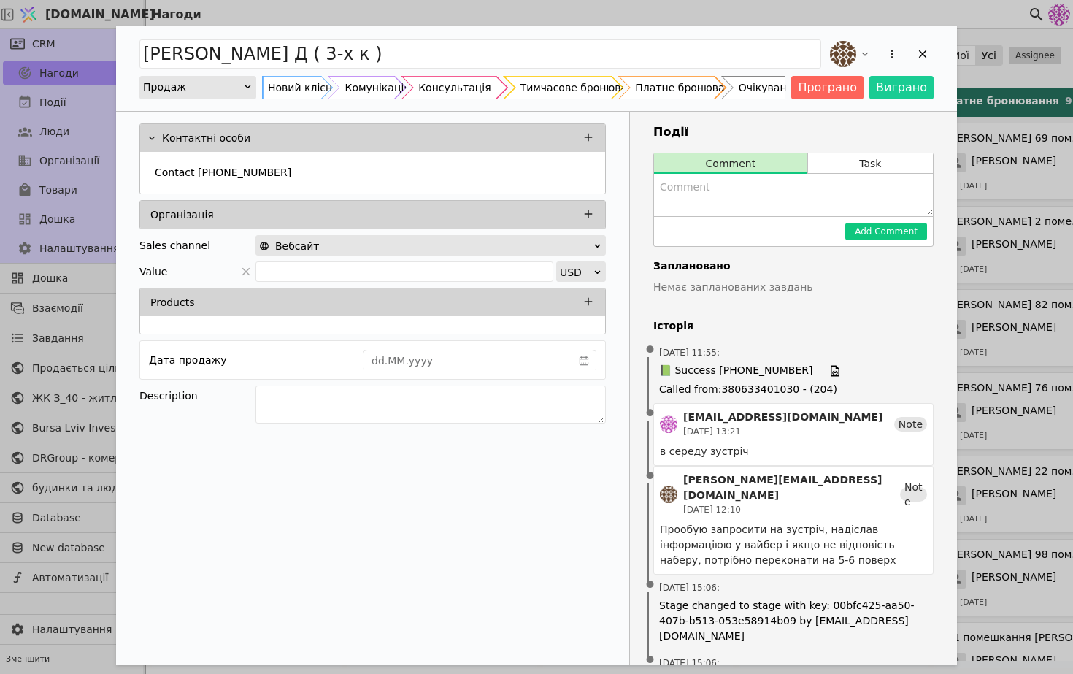
click at [467, 93] on div "Консультація" at bounding box center [454, 87] width 72 height 23
click at [910, 50] on div "Add Opportunity" at bounding box center [880, 54] width 107 height 32
click at [919, 51] on icon "Add Opportunity" at bounding box center [922, 53] width 13 height 13
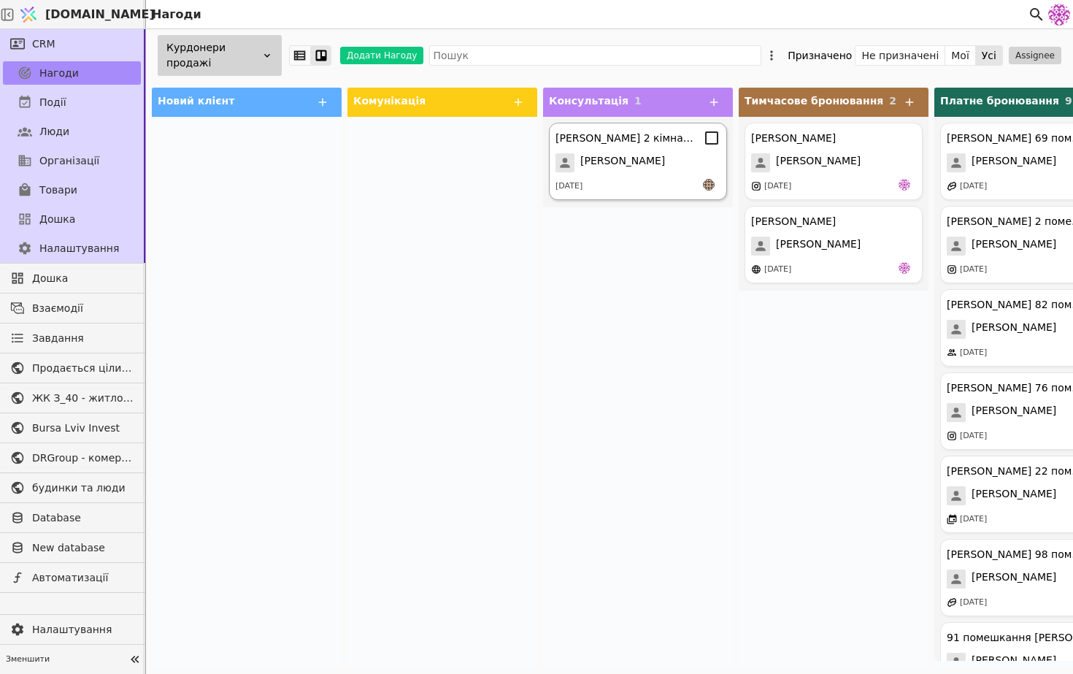
click at [640, 164] on div "[PERSON_NAME]" at bounding box center [638, 162] width 165 height 19
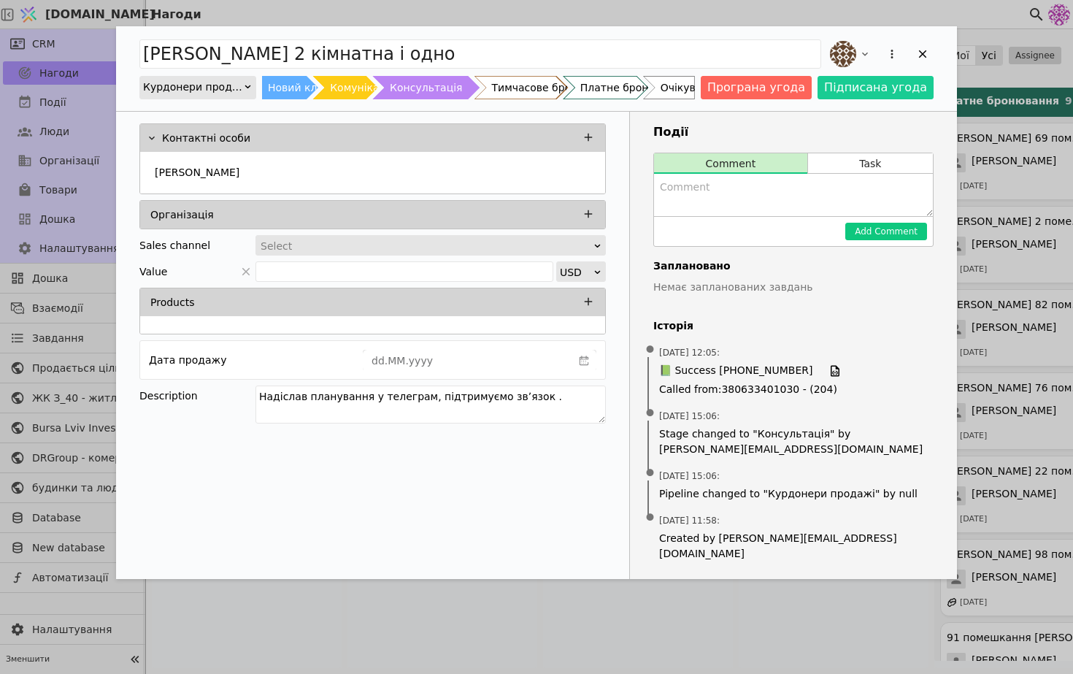
click at [220, 88] on div "Курдонери продажі" at bounding box center [193, 87] width 100 height 20
click at [222, 108] on div "Продаж" at bounding box center [197, 107] width 115 height 22
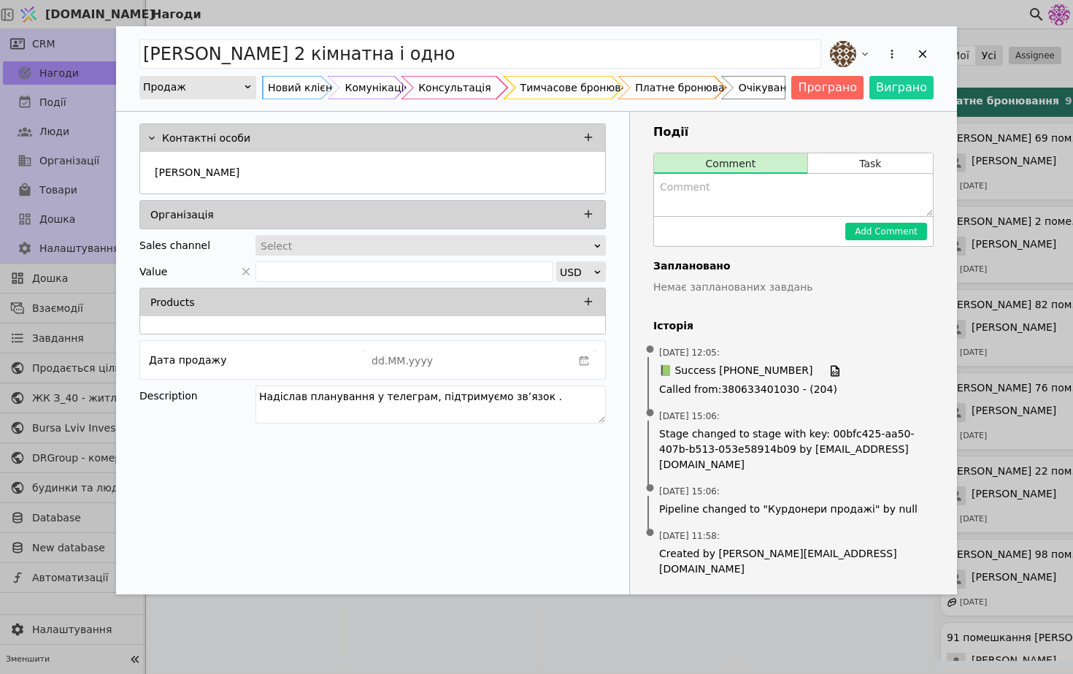
click at [427, 90] on div "Консультація" at bounding box center [454, 87] width 72 height 23
click at [932, 54] on div "Add Opportunity" at bounding box center [923, 54] width 22 height 22
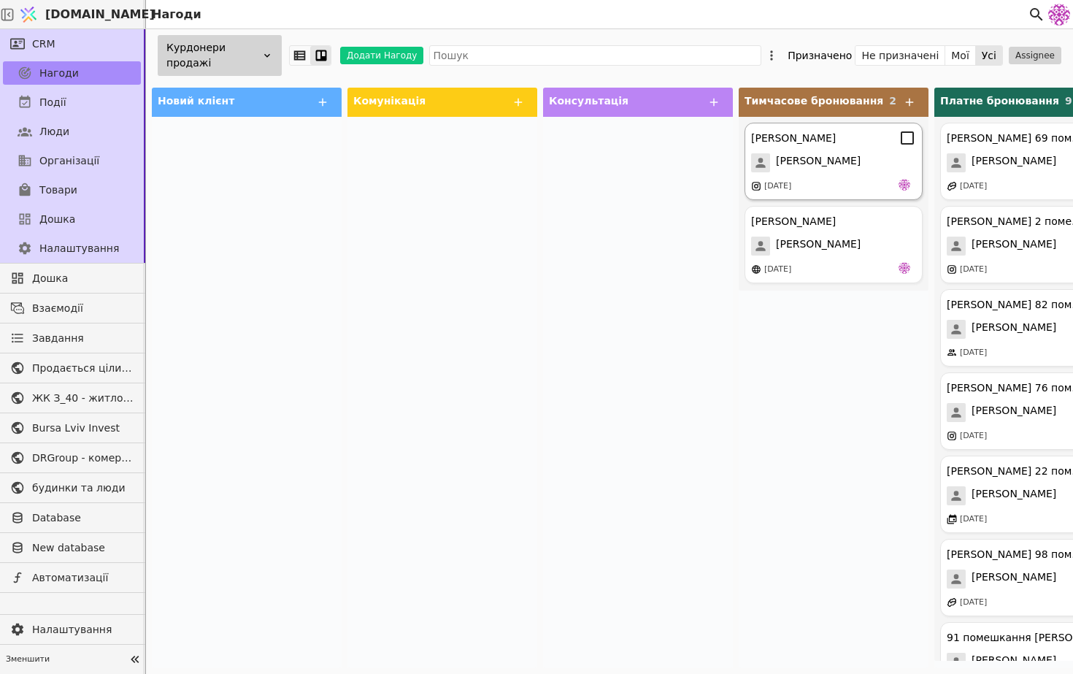
click at [828, 164] on div "[PERSON_NAME]" at bounding box center [833, 162] width 165 height 19
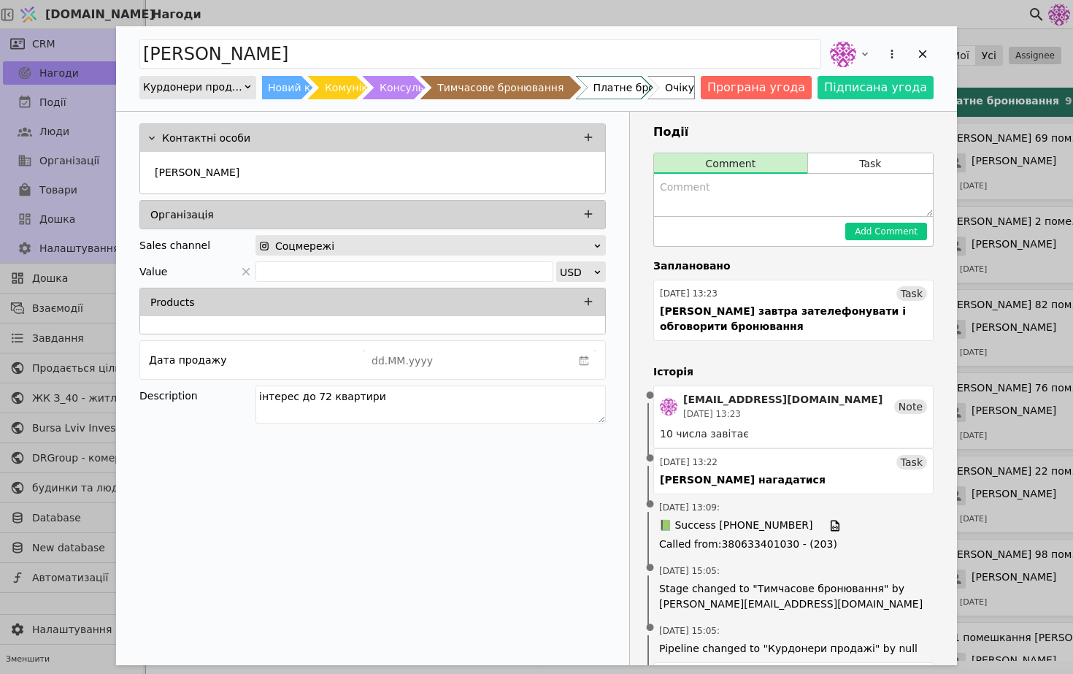
click at [218, 85] on div "Курдонери продажі" at bounding box center [193, 87] width 100 height 20
click at [223, 112] on div "Продаж" at bounding box center [197, 107] width 115 height 22
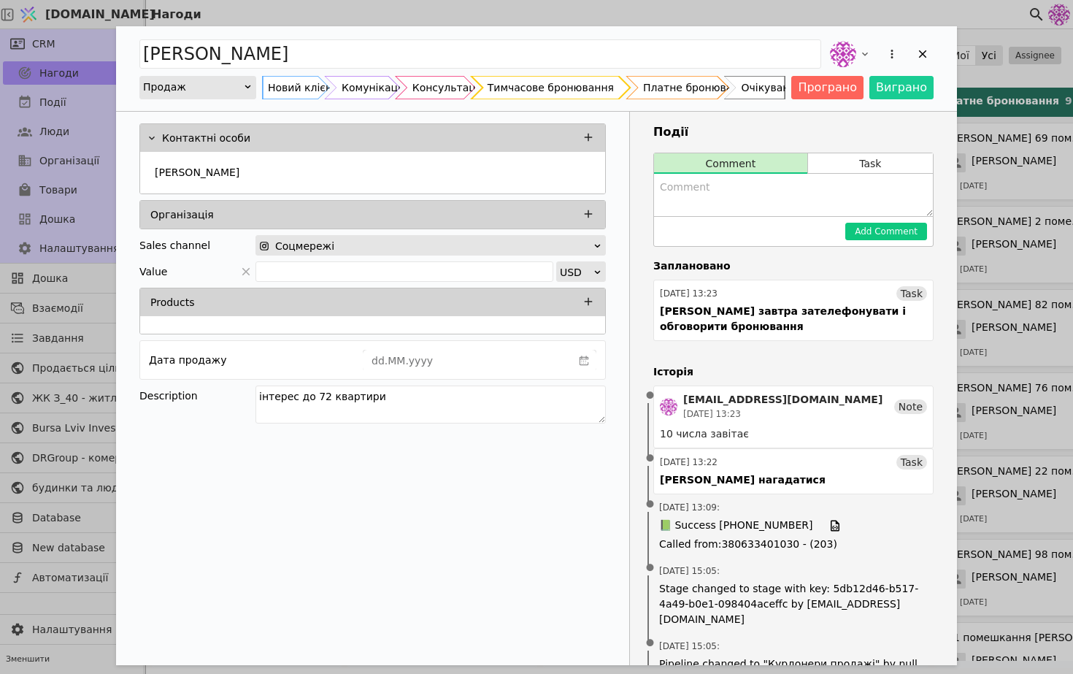
click at [553, 93] on div "Тимчасове бронювання" at bounding box center [551, 87] width 126 height 23
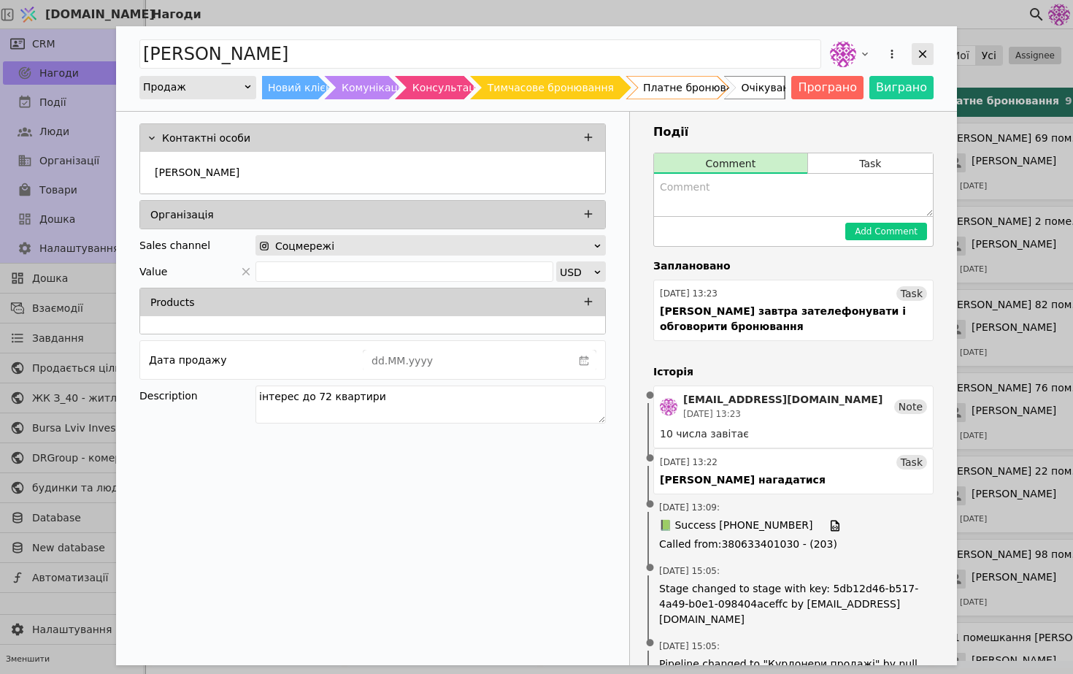
click at [921, 52] on icon "Add Opportunity" at bounding box center [923, 54] width 8 height 8
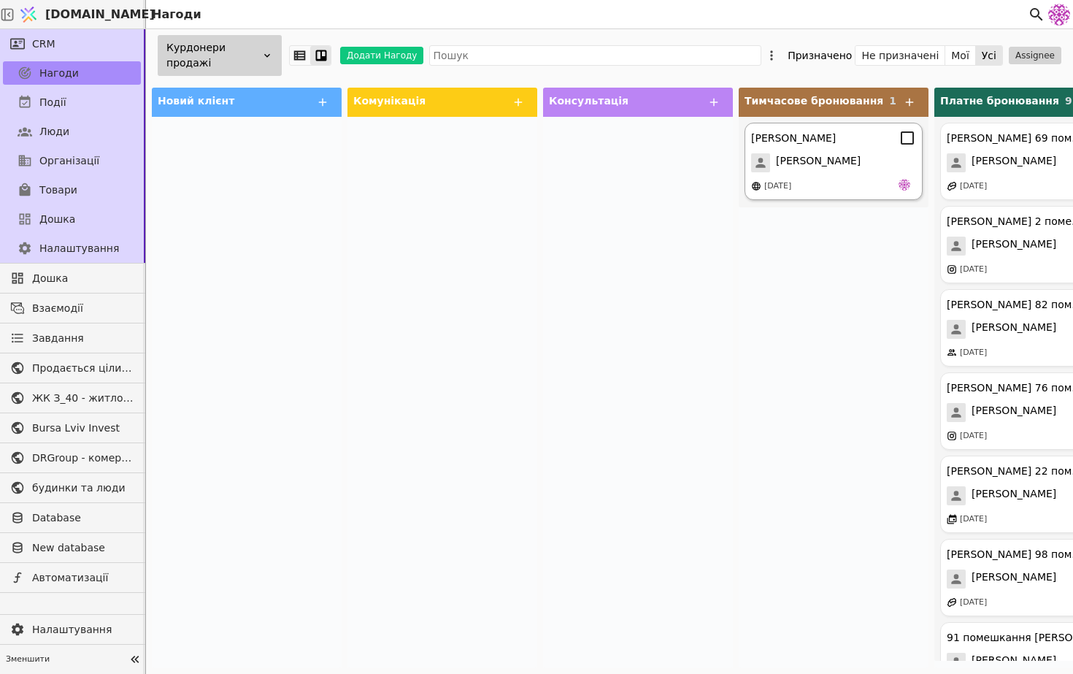
click at [839, 141] on div "[PERSON_NAME]" at bounding box center [833, 138] width 165 height 18
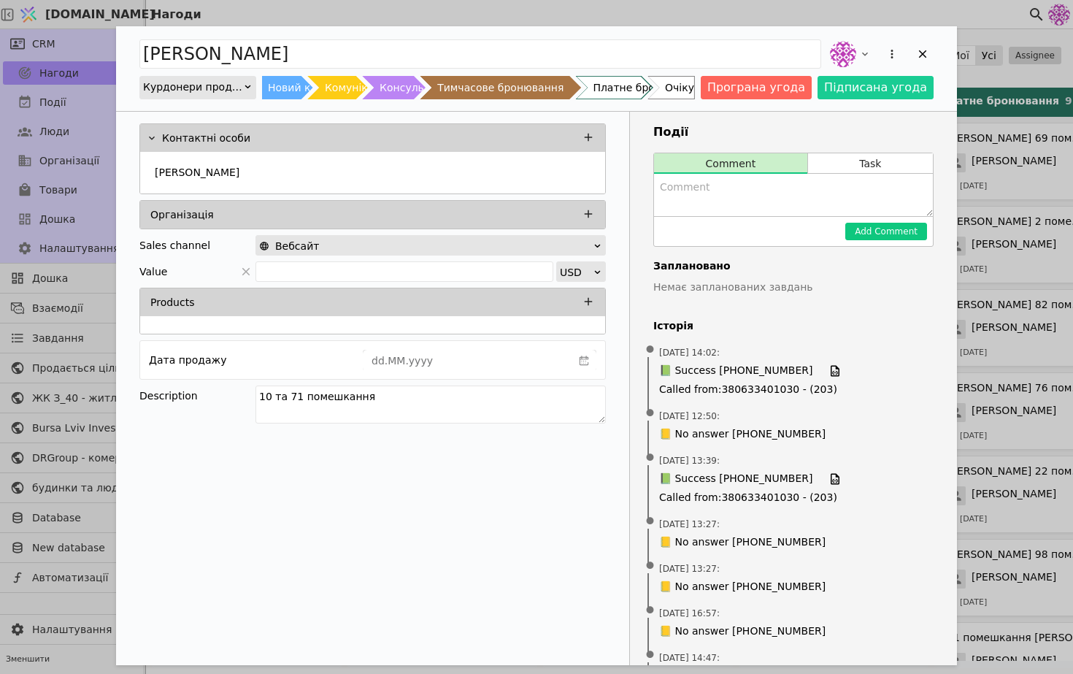
click at [232, 86] on div "Курдонери продажі" at bounding box center [193, 87] width 100 height 20
click at [230, 108] on div "Продаж" at bounding box center [197, 107] width 115 height 22
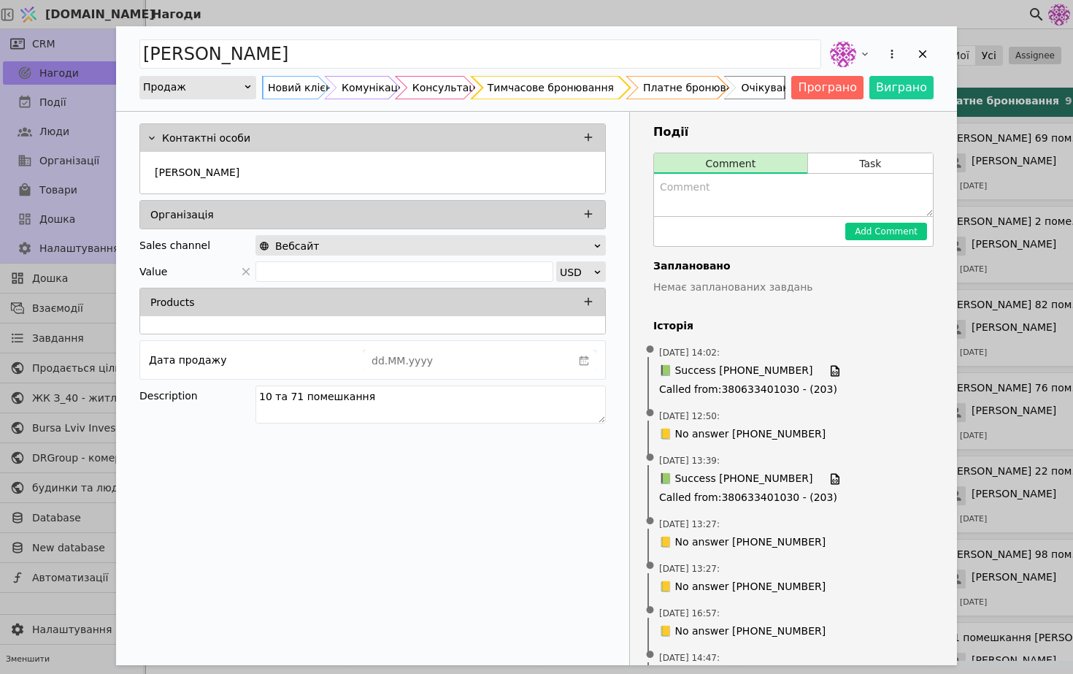
click at [526, 90] on div "Тимчасове бронювання" at bounding box center [551, 87] width 126 height 23
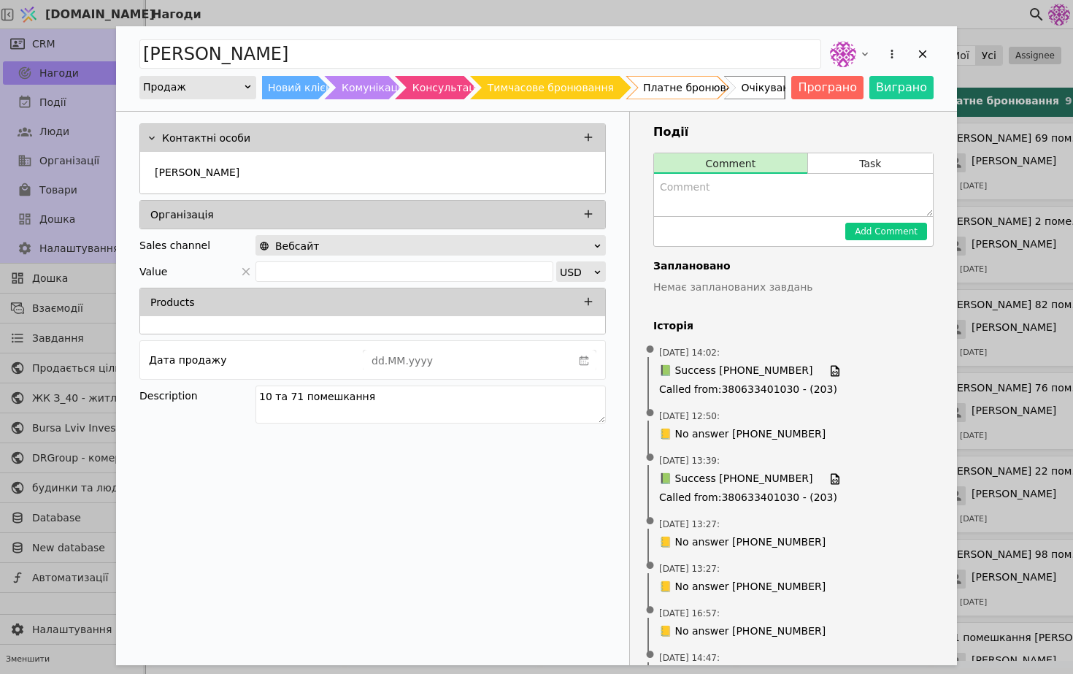
click at [934, 45] on div "[PERSON_NAME] Новий клієнт Комунікація Консультація Тимчасове бронювання Платне…" at bounding box center [536, 68] width 841 height 85
click at [916, 57] on icon "Add Opportunity" at bounding box center [922, 53] width 13 height 13
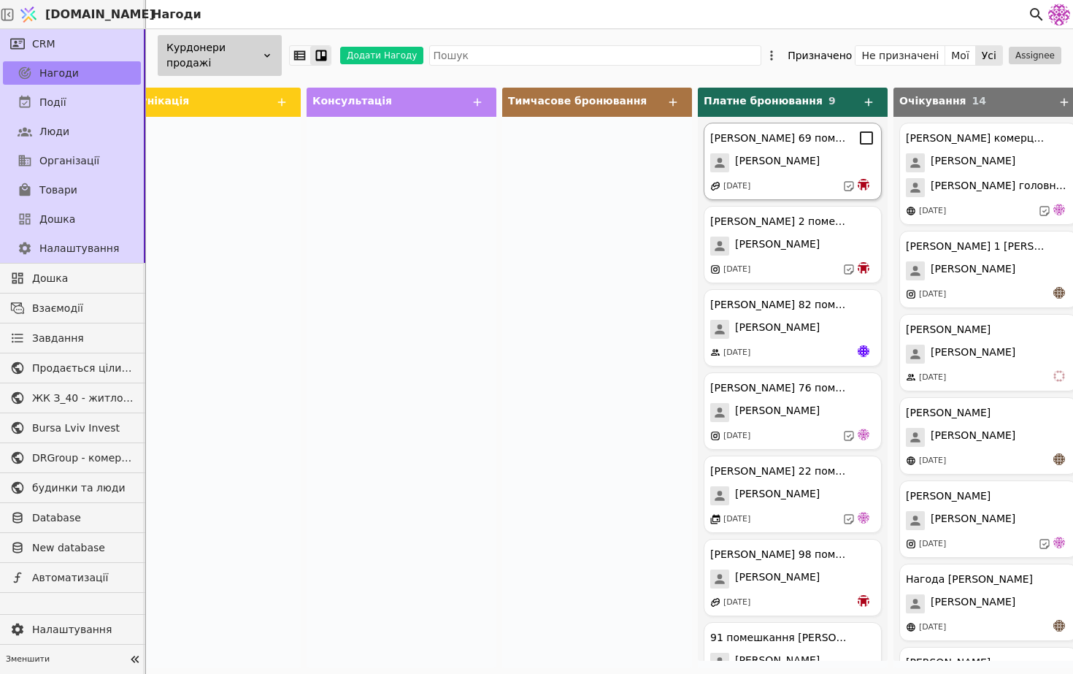
scroll to position [0, 245]
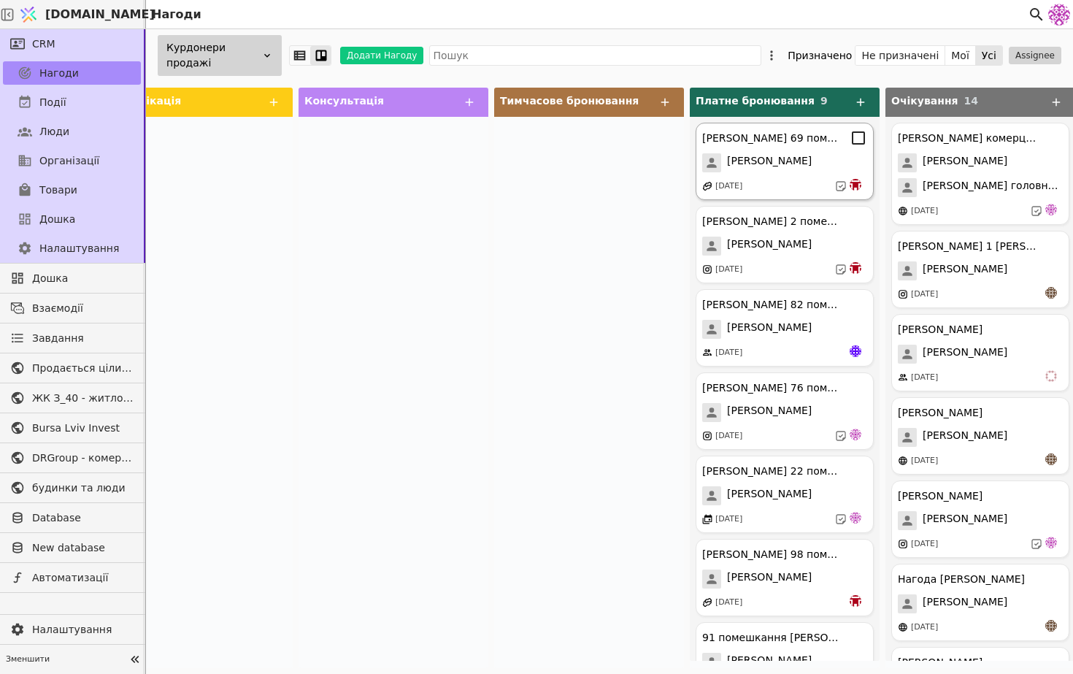
click at [795, 157] on span "[PERSON_NAME]" at bounding box center [769, 162] width 85 height 19
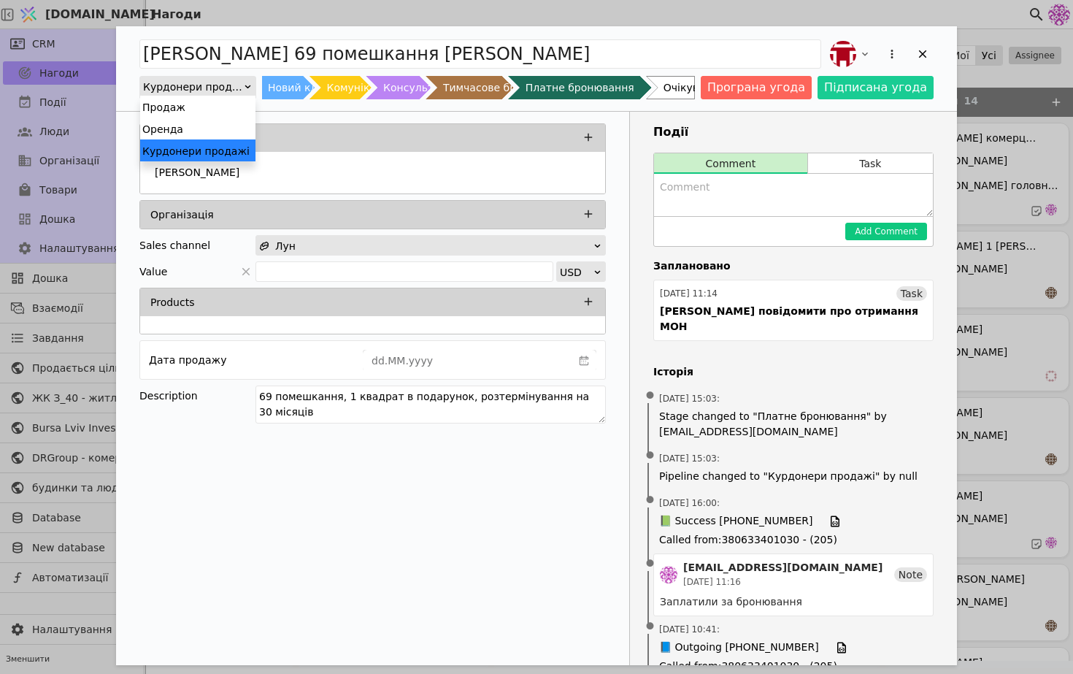
click at [223, 85] on div "Курдонери продажі" at bounding box center [193, 87] width 100 height 20
click at [234, 110] on div "Продаж" at bounding box center [197, 107] width 115 height 22
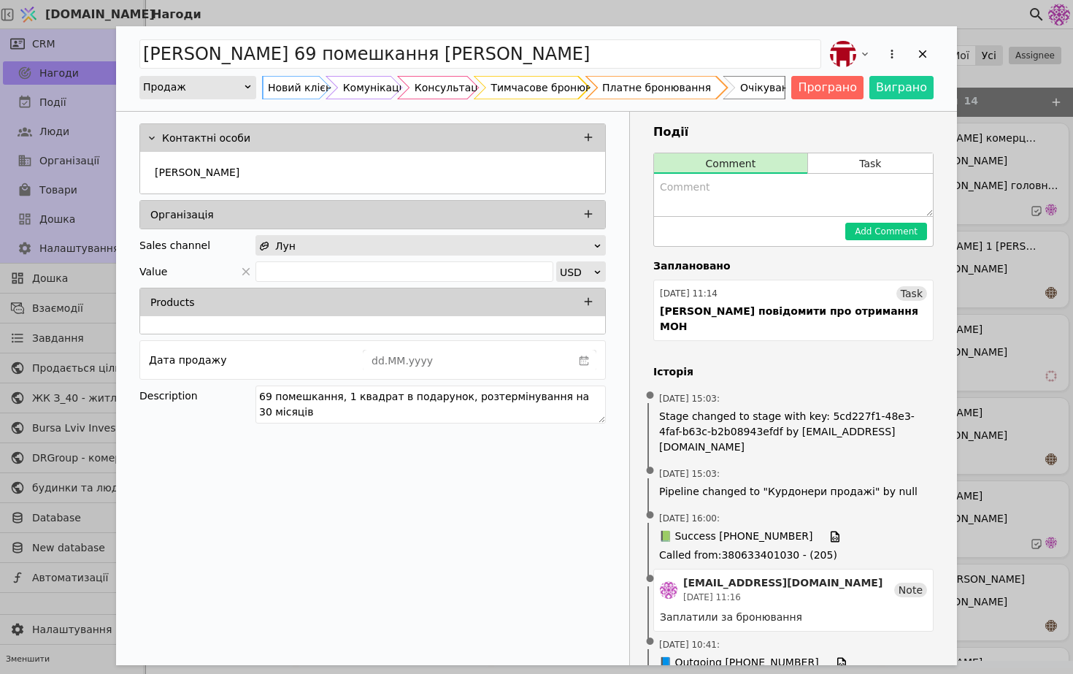
click at [675, 90] on div "Платне бронювання" at bounding box center [656, 87] width 109 height 23
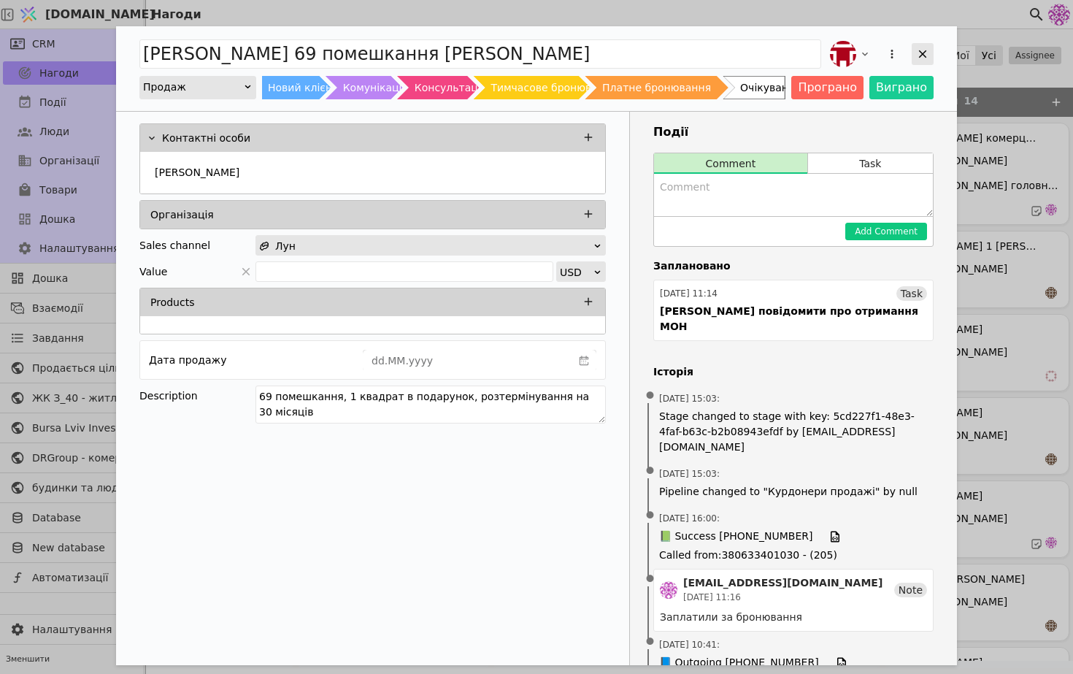
click at [924, 58] on icon "Add Opportunity" at bounding box center [922, 53] width 13 height 13
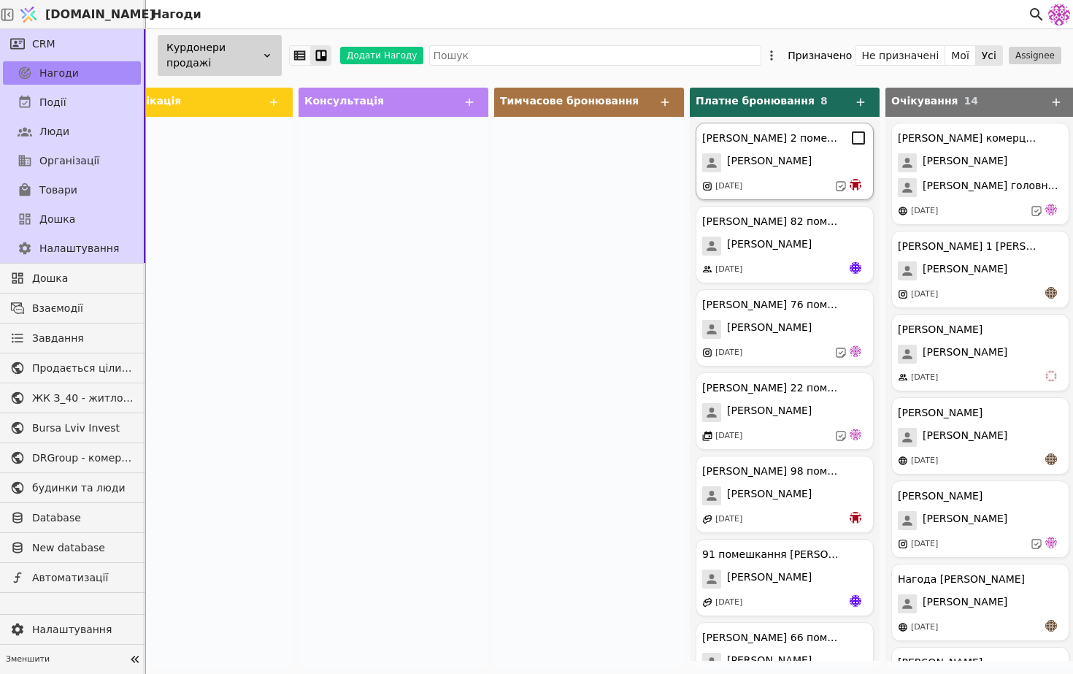
click at [777, 198] on div "[PERSON_NAME] 2 помешкання Курдонери [PERSON_NAME] [DATE]" at bounding box center [785, 161] width 178 height 77
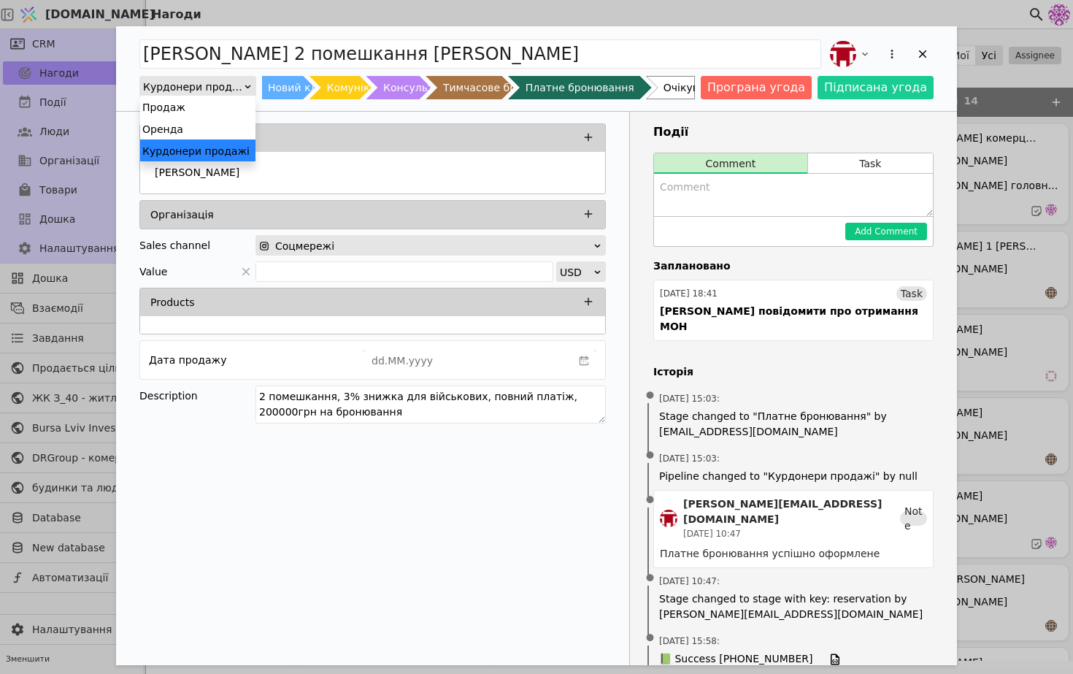
click at [238, 92] on div "Курдонери продажі" at bounding box center [193, 87] width 100 height 20
click at [235, 112] on div "Продаж" at bounding box center [197, 107] width 115 height 22
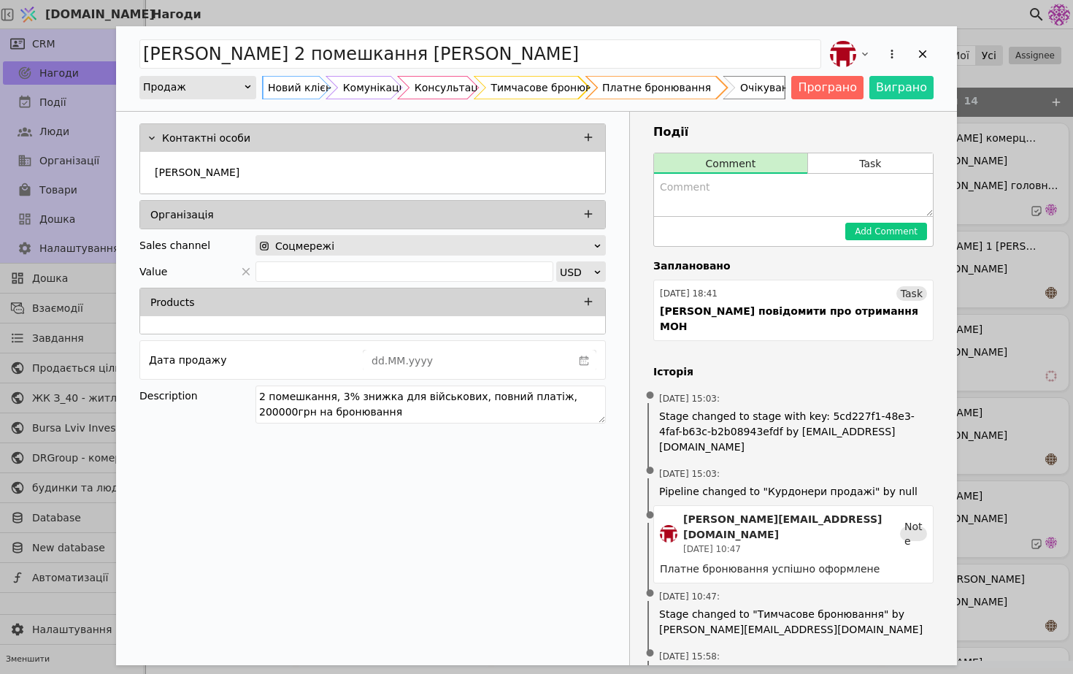
click at [695, 93] on div "Платне бронювання" at bounding box center [656, 87] width 109 height 23
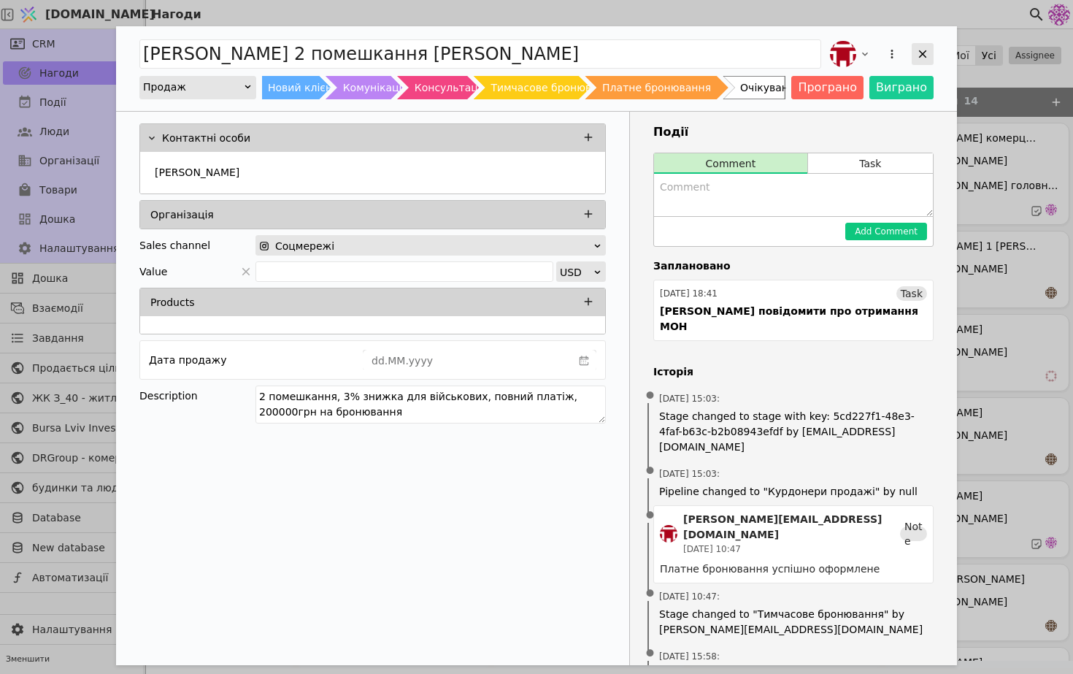
click at [924, 53] on icon "Add Opportunity" at bounding box center [922, 53] width 13 height 13
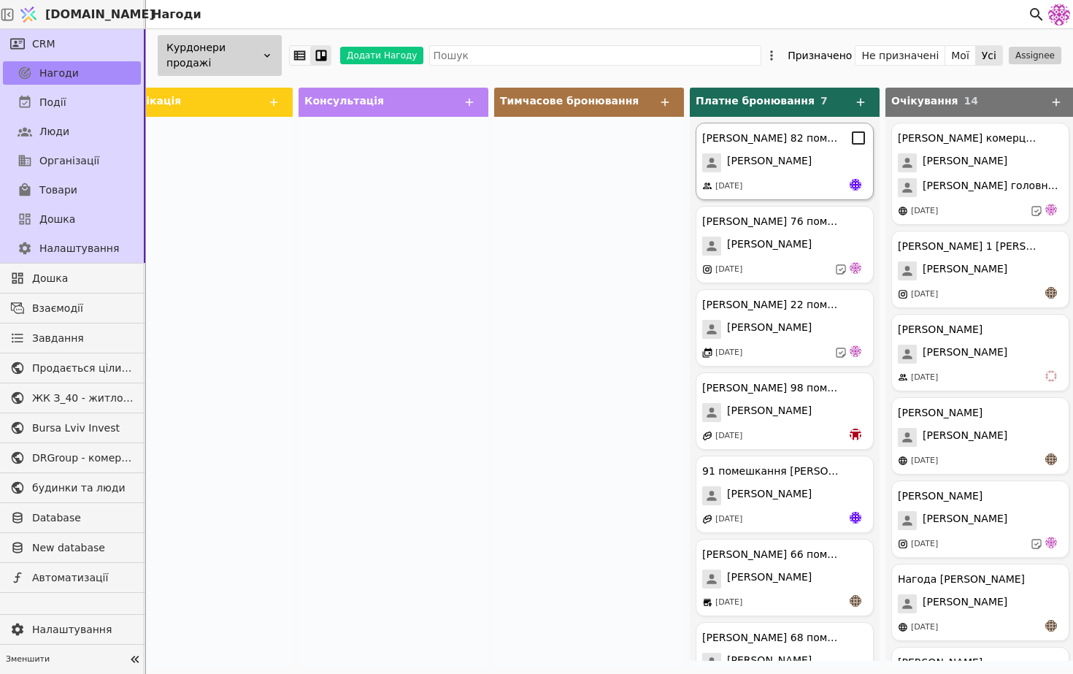
click at [785, 158] on span "[PERSON_NAME]" at bounding box center [769, 162] width 85 height 19
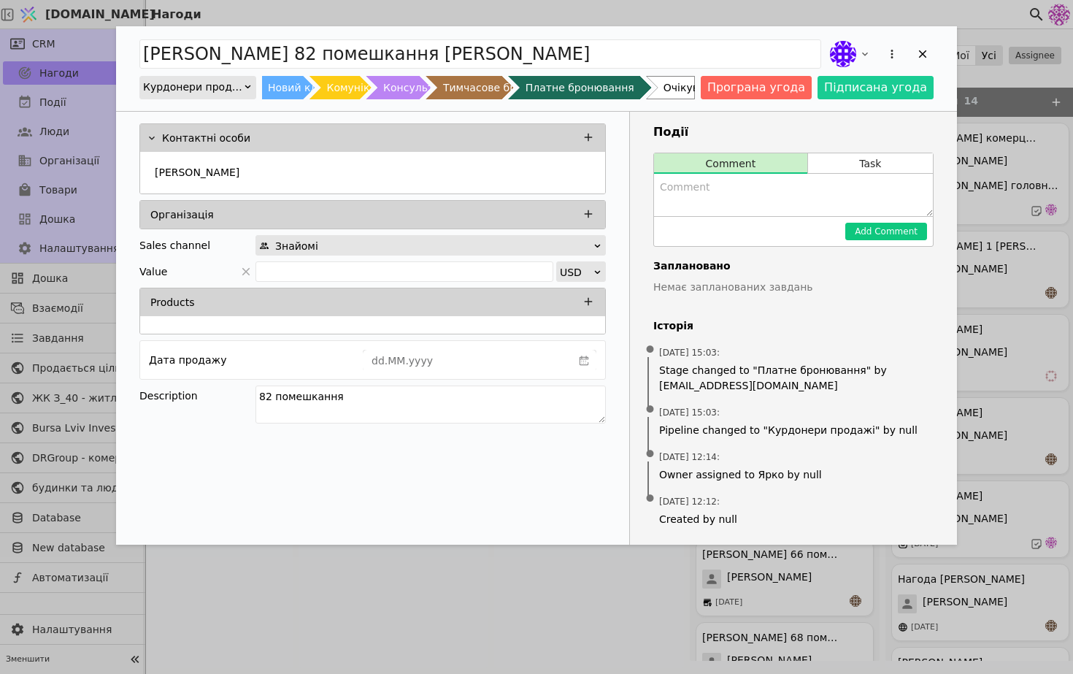
click at [231, 83] on div "Курдонери продажі" at bounding box center [193, 87] width 100 height 20
click at [222, 108] on div "Продаж" at bounding box center [197, 107] width 115 height 22
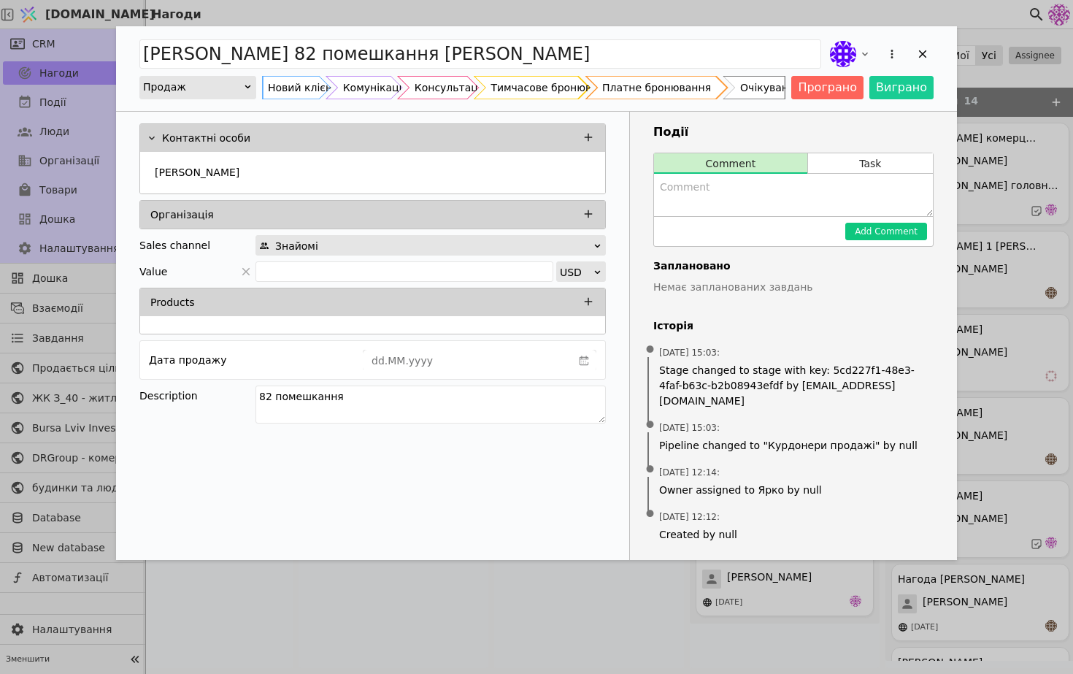
click at [667, 99] on div "Платне бронювання" at bounding box center [656, 87] width 109 height 23
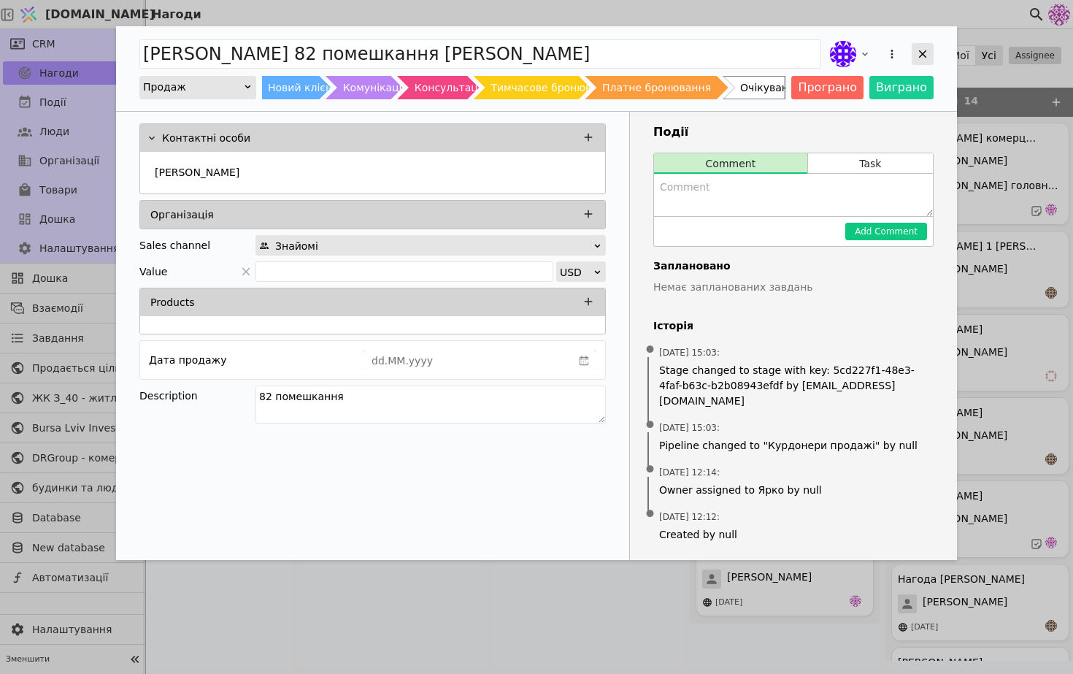
click at [929, 53] on div "Add Opportunity" at bounding box center [923, 54] width 22 height 22
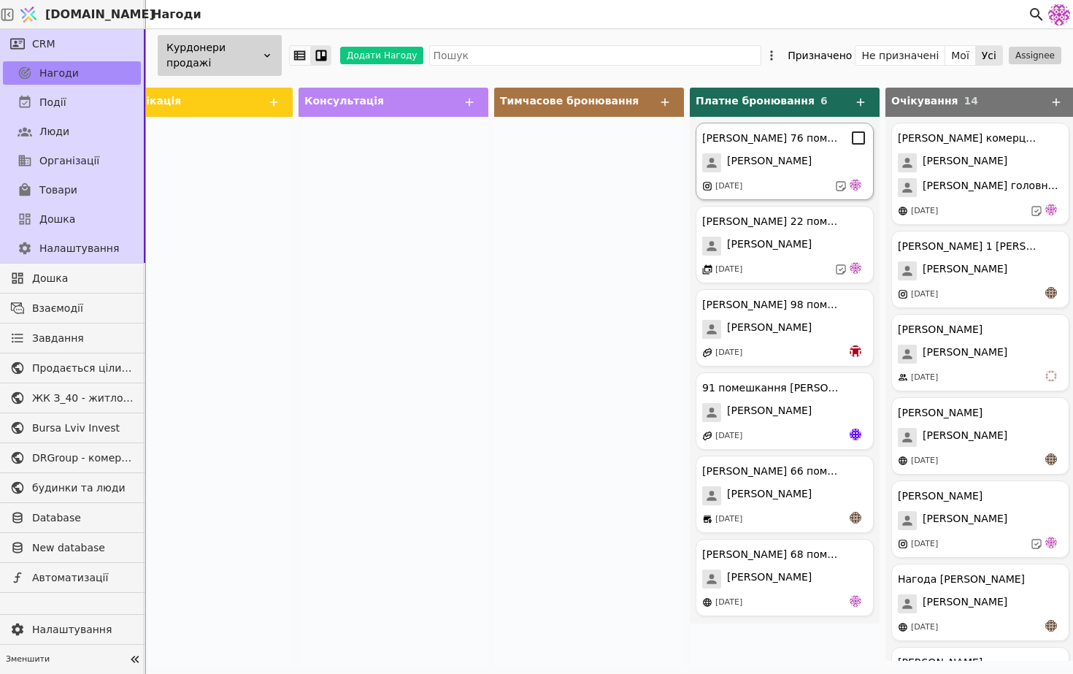
click at [744, 150] on div "[PERSON_NAME] 76 помешкання [PERSON_NAME] [DATE]" at bounding box center [785, 161] width 178 height 77
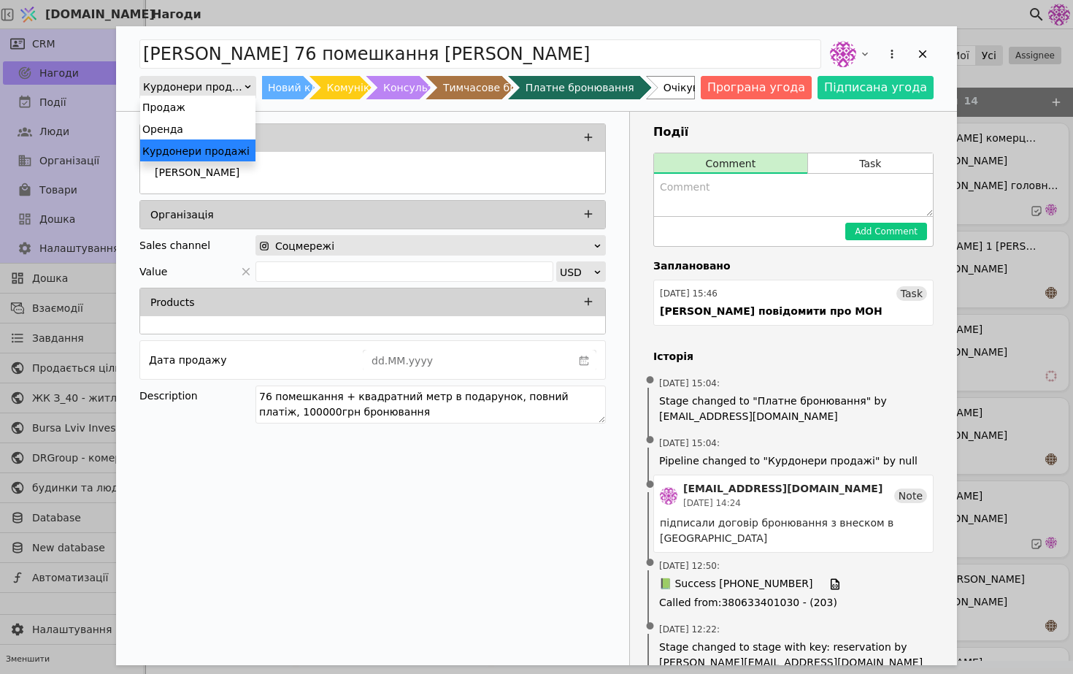
click at [205, 83] on div "Курдонери продажі" at bounding box center [193, 87] width 100 height 20
click at [179, 106] on div "Продаж" at bounding box center [197, 107] width 115 height 22
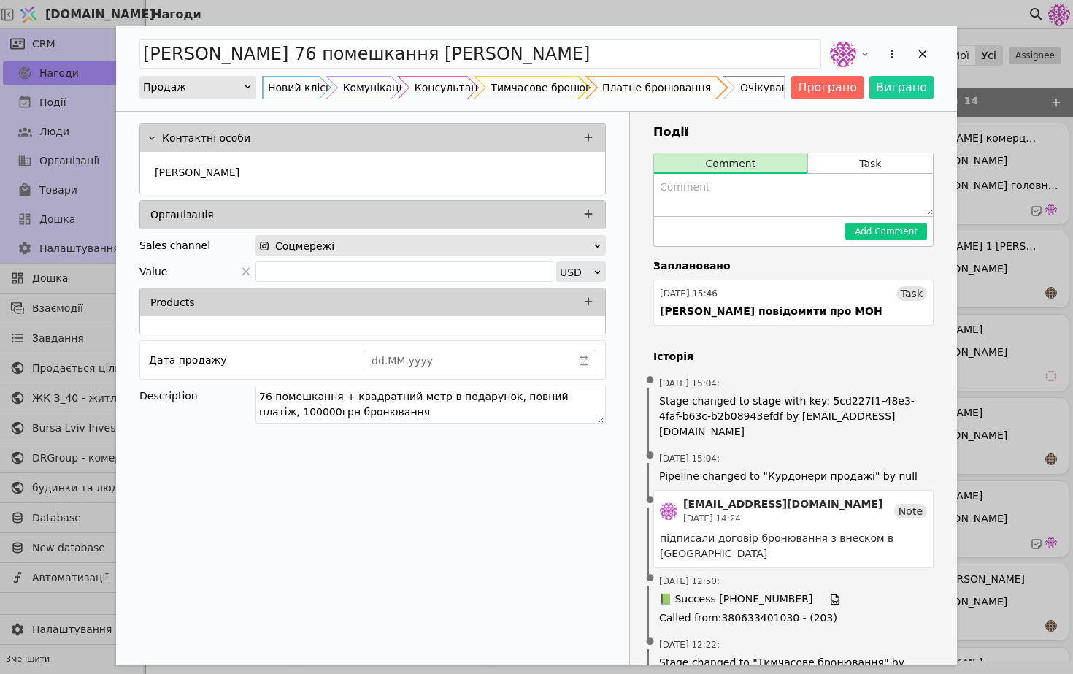
click at [711, 85] on div "Платне бронювання" at bounding box center [656, 87] width 109 height 23
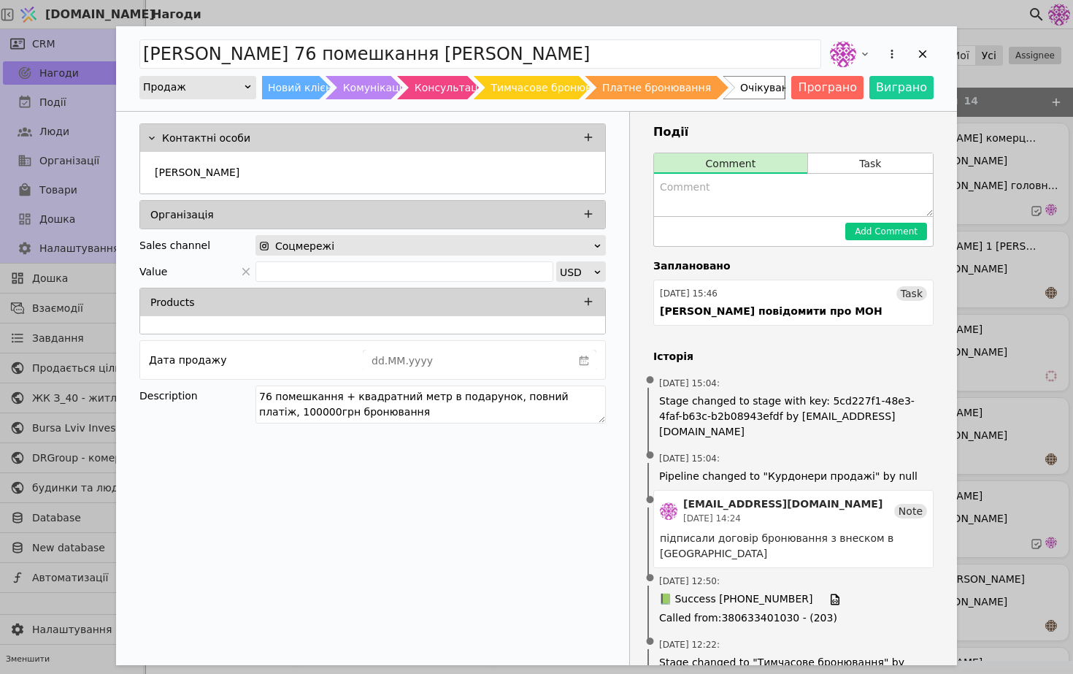
click at [920, 39] on div "Add Opportunity" at bounding box center [880, 54] width 107 height 32
click at [920, 47] on icon "Add Opportunity" at bounding box center [922, 53] width 13 height 13
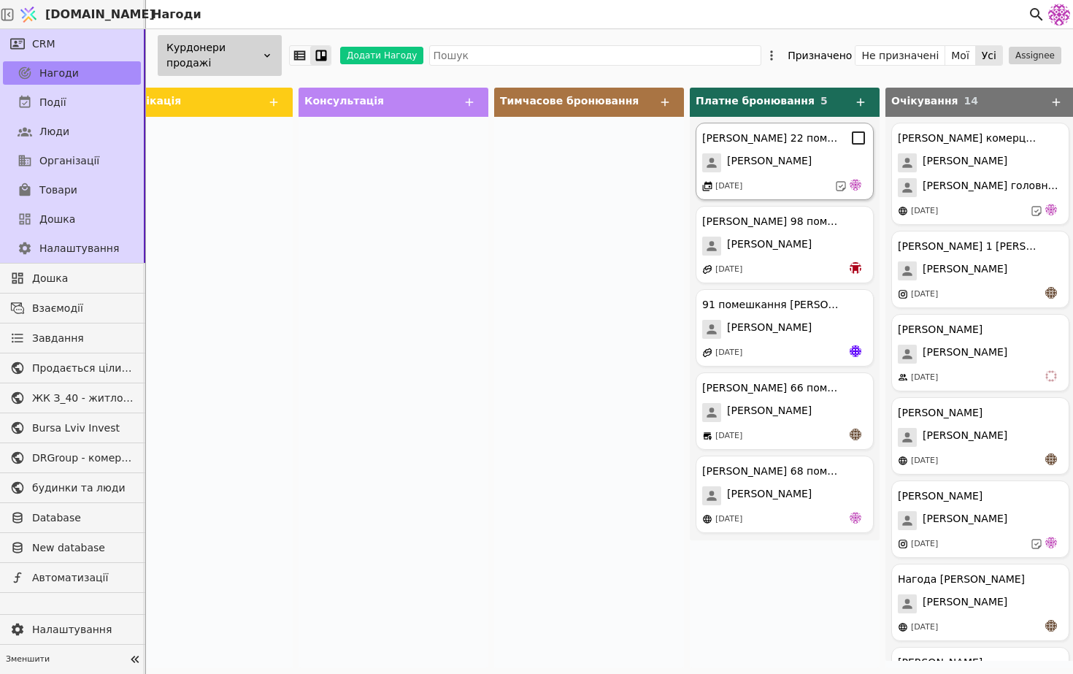
click at [813, 159] on div "[PERSON_NAME]" at bounding box center [784, 162] width 165 height 19
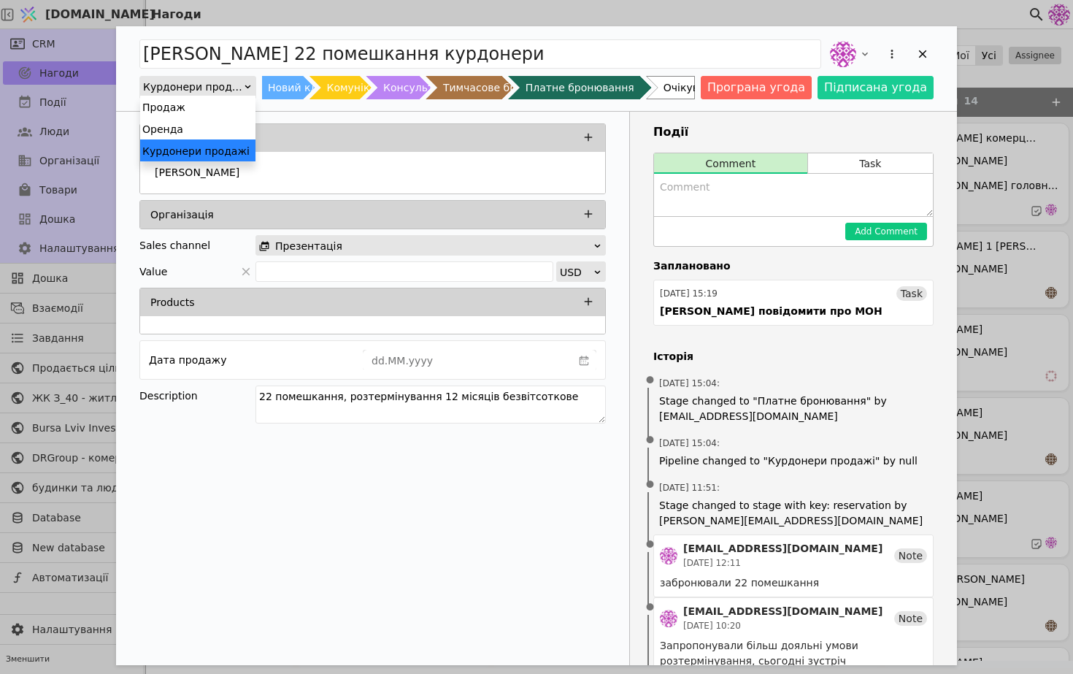
click at [237, 81] on div "Курдонери продажі" at bounding box center [193, 87] width 100 height 20
click at [227, 108] on div "Продаж" at bounding box center [197, 107] width 115 height 22
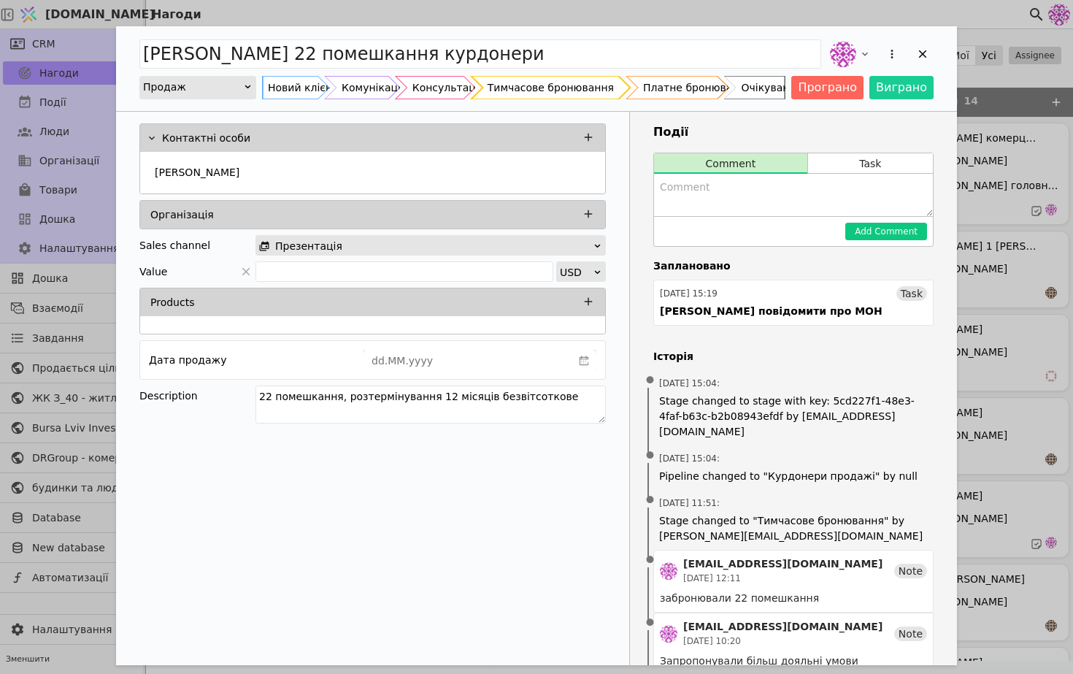
click at [624, 89] on div "Add Opportunity" at bounding box center [550, 87] width 157 height 23
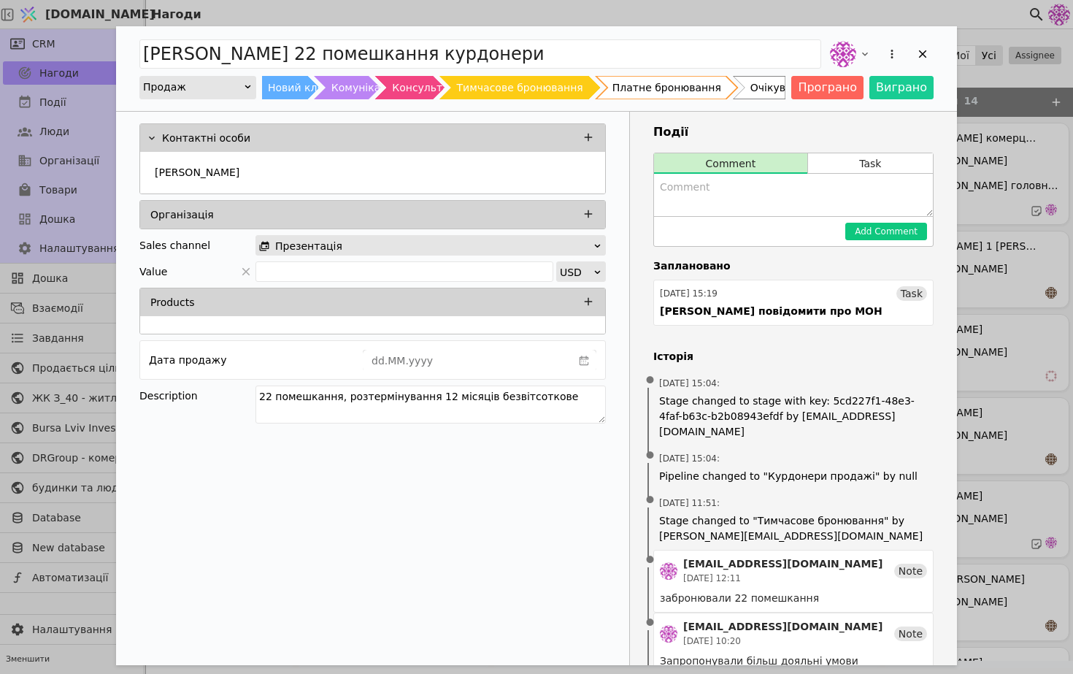
click at [669, 93] on div "Платне бронювання" at bounding box center [667, 87] width 109 height 23
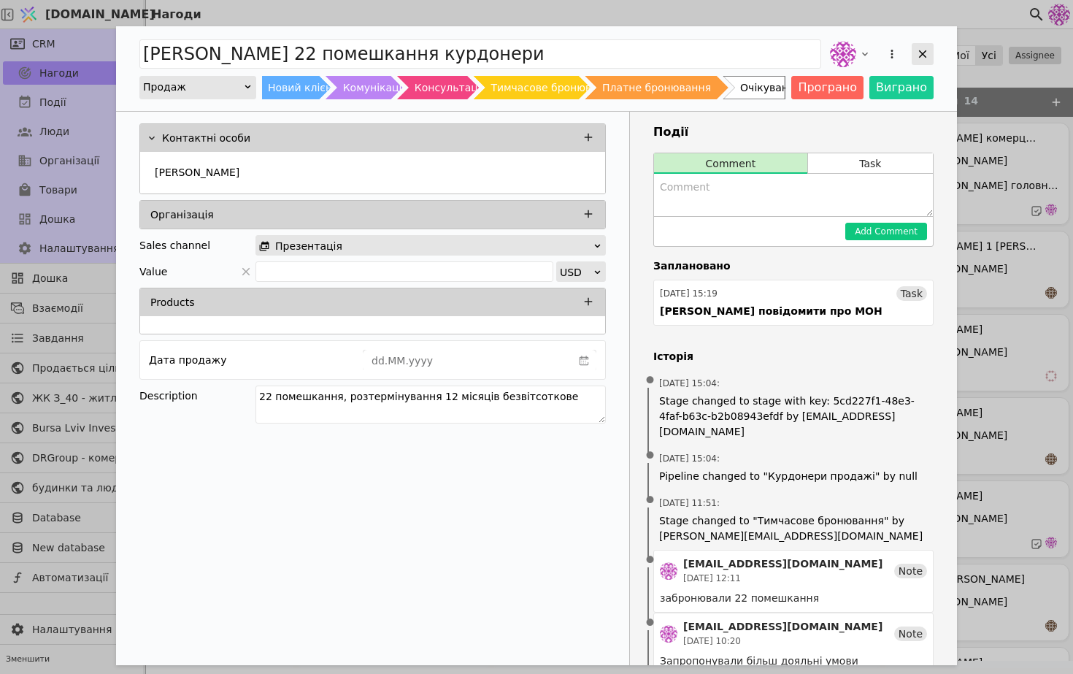
click at [923, 47] on icon "Add Opportunity" at bounding box center [922, 53] width 13 height 13
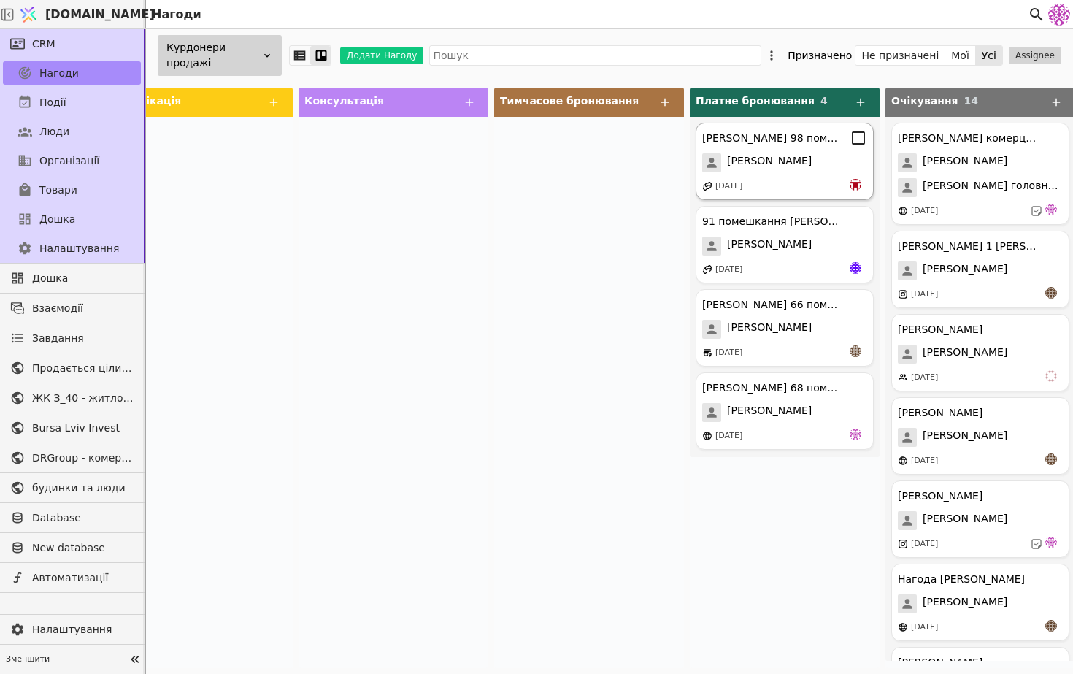
click at [805, 183] on div "[DATE]" at bounding box center [784, 186] width 165 height 15
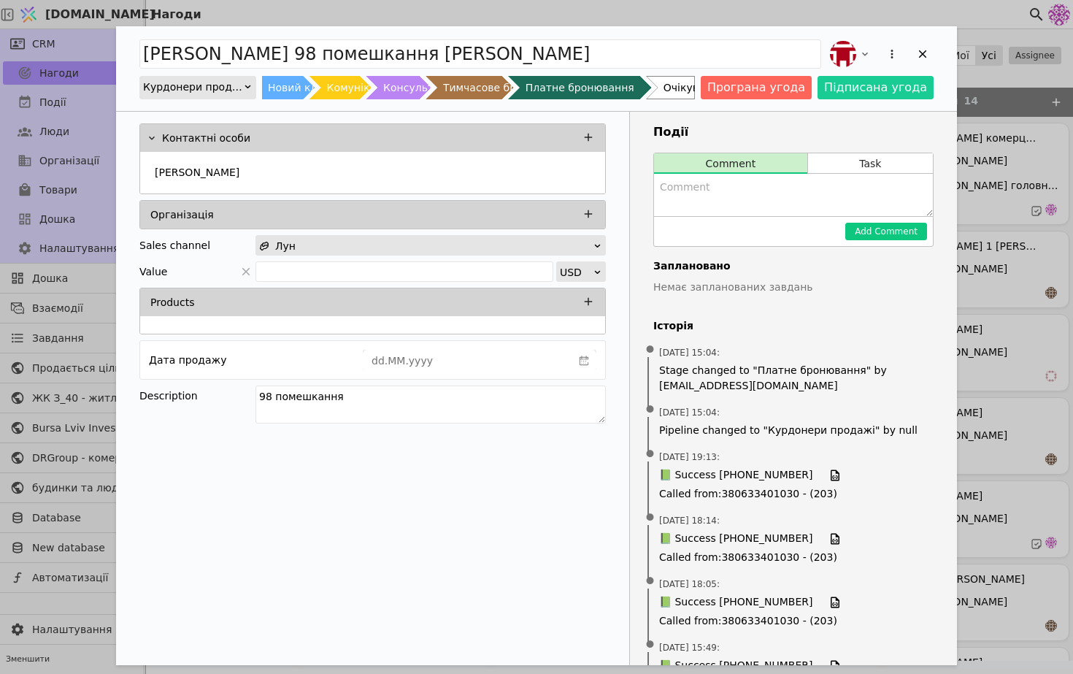
click at [231, 92] on div "Курдонери продажі" at bounding box center [193, 87] width 100 height 20
click at [231, 115] on div "Продаж" at bounding box center [197, 107] width 115 height 22
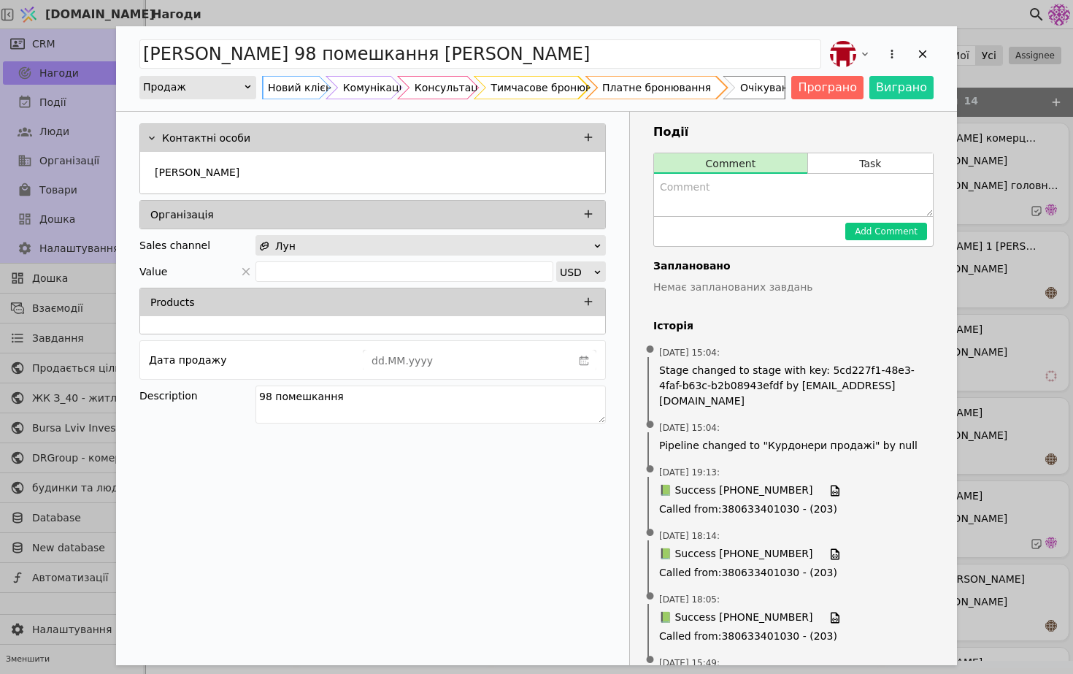
click at [683, 83] on div "Платне бронювання" at bounding box center [656, 87] width 109 height 23
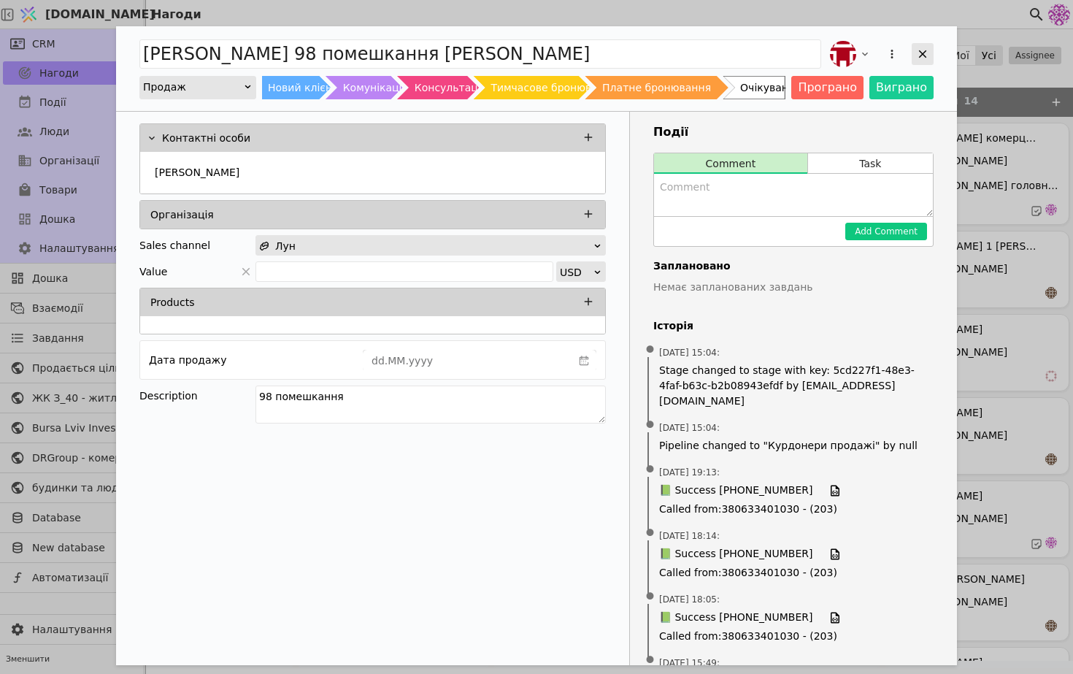
click at [921, 57] on icon "Add Opportunity" at bounding box center [922, 53] width 13 height 13
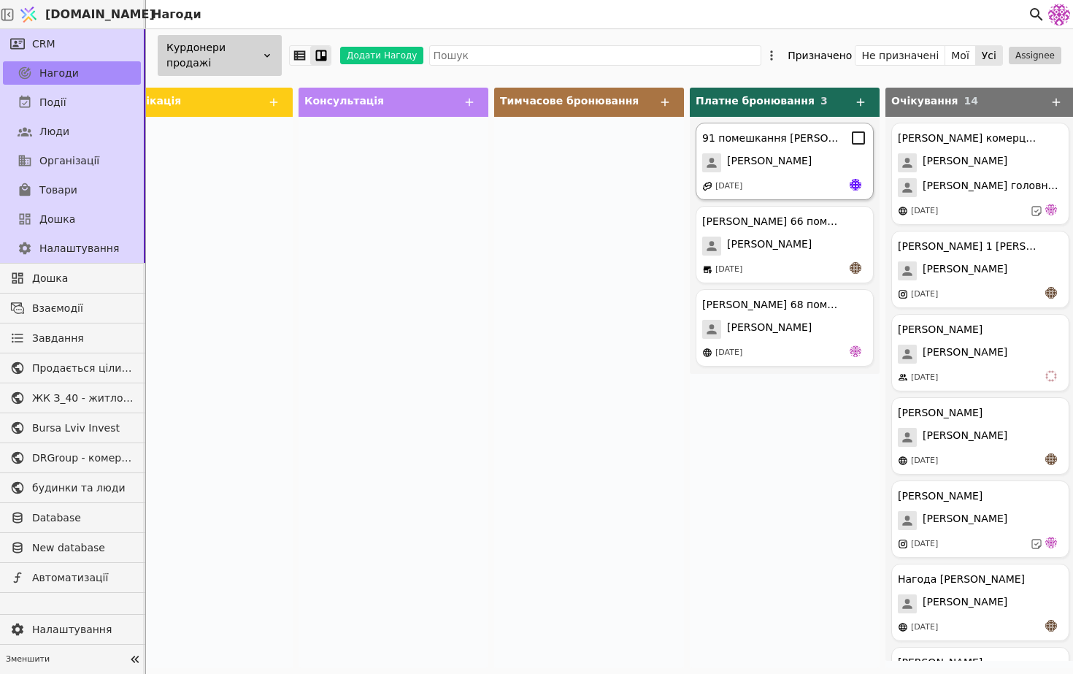
click at [777, 164] on span "[PERSON_NAME]" at bounding box center [769, 162] width 85 height 19
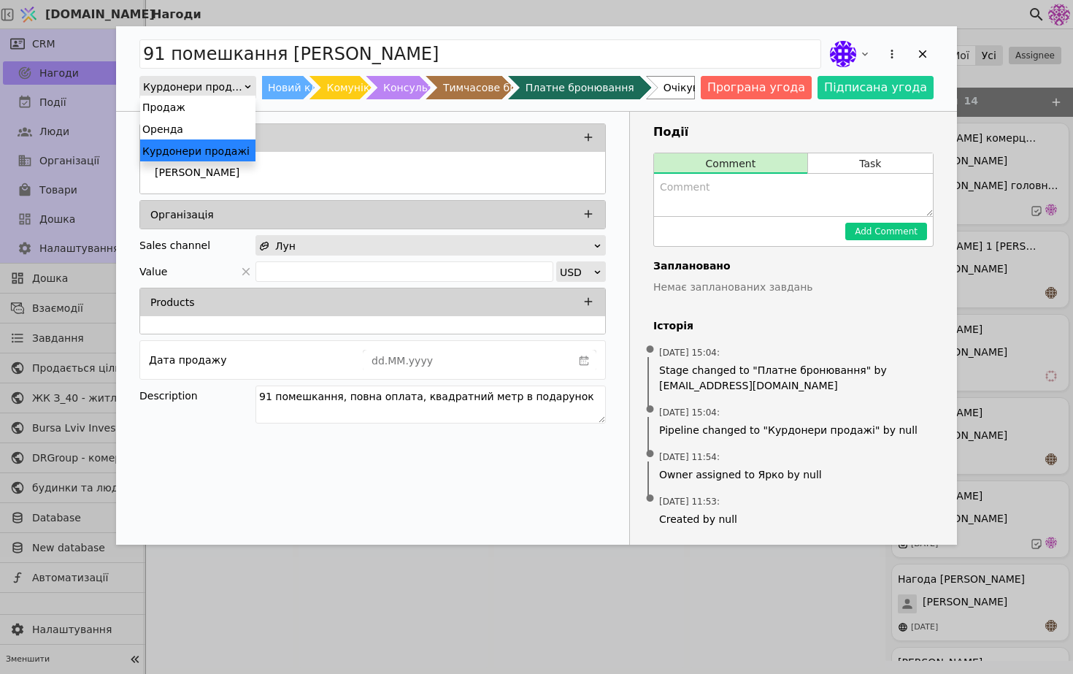
click at [210, 90] on div "Курдонери продажі" at bounding box center [193, 87] width 100 height 20
click at [219, 112] on div "Продаж" at bounding box center [197, 107] width 115 height 22
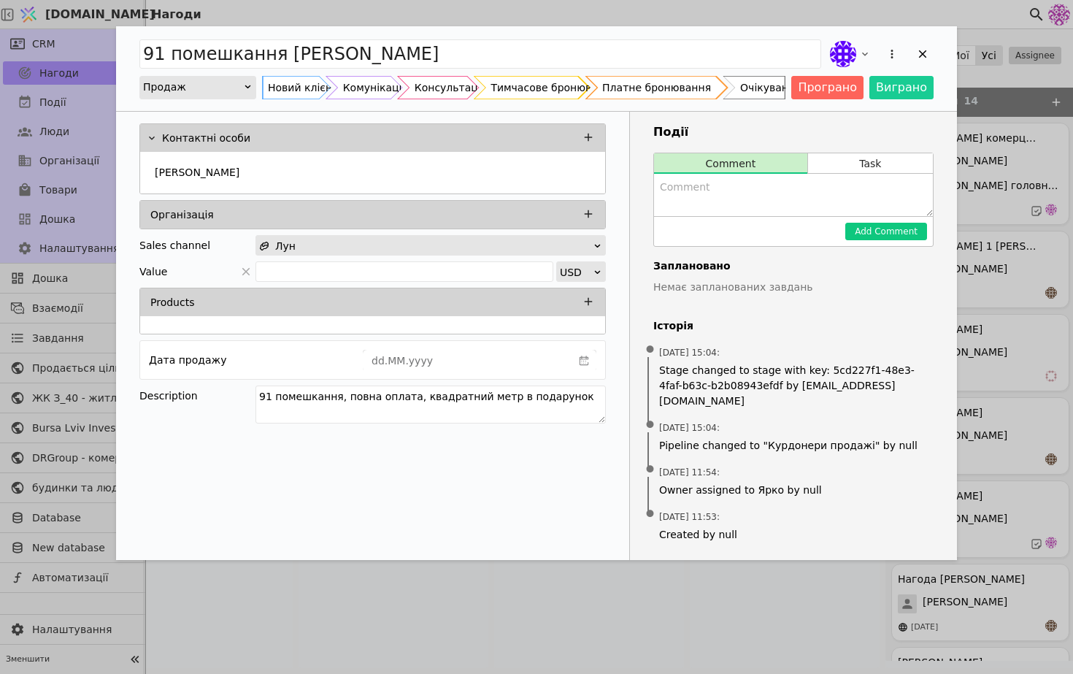
click at [666, 90] on div "Платне бронювання" at bounding box center [656, 87] width 109 height 23
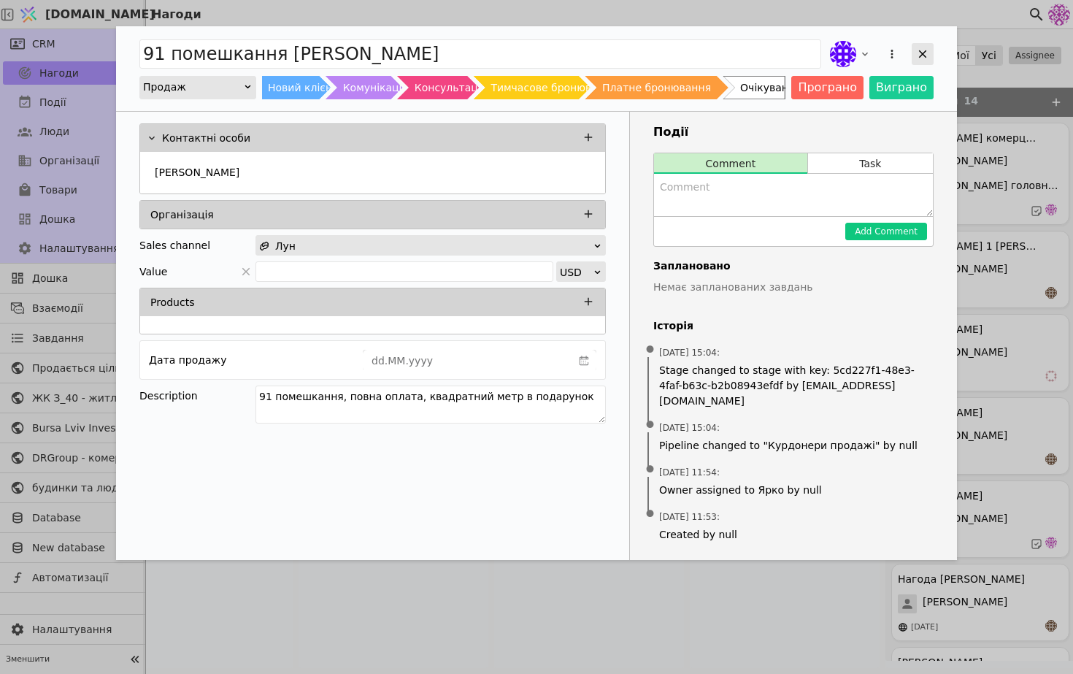
click at [918, 45] on div "Add Opportunity" at bounding box center [923, 54] width 22 height 22
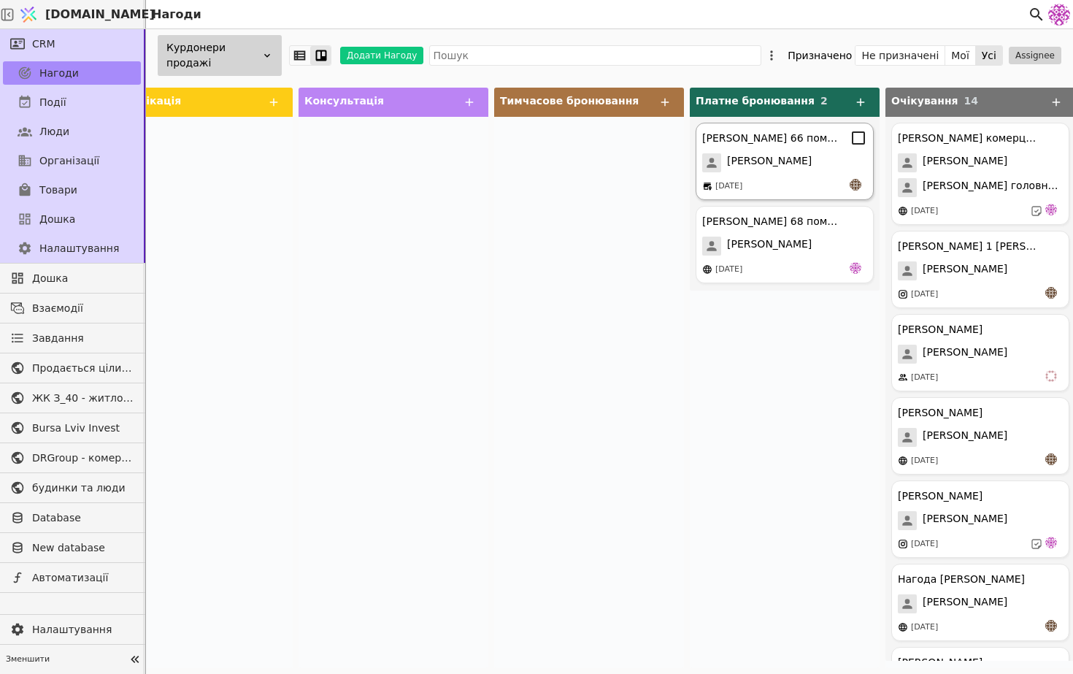
drag, startPoint x: 921, startPoint y: 53, endPoint x: 793, endPoint y: 147, distance: 158.9
click at [793, 147] on div "Курдонери продажі Додати Нагоду Призначено Не призначені Мої Усі Assignee Новий…" at bounding box center [609, 351] width 927 height 645
click at [661, 186] on div at bounding box center [589, 392] width 190 height 551
click at [771, 155] on span "[PERSON_NAME]" at bounding box center [769, 162] width 85 height 19
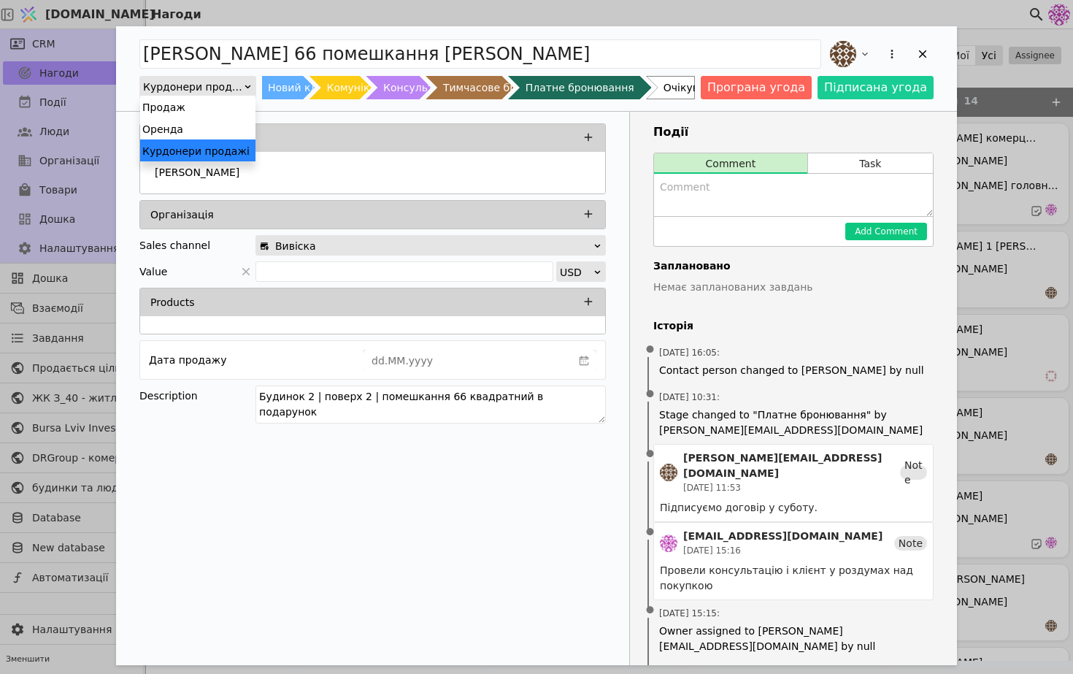
click at [229, 90] on div "Курдонери продажі" at bounding box center [193, 87] width 100 height 20
click at [216, 110] on div "Продаж" at bounding box center [197, 107] width 115 height 22
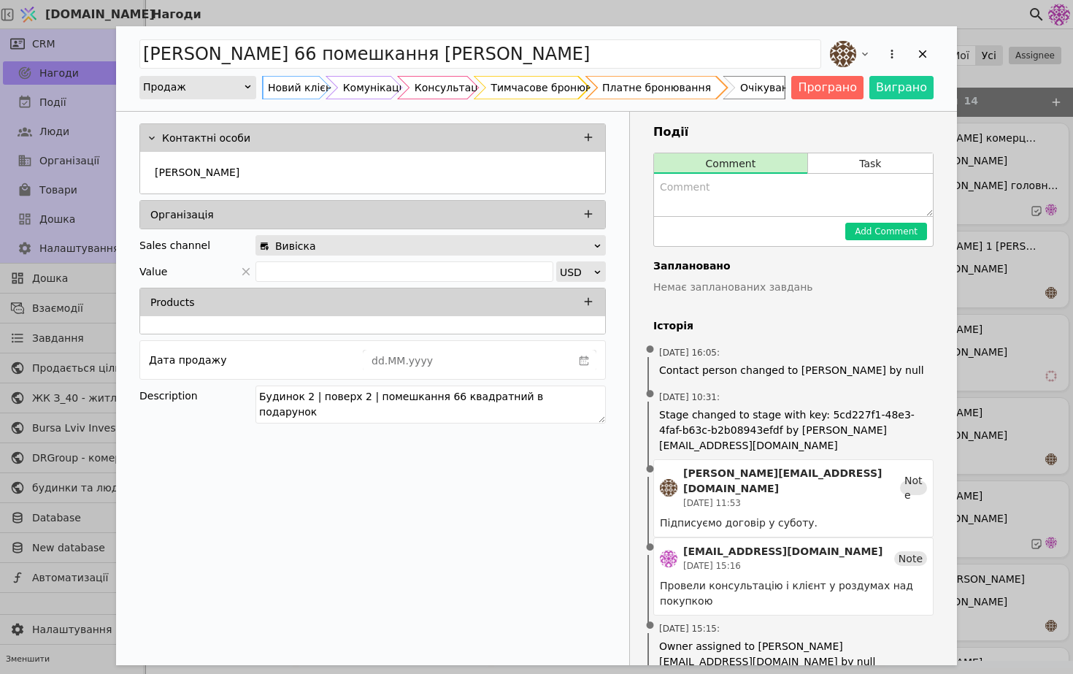
click at [686, 93] on div "Платне бронювання" at bounding box center [656, 87] width 109 height 23
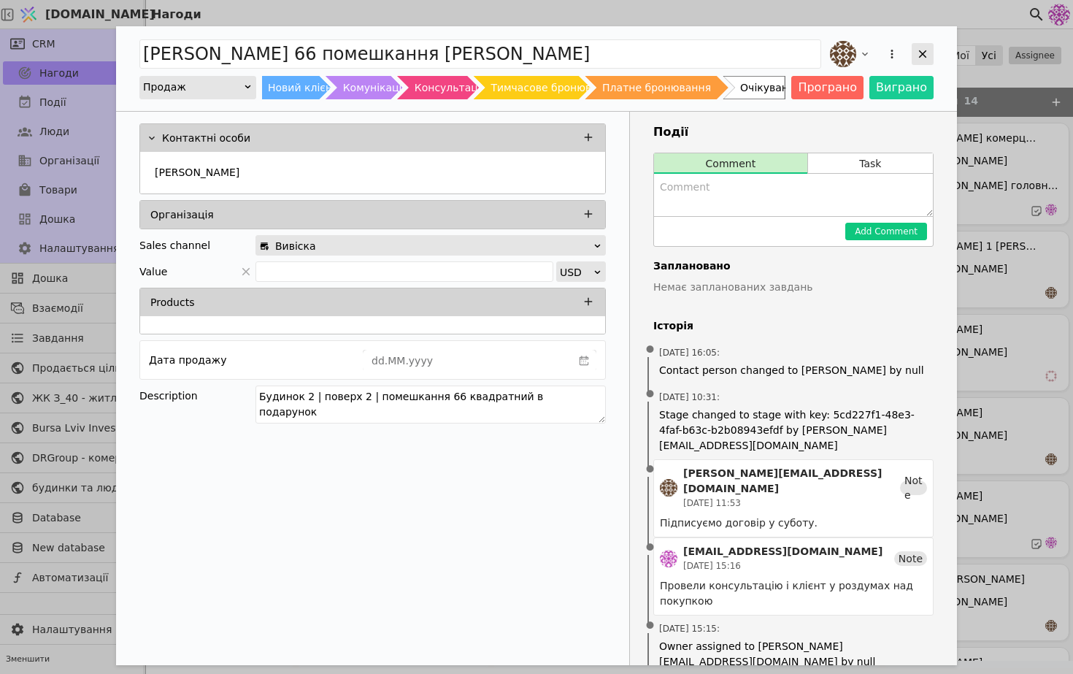
click at [921, 52] on icon "Add Opportunity" at bounding box center [923, 54] width 8 height 8
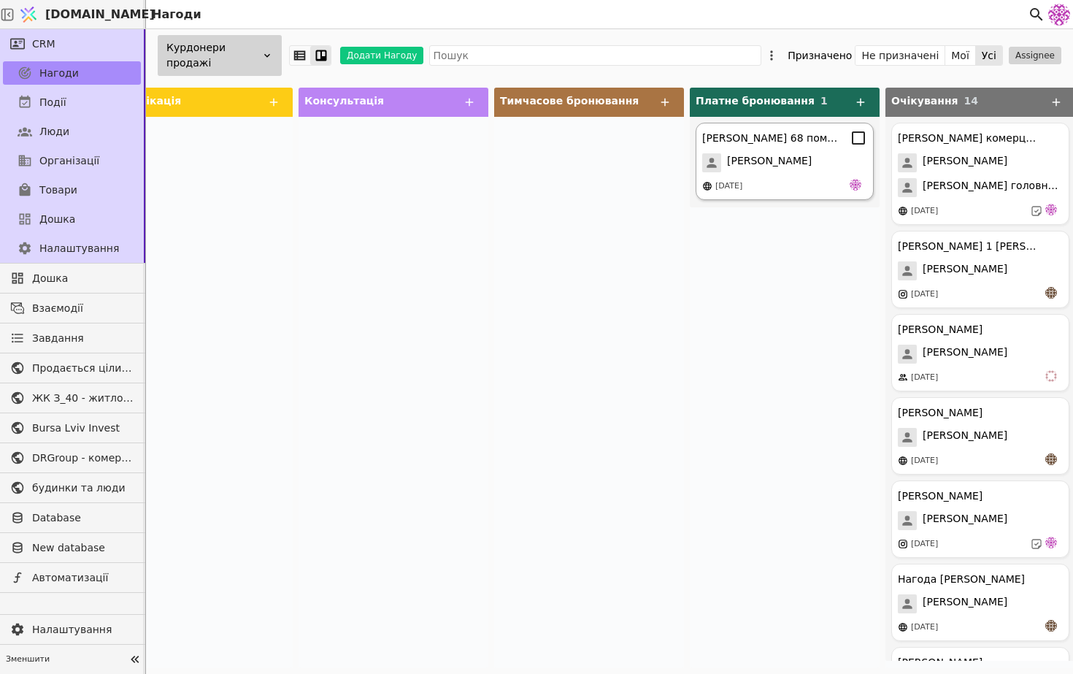
click at [724, 180] on div "[DATE]" at bounding box center [729, 186] width 27 height 12
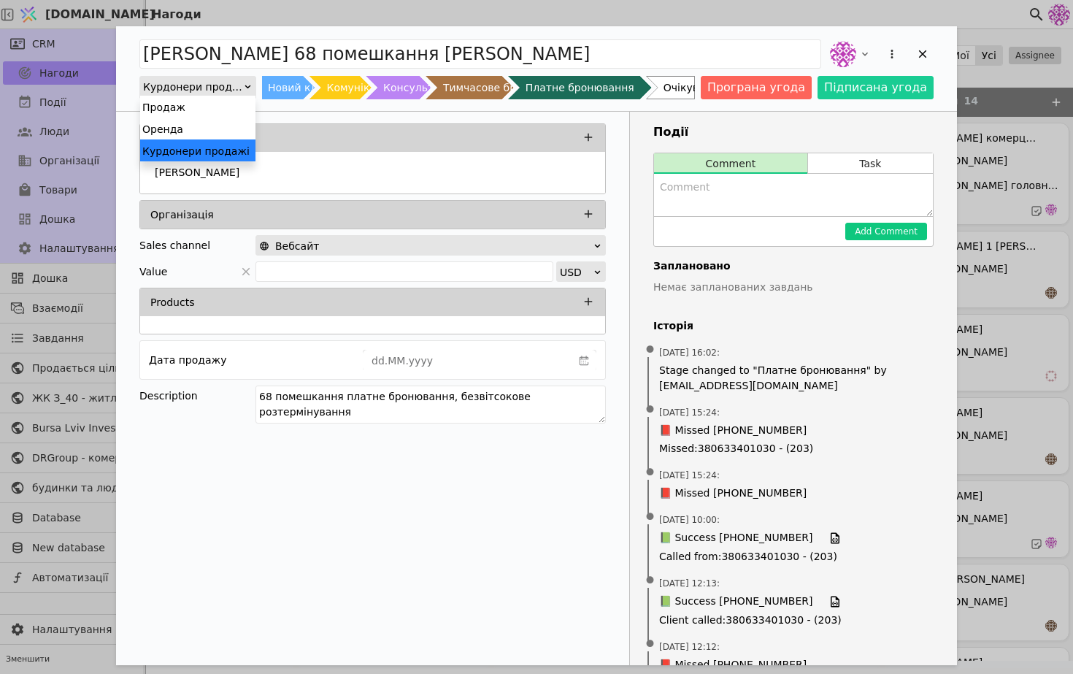
click at [240, 83] on div "Курдонери продажі" at bounding box center [193, 87] width 100 height 20
click at [218, 111] on div "Продаж" at bounding box center [197, 107] width 115 height 22
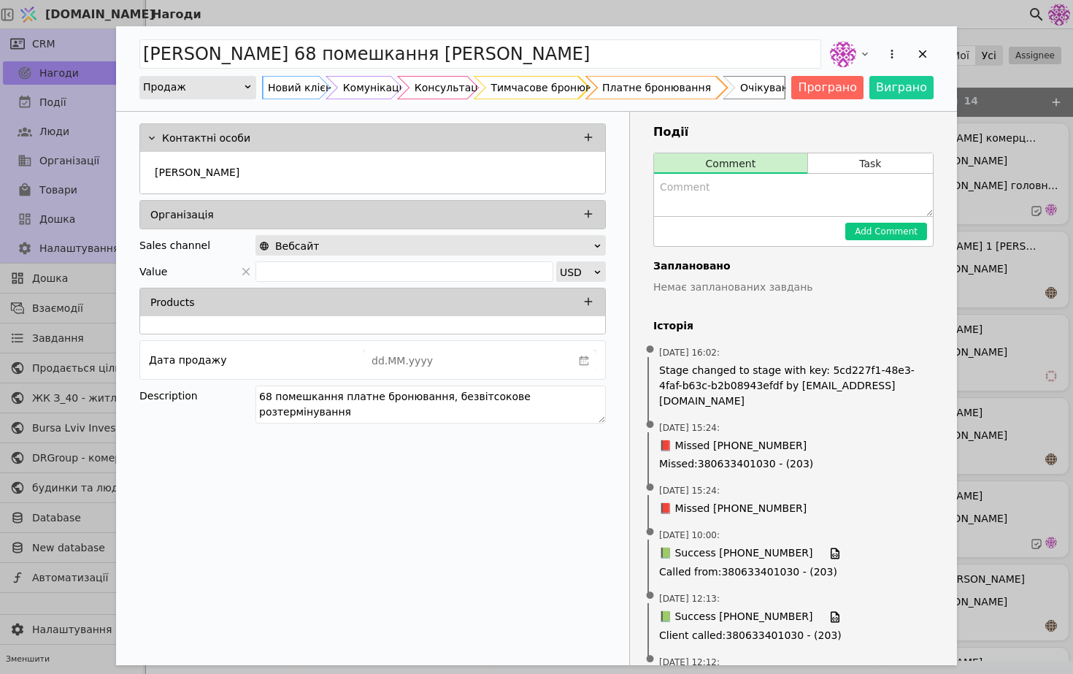
click at [686, 88] on div "Платне бронювання" at bounding box center [656, 87] width 109 height 23
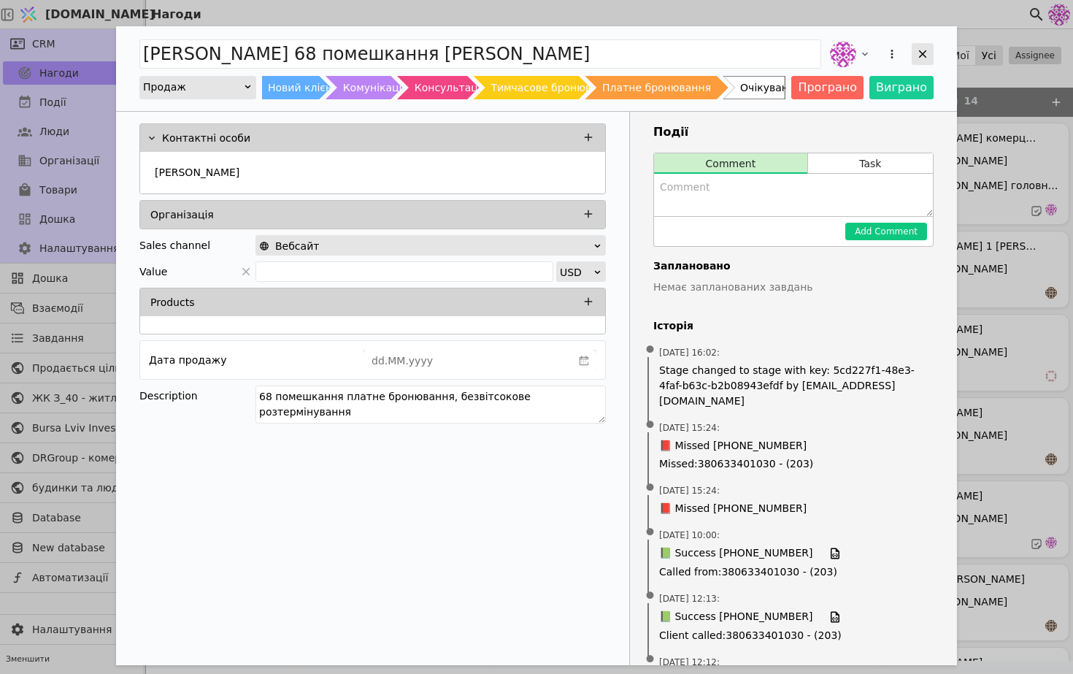
click at [921, 50] on icon "Add Opportunity" at bounding box center [922, 53] width 13 height 13
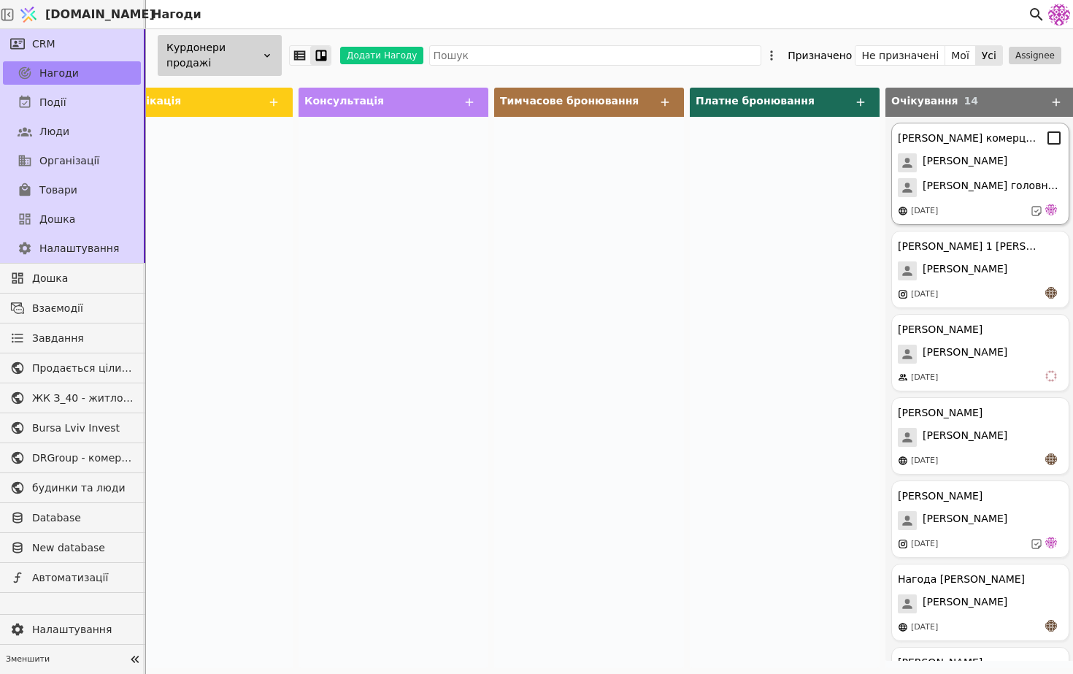
click at [967, 163] on div "[PERSON_NAME]" at bounding box center [980, 162] width 165 height 19
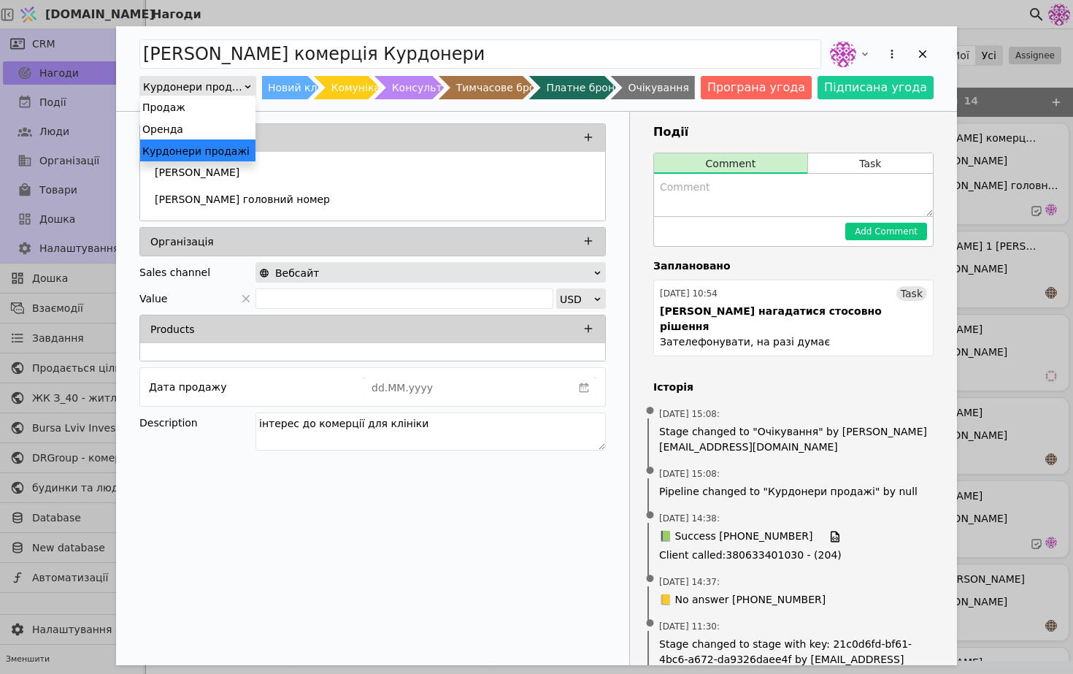
click at [232, 91] on div "Курдонери продажі" at bounding box center [193, 87] width 100 height 20
click at [215, 110] on div "Продаж" at bounding box center [197, 107] width 115 height 22
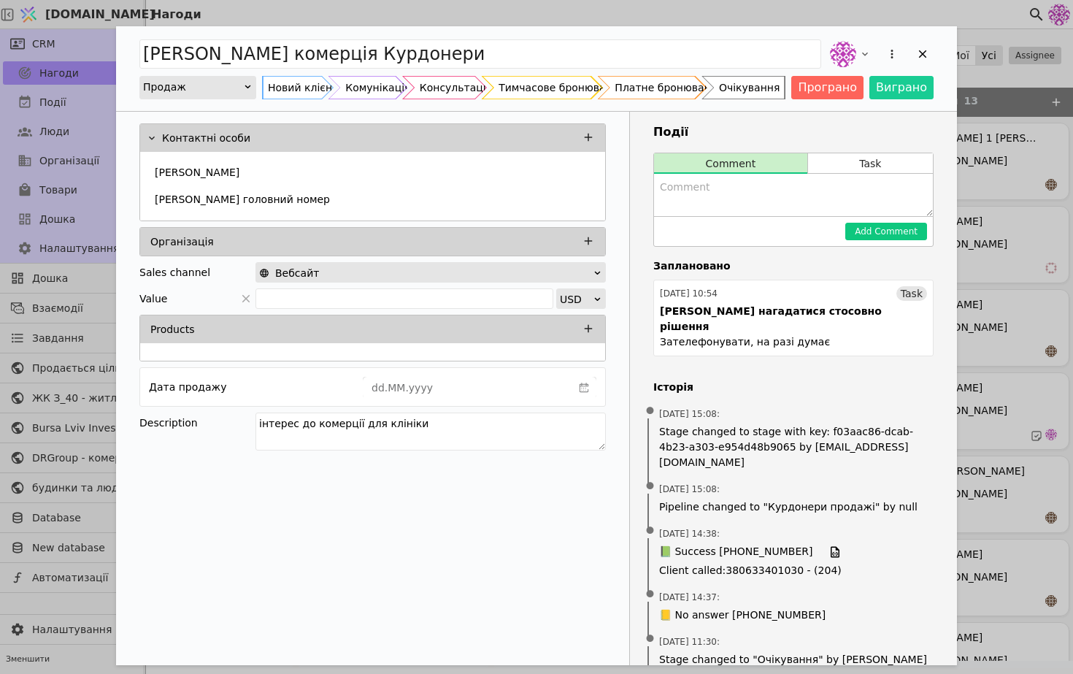
click at [756, 77] on div "Очікування" at bounding box center [749, 87] width 61 height 23
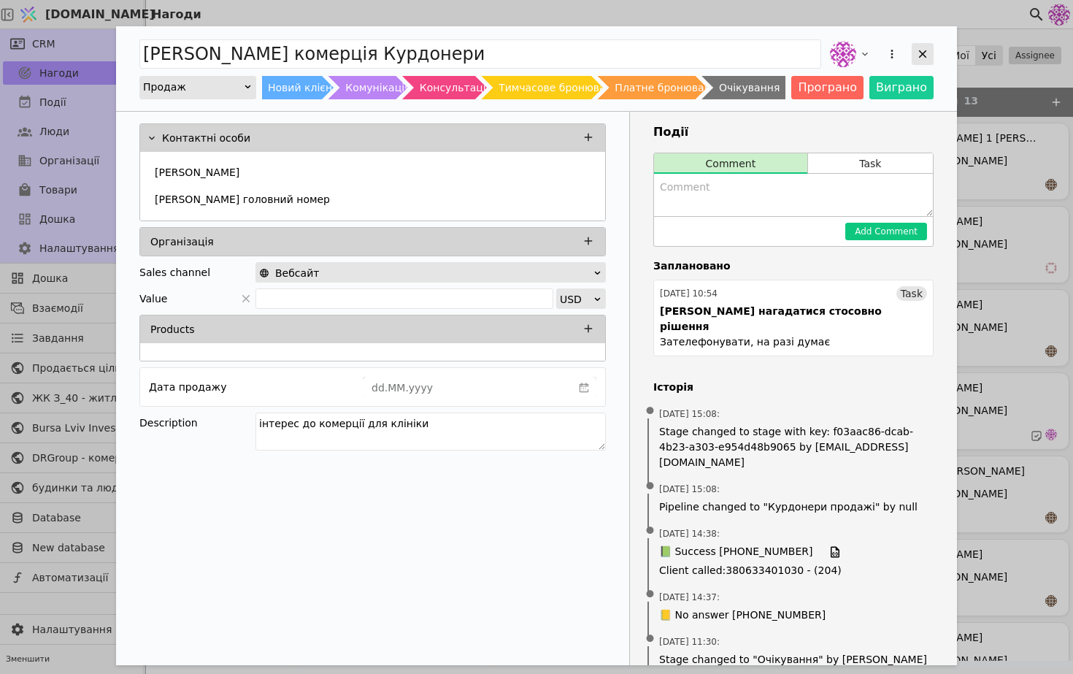
click at [919, 57] on icon "Add Opportunity" at bounding box center [923, 54] width 8 height 8
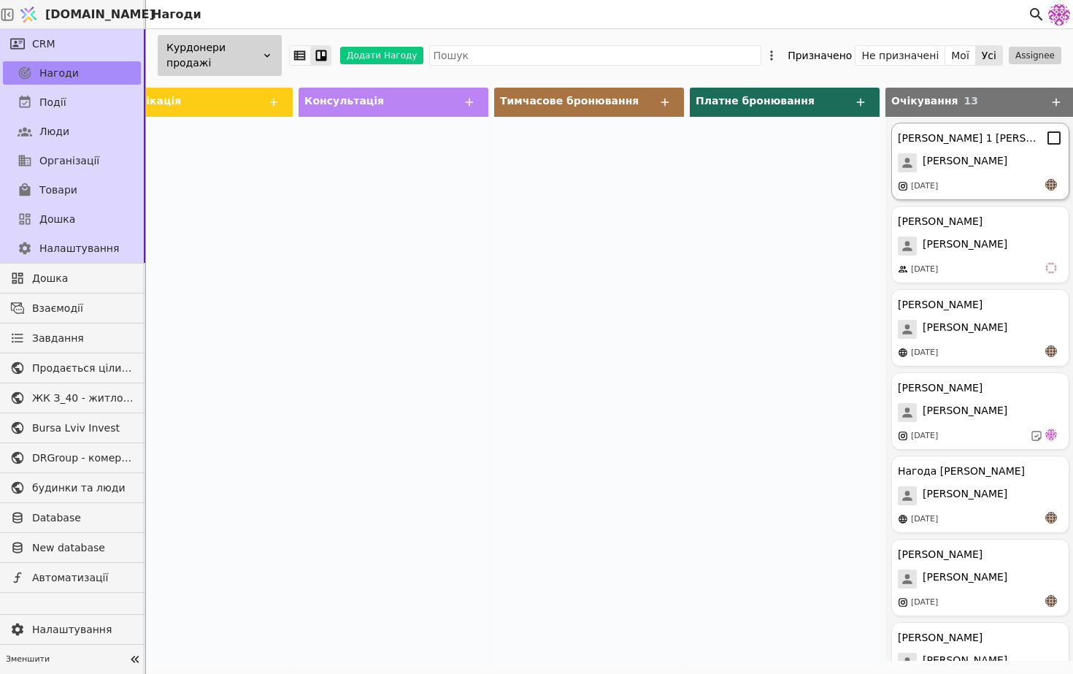
click at [954, 164] on span "[PERSON_NAME]" at bounding box center [965, 162] width 85 height 19
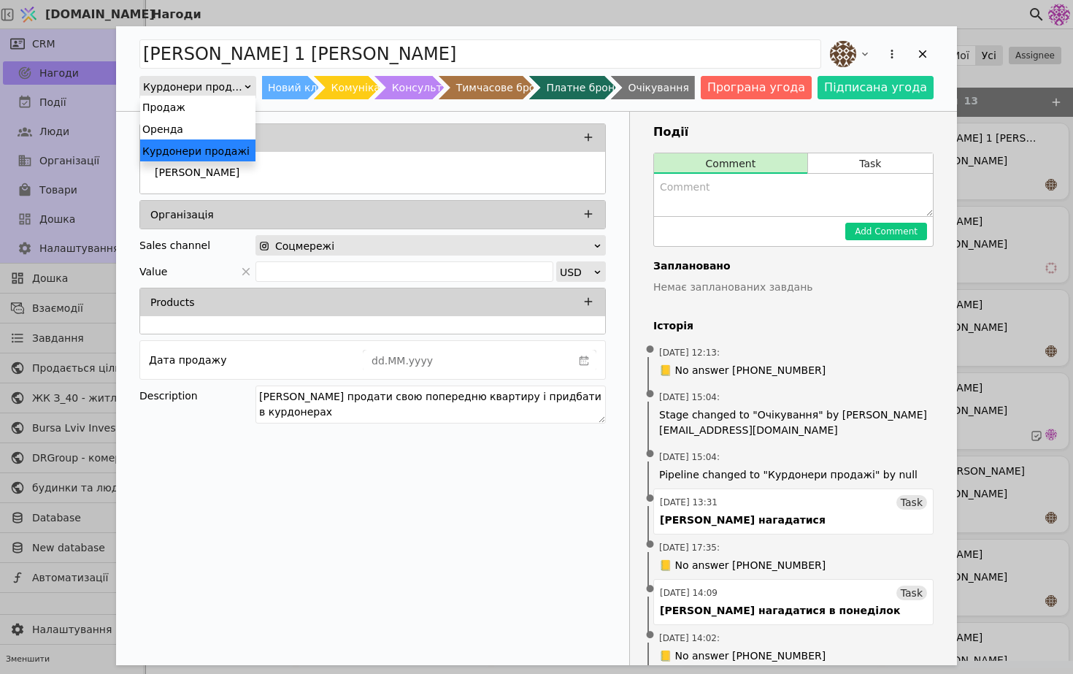
click at [210, 87] on div "Курдонери продажі" at bounding box center [193, 87] width 100 height 20
click at [235, 108] on div "Продаж" at bounding box center [197, 107] width 115 height 22
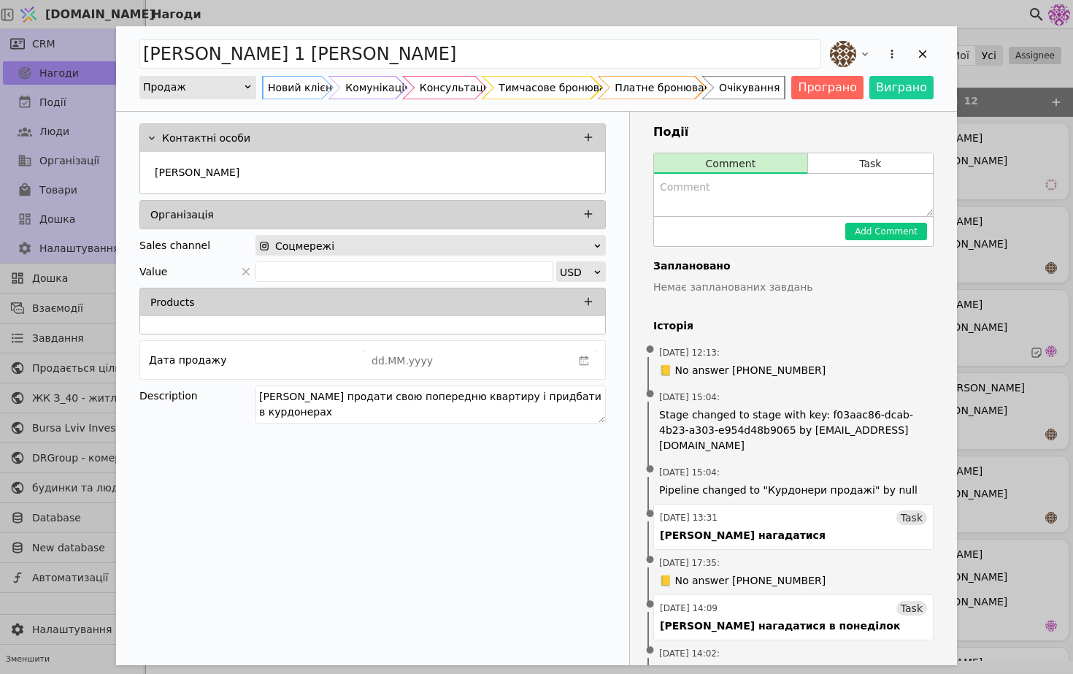
click at [779, 83] on div "Очікування" at bounding box center [749, 87] width 61 height 23
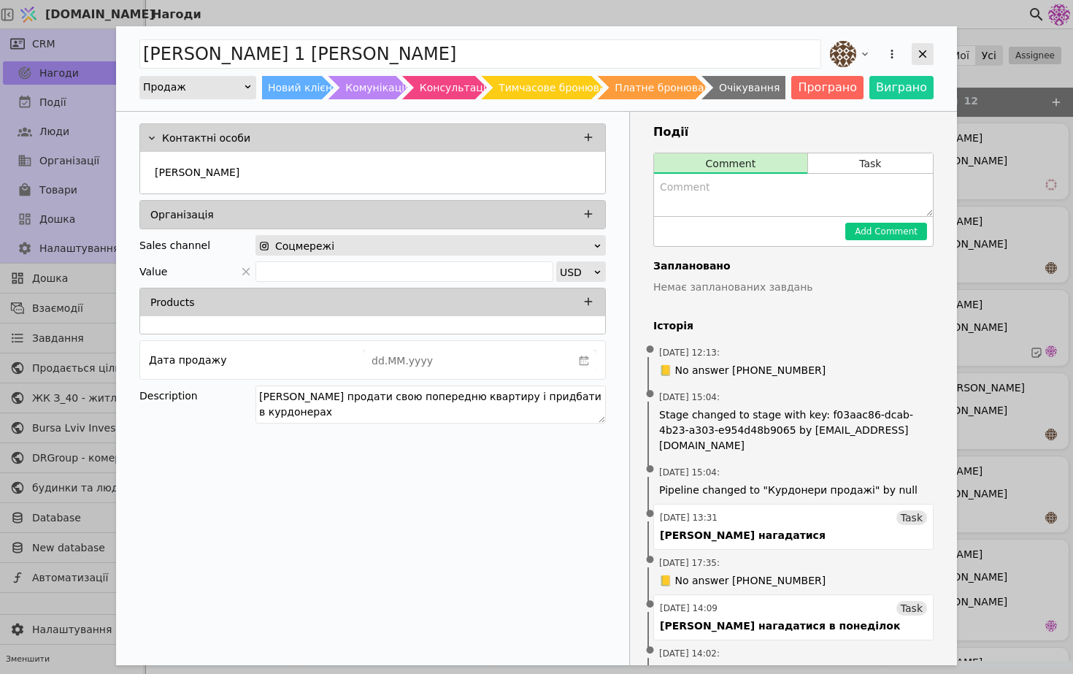
click at [918, 54] on icon "Add Opportunity" at bounding box center [922, 53] width 13 height 13
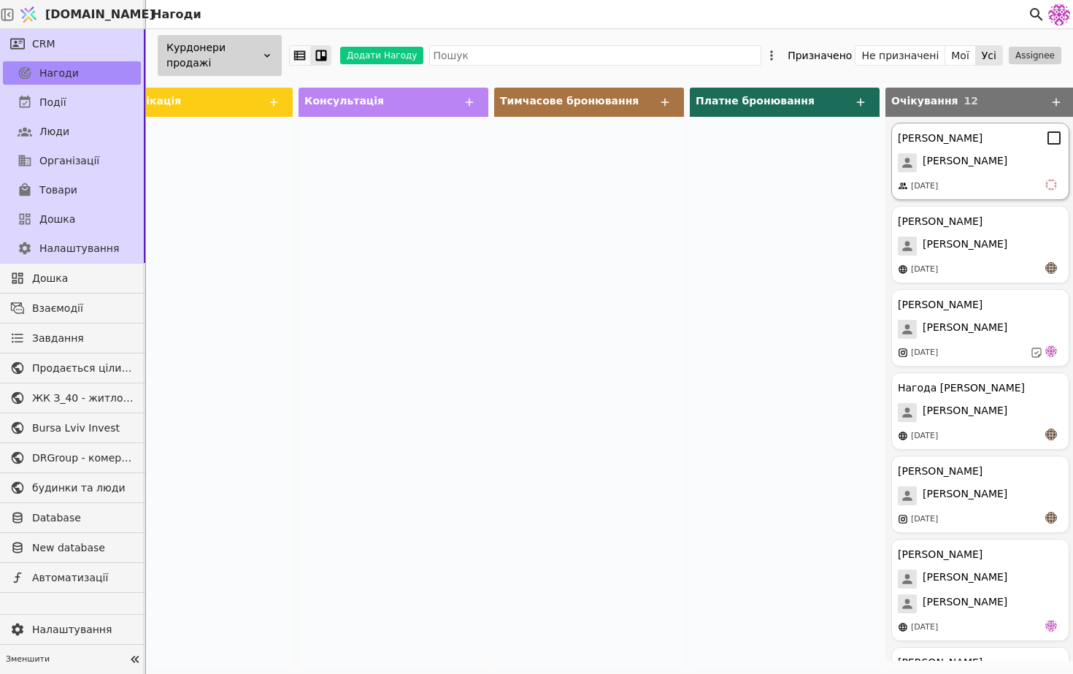
click at [957, 144] on div "[PERSON_NAME]" at bounding box center [940, 138] width 85 height 15
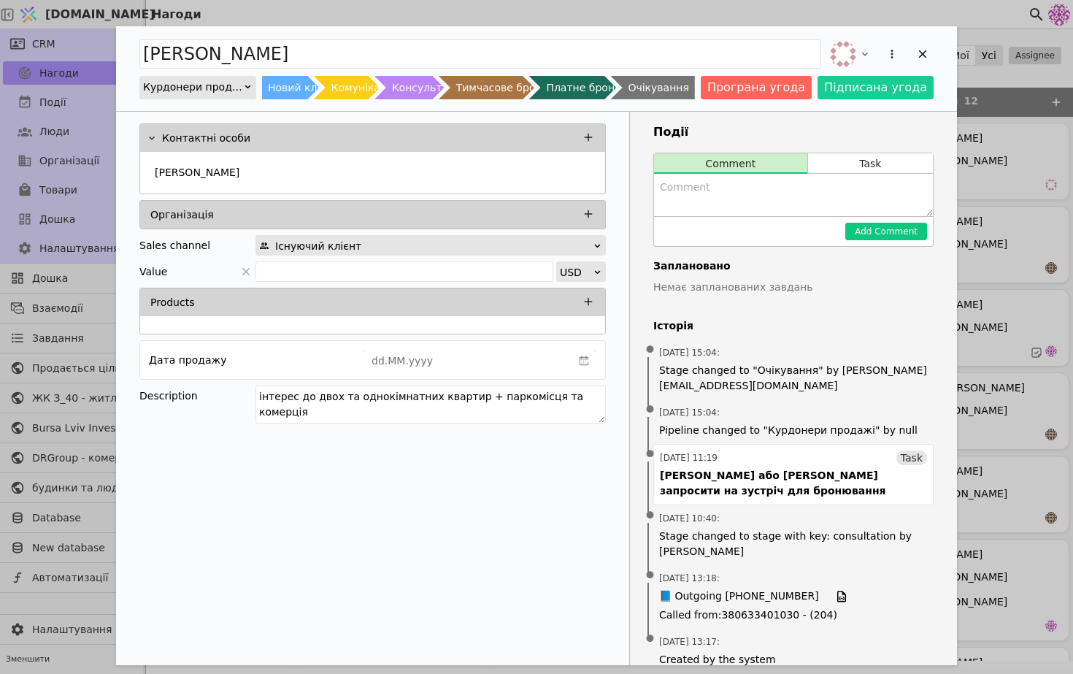
click at [170, 83] on div "Курдонери продажі" at bounding box center [193, 87] width 100 height 20
click at [172, 106] on div "Продаж" at bounding box center [197, 107] width 115 height 22
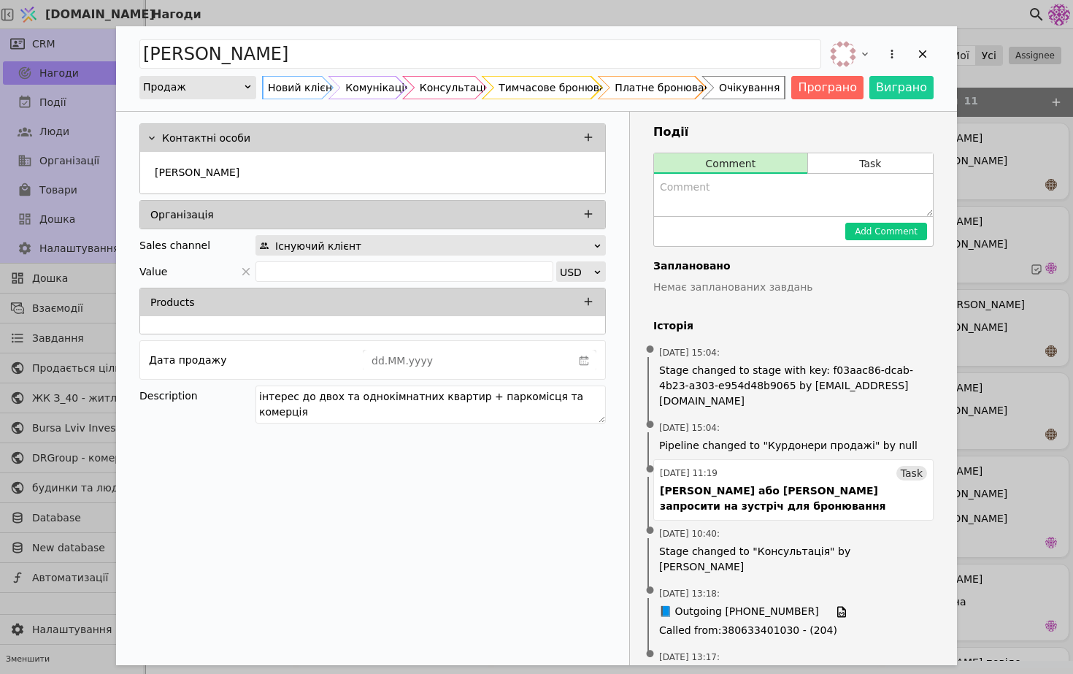
click at [743, 83] on div "Очікування" at bounding box center [749, 87] width 61 height 23
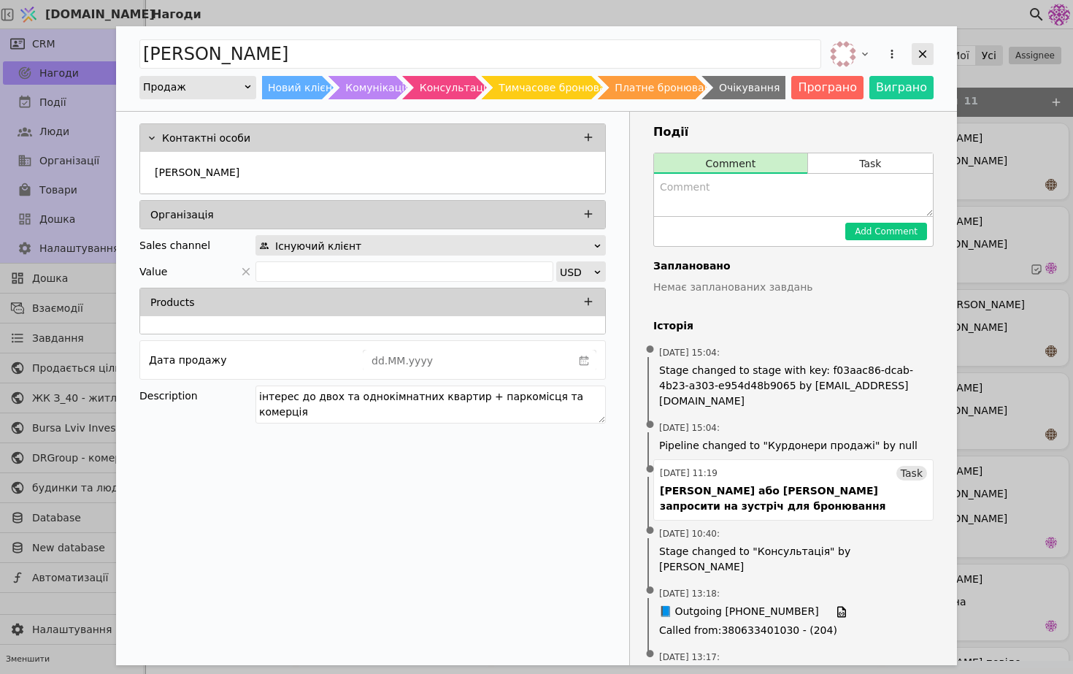
click at [921, 58] on icon "Add Opportunity" at bounding box center [922, 53] width 13 height 13
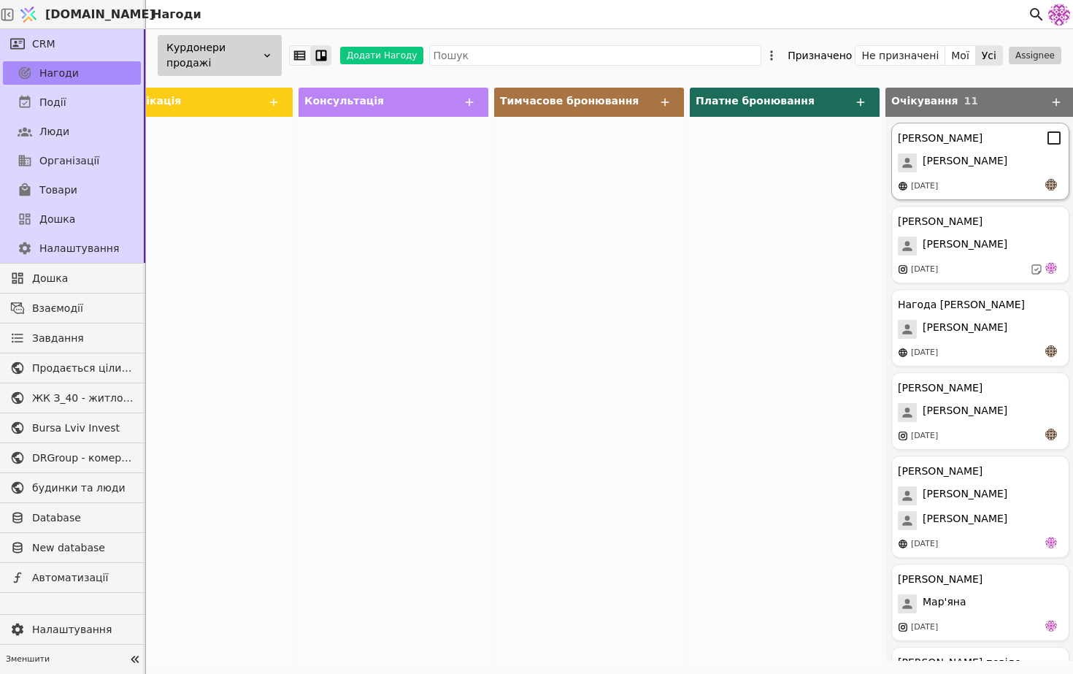
click at [971, 155] on div "[PERSON_NAME]" at bounding box center [980, 162] width 165 height 19
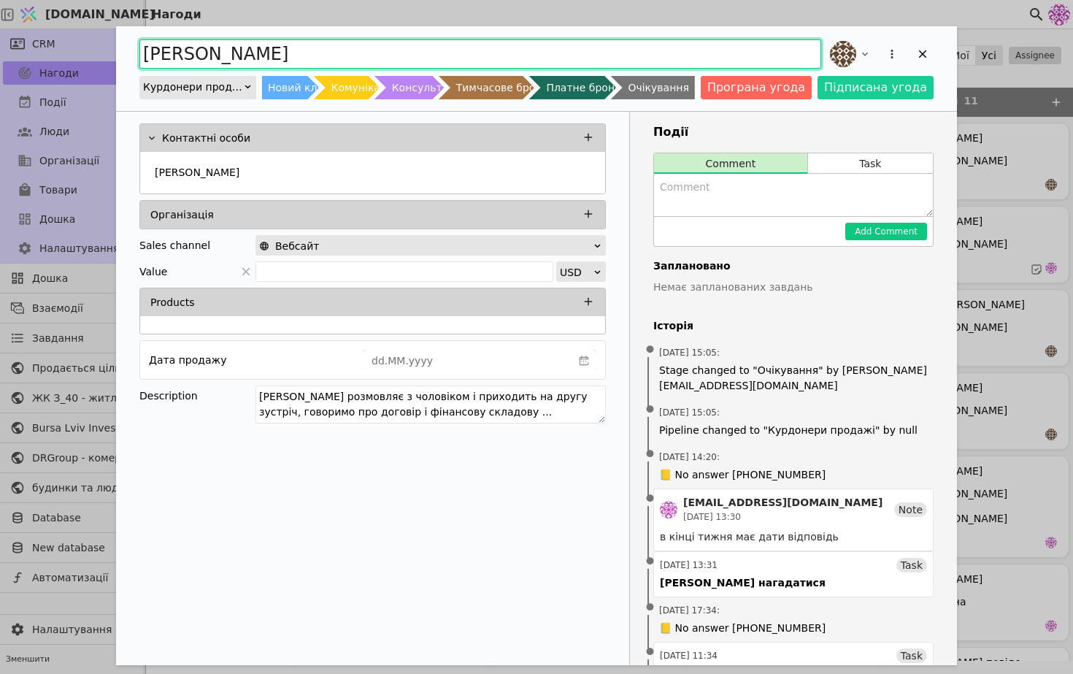
click at [231, 65] on input "[PERSON_NAME]" at bounding box center [480, 53] width 682 height 29
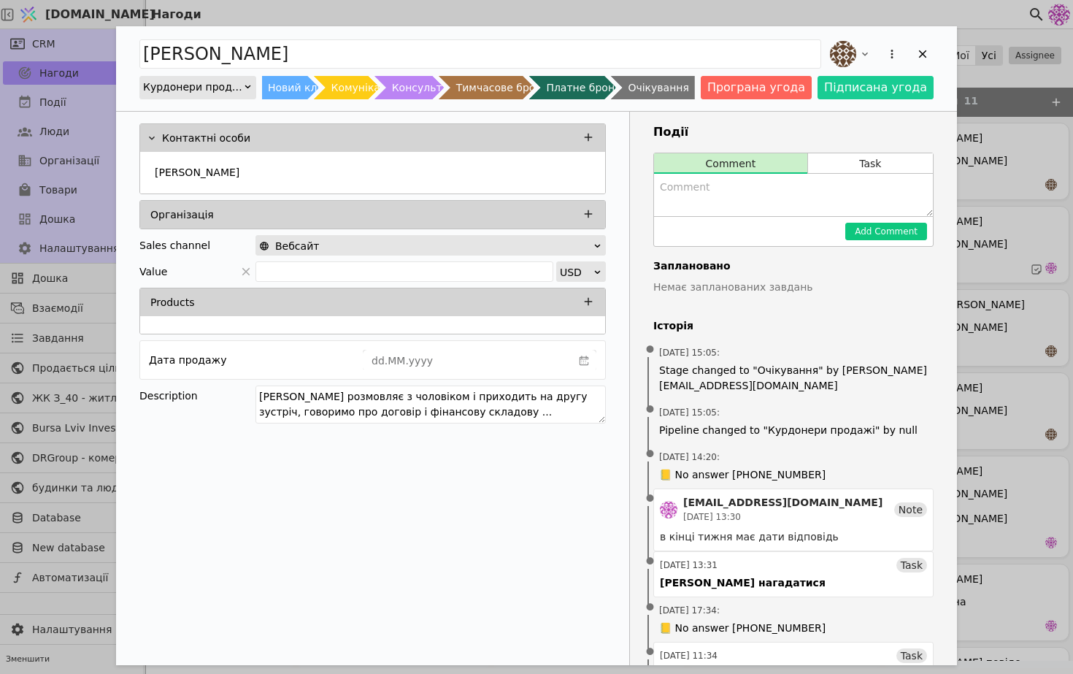
click at [237, 91] on div "Курдонери продажі" at bounding box center [193, 87] width 100 height 20
click at [225, 116] on div "Продаж" at bounding box center [197, 107] width 115 height 22
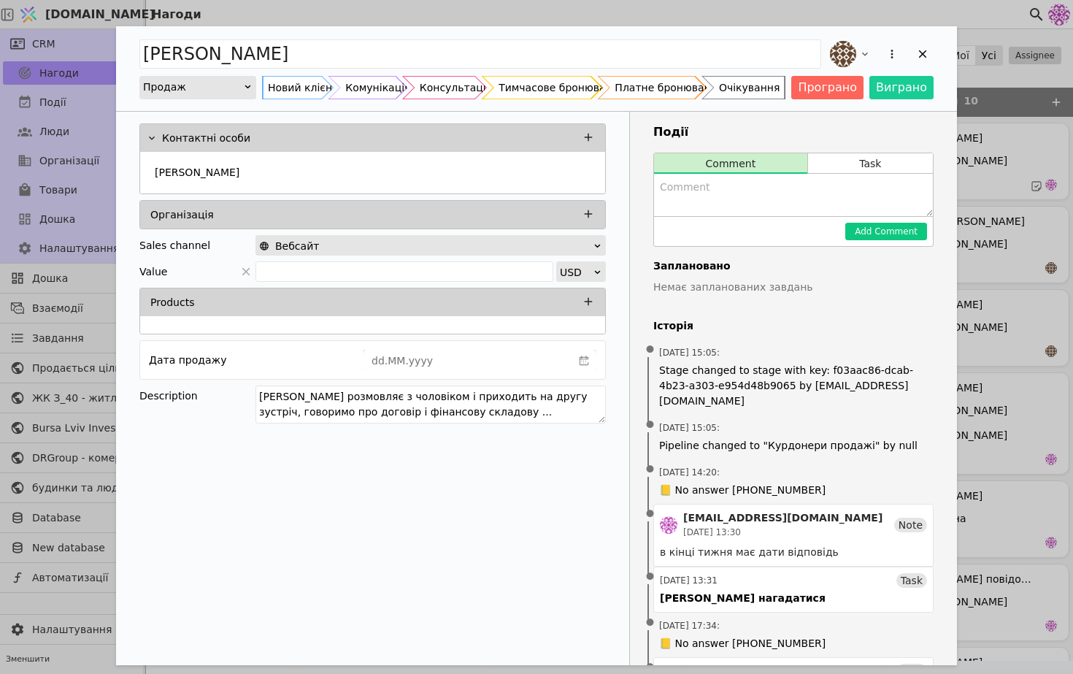
click at [743, 95] on div "Очікування" at bounding box center [749, 87] width 61 height 23
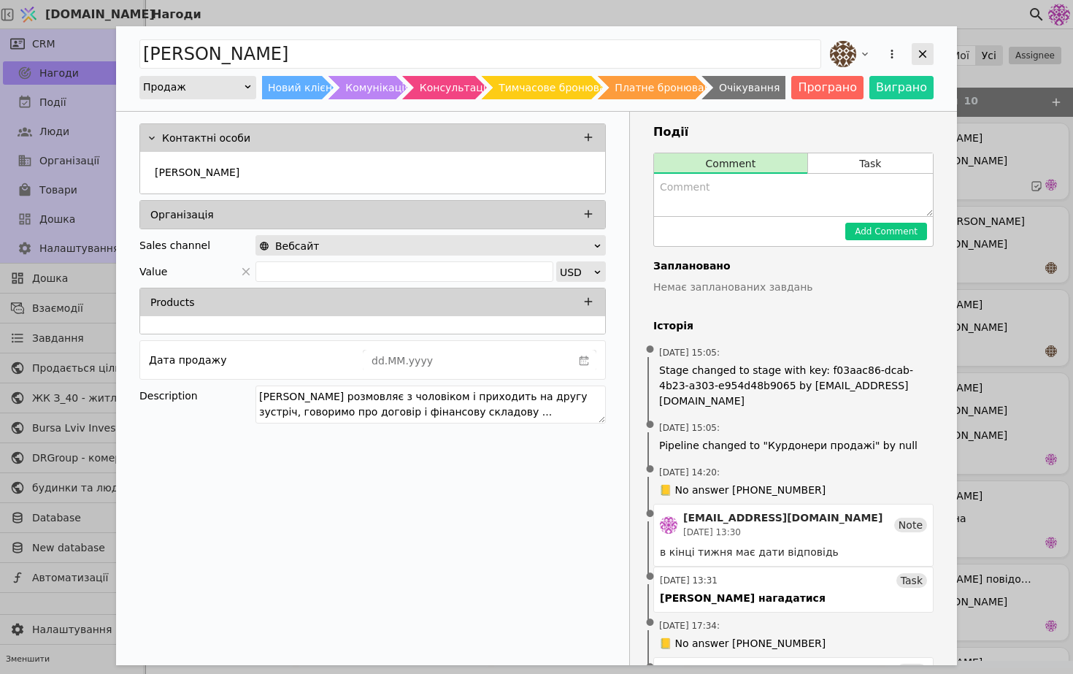
click at [919, 53] on icon "Add Opportunity" at bounding box center [922, 53] width 13 height 13
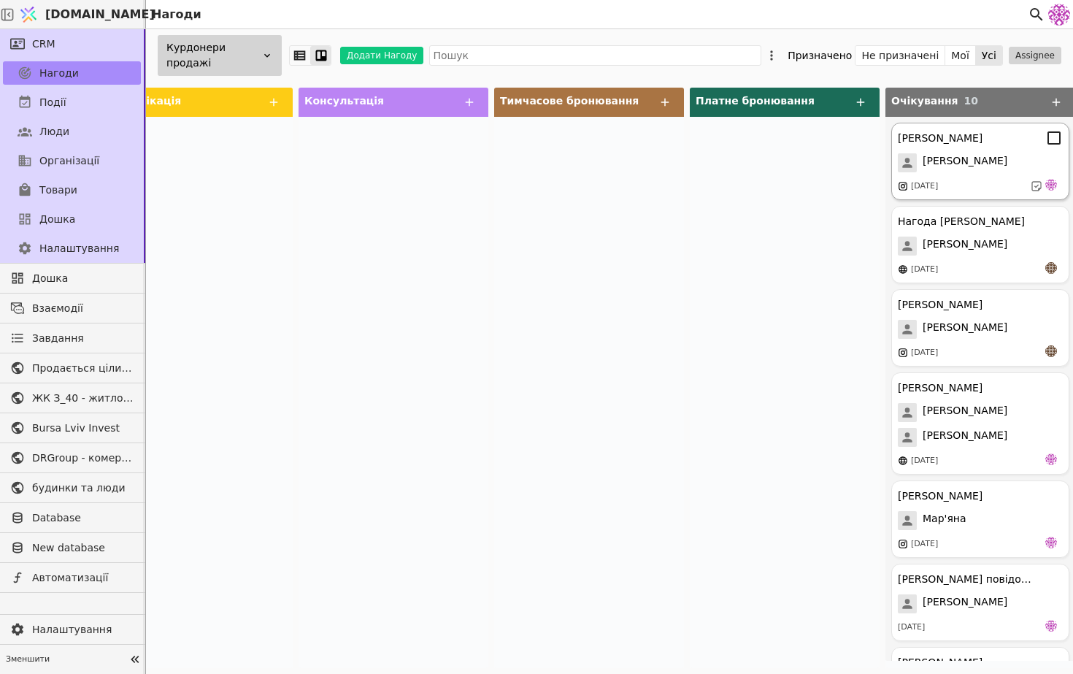
click at [974, 169] on div "[PERSON_NAME]" at bounding box center [980, 162] width 165 height 19
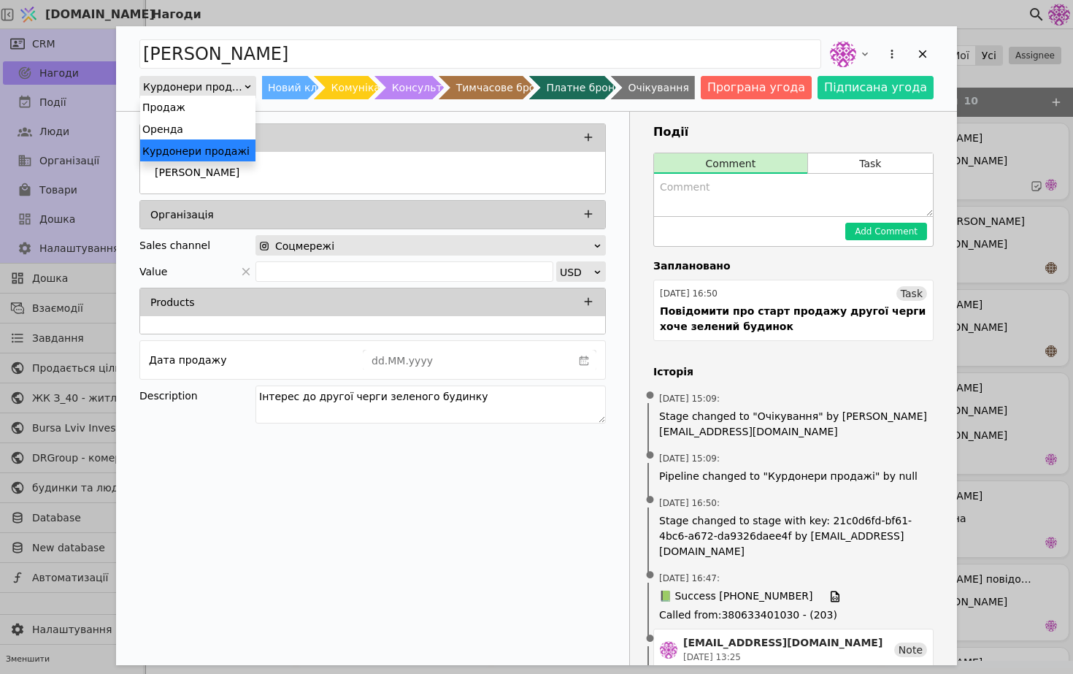
click at [215, 92] on div "Курдонери продажі" at bounding box center [193, 87] width 100 height 20
click at [213, 107] on div "Продаж" at bounding box center [197, 107] width 115 height 22
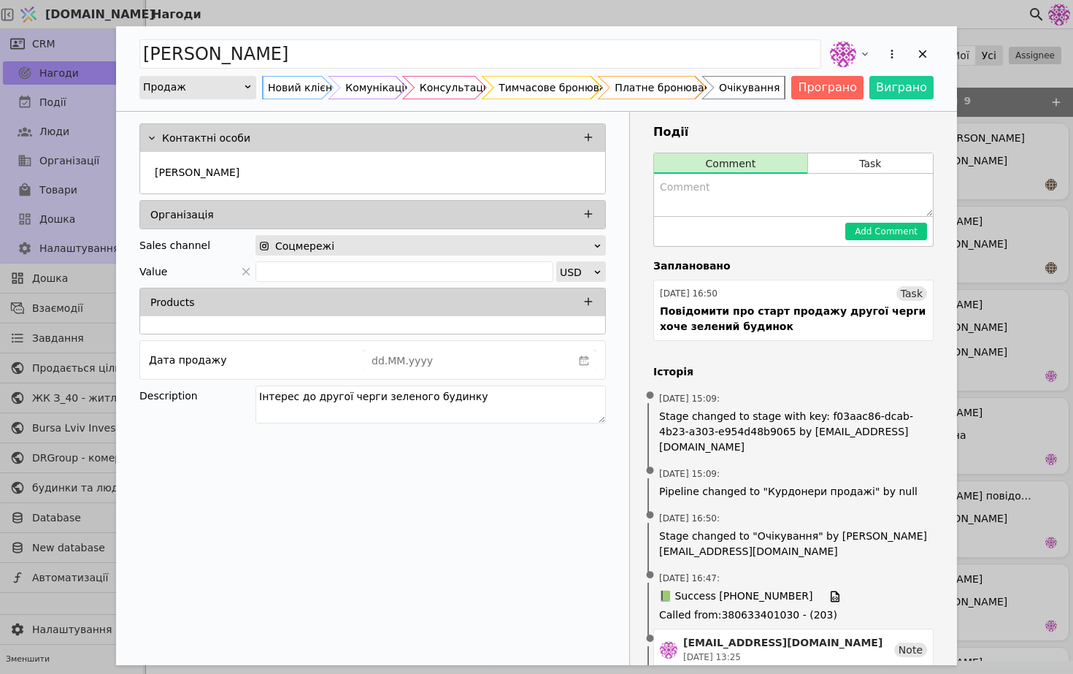
click at [779, 91] on div "Очікування" at bounding box center [749, 87] width 61 height 23
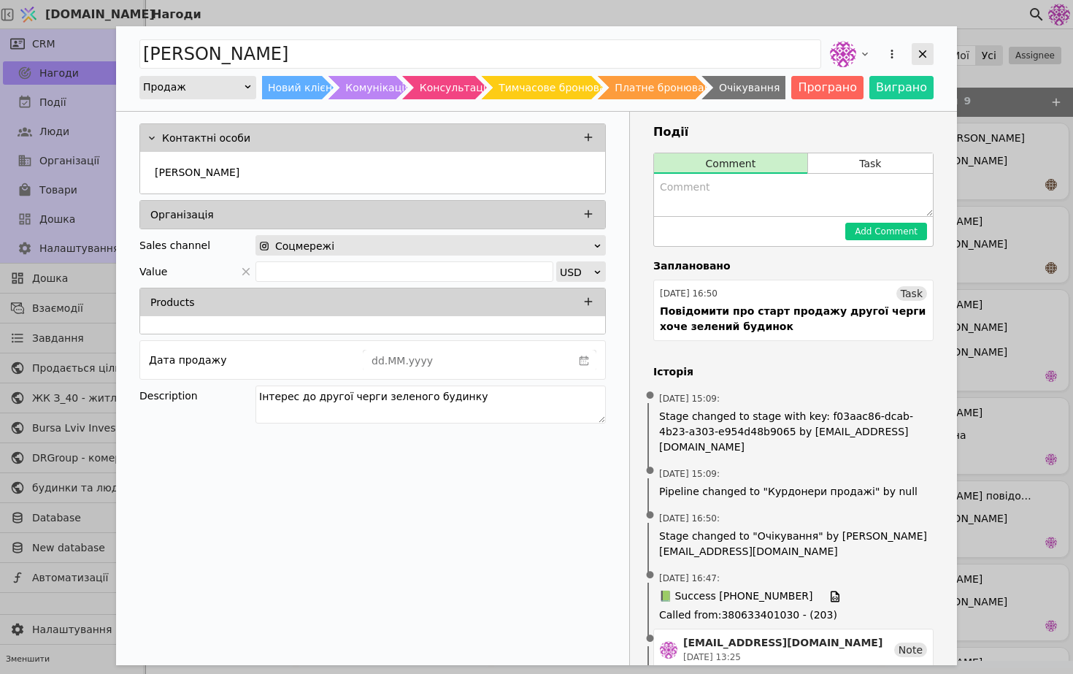
click at [924, 52] on icon "Add Opportunity" at bounding box center [923, 54] width 8 height 8
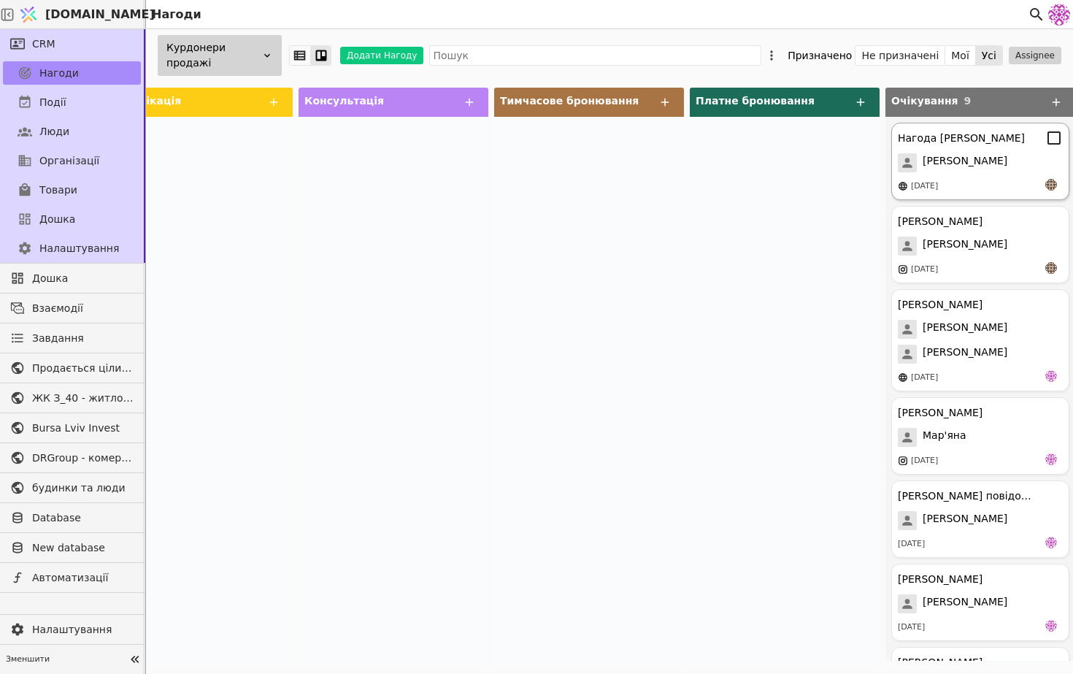
click at [948, 144] on div "Нагода [PERSON_NAME]" at bounding box center [961, 138] width 127 height 15
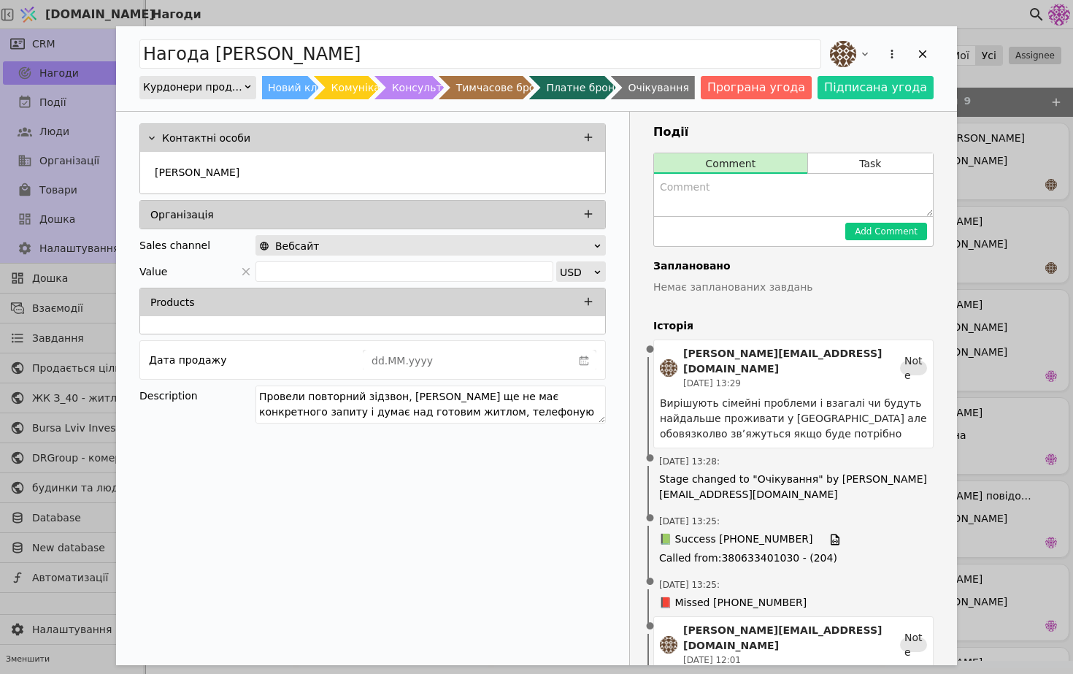
click at [204, 101] on div "Нагода [PERSON_NAME] продажі Новий клієнт Комунікація Консультація Тимчасове бр…" at bounding box center [536, 68] width 841 height 85
click at [213, 91] on div "Курдонери продажі" at bounding box center [193, 87] width 100 height 20
click at [211, 107] on div "Продаж" at bounding box center [197, 107] width 115 height 22
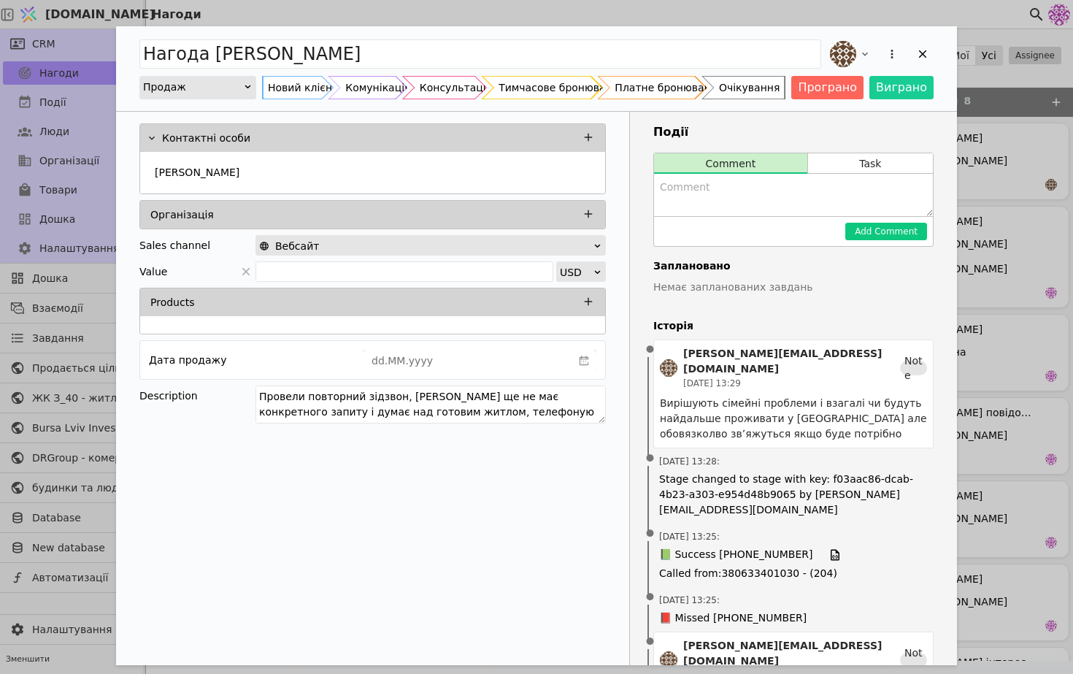
click at [743, 78] on div "Очікування" at bounding box center [749, 87] width 61 height 23
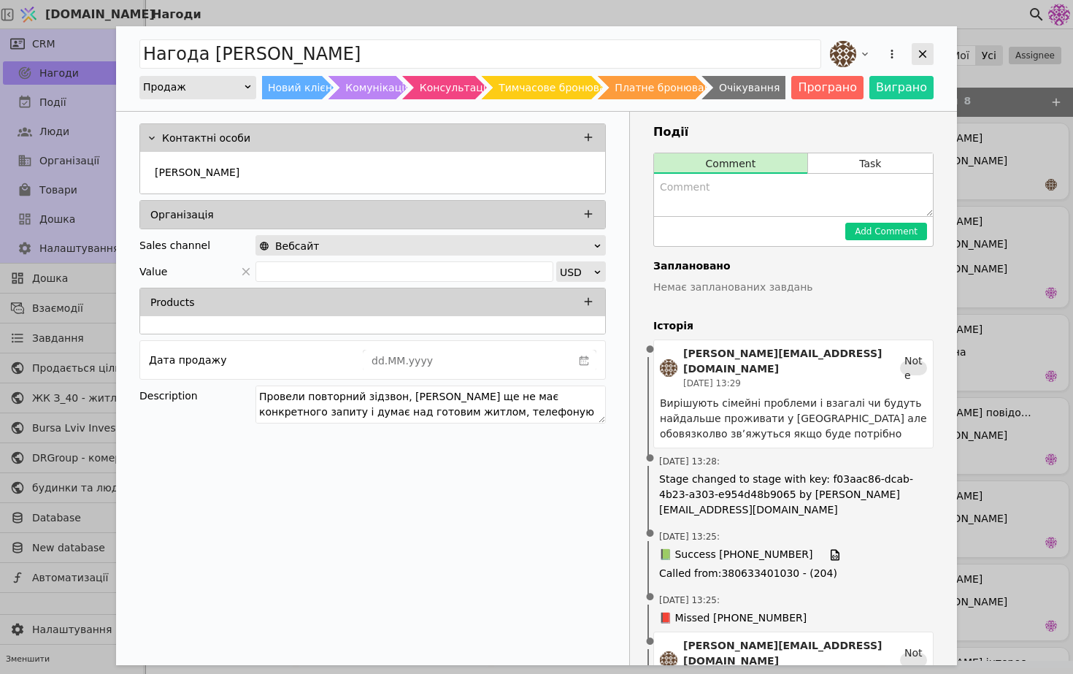
click at [921, 51] on icon "Add Opportunity" at bounding box center [923, 54] width 8 height 8
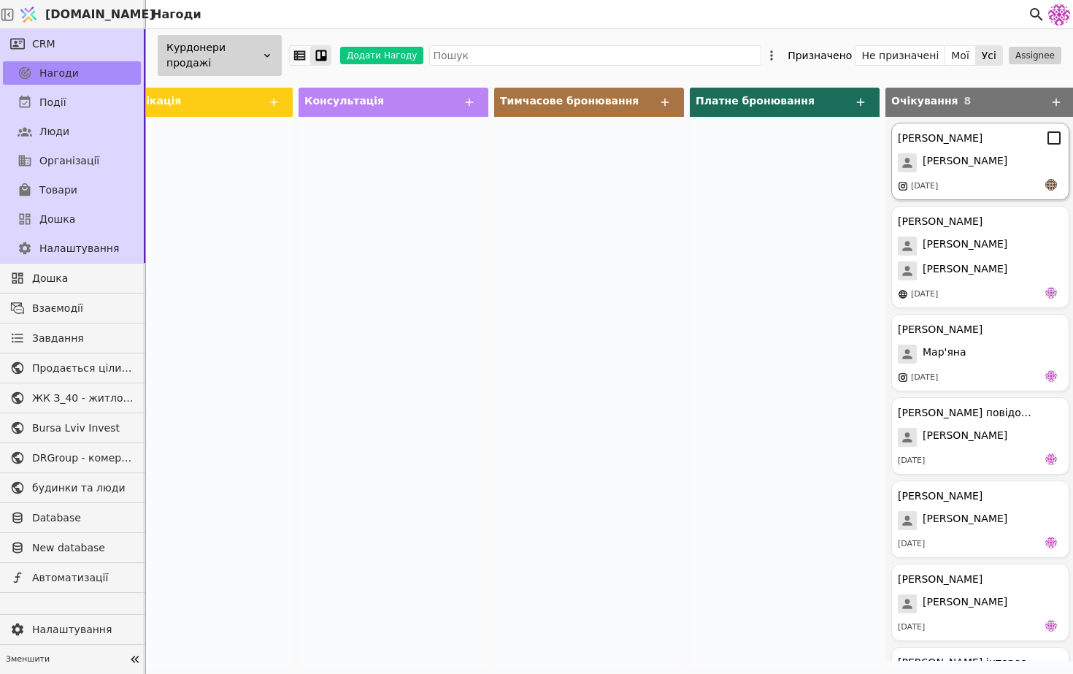
click at [932, 153] on span "[PERSON_NAME]" at bounding box center [965, 162] width 85 height 19
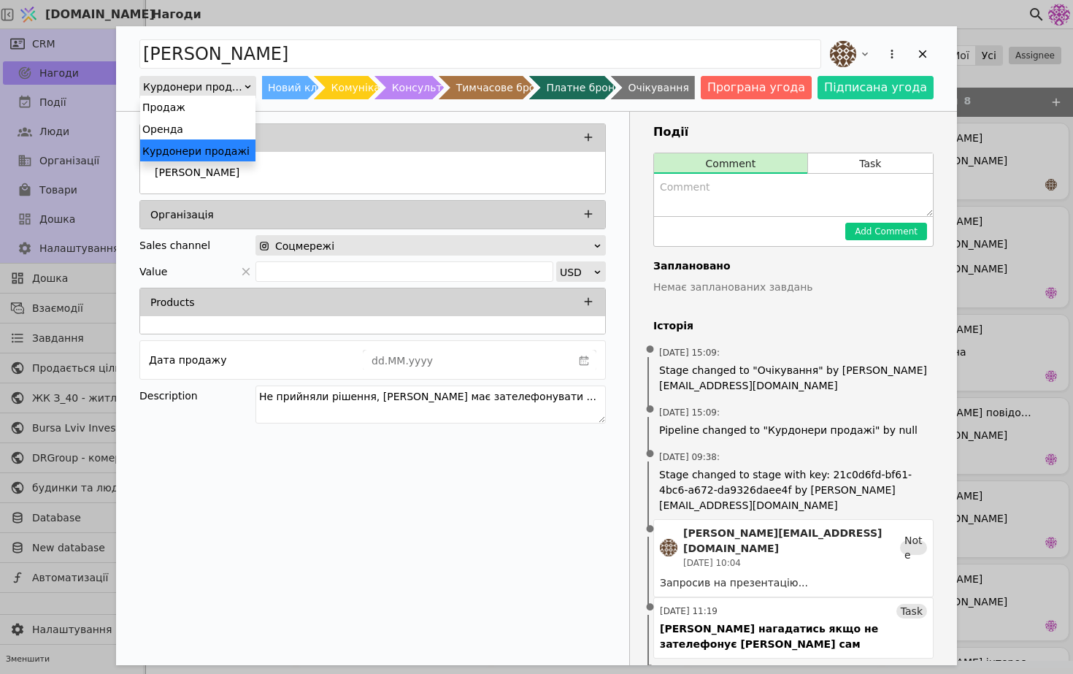
click at [217, 81] on div "Курдонери продажі" at bounding box center [193, 87] width 100 height 20
click at [213, 101] on div "Продаж" at bounding box center [197, 107] width 115 height 22
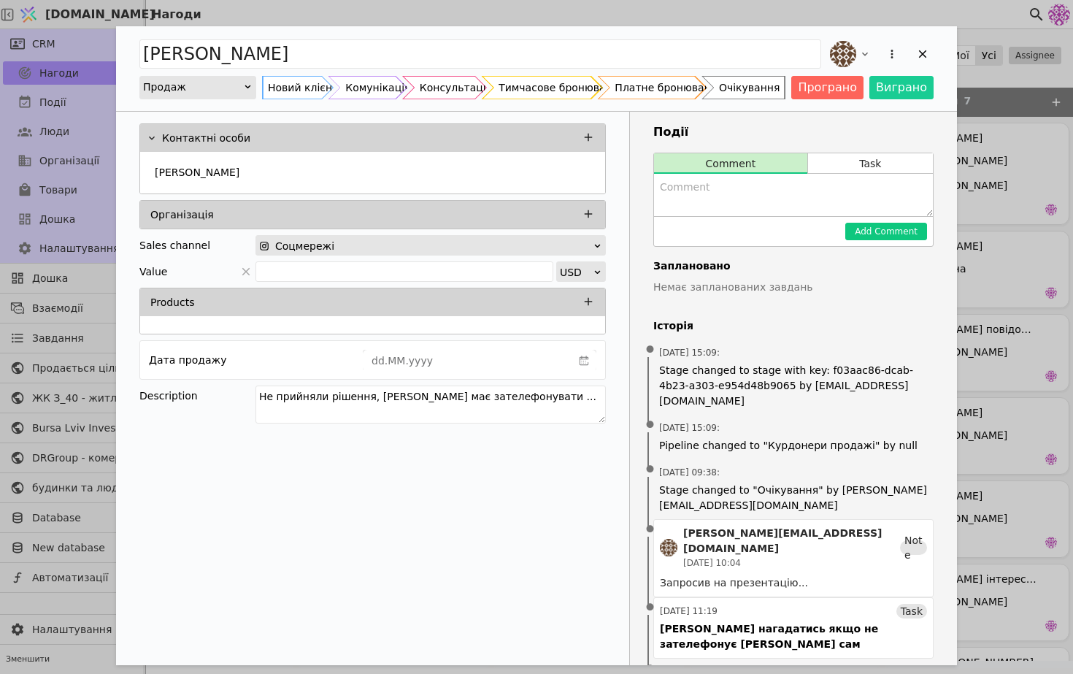
click at [772, 95] on div "Очікування" at bounding box center [749, 87] width 61 height 23
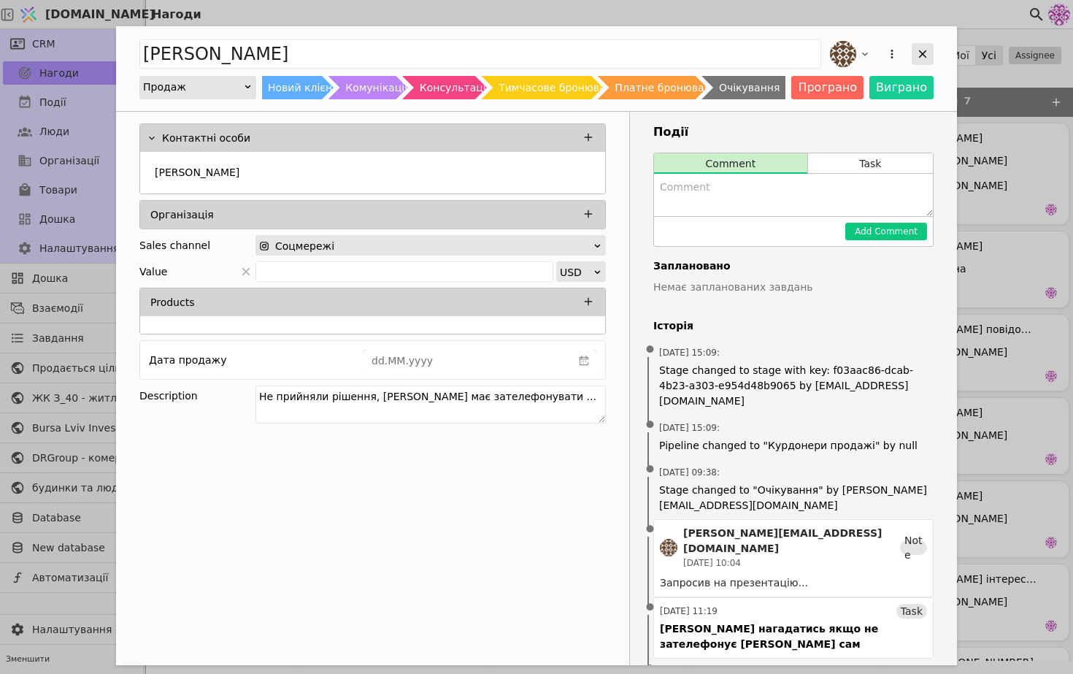
click at [927, 50] on icon "Add Opportunity" at bounding box center [922, 53] width 13 height 13
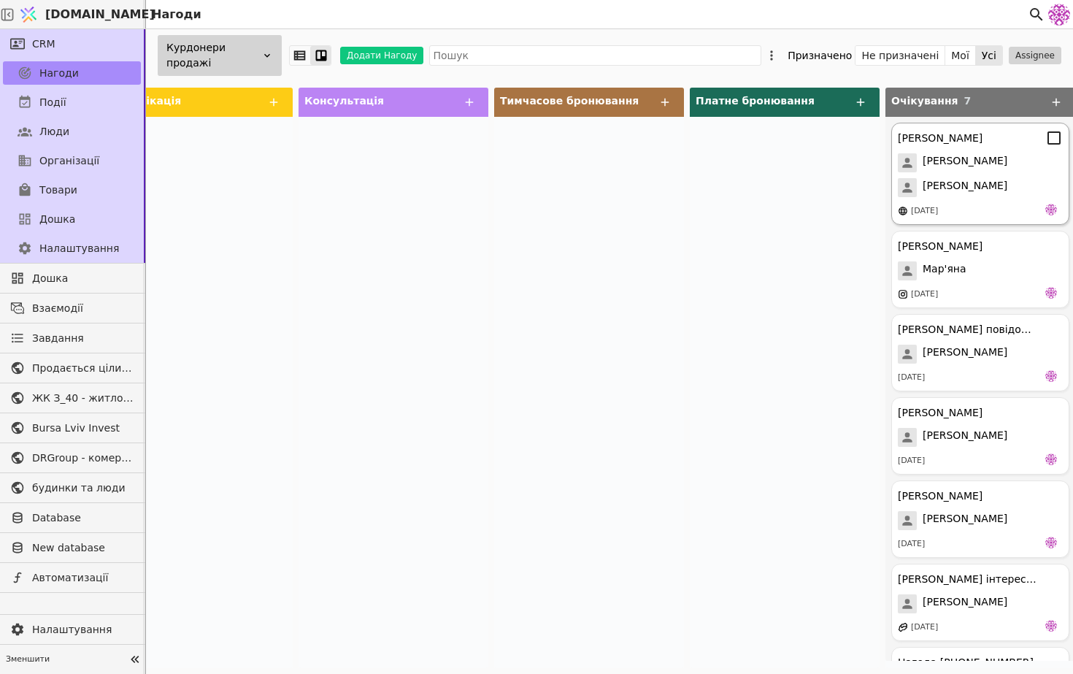
click at [951, 169] on span "[PERSON_NAME]" at bounding box center [965, 162] width 85 height 19
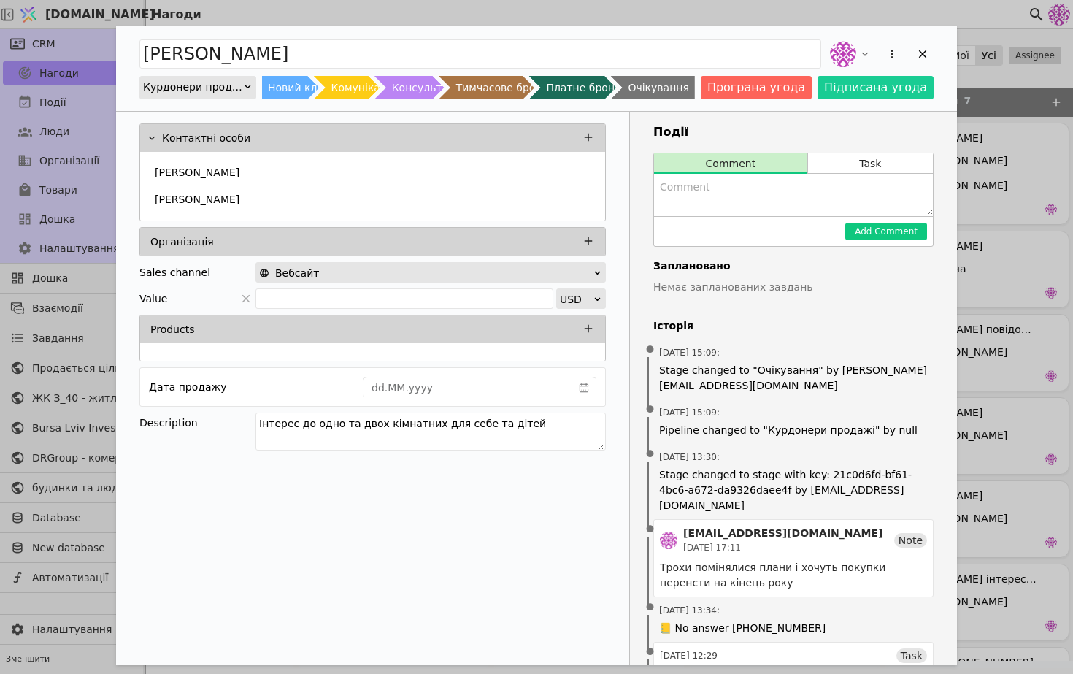
click at [204, 84] on div "Курдонери продажі" at bounding box center [193, 87] width 100 height 20
click at [202, 108] on div "Продаж" at bounding box center [197, 107] width 115 height 22
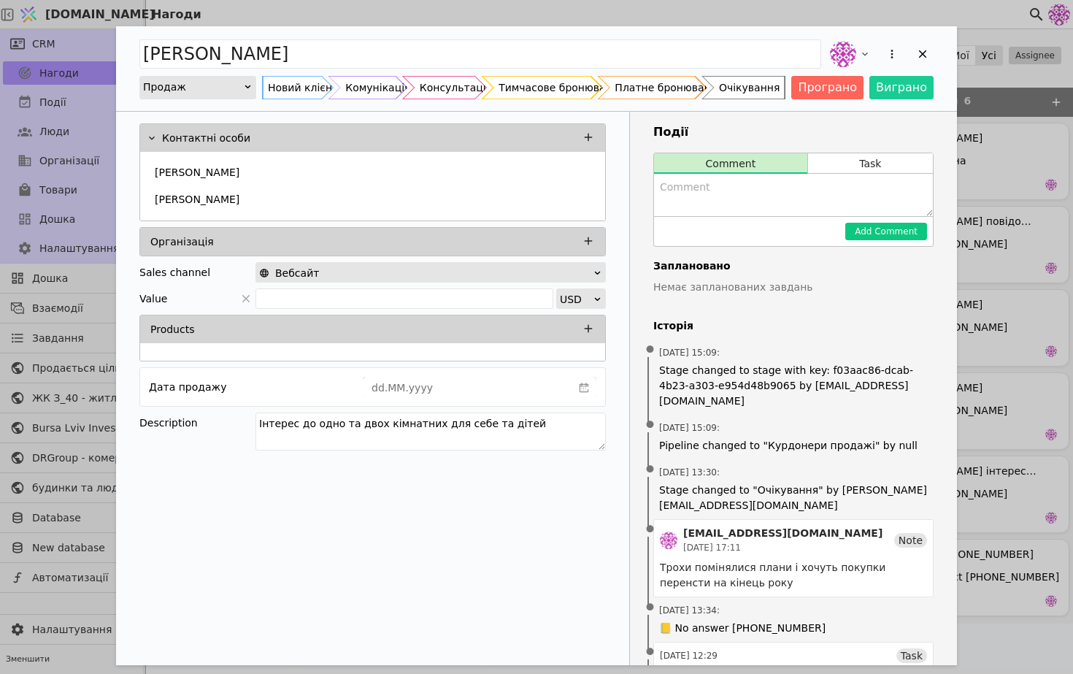
click at [769, 85] on div "Очікування" at bounding box center [749, 87] width 61 height 23
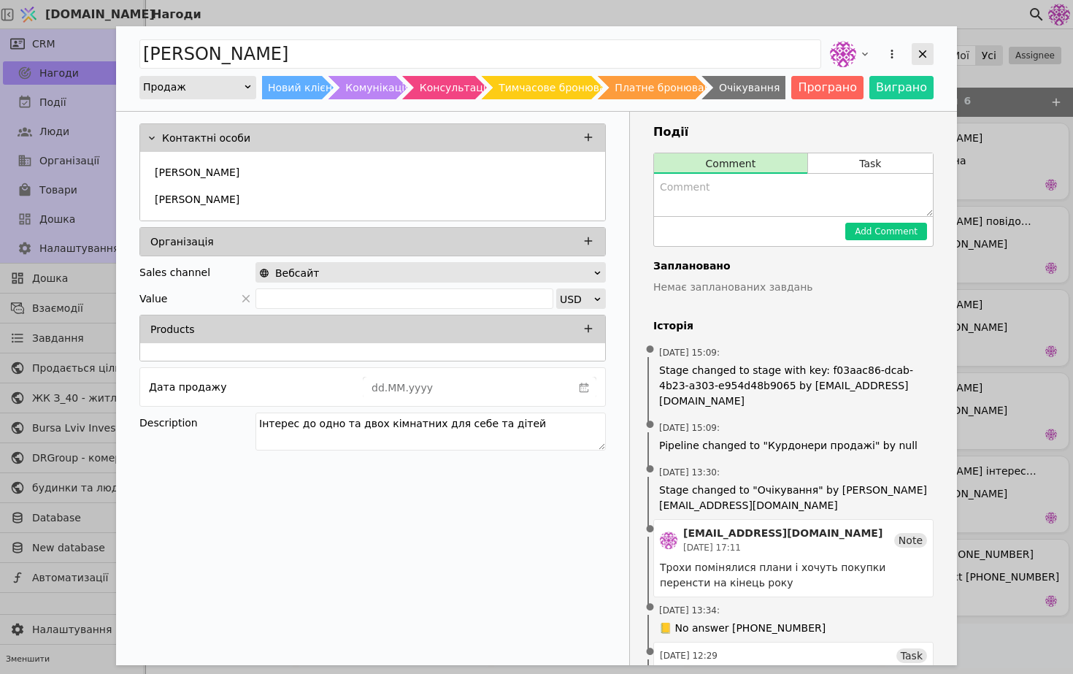
click at [932, 53] on div "Add Opportunity" at bounding box center [923, 54] width 22 height 22
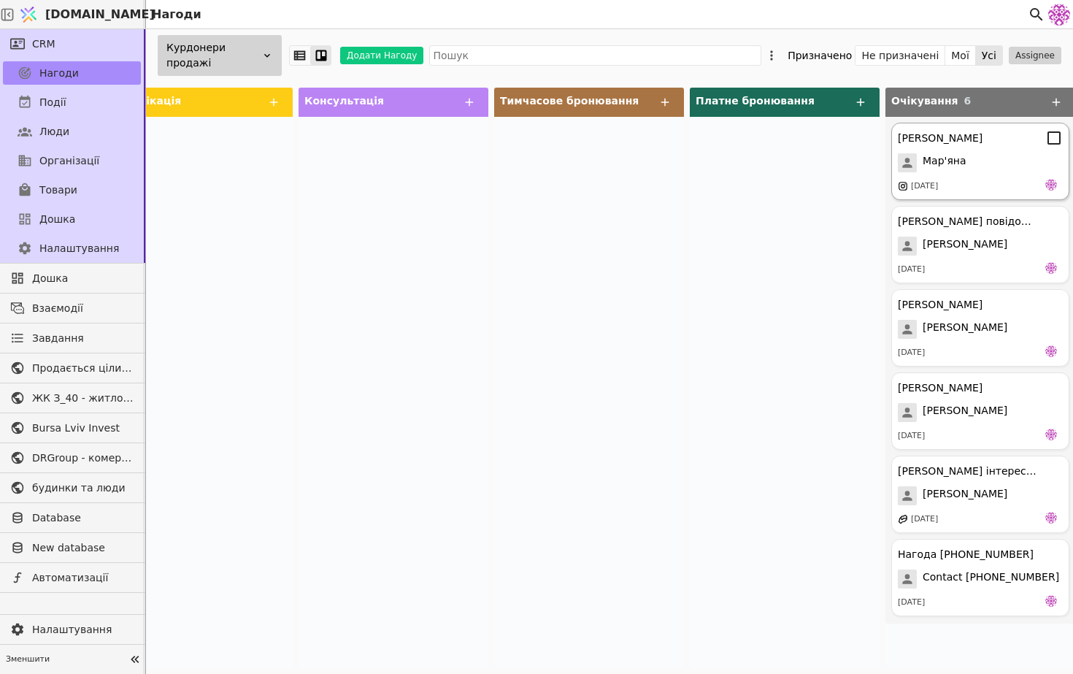
click at [979, 150] on div "[PERSON_NAME] [DATE]" at bounding box center [980, 161] width 178 height 77
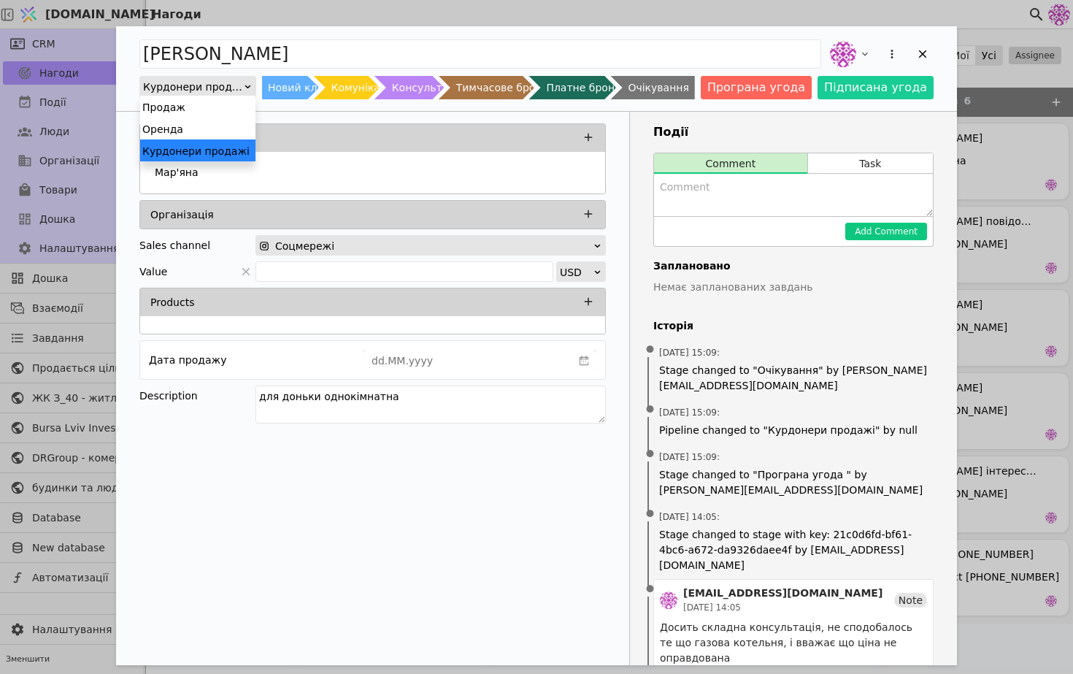
click at [219, 91] on div "Курдонери продажі" at bounding box center [193, 87] width 100 height 20
click at [216, 114] on div "Продаж" at bounding box center [197, 107] width 115 height 22
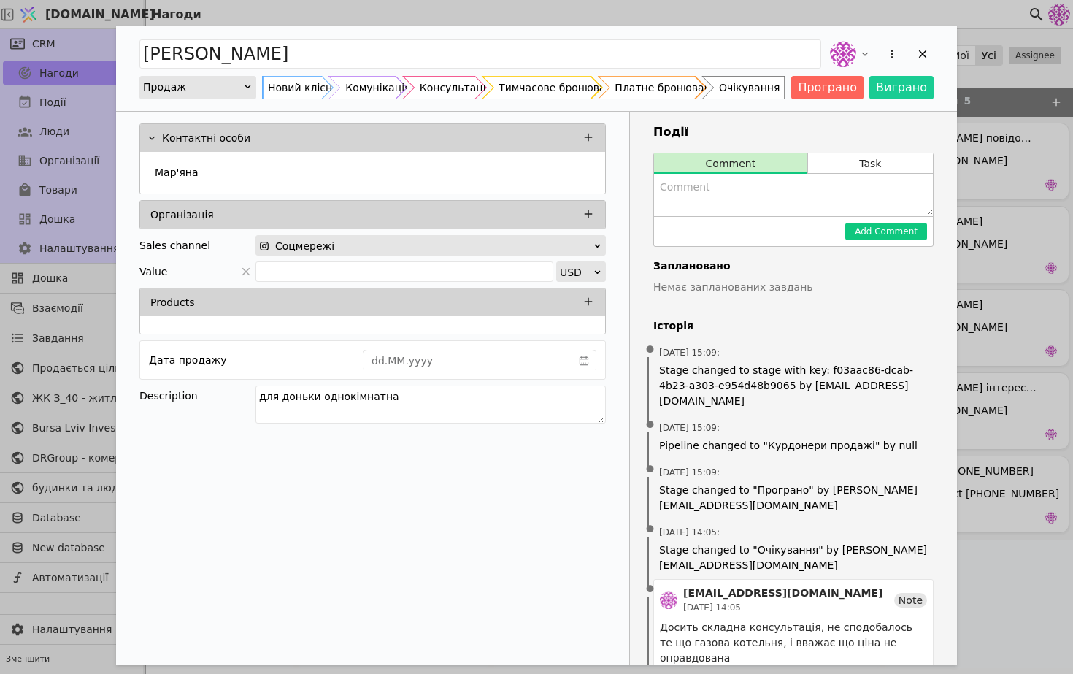
click at [768, 98] on div "Очікування" at bounding box center [749, 87] width 61 height 23
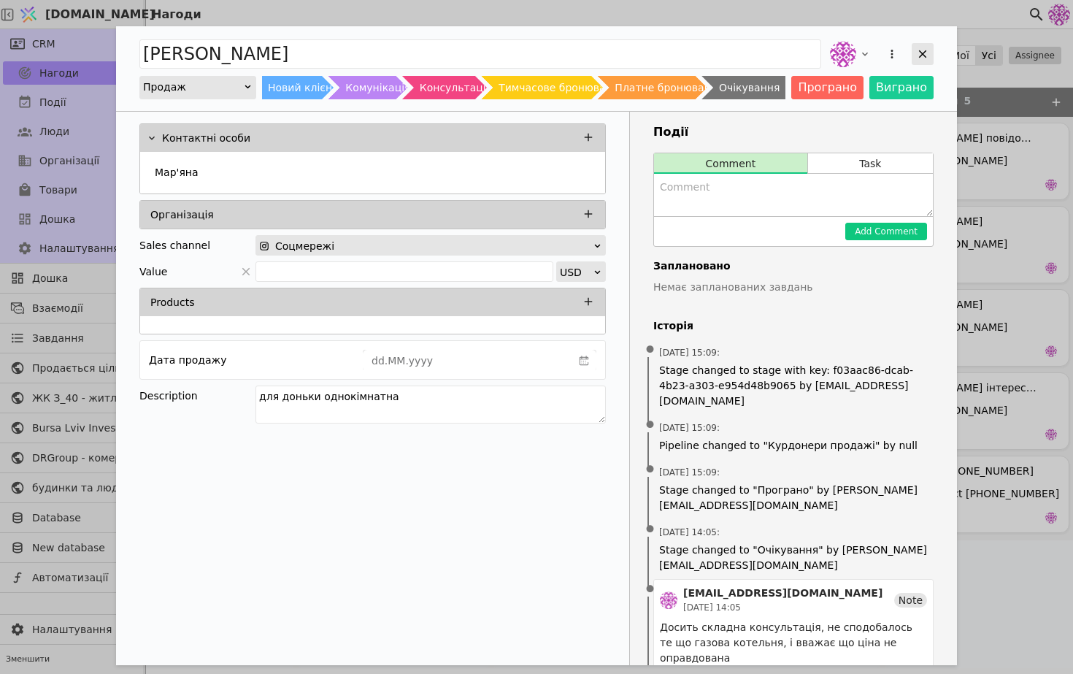
click at [921, 50] on icon "Add Opportunity" at bounding box center [922, 53] width 13 height 13
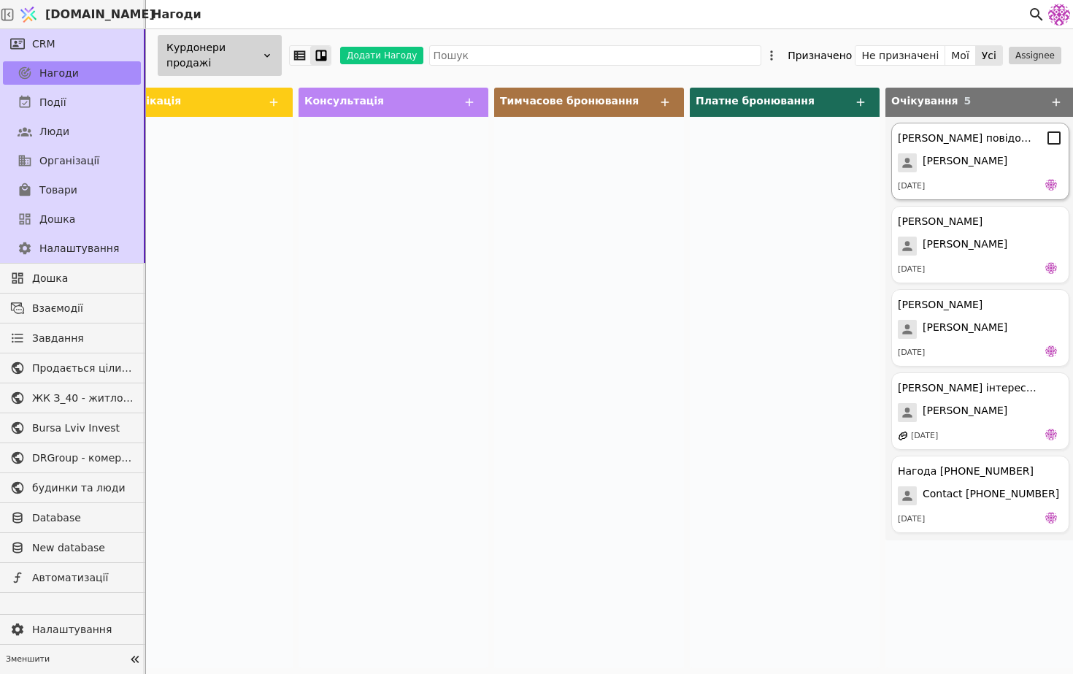
click at [973, 157] on span "[PERSON_NAME]" at bounding box center [965, 162] width 85 height 19
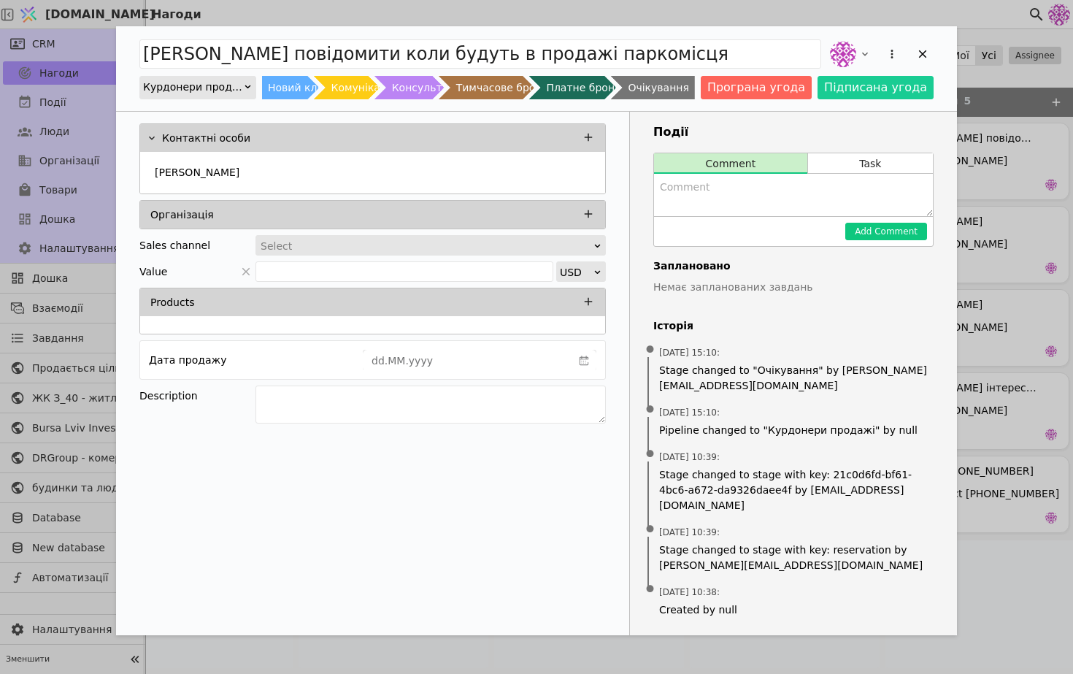
click at [220, 91] on div "Курдонери продажі" at bounding box center [193, 87] width 100 height 20
click at [219, 108] on div "Продаж" at bounding box center [197, 107] width 115 height 22
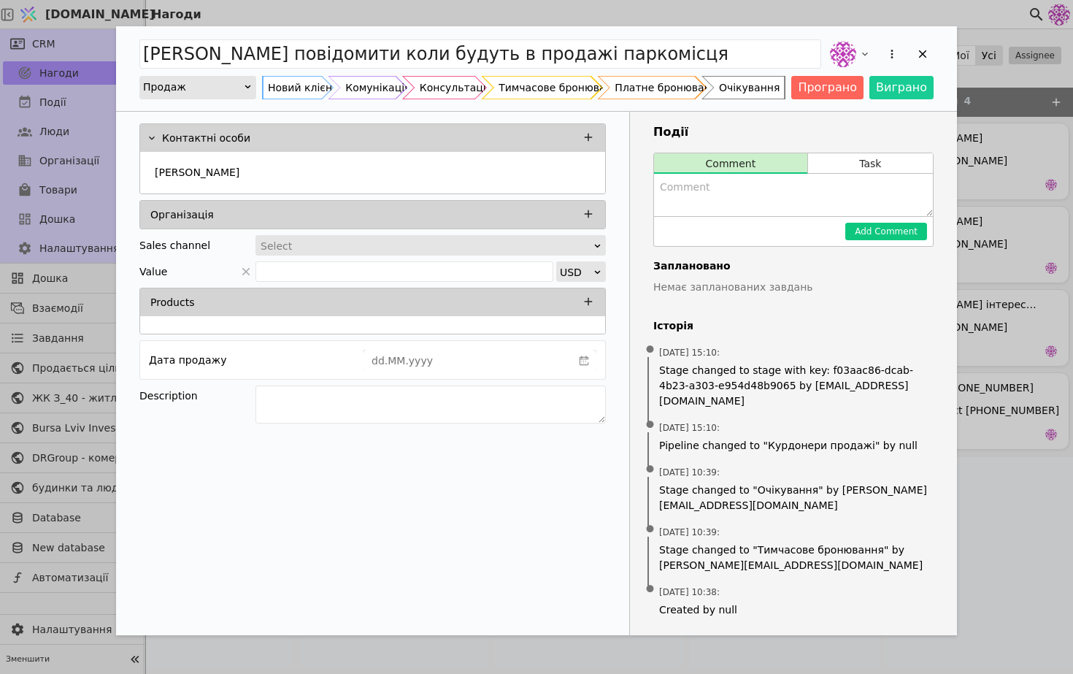
click at [747, 96] on div "Очікування" at bounding box center [749, 87] width 61 height 23
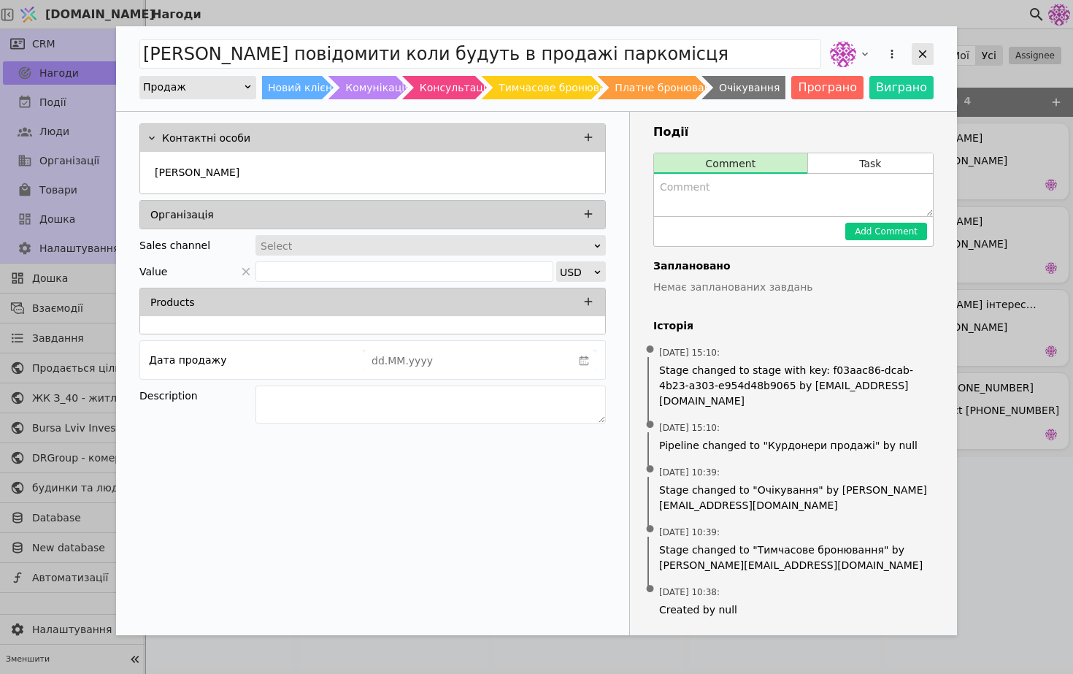
click at [919, 60] on icon "Add Opportunity" at bounding box center [922, 53] width 13 height 13
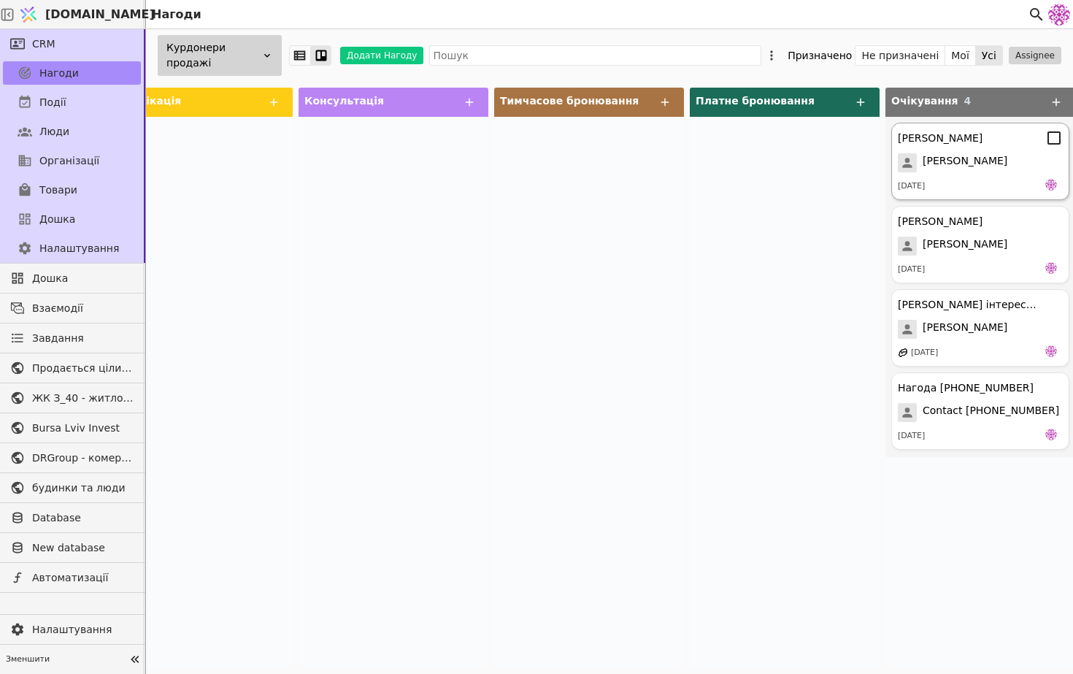
click at [918, 161] on div "[PERSON_NAME]" at bounding box center [980, 162] width 165 height 19
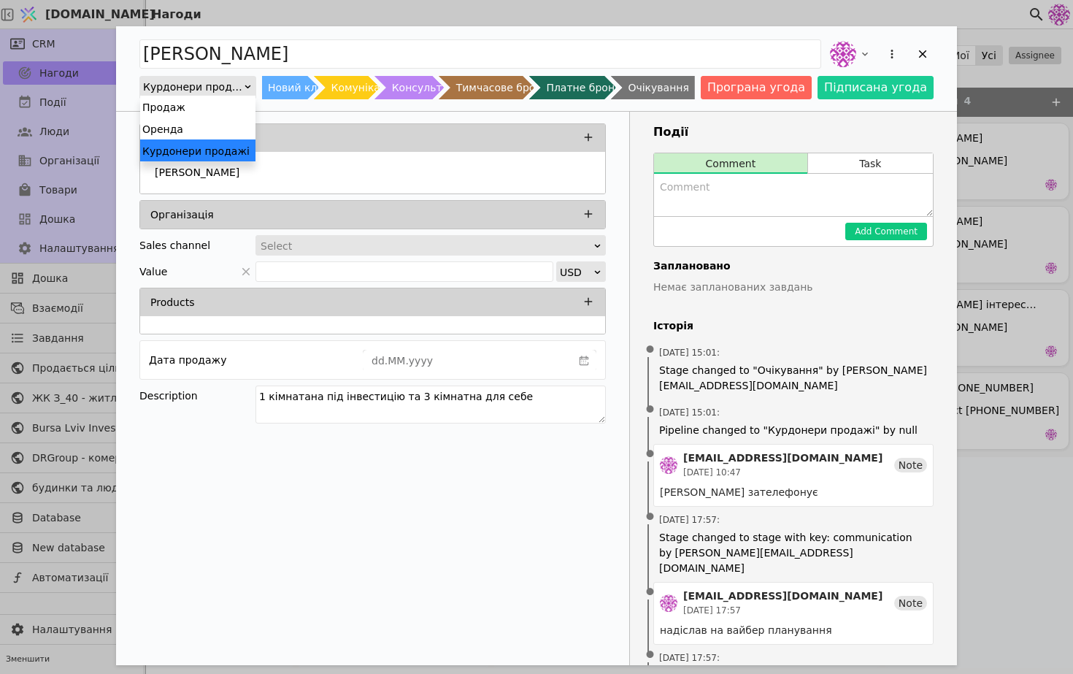
click at [234, 87] on div "Курдонери продажі" at bounding box center [193, 87] width 100 height 20
click at [231, 103] on div "Продаж" at bounding box center [197, 107] width 115 height 22
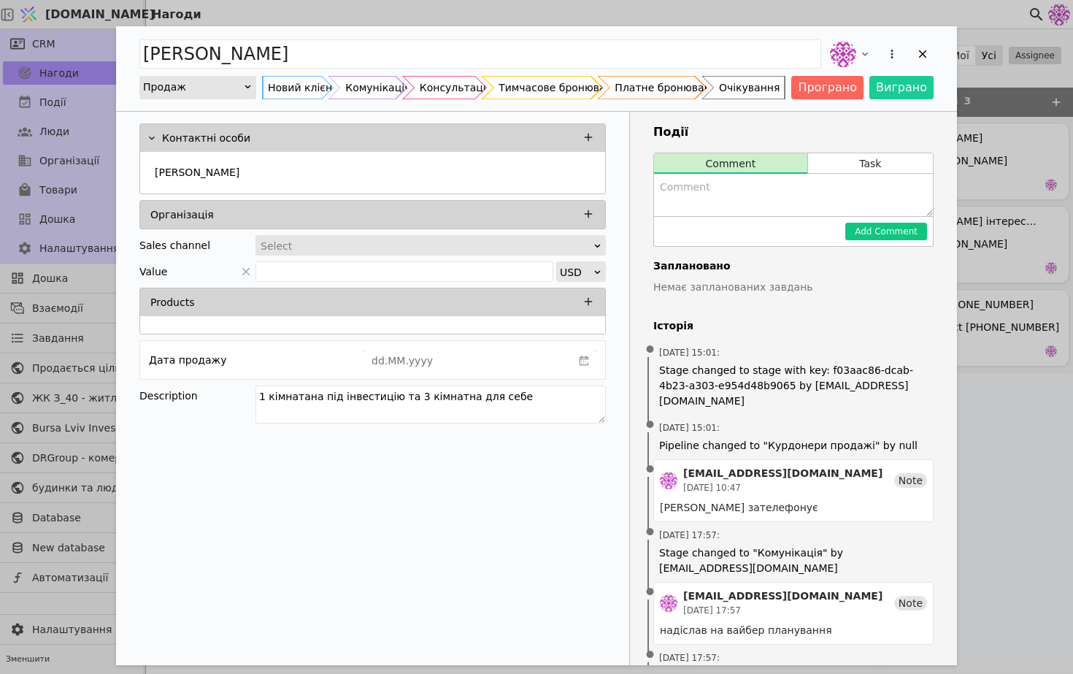
click at [778, 88] on div "Очікування" at bounding box center [749, 87] width 61 height 23
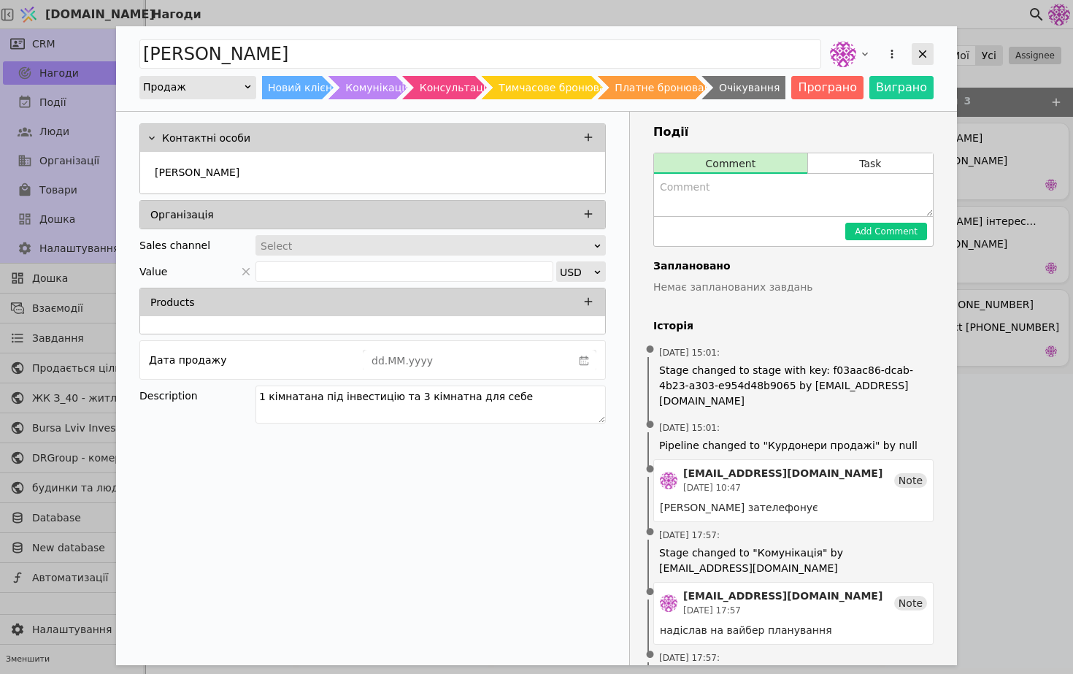
click at [915, 56] on div "Add Opportunity" at bounding box center [923, 54] width 22 height 22
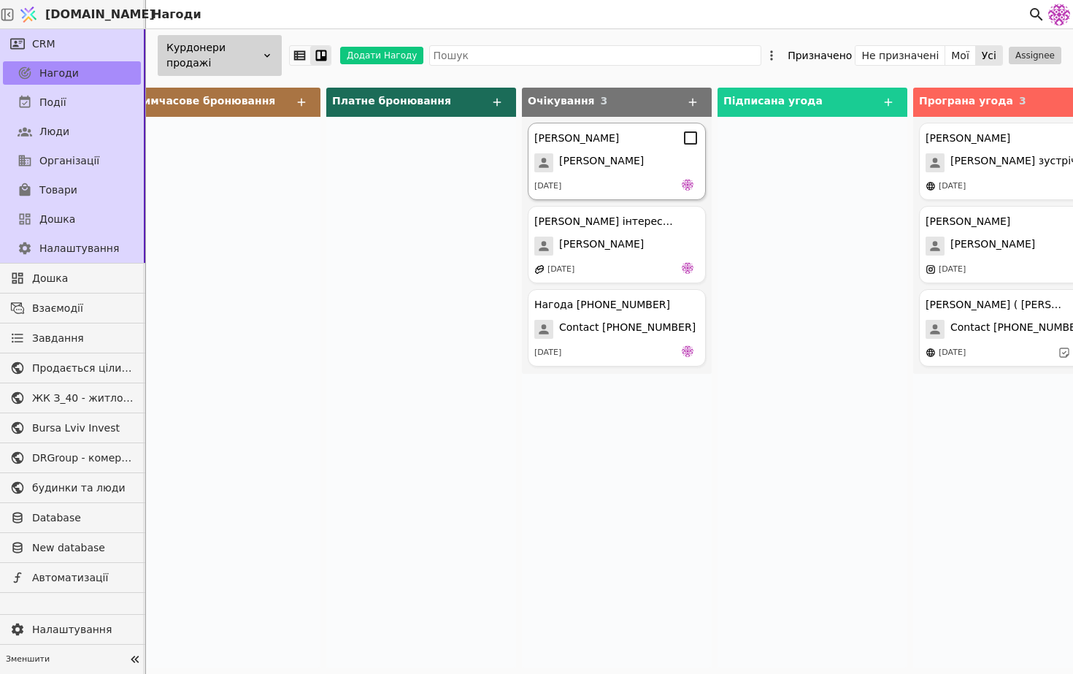
scroll to position [0, 644]
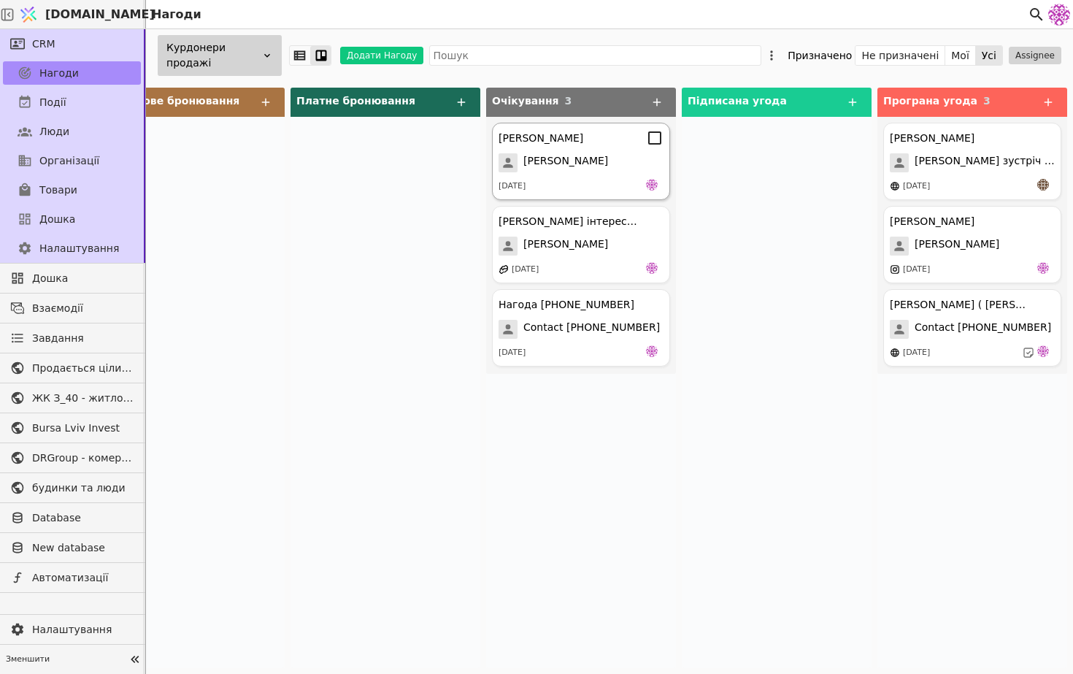
click at [589, 185] on div "[DATE]" at bounding box center [581, 186] width 165 height 15
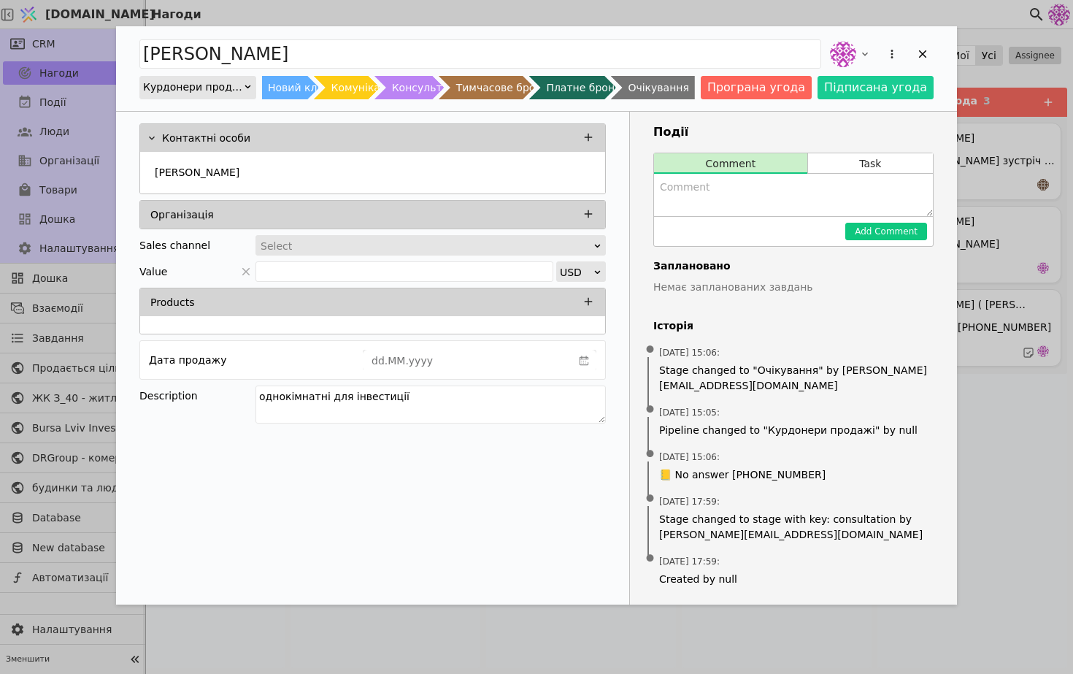
click at [212, 94] on div "Курдонери продажі" at bounding box center [193, 87] width 100 height 20
click at [212, 107] on div "Продаж" at bounding box center [197, 107] width 115 height 22
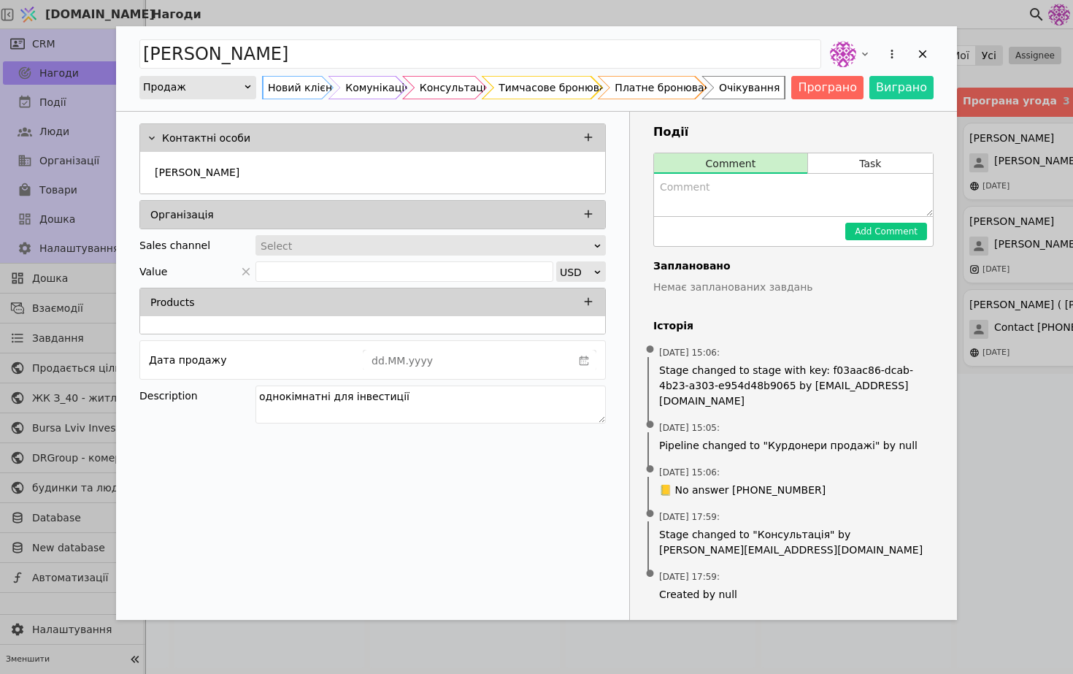
click at [761, 88] on div "Очікування" at bounding box center [749, 87] width 61 height 23
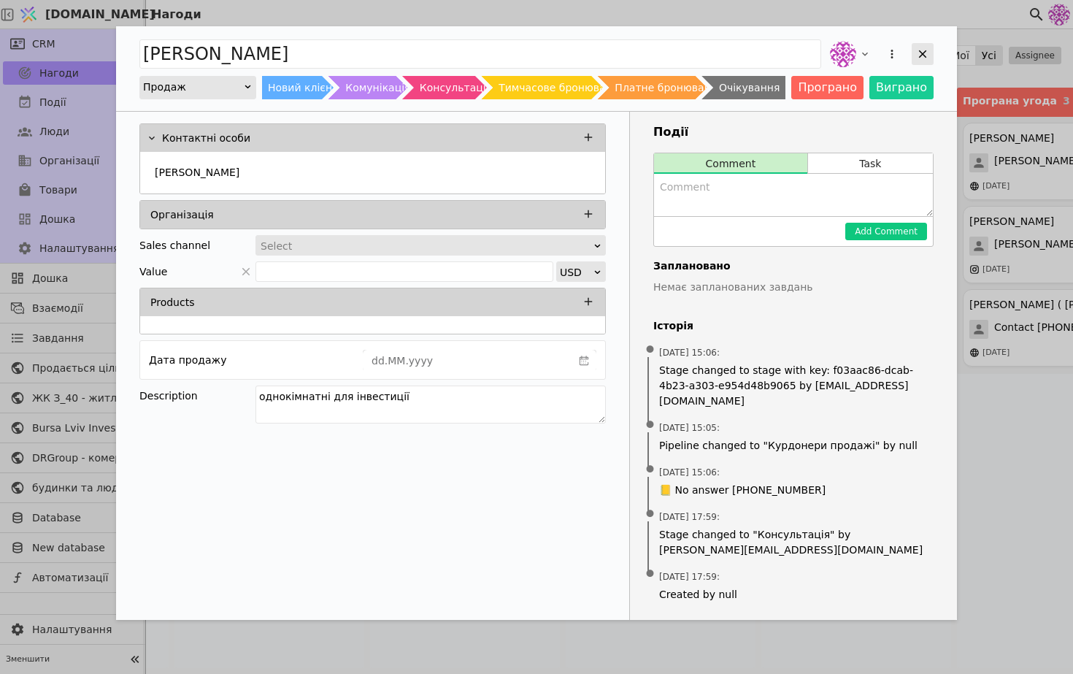
click at [924, 50] on icon "Add Opportunity" at bounding box center [922, 53] width 13 height 13
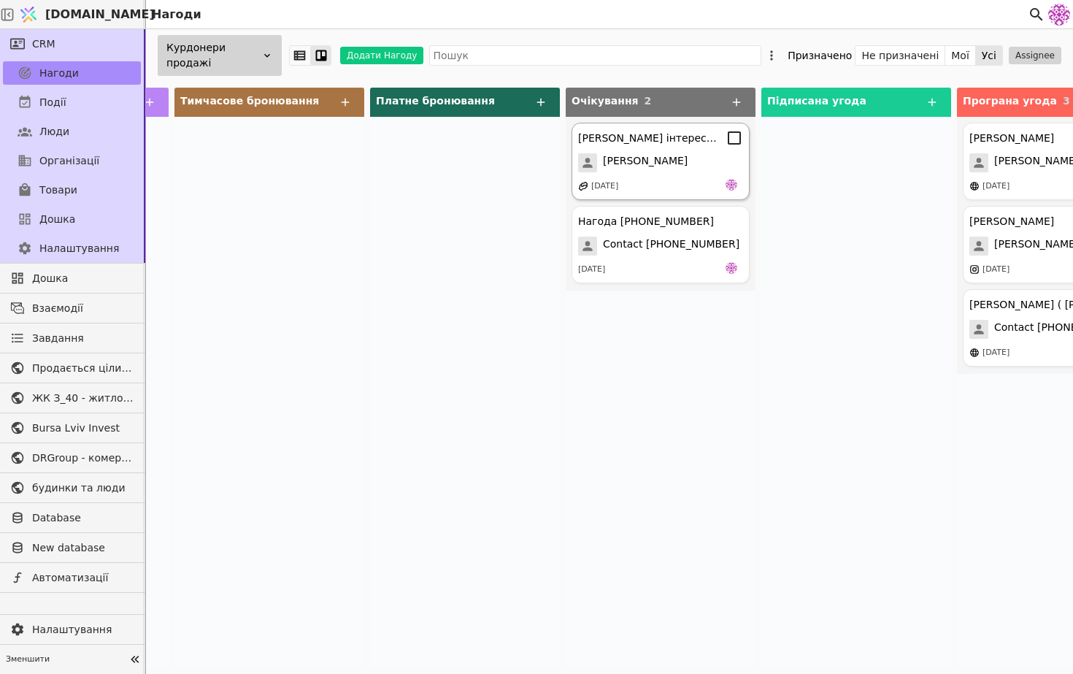
click at [690, 163] on div "[PERSON_NAME]" at bounding box center [660, 162] width 165 height 19
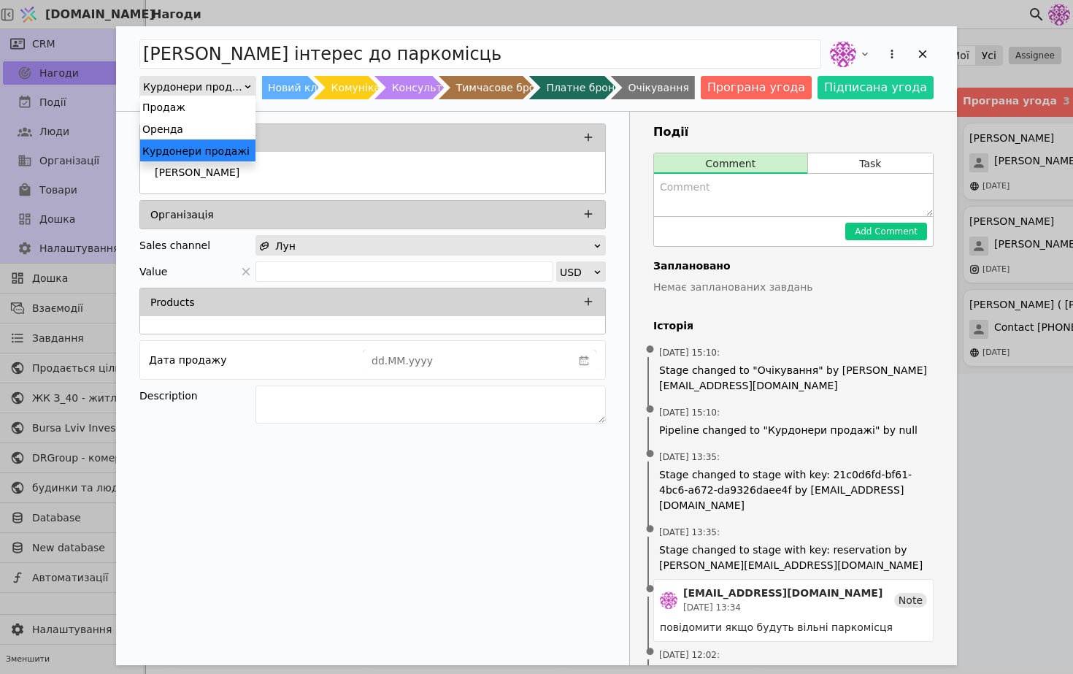
click at [169, 86] on div "Курдонери продажі" at bounding box center [193, 87] width 100 height 20
click at [180, 107] on div "Продаж" at bounding box center [197, 107] width 115 height 22
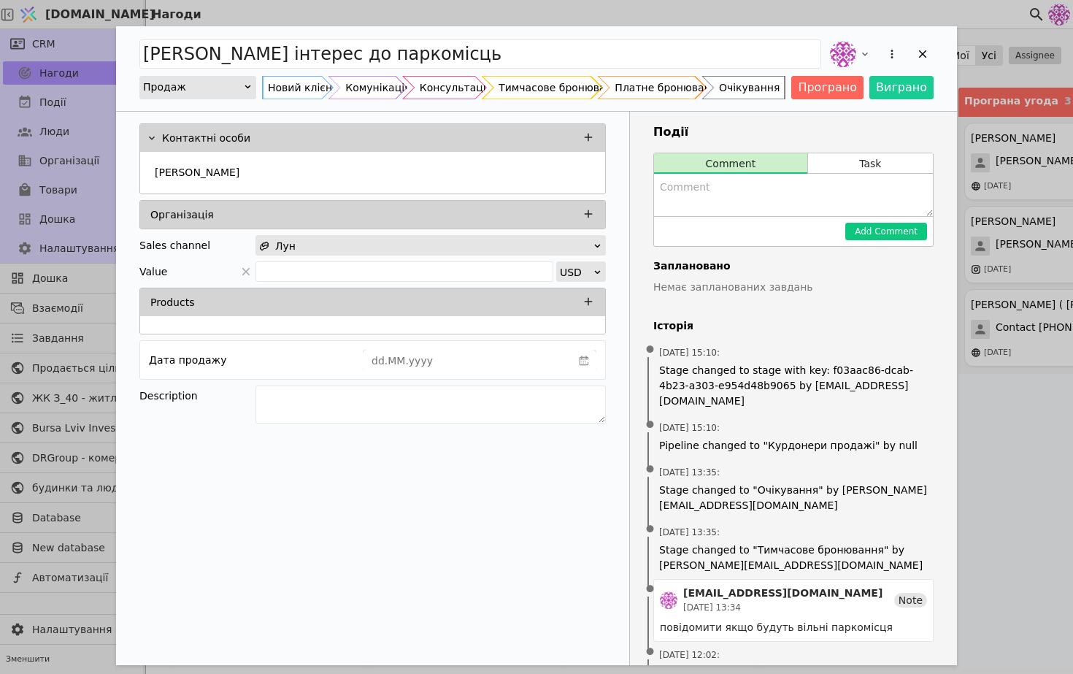
click at [753, 86] on div "Очікування" at bounding box center [749, 87] width 61 height 23
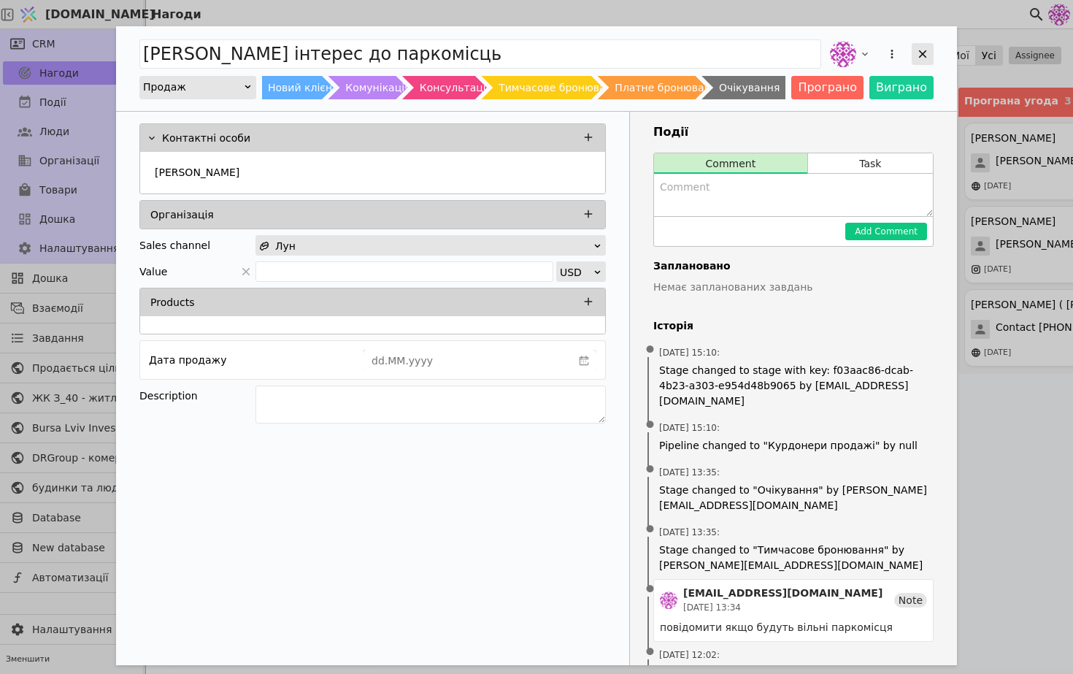
click at [917, 55] on icon "Add Opportunity" at bounding box center [922, 53] width 13 height 13
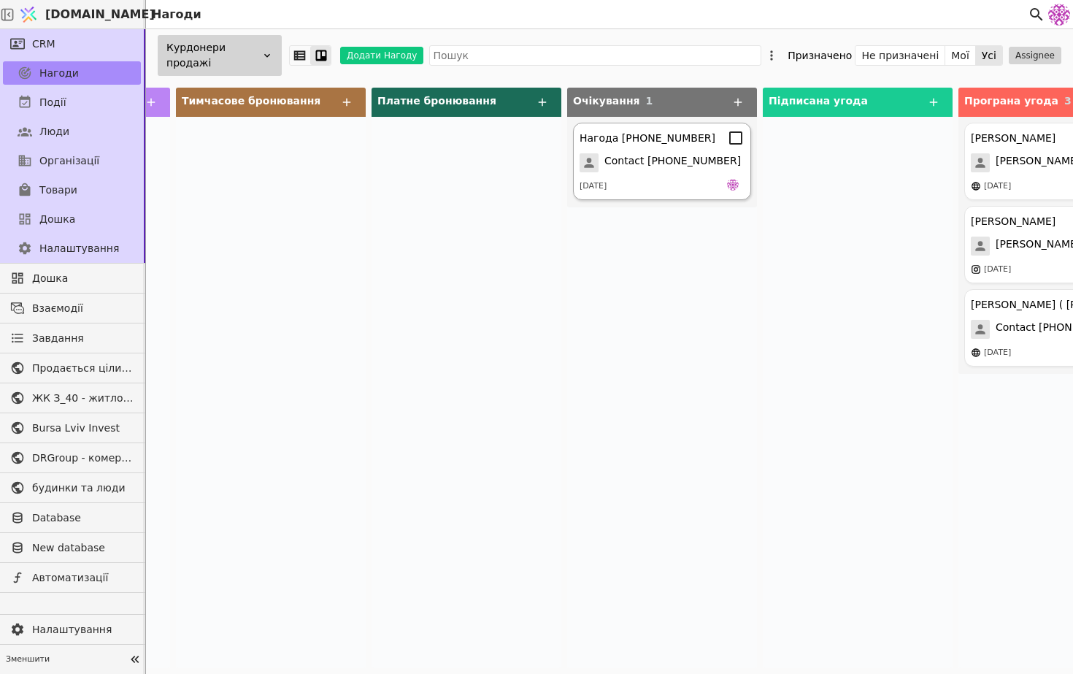
click at [691, 160] on span "Contact [PHONE_NUMBER]" at bounding box center [673, 162] width 137 height 19
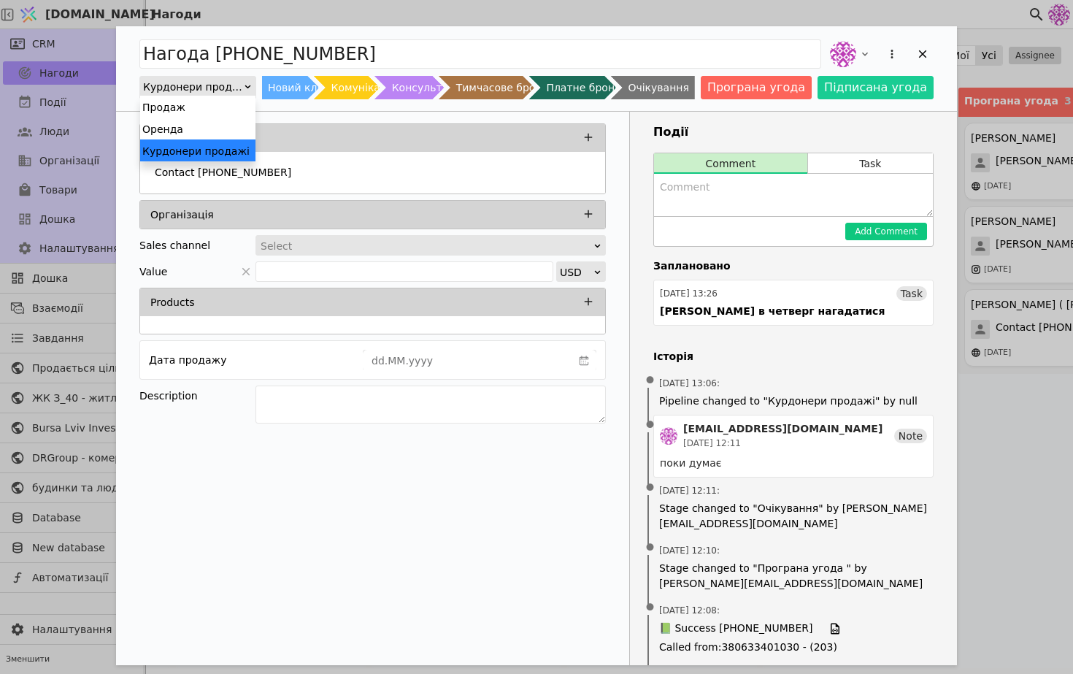
click at [189, 90] on div "Курдонери продажі" at bounding box center [193, 87] width 100 height 20
click at [189, 107] on div "Продаж" at bounding box center [197, 107] width 115 height 22
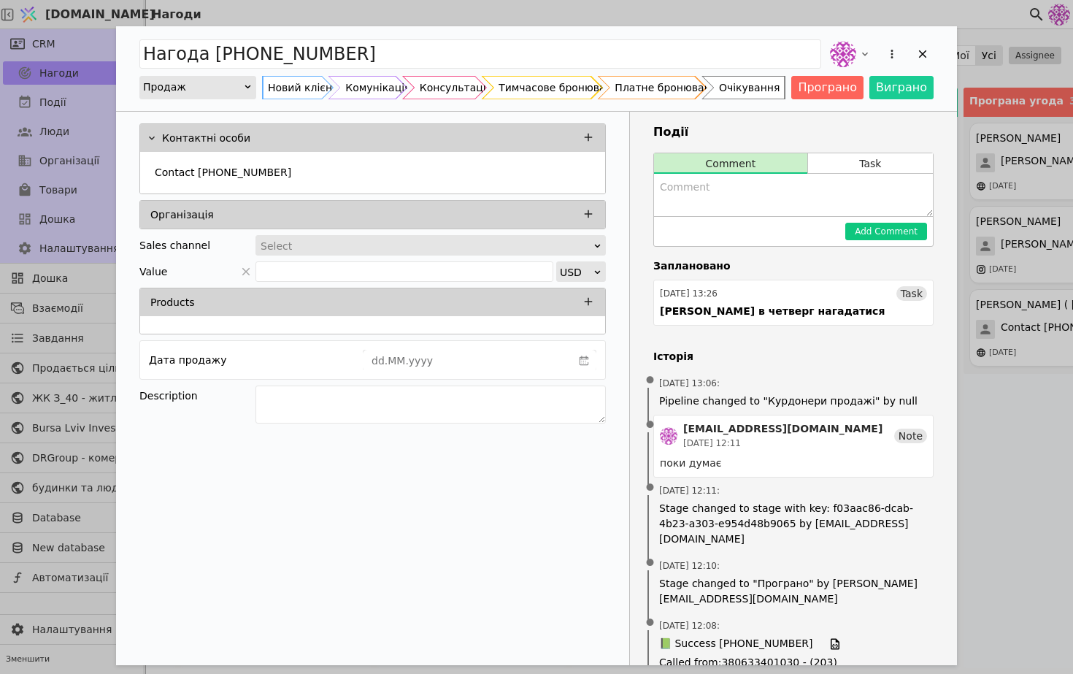
click at [780, 93] on div "Очікування" at bounding box center [749, 87] width 61 height 23
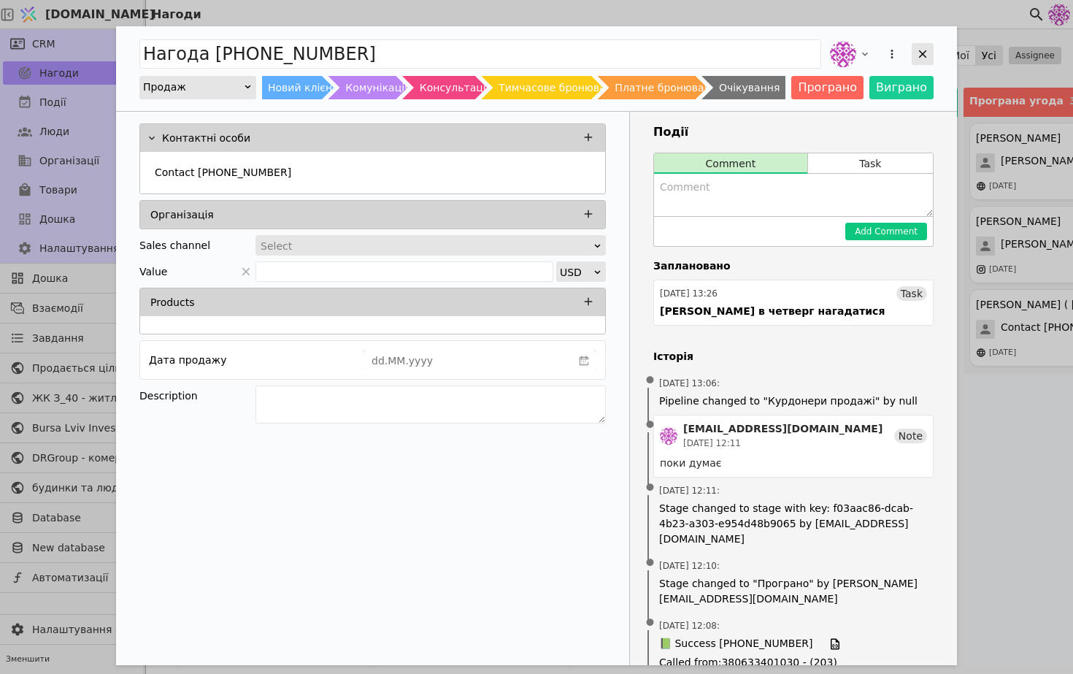
click at [925, 57] on icon "Add Opportunity" at bounding box center [922, 53] width 13 height 13
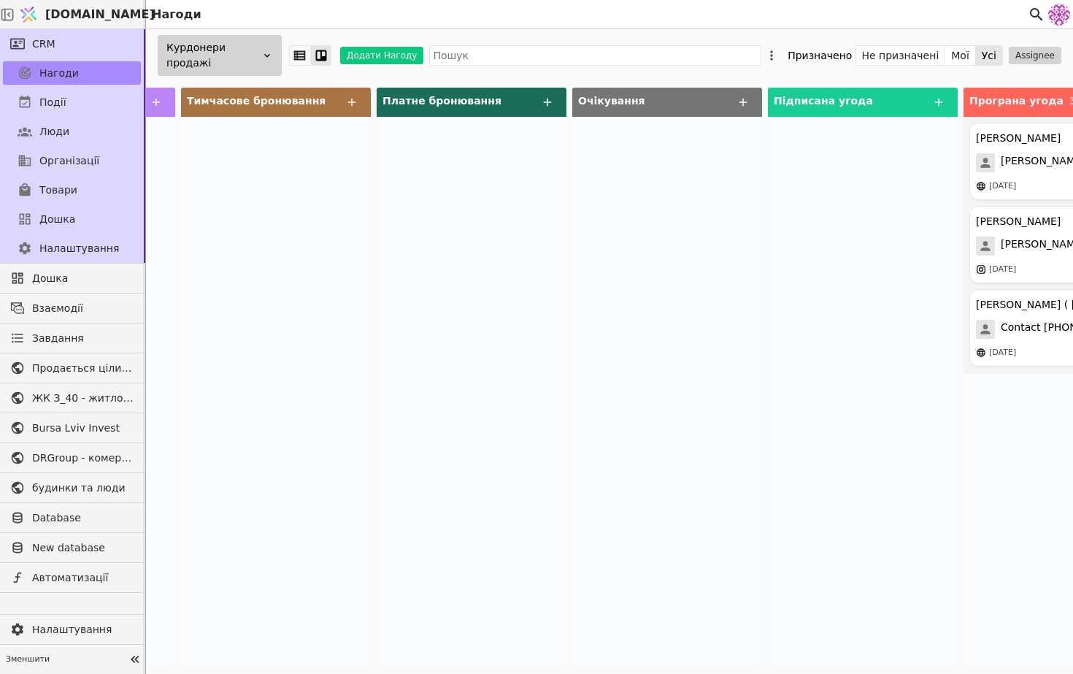
scroll to position [0, 644]
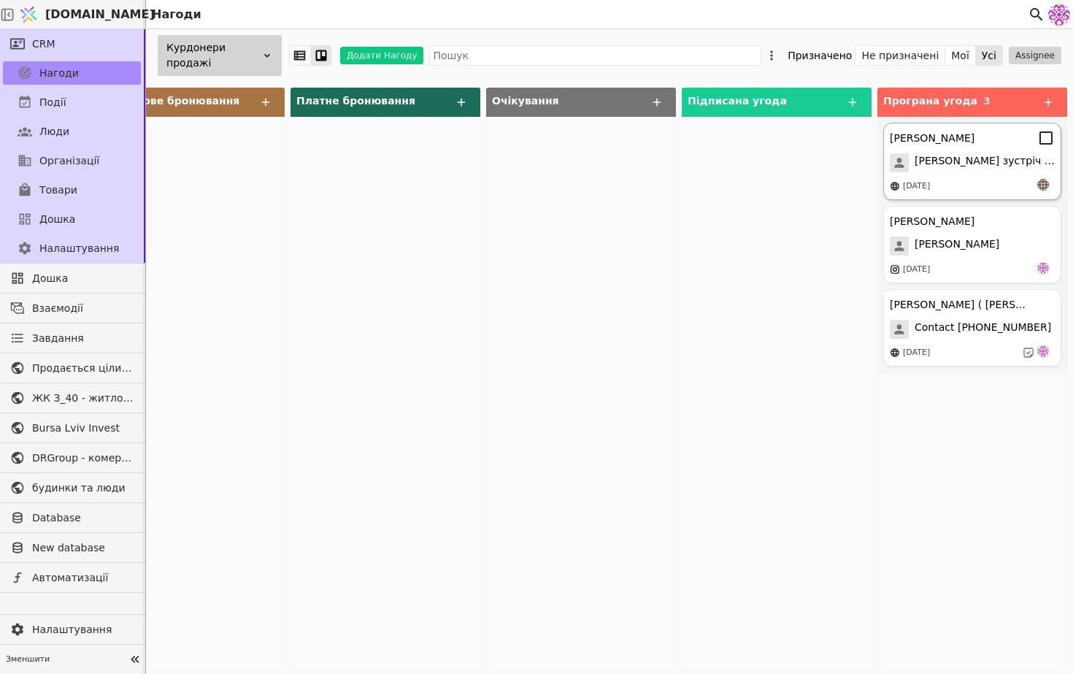
click at [935, 164] on span "[PERSON_NAME] зустріч 13.08" at bounding box center [985, 162] width 140 height 19
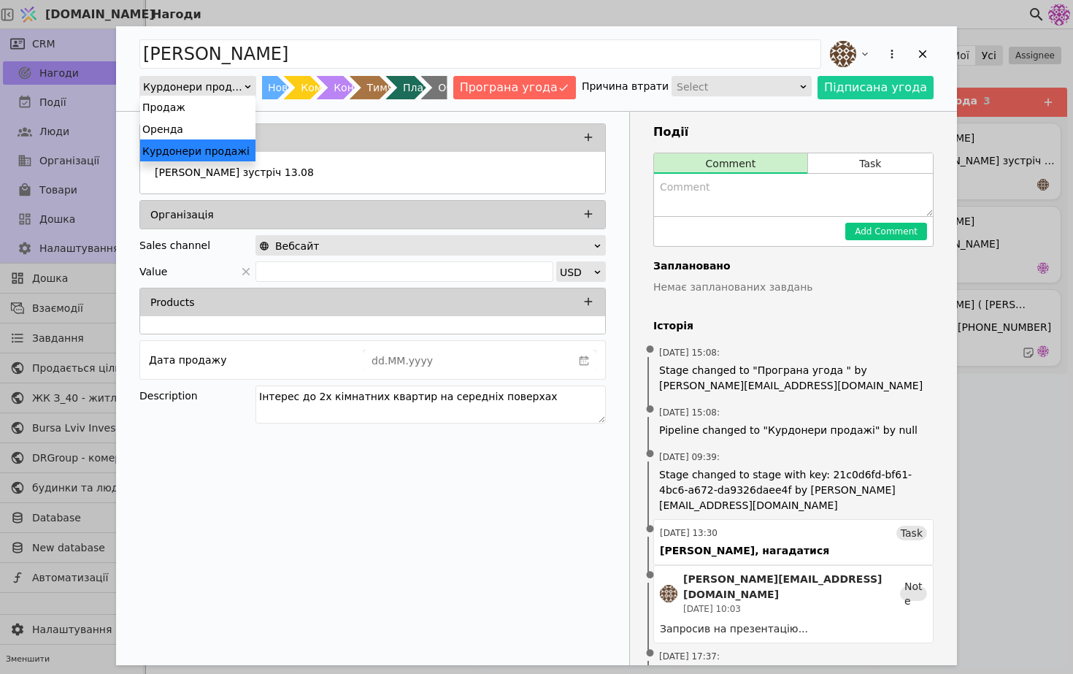
click at [212, 77] on div "Курдонери продажі" at bounding box center [193, 87] width 100 height 20
click at [209, 101] on div "Продаж" at bounding box center [197, 107] width 115 height 22
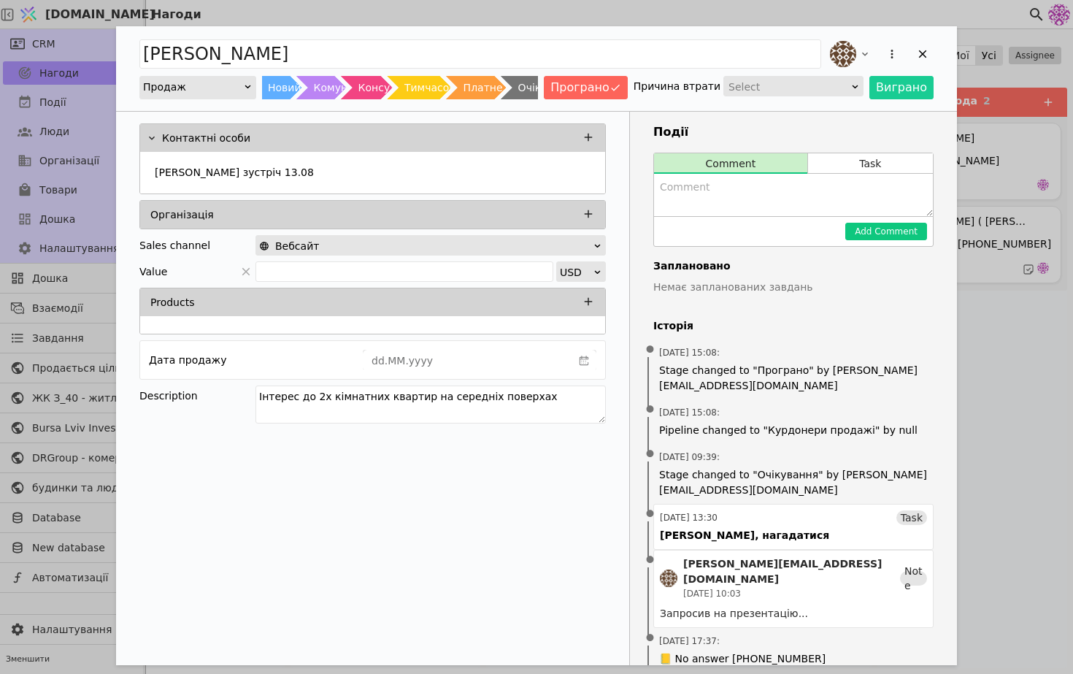
scroll to position [0, 590]
click at [613, 83] on button "Програно" at bounding box center [586, 87] width 84 height 23
click at [934, 50] on div "[PERSON_NAME] Продаж Новий клієнт Комунікація Консультація Тимчасове бронювання…" at bounding box center [536, 68] width 841 height 85
click at [924, 61] on div "Add Opportunity" at bounding box center [923, 54] width 22 height 22
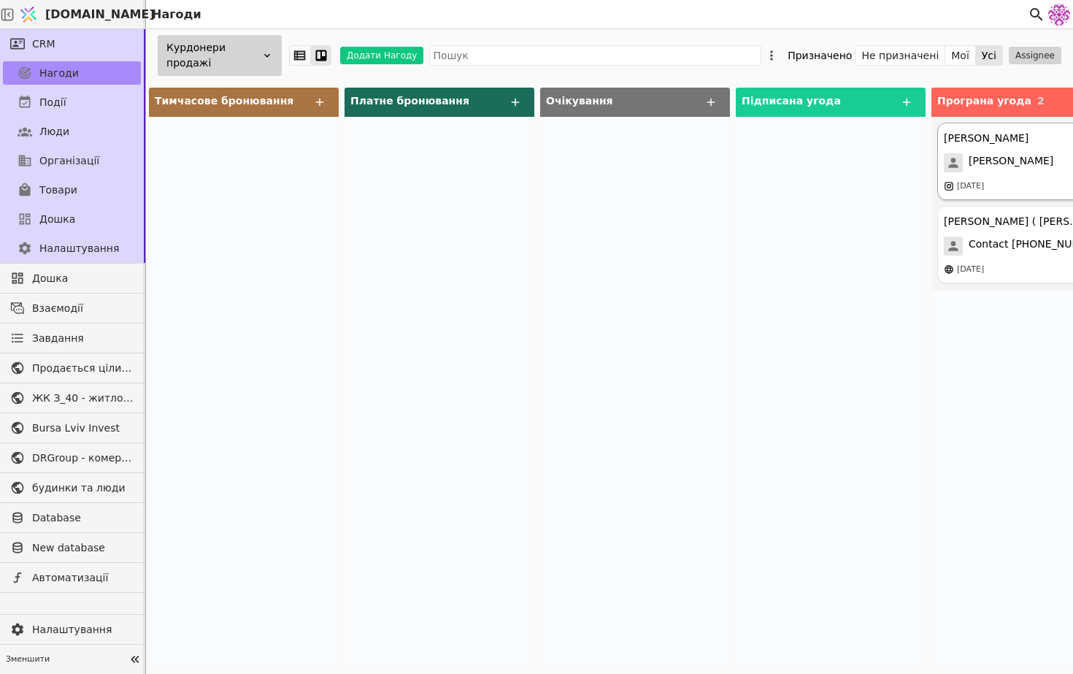
click at [979, 158] on span "[PERSON_NAME]" at bounding box center [1011, 162] width 85 height 19
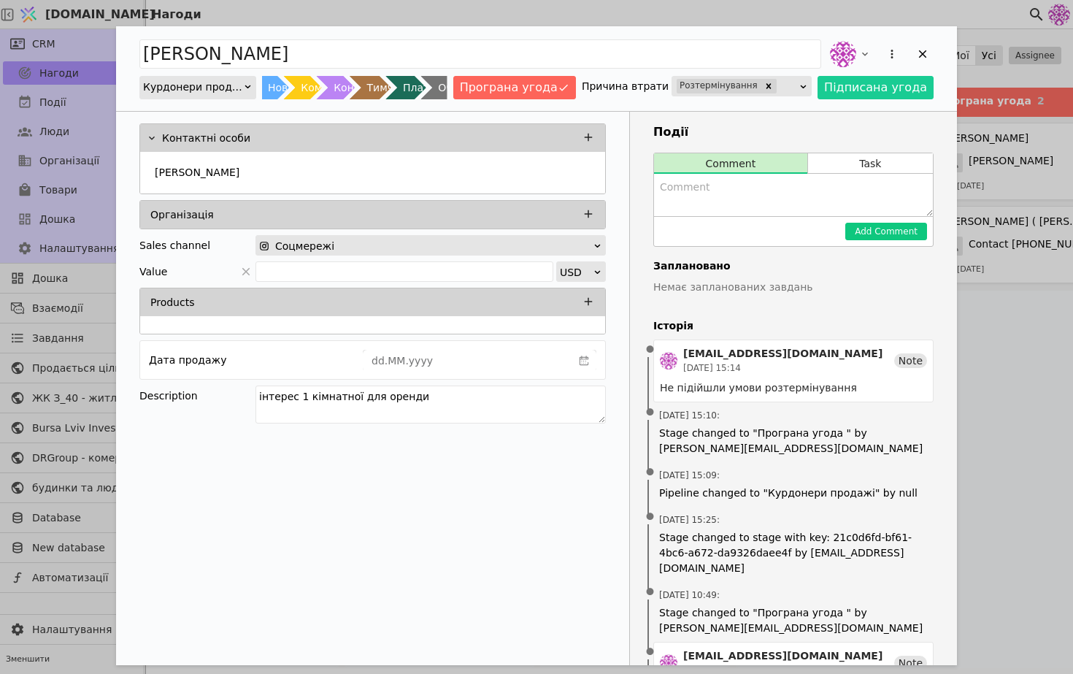
click at [232, 96] on div "Курдонери продажі" at bounding box center [197, 87] width 117 height 23
click at [243, 80] on div "Add Opportunity" at bounding box center [247, 86] width 9 height 19
click at [235, 104] on div "Продаж" at bounding box center [197, 107] width 115 height 22
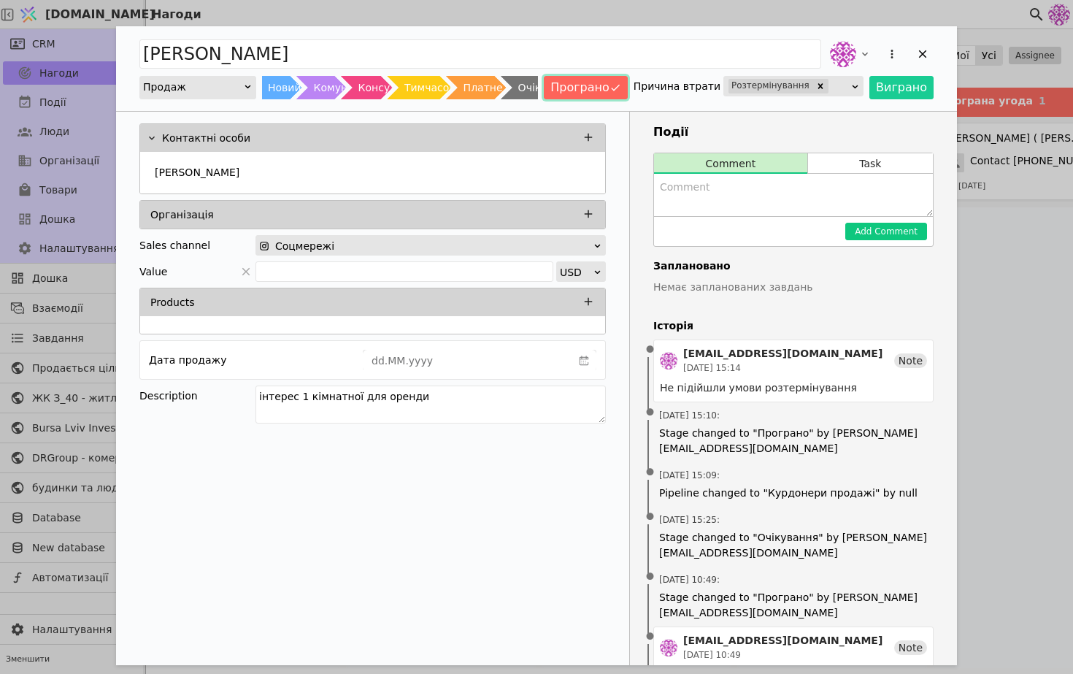
click at [616, 77] on button "Програно" at bounding box center [586, 87] width 84 height 23
click at [918, 47] on icon "Add Opportunity" at bounding box center [922, 53] width 13 height 13
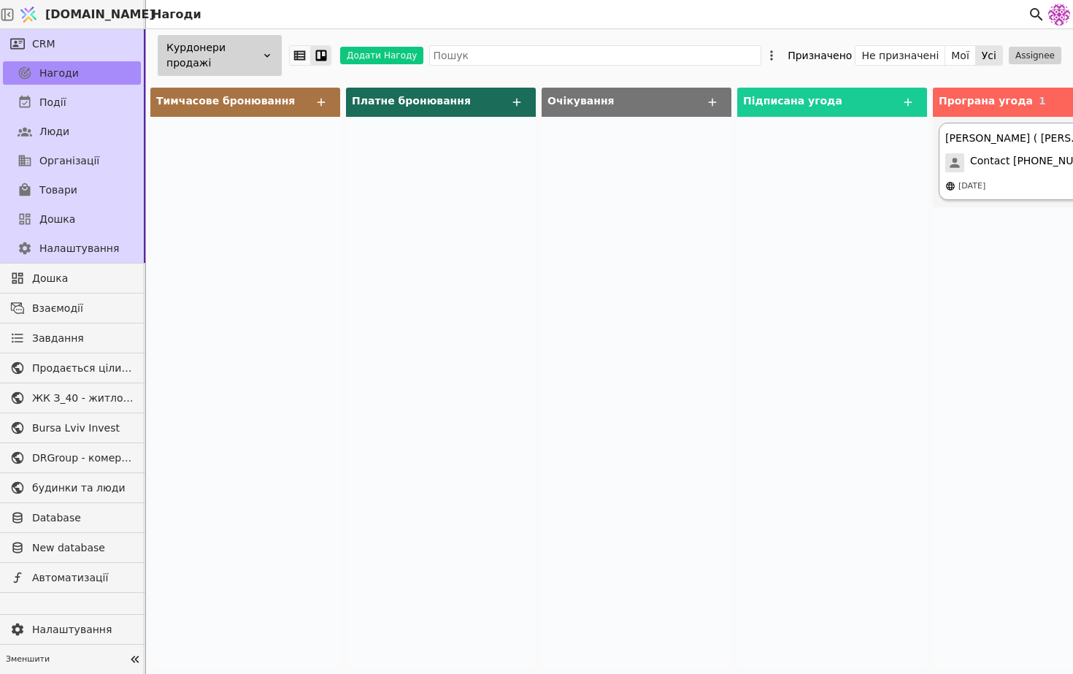
click at [1029, 172] on div "[PERSON_NAME] ( [PERSON_NAME] у покупці квартири ) Contact [PHONE_NUMBER] [DATE]" at bounding box center [1028, 161] width 178 height 77
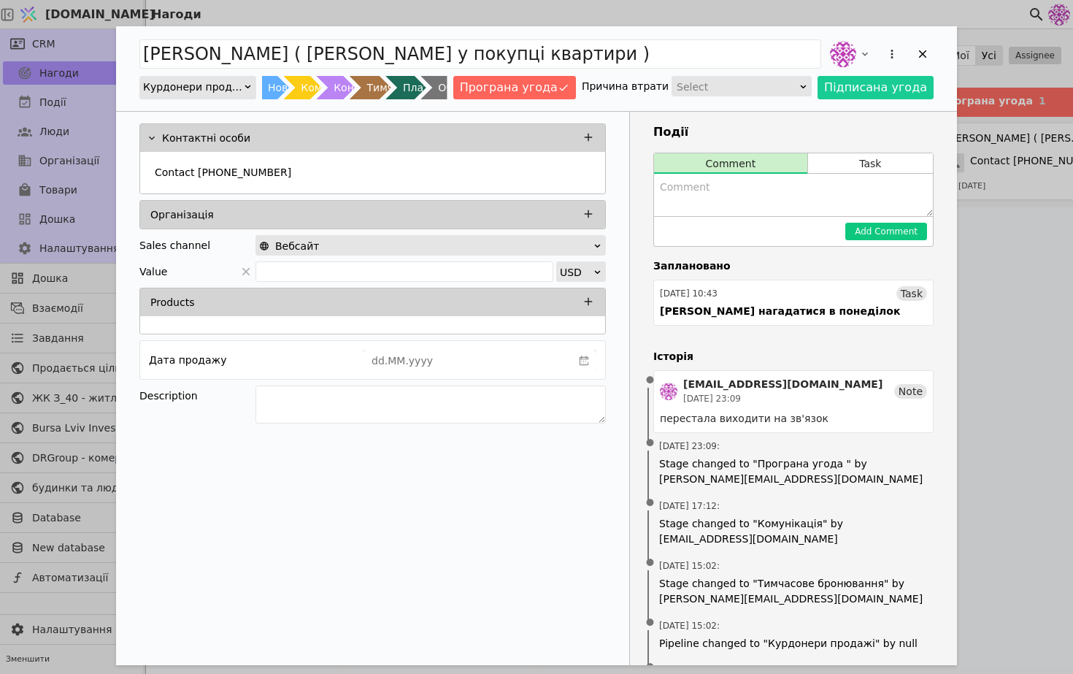
click at [227, 90] on div "Курдонери продажі" at bounding box center [193, 87] width 100 height 20
click at [223, 105] on div "Продаж" at bounding box center [197, 107] width 115 height 22
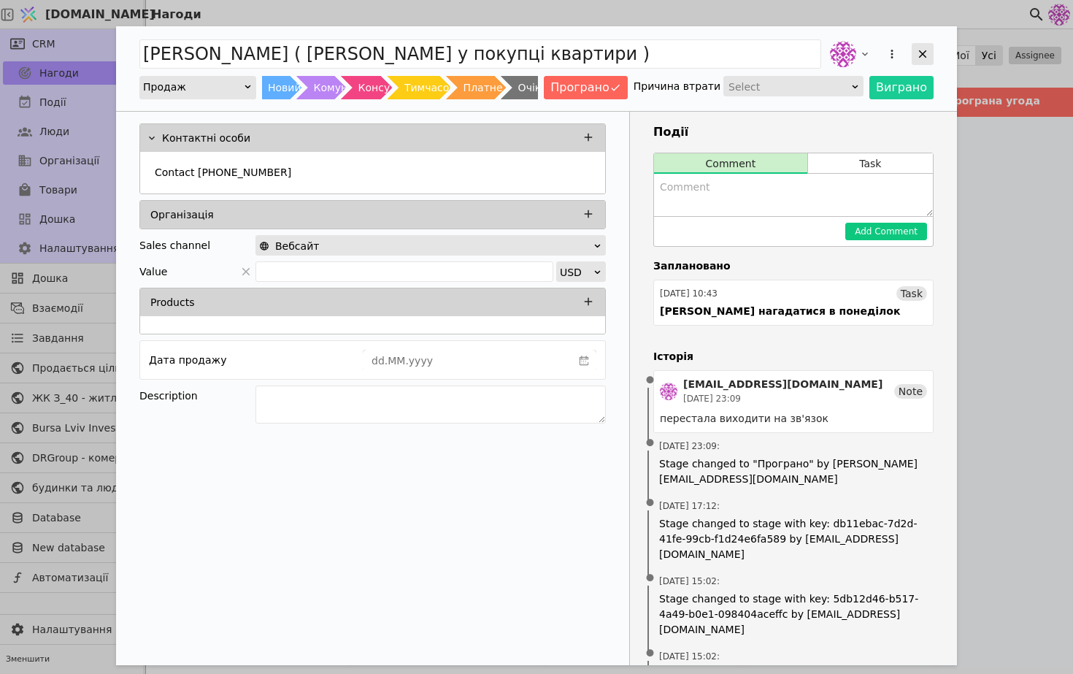
click at [921, 49] on icon "Add Opportunity" at bounding box center [922, 53] width 13 height 13
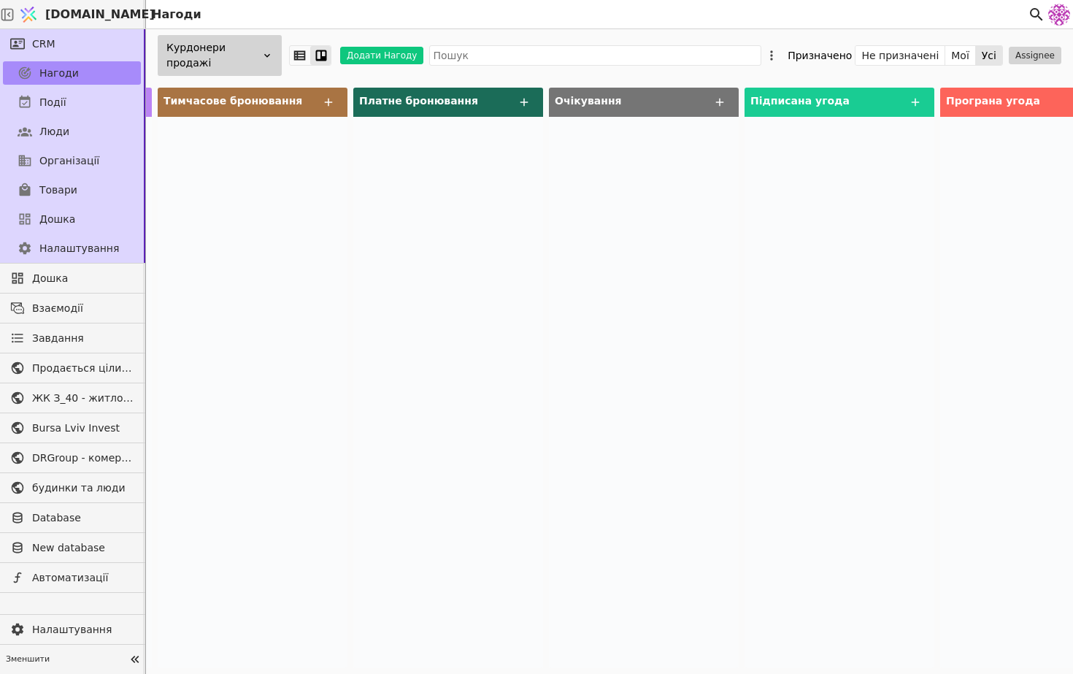
scroll to position [0, 644]
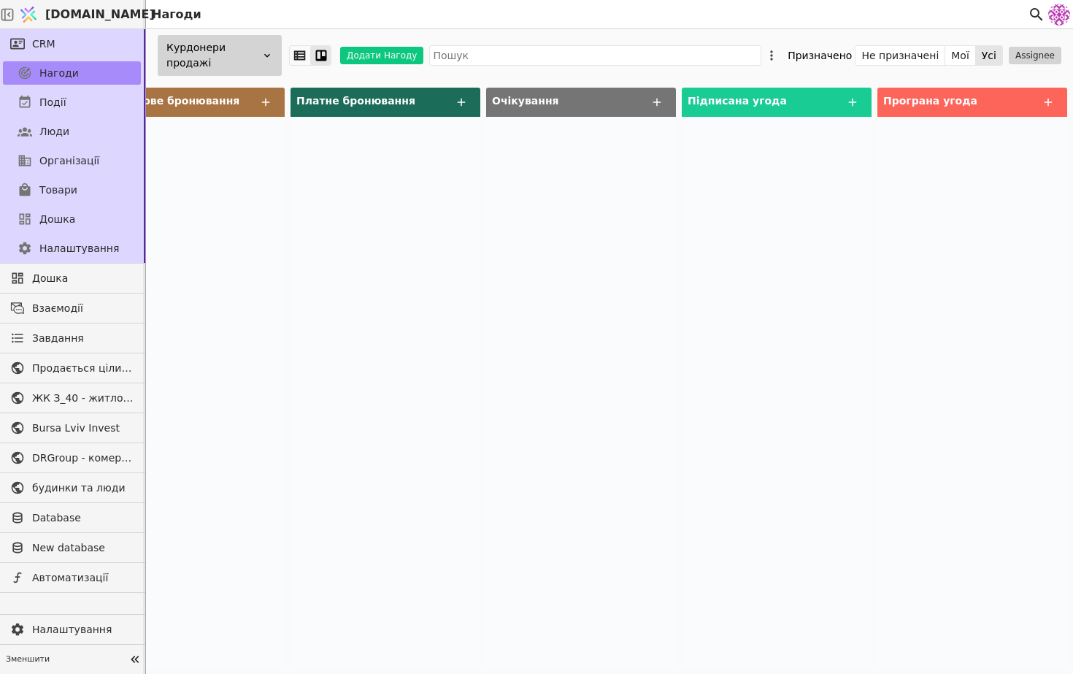
click at [257, 53] on div "Курдонери продажі" at bounding box center [220, 55] width 124 height 41
click at [779, 58] on icon at bounding box center [771, 55] width 15 height 15
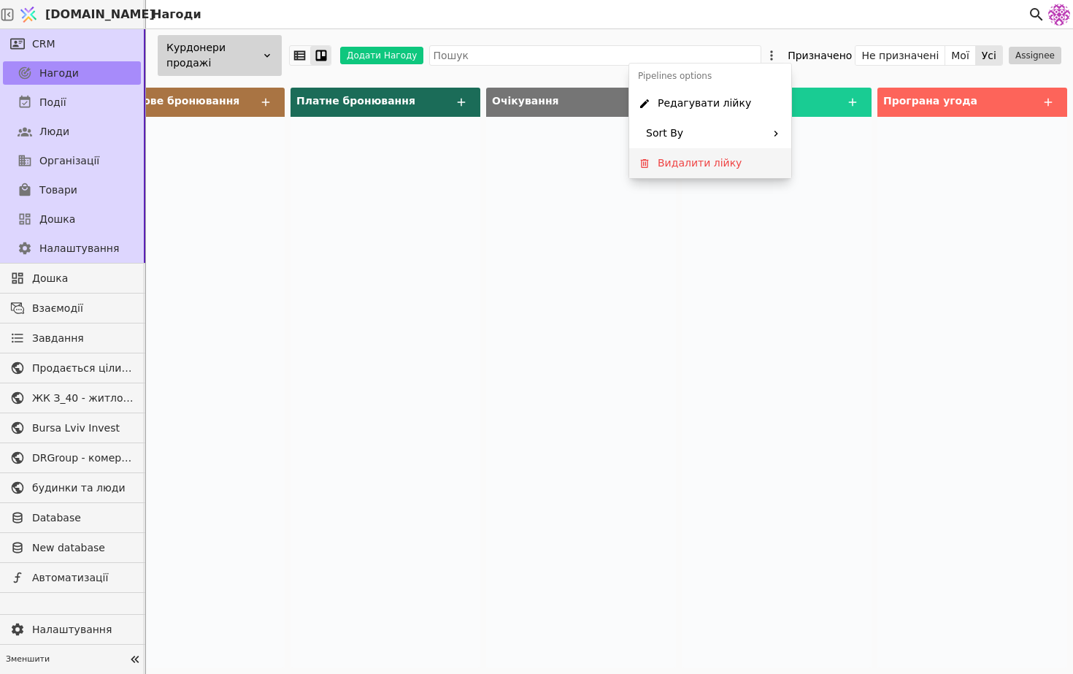
click at [708, 160] on span "Видалити лійку" at bounding box center [700, 163] width 84 height 15
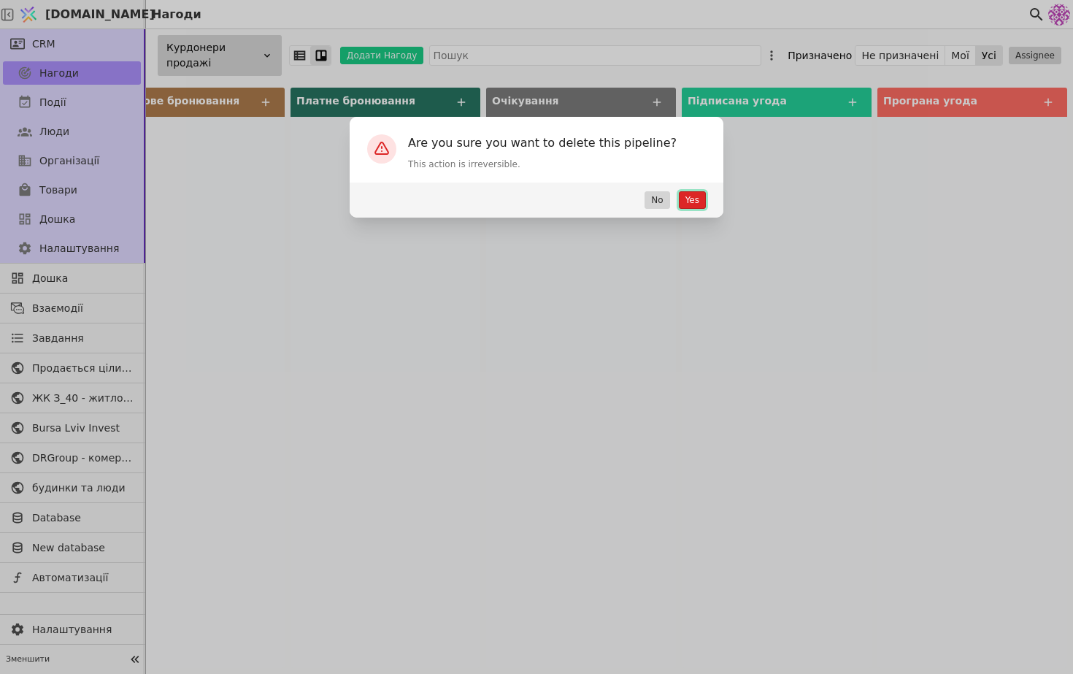
click at [703, 194] on button "Yes" at bounding box center [692, 200] width 27 height 18
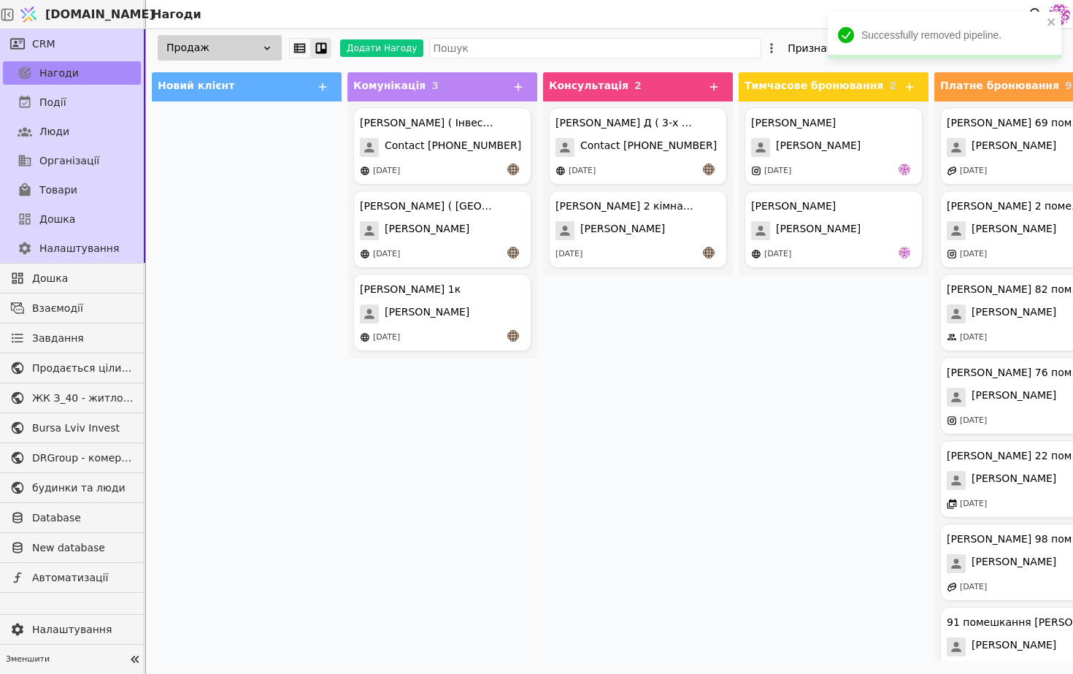
click at [214, 49] on div "Продаж" at bounding box center [220, 48] width 124 height 26
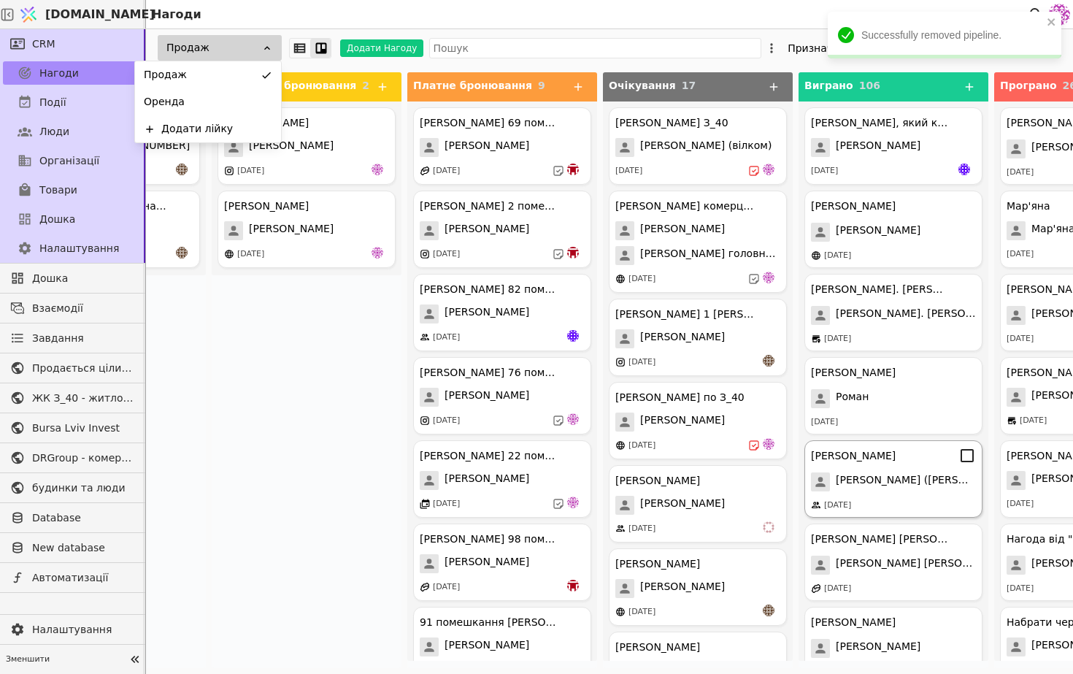
scroll to position [0, 460]
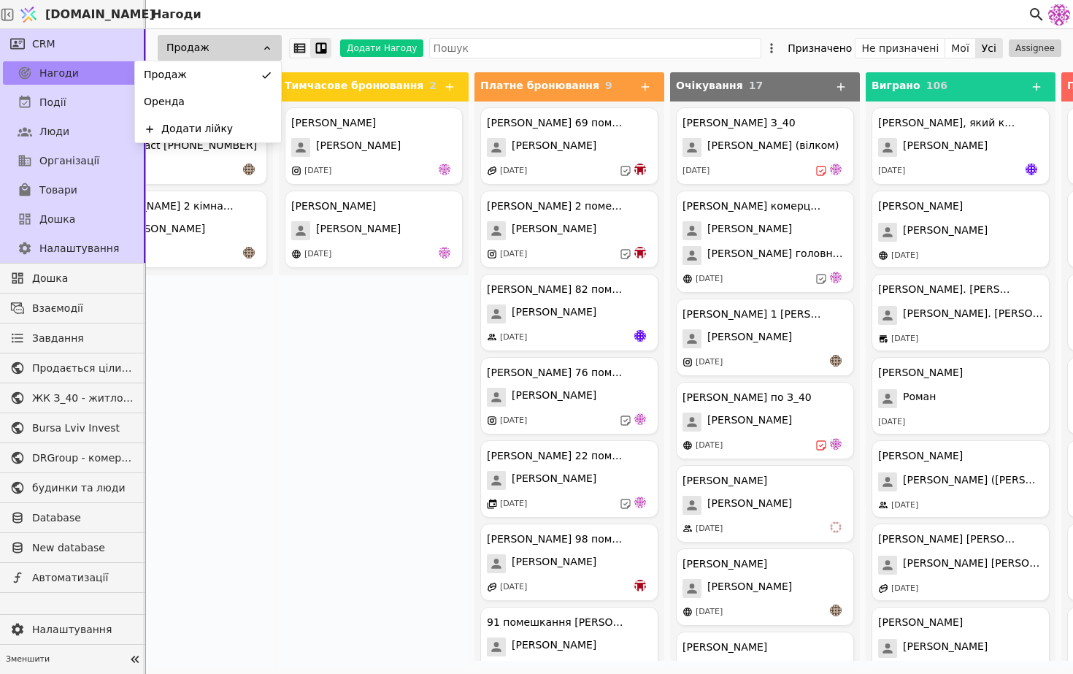
click at [315, 509] on div "[PERSON_NAME] [PERSON_NAME] [DATE] [PERSON_NAME] [PERSON_NAME] [DATE]" at bounding box center [374, 384] width 190 height 567
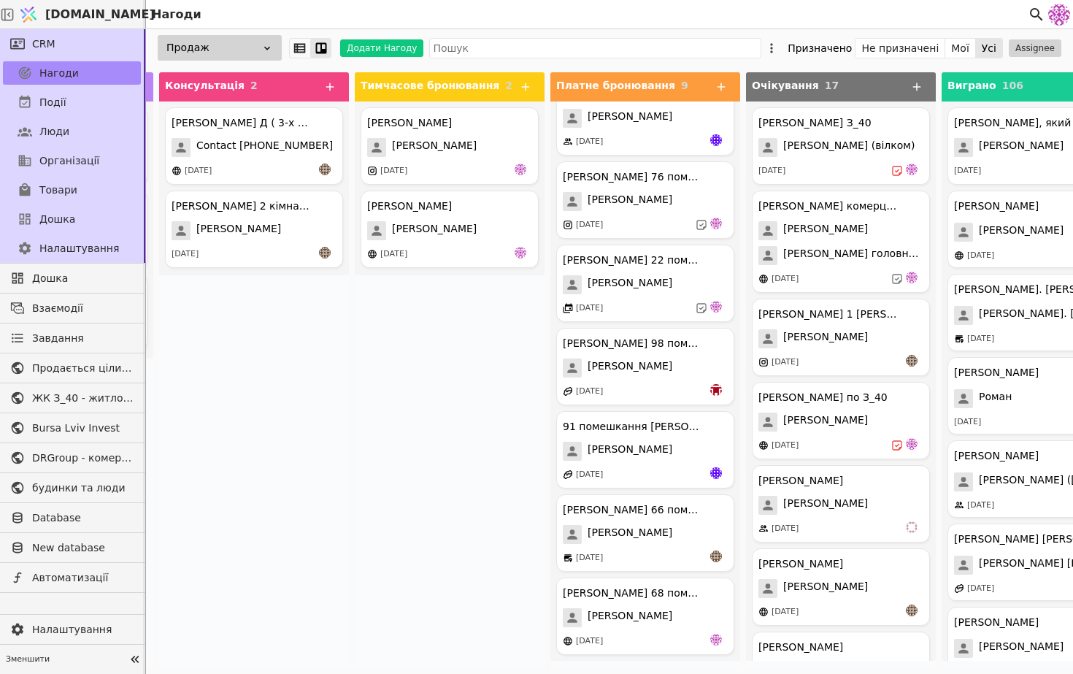
scroll to position [0, 559]
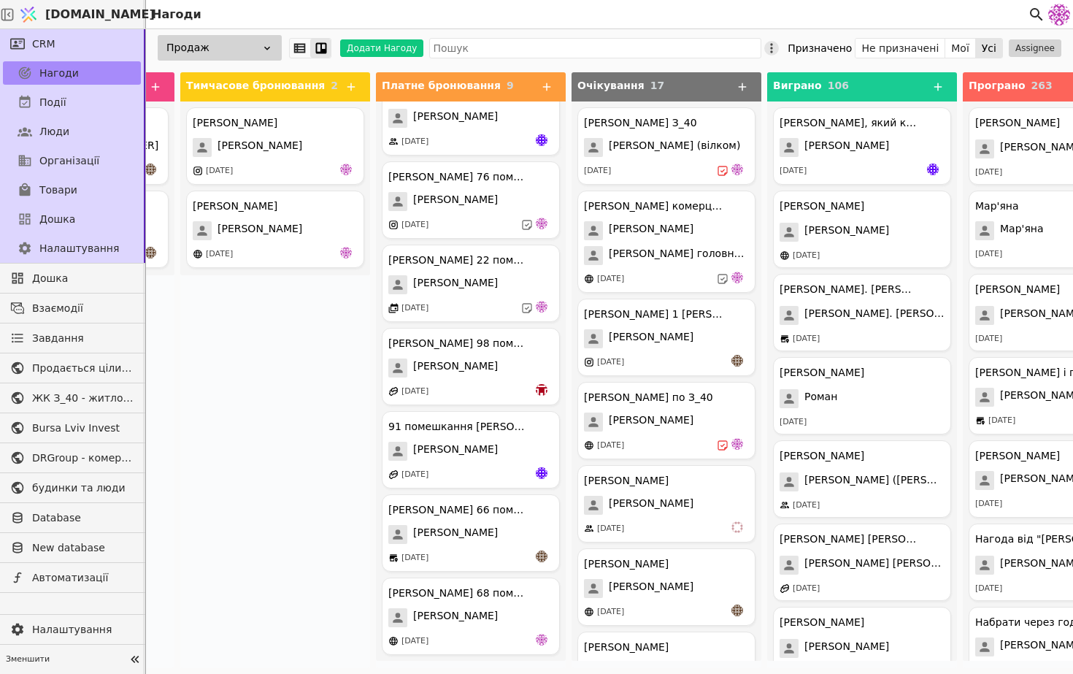
click at [779, 53] on icon at bounding box center [771, 48] width 15 height 15
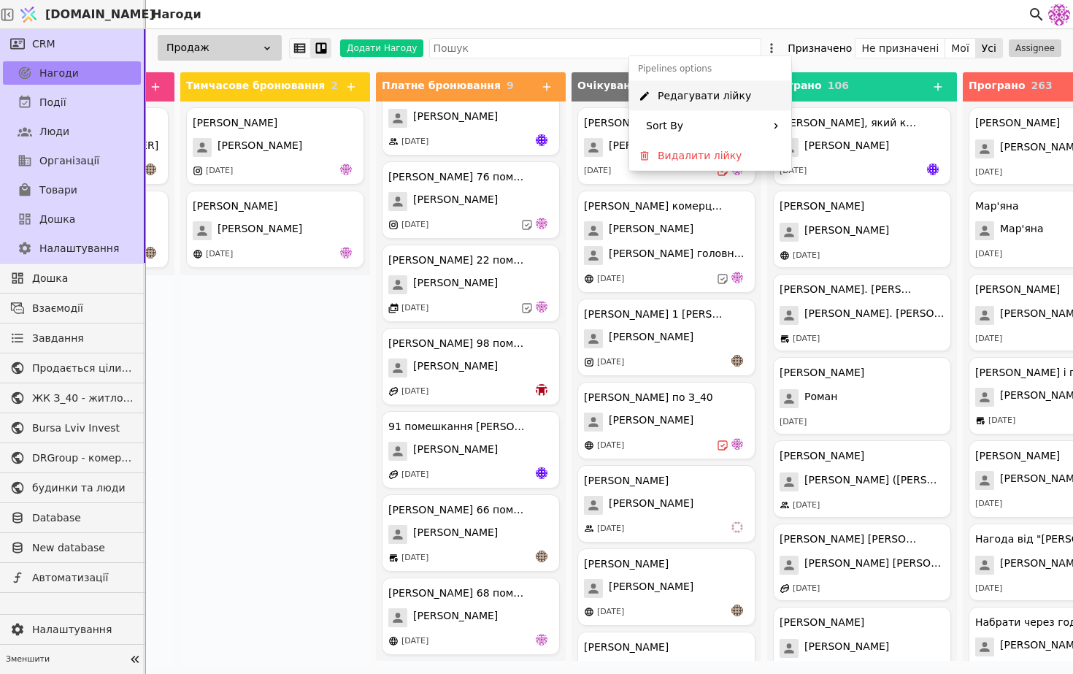
click at [722, 95] on span "Редагувати лійку" at bounding box center [704, 95] width 93 height 15
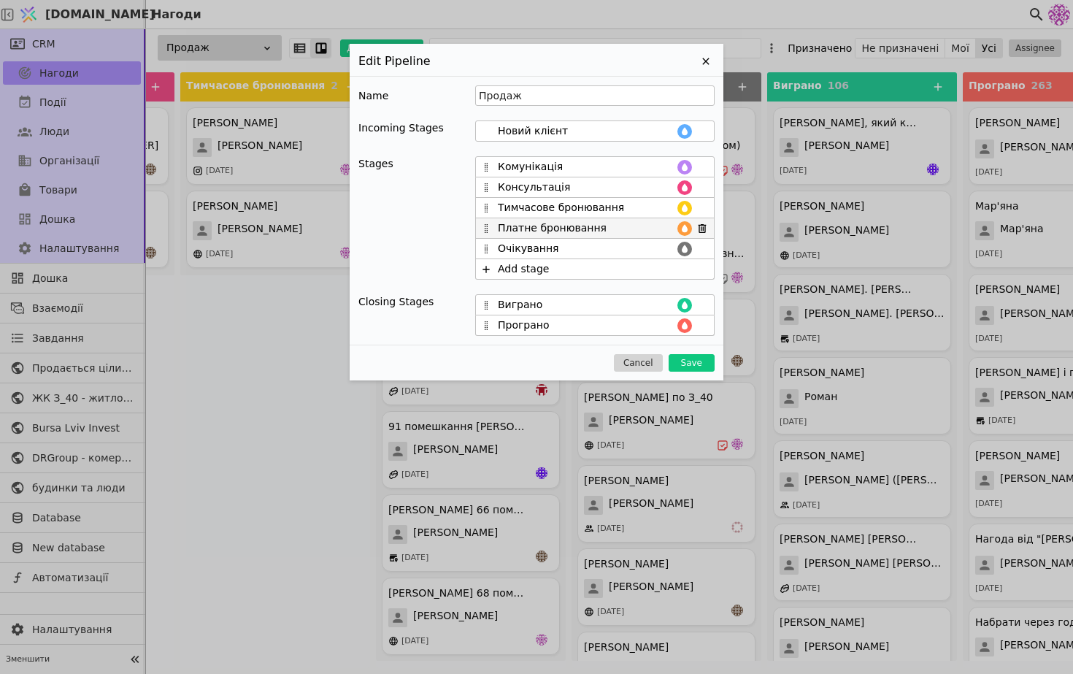
click at [683, 226] on icon at bounding box center [685, 229] width 12 height 12
click at [655, 249] on button "button" at bounding box center [649, 253] width 19 height 18
click at [665, 345] on div "Name Продаж Incoming Stages Новий клієнт Stages Комунікація Консультація Тимчас…" at bounding box center [537, 210] width 374 height 269
click at [689, 207] on icon at bounding box center [685, 208] width 12 height 12
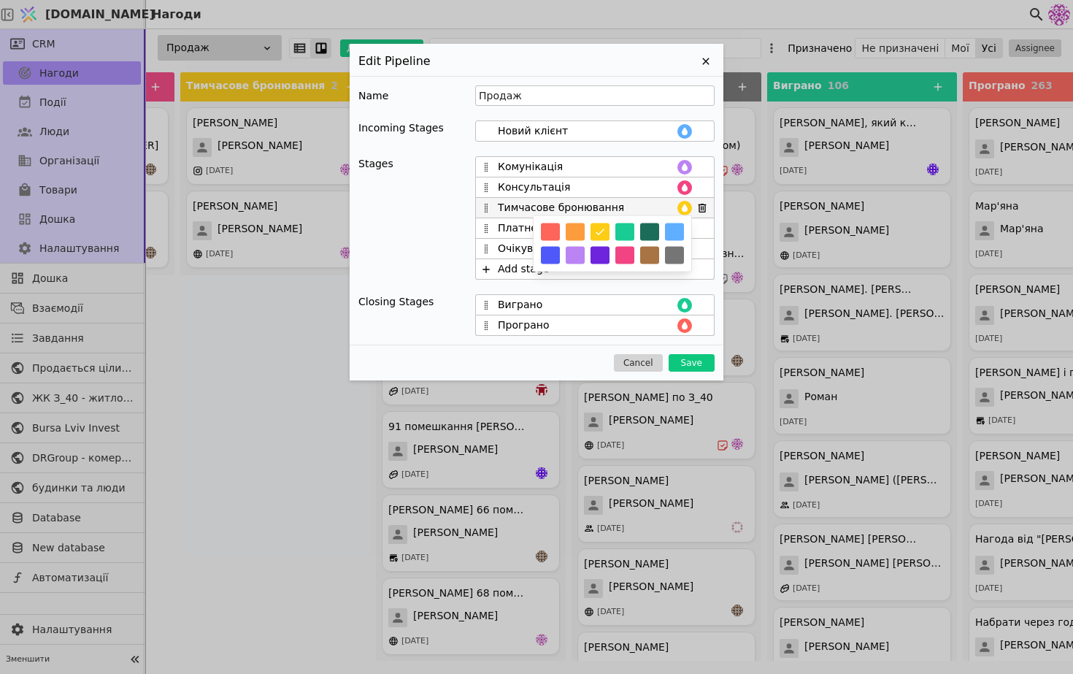
click at [649, 258] on button "button" at bounding box center [649, 256] width 19 height 18
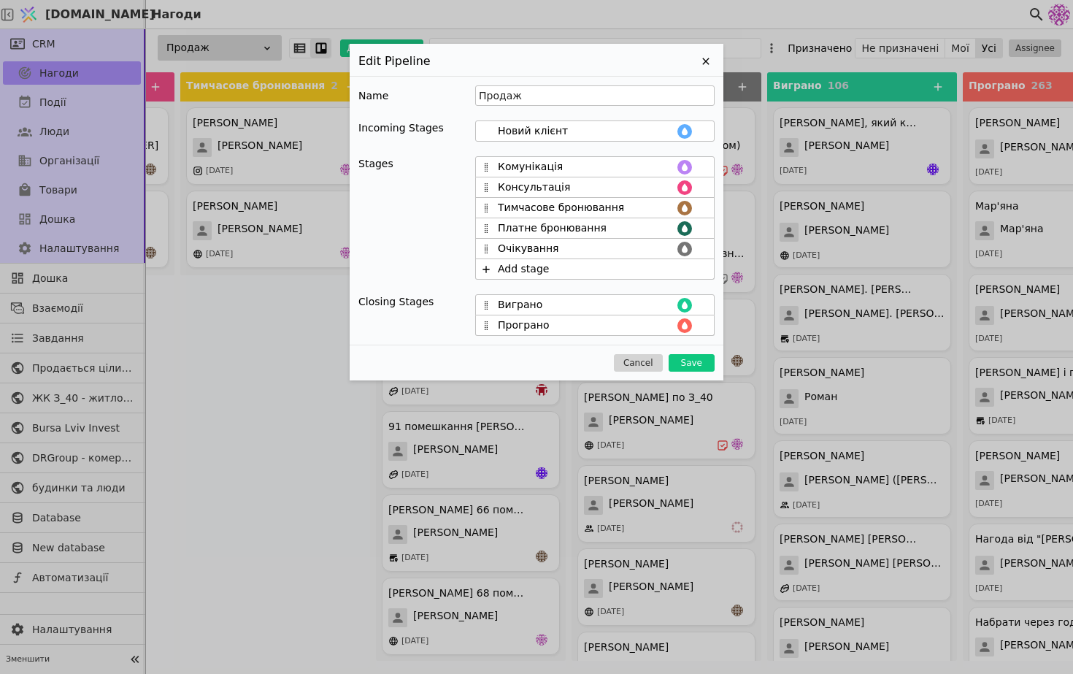
click at [535, 349] on div "Cancel Save" at bounding box center [537, 362] width 374 height 35
click at [684, 187] on icon at bounding box center [685, 187] width 6 height 8
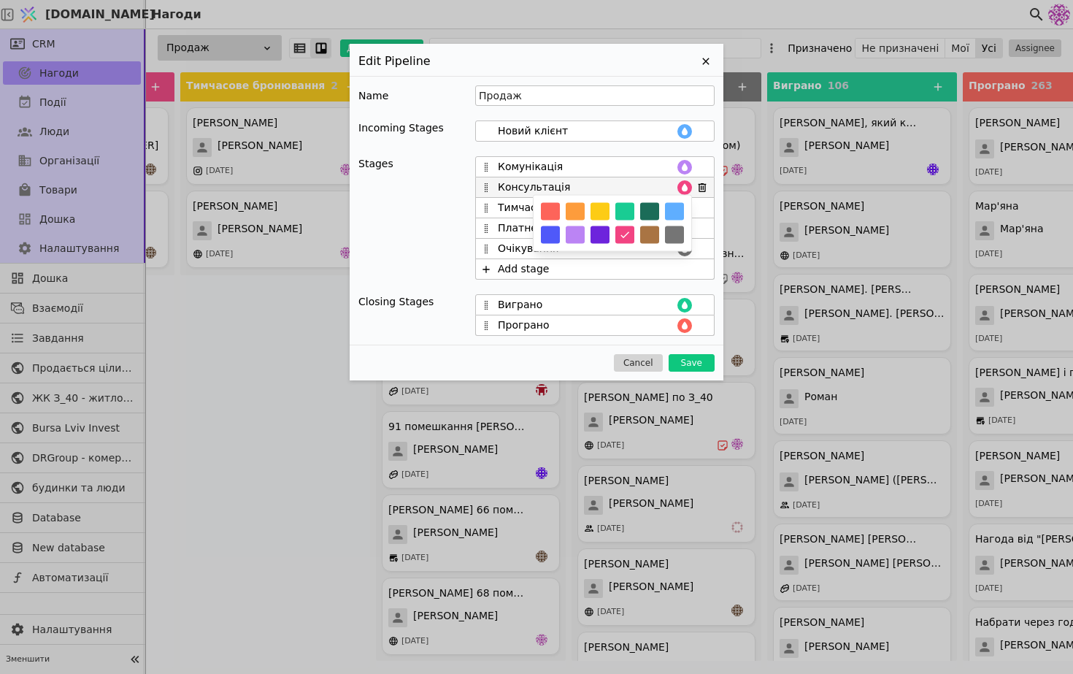
click at [598, 207] on button "button" at bounding box center [600, 212] width 19 height 18
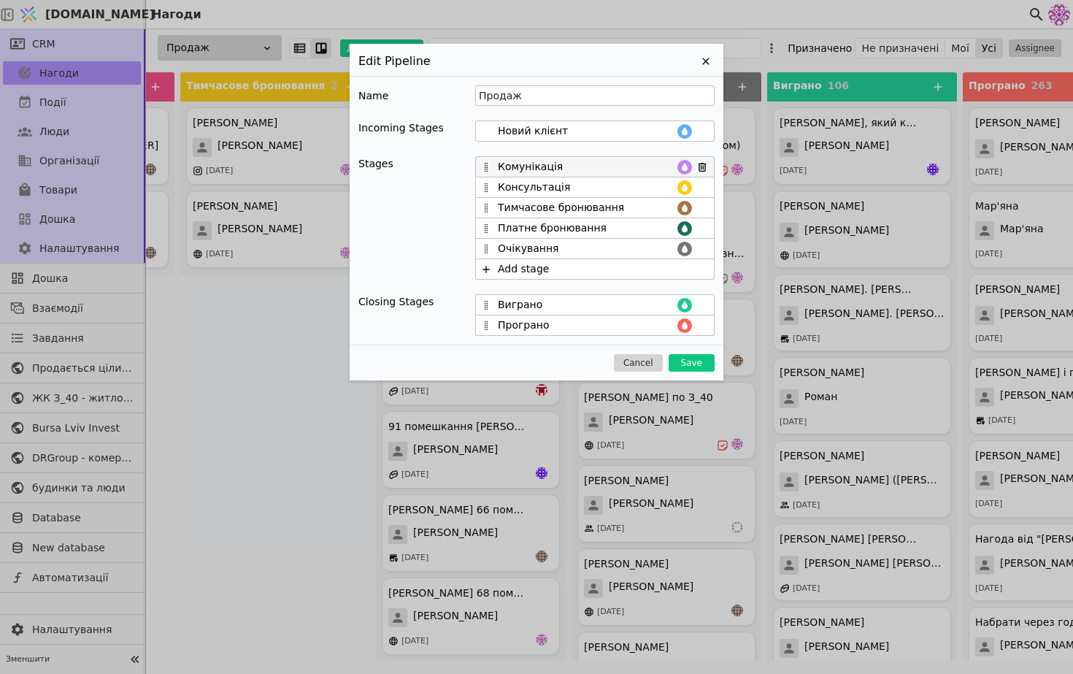
click at [683, 166] on icon at bounding box center [685, 167] width 6 height 8
click at [537, 371] on div "Cancel Save" at bounding box center [537, 362] width 374 height 35
click at [702, 363] on button "Save" at bounding box center [692, 363] width 46 height 18
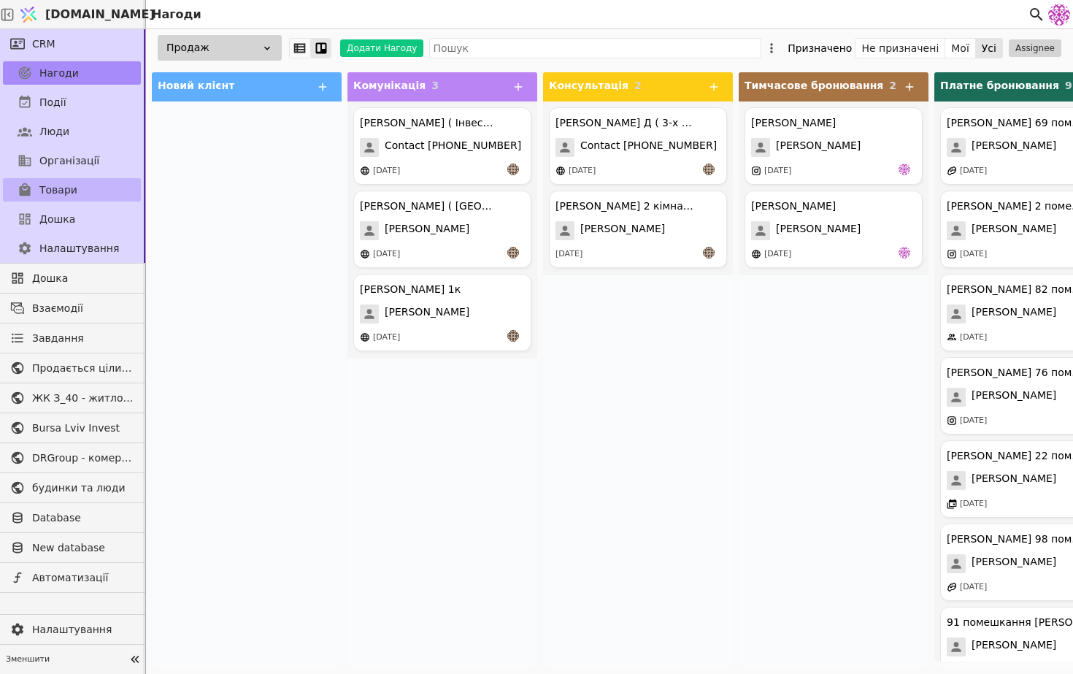
click at [109, 184] on link "Товари" at bounding box center [72, 189] width 138 height 23
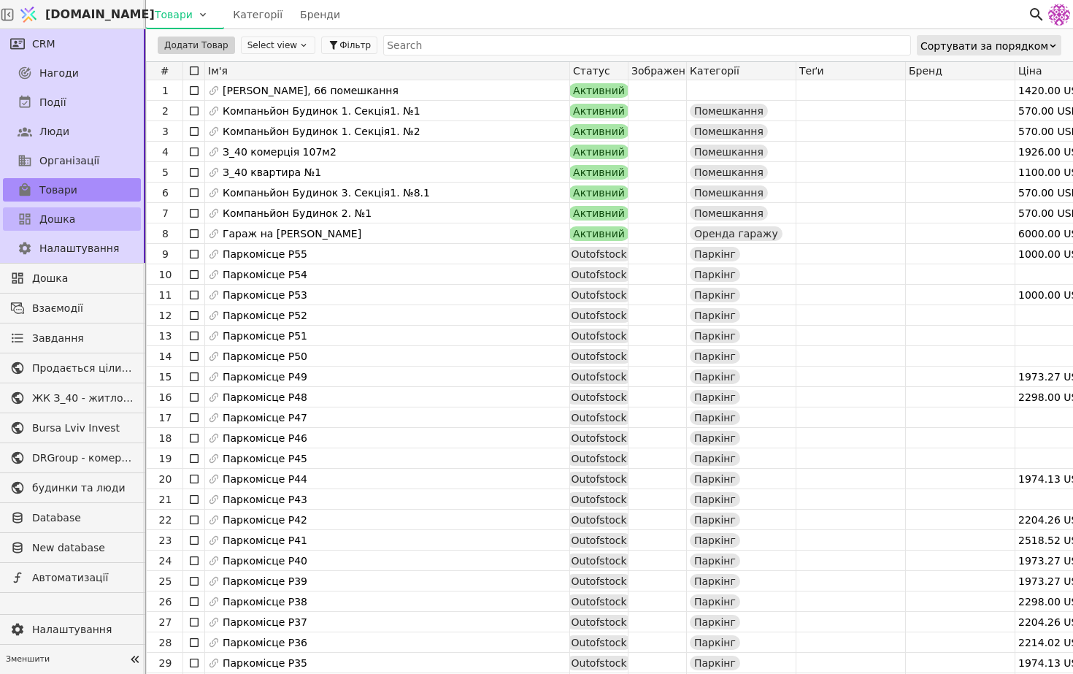
click at [77, 222] on link "Дошка" at bounding box center [72, 218] width 138 height 23
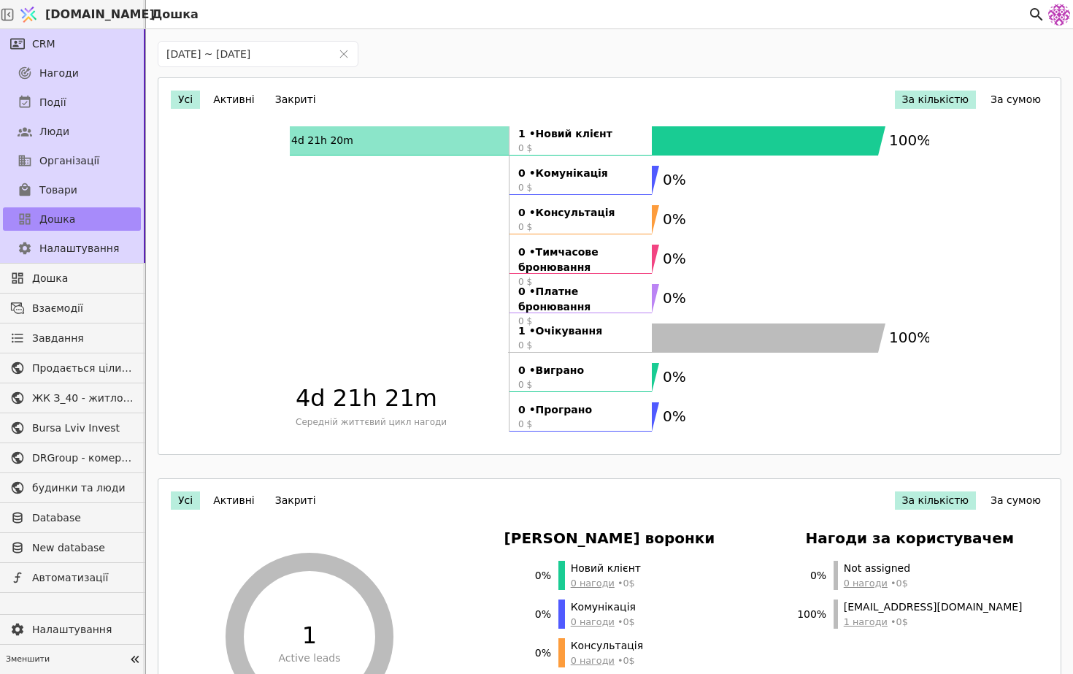
click at [1017, 96] on button "За сумою" at bounding box center [1015, 100] width 65 height 18
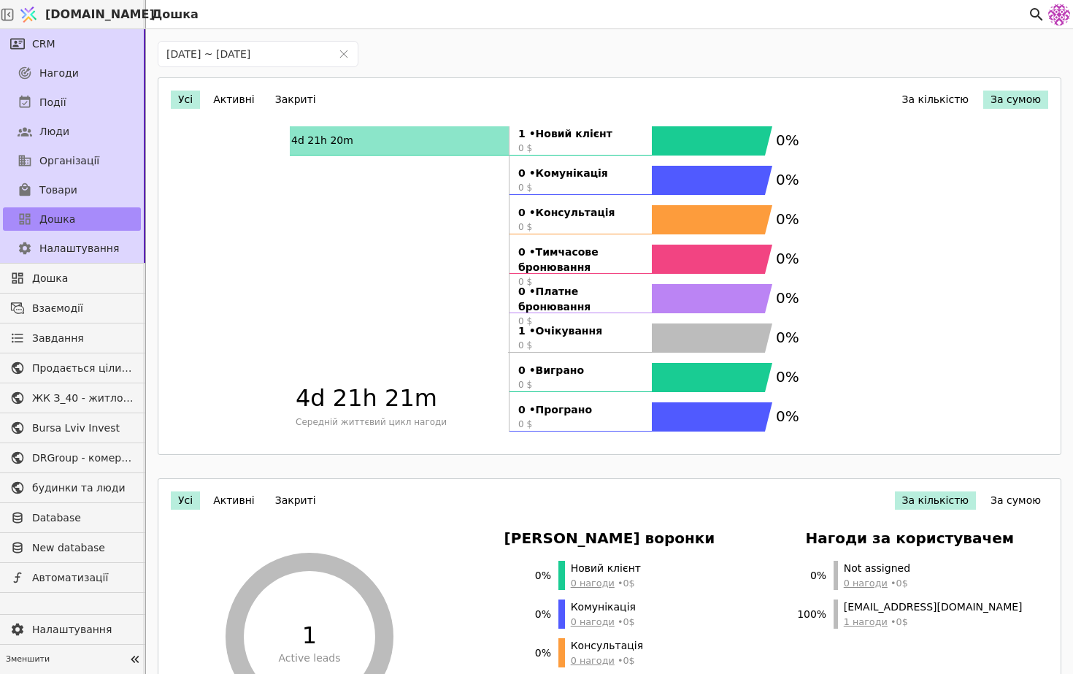
click at [914, 101] on button "За кількістю" at bounding box center [936, 100] width 82 height 18
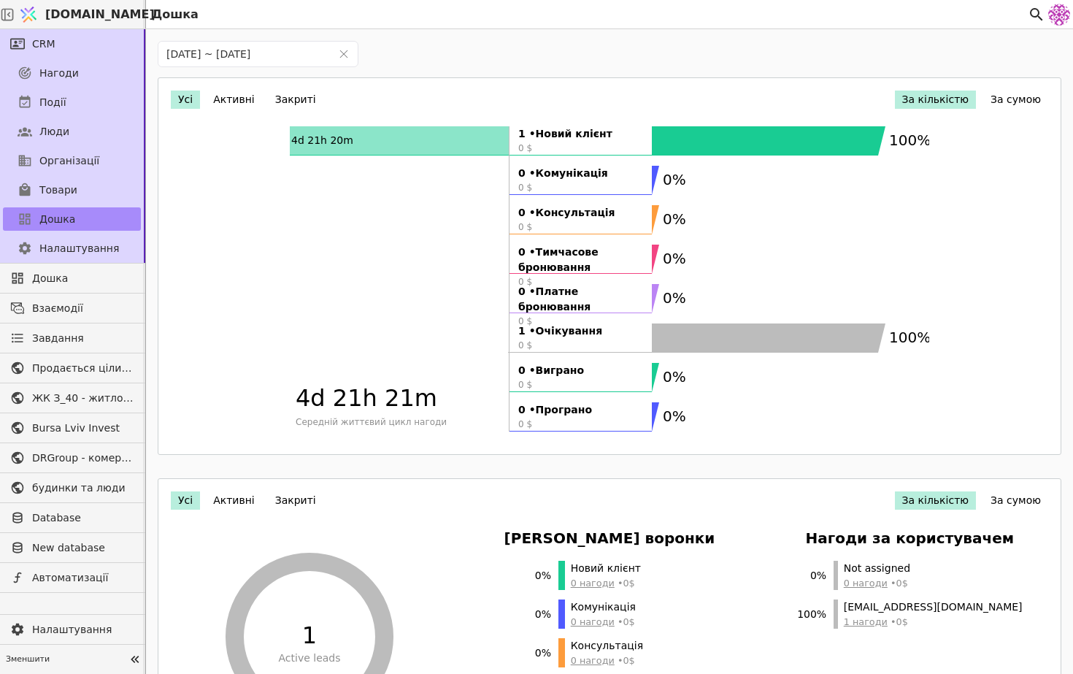
click at [241, 99] on button "Активні" at bounding box center [234, 100] width 56 height 18
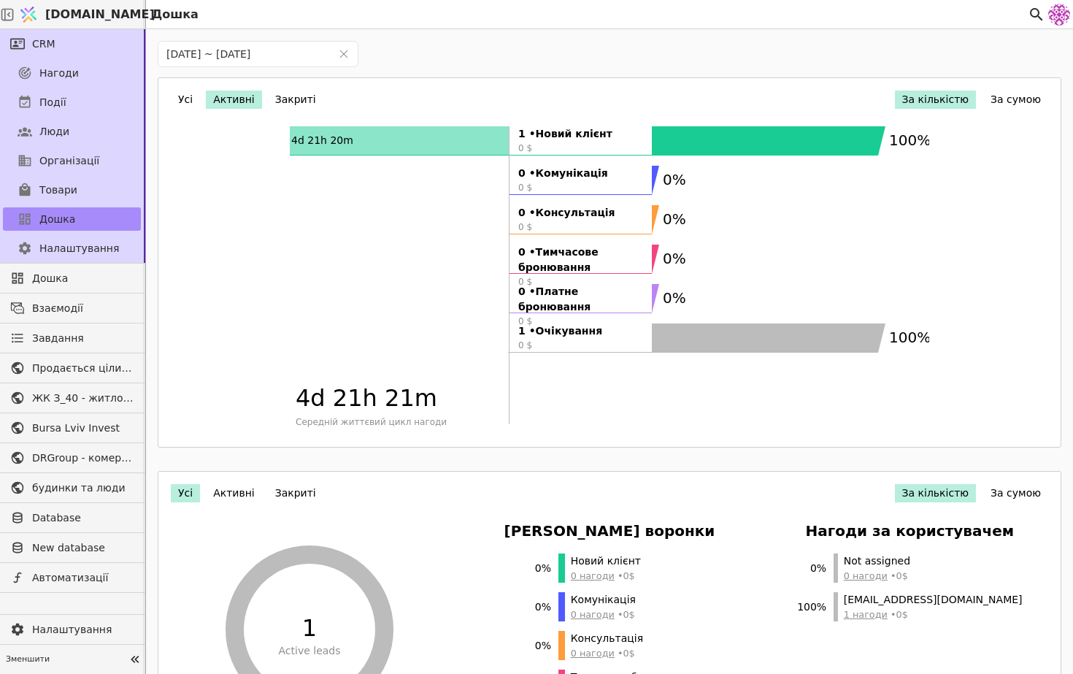
click at [299, 93] on button "Закриті" at bounding box center [295, 100] width 55 height 18
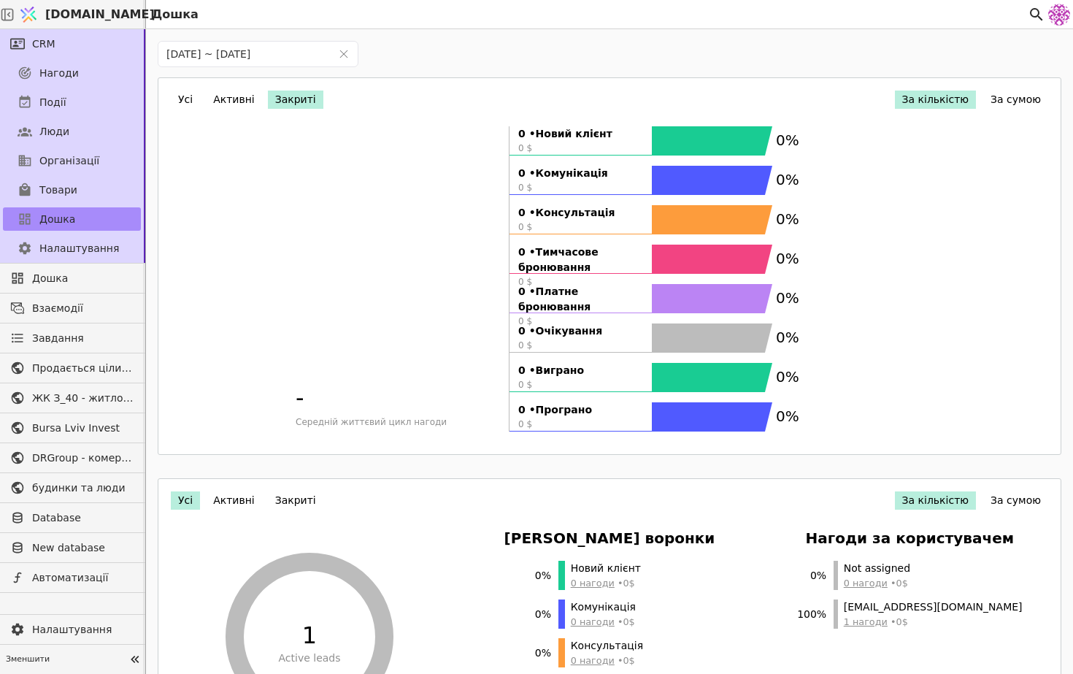
click at [162, 106] on div "Усі Активні Закриті За кількістю За сумою - Середній життєвий цикл нагоди 0 • Н…" at bounding box center [610, 265] width 904 height 377
click at [196, 105] on button "Усі" at bounding box center [185, 100] width 29 height 18
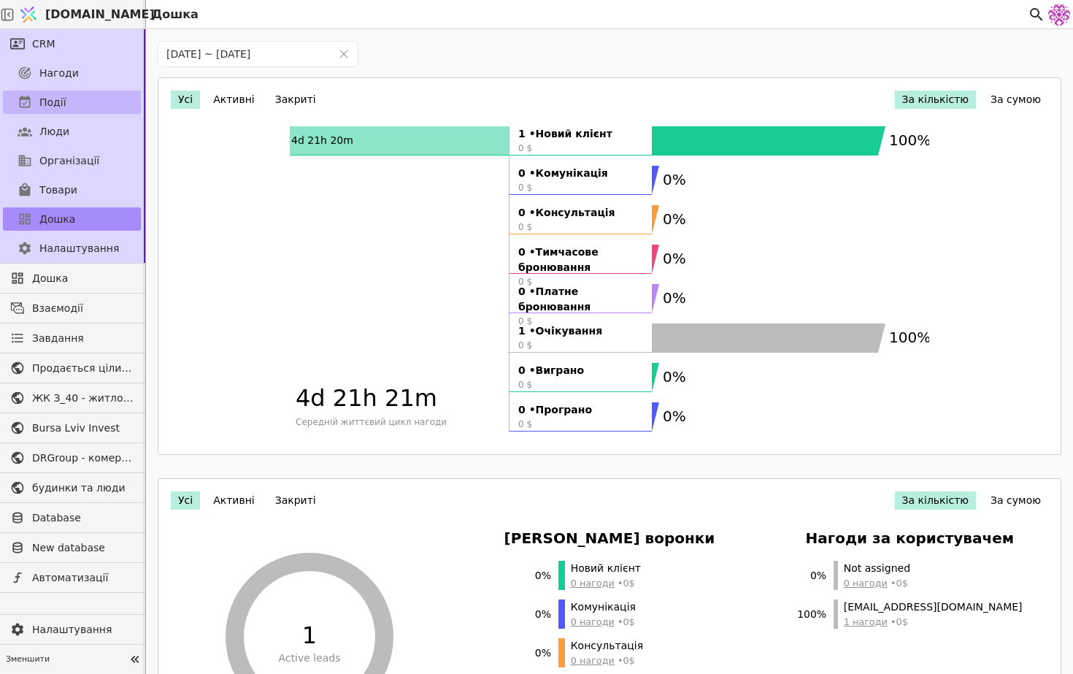
click at [77, 92] on link "Події" at bounding box center [72, 102] width 138 height 23
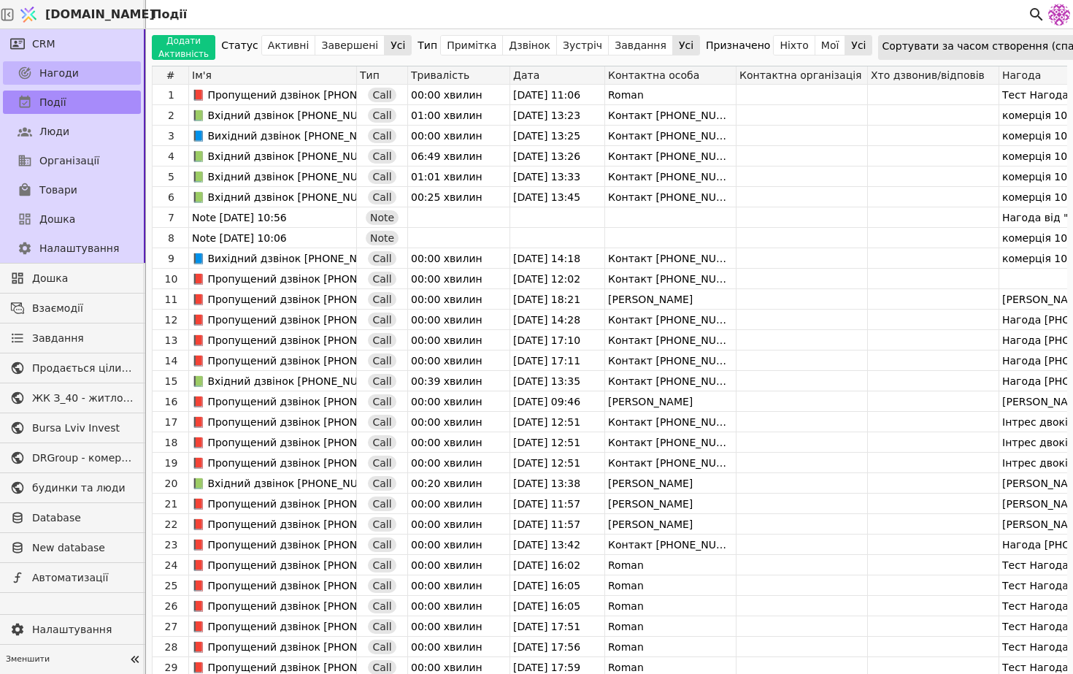
click at [84, 71] on link "Нагоди" at bounding box center [72, 72] width 138 height 23
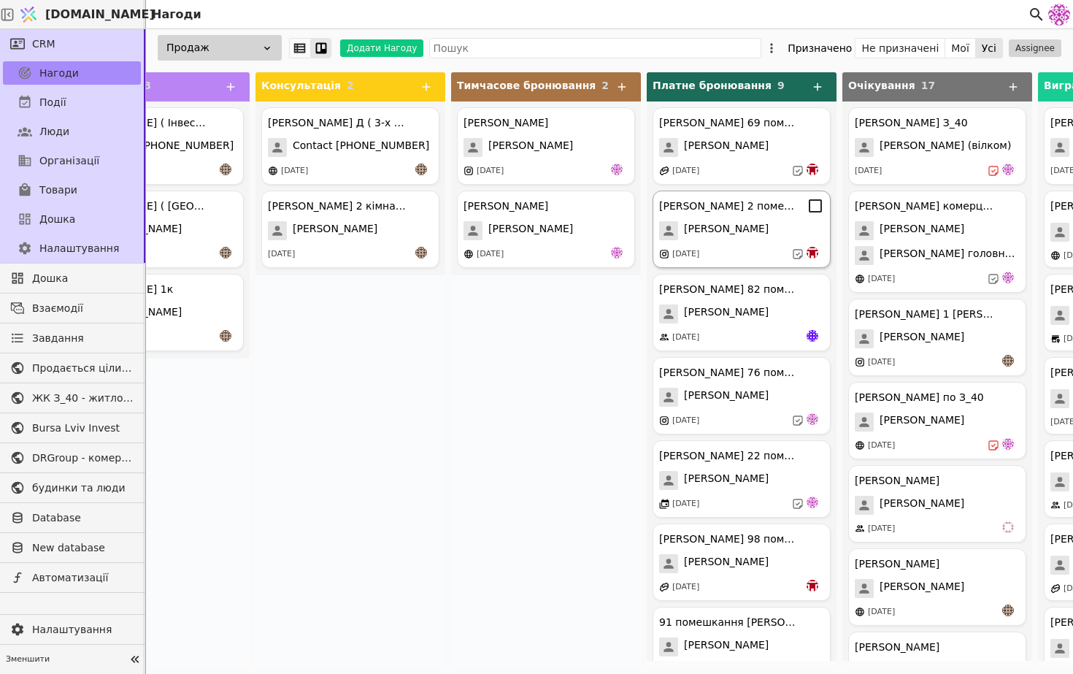
scroll to position [196, 0]
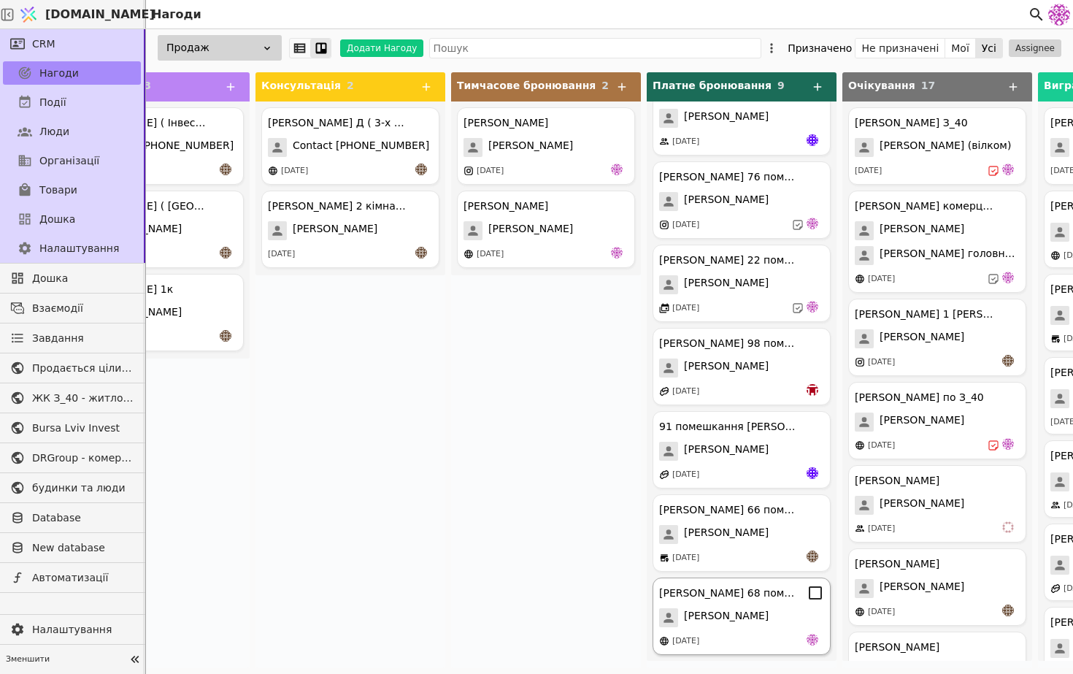
click at [702, 613] on span "[PERSON_NAME]" at bounding box center [726, 617] width 85 height 19
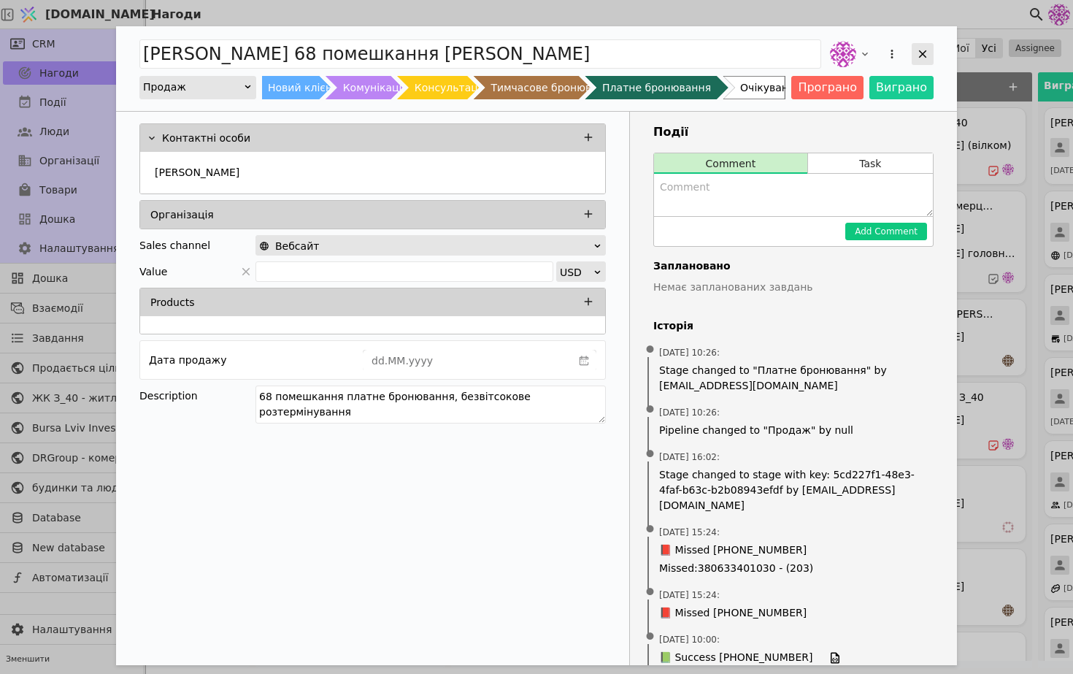
click at [929, 52] on icon "Add Opportunity" at bounding box center [922, 53] width 13 height 13
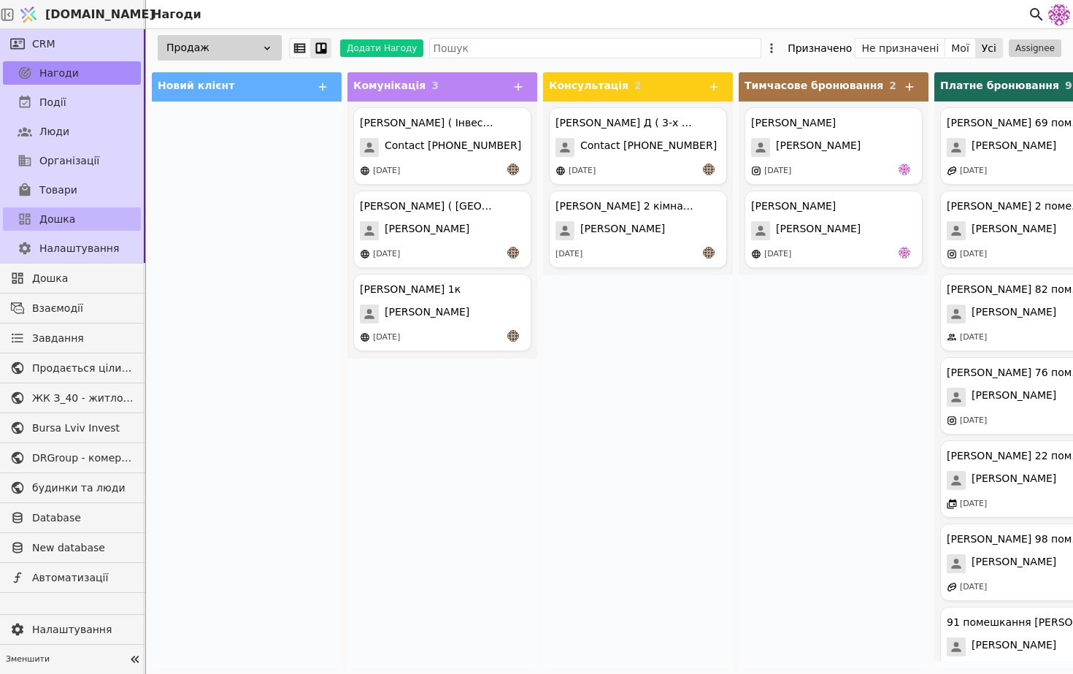
click at [65, 221] on span "Дошка" at bounding box center [57, 219] width 36 height 15
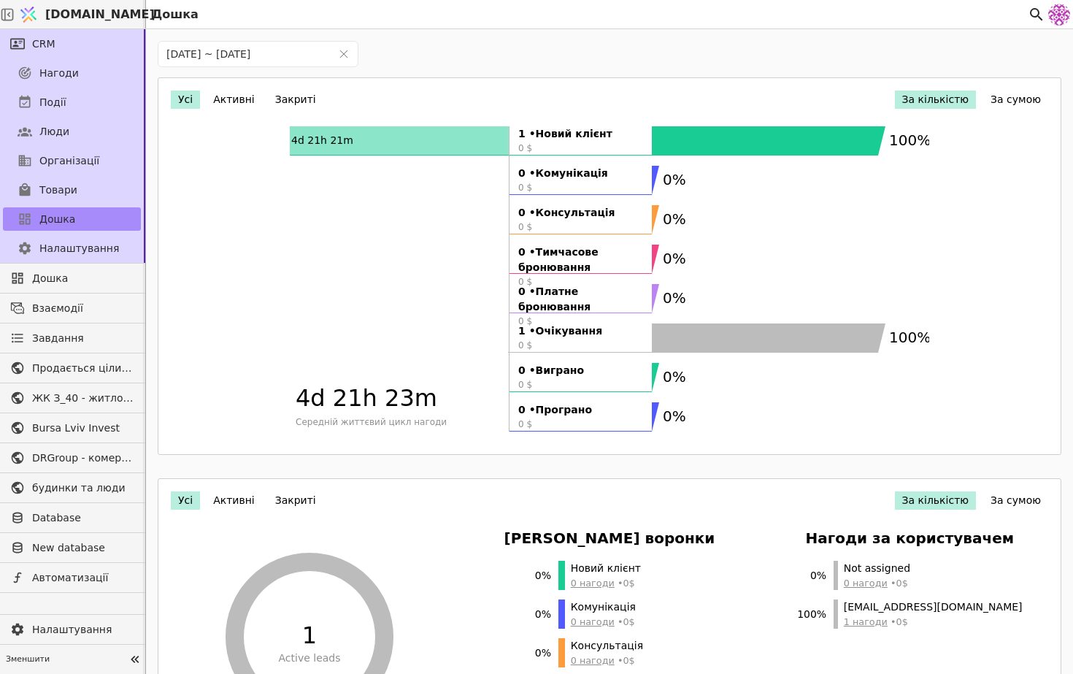
click at [460, 137] on rect at bounding box center [399, 140] width 219 height 29
click at [721, 145] on rect at bounding box center [769, 140] width 234 height 29
click at [88, 107] on link "Події" at bounding box center [72, 102] width 138 height 23
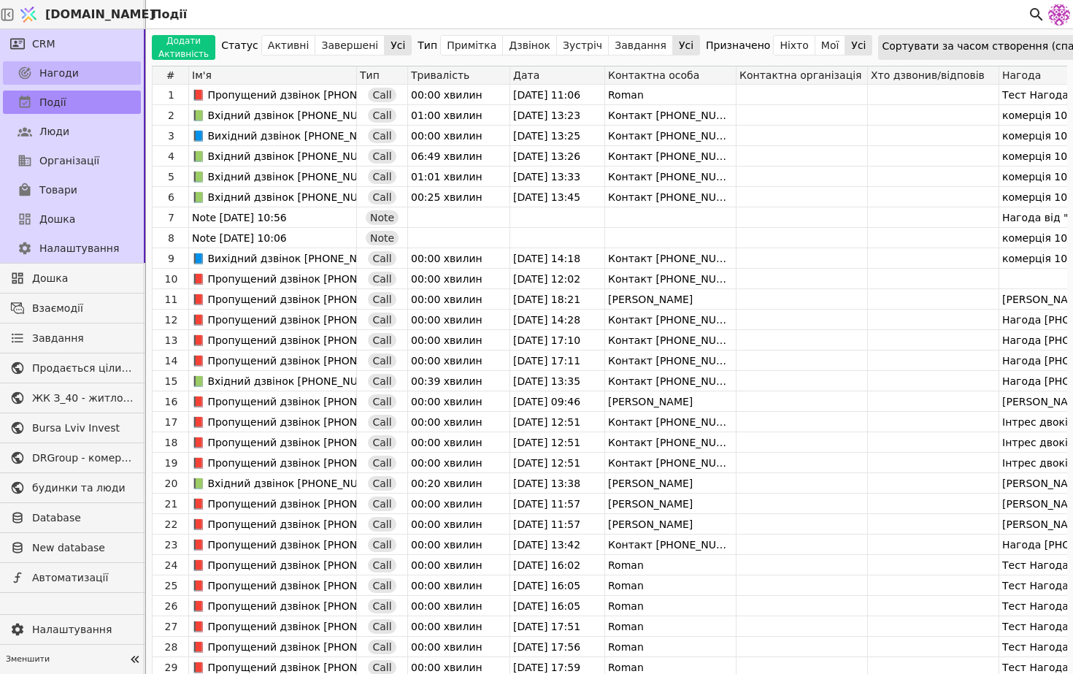
click at [23, 69] on icon at bounding box center [25, 73] width 12 height 12
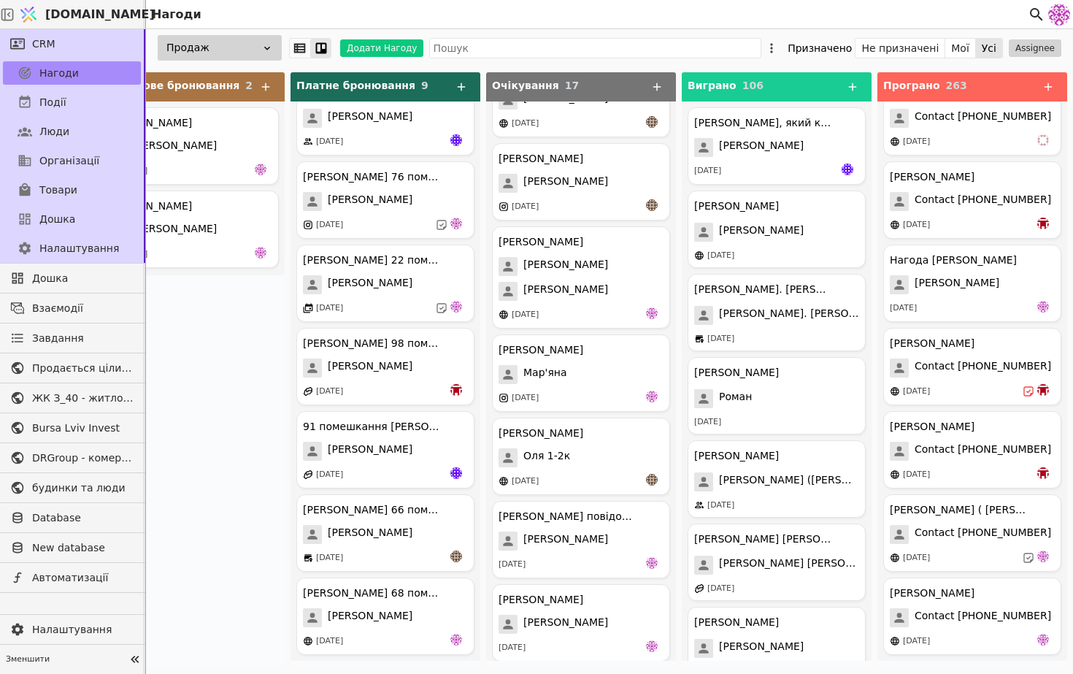
scroll to position [911, 0]
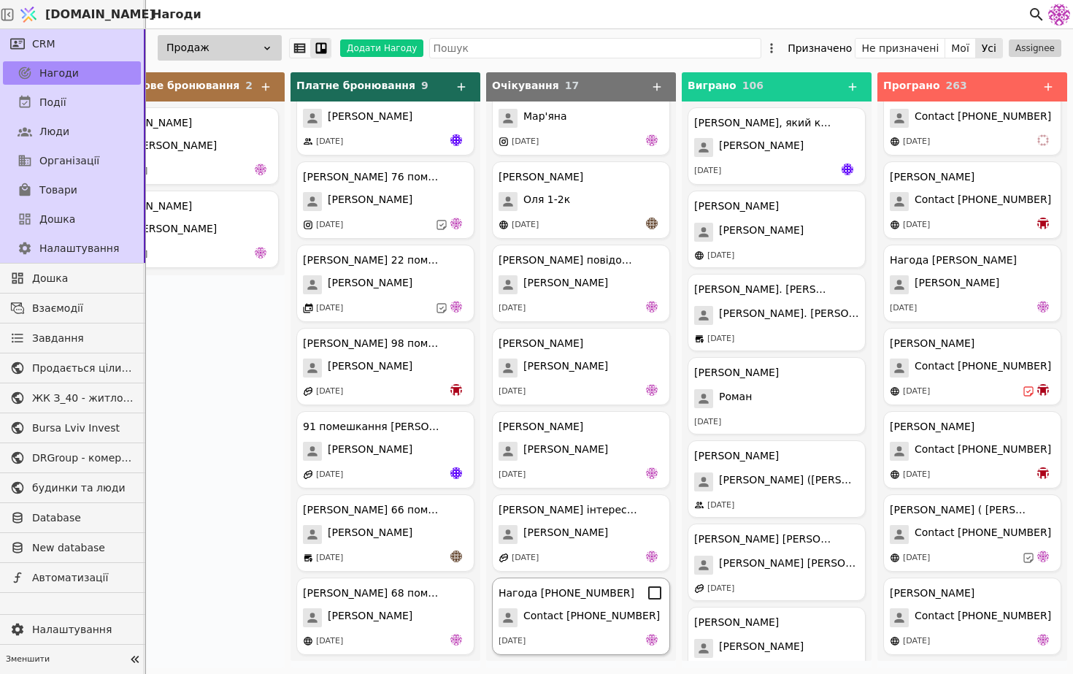
click at [598, 632] on div "Нагода [PHONE_NUMBER] Contact [PHONE_NUMBER] [DATE]" at bounding box center [581, 616] width 178 height 77
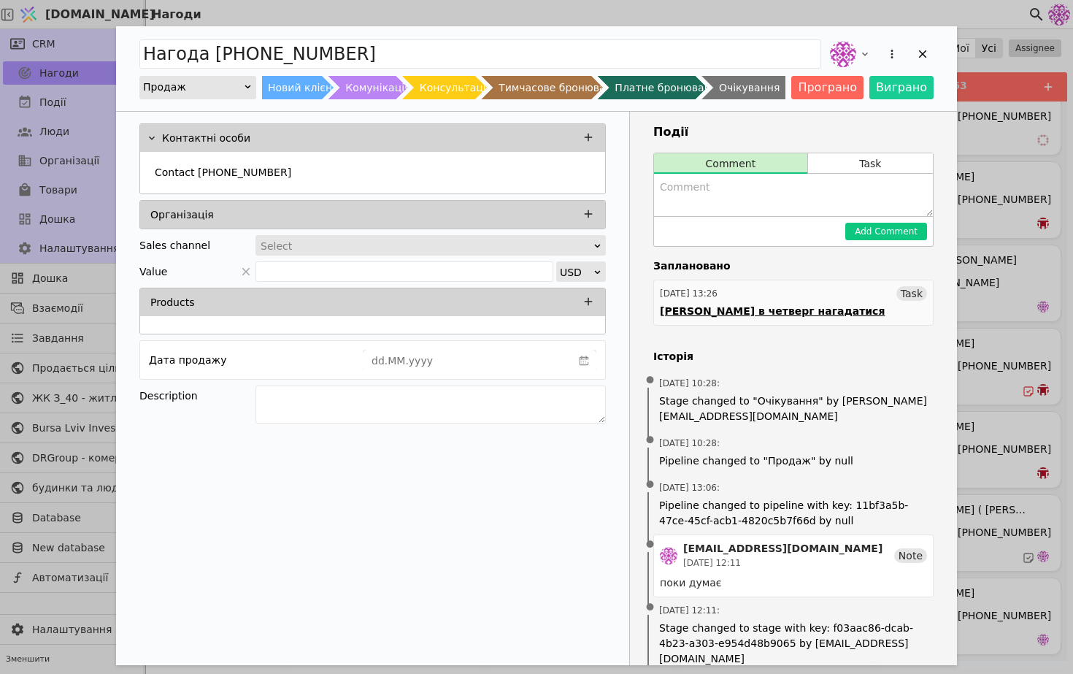
click at [781, 303] on link "[DATE] 13:26 Task [PERSON_NAME] в четверг нагадатися" at bounding box center [793, 303] width 280 height 46
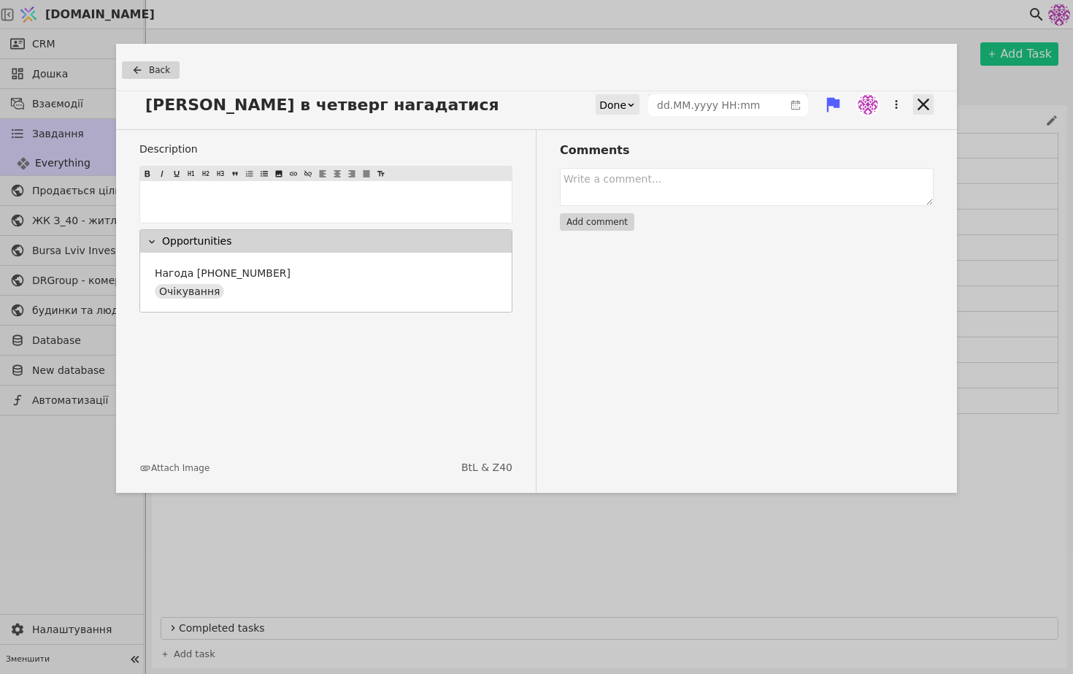
click at [930, 99] on icon at bounding box center [923, 104] width 20 height 20
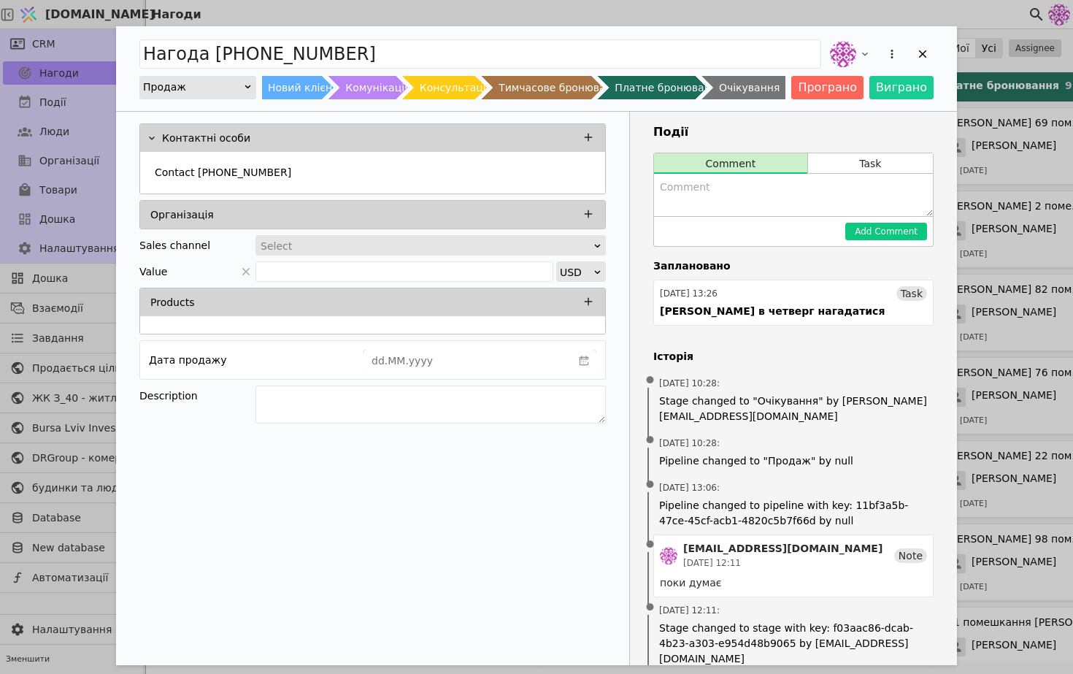
click at [72, 210] on div "Нагода [PHONE_NUMBER] Продаж Новий клієнт Комунікація Консультація Тимчасове бр…" at bounding box center [536, 337] width 1073 height 674
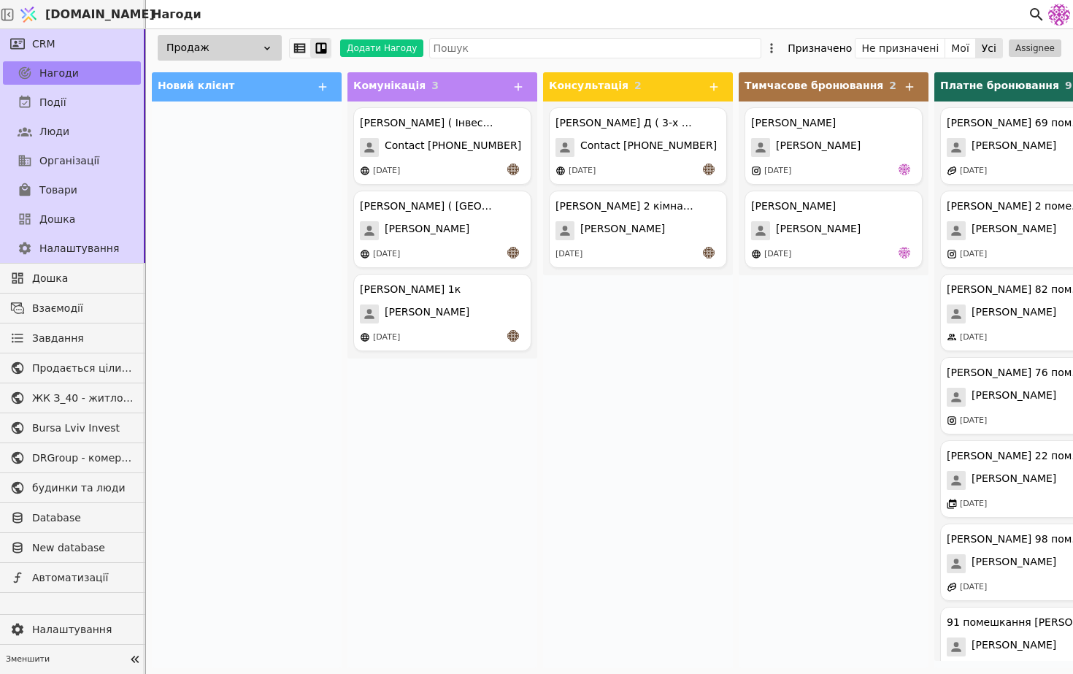
click at [72, 210] on link "Дошка" at bounding box center [72, 218] width 138 height 23
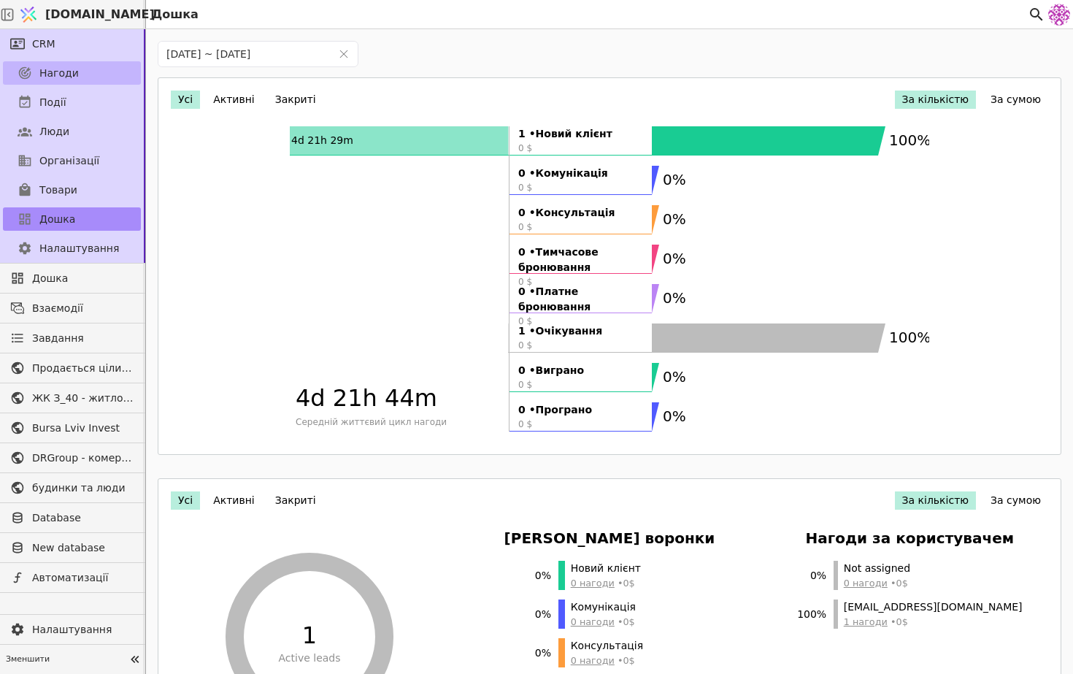
click at [90, 81] on link "Нагоди" at bounding box center [72, 72] width 138 height 23
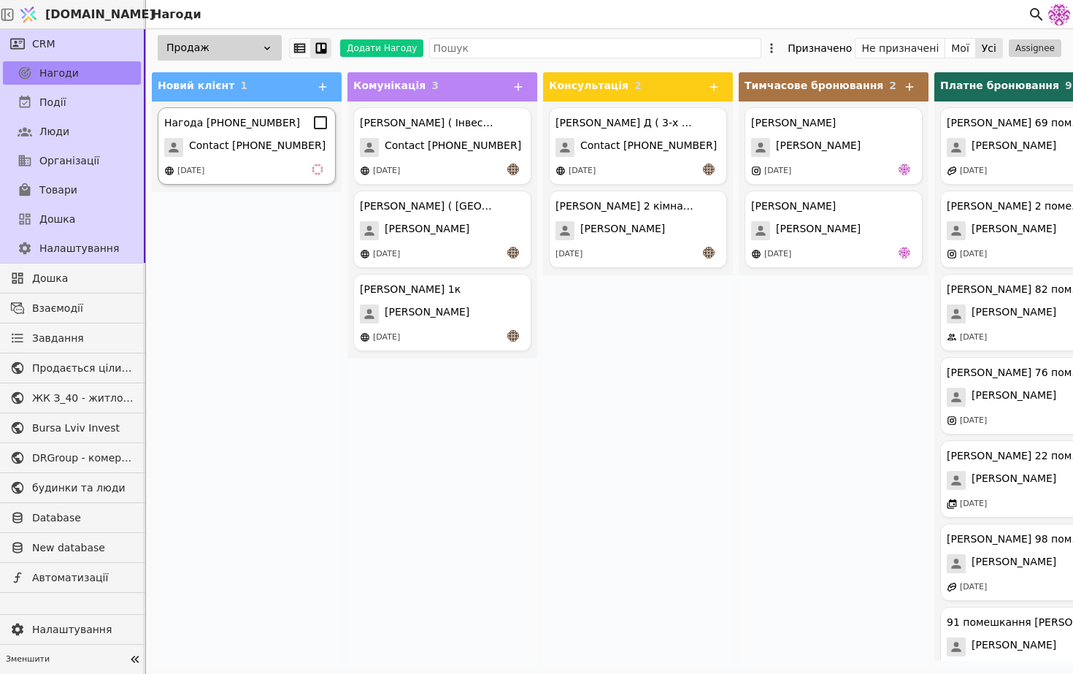
click at [318, 132] on div "Нагода [PHONE_NUMBER] Contact [PHONE_NUMBER] [DATE]" at bounding box center [247, 145] width 178 height 77
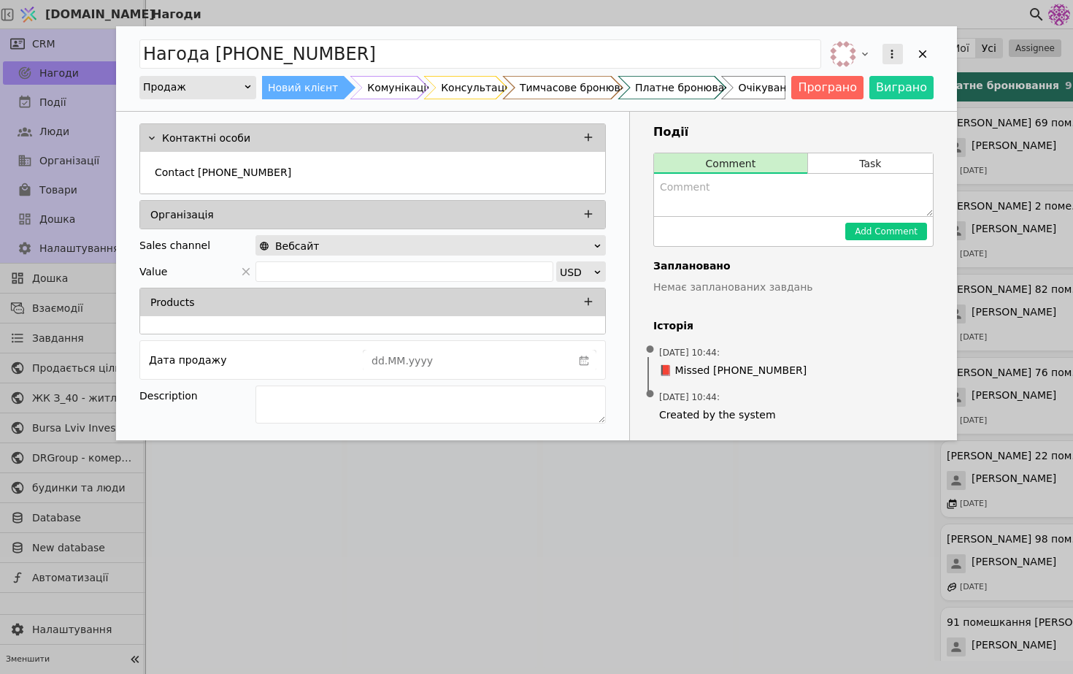
click at [883, 50] on button "Add Opportunity" at bounding box center [893, 54] width 20 height 20
click at [843, 108] on div "Видалити" at bounding box center [816, 101] width 168 height 20
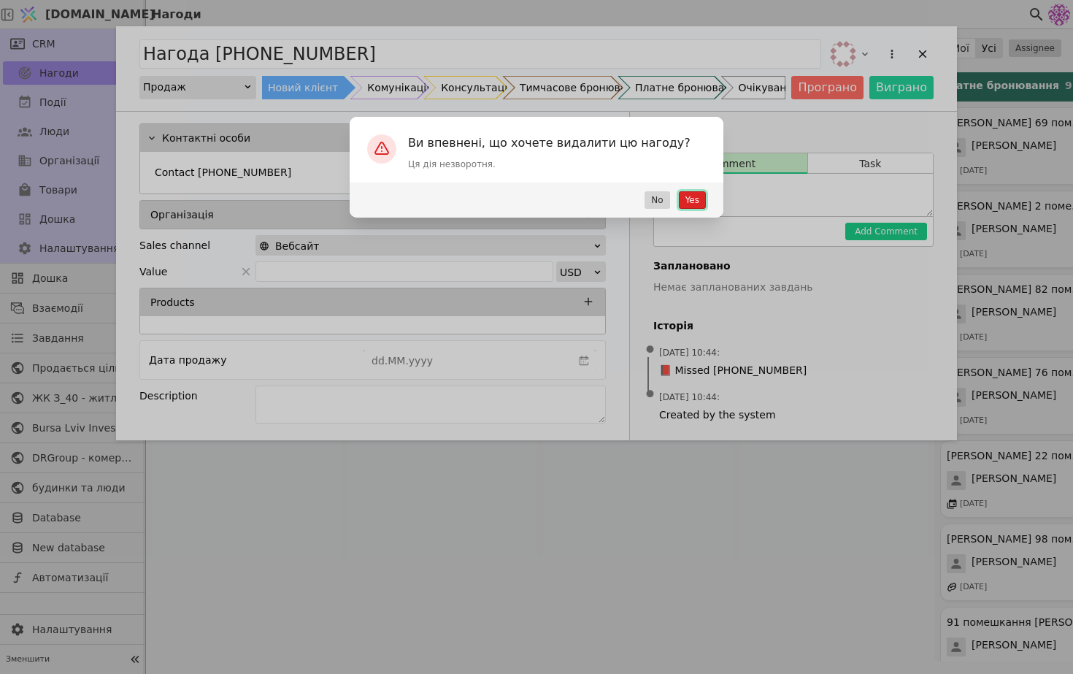
click at [692, 202] on button "Yes" at bounding box center [692, 200] width 27 height 18
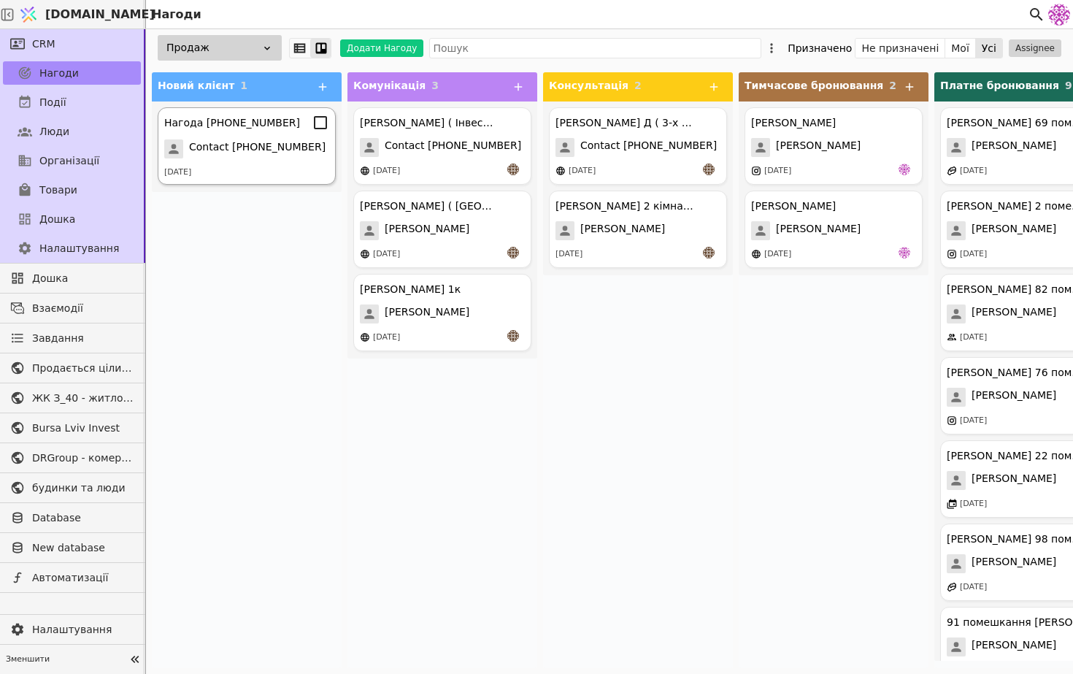
click at [264, 135] on div "Нагода [PHONE_NUMBER] Contact [PHONE_NUMBER] [DATE]" at bounding box center [247, 145] width 178 height 77
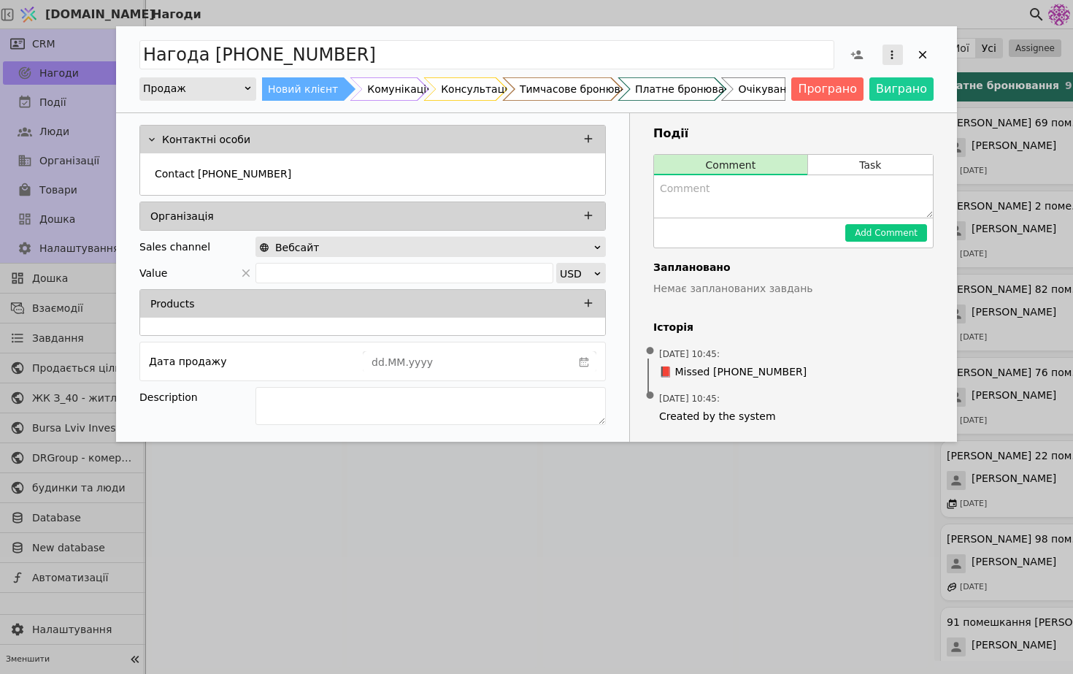
click at [895, 48] on icon "Add Opportunity" at bounding box center [892, 54] width 13 height 13
click at [846, 96] on div "Видалити" at bounding box center [816, 102] width 168 height 20
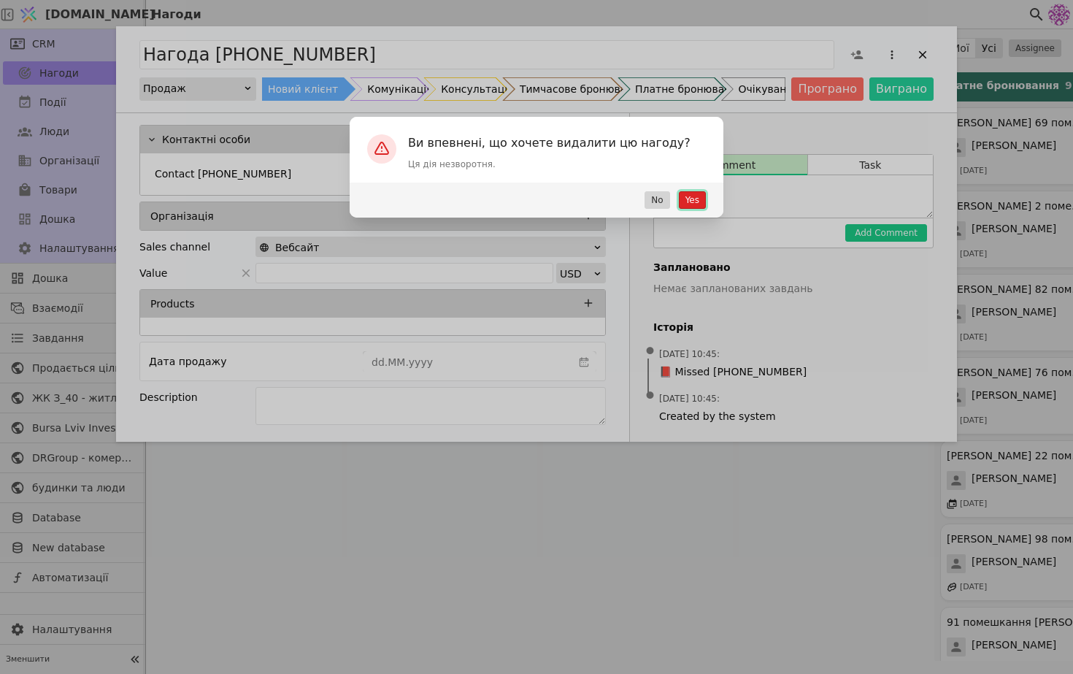
click at [691, 199] on button "Yes" at bounding box center [692, 200] width 27 height 18
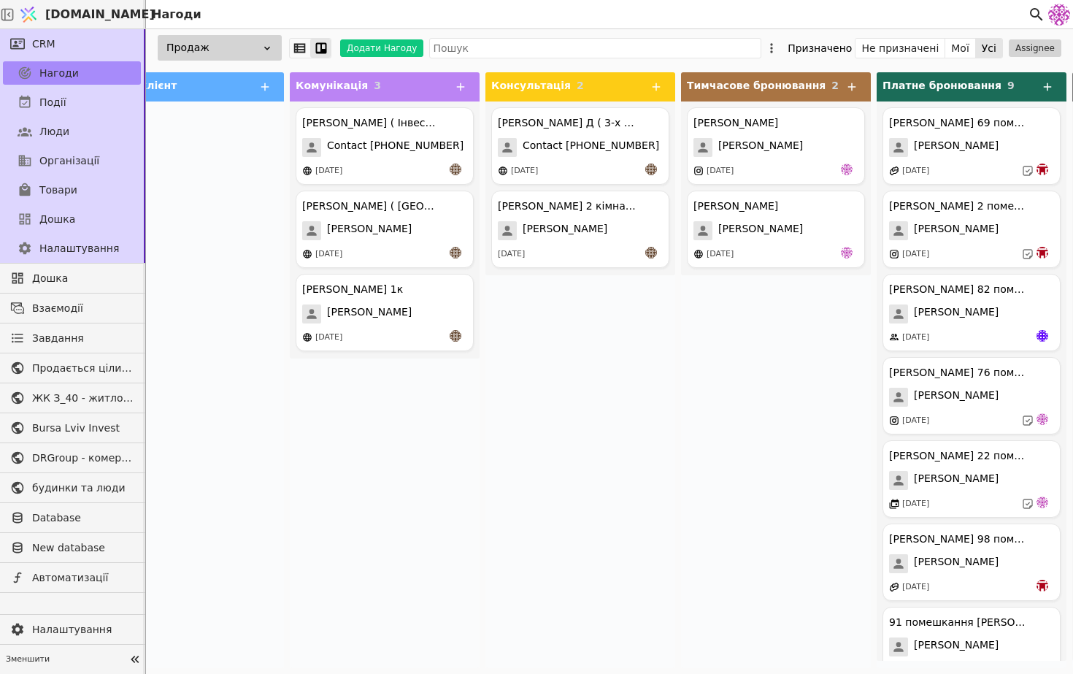
scroll to position [0, 90]
